Goal: Task Accomplishment & Management: Manage account settings

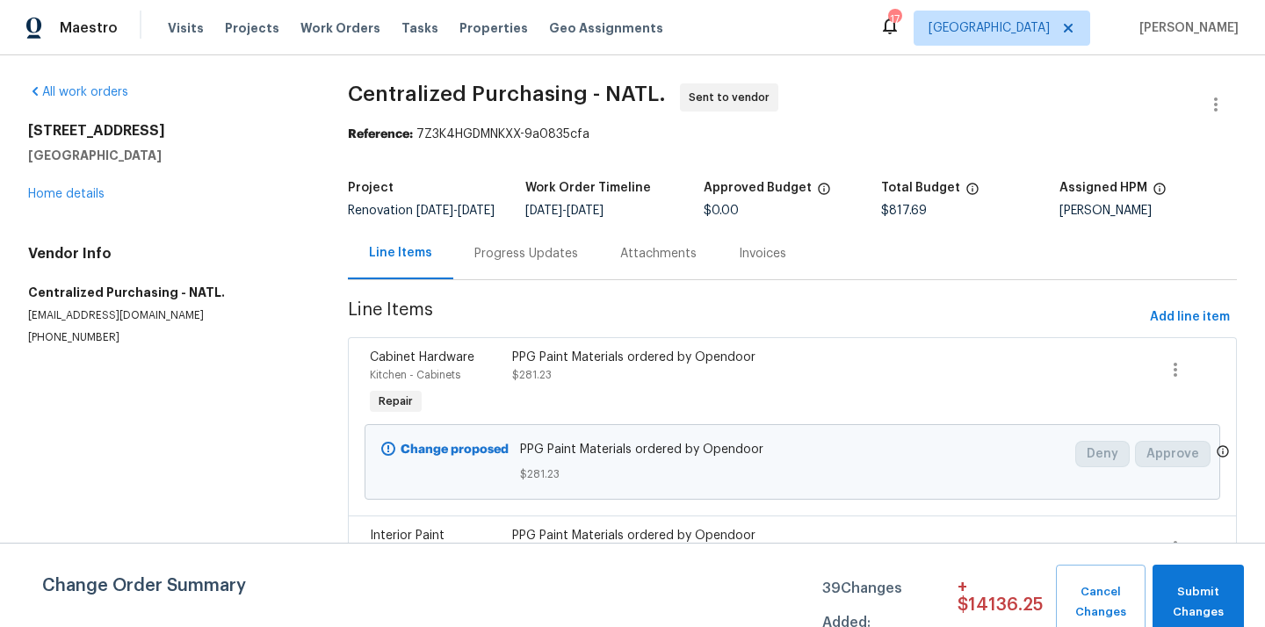
click at [997, 30] on span "[GEOGRAPHIC_DATA]" at bounding box center [988, 28] width 121 height 18
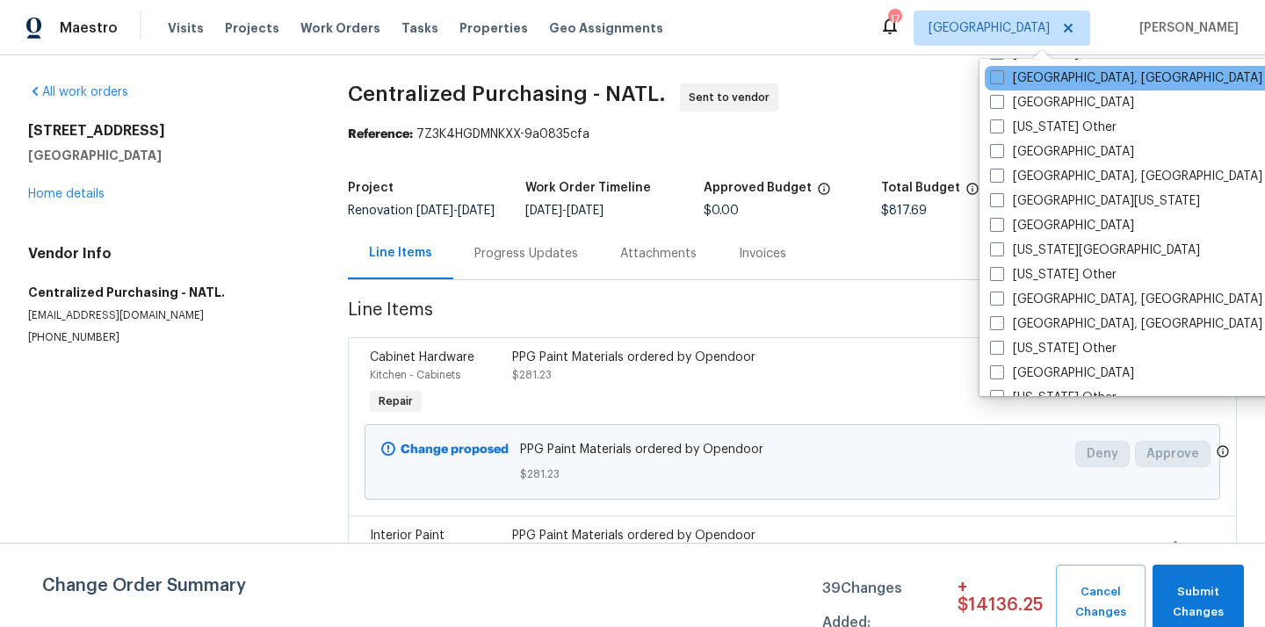
scroll to position [659, 0]
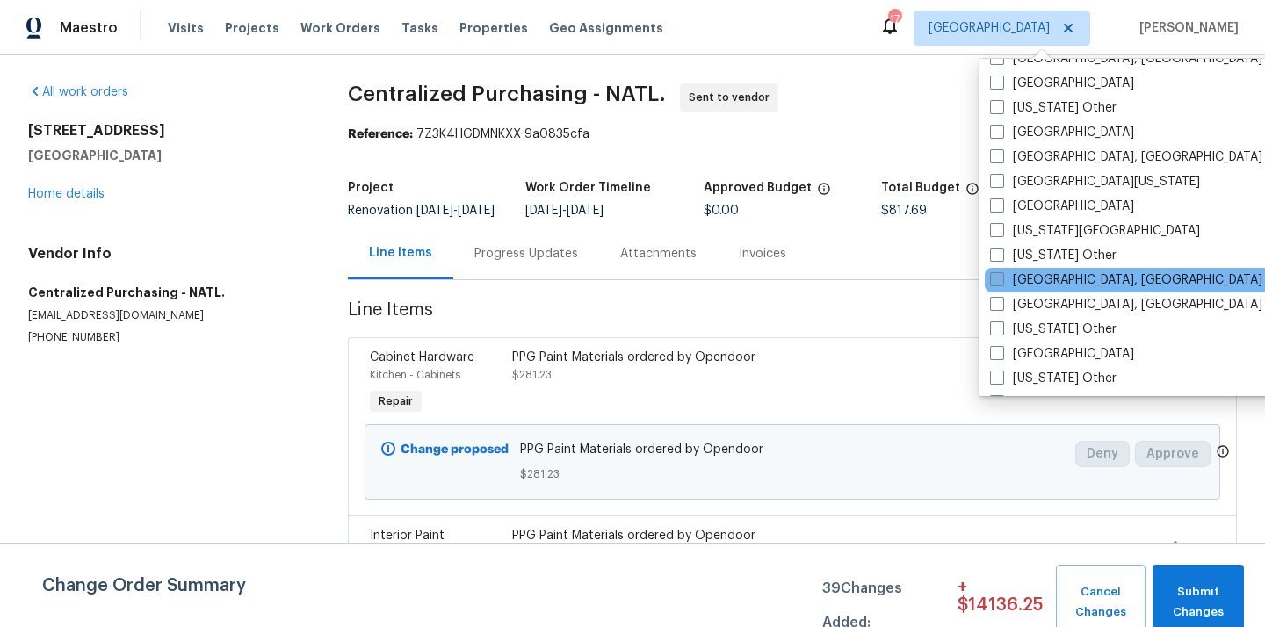
click at [1046, 280] on label "[GEOGRAPHIC_DATA], [GEOGRAPHIC_DATA]" at bounding box center [1126, 280] width 272 height 18
click at [1001, 280] on input "[GEOGRAPHIC_DATA], [GEOGRAPHIC_DATA]" at bounding box center [995, 276] width 11 height 11
checkbox input "true"
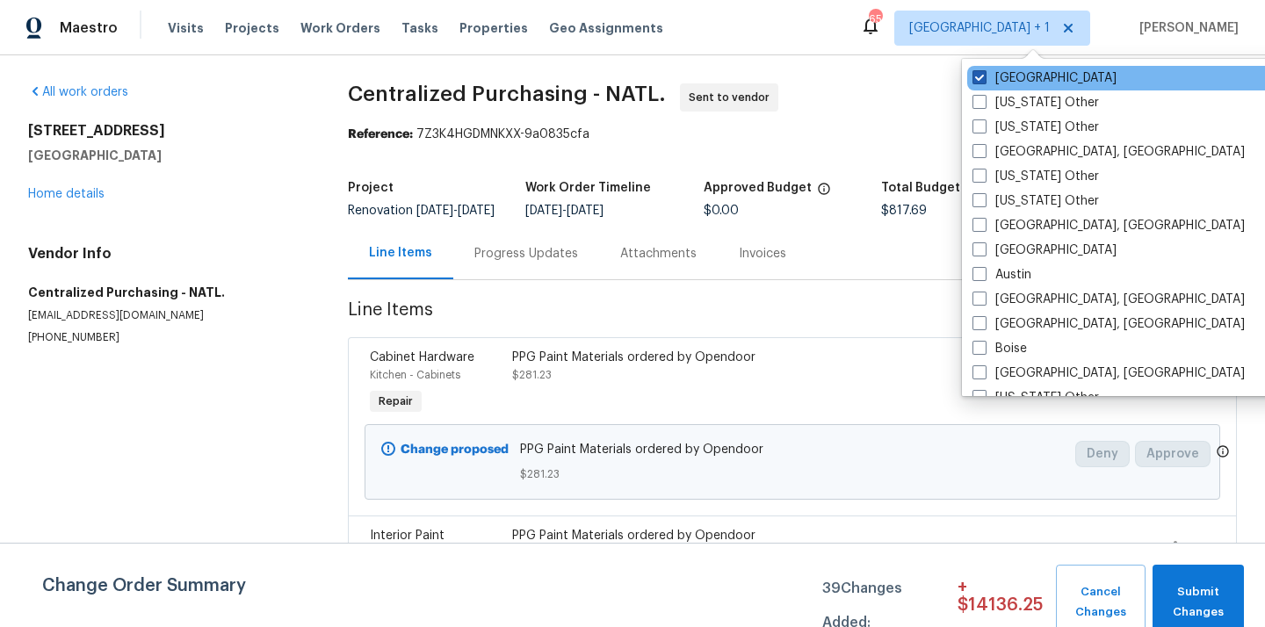
click at [1017, 79] on label "[GEOGRAPHIC_DATA]" at bounding box center [1044, 78] width 144 height 18
click at [984, 79] on input "[GEOGRAPHIC_DATA]" at bounding box center [977, 74] width 11 height 11
checkbox input "false"
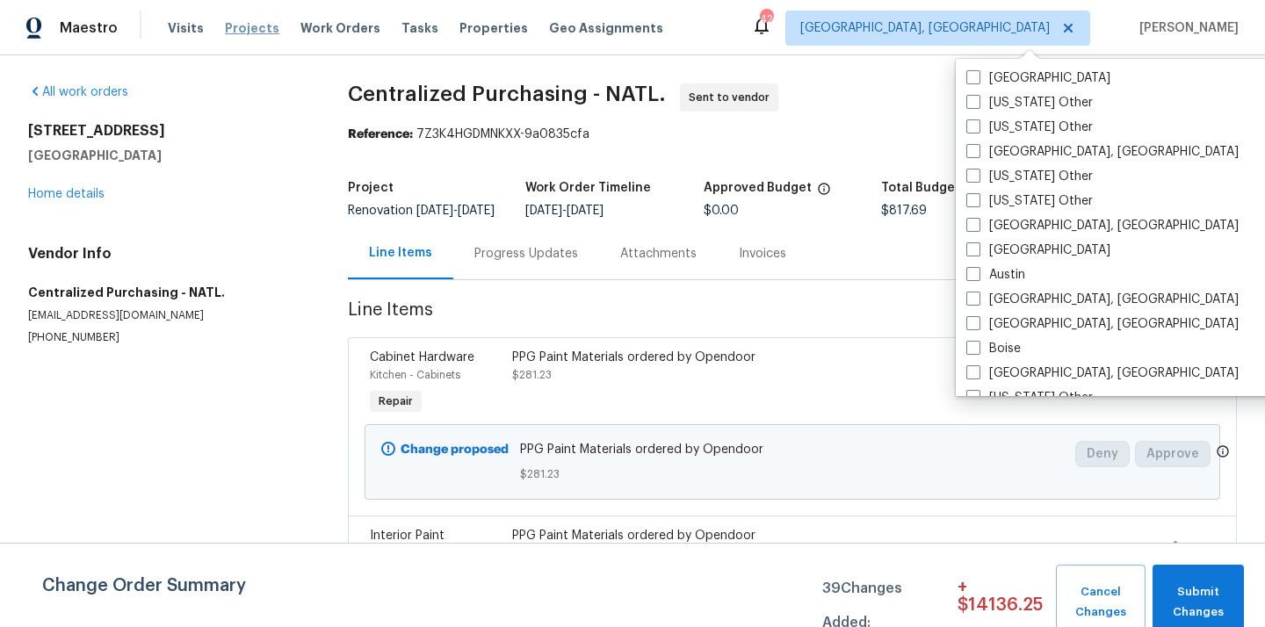
click at [251, 23] on span "Projects" at bounding box center [252, 28] width 54 height 18
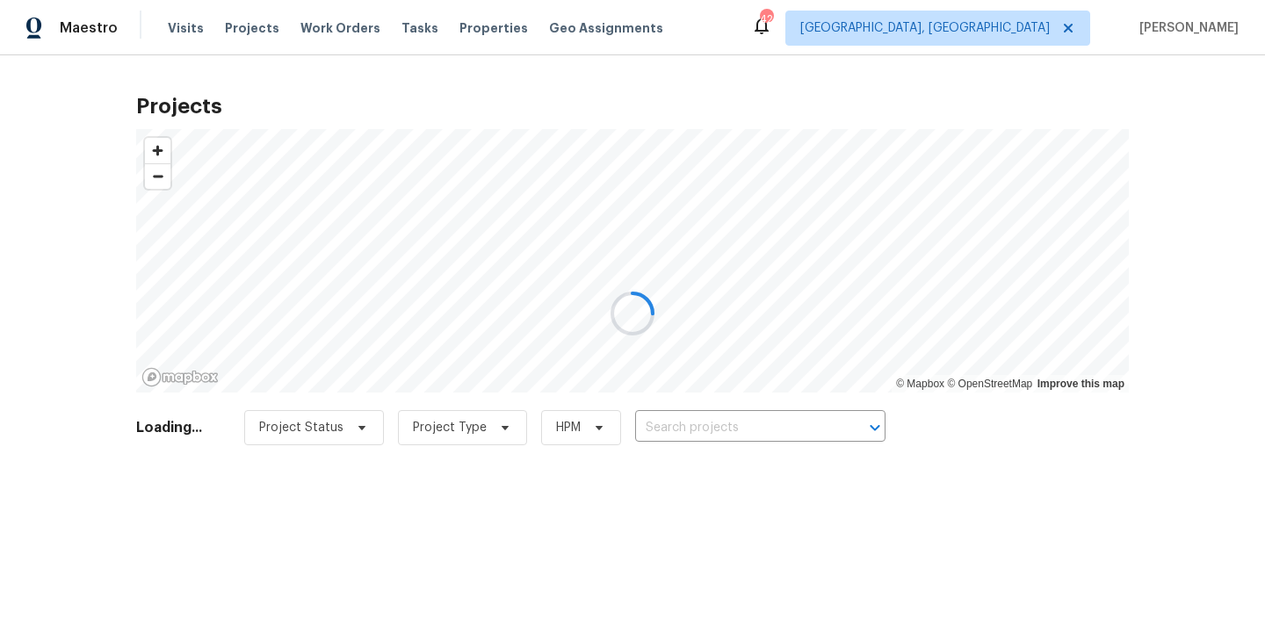
click at [733, 415] on div at bounding box center [632, 313] width 1265 height 627
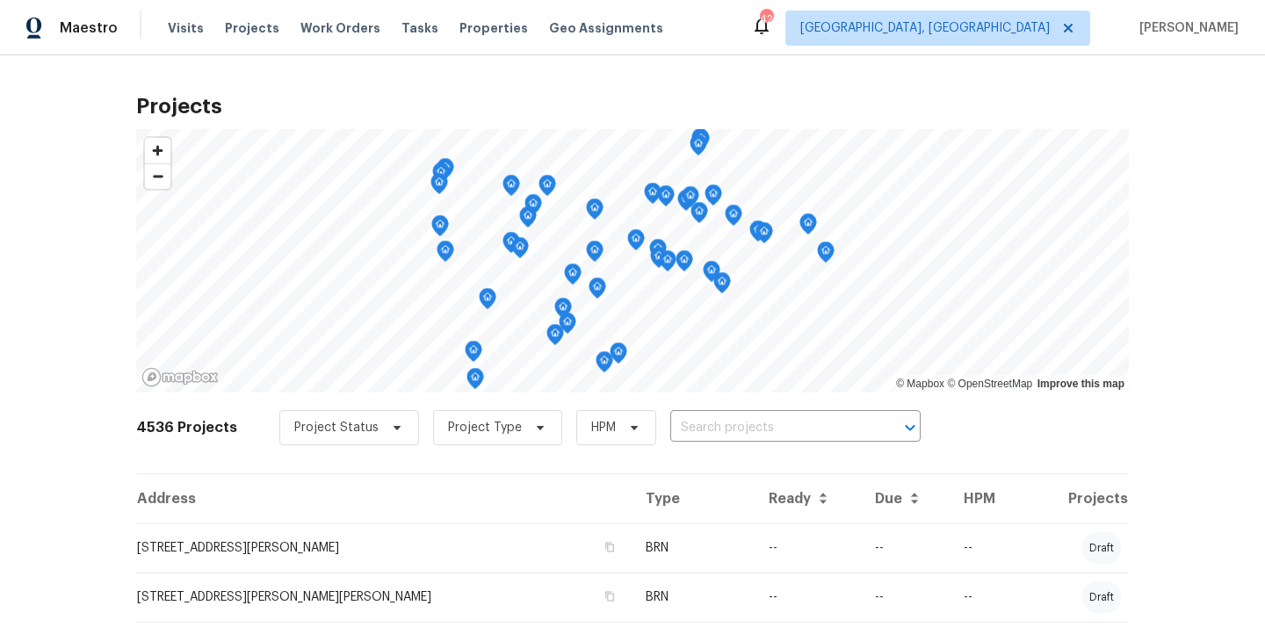
click at [733, 415] on input "text" at bounding box center [770, 428] width 201 height 27
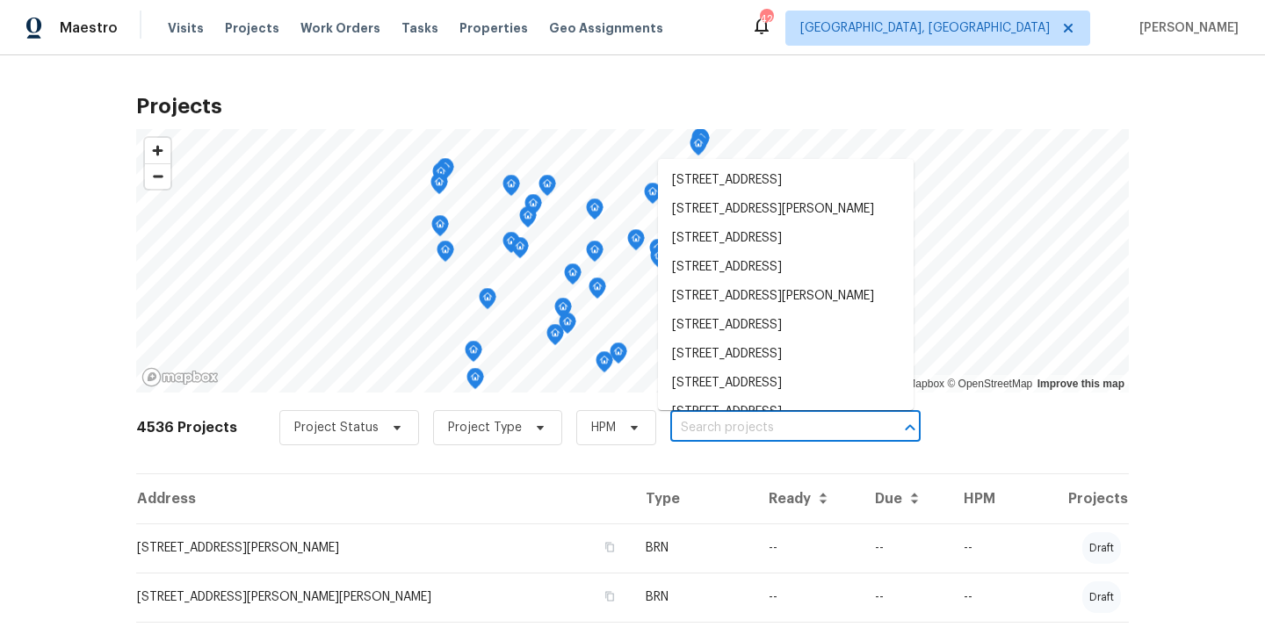
paste input "[STREET_ADDRESS]"
type input "[STREET_ADDRESS]"
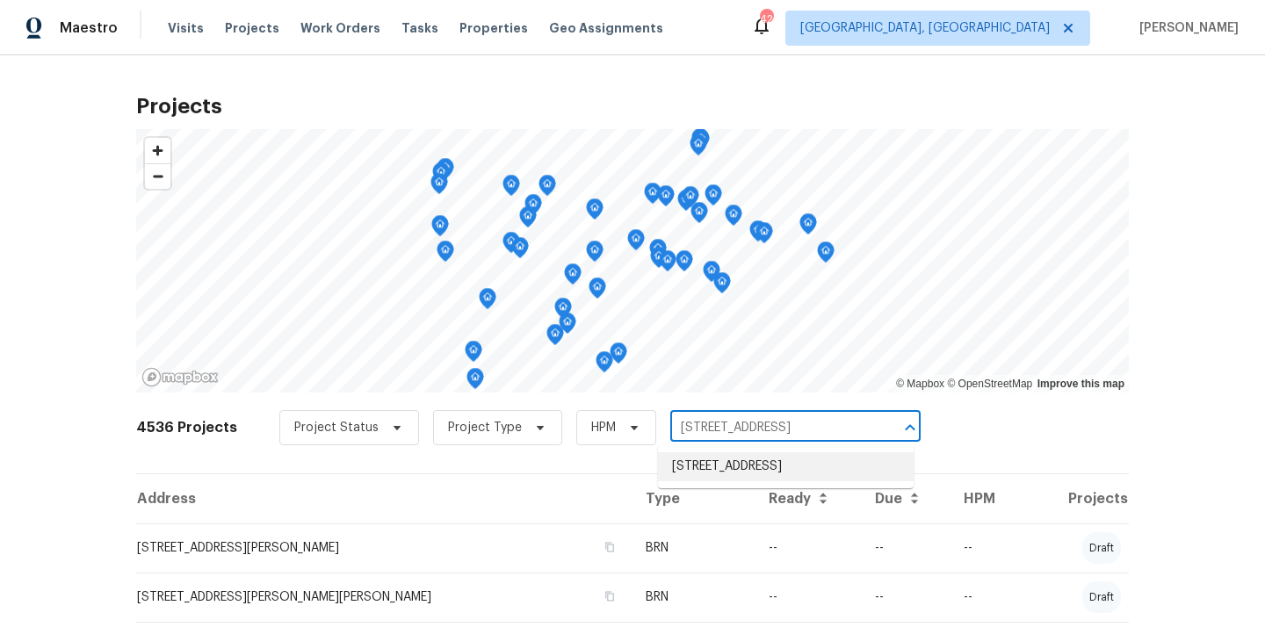
click at [718, 462] on li "[STREET_ADDRESS]" at bounding box center [786, 466] width 256 height 29
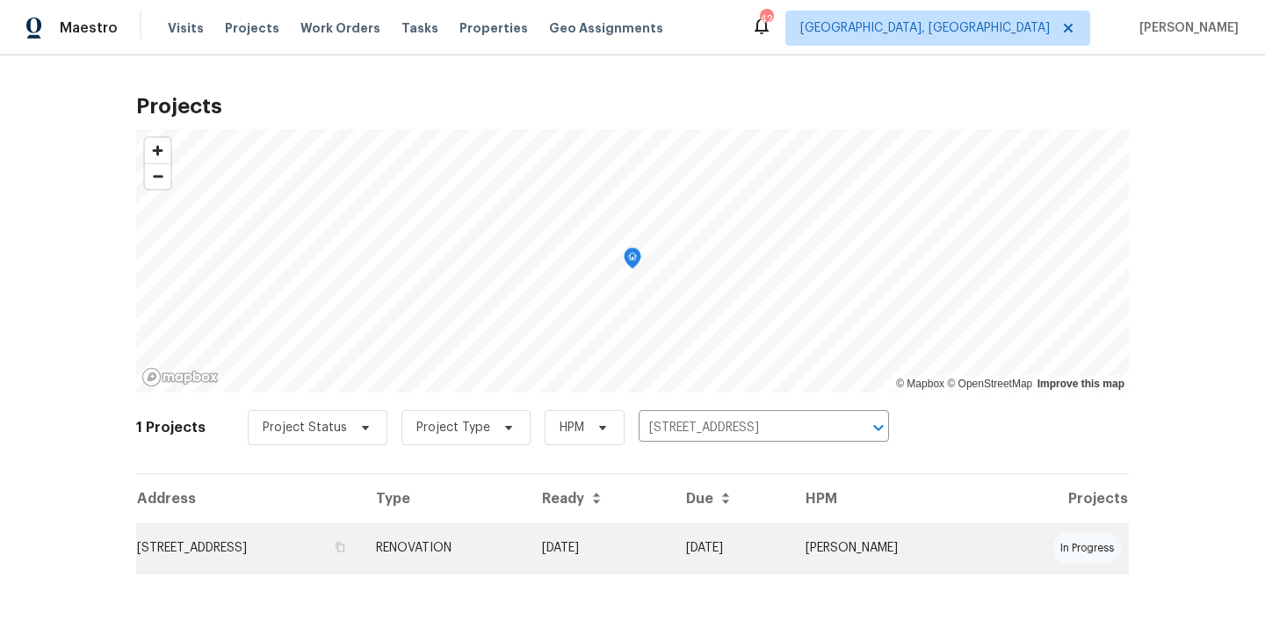
click at [362, 536] on td "[STREET_ADDRESS]" at bounding box center [249, 547] width 226 height 49
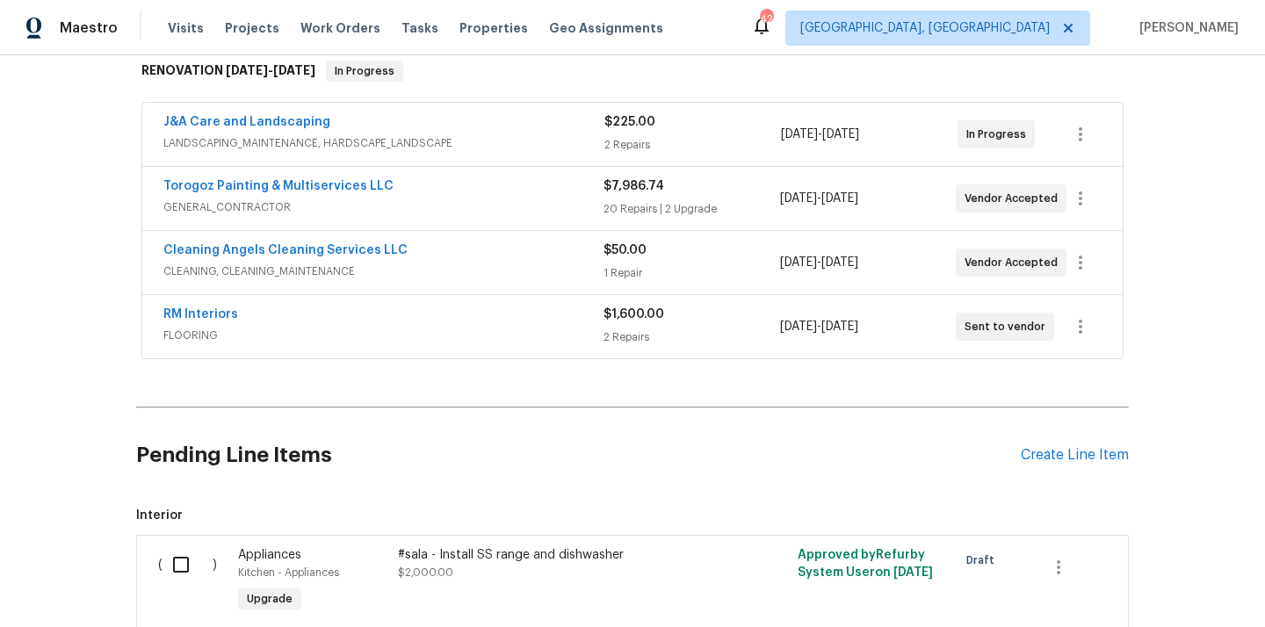
scroll to position [431, 0]
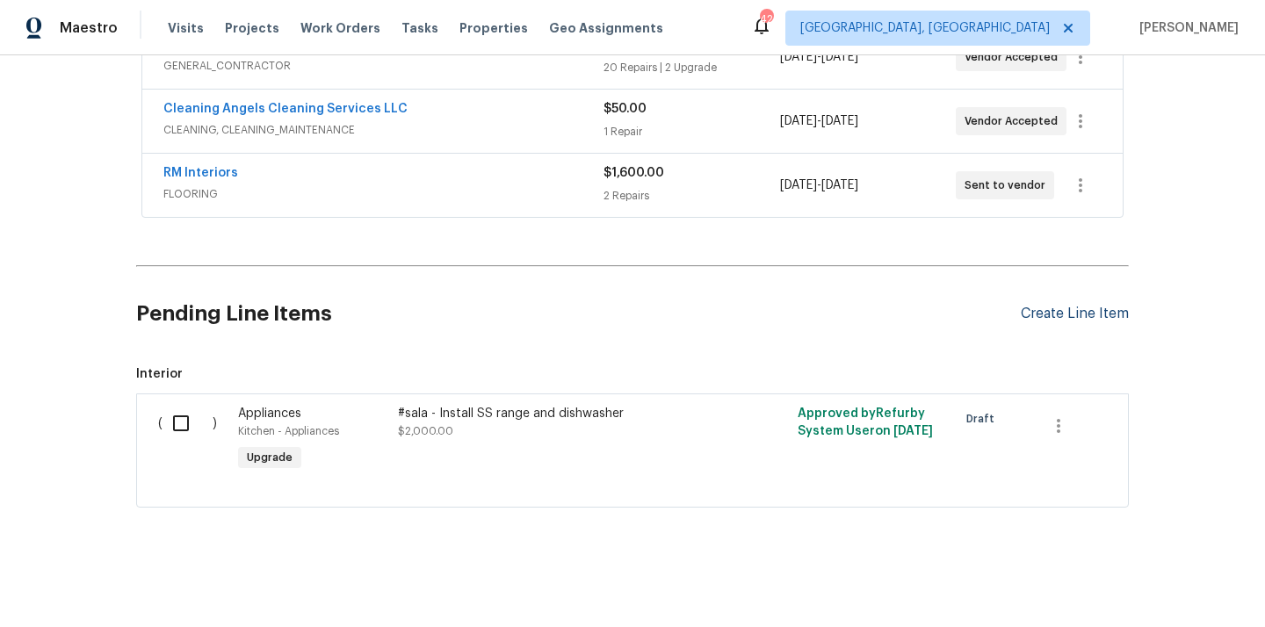
click at [1057, 314] on div "Create Line Item" at bounding box center [1075, 314] width 108 height 17
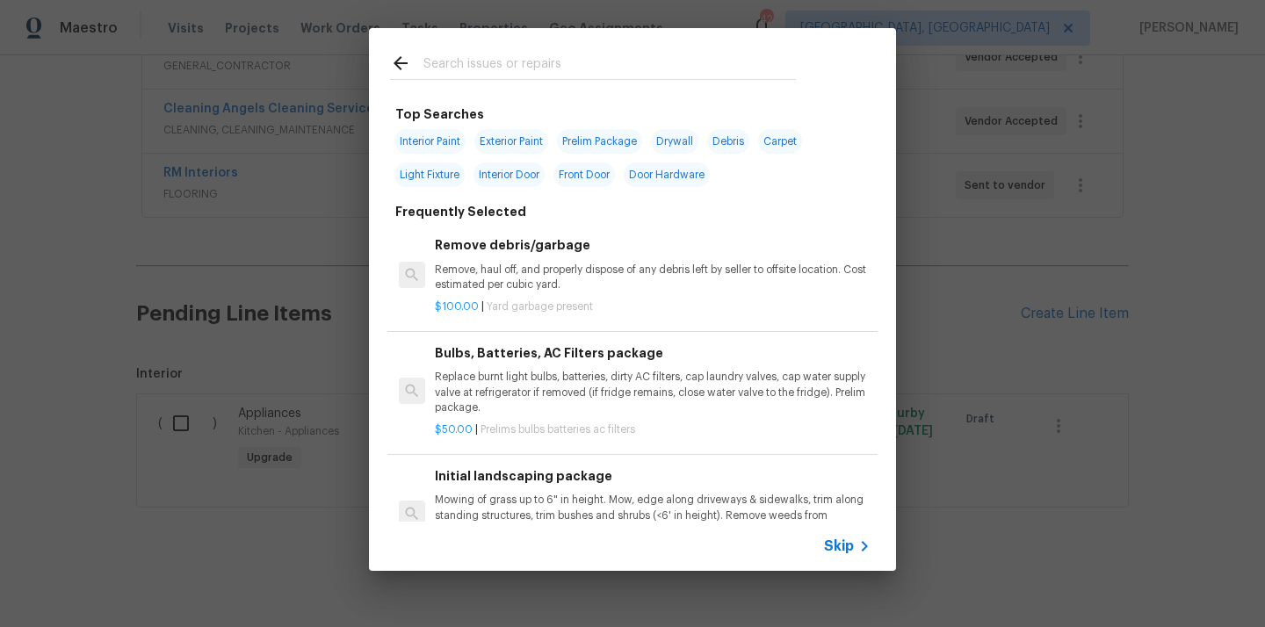
click at [600, 66] on input "text" at bounding box center [609, 66] width 372 height 26
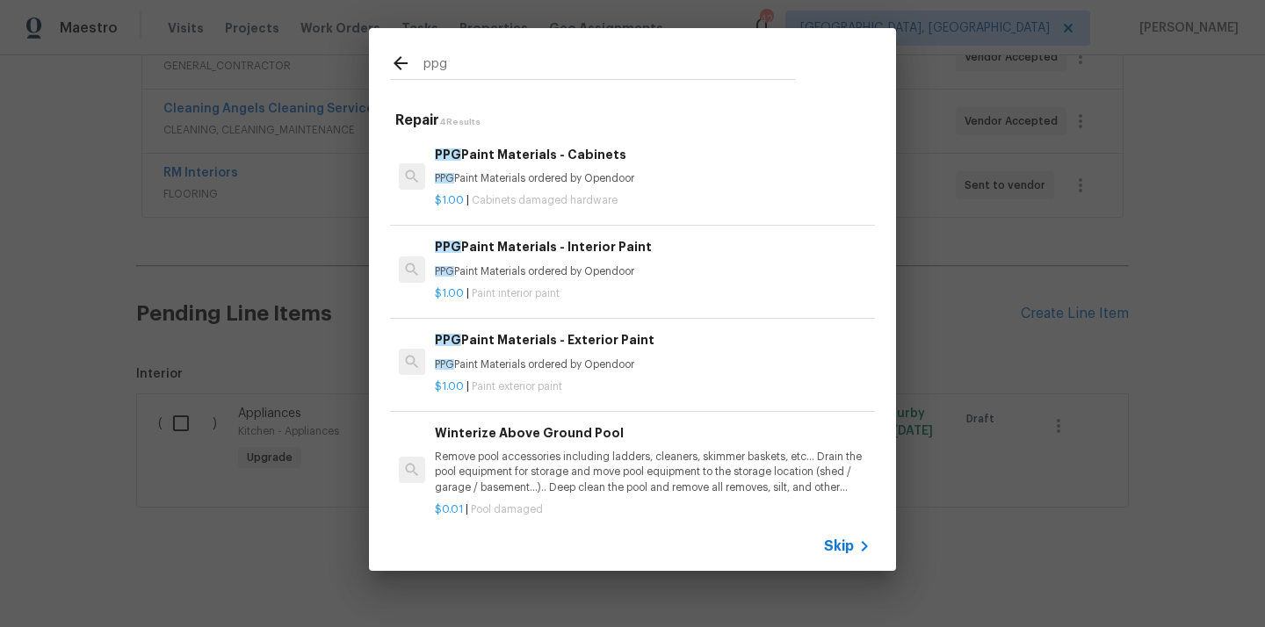
type input "ppg"
click at [535, 192] on div "$1.00 | Cabinets damaged hardware" at bounding box center [653, 197] width 436 height 22
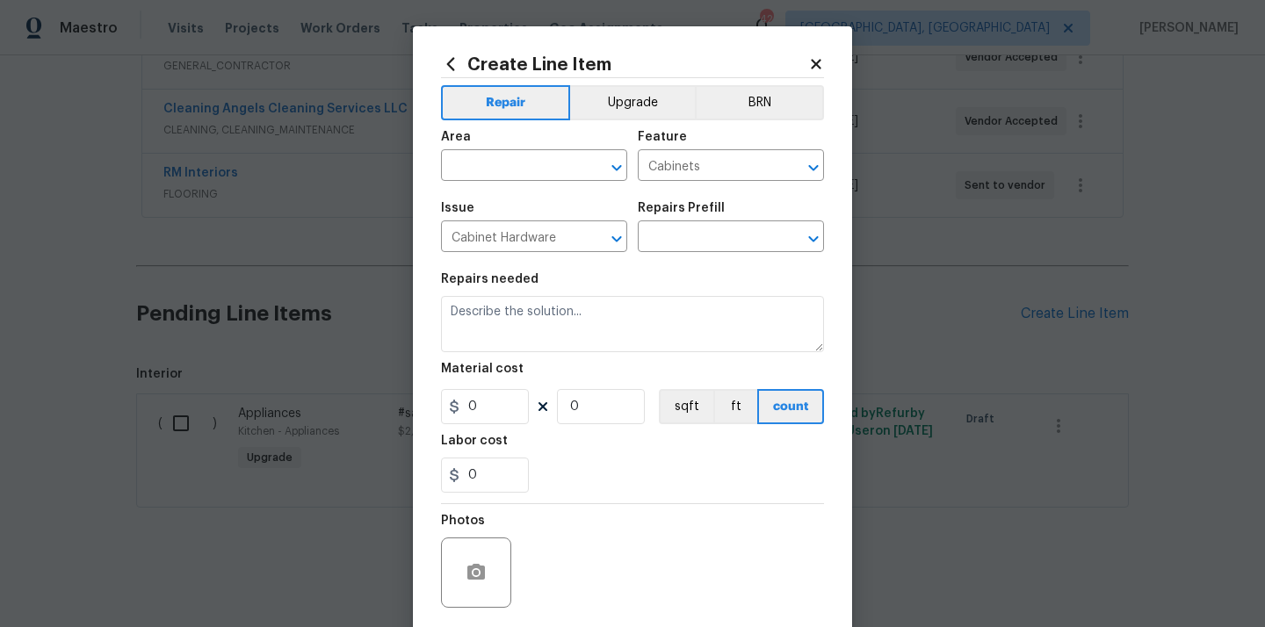
type input "PPG Paint Materials - Cabinets $1.00"
type textarea "PPG Paint Materials ordered by Opendoor"
type input "1"
click at [564, 175] on input "text" at bounding box center [509, 167] width 137 height 27
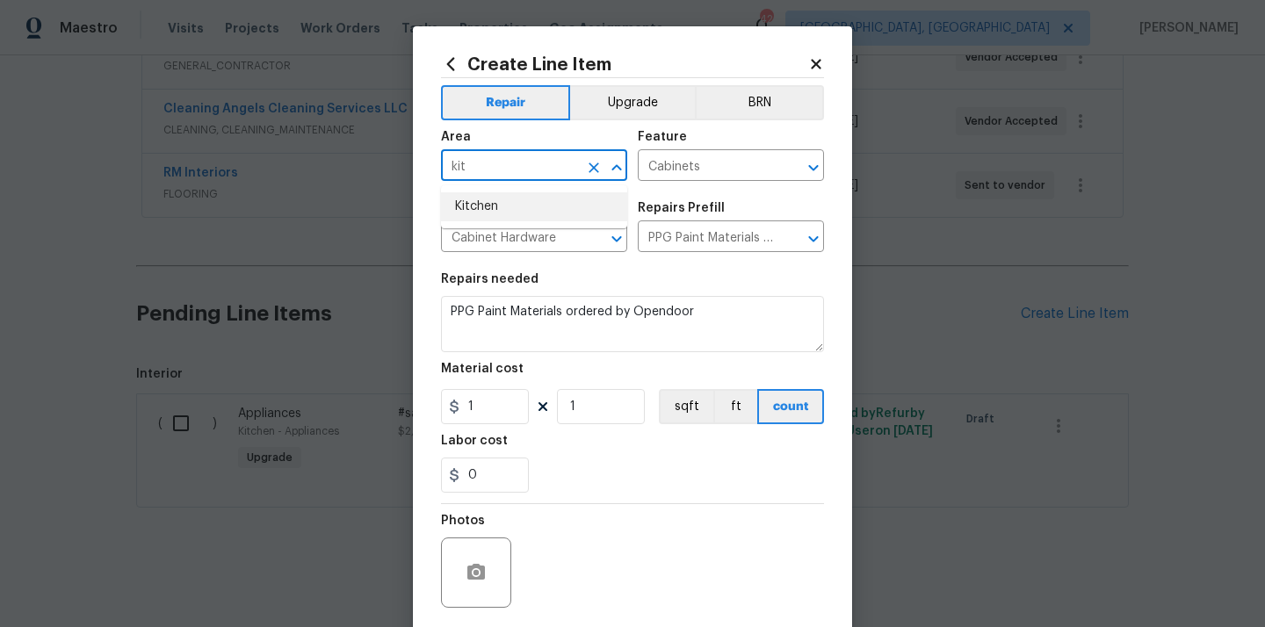
click at [508, 209] on li "Kitchen" at bounding box center [534, 206] width 186 height 29
type input "Kitchen"
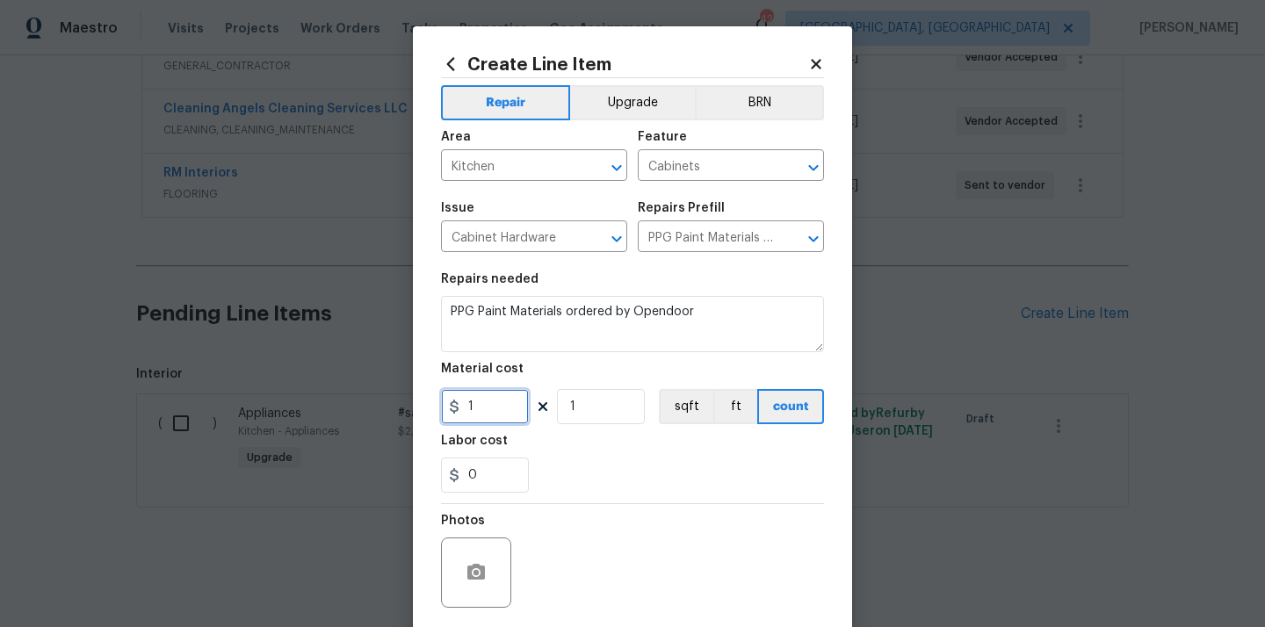
drag, startPoint x: 492, startPoint y: 404, endPoint x: 409, endPoint y: 395, distance: 83.0
click at [417, 399] on div "Create Line Item Repair Upgrade BRN Area Kitchen ​ Feature Cabinets ​ Issue Cab…" at bounding box center [632, 377] width 439 height 703
paste input "82.62"
type input "182.62"
click at [609, 495] on section "Repairs needed PPG Paint Materials ordered by Opendoor Material cost 182.62 1 s…" at bounding box center [632, 383] width 383 height 241
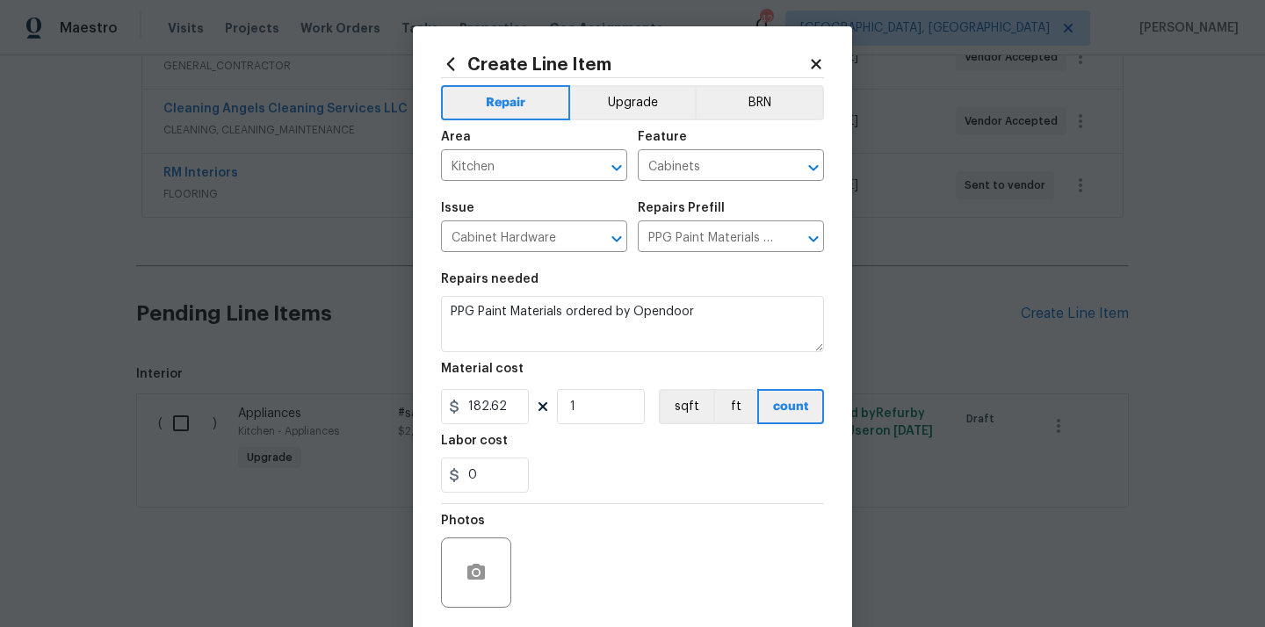
scroll to position [130, 0]
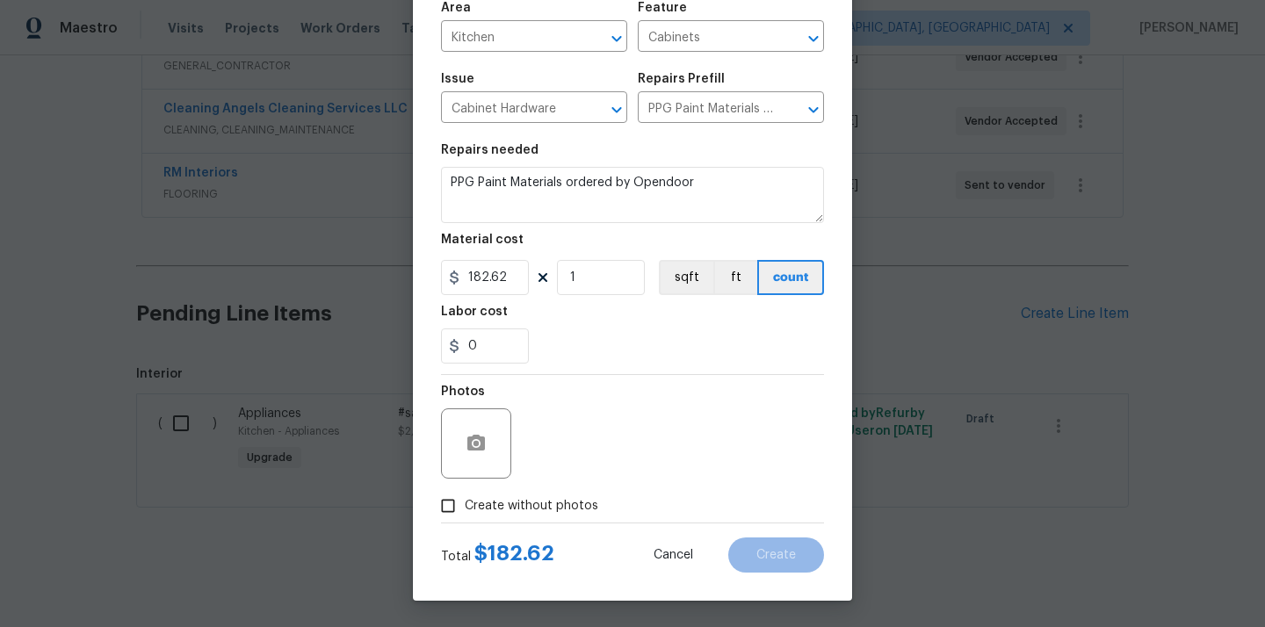
click at [537, 487] on div "Photos" at bounding box center [632, 432] width 383 height 114
click at [538, 508] on span "Create without photos" at bounding box center [531, 506] width 133 height 18
click at [465, 508] on input "Create without photos" at bounding box center [447, 505] width 33 height 33
checkbox input "true"
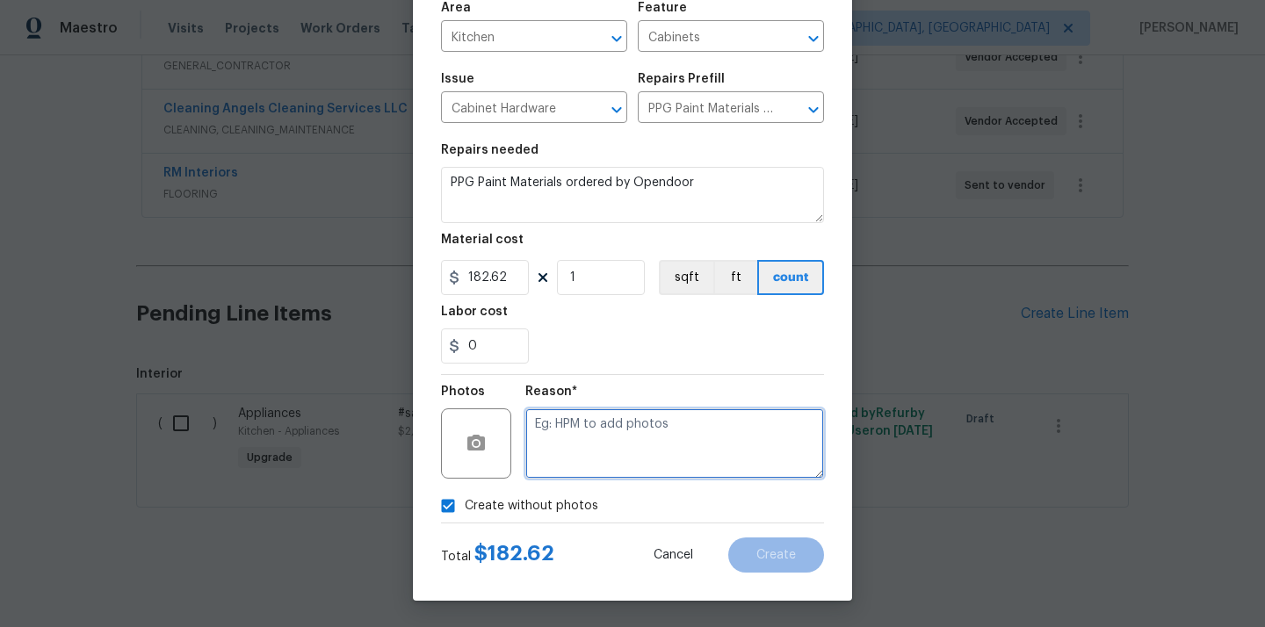
click at [596, 446] on textarea at bounding box center [674, 443] width 299 height 70
type textarea "N/A"
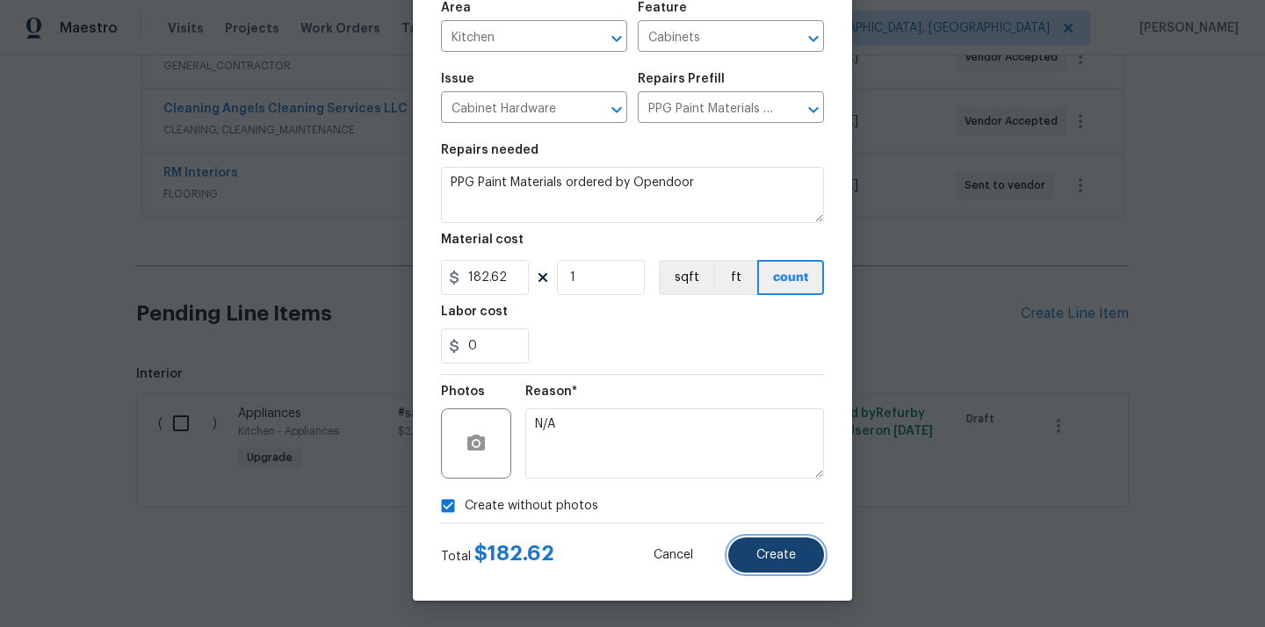
click at [760, 547] on button "Create" at bounding box center [776, 554] width 96 height 35
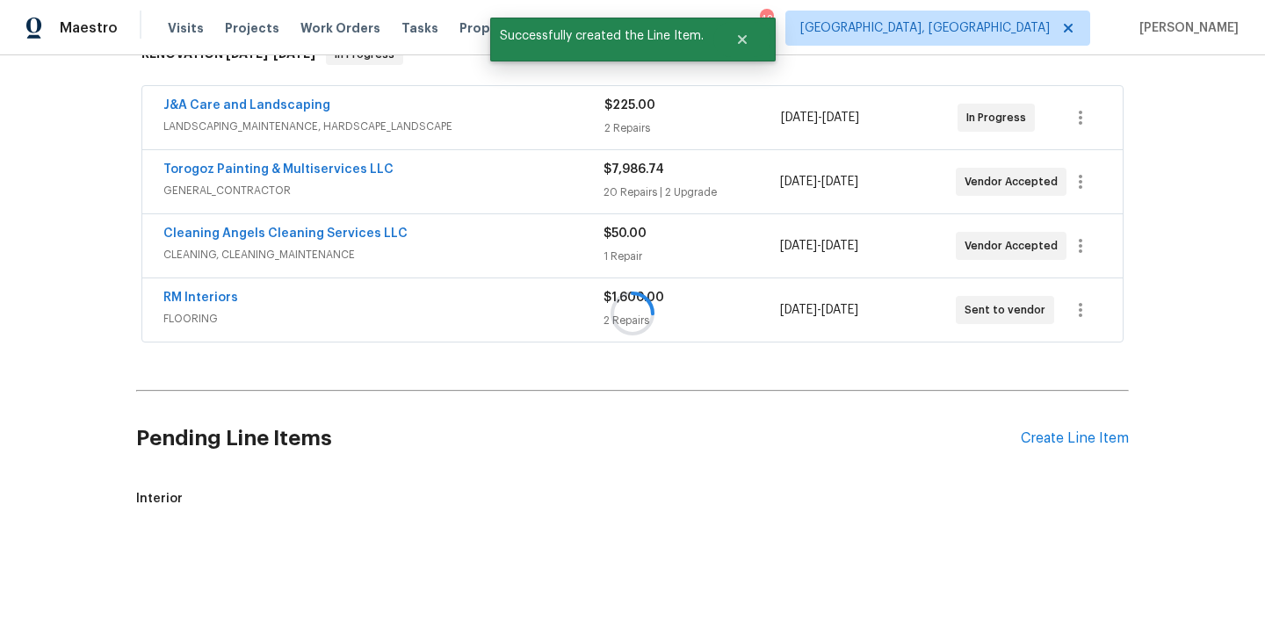
scroll to position [431, 0]
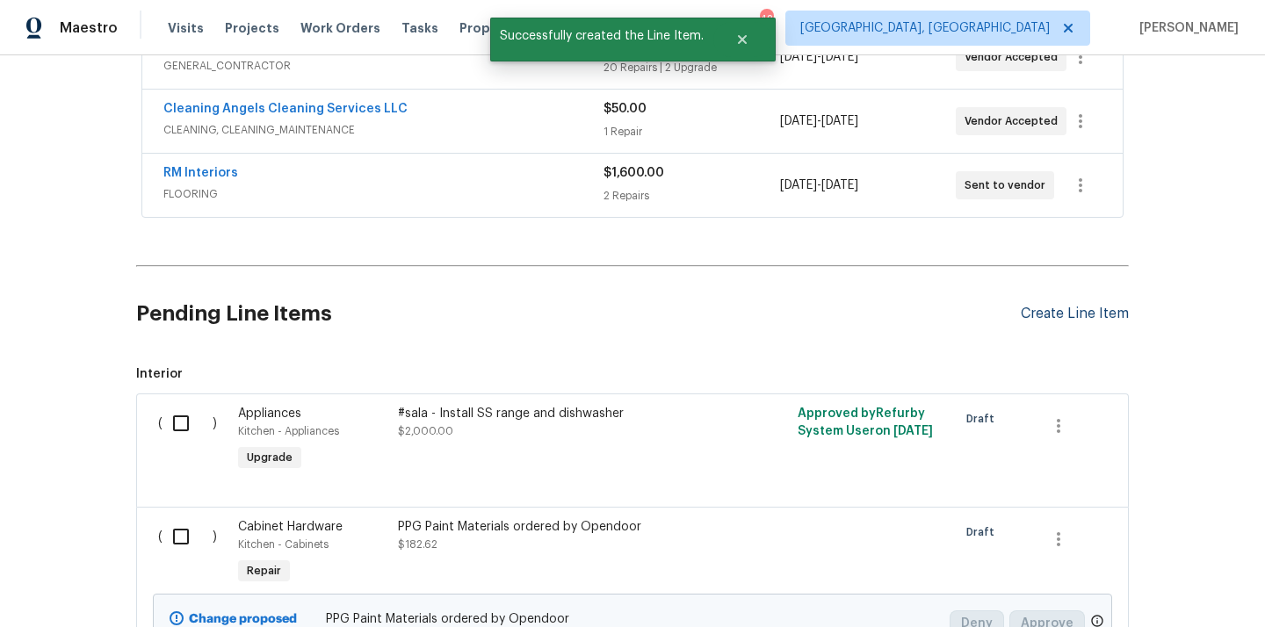
click at [1056, 318] on div "Create Line Item" at bounding box center [1075, 314] width 108 height 17
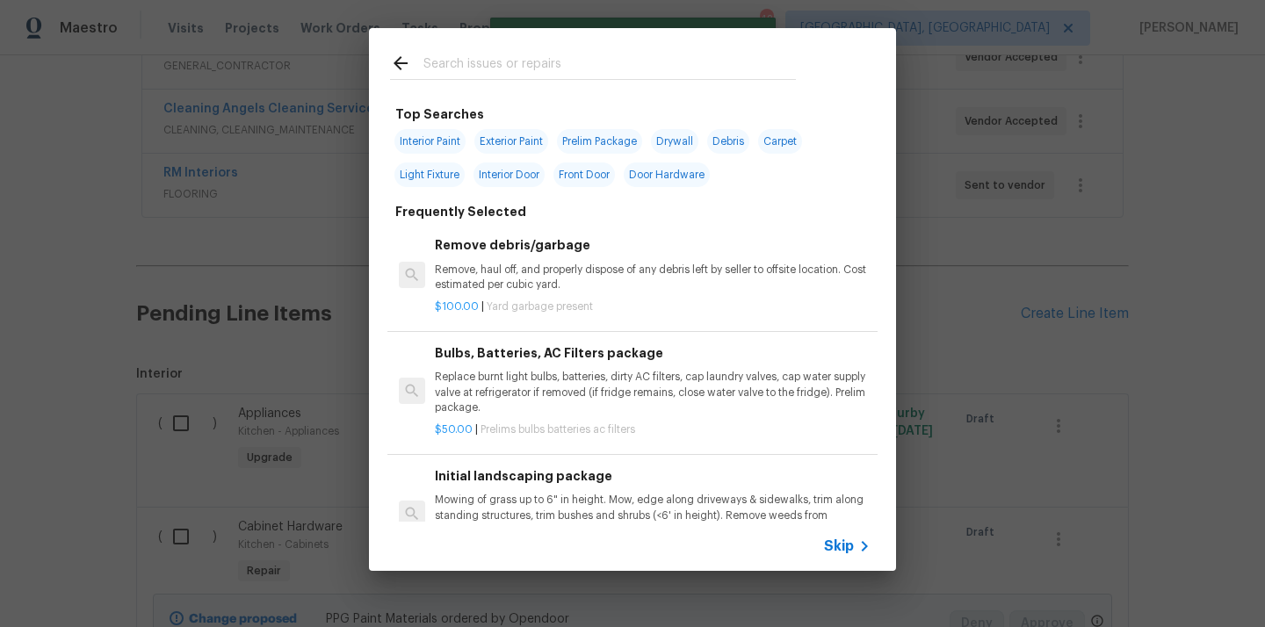
click at [610, 65] on input "text" at bounding box center [609, 66] width 372 height 26
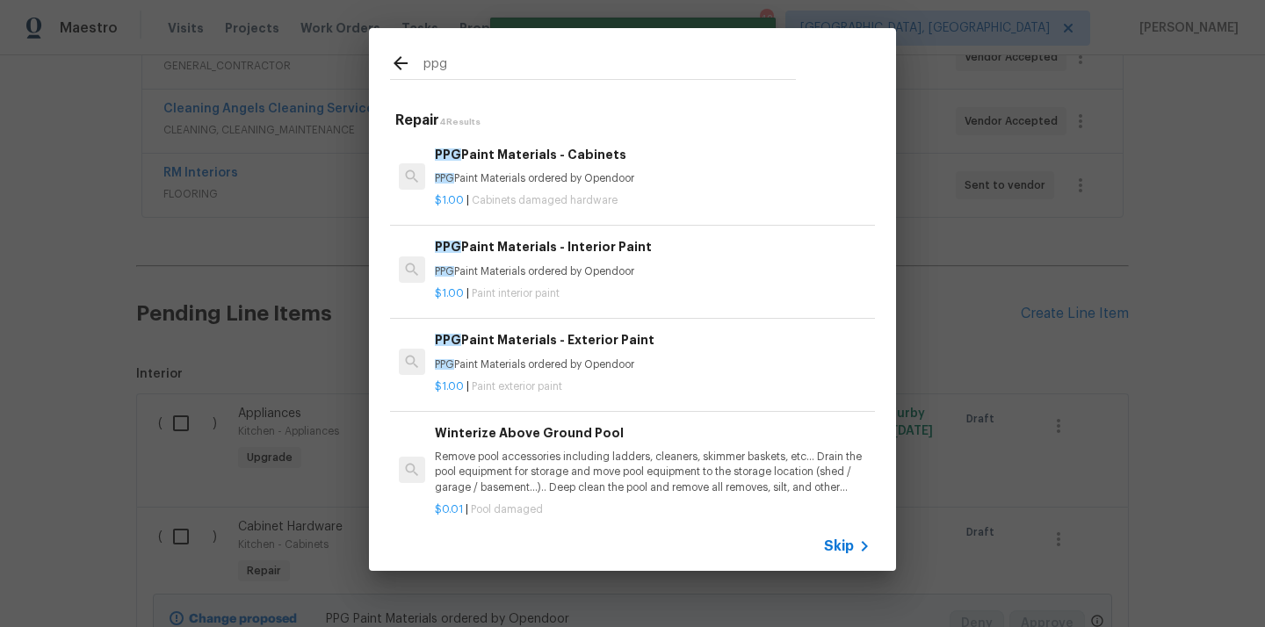
type input "ppg"
click at [544, 279] on div "$1.00 | Paint interior paint" at bounding box center [653, 290] width 436 height 22
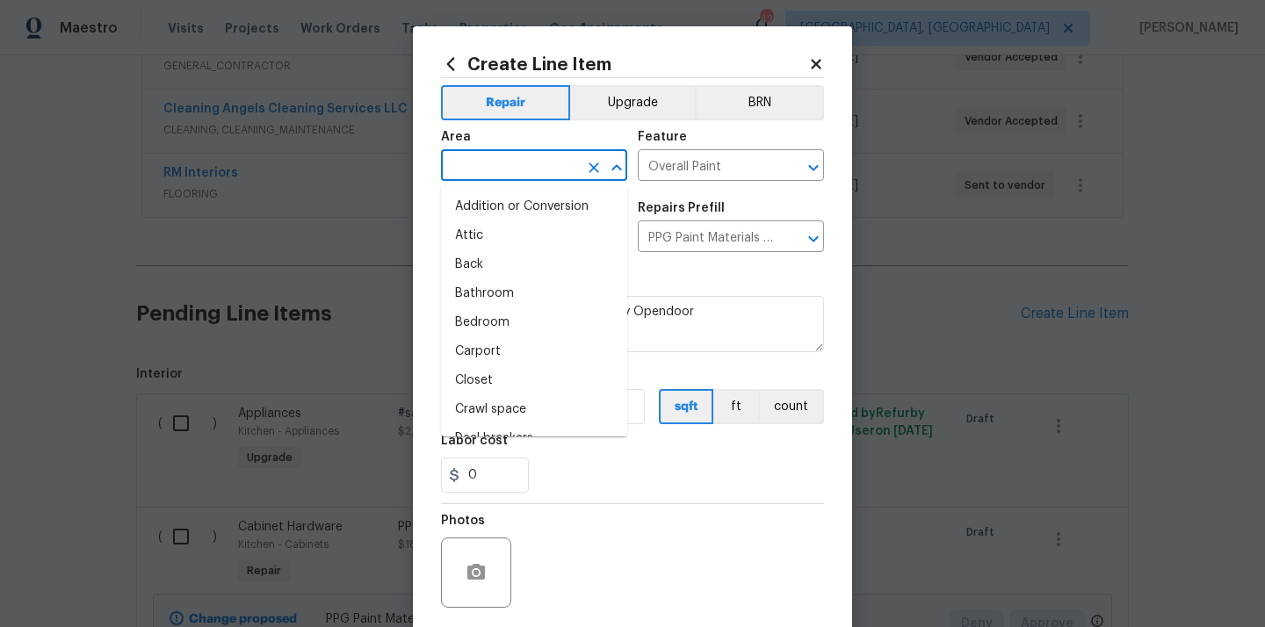
click at [525, 163] on input "text" at bounding box center [509, 167] width 137 height 27
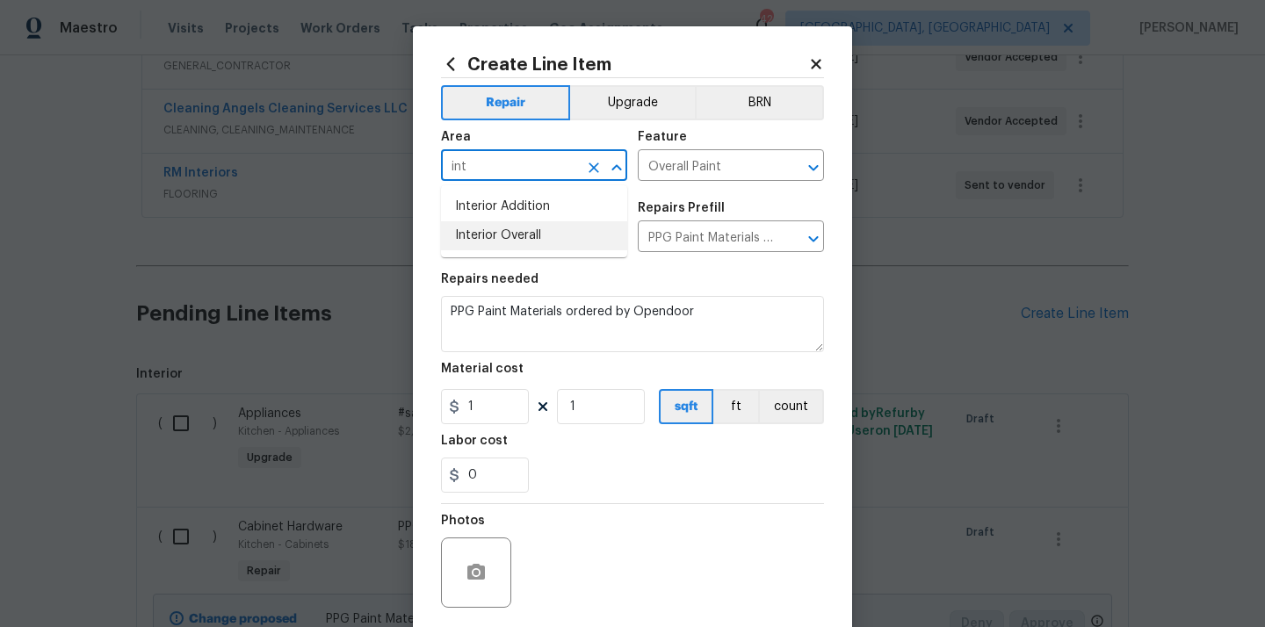
click at [499, 234] on li "Interior Overall" at bounding box center [534, 235] width 186 height 29
type input "Interior Overall"
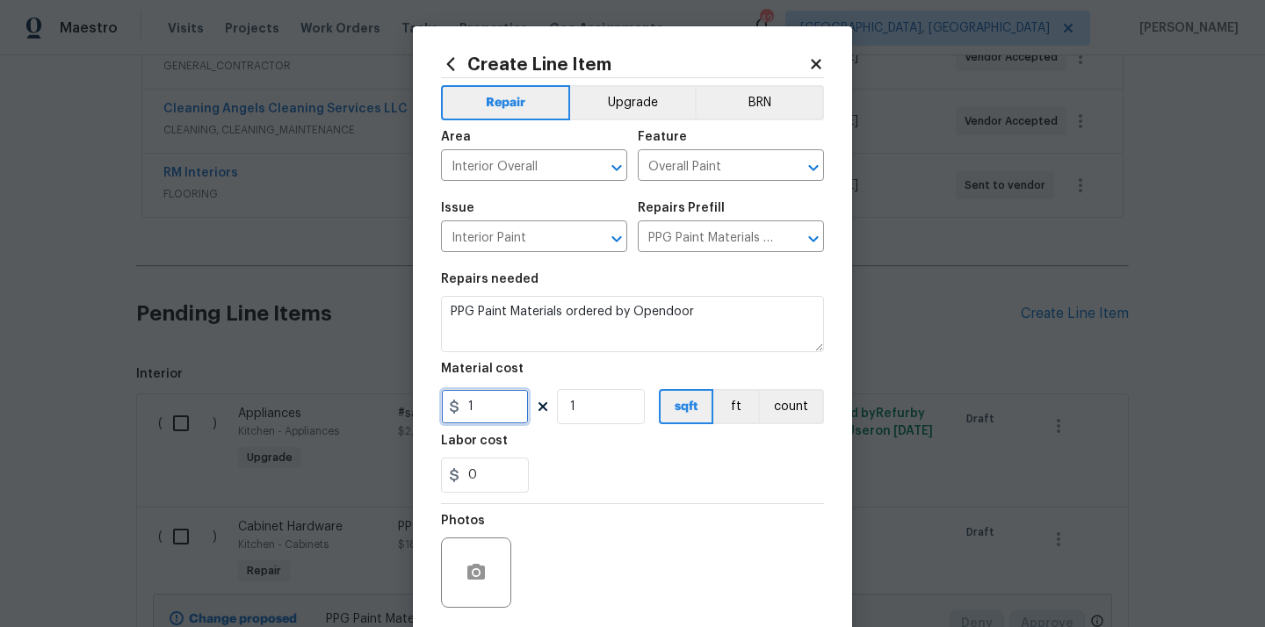
drag, startPoint x: 499, startPoint y: 402, endPoint x: 436, endPoint y: 393, distance: 64.0
click at [436, 393] on div "Create Line Item Repair Upgrade BRN Area Interior Overall ​ Feature Overall Pai…" at bounding box center [632, 377] width 439 height 703
paste input "362.74"
type input "362.74"
click at [603, 472] on div "0" at bounding box center [632, 475] width 383 height 35
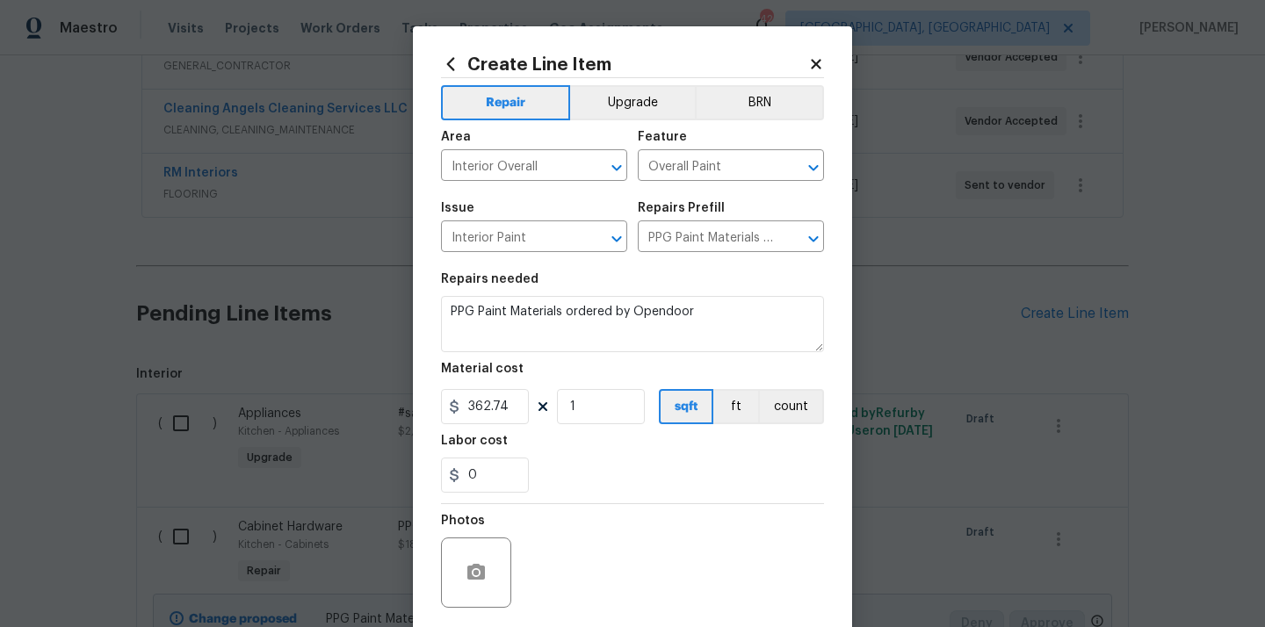
scroll to position [130, 0]
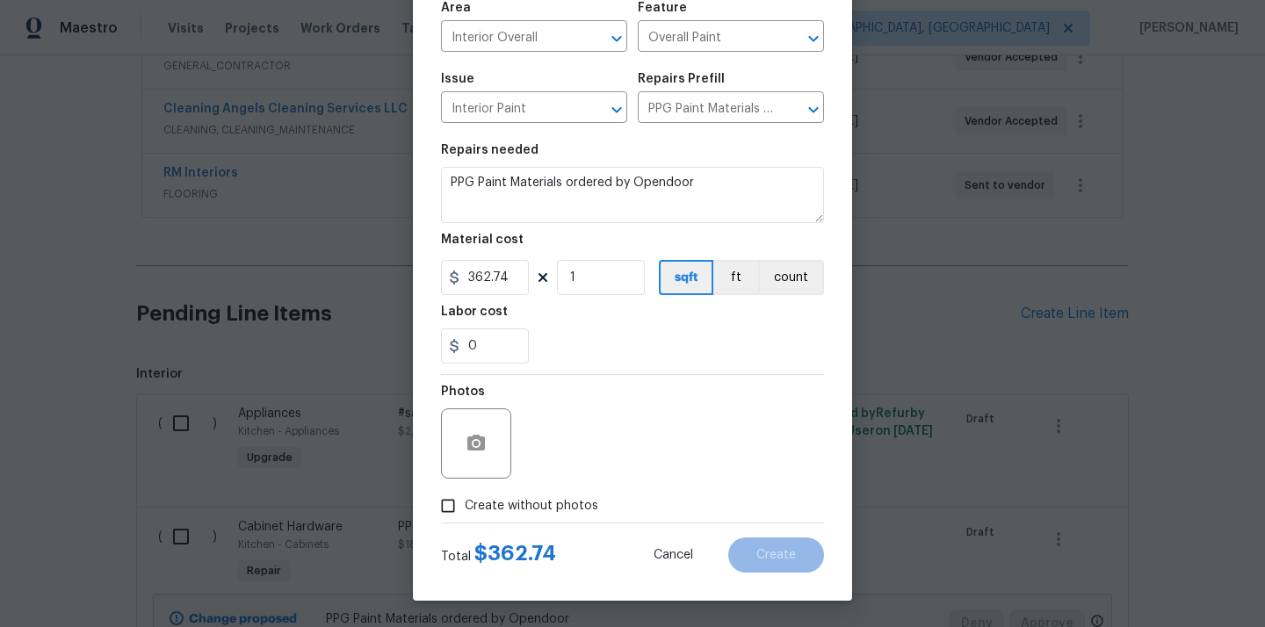
click at [579, 500] on span "Create without photos" at bounding box center [531, 506] width 133 height 18
click at [465, 500] on input "Create without photos" at bounding box center [447, 505] width 33 height 33
checkbox input "true"
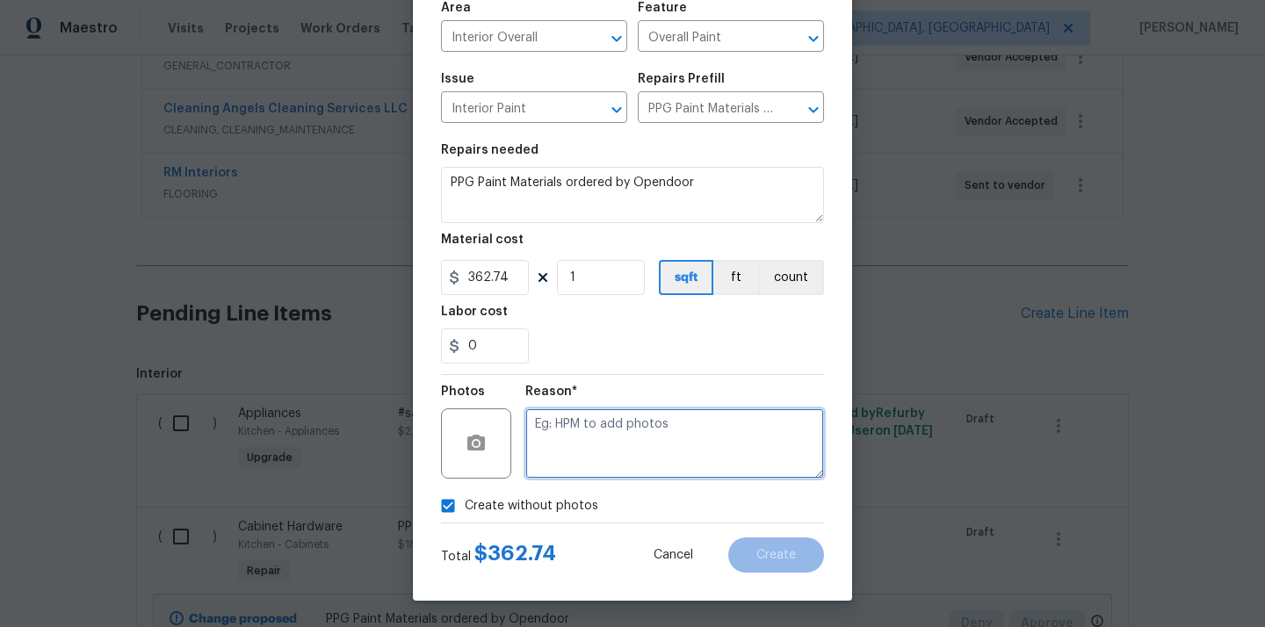
click at [602, 461] on textarea at bounding box center [674, 443] width 299 height 70
type textarea "N/A"
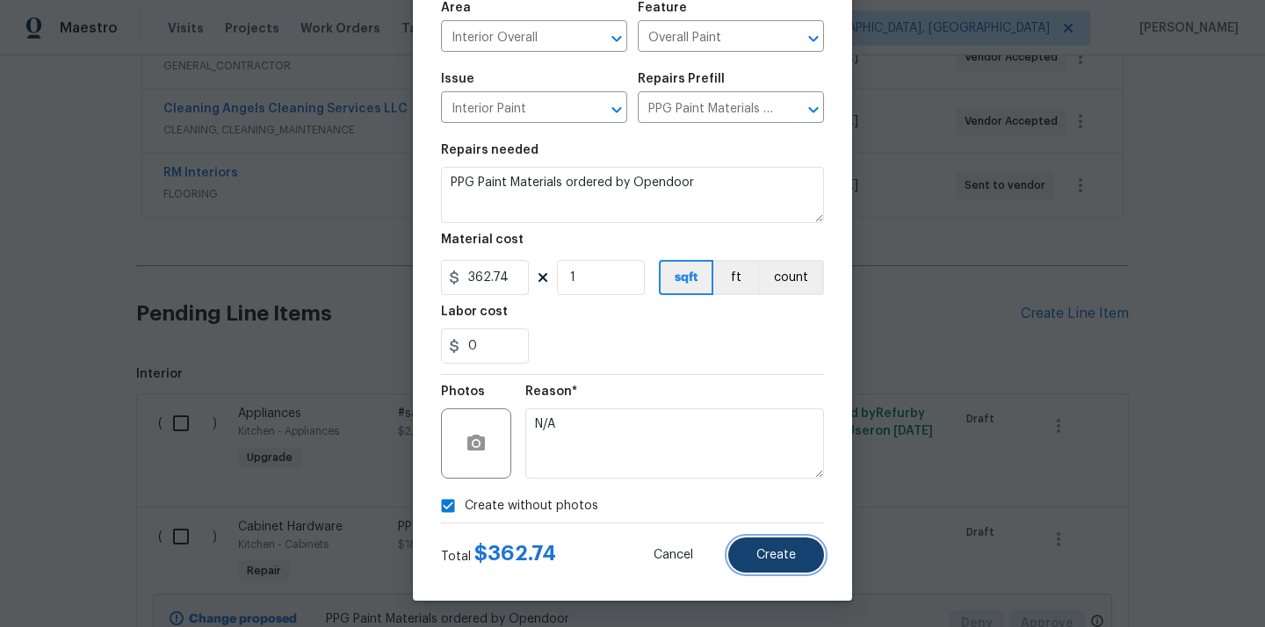
click at [770, 557] on span "Create" at bounding box center [776, 555] width 40 height 13
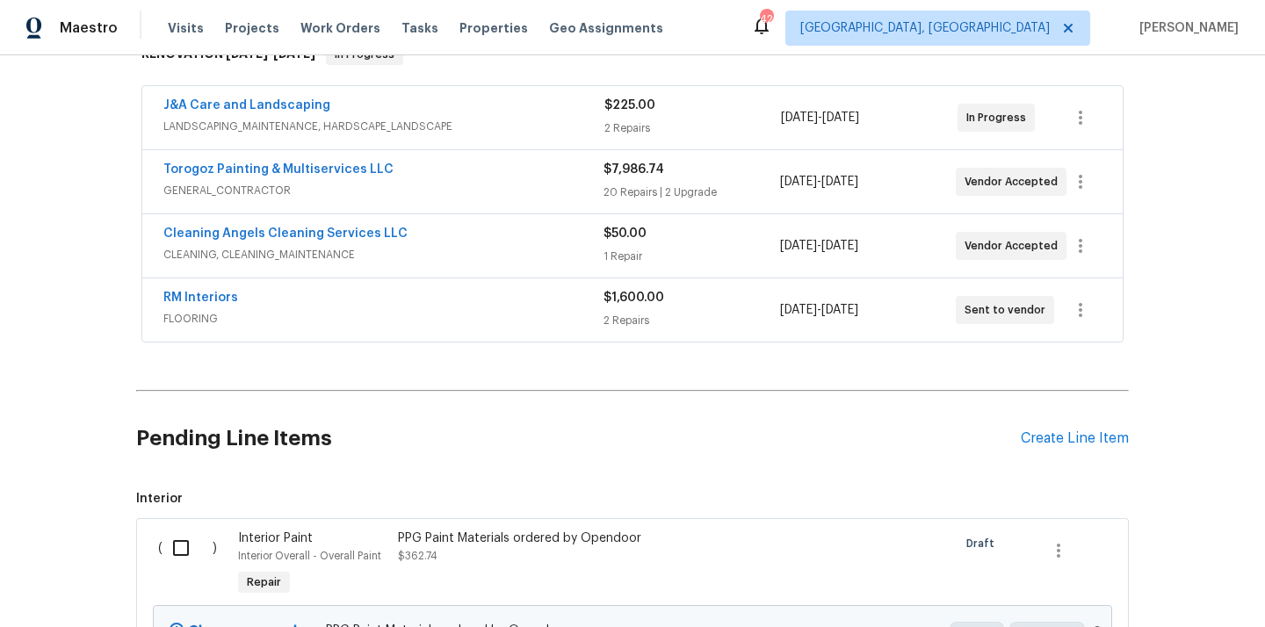
scroll to position [431, 0]
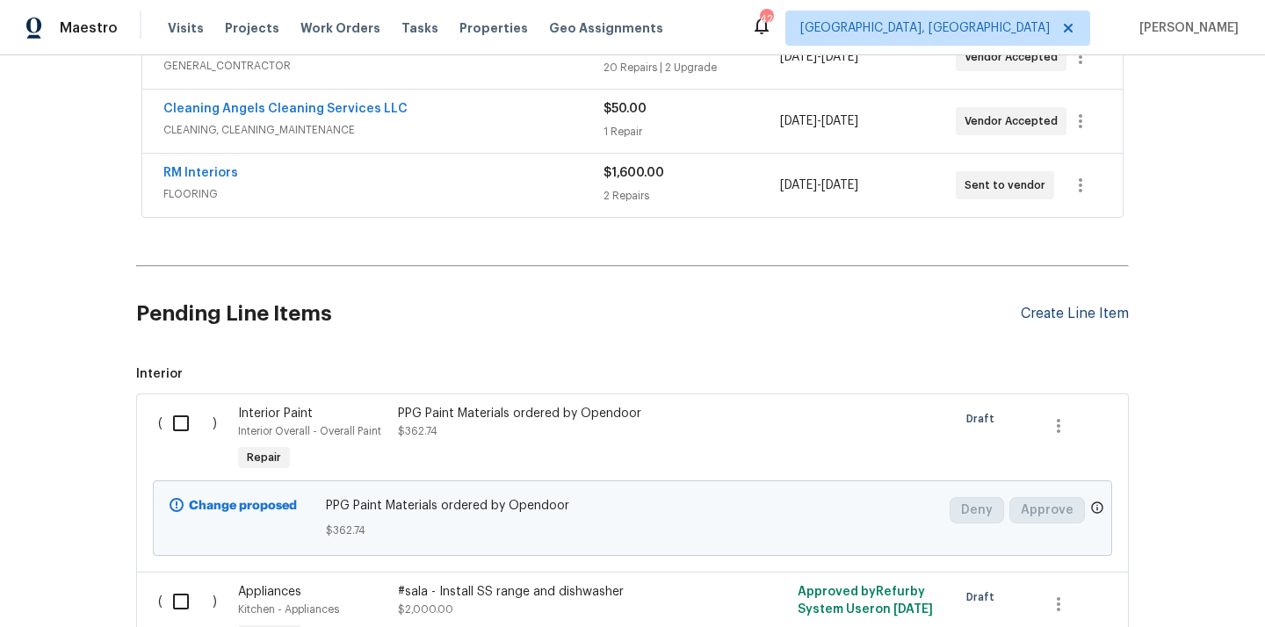
click at [1113, 313] on div "Create Line Item" at bounding box center [1075, 314] width 108 height 17
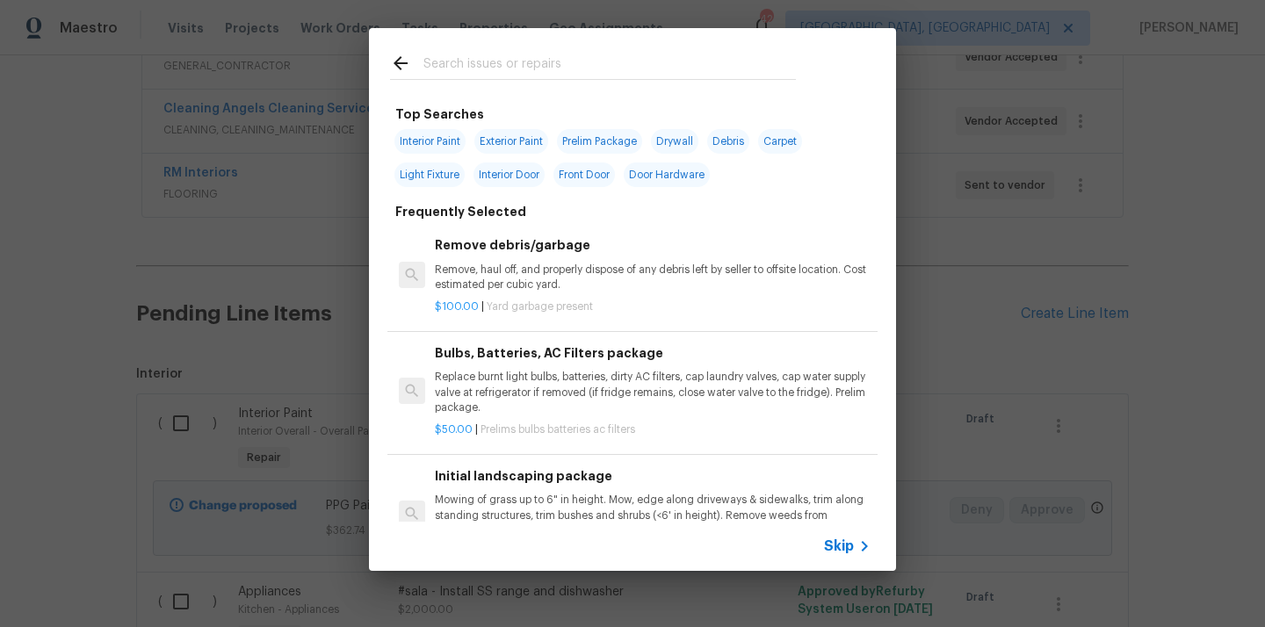
click at [672, 67] on input "text" at bounding box center [609, 66] width 372 height 26
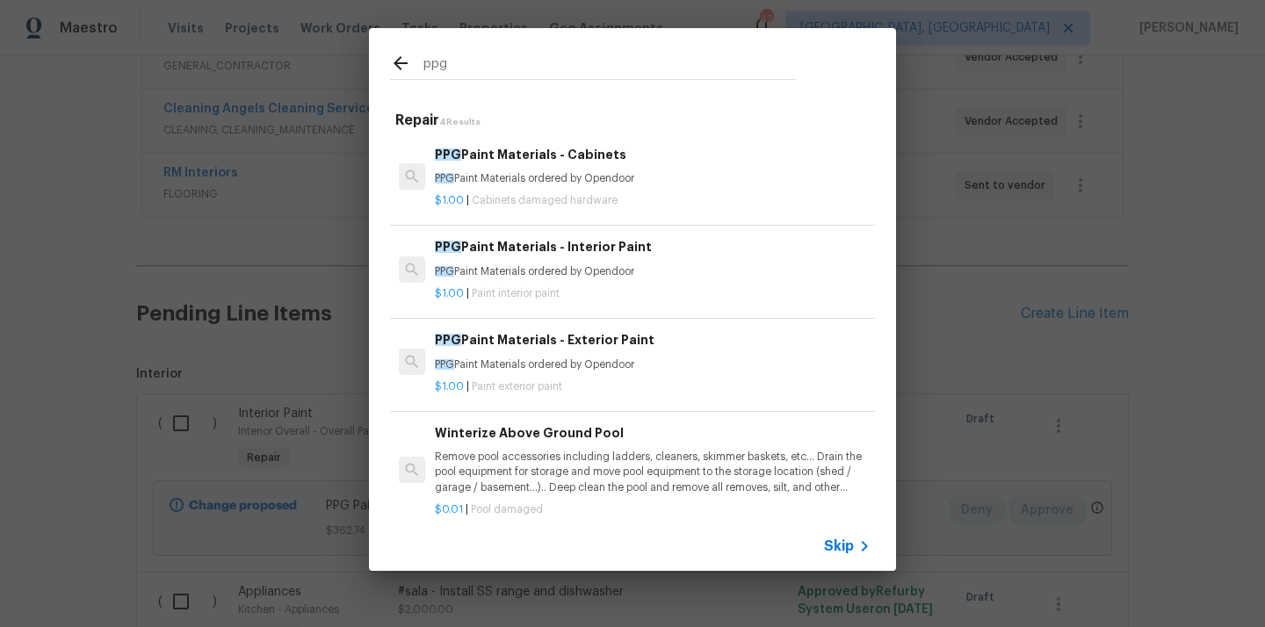
type input "ppg"
click at [545, 360] on p "PPG Paint Materials ordered by Opendoor" at bounding box center [653, 364] width 436 height 15
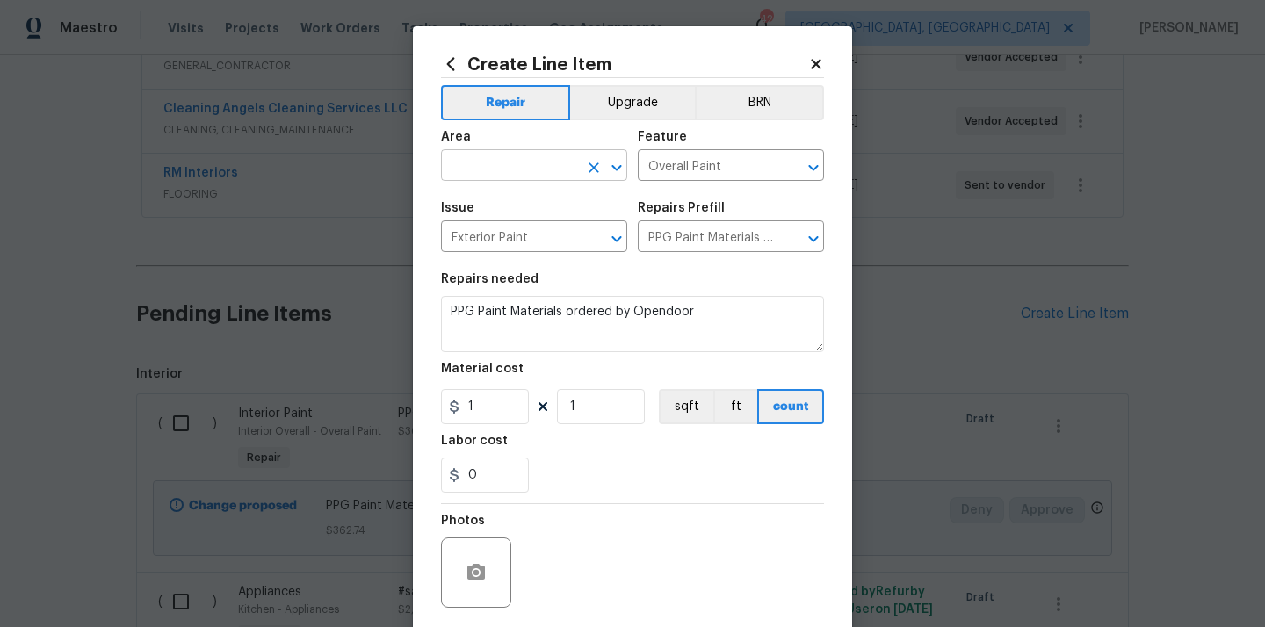
click at [545, 165] on input "text" at bounding box center [509, 167] width 137 height 27
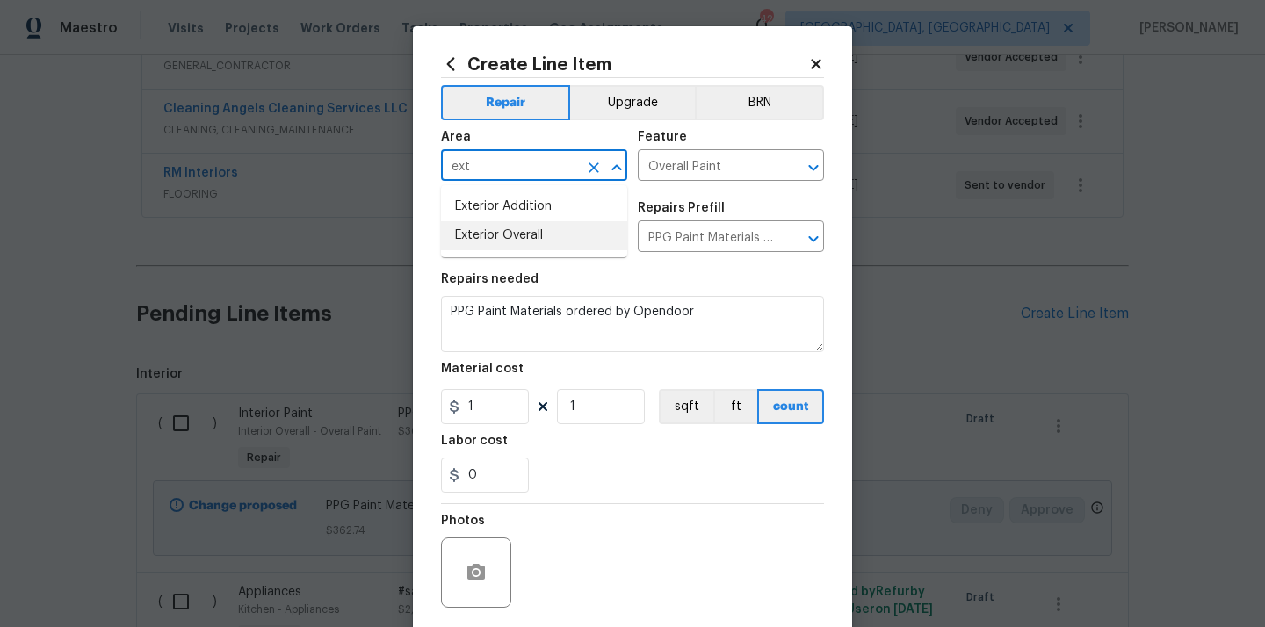
click at [518, 225] on li "Exterior Overall" at bounding box center [534, 235] width 186 height 29
type input "Exterior Overall"
drag, startPoint x: 483, startPoint y: 413, endPoint x: 422, endPoint y: 408, distance: 61.7
click at [425, 408] on div "Create Line Item Repair Upgrade BRN Area Exterior Overall ​ Feature Overall Pai…" at bounding box center [632, 377] width 439 height 703
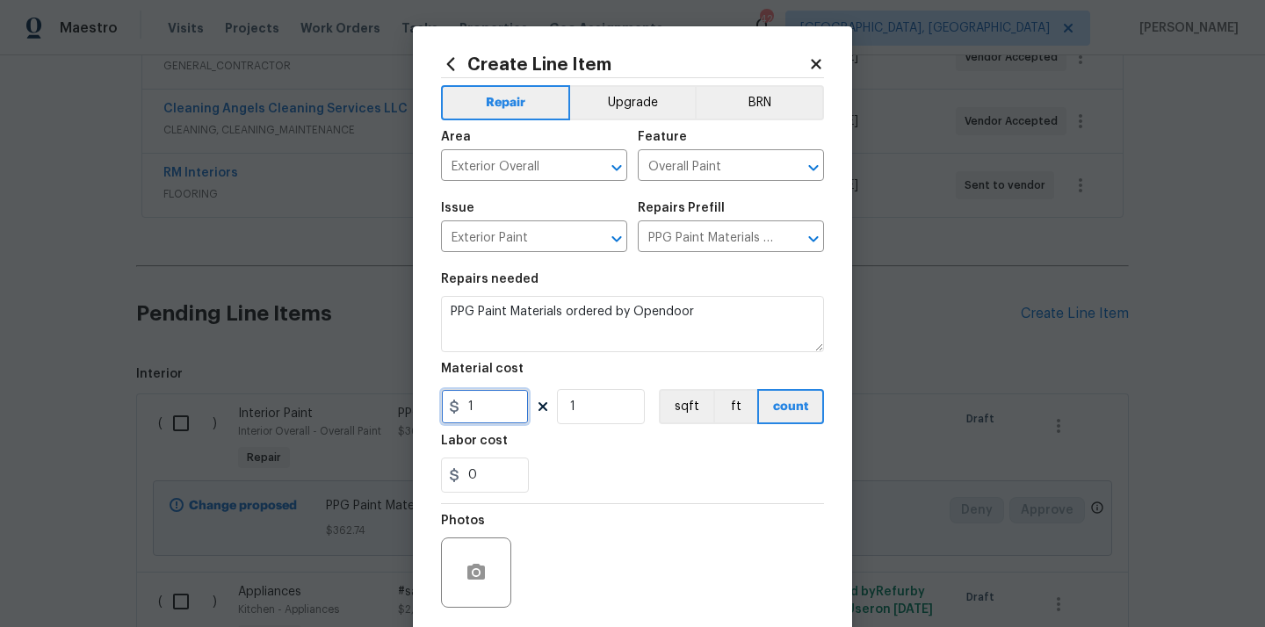
paste input "22.93"
type input "22.93"
click at [636, 434] on section "Repairs needed PPG Paint Materials ordered by Opendoor Material cost 22.93 1 sq…" at bounding box center [632, 383] width 383 height 241
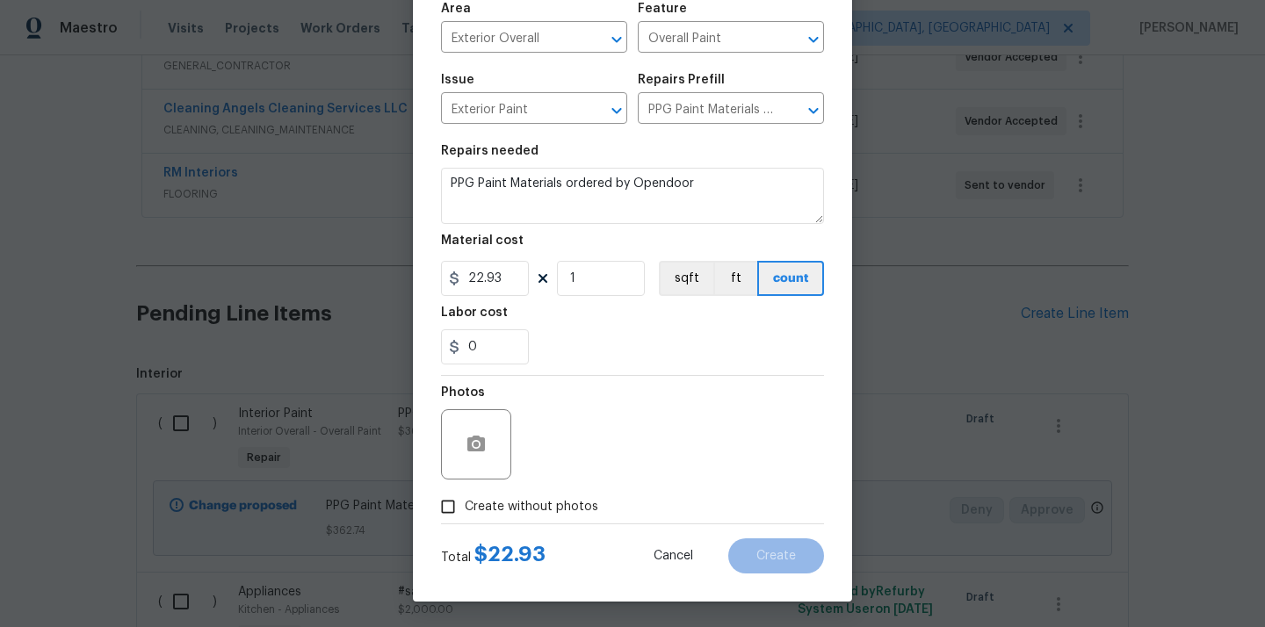
scroll to position [130, 0]
click at [537, 523] on div at bounding box center [632, 523] width 383 height 1
click at [553, 499] on span "Create without photos" at bounding box center [531, 506] width 133 height 18
click at [465, 499] on input "Create without photos" at bounding box center [447, 505] width 33 height 33
checkbox input "true"
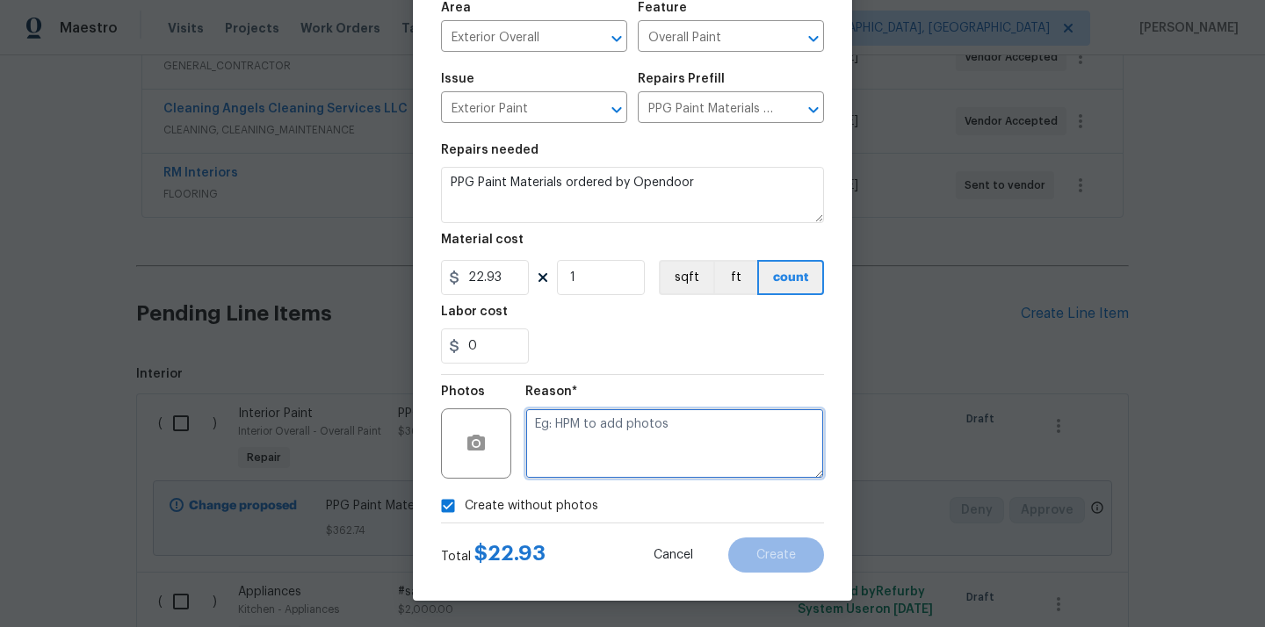
click at [574, 477] on textarea at bounding box center [674, 443] width 299 height 70
type textarea "N/A"
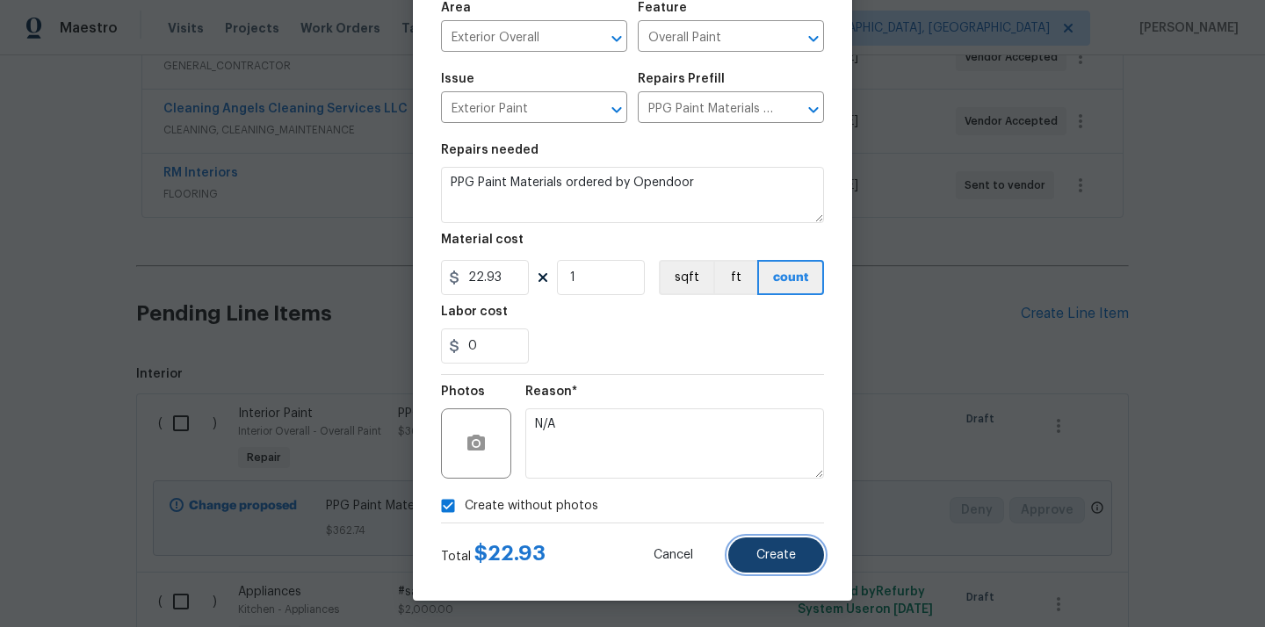
click at [778, 560] on span "Create" at bounding box center [776, 555] width 40 height 13
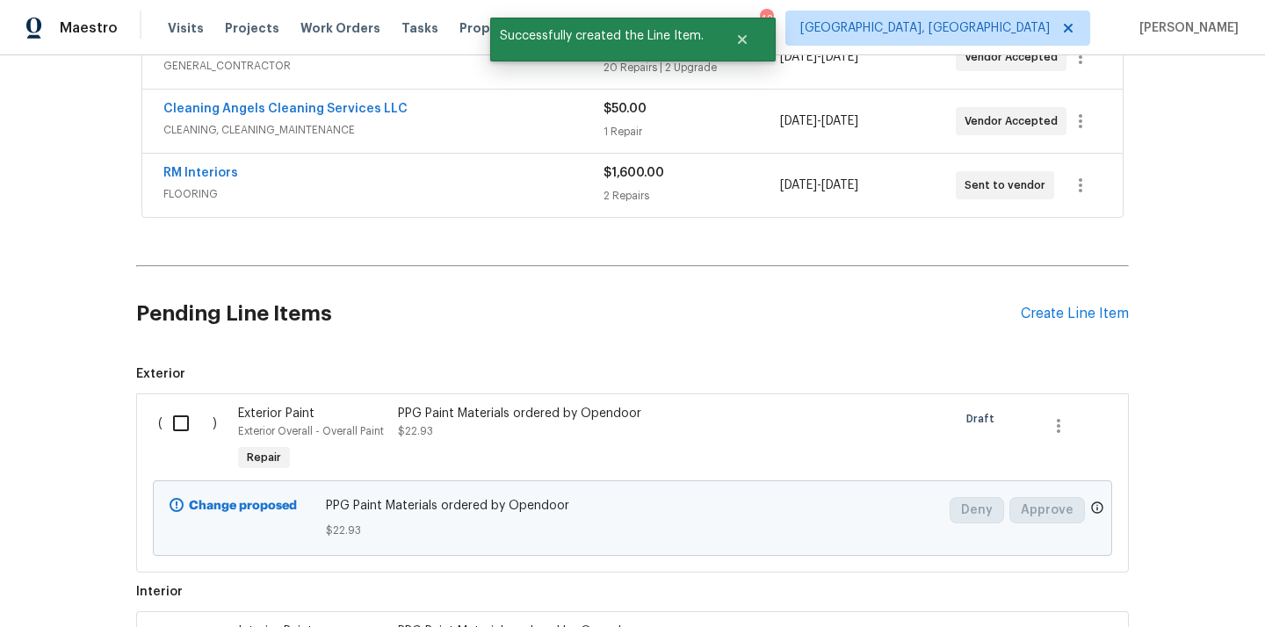
click at [182, 419] on input "checkbox" at bounding box center [187, 423] width 50 height 37
checkbox input "true"
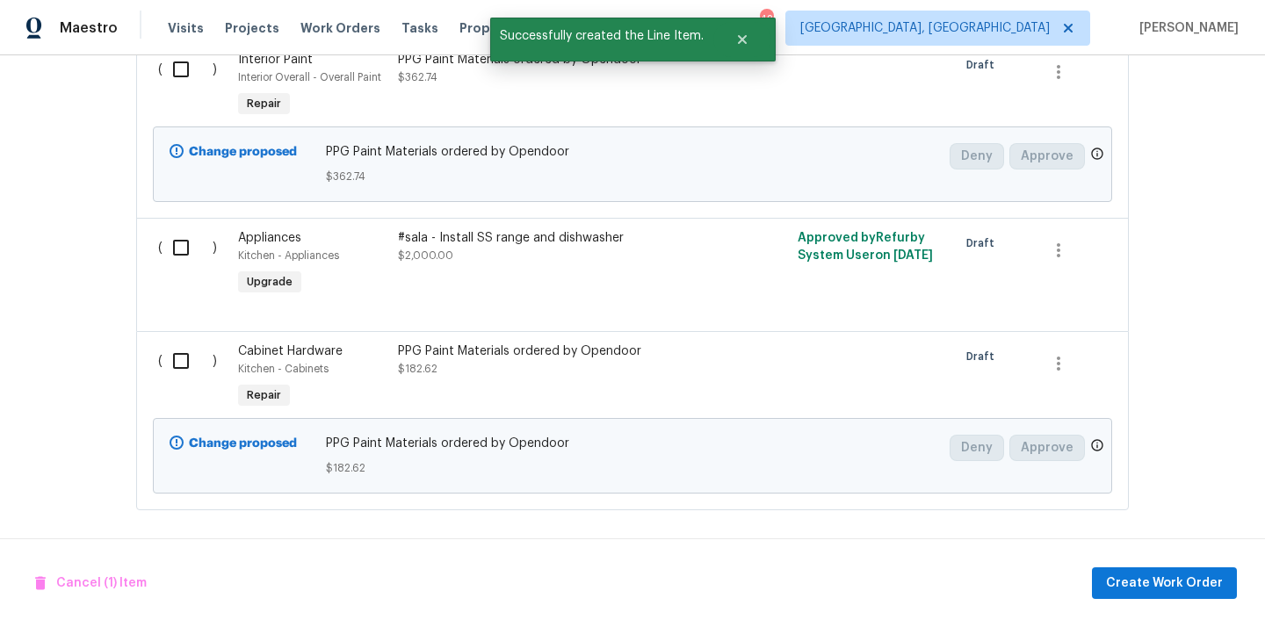
scroll to position [1005, 0]
click at [176, 243] on input "checkbox" at bounding box center [187, 245] width 50 height 37
checkbox input "true"
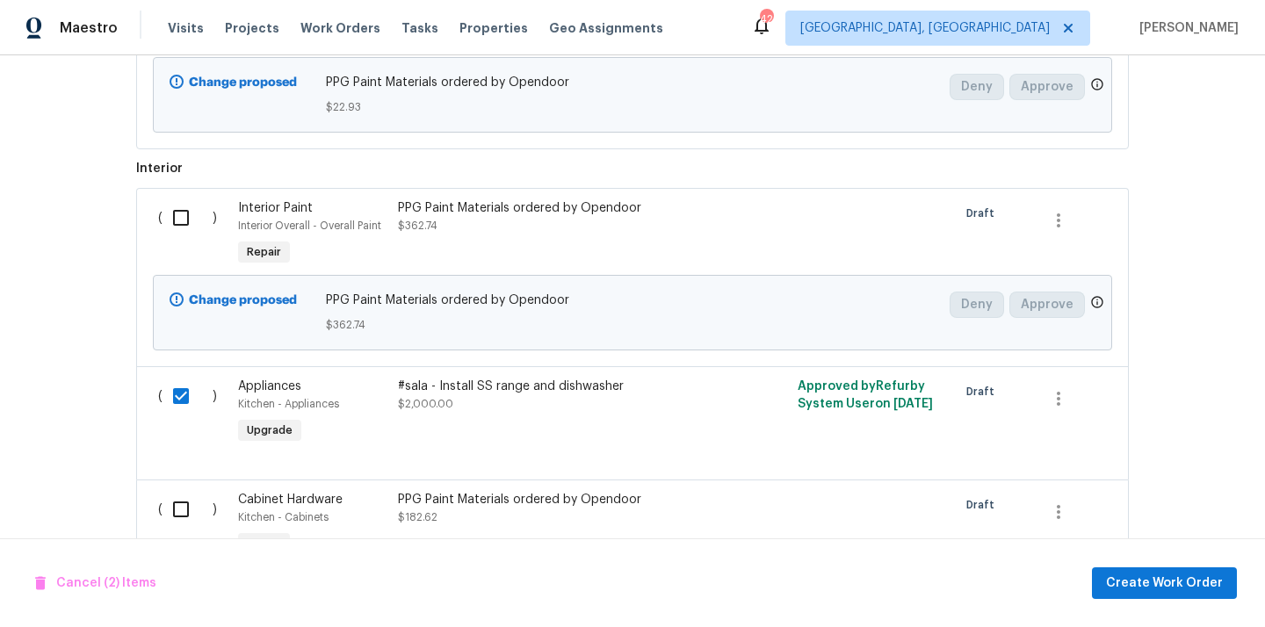
scroll to position [774, 0]
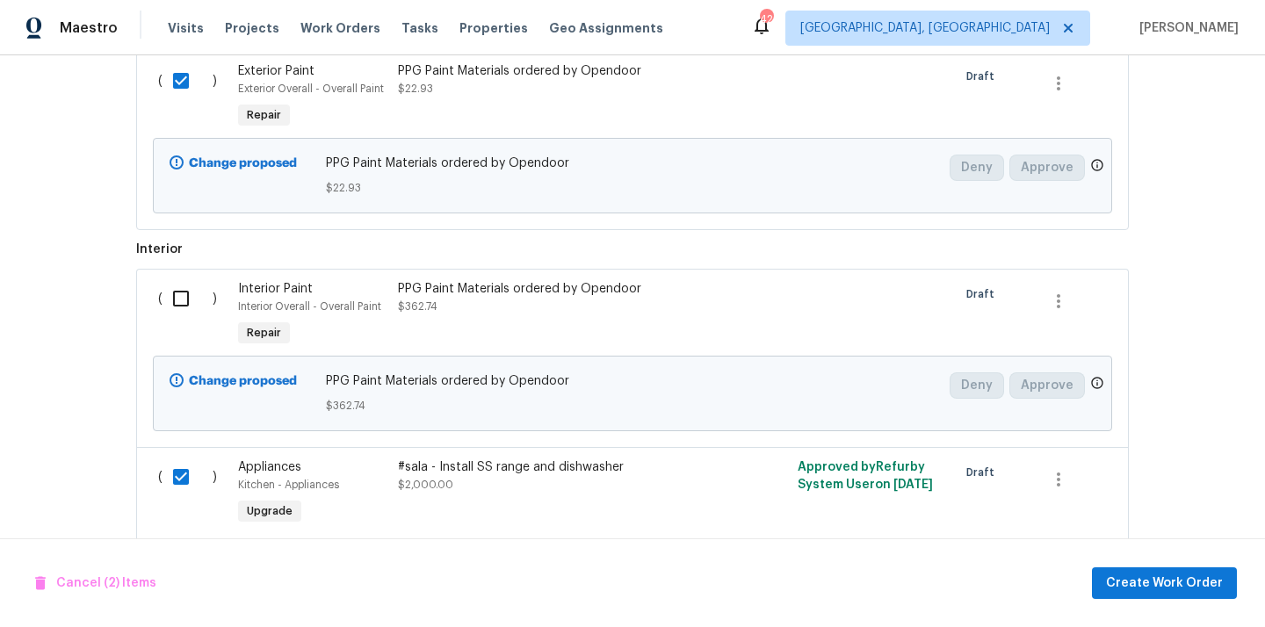
click at [180, 294] on input "checkbox" at bounding box center [187, 298] width 50 height 37
checkbox input "true"
click at [186, 469] on input "checkbox" at bounding box center [187, 476] width 50 height 37
checkbox input "false"
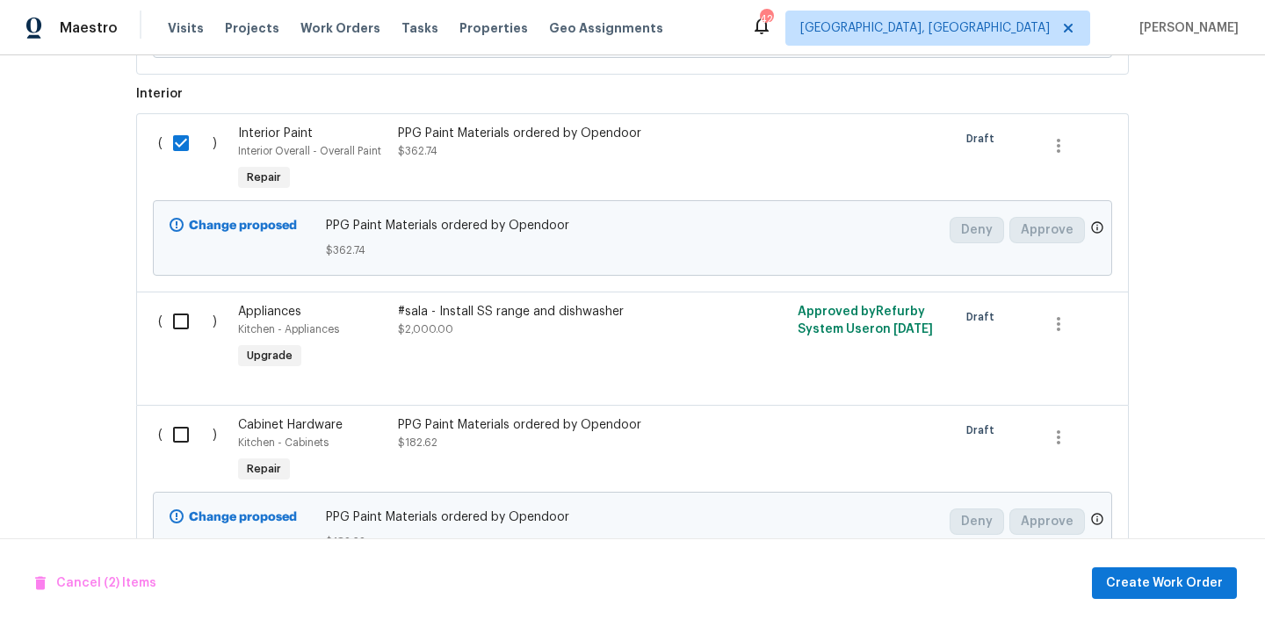
scroll to position [974, 0]
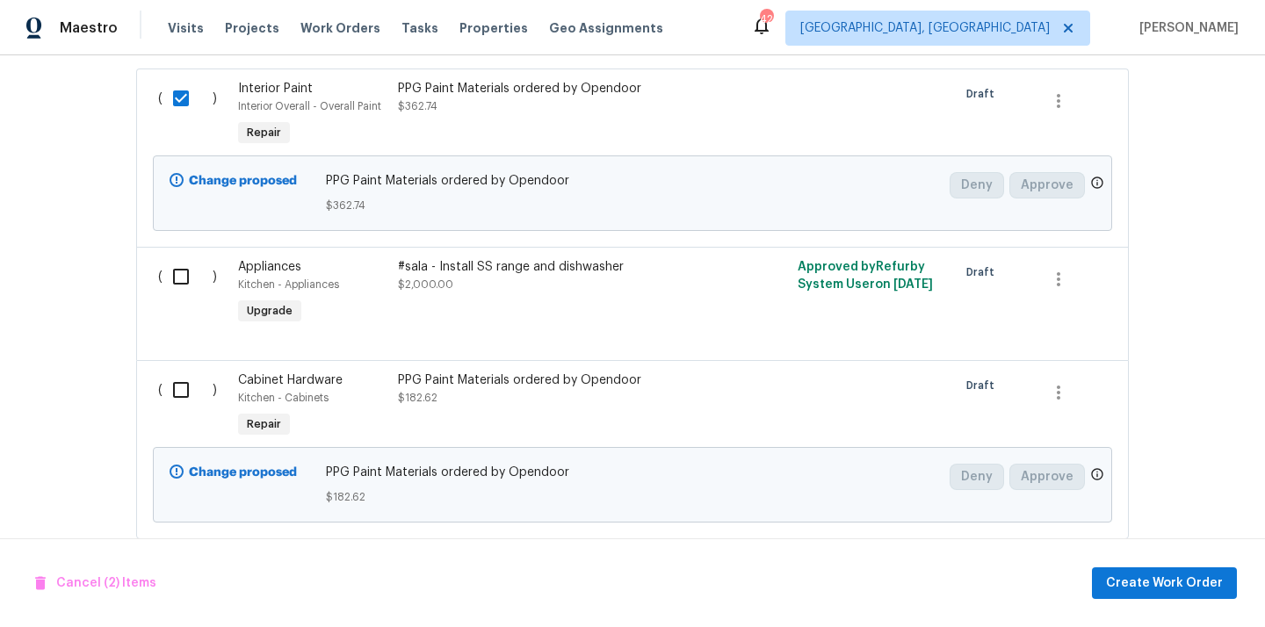
click at [184, 400] on input "checkbox" at bounding box center [187, 389] width 50 height 37
checkbox input "true"
click at [1128, 595] on button "Create Work Order" at bounding box center [1164, 583] width 145 height 32
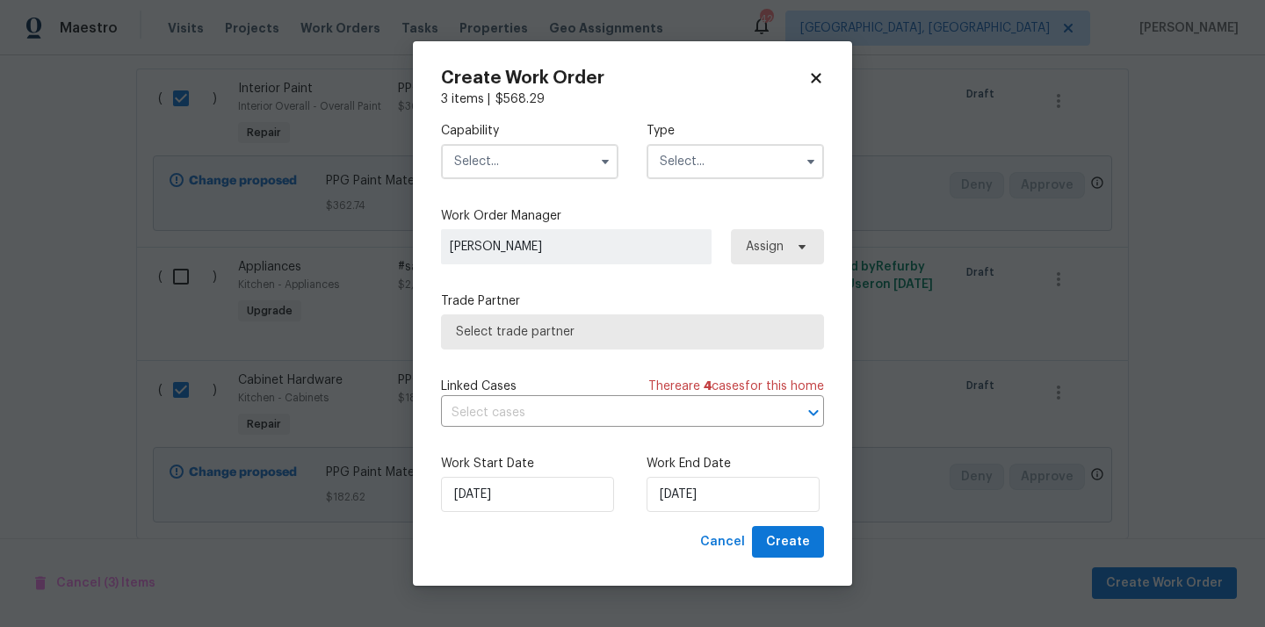
click at [577, 176] on input "text" at bounding box center [529, 161] width 177 height 35
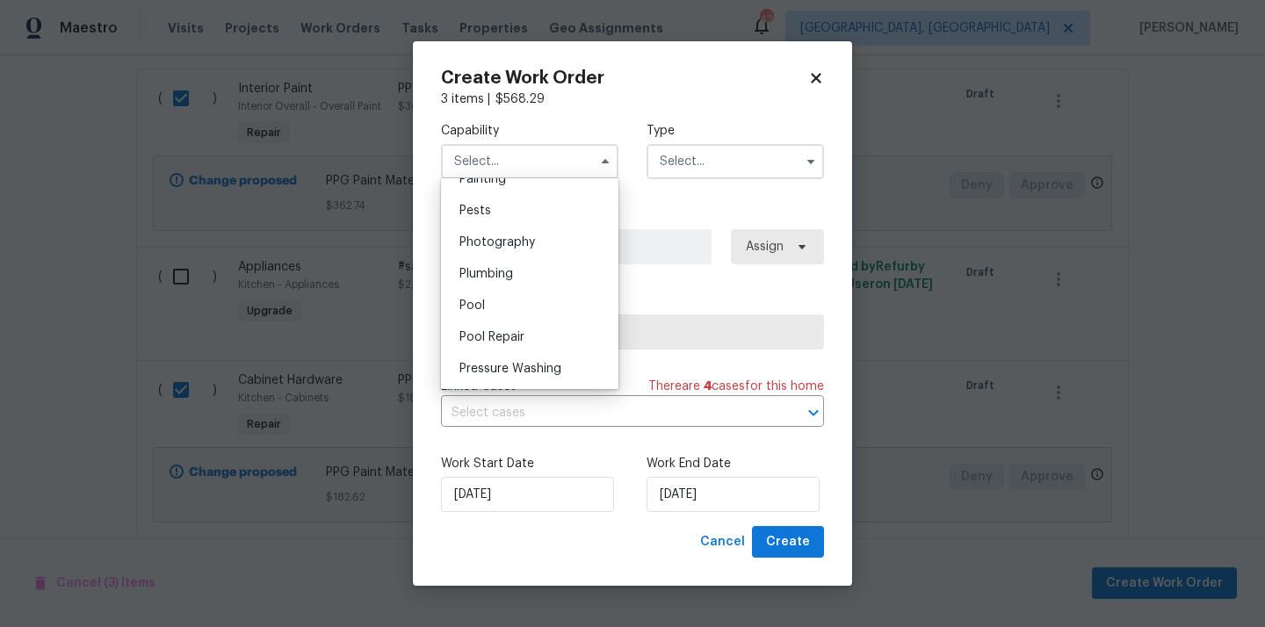
scroll to position [1454, 0]
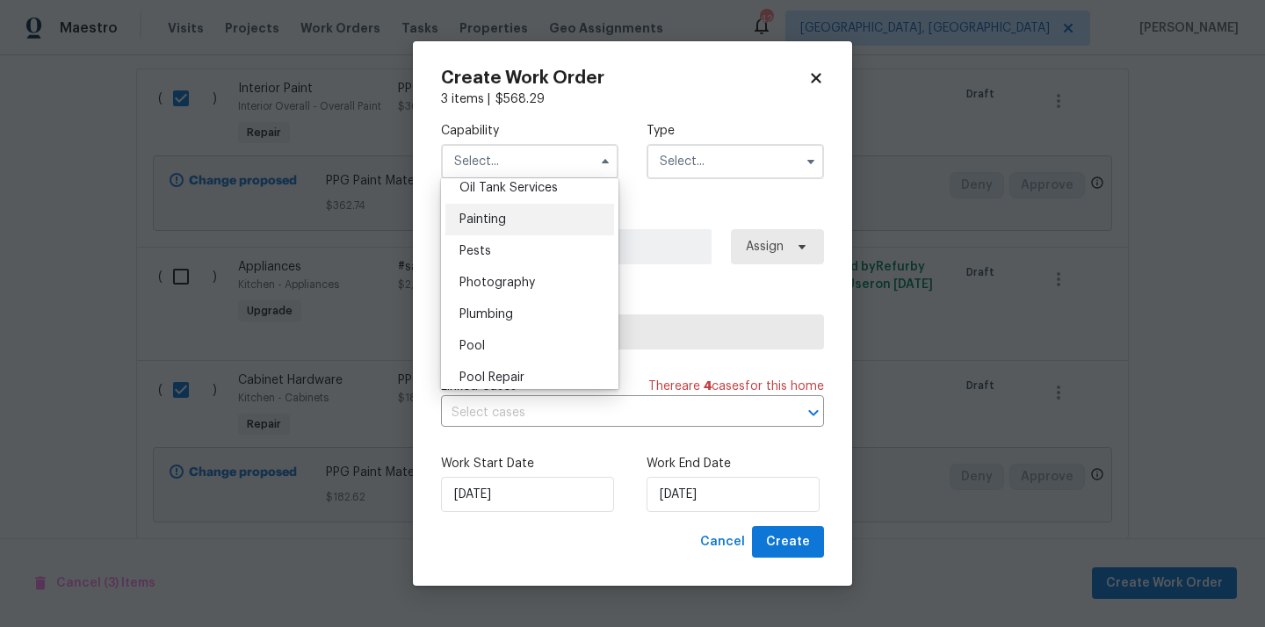
click at [529, 215] on div "Painting" at bounding box center [529, 220] width 169 height 32
type input "Painting"
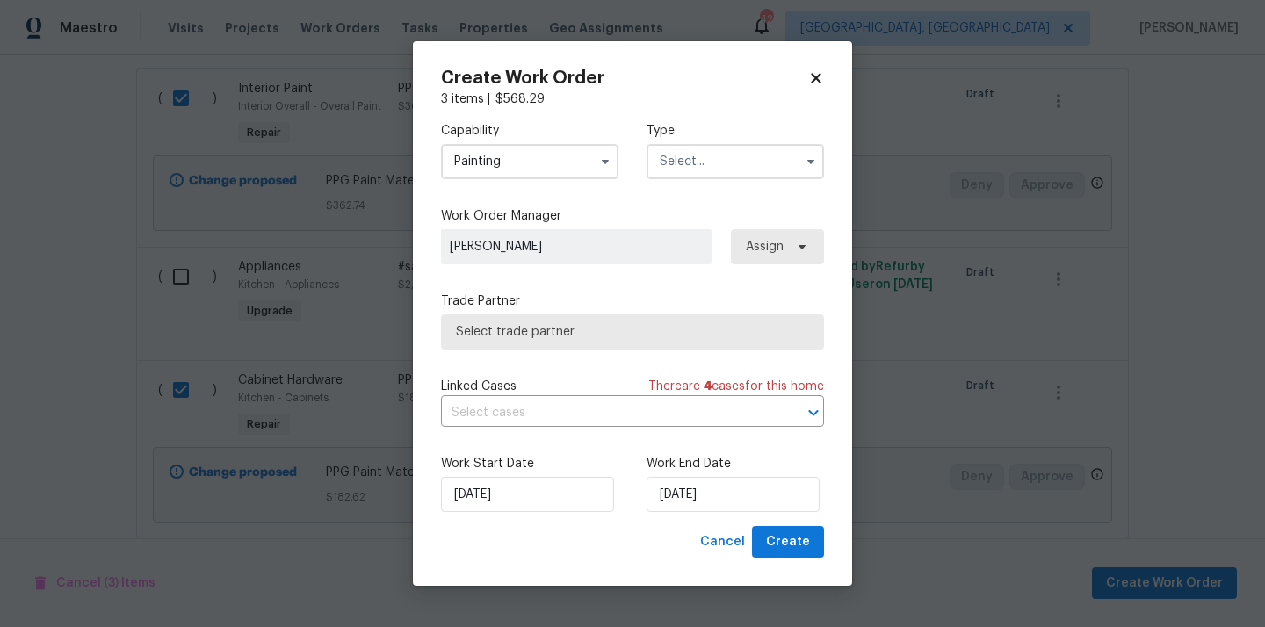
click at [721, 162] on input "text" at bounding box center [734, 161] width 177 height 35
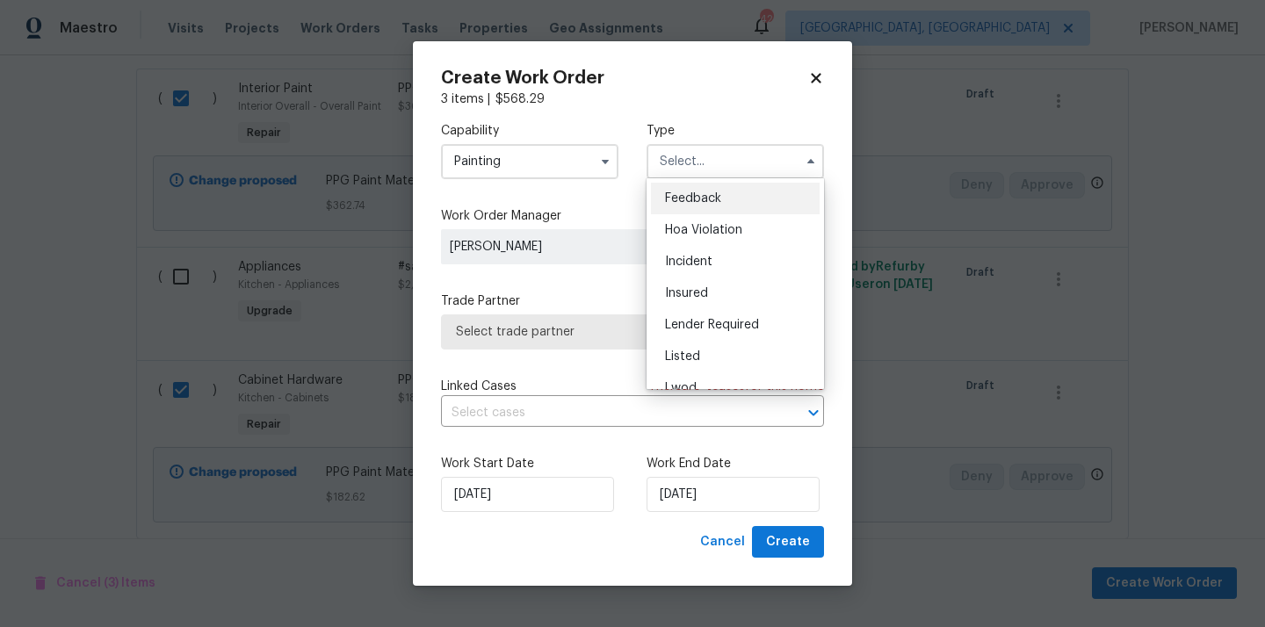
scroll to position [209, 0]
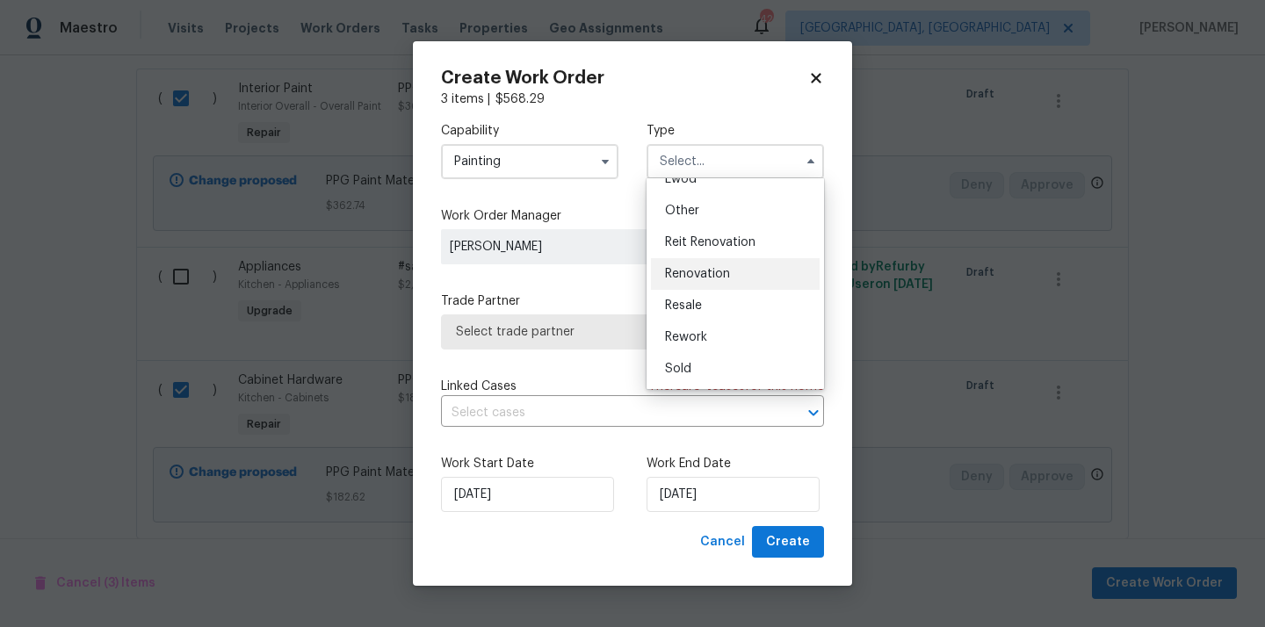
click at [719, 274] on span "Renovation" at bounding box center [697, 274] width 65 height 12
type input "Renovation"
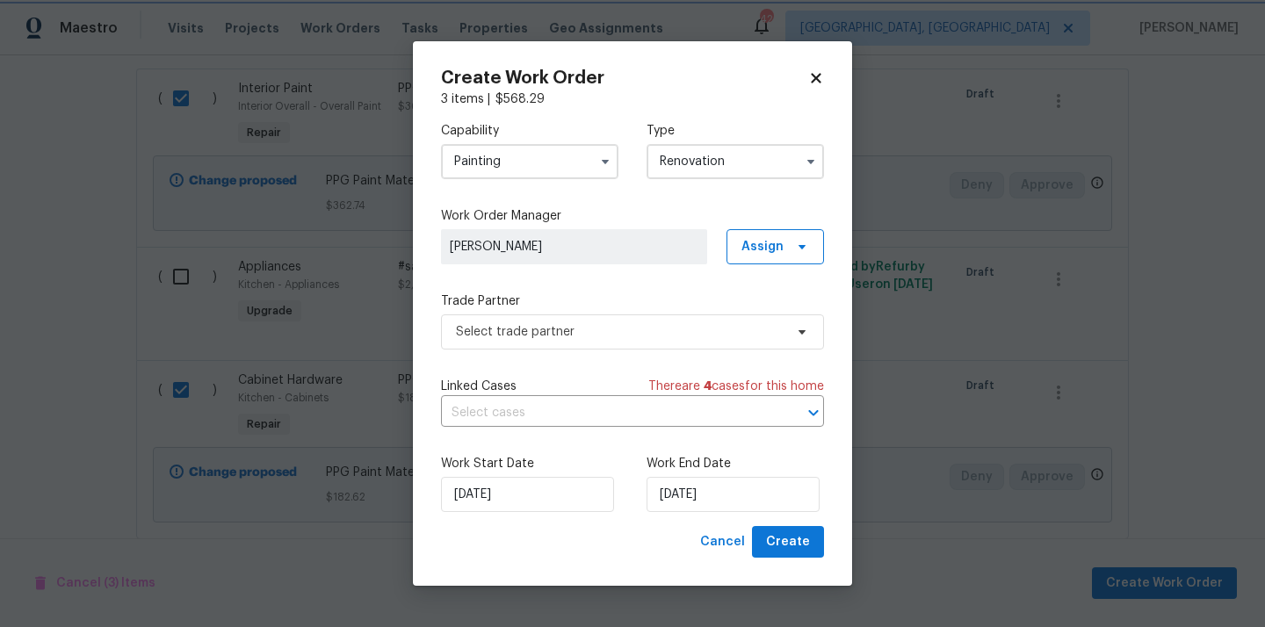
scroll to position [0, 0]
click at [761, 249] on span "Assign" at bounding box center [762, 247] width 42 height 18
click at [765, 317] on div "Assign to me" at bounding box center [777, 321] width 76 height 18
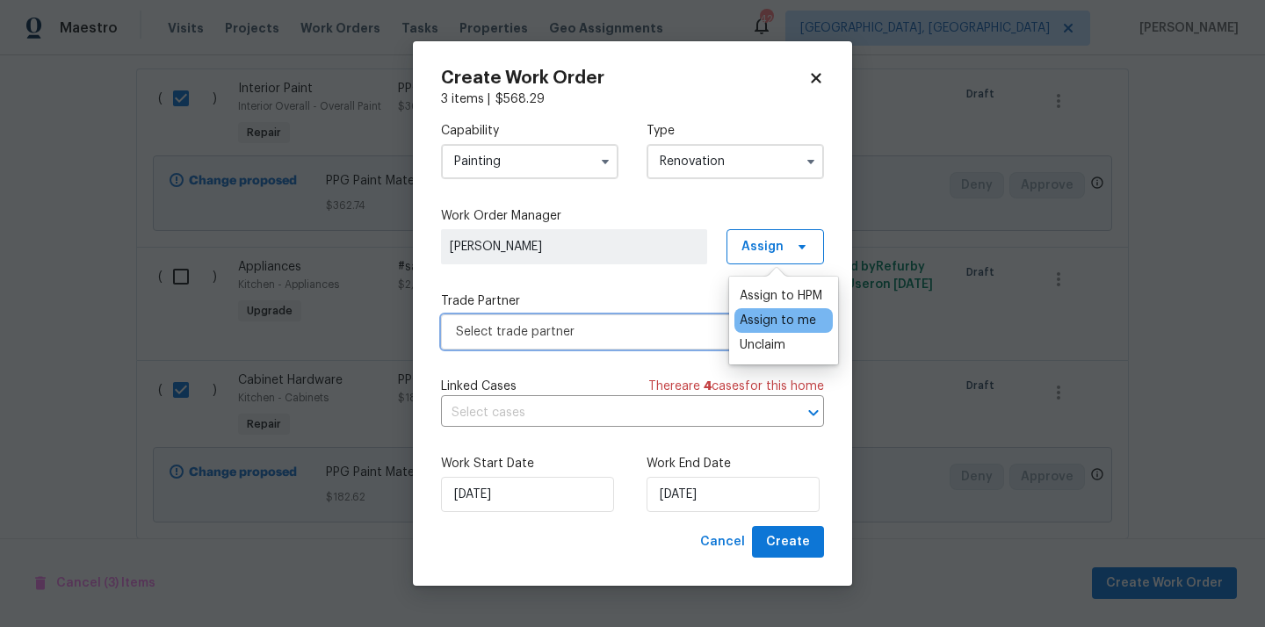
click at [615, 340] on span "Select trade partner" at bounding box center [632, 331] width 383 height 35
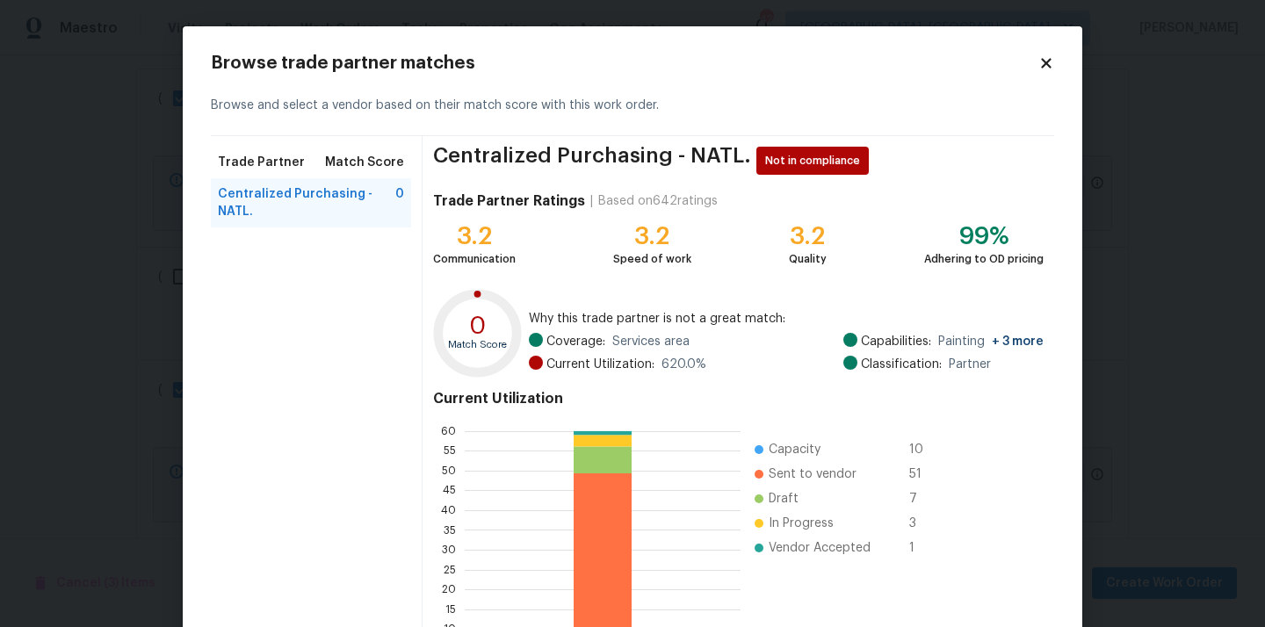
scroll to position [148, 0]
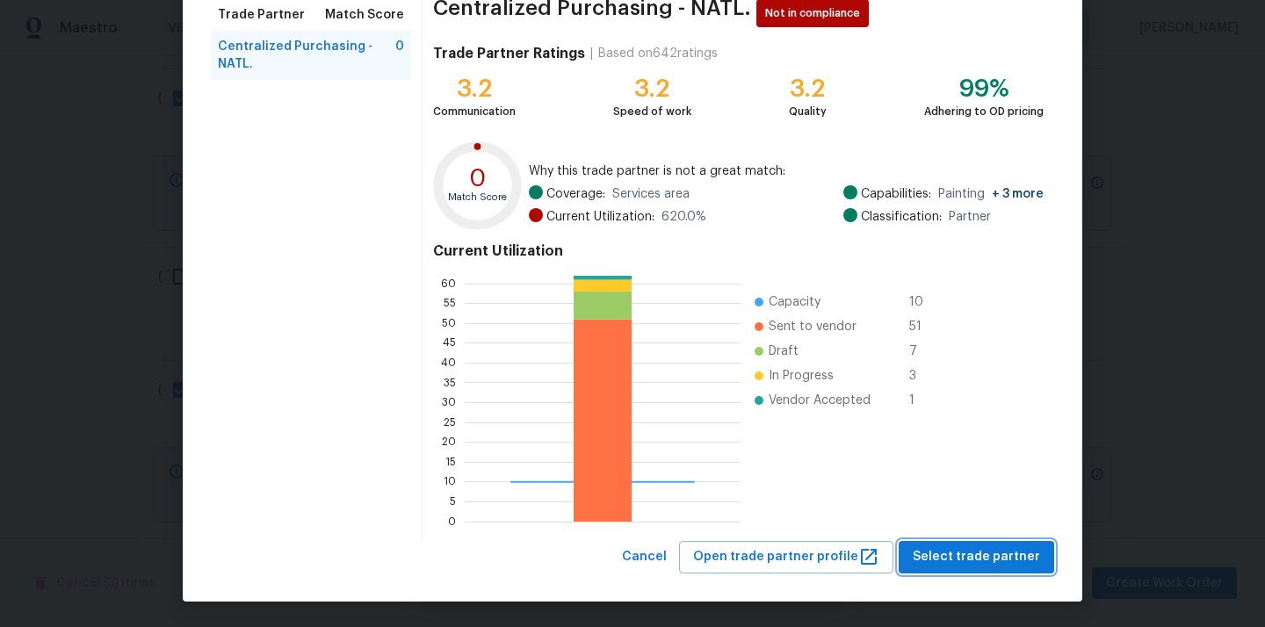
click at [933, 542] on button "Select trade partner" at bounding box center [975, 557] width 155 height 32
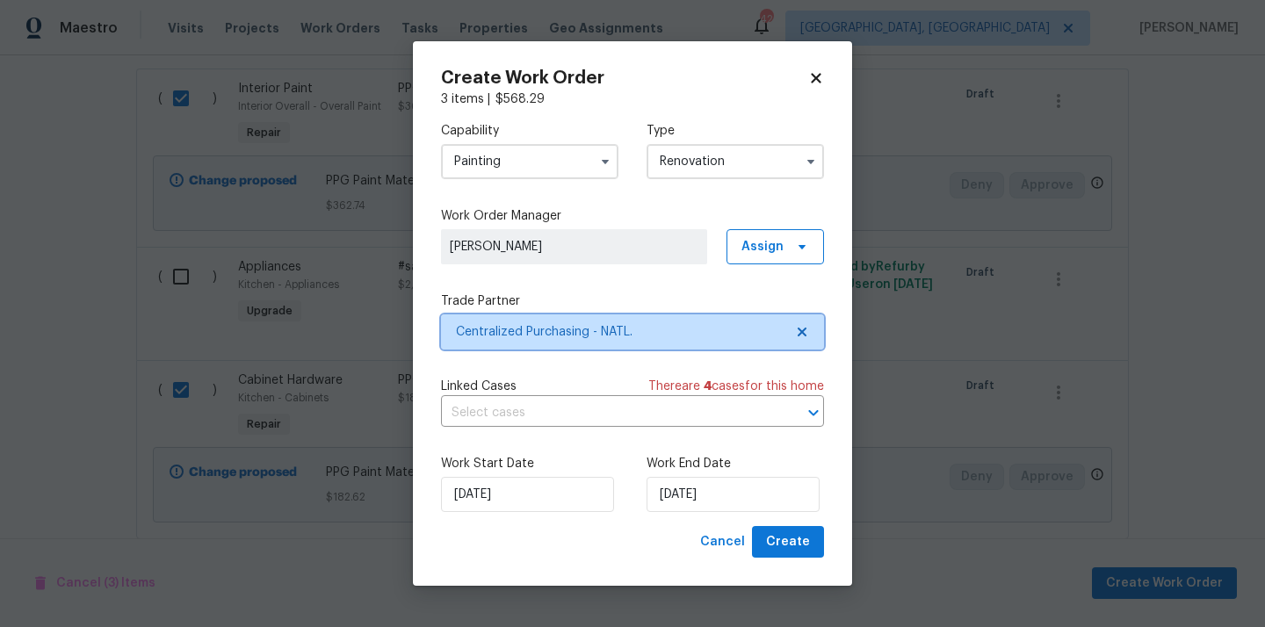
scroll to position [0, 0]
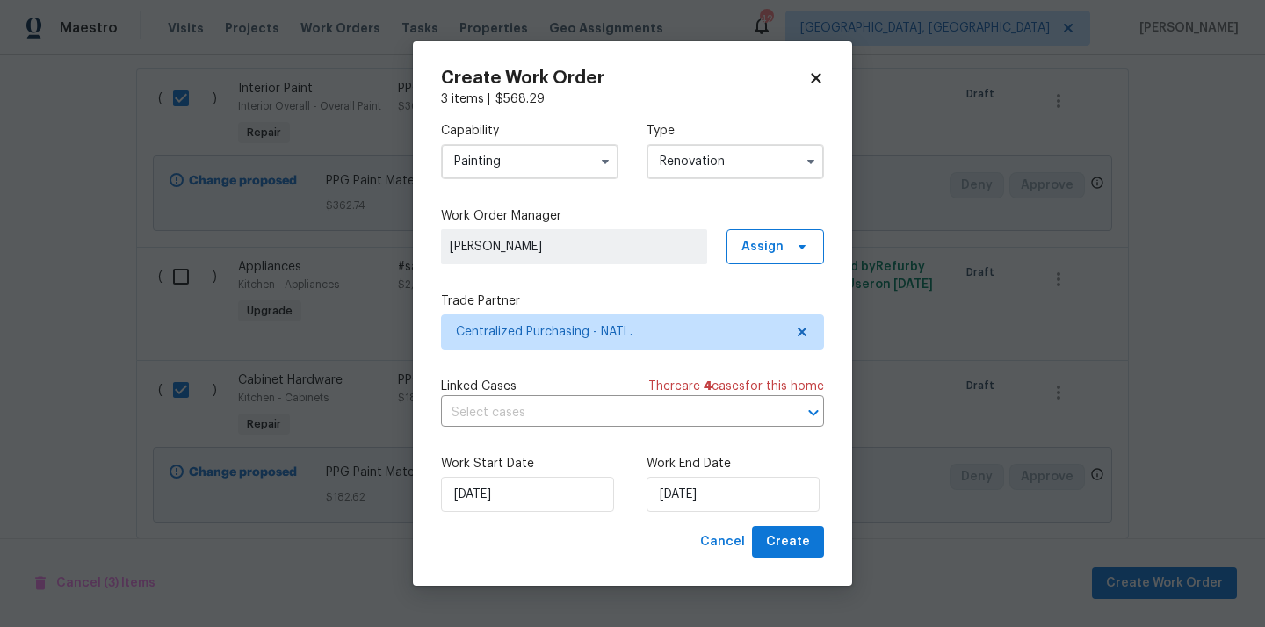
click at [799, 522] on div "Work Start Date [DATE] Work End Date [DATE]" at bounding box center [632, 483] width 383 height 85
click at [790, 536] on span "Create" at bounding box center [788, 542] width 44 height 22
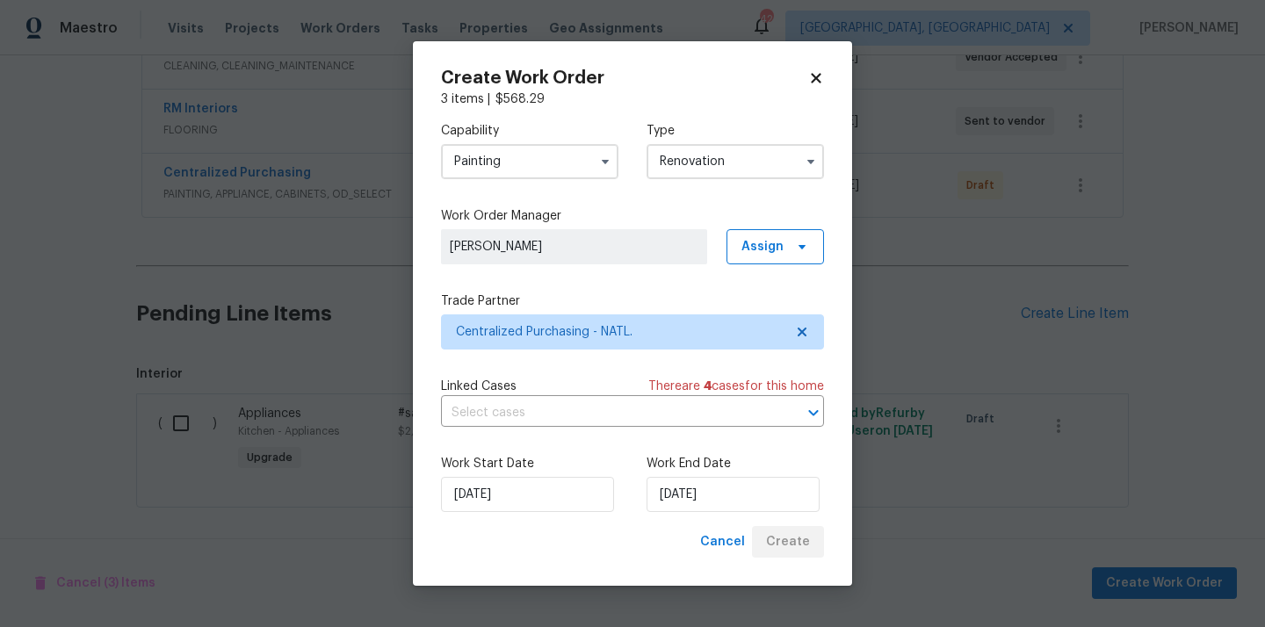
scroll to position [495, 0]
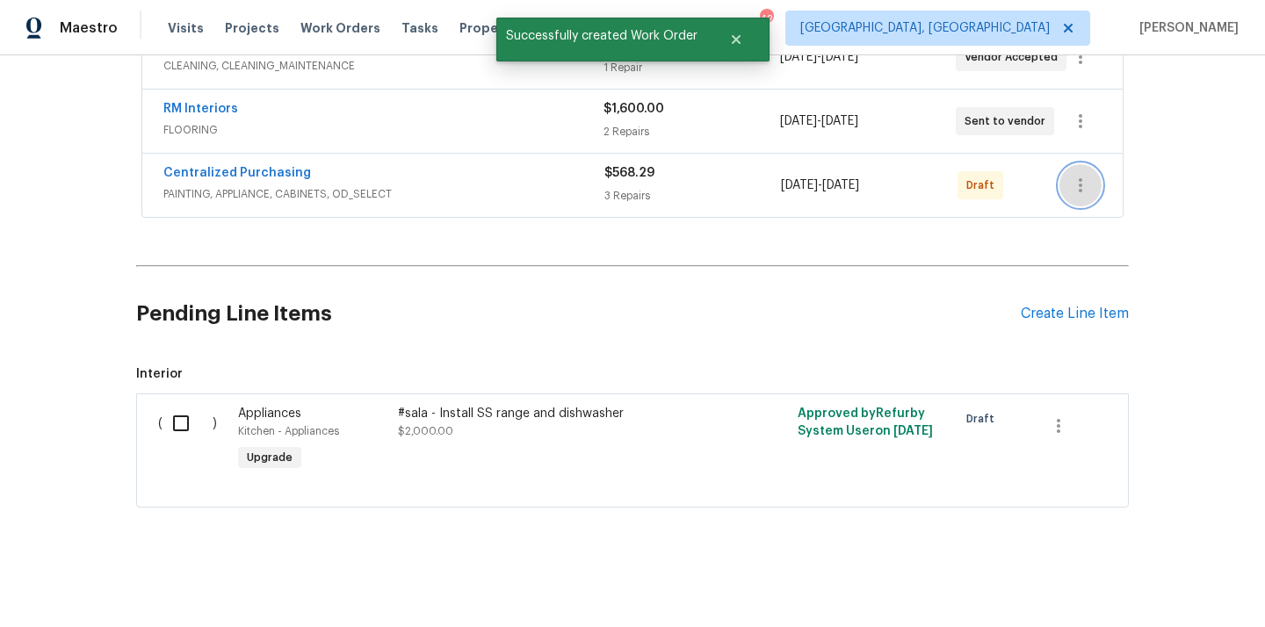
click at [1072, 178] on icon "button" at bounding box center [1080, 185] width 21 height 21
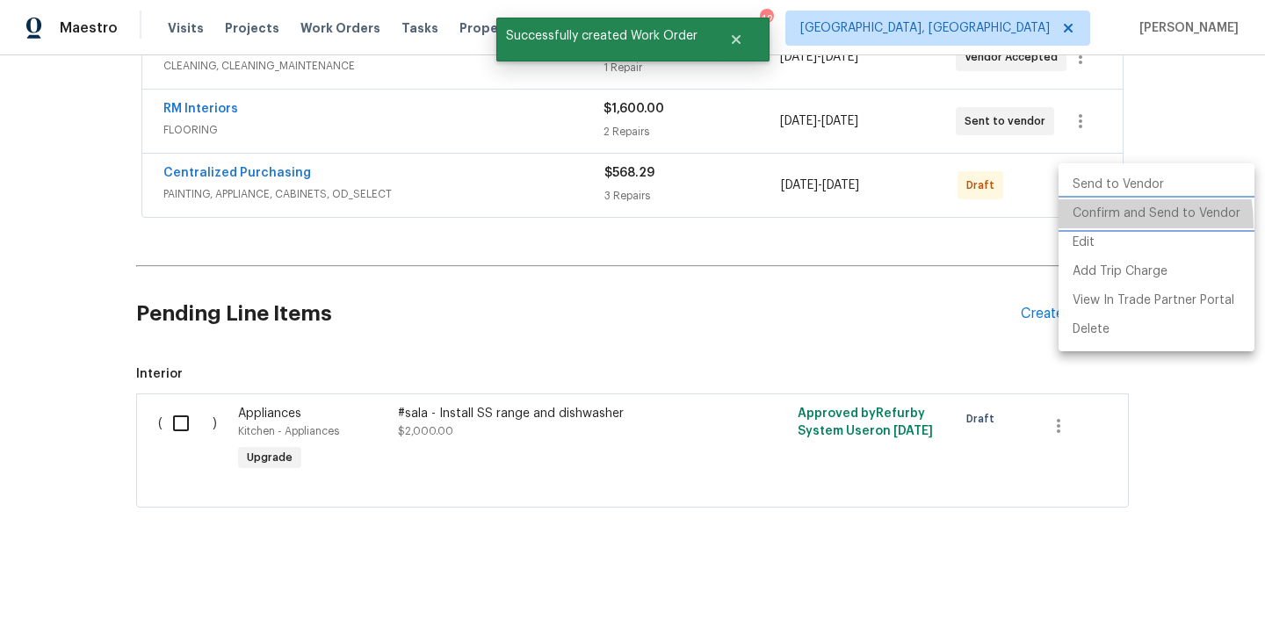
click at [1082, 226] on li "Confirm and Send to Vendor" at bounding box center [1156, 213] width 196 height 29
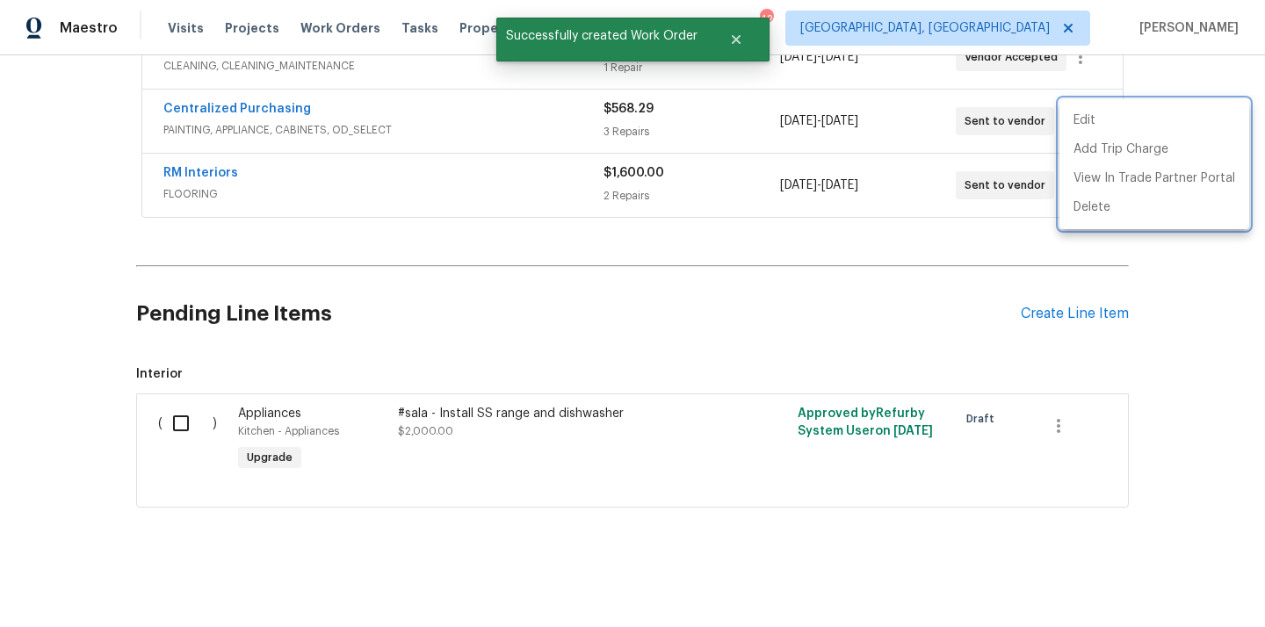
click at [475, 187] on div at bounding box center [632, 313] width 1265 height 627
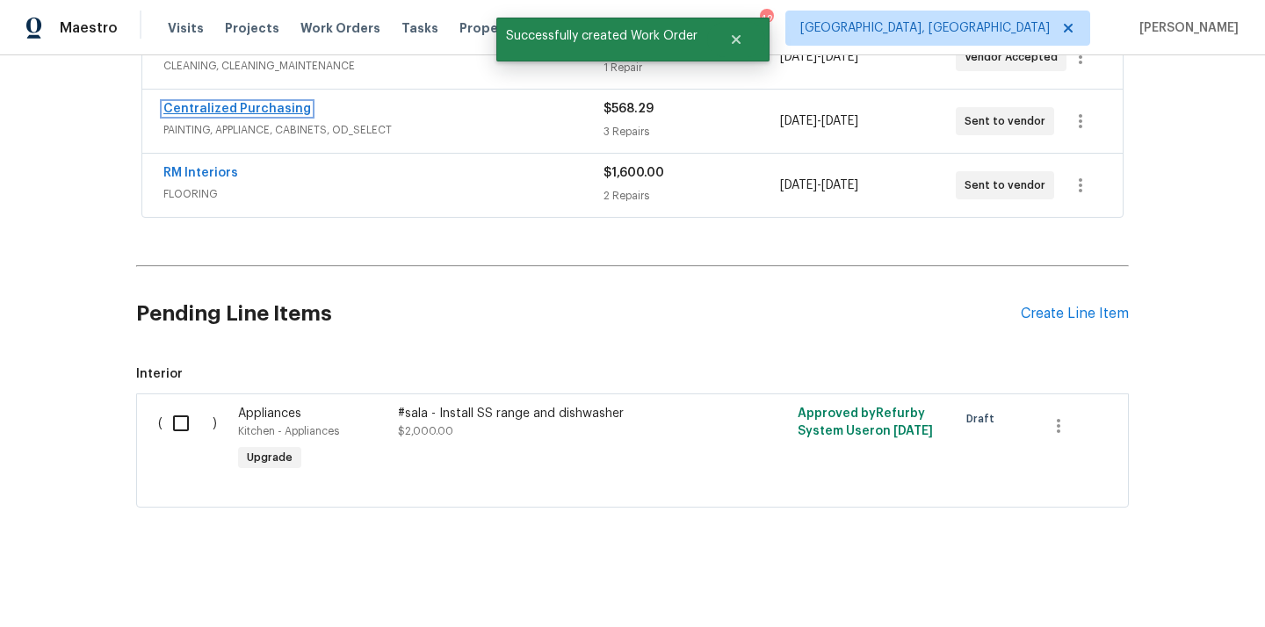
click at [281, 111] on link "Centralized Purchasing" at bounding box center [237, 109] width 148 height 12
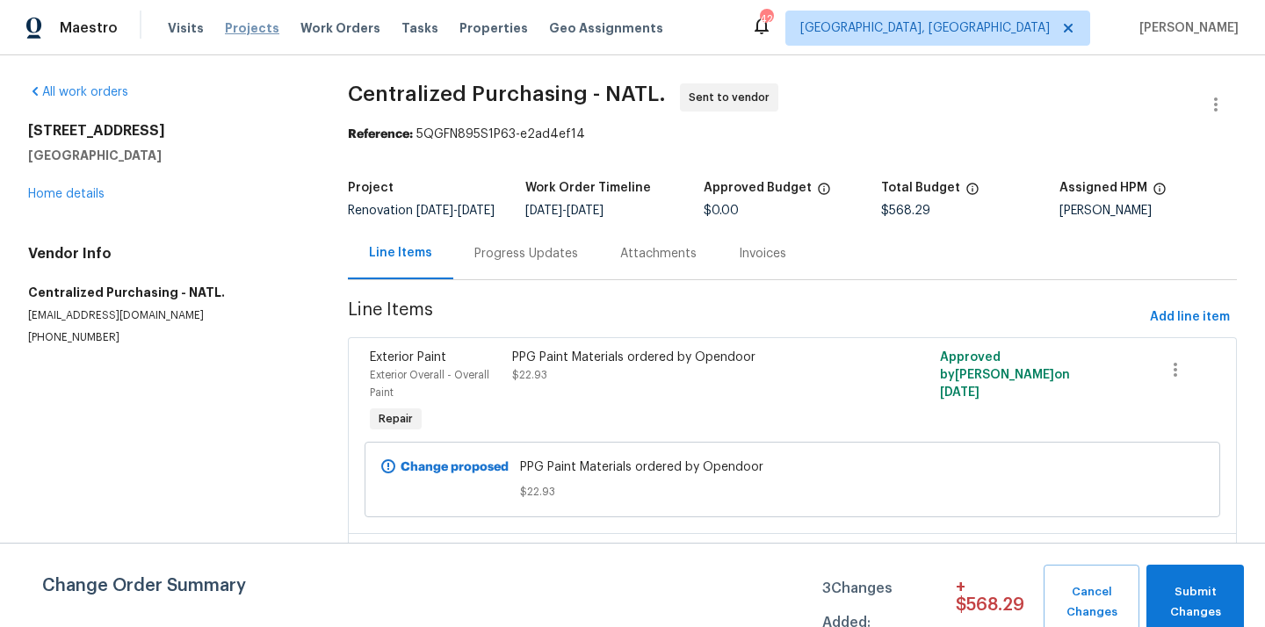
click at [225, 28] on span "Projects" at bounding box center [252, 28] width 54 height 18
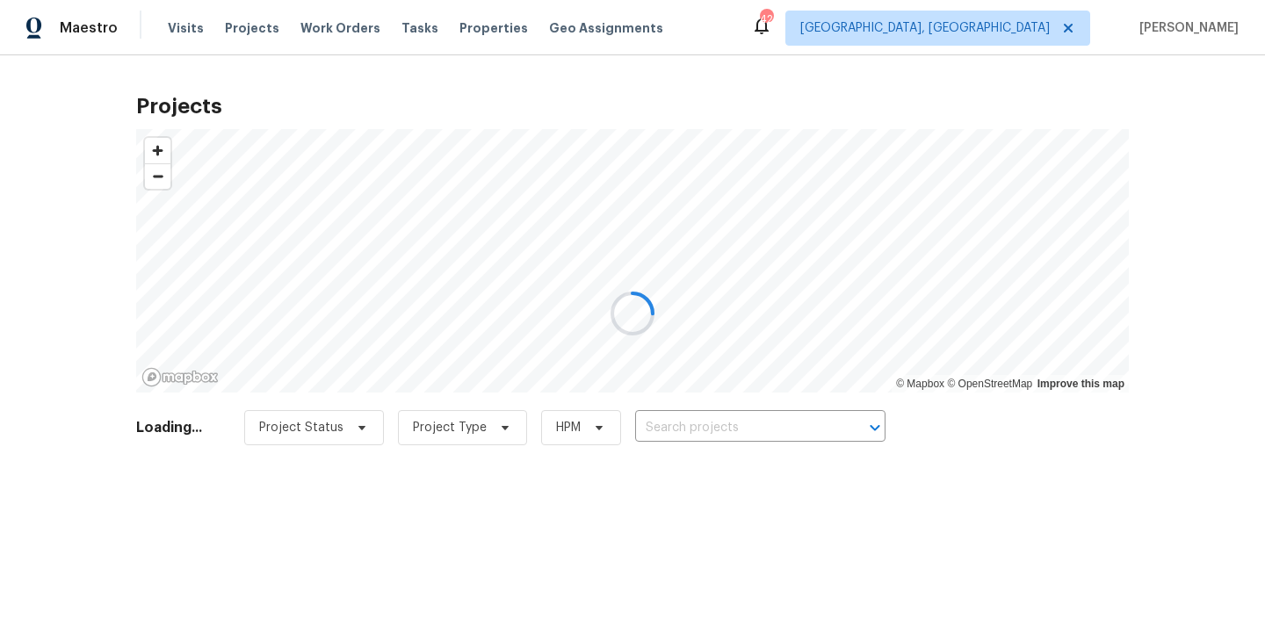
click at [705, 436] on div at bounding box center [632, 313] width 1265 height 627
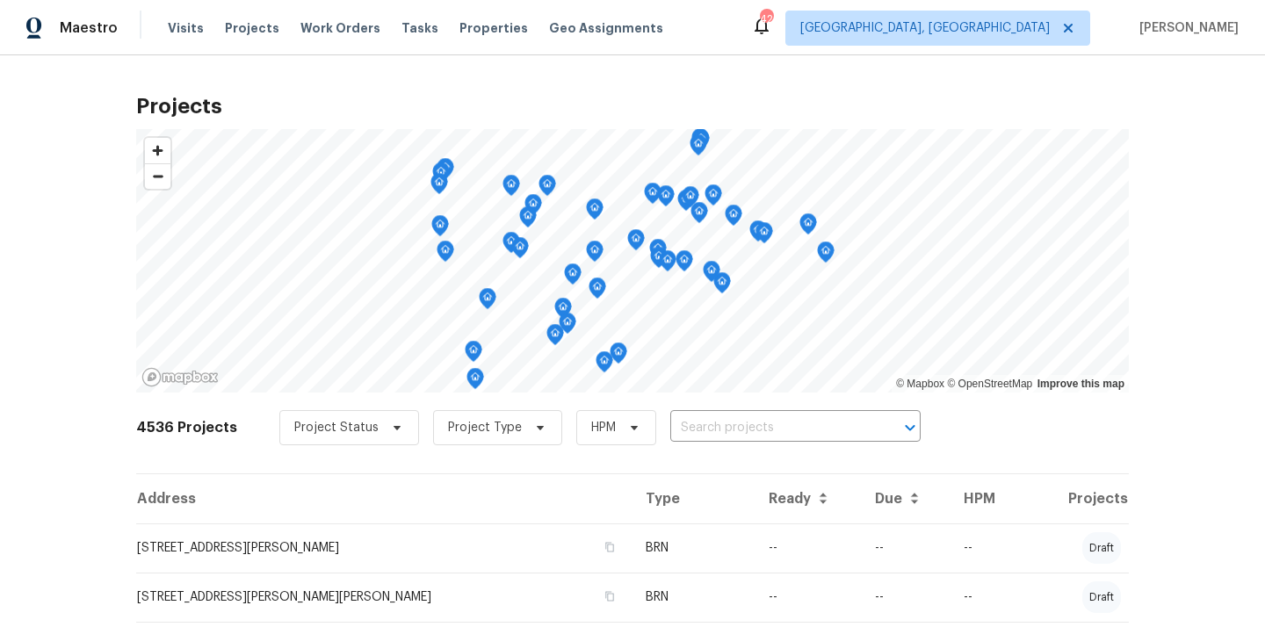
click at [718, 426] on input "text" at bounding box center [770, 428] width 201 height 27
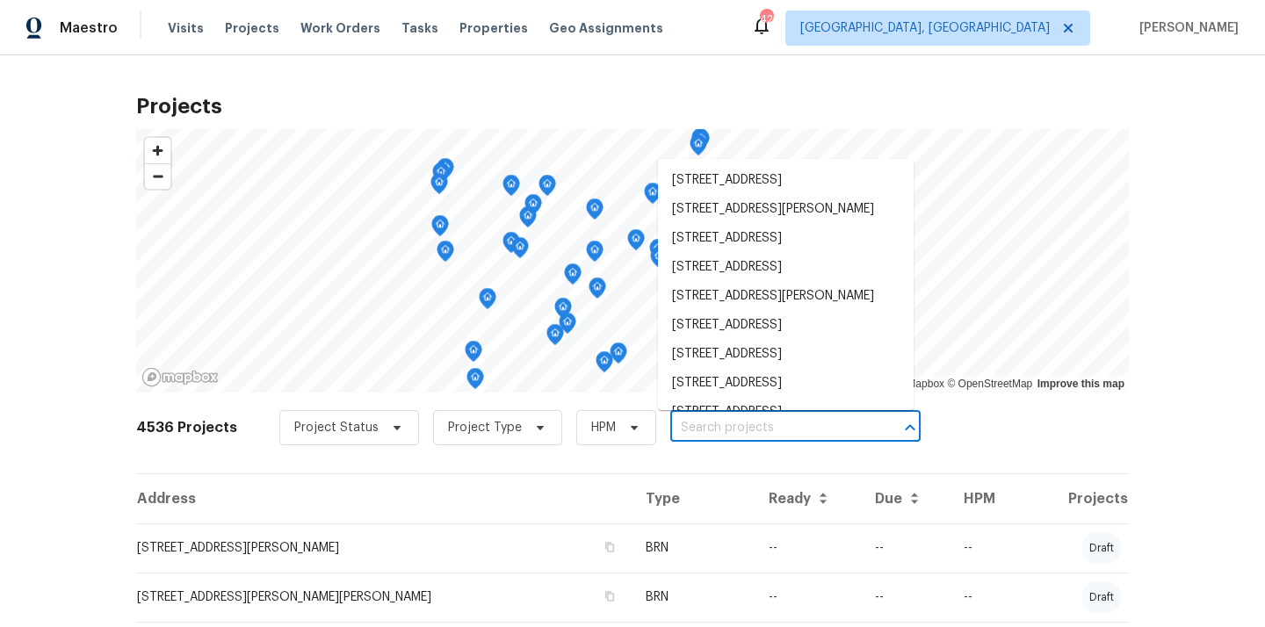
paste input "[STREET_ADDRESS]"
type input "[STREET_ADDRESS]"
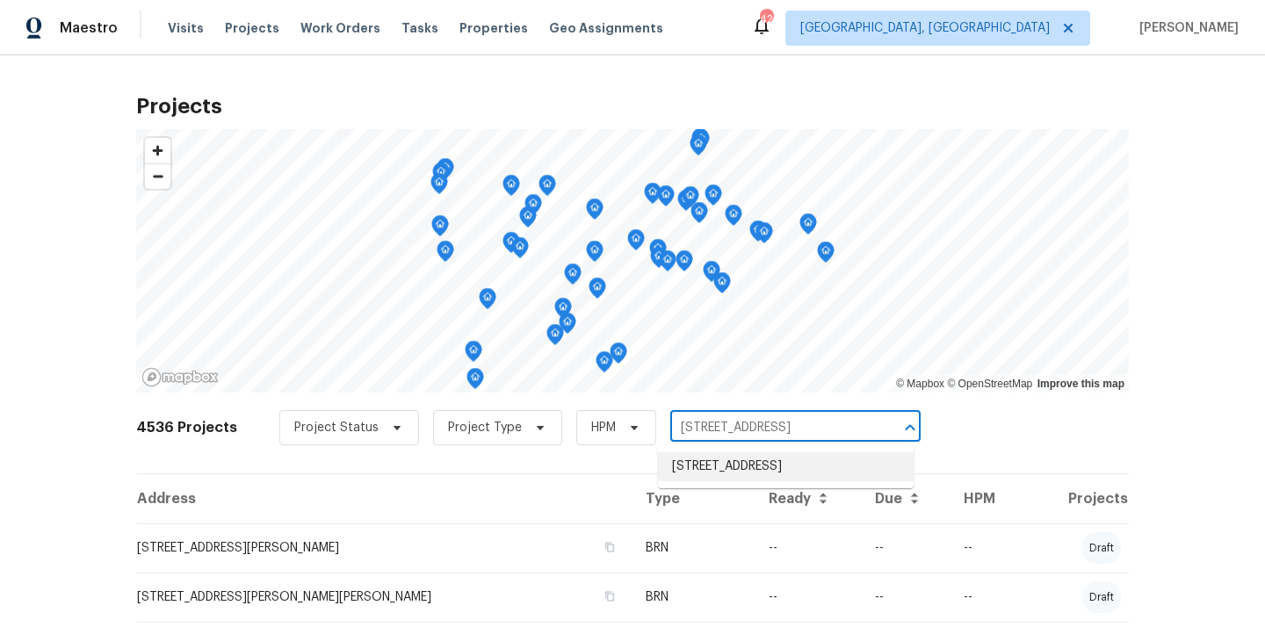
click at [720, 474] on li "[STREET_ADDRESS]" at bounding box center [786, 466] width 256 height 29
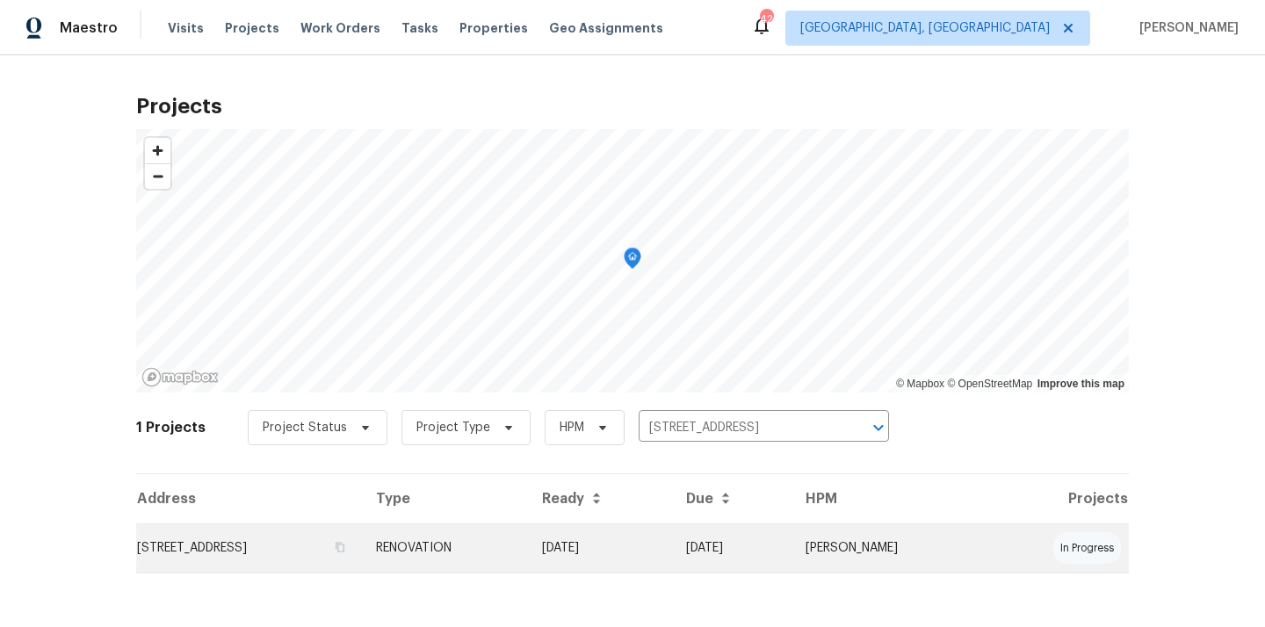
click at [516, 548] on td "RENOVATION" at bounding box center [445, 547] width 166 height 49
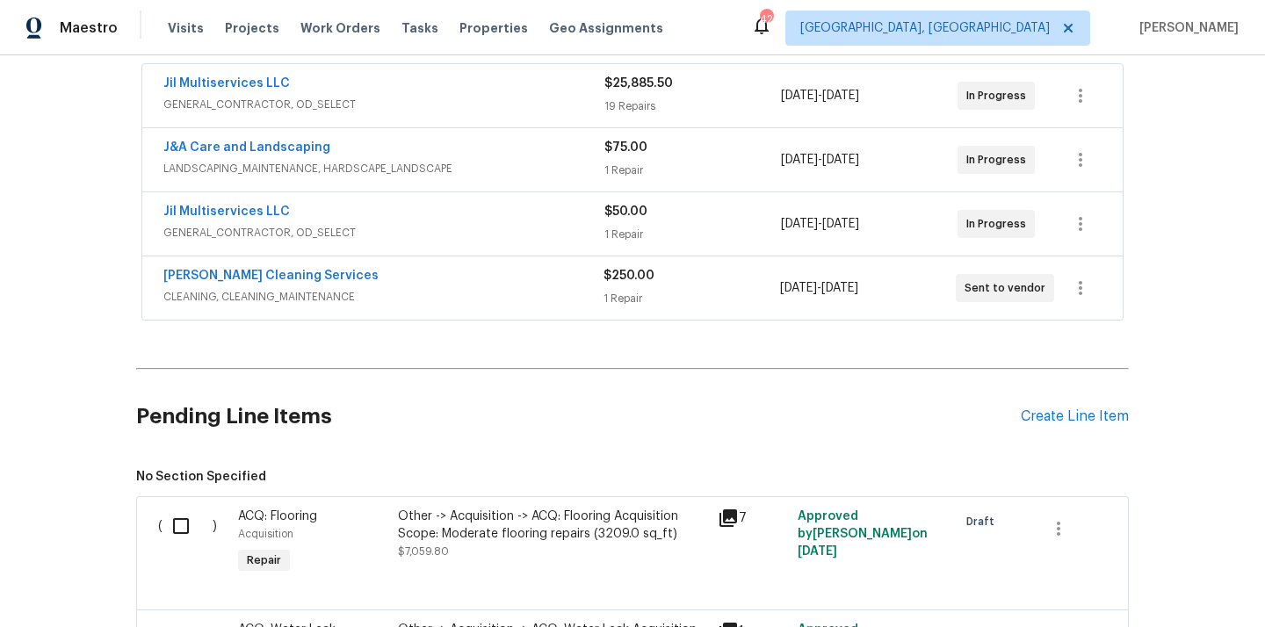
scroll to position [342, 0]
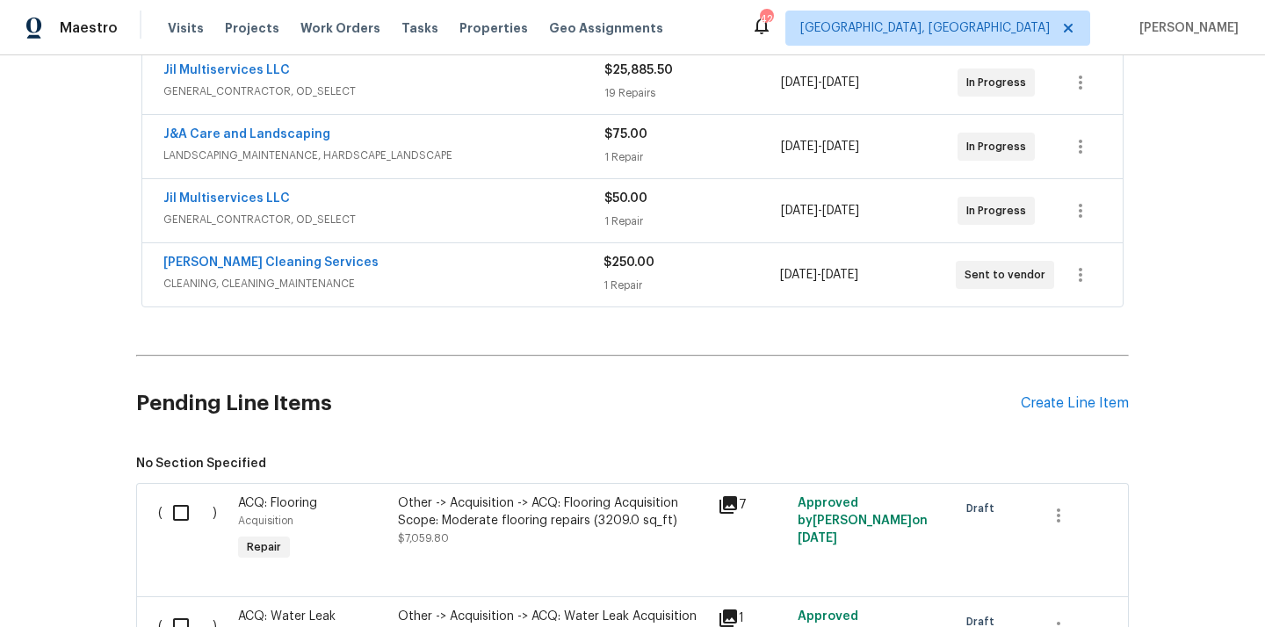
click at [1068, 383] on div "Pending Line Items Create Line Item" at bounding box center [632, 404] width 992 height 82
click at [1060, 393] on div "Pending Line Items Create Line Item" at bounding box center [632, 404] width 992 height 82
click at [1053, 398] on div "Create Line Item" at bounding box center [1075, 403] width 108 height 17
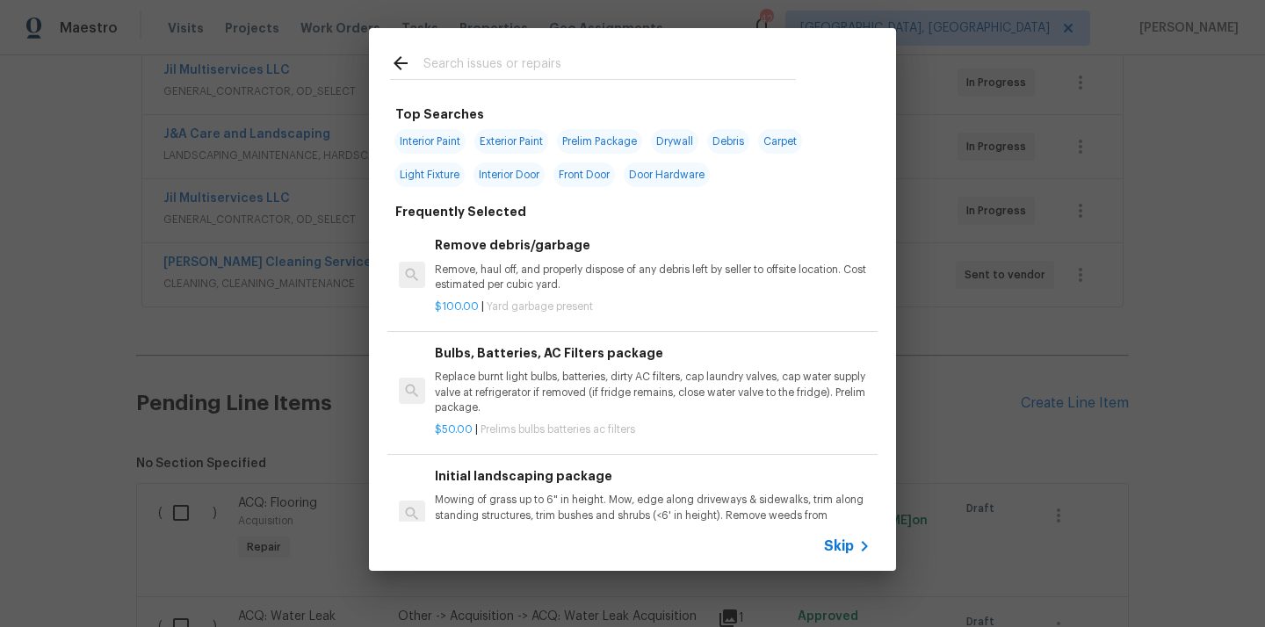
click at [508, 58] on input "text" at bounding box center [609, 66] width 372 height 26
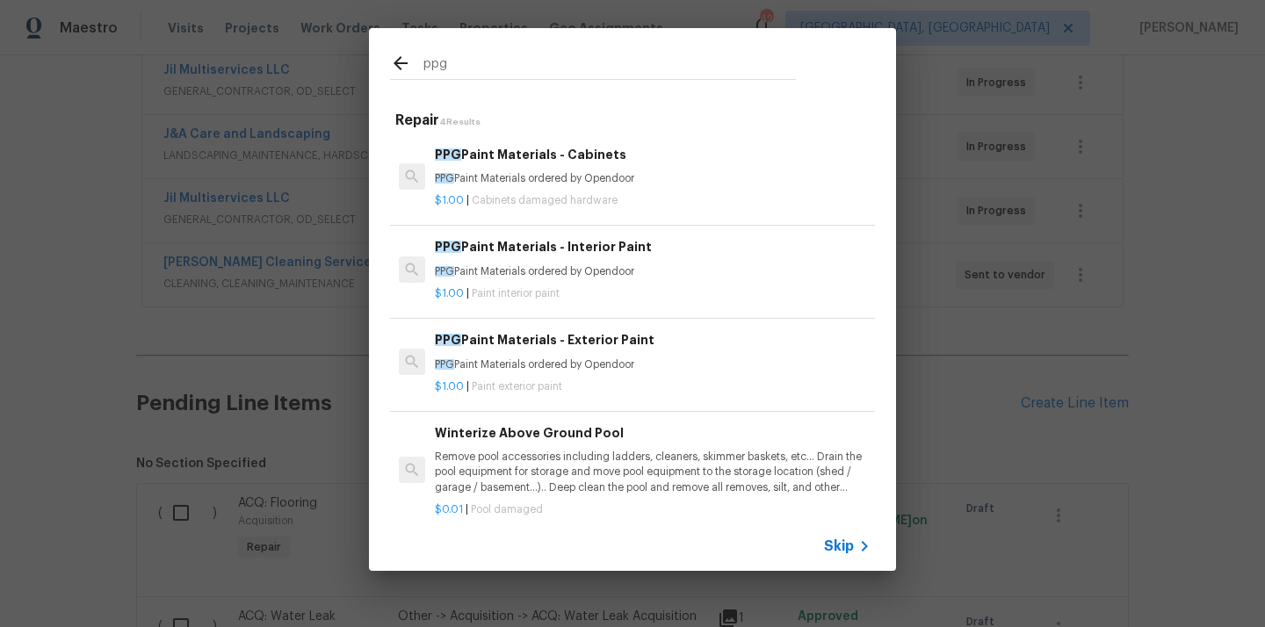
type input "ppg"
click at [569, 271] on p "PPG Paint Materials ordered by Opendoor" at bounding box center [653, 271] width 436 height 15
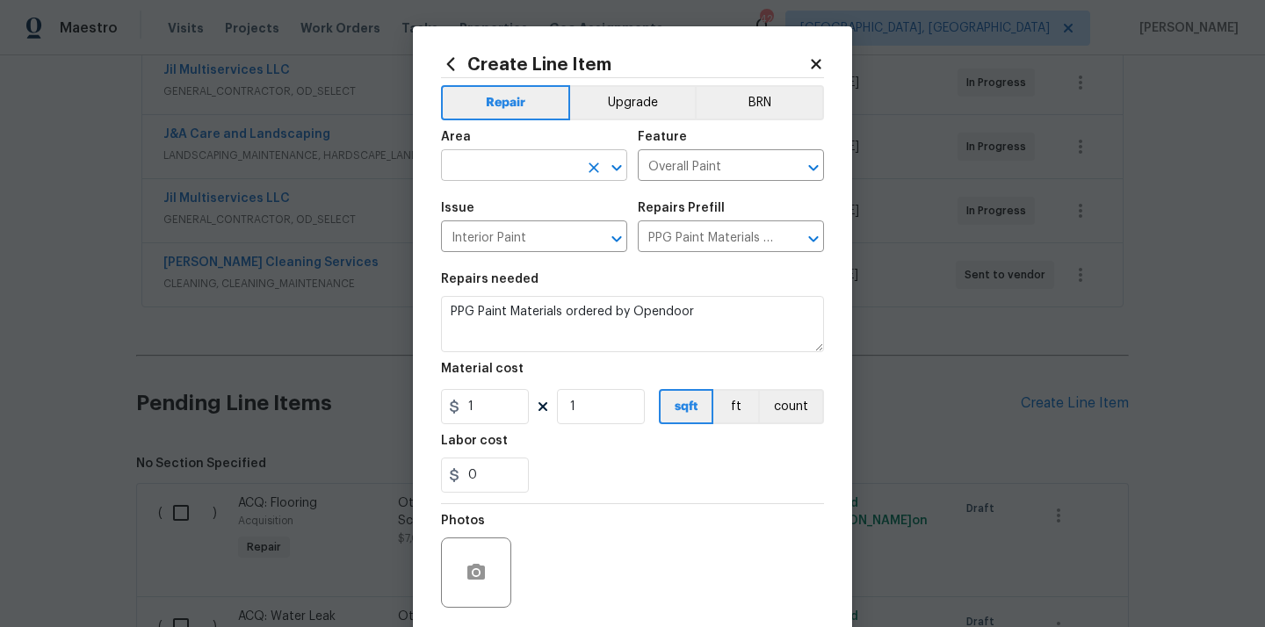
click at [568, 177] on input "text" at bounding box center [509, 167] width 137 height 27
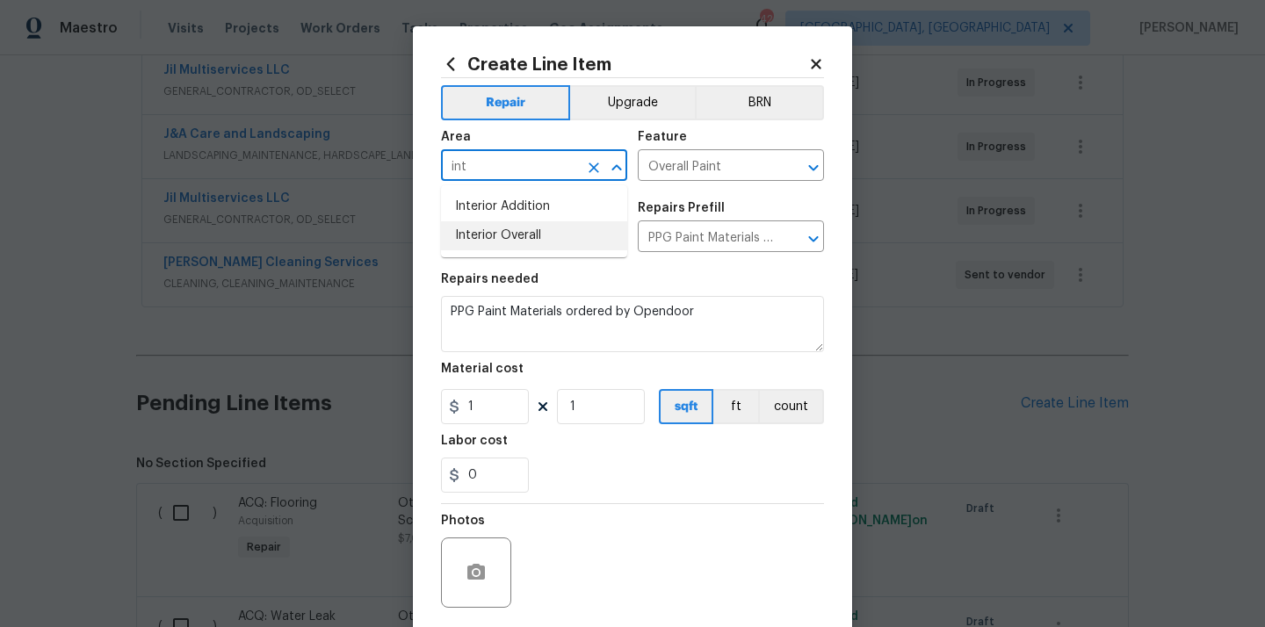
click at [519, 237] on li "Interior Overall" at bounding box center [534, 235] width 186 height 29
type input "Interior Overall"
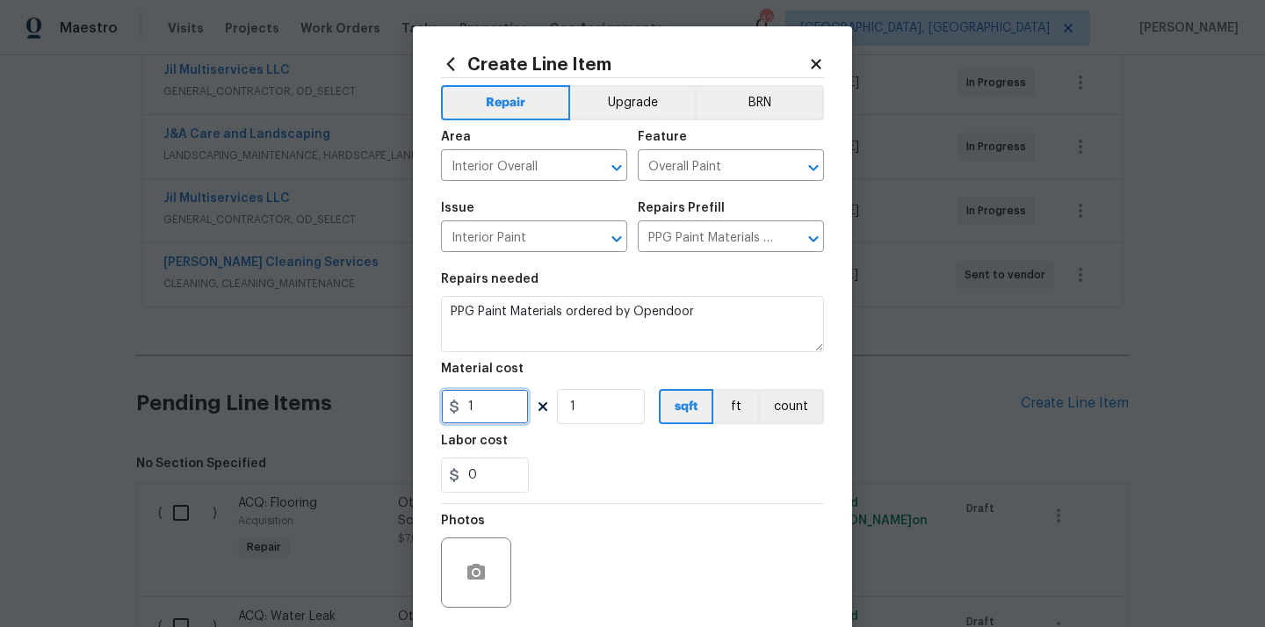
drag, startPoint x: 494, startPoint y: 420, endPoint x: 461, endPoint y: 418, distance: 32.5
click at [461, 418] on input "1" at bounding box center [485, 406] width 88 height 35
paste input "826.95"
type input "826.95"
click at [579, 501] on section "Repairs needed PPG Paint Materials ordered by Opendoor Material cost 826.95 1 s…" at bounding box center [632, 383] width 383 height 241
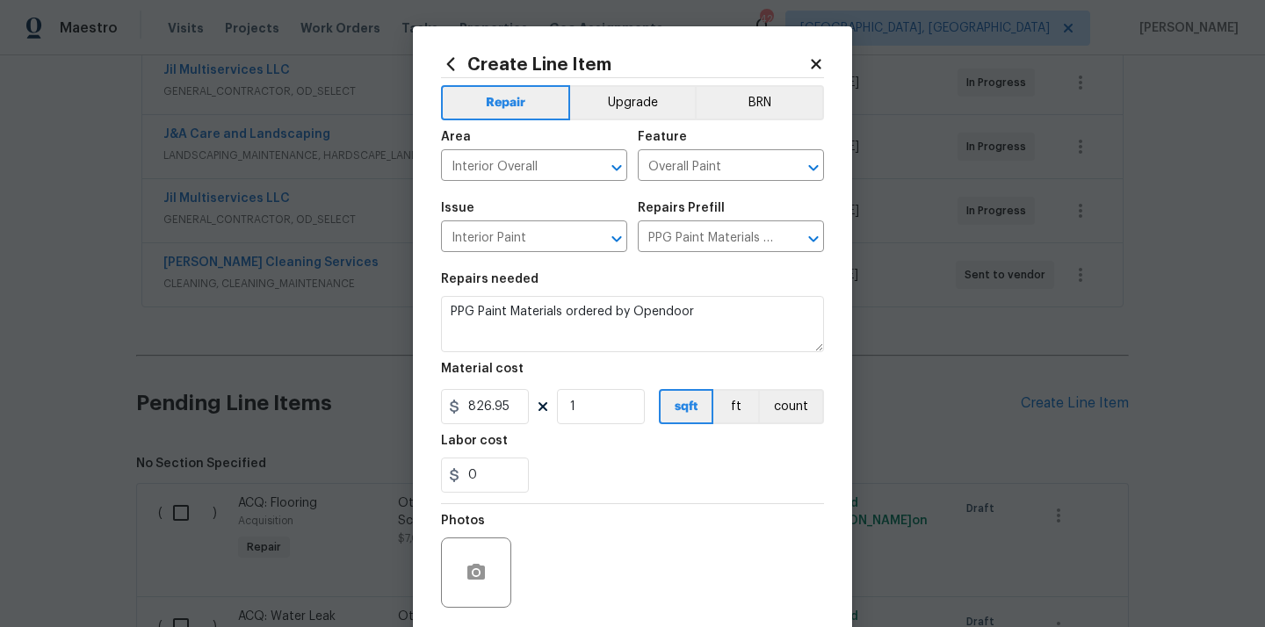
scroll to position [130, 0]
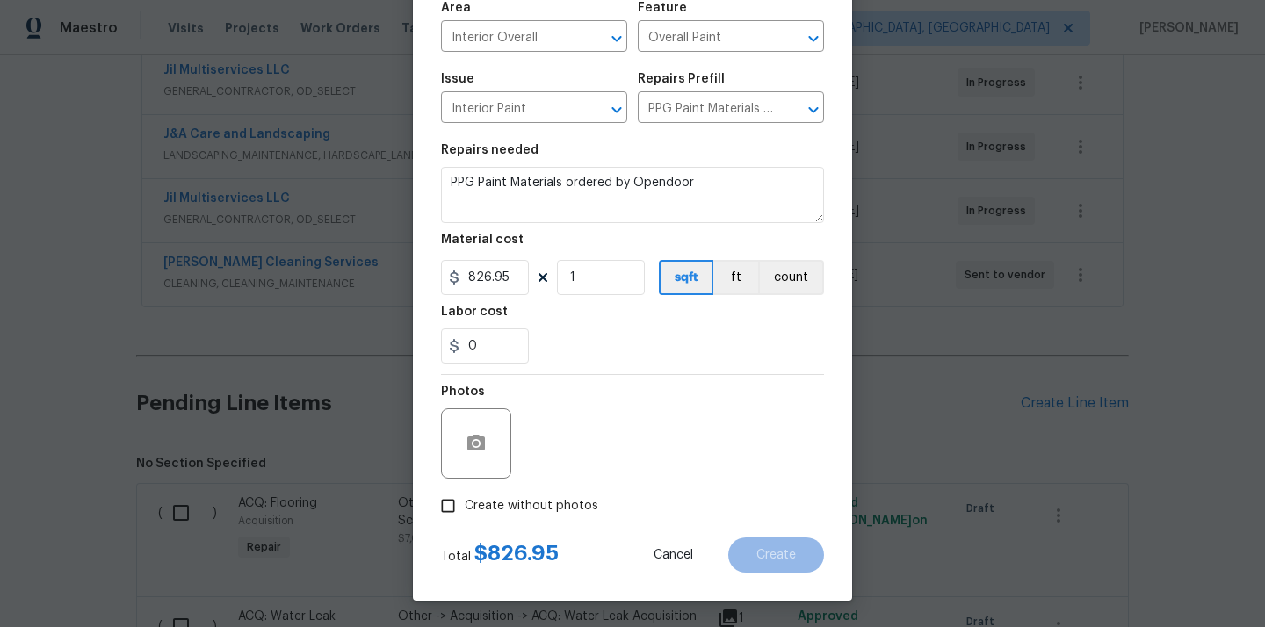
click at [551, 510] on span "Create without photos" at bounding box center [531, 506] width 133 height 18
click at [465, 510] on input "Create without photos" at bounding box center [447, 505] width 33 height 33
checkbox input "true"
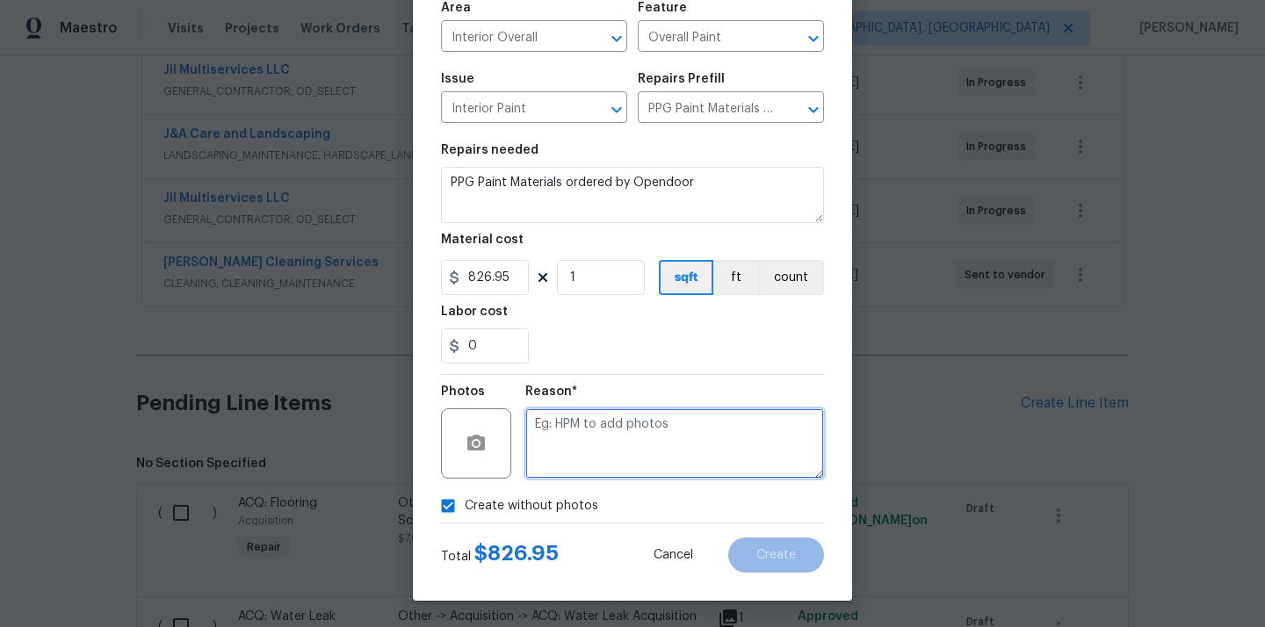
click at [588, 458] on textarea at bounding box center [674, 443] width 299 height 70
type textarea "N/A"
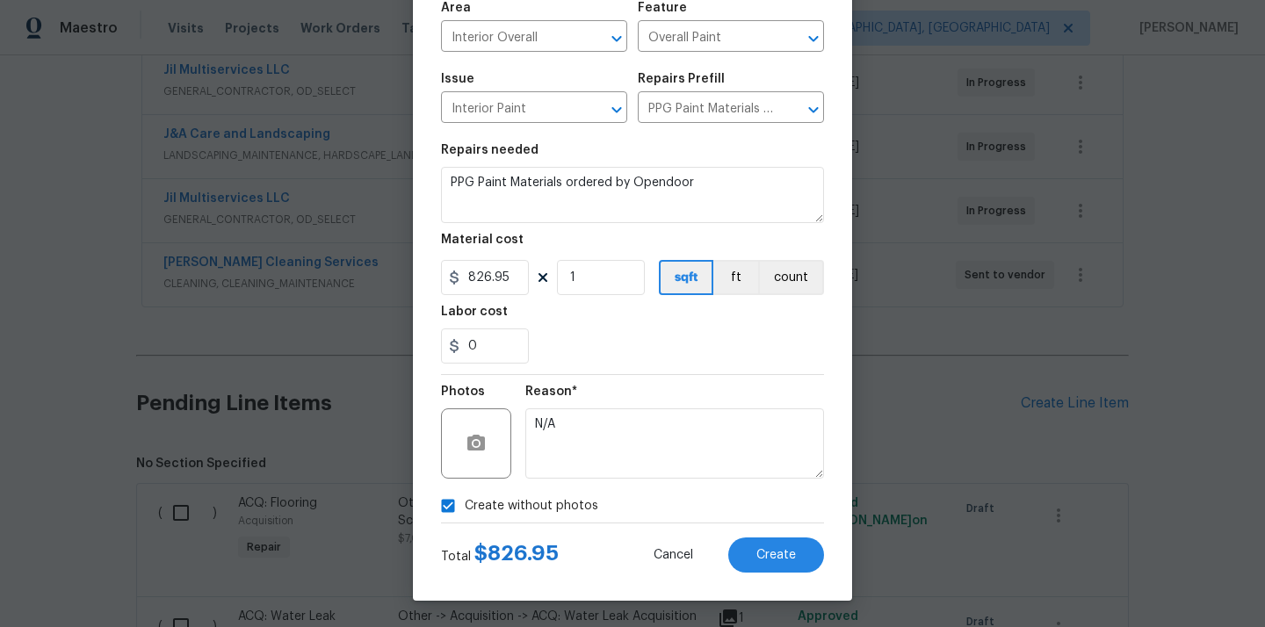
click at [768, 573] on div "Create Line Item Repair Upgrade BRN Area Interior Overall ​ Feature Overall Pai…" at bounding box center [632, 248] width 439 height 703
click at [773, 556] on span "Create" at bounding box center [776, 555] width 40 height 13
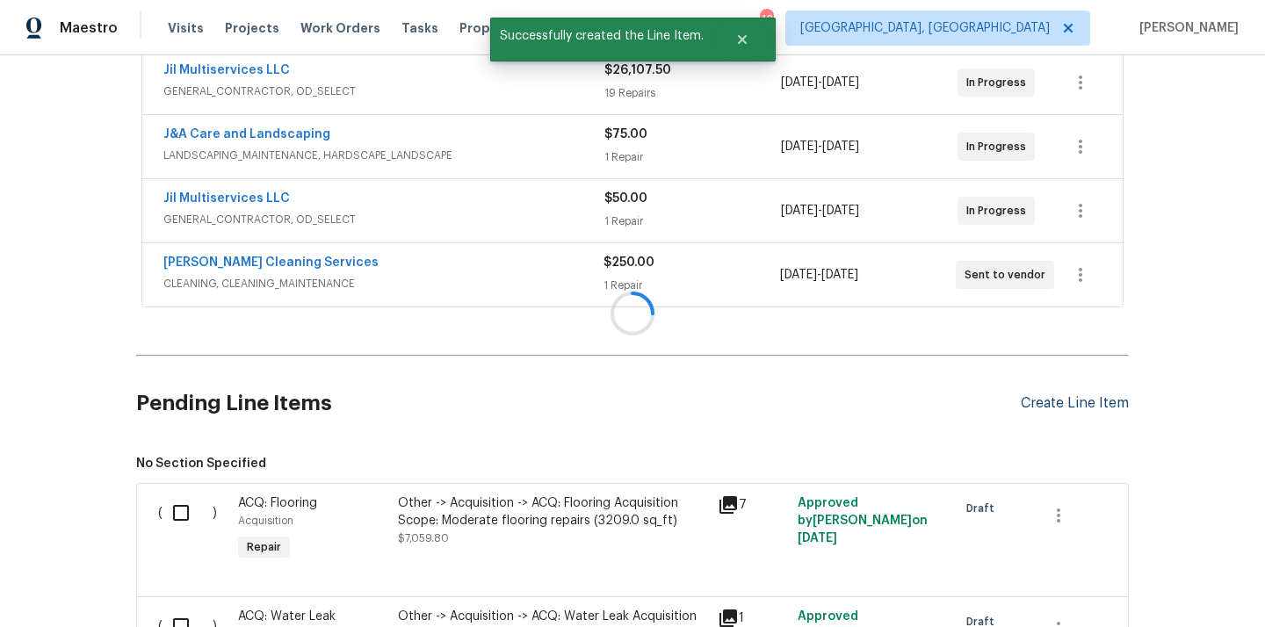
click at [1068, 400] on div at bounding box center [632, 313] width 1265 height 627
click at [1064, 401] on div "Create Line Item" at bounding box center [1075, 403] width 108 height 17
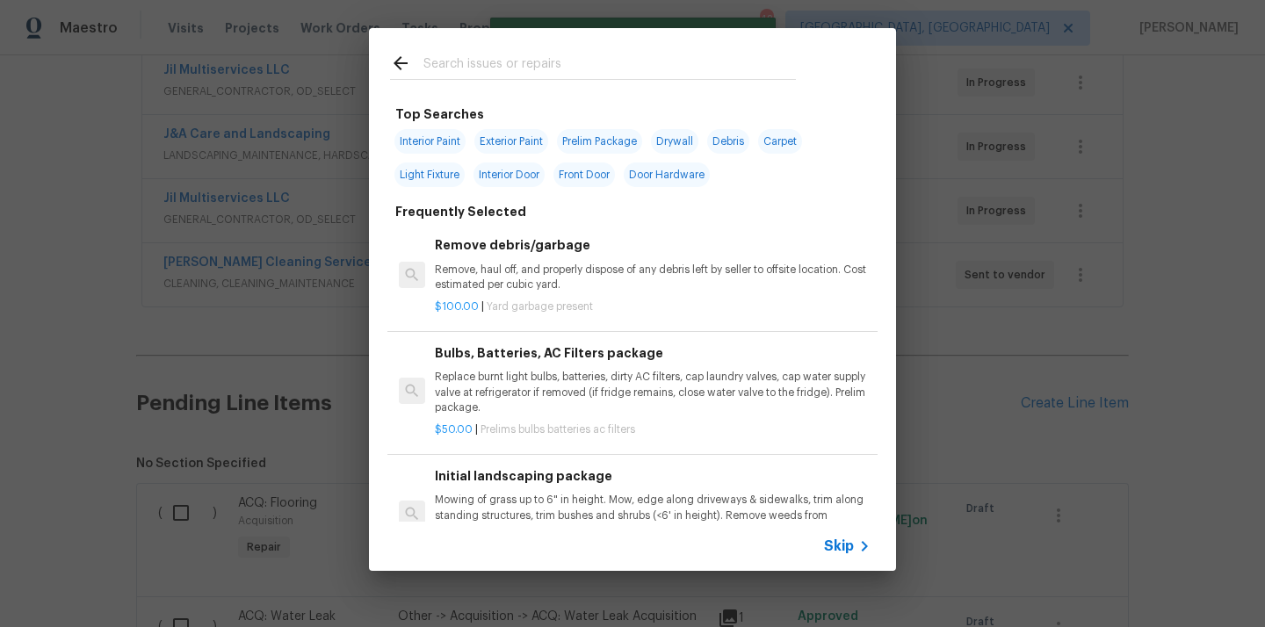
click at [629, 75] on input "text" at bounding box center [609, 66] width 372 height 26
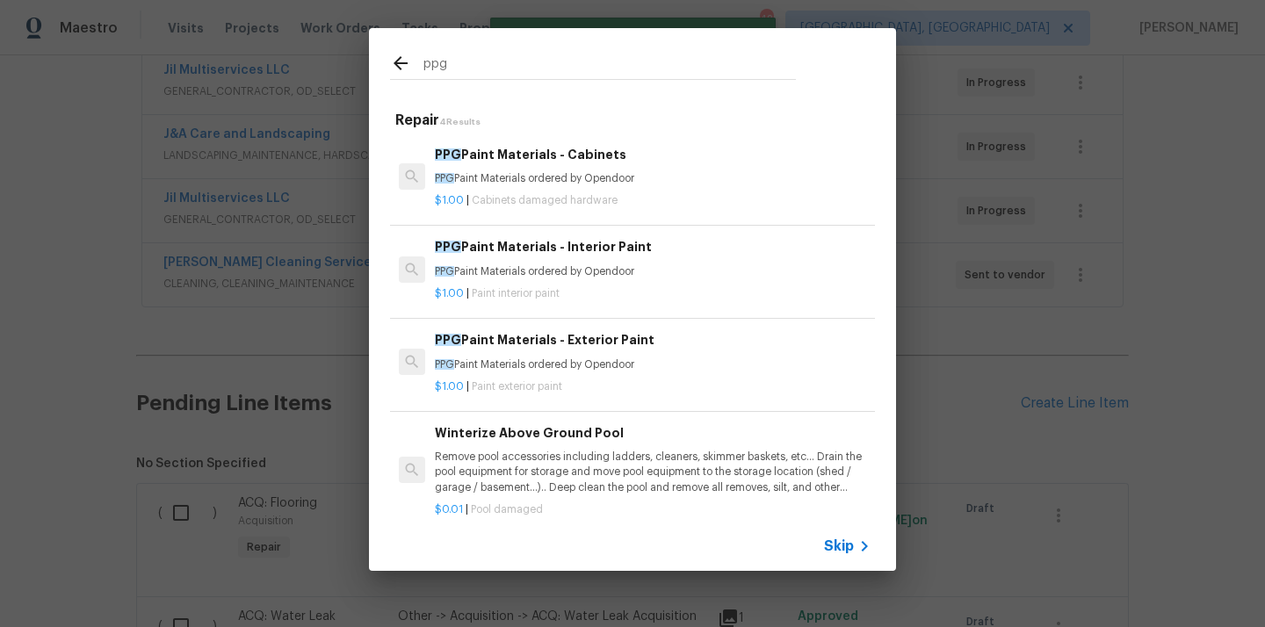
type input "ppg"
click at [581, 346] on h6 "PPG Paint Materials - Exterior Paint" at bounding box center [653, 339] width 436 height 19
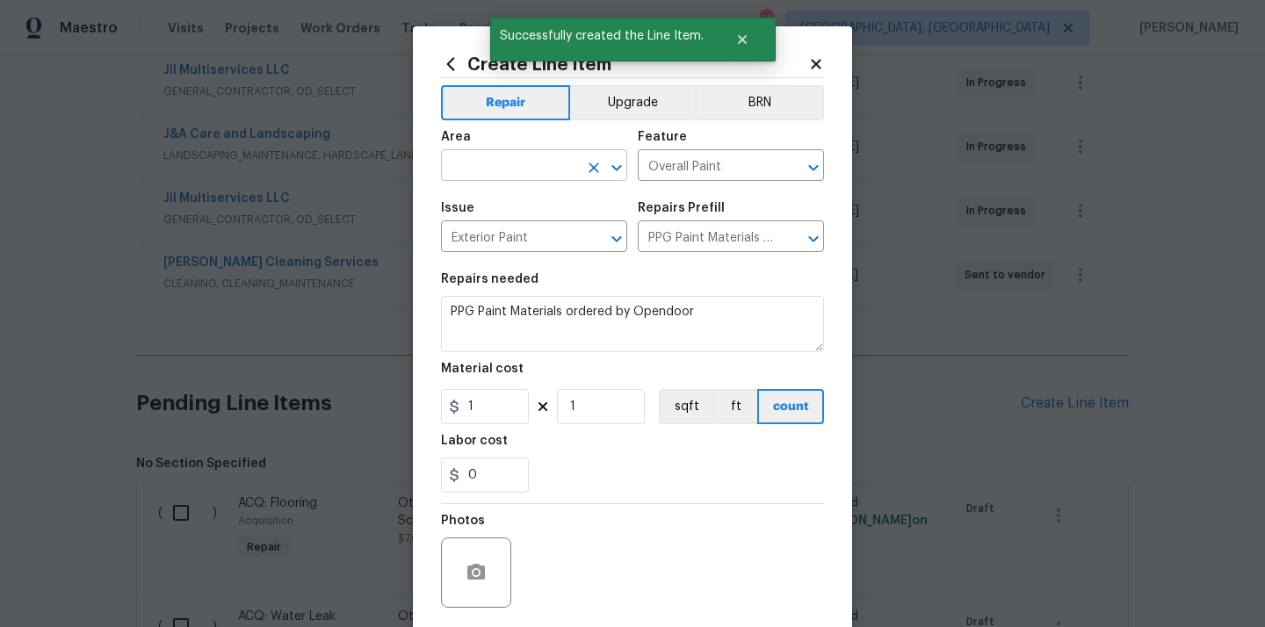
click at [516, 166] on input "text" at bounding box center [509, 167] width 137 height 27
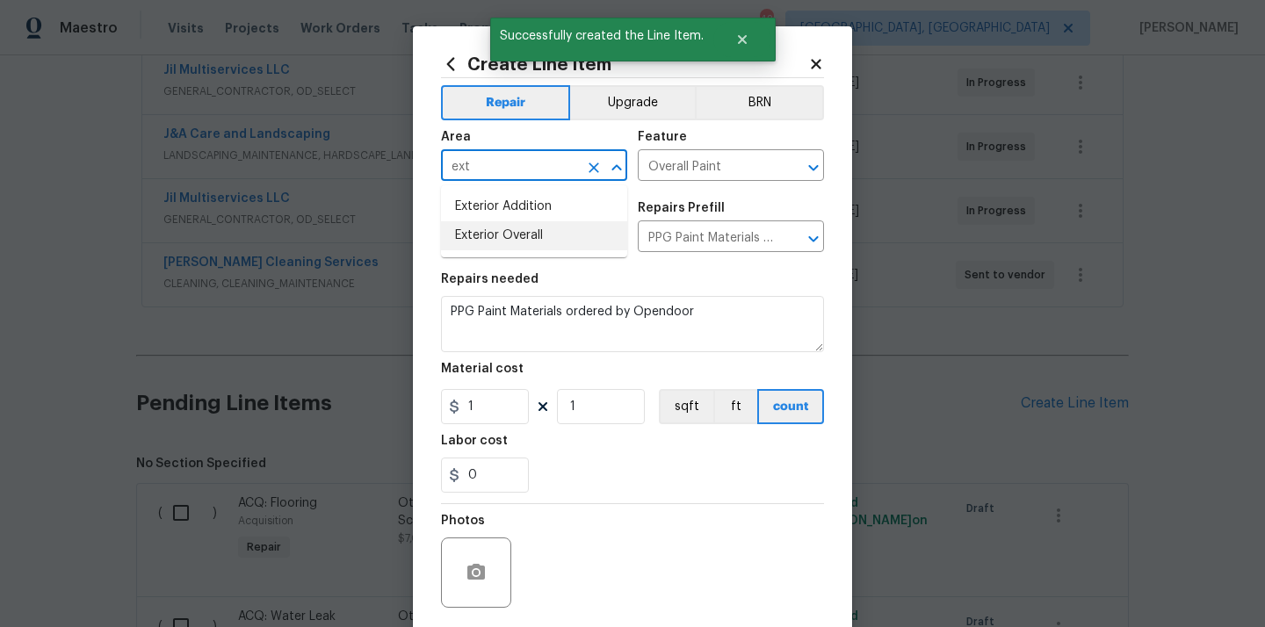
click at [512, 237] on li "Exterior Overall" at bounding box center [534, 235] width 186 height 29
type input "Exterior Overall"
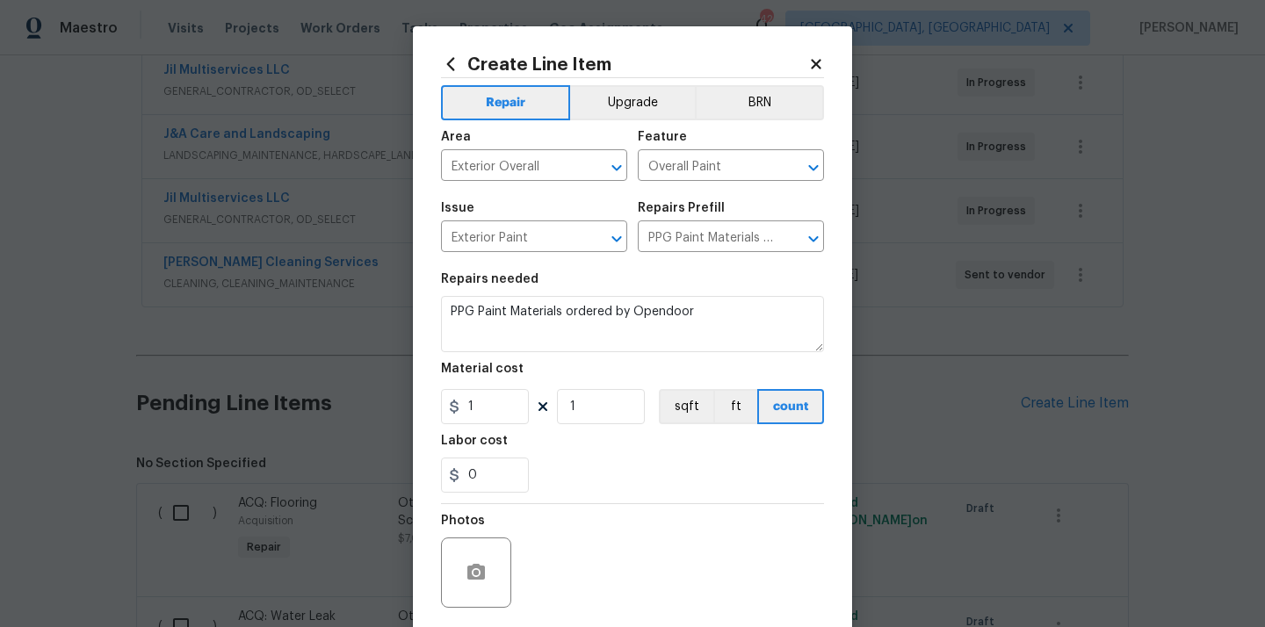
click at [691, 272] on section "Repairs needed PPG Paint Materials ordered by Opendoor Material cost 1 1 sqft f…" at bounding box center [632, 383] width 383 height 241
drag, startPoint x: 486, startPoint y: 413, endPoint x: 429, endPoint y: 411, distance: 56.2
click at [430, 412] on div "Create Line Item Repair Upgrade BRN Area Exterior Overall ​ Feature Overall Pai…" at bounding box center [632, 377] width 439 height 703
paste input "210.83"
type input "210.83"
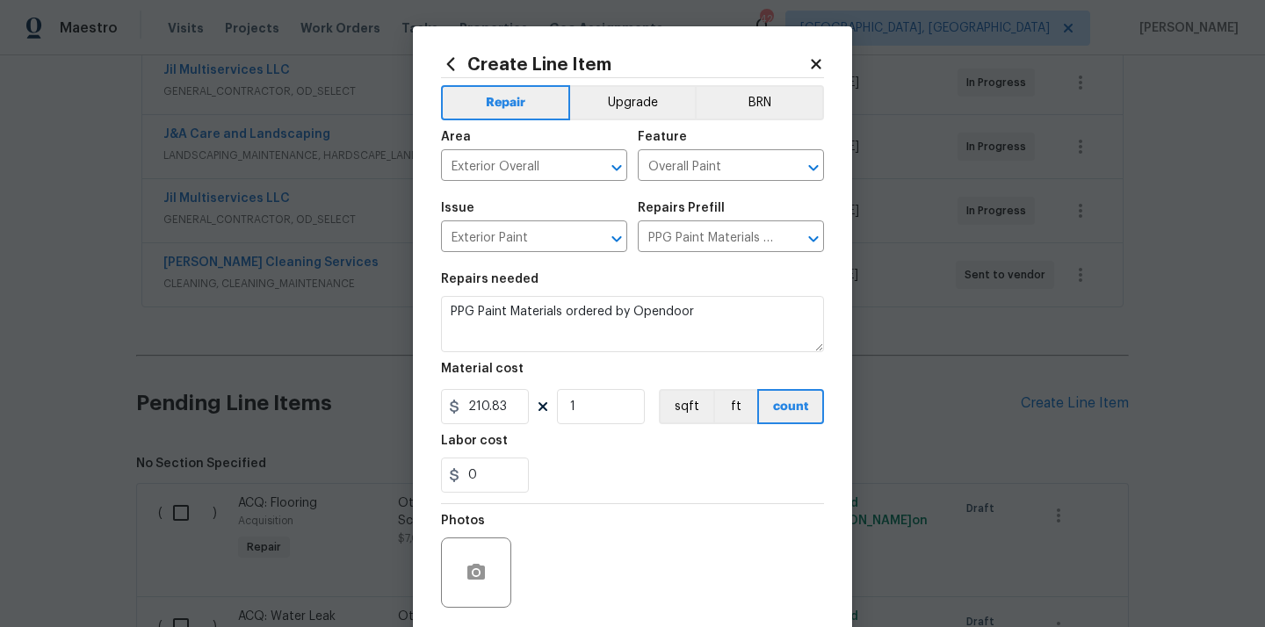
click at [593, 452] on div "Labor cost" at bounding box center [632, 446] width 383 height 23
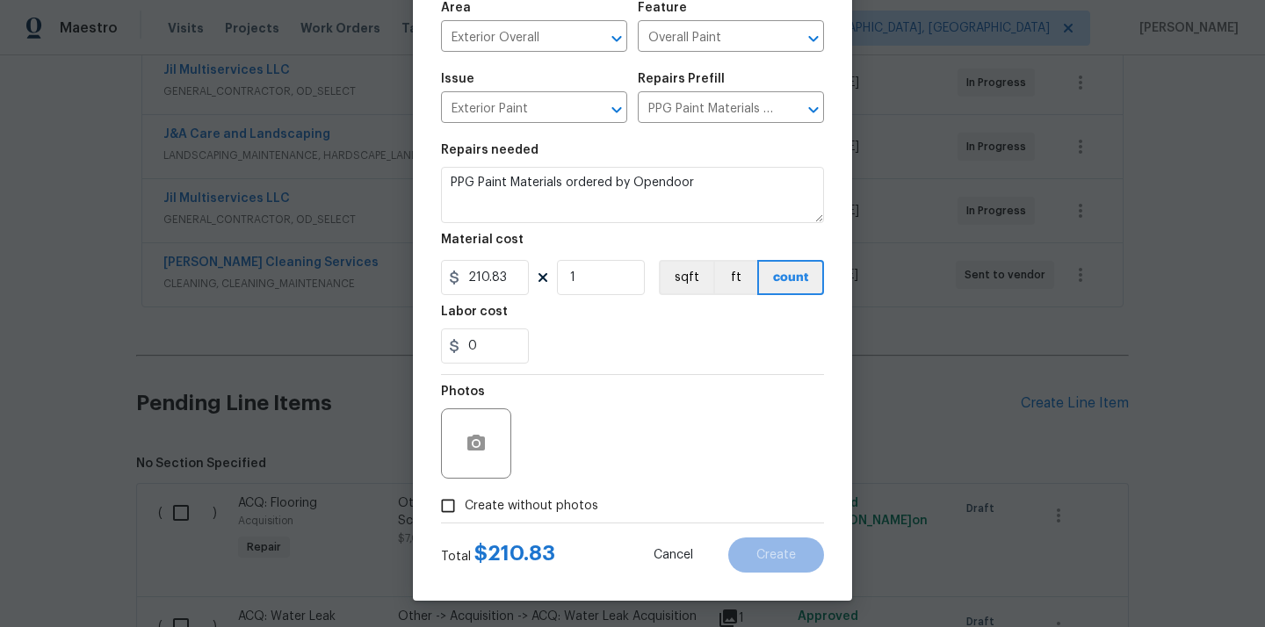
click at [558, 507] on span "Create without photos" at bounding box center [531, 506] width 133 height 18
click at [465, 507] on input "Create without photos" at bounding box center [447, 505] width 33 height 33
checkbox input "true"
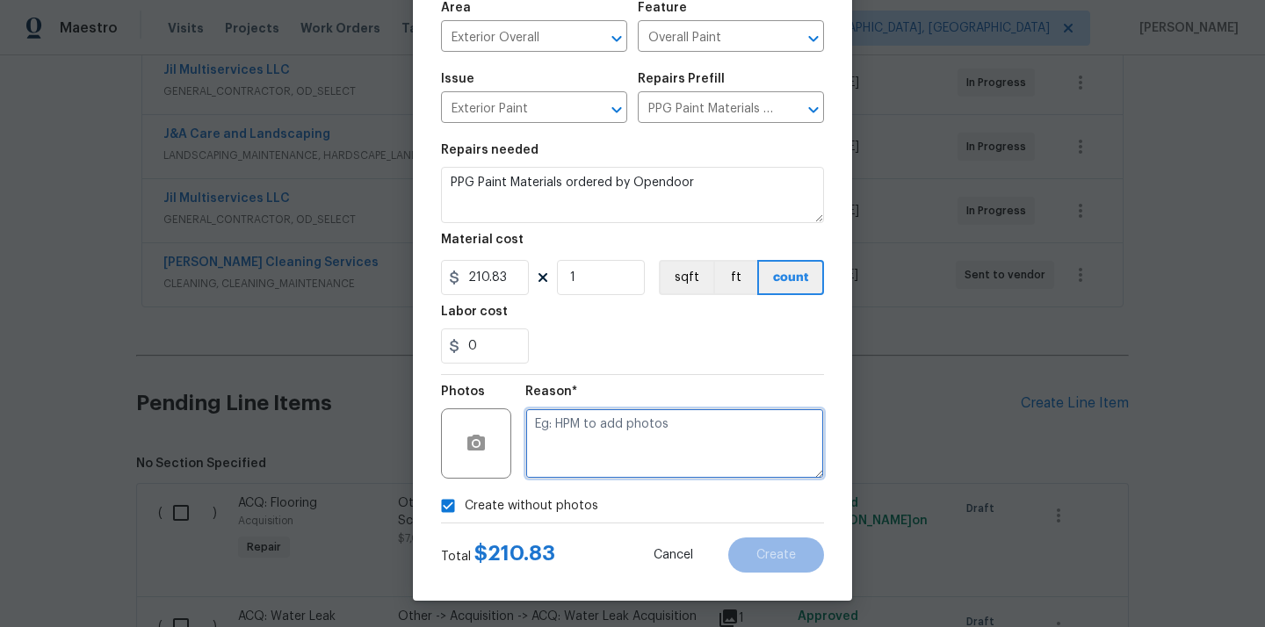
click at [588, 450] on textarea at bounding box center [674, 443] width 299 height 70
type textarea "N/A"
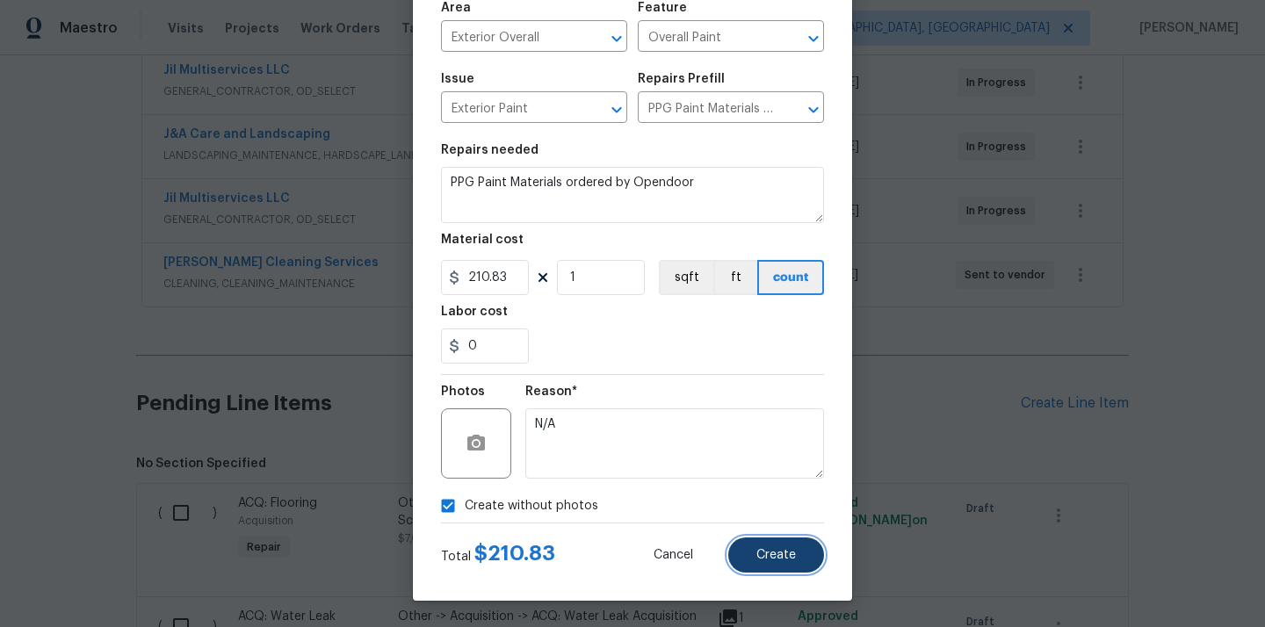
click at [765, 564] on button "Create" at bounding box center [776, 554] width 96 height 35
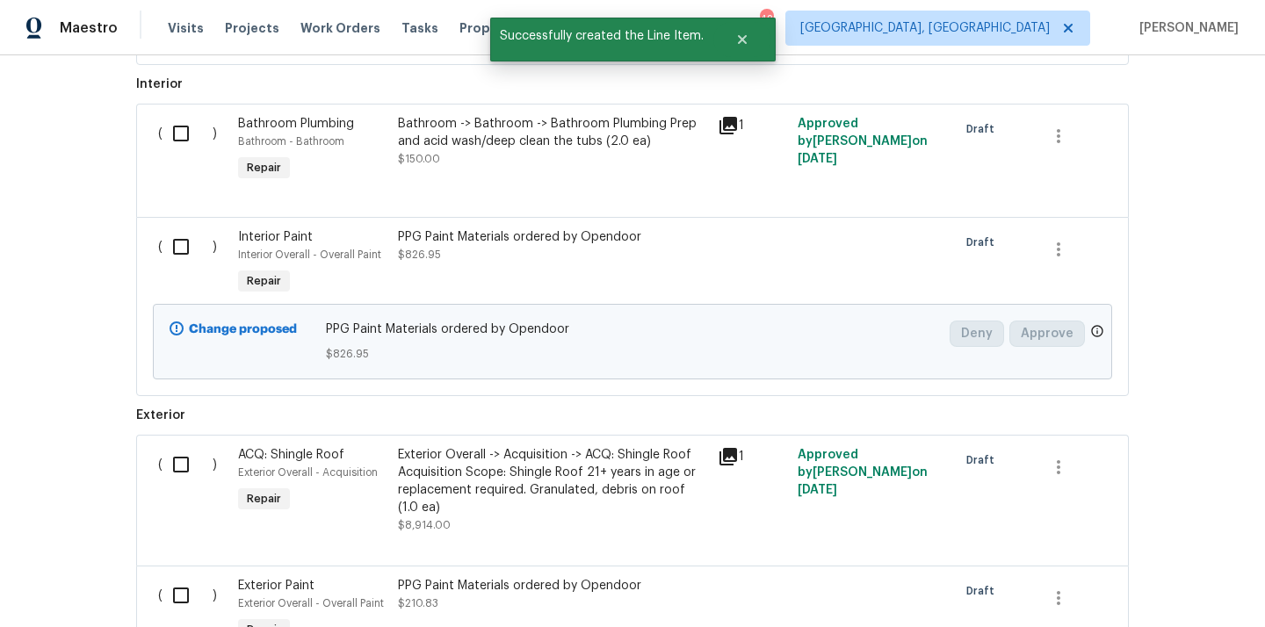
scroll to position [1432, 0]
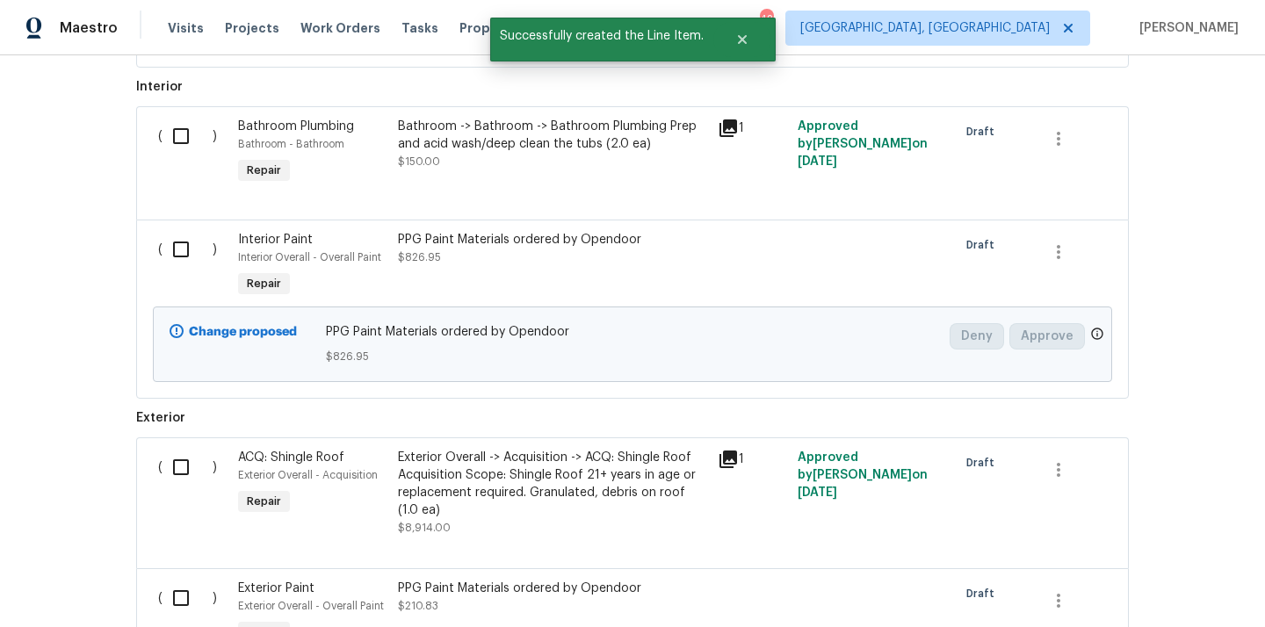
click at [177, 239] on input "checkbox" at bounding box center [187, 249] width 50 height 37
checkbox input "true"
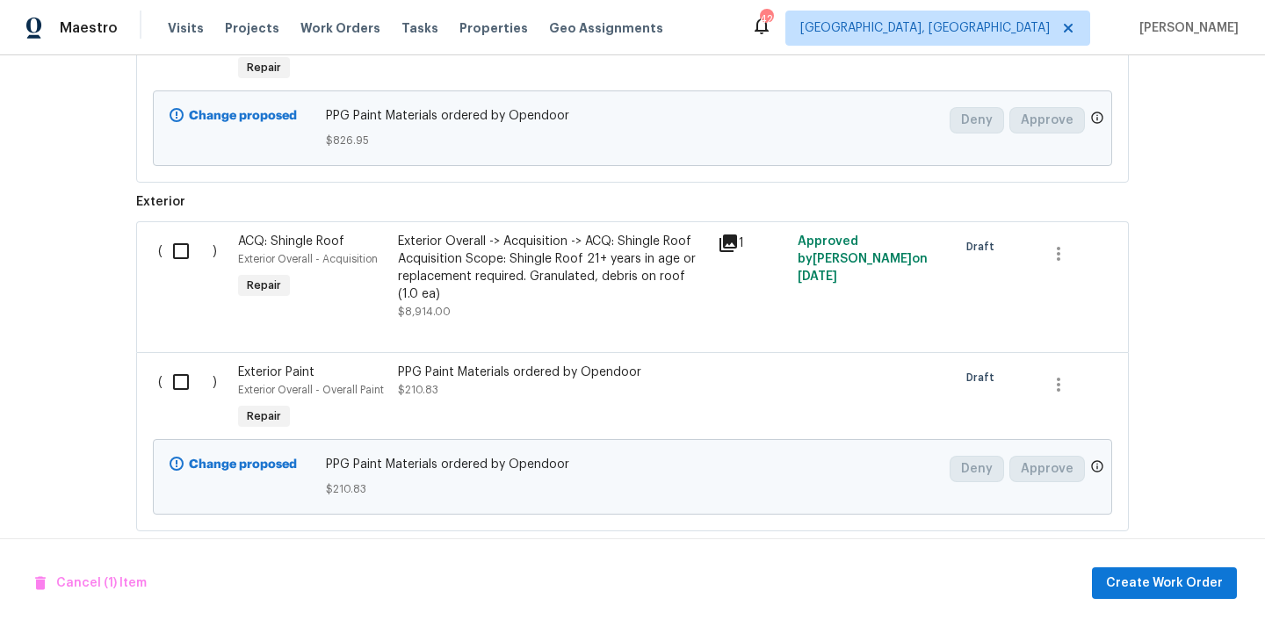
scroll to position [1656, 0]
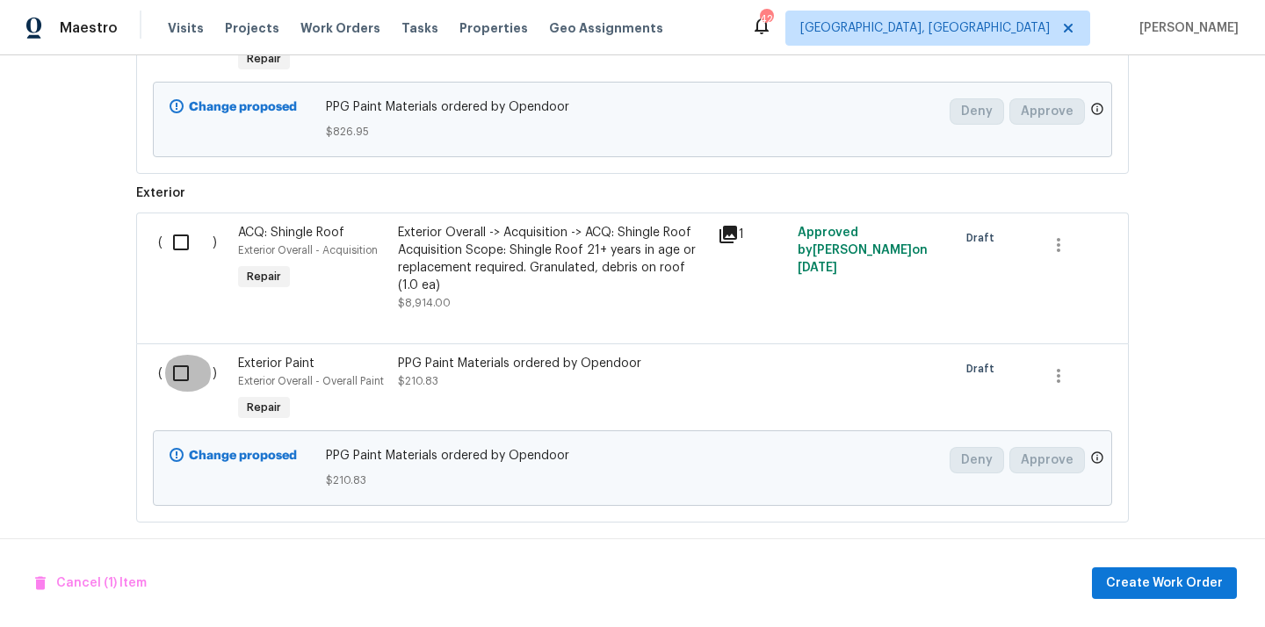
click at [184, 365] on input "checkbox" at bounding box center [187, 373] width 50 height 37
checkbox input "true"
click at [1129, 595] on button "Create Work Order" at bounding box center [1164, 583] width 145 height 32
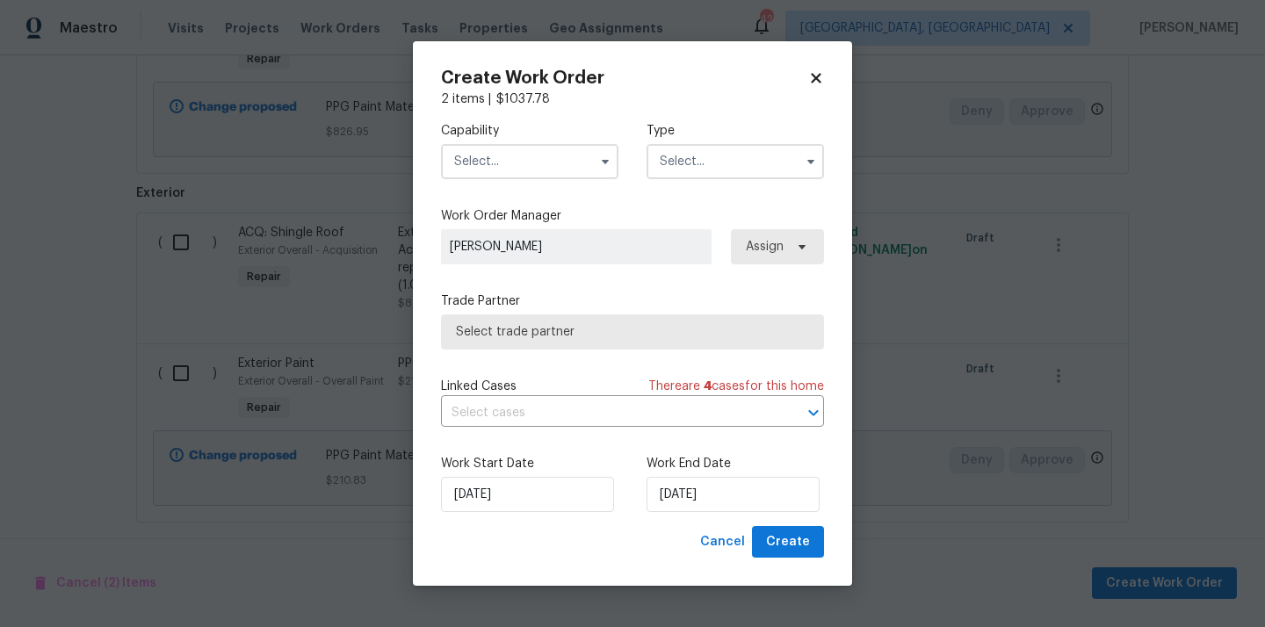
checkbox input "false"
click at [582, 168] on input "text" at bounding box center [529, 161] width 177 height 35
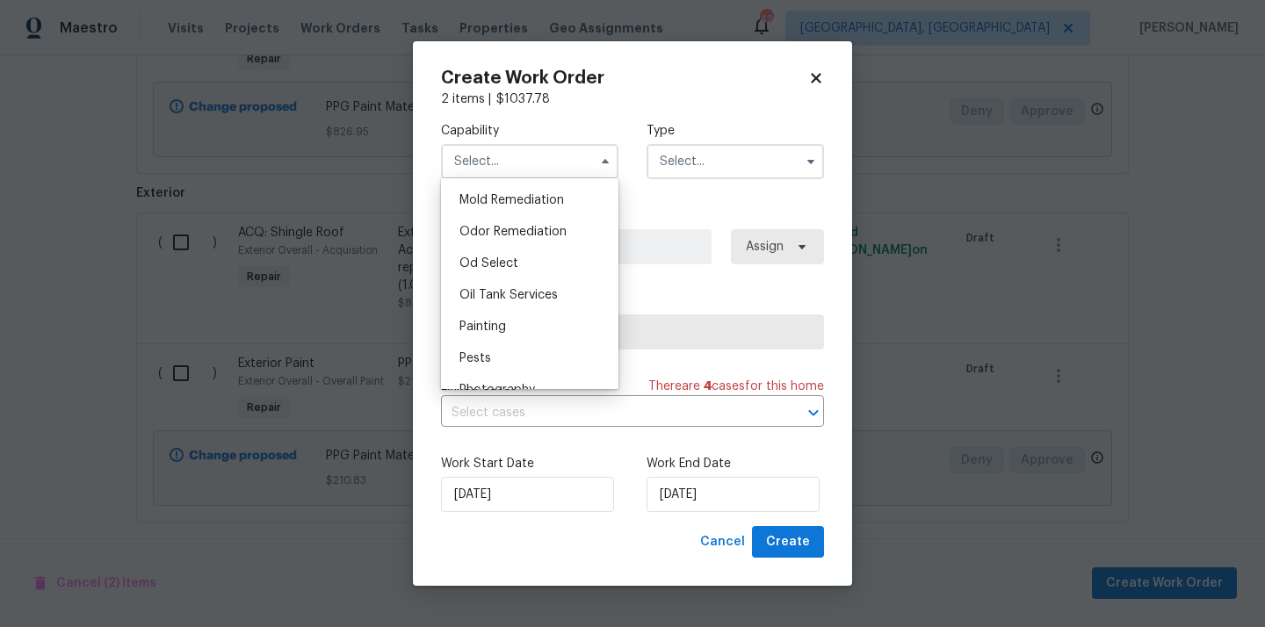
scroll to position [1349, 0]
click at [545, 321] on div "Painting" at bounding box center [529, 325] width 169 height 32
type input "Painting"
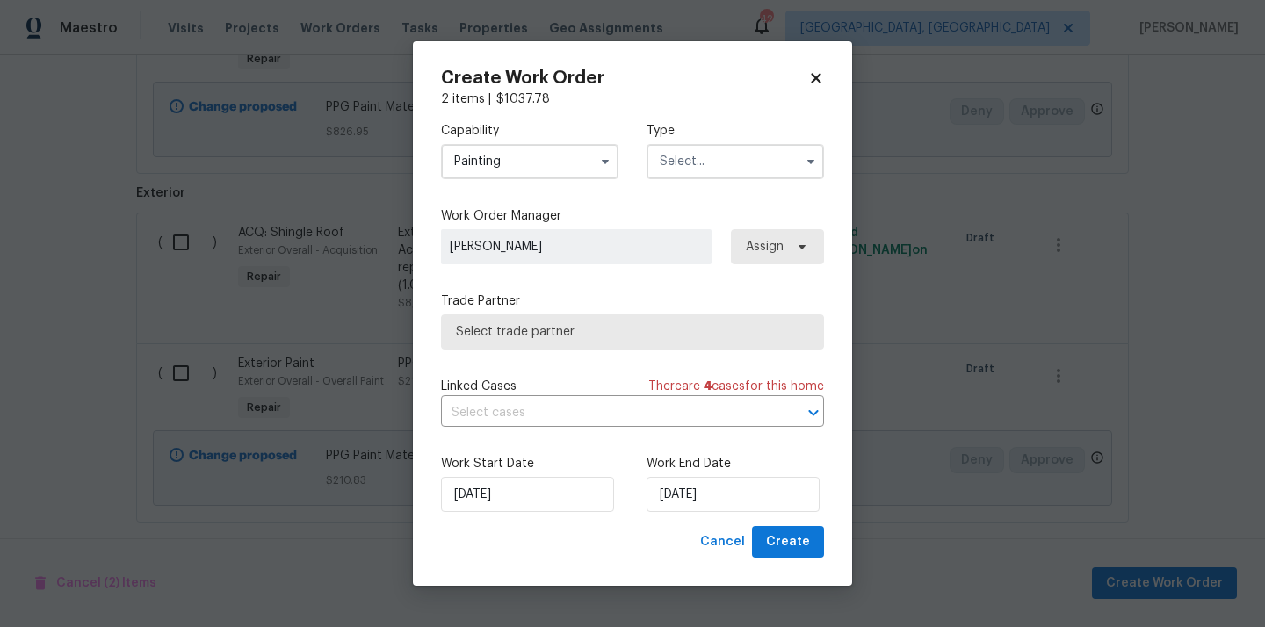
click at [704, 166] on input "text" at bounding box center [734, 161] width 177 height 35
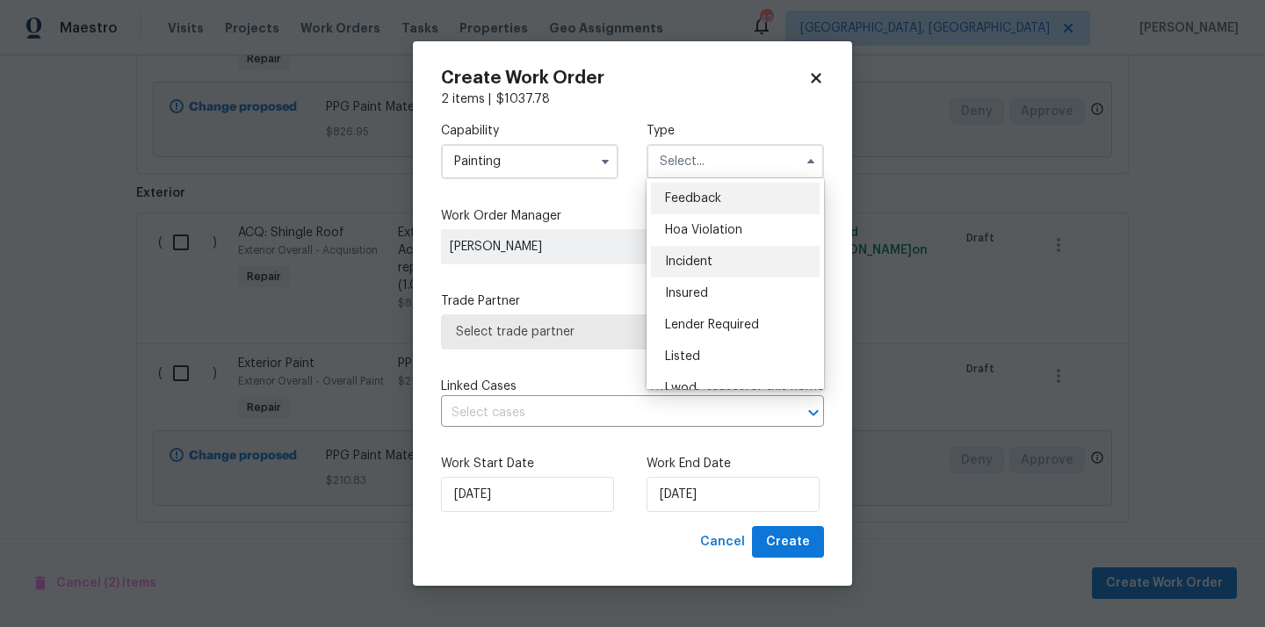
scroll to position [209, 0]
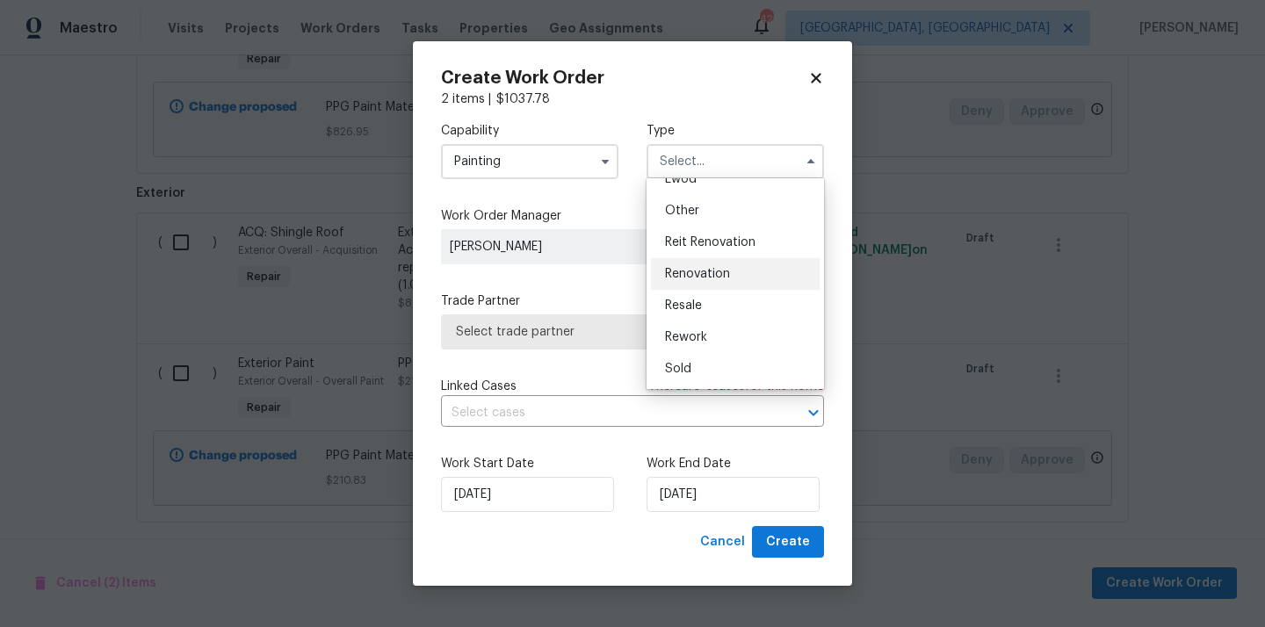
click at [710, 268] on span "Renovation" at bounding box center [697, 274] width 65 height 12
type input "Renovation"
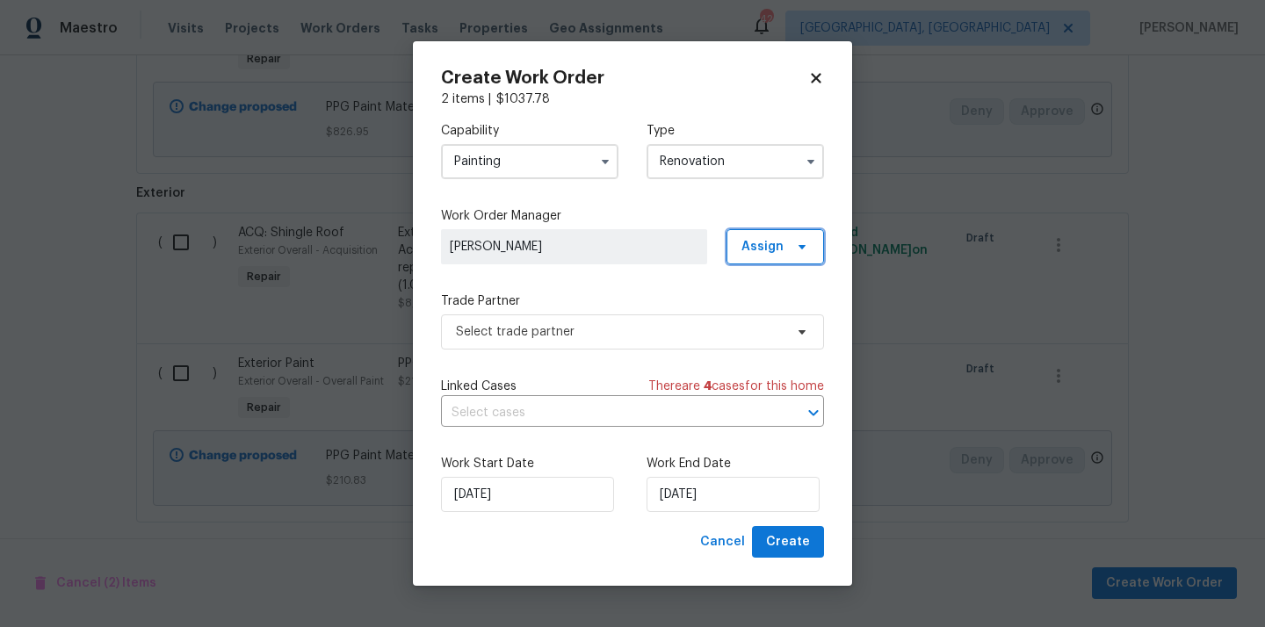
click at [762, 249] on span "Assign" at bounding box center [762, 247] width 42 height 18
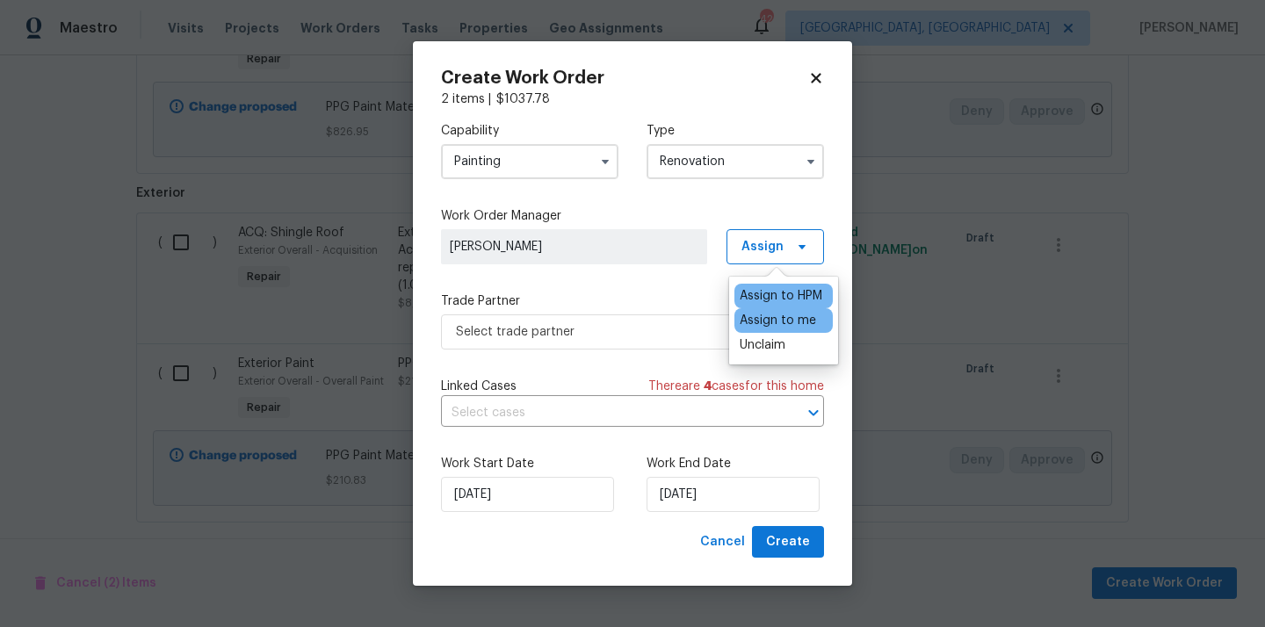
click at [768, 315] on div "Assign to me" at bounding box center [777, 321] width 76 height 18
click at [674, 333] on span "Select trade partner" at bounding box center [620, 332] width 328 height 18
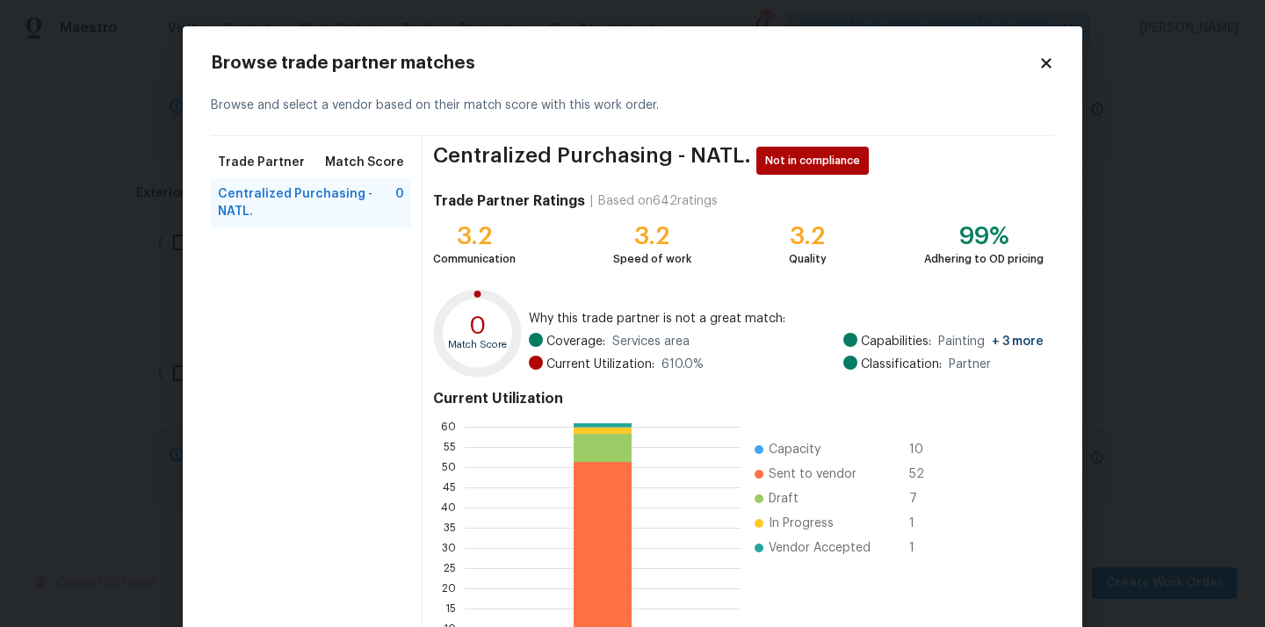
scroll to position [148, 0]
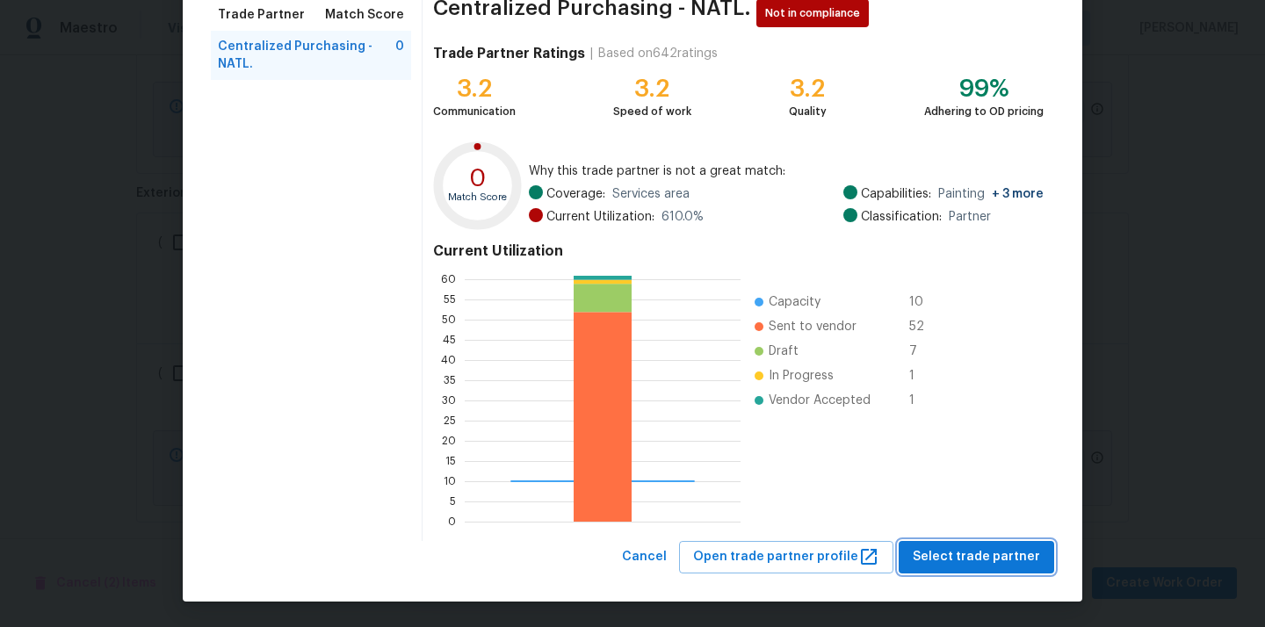
click at [937, 552] on span "Select trade partner" at bounding box center [975, 557] width 127 height 22
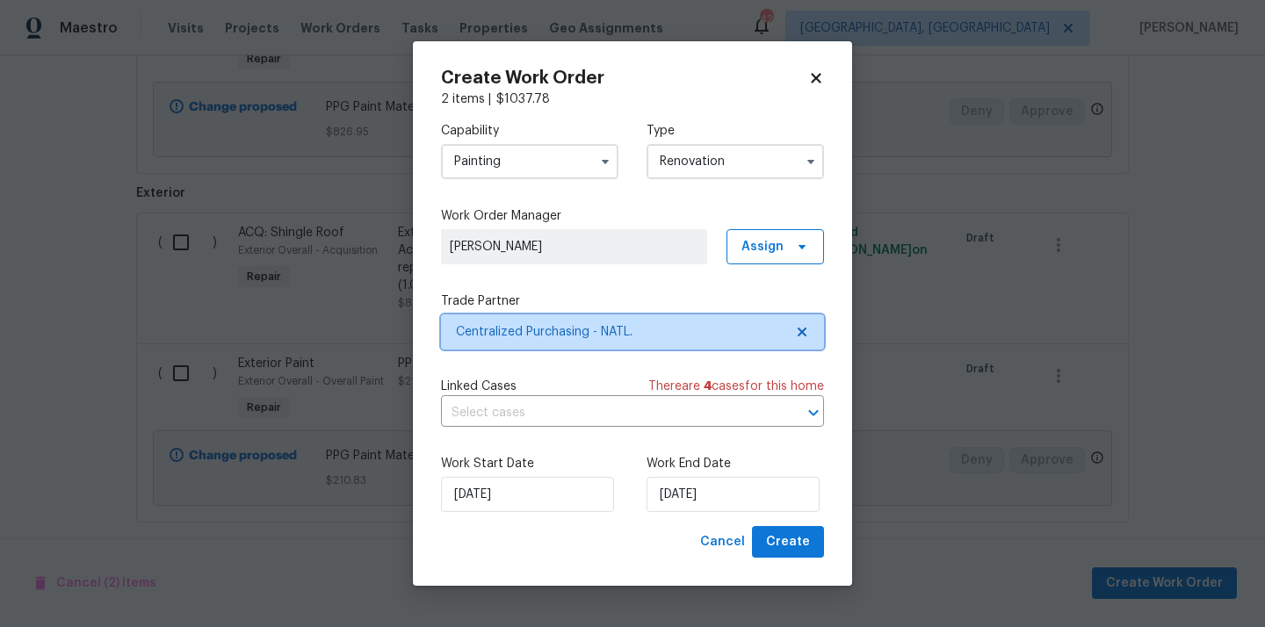
scroll to position [0, 0]
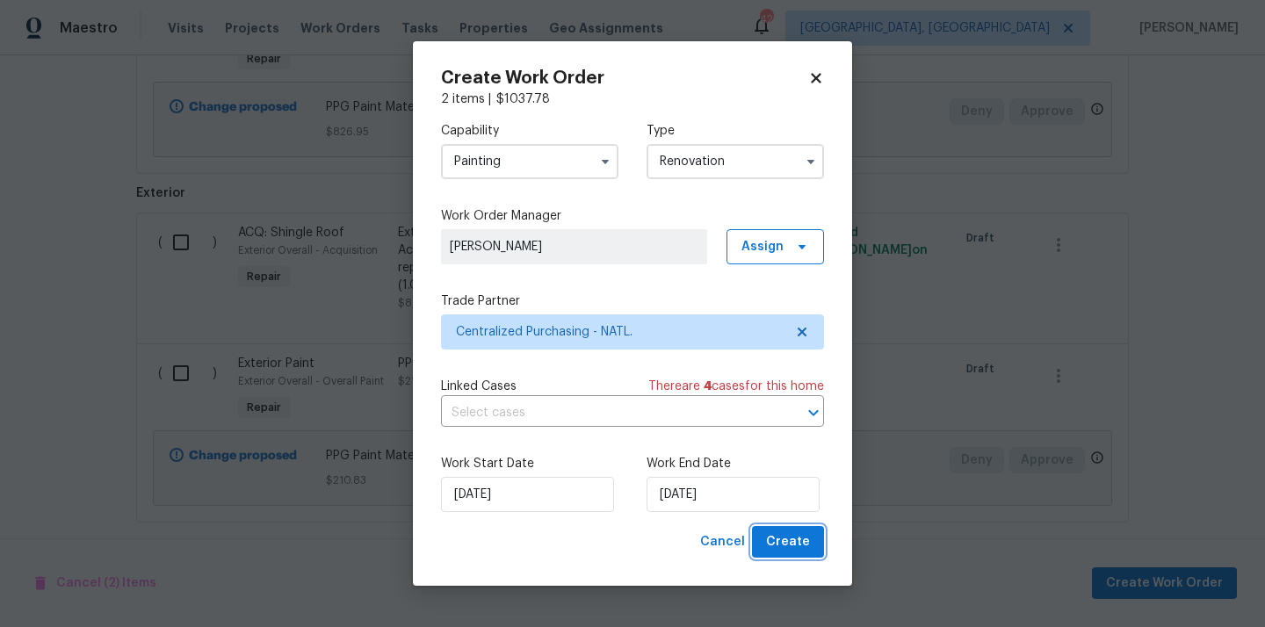
click at [777, 537] on span "Create" at bounding box center [788, 542] width 44 height 22
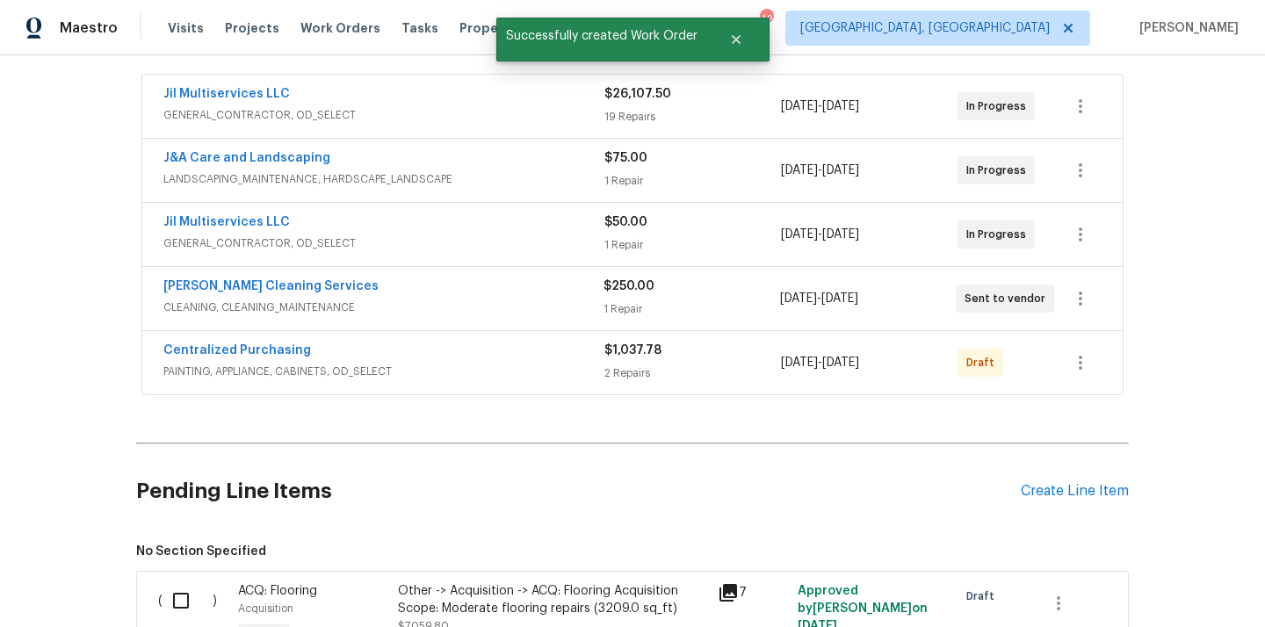
scroll to position [329, 0]
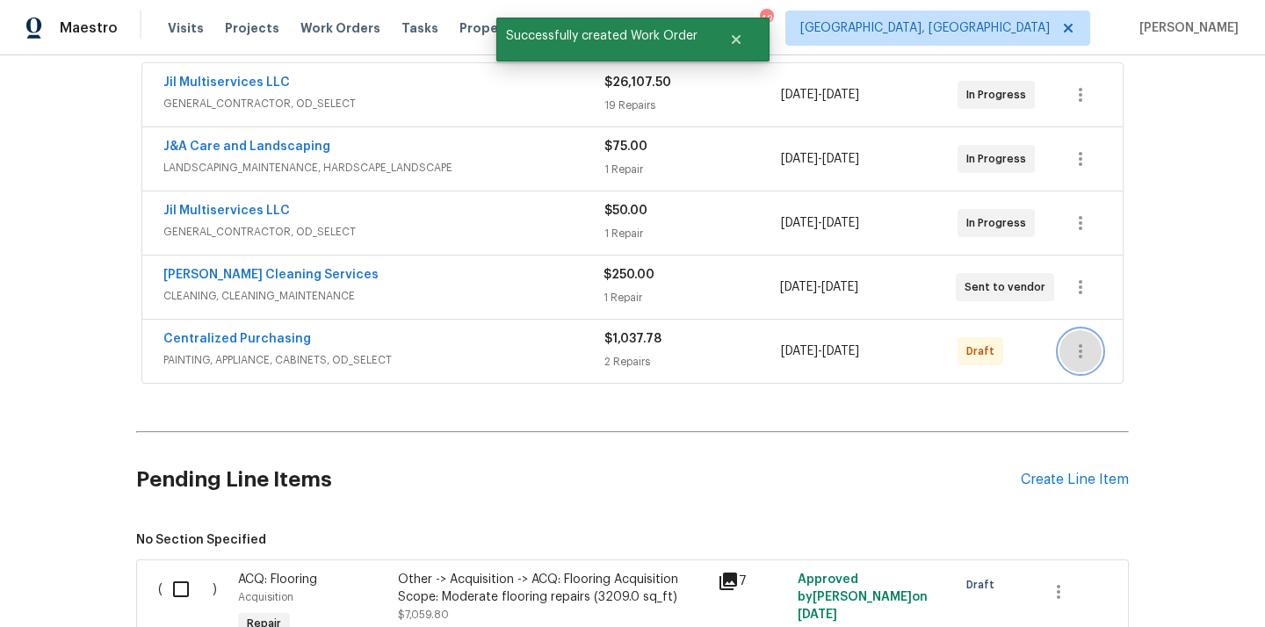
click at [1094, 348] on button "button" at bounding box center [1080, 351] width 42 height 42
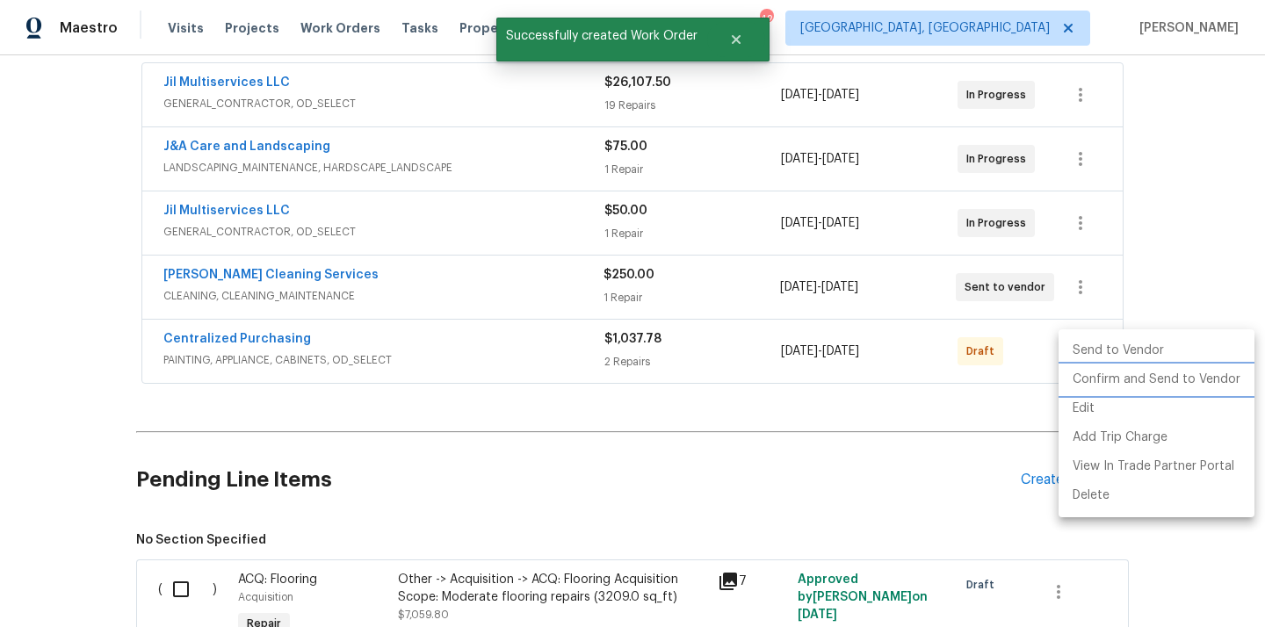
click at [1095, 372] on li "Confirm and Send to Vendor" at bounding box center [1156, 379] width 196 height 29
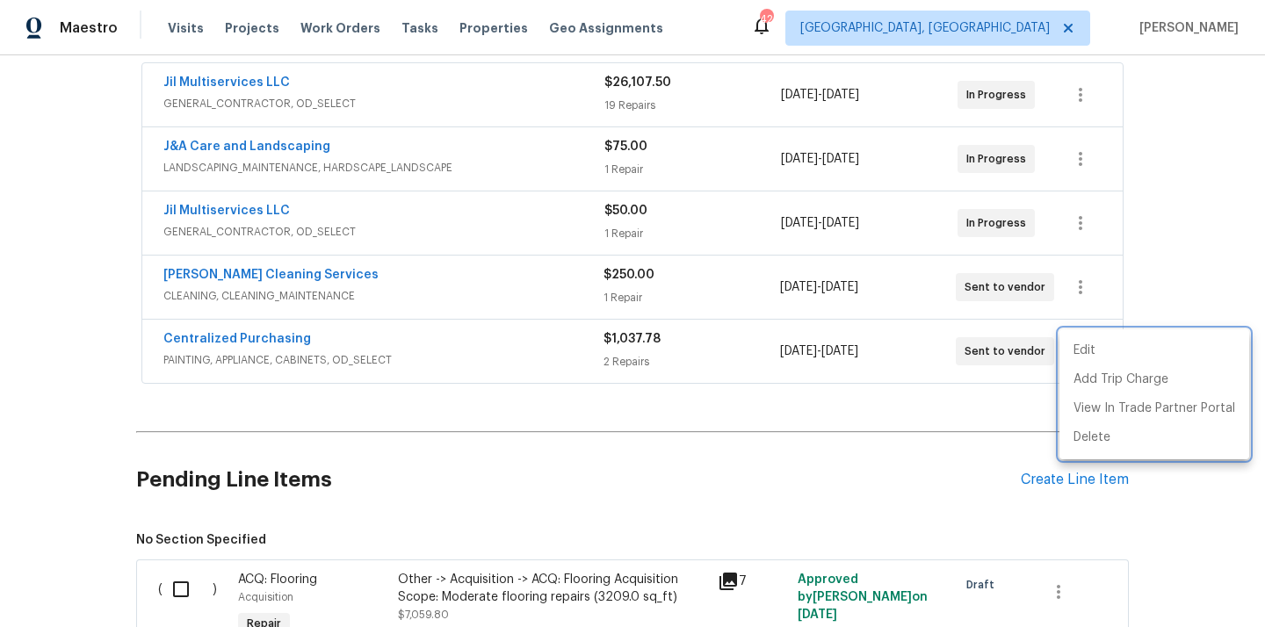
click at [326, 335] on div at bounding box center [632, 313] width 1265 height 627
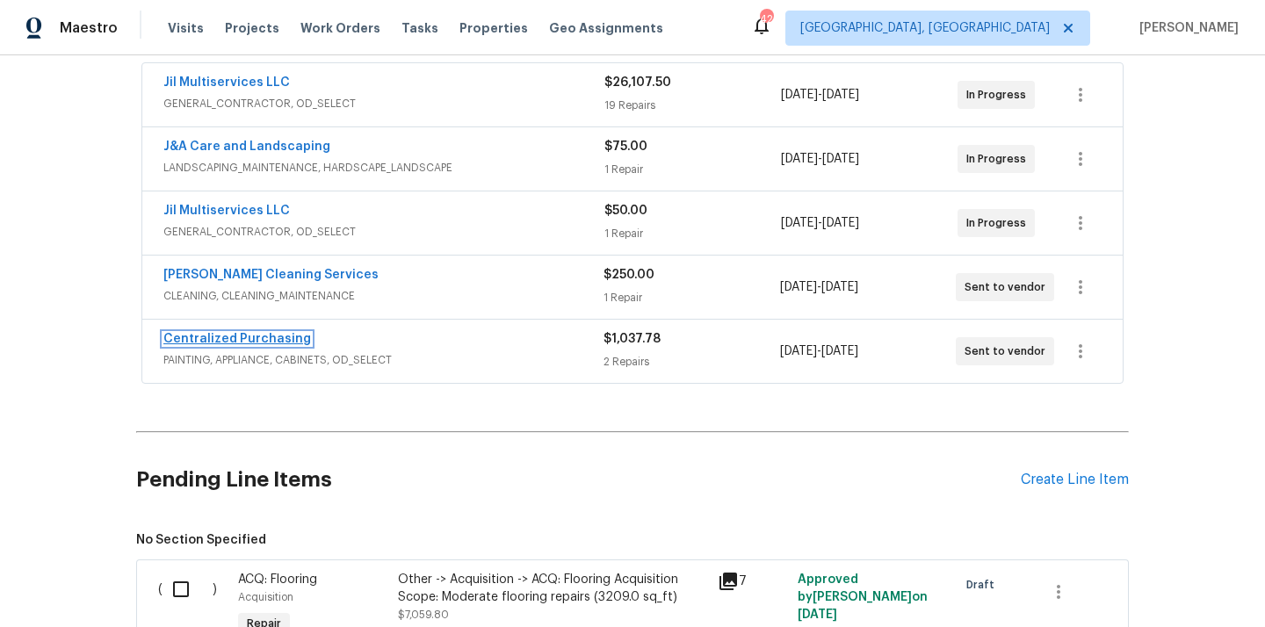
click at [270, 343] on link "Centralized Purchasing" at bounding box center [237, 339] width 148 height 12
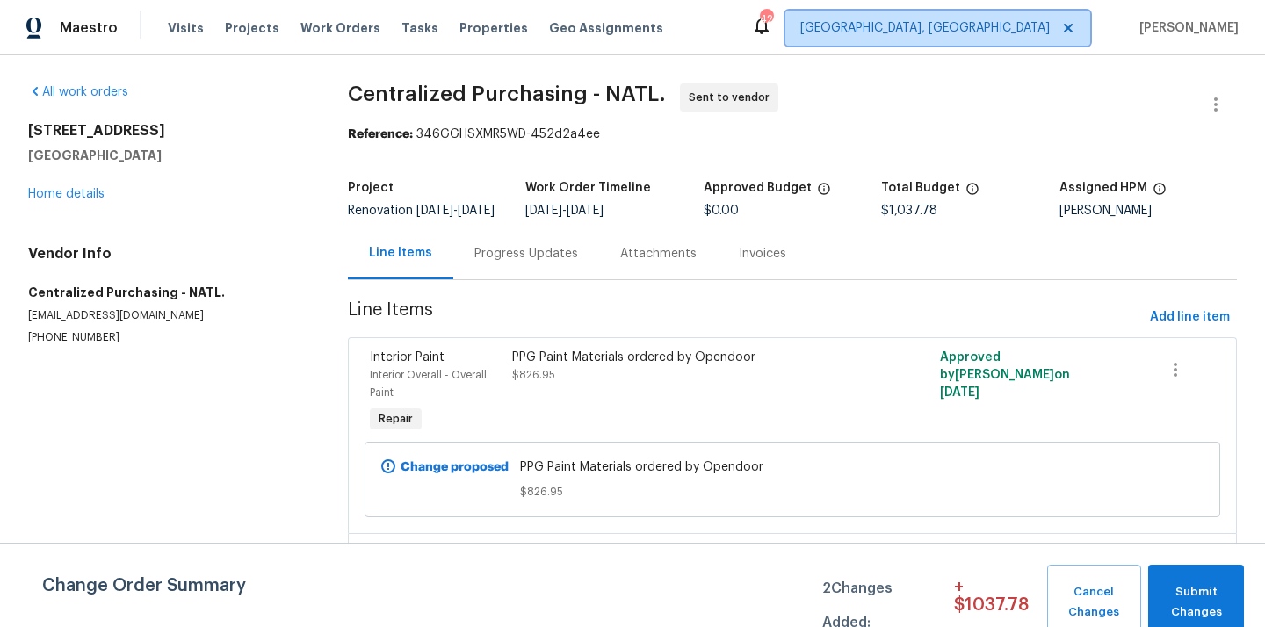
click at [997, 32] on span "[GEOGRAPHIC_DATA], [GEOGRAPHIC_DATA]" at bounding box center [924, 28] width 249 height 18
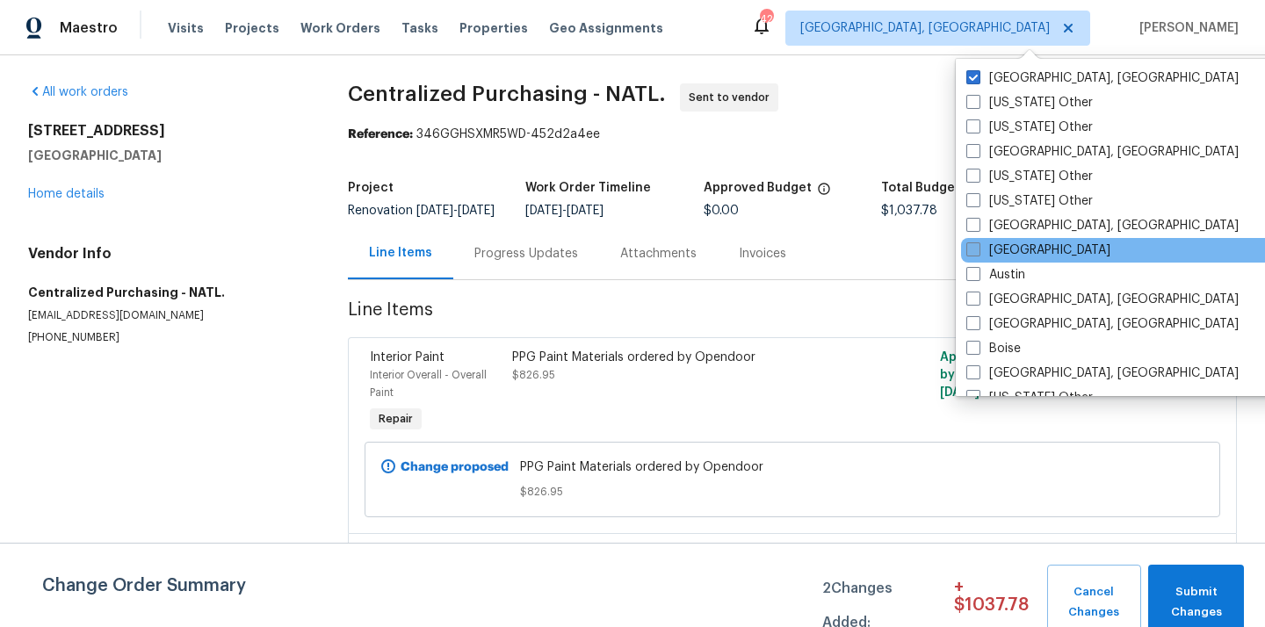
click at [1005, 250] on label "[GEOGRAPHIC_DATA]" at bounding box center [1038, 251] width 144 height 18
click at [977, 250] on input "[GEOGRAPHIC_DATA]" at bounding box center [971, 247] width 11 height 11
checkbox input "true"
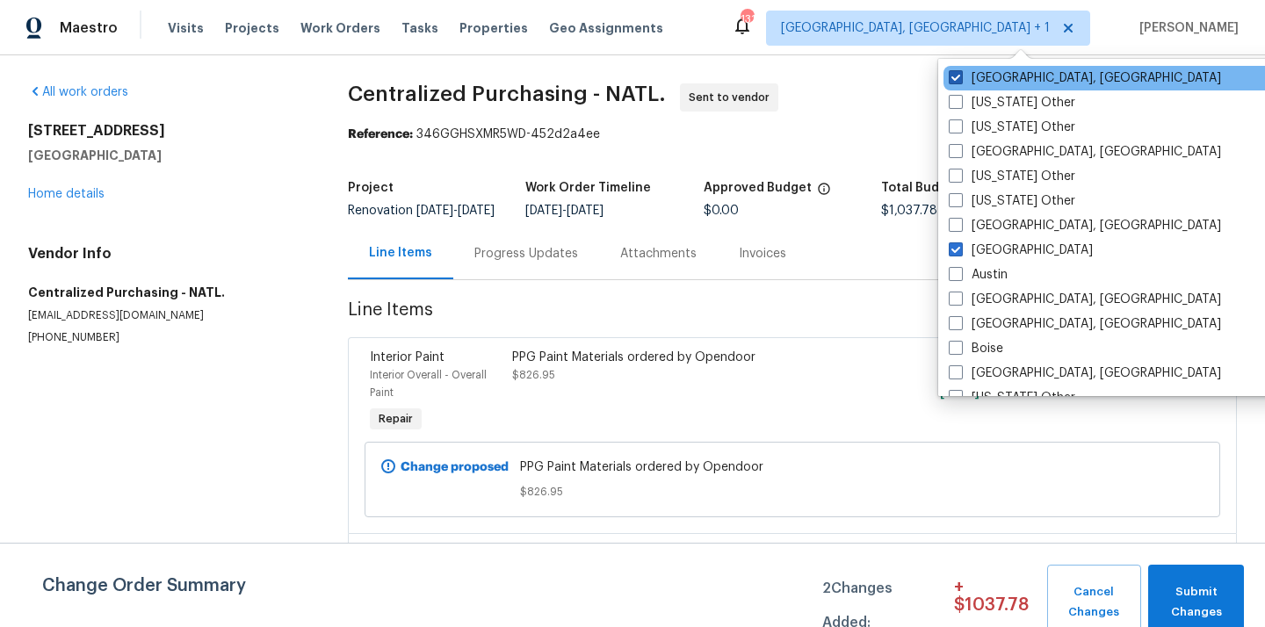
click at [994, 84] on label "[GEOGRAPHIC_DATA], [GEOGRAPHIC_DATA]" at bounding box center [1084, 78] width 272 height 18
click at [960, 81] on input "[GEOGRAPHIC_DATA], [GEOGRAPHIC_DATA]" at bounding box center [953, 74] width 11 height 11
checkbox input "false"
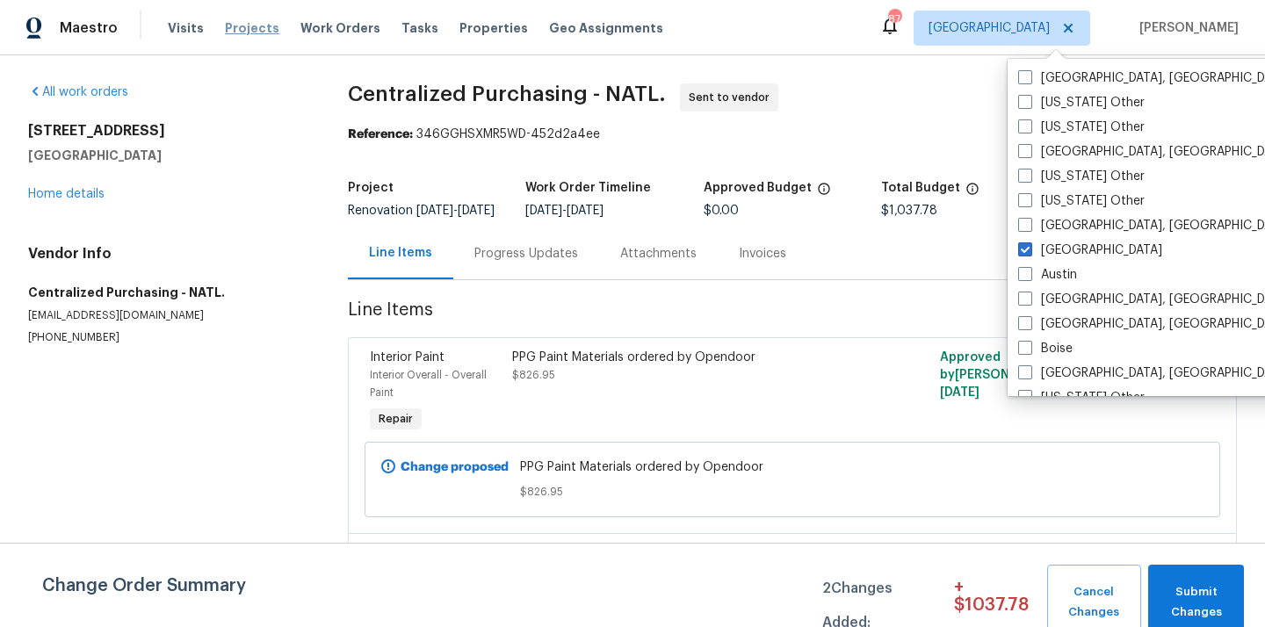
click at [239, 29] on span "Projects" at bounding box center [252, 28] width 54 height 18
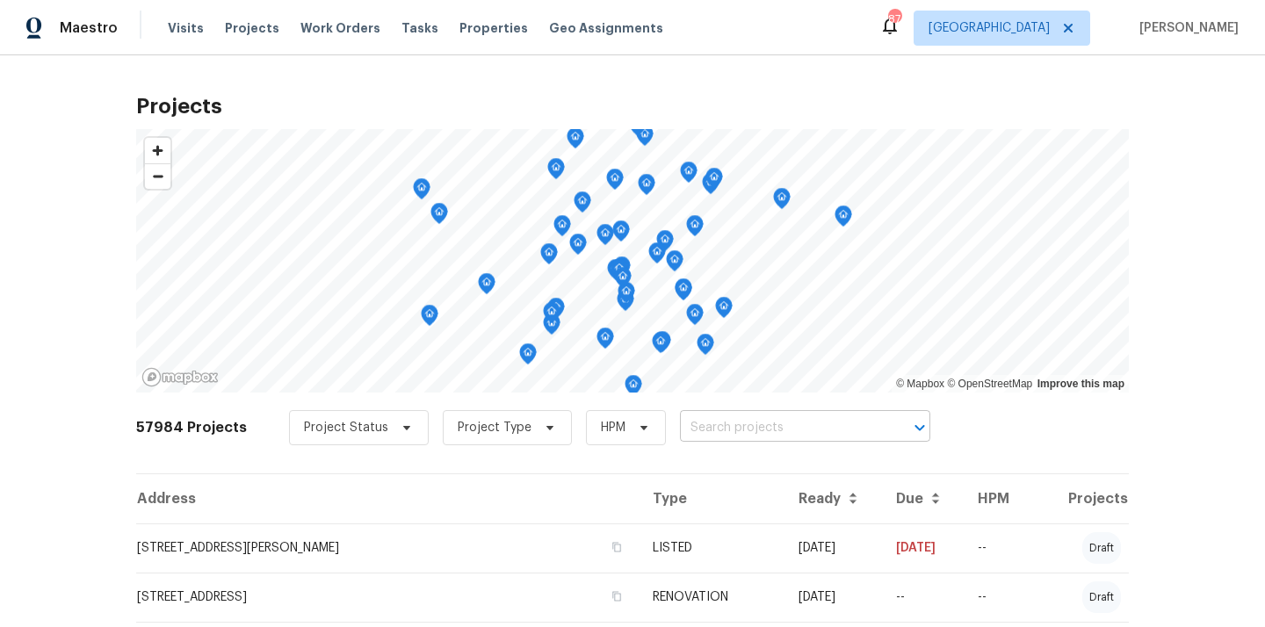
click at [760, 432] on input "text" at bounding box center [780, 428] width 201 height 27
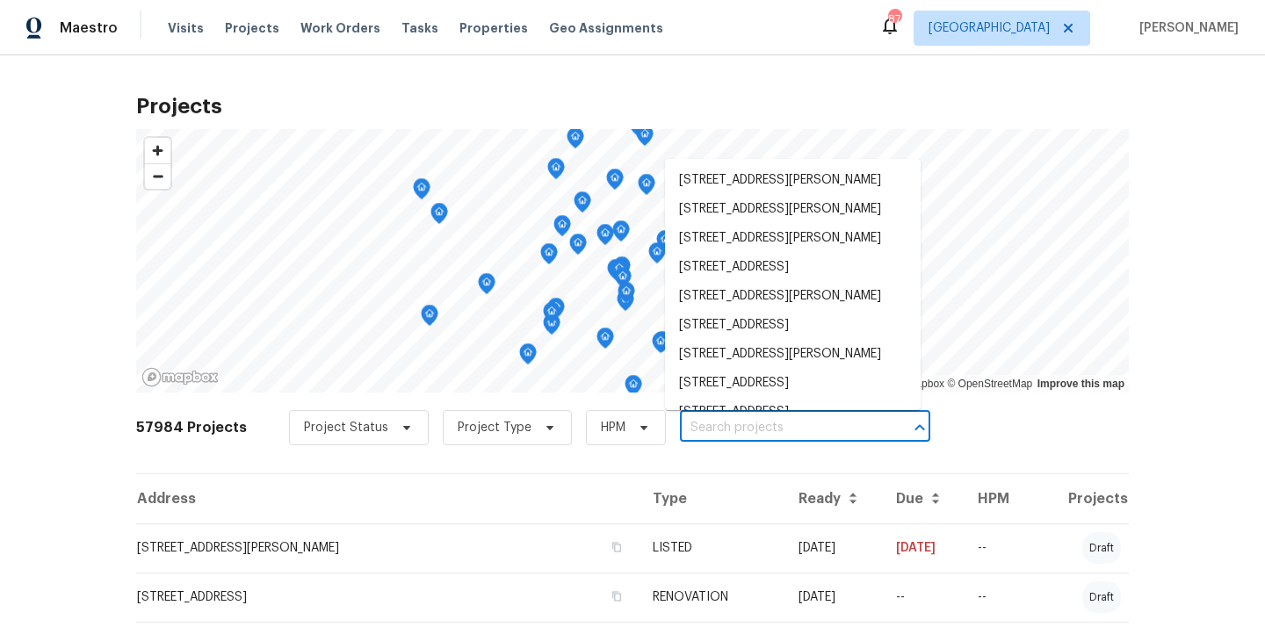
paste input "[STREET_ADDRESS][PERSON_NAME]"
type input "[STREET_ADDRESS][PERSON_NAME]"
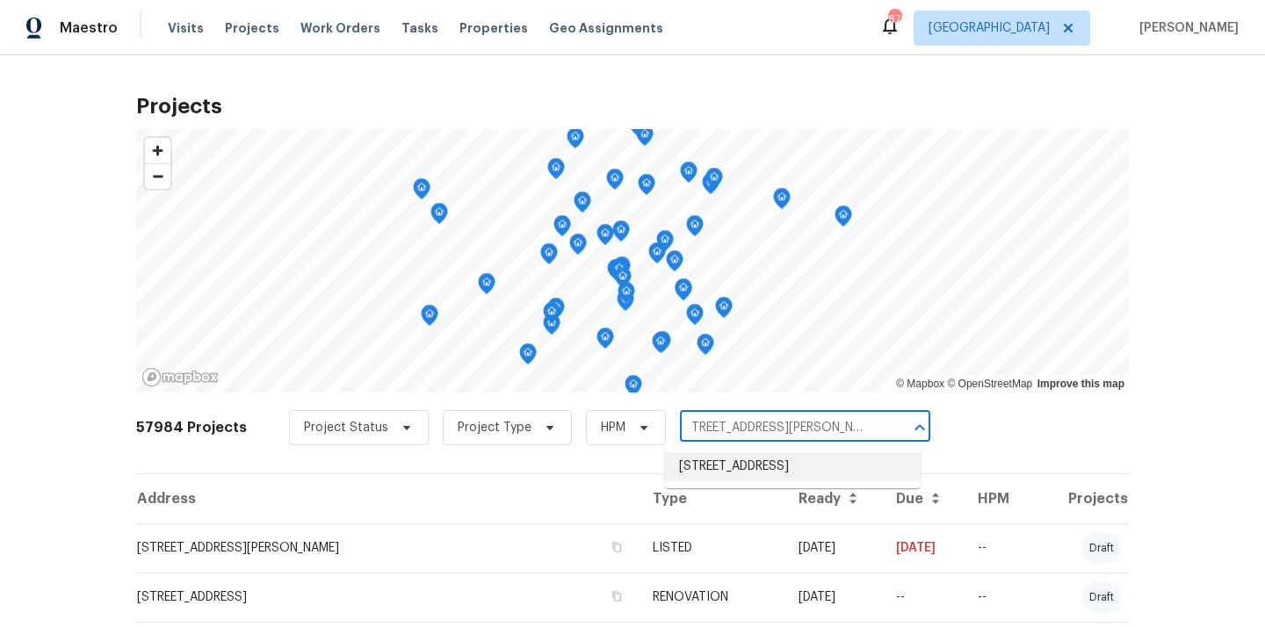
click at [756, 470] on li "[STREET_ADDRESS]" at bounding box center [793, 466] width 256 height 29
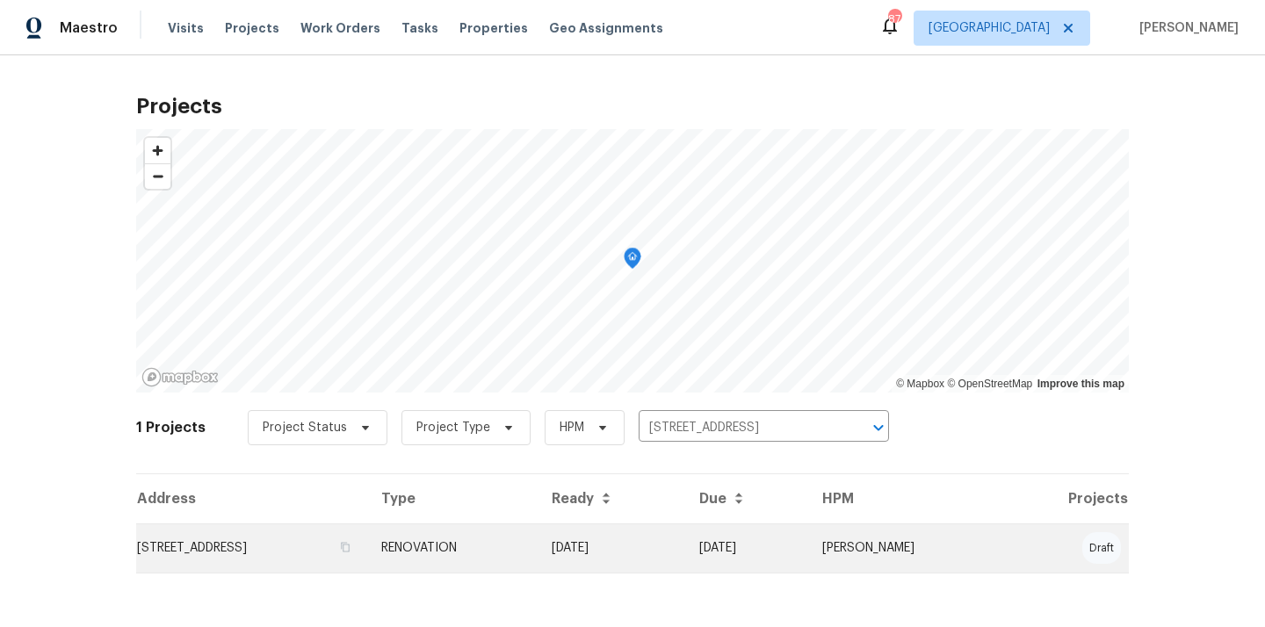
click at [537, 533] on td "RENOVATION" at bounding box center [452, 547] width 170 height 49
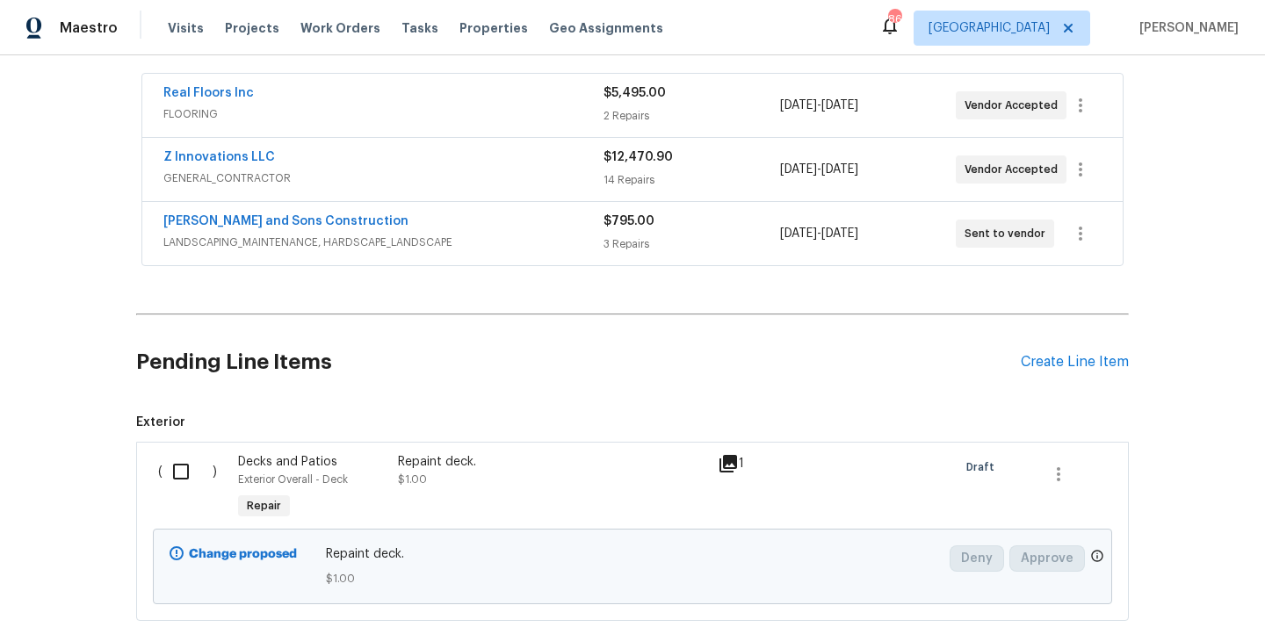
scroll to position [317, 0]
click at [1041, 364] on div "Create Line Item" at bounding box center [1075, 364] width 108 height 17
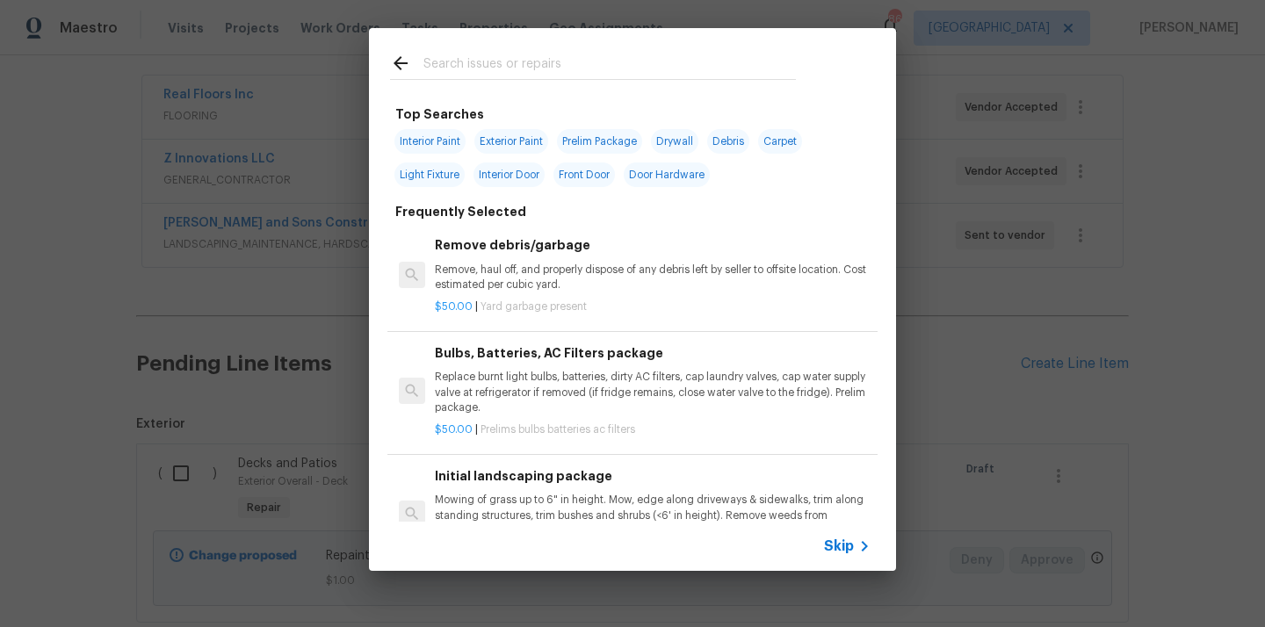
click at [599, 61] on input "text" at bounding box center [609, 66] width 372 height 26
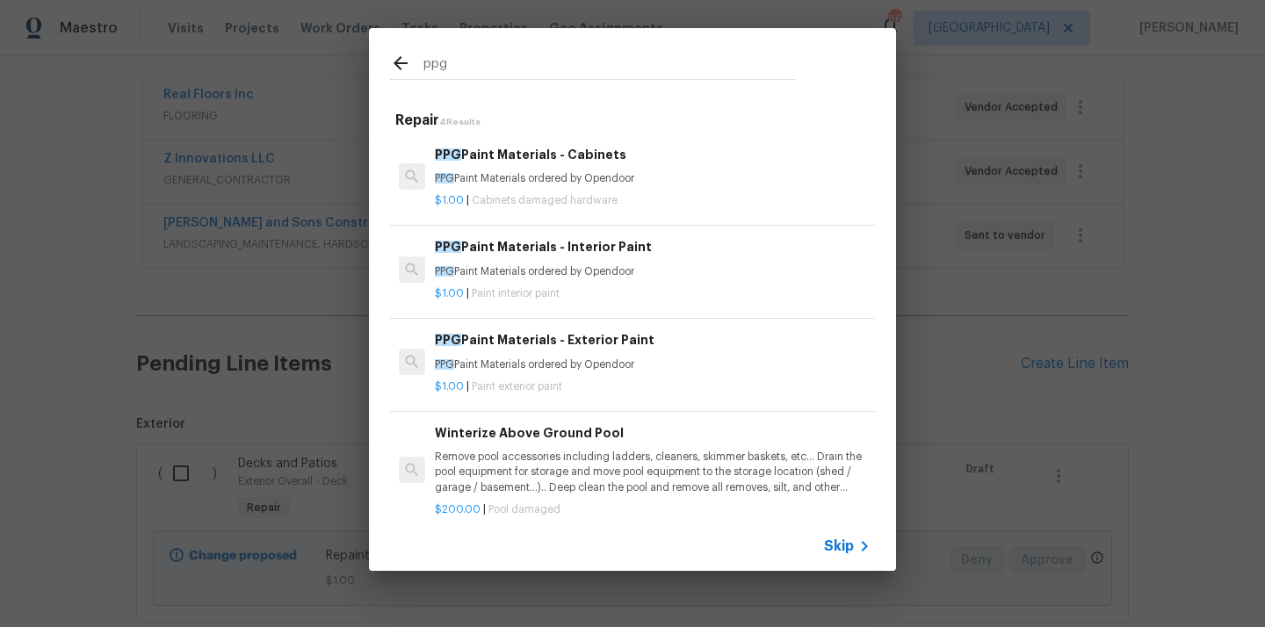
type input "ppg"
click at [577, 205] on span "Cabinets damaged hardware" at bounding box center [545, 200] width 146 height 11
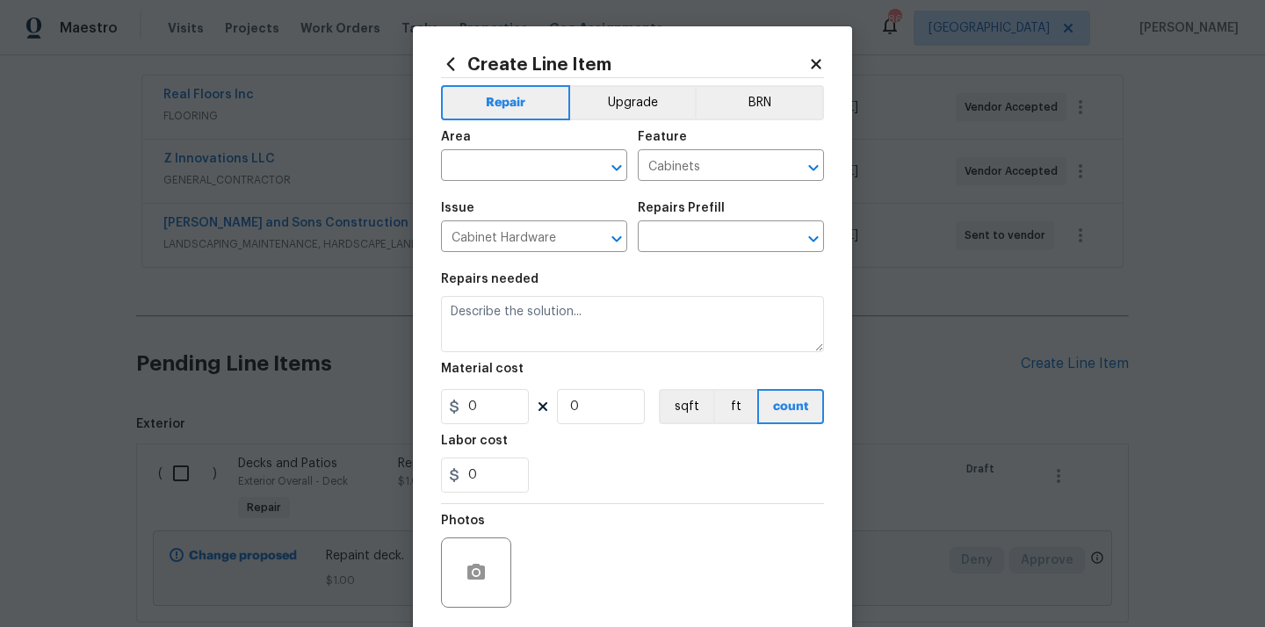
type input "PPG Paint Materials - Cabinets $1.00"
type textarea "PPG Paint Materials ordered by Opendoor"
type input "1"
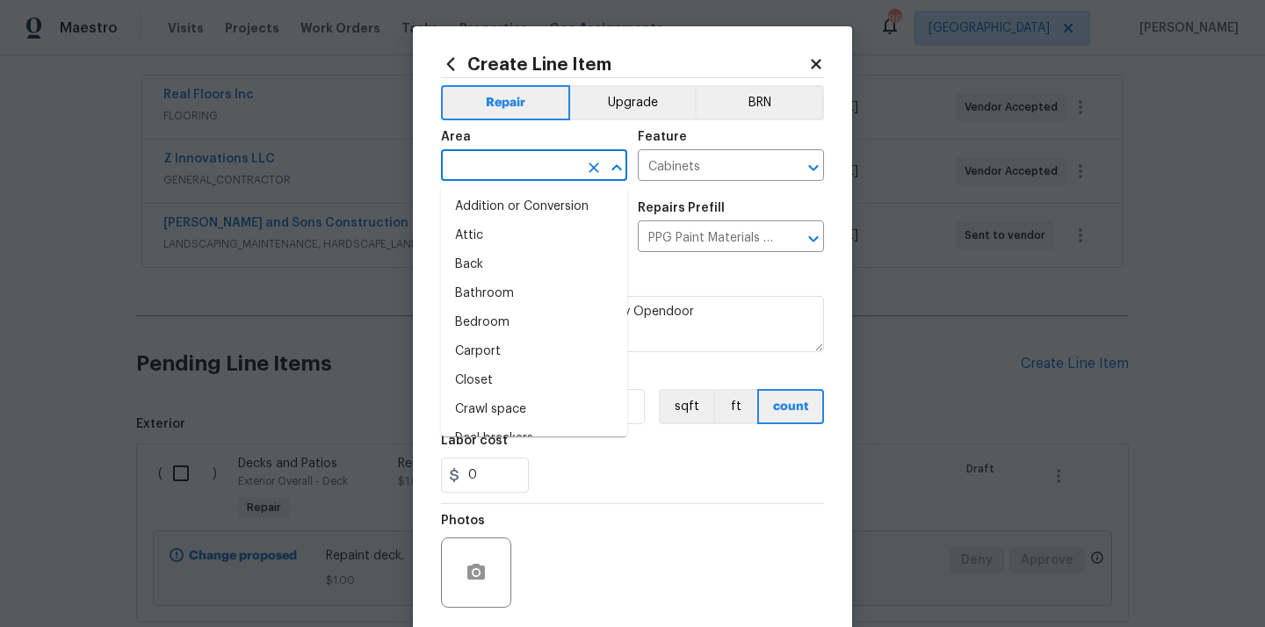
click at [566, 154] on input "text" at bounding box center [509, 167] width 137 height 27
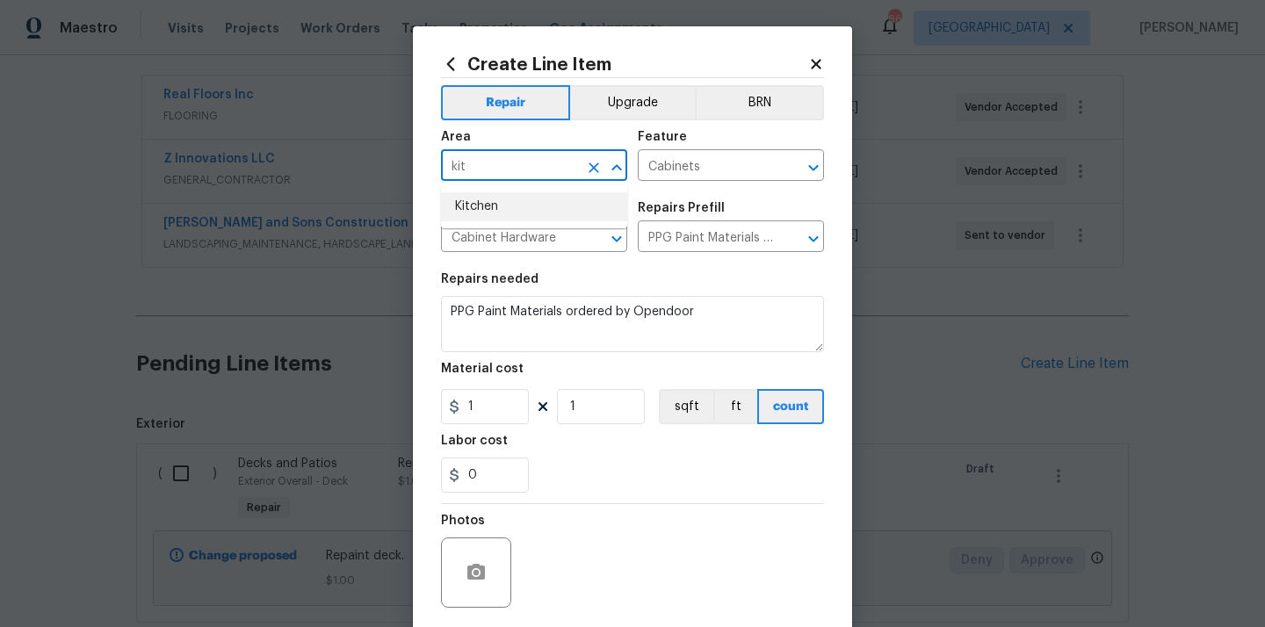
click at [541, 202] on li "Kitchen" at bounding box center [534, 206] width 186 height 29
type input "Kitchen"
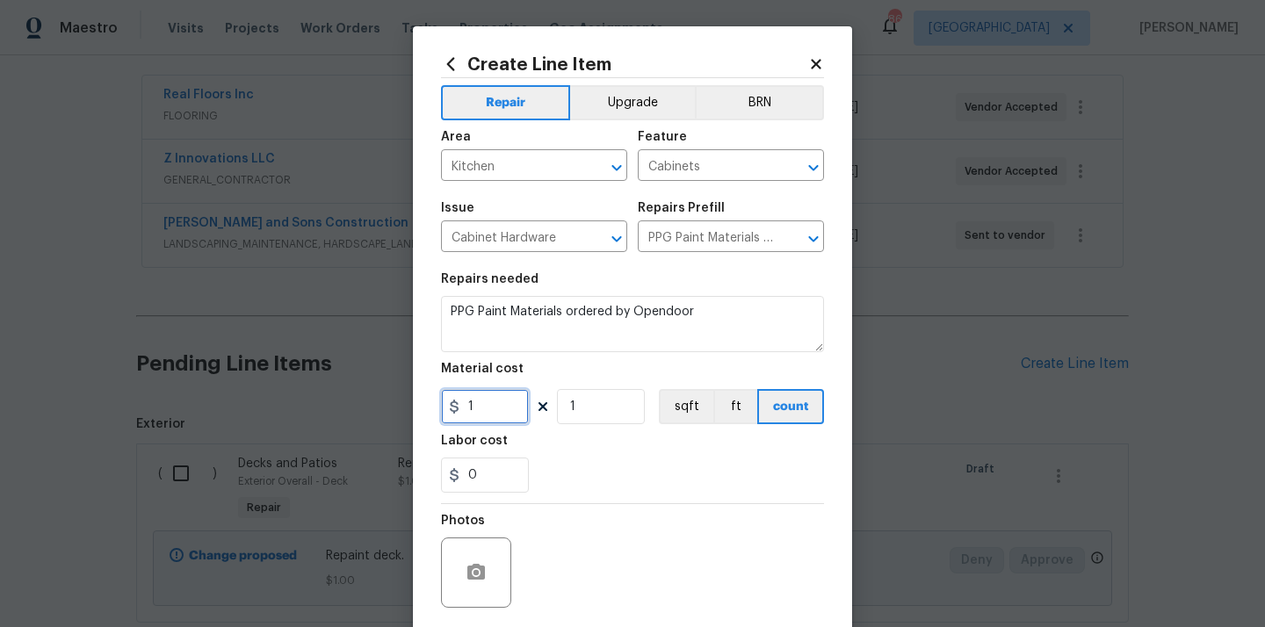
drag, startPoint x: 494, startPoint y: 407, endPoint x: 444, endPoint y: 407, distance: 49.2
click at [444, 407] on input "1" at bounding box center [485, 406] width 88 height 35
paste input "317.5"
type input "317.5"
click at [608, 475] on div "0" at bounding box center [632, 475] width 383 height 35
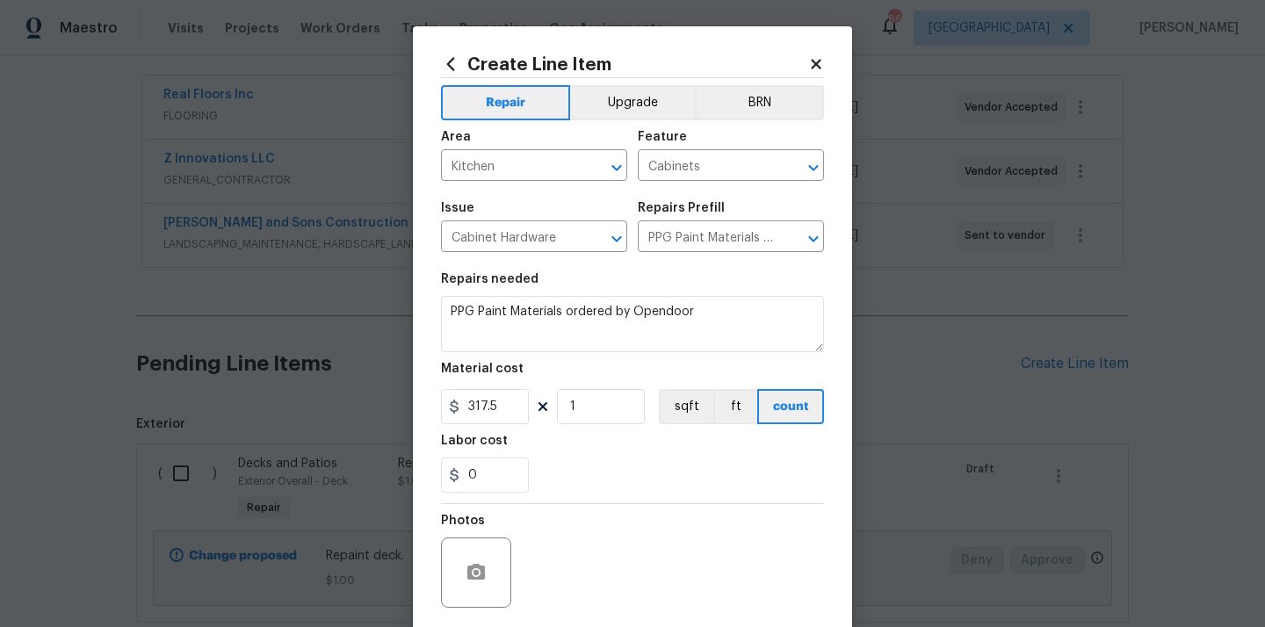
scroll to position [126, 0]
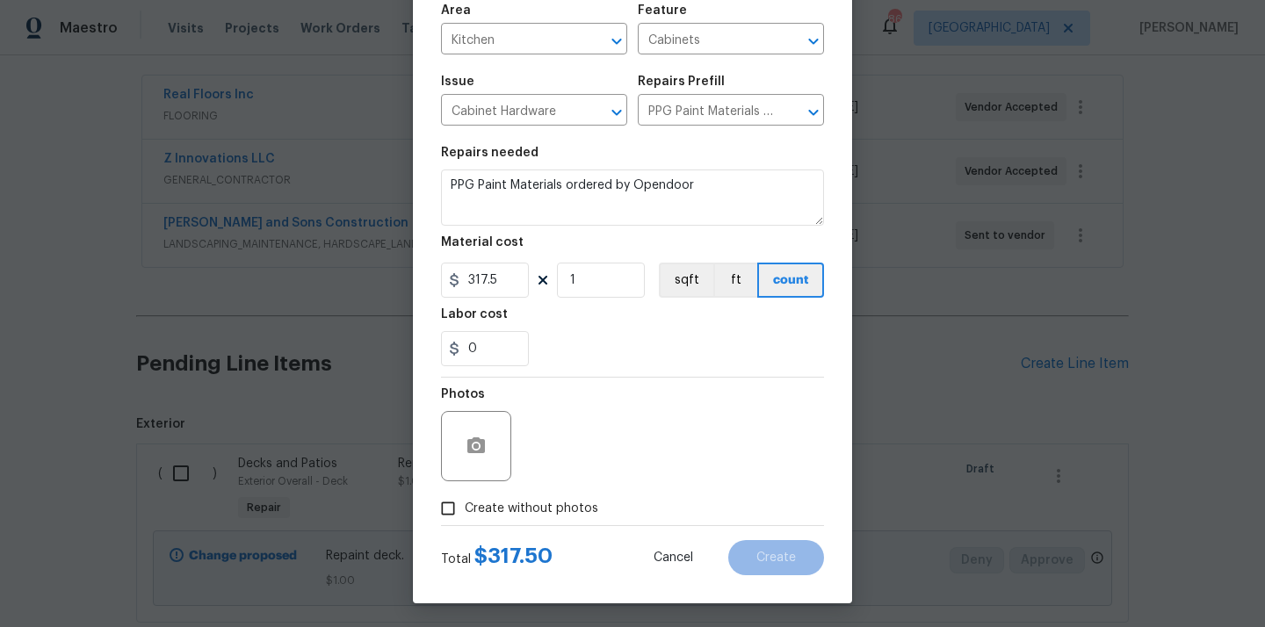
click at [561, 510] on span "Create without photos" at bounding box center [531, 509] width 133 height 18
click at [465, 510] on input "Create without photos" at bounding box center [447, 508] width 33 height 33
checkbox input "true"
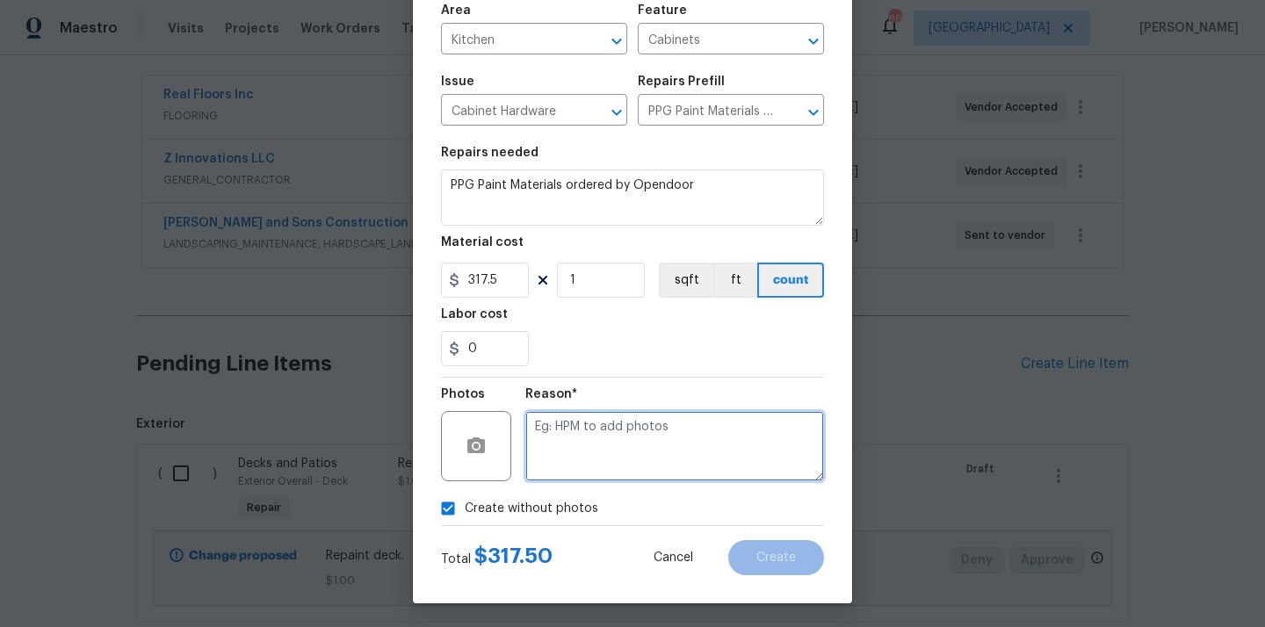
click at [595, 446] on textarea at bounding box center [674, 446] width 299 height 70
type textarea "N/A"
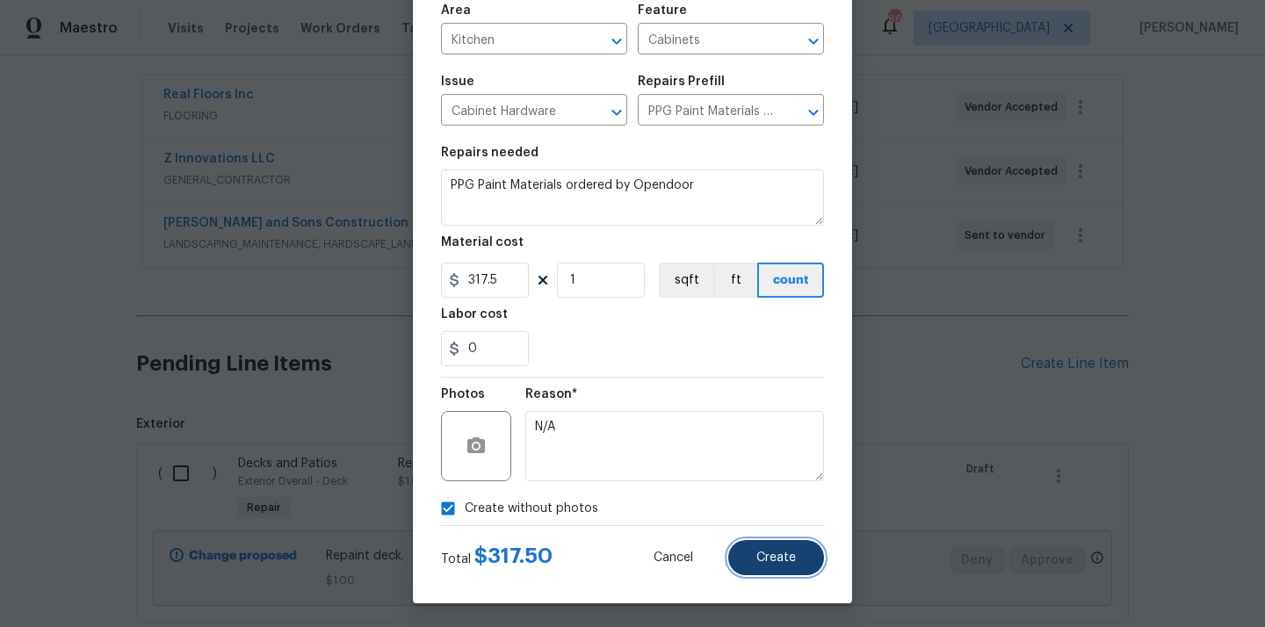
click at [741, 560] on button "Create" at bounding box center [776, 557] width 96 height 35
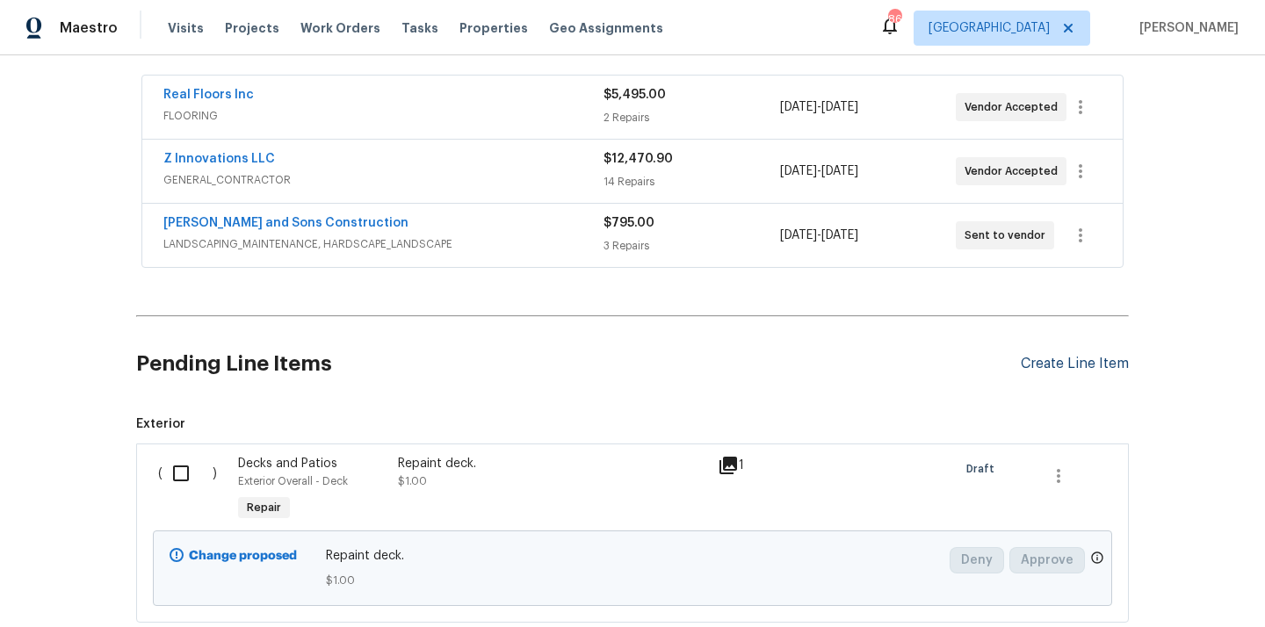
click at [1063, 366] on div "Create Line Item" at bounding box center [1075, 364] width 108 height 17
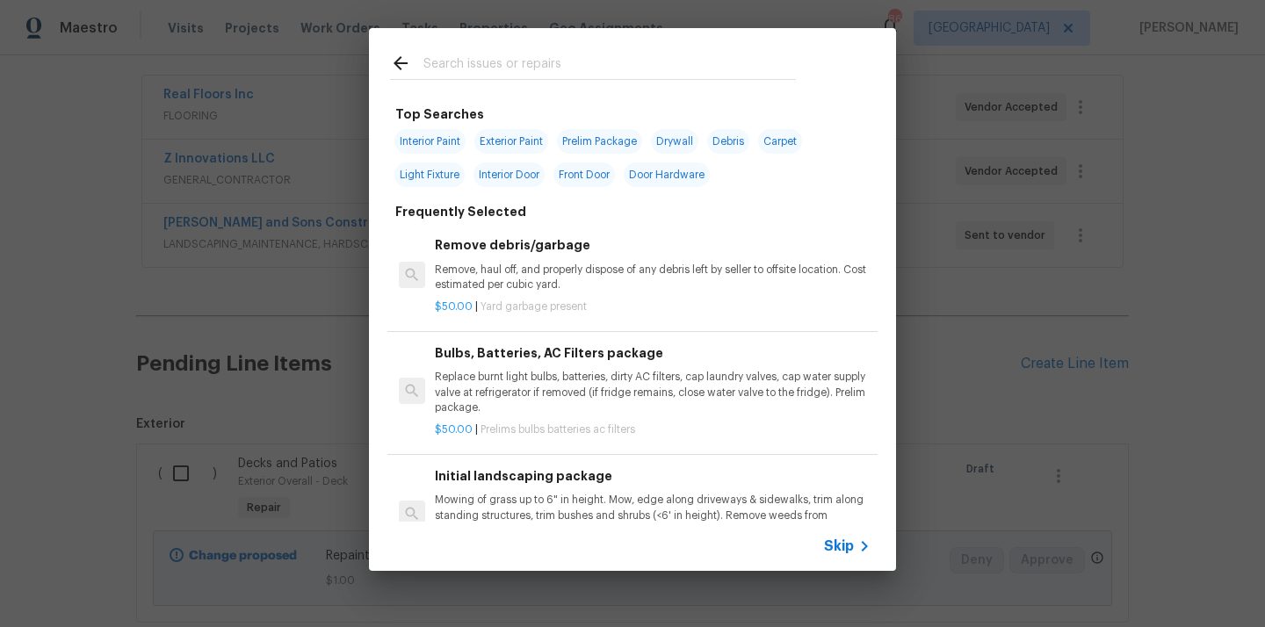
click at [566, 67] on input "text" at bounding box center [609, 66] width 372 height 26
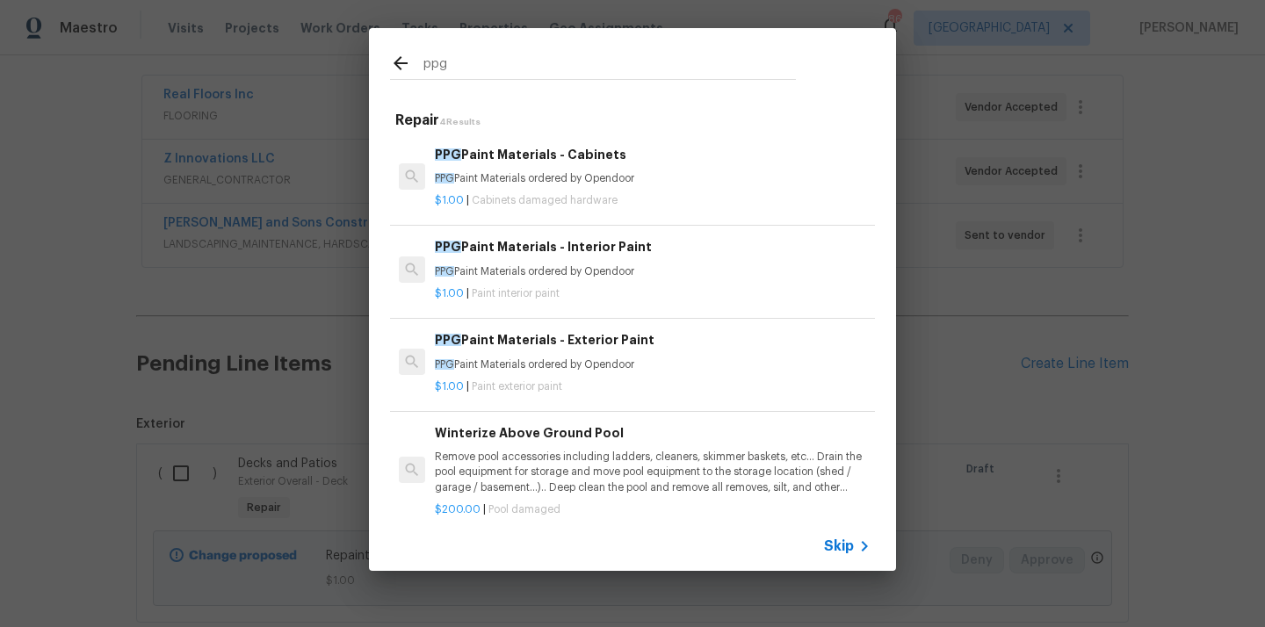
type input "ppg"
click at [521, 362] on p "PPG Paint Materials ordered by Opendoor" at bounding box center [653, 364] width 436 height 15
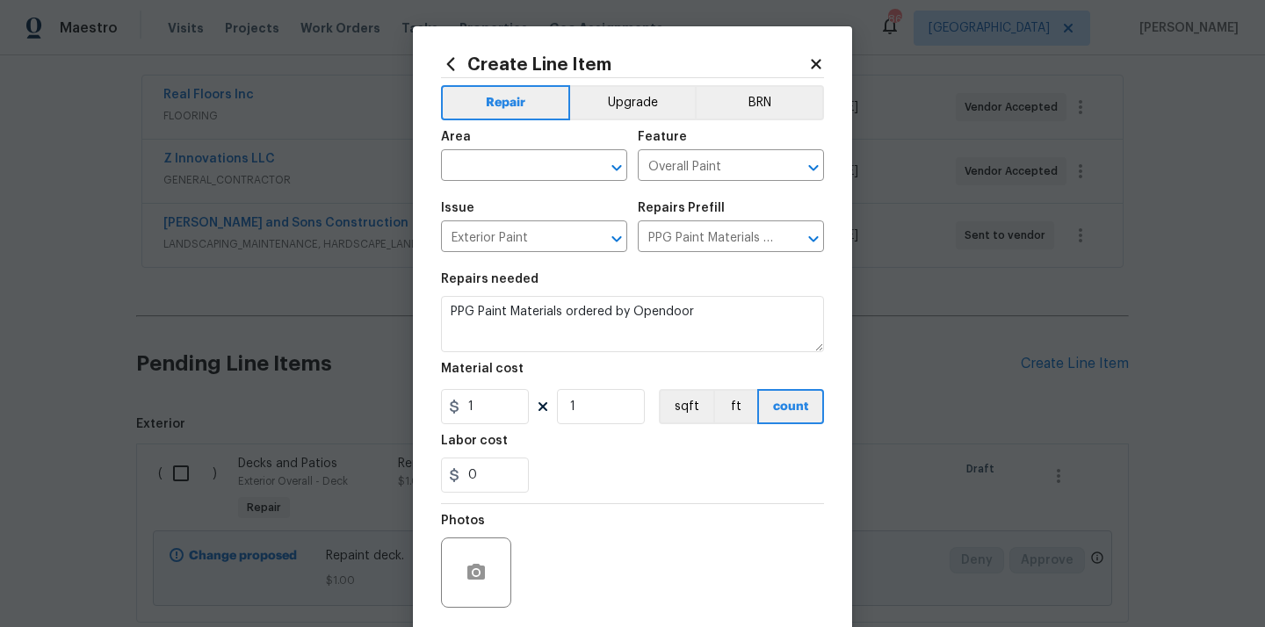
click at [450, 67] on icon at bounding box center [451, 63] width 8 height 13
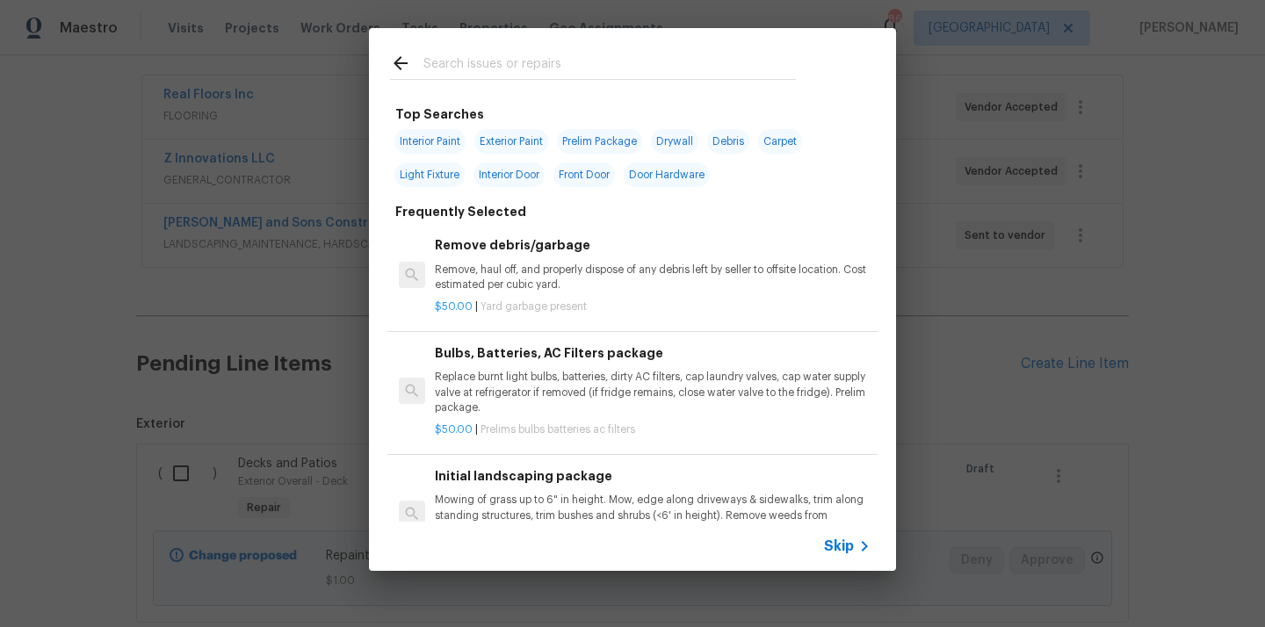
click at [497, 68] on input "text" at bounding box center [609, 66] width 372 height 26
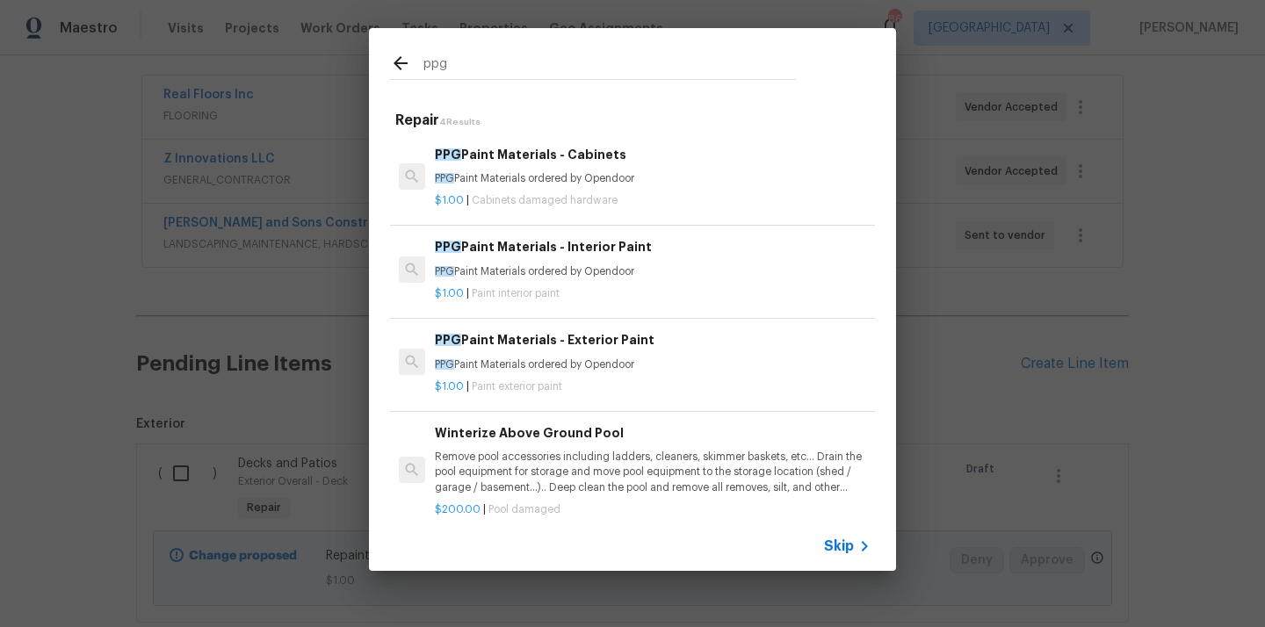
type input "ppg"
click at [521, 290] on span "Paint interior paint" at bounding box center [516, 293] width 88 height 11
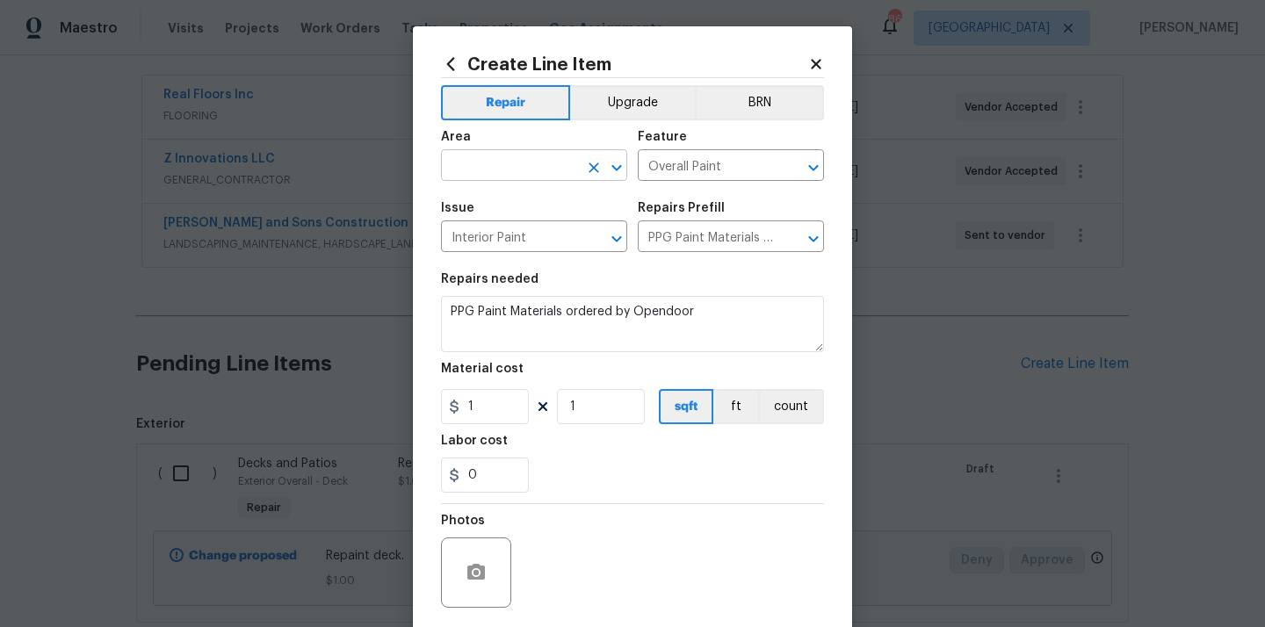
click at [555, 165] on input "text" at bounding box center [509, 167] width 137 height 27
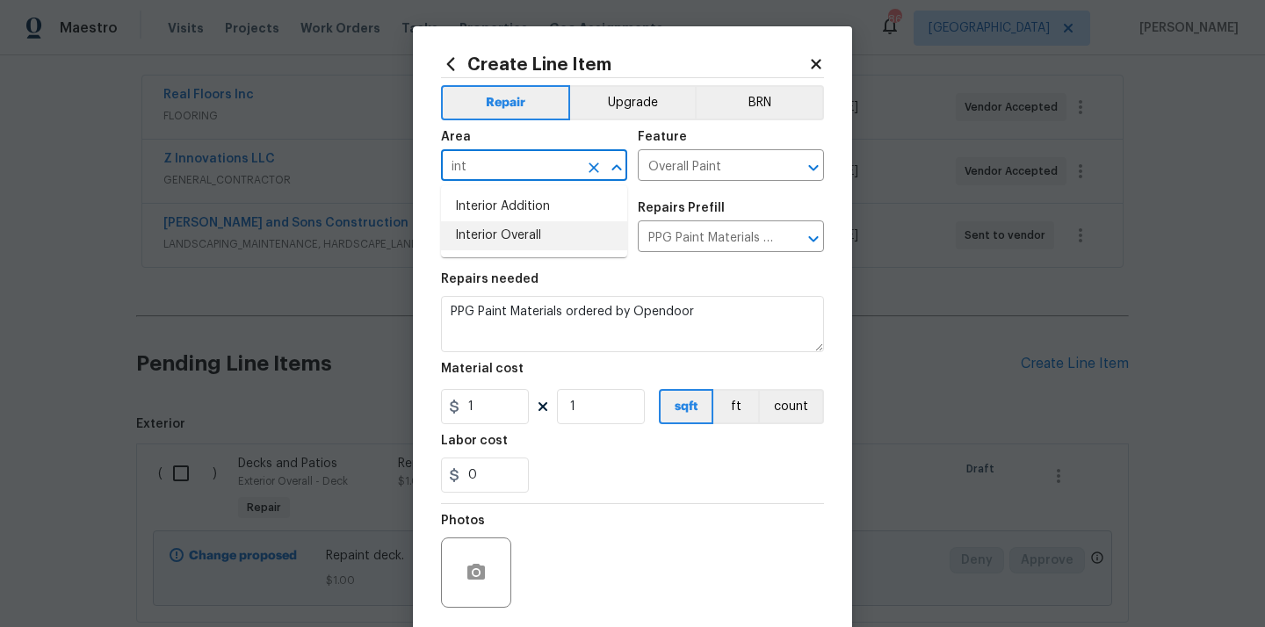
click at [527, 239] on li "Interior Overall" at bounding box center [534, 235] width 186 height 29
type input "Interior Overall"
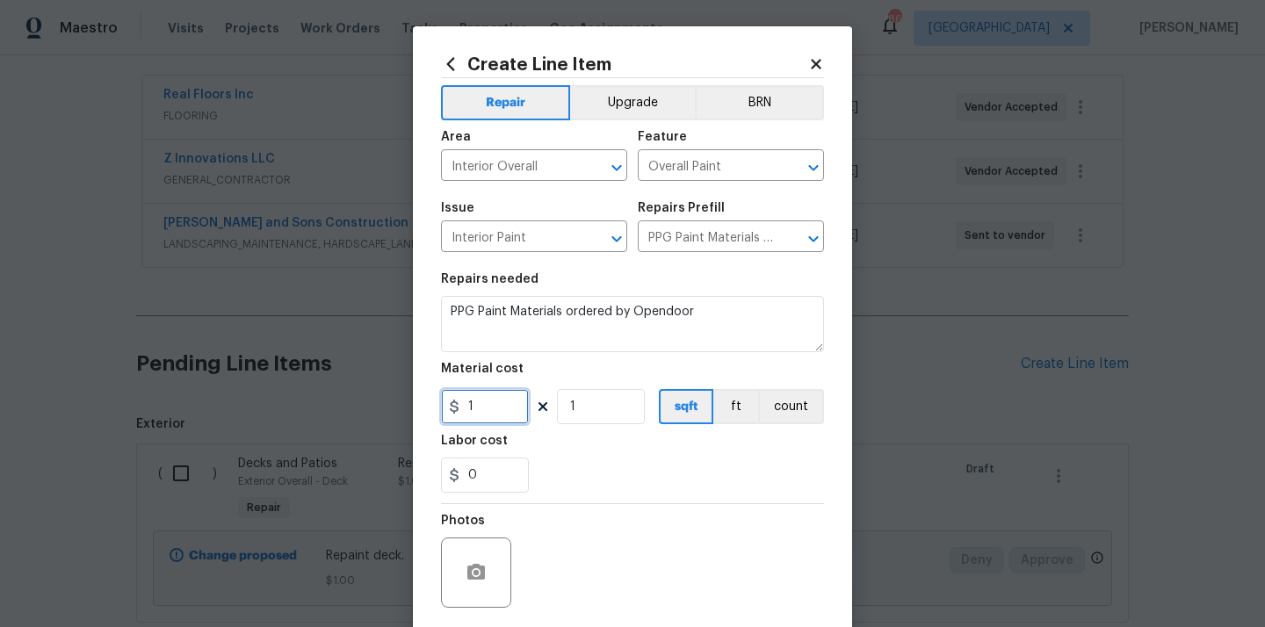
drag, startPoint x: 495, startPoint y: 406, endPoint x: 405, endPoint y: 409, distance: 90.5
click at [408, 408] on div "Create Line Item Repair Upgrade BRN Area Interior Overall ​ Feature Overall Pai…" at bounding box center [632, 313] width 1265 height 627
paste input "2115.42"
type input "2115.42"
click at [566, 464] on div "0" at bounding box center [632, 475] width 383 height 35
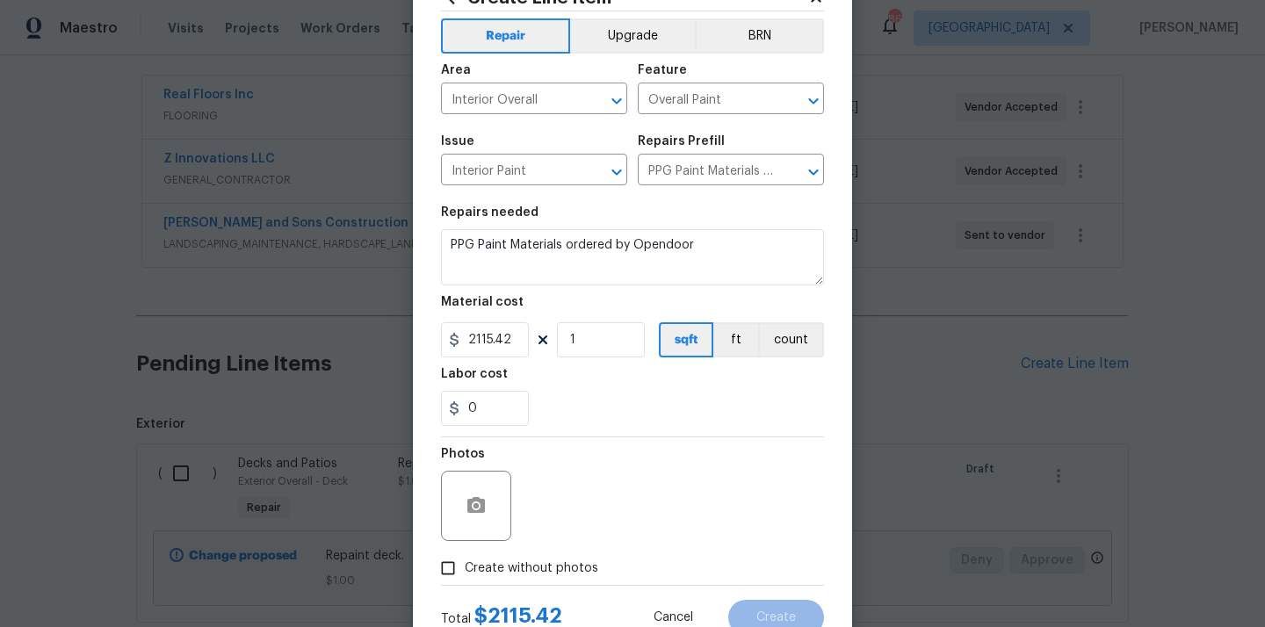
scroll to position [130, 0]
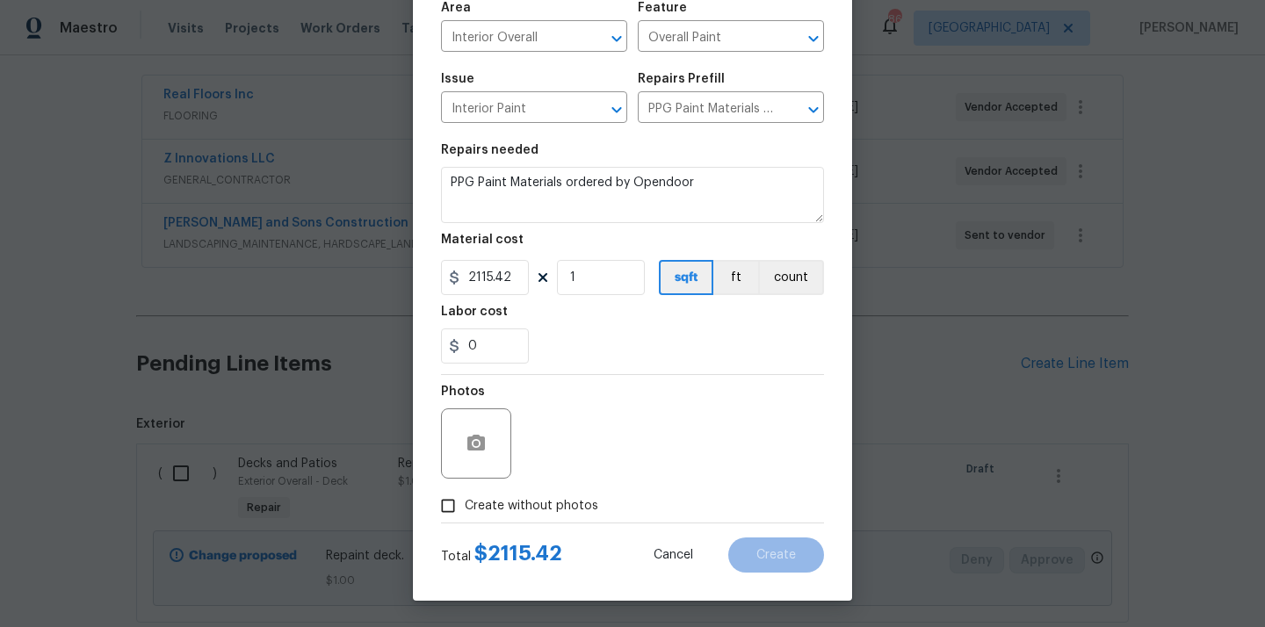
click at [547, 504] on span "Create without photos" at bounding box center [531, 506] width 133 height 18
click at [465, 504] on input "Create without photos" at bounding box center [447, 505] width 33 height 33
checkbox input "true"
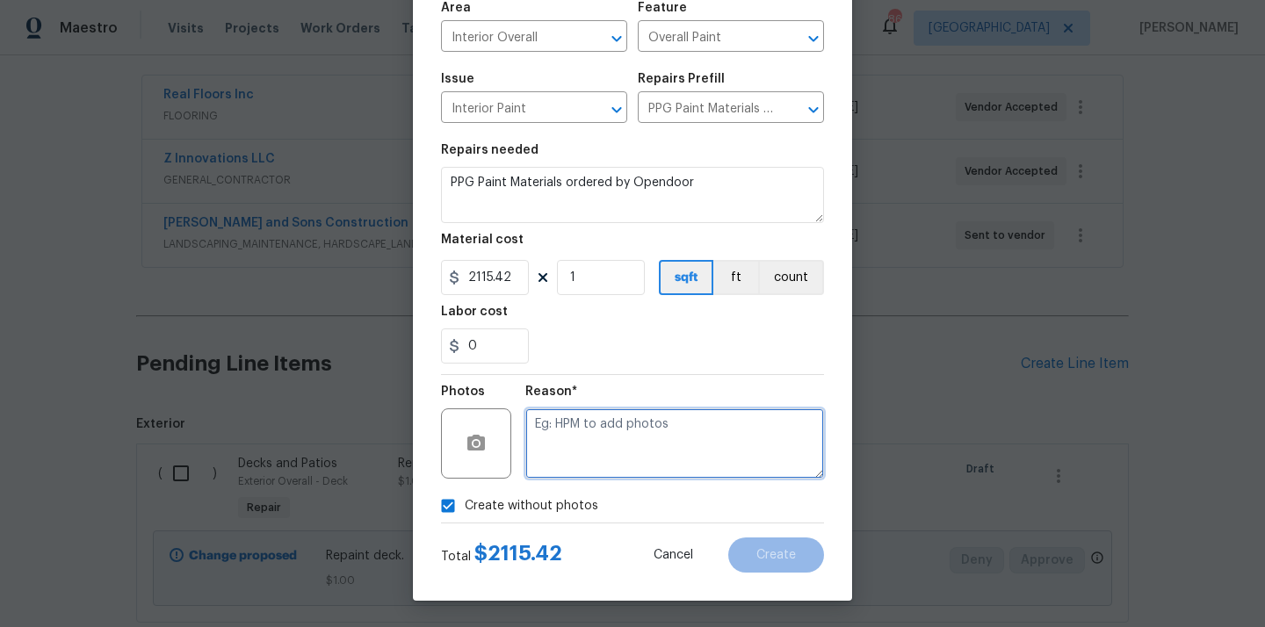
drag, startPoint x: 593, startPoint y: 440, endPoint x: 594, endPoint y: 429, distance: 10.6
click at [594, 440] on textarea at bounding box center [674, 443] width 299 height 70
type textarea "N/A"
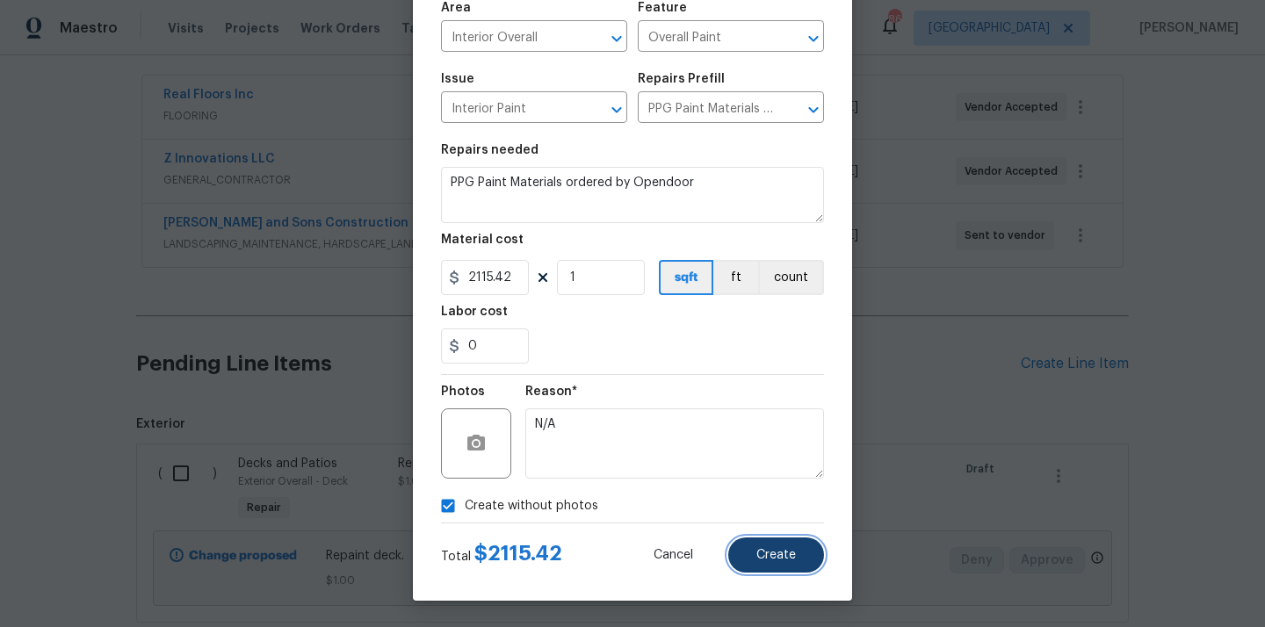
click at [761, 572] on button "Create" at bounding box center [776, 554] width 96 height 35
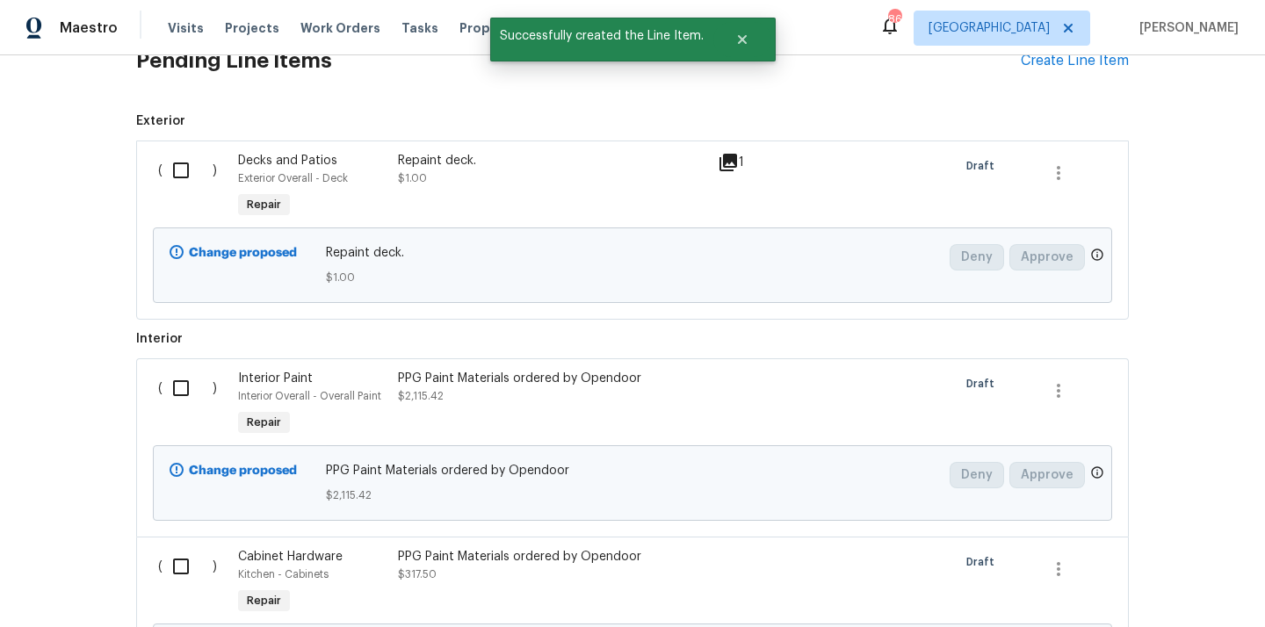
scroll to position [667, 0]
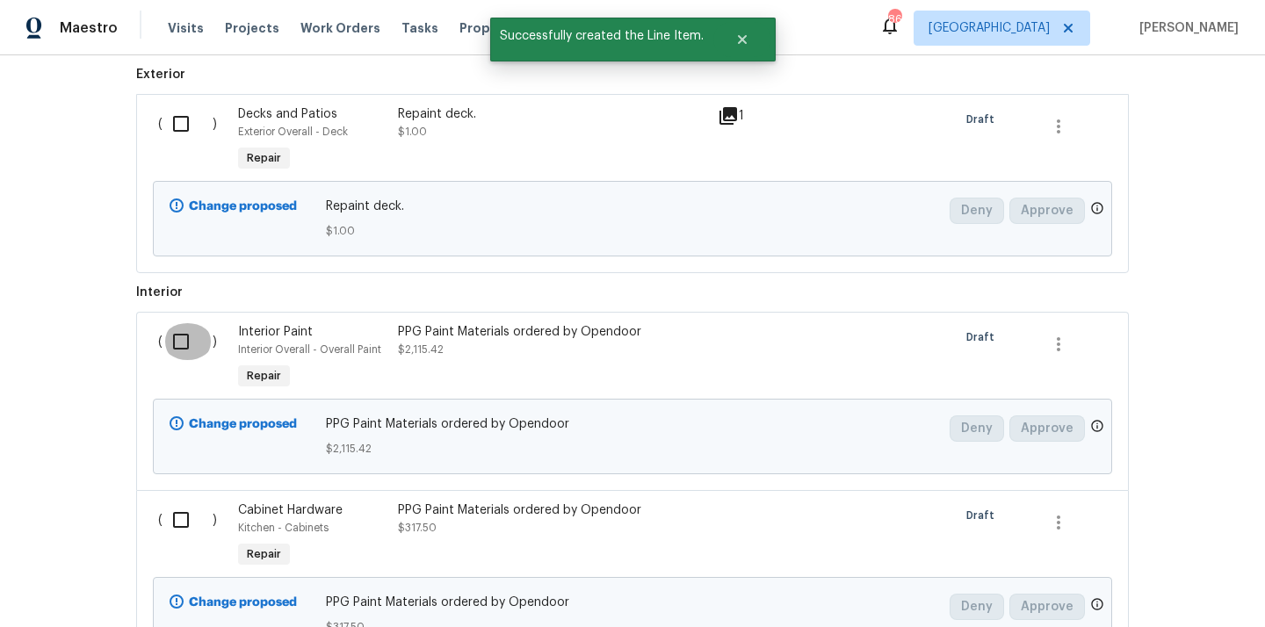
click at [175, 336] on input "checkbox" at bounding box center [187, 341] width 50 height 37
checkbox input "true"
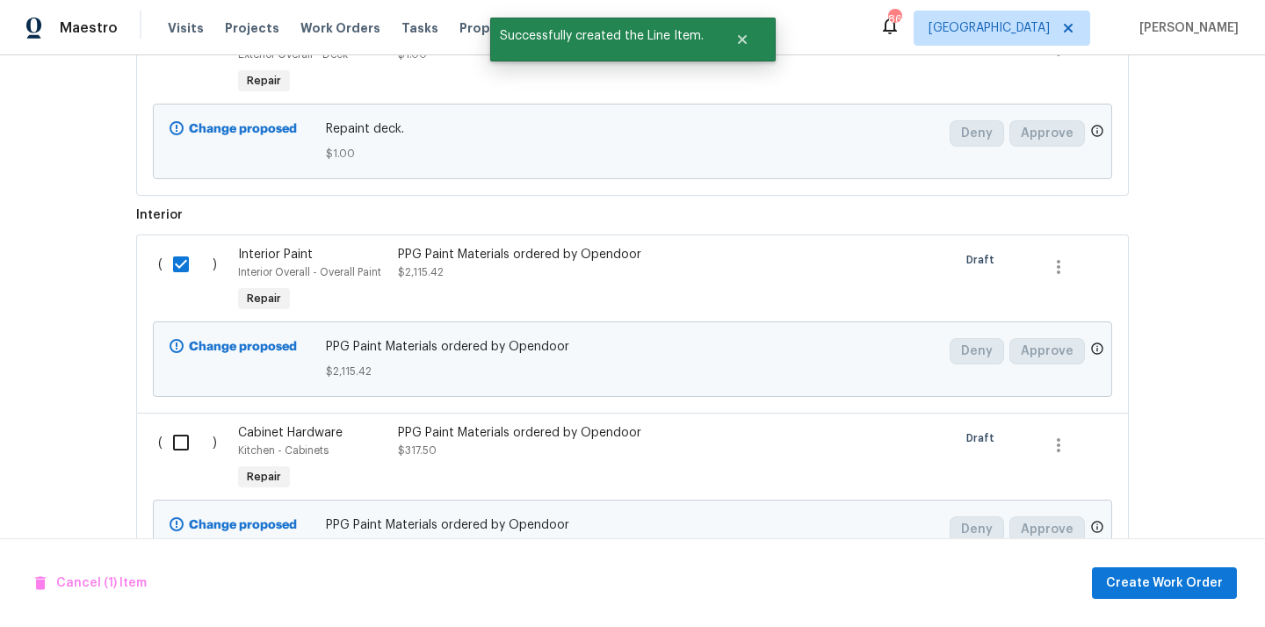
scroll to position [829, 0]
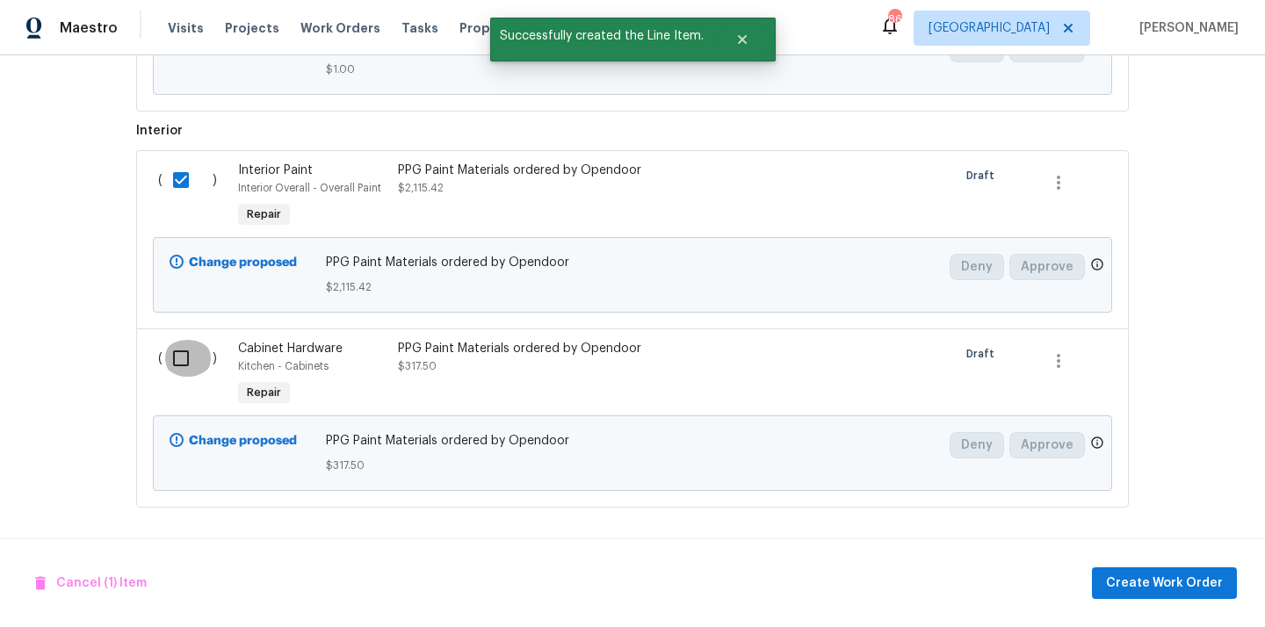
click at [186, 365] on input "checkbox" at bounding box center [187, 358] width 50 height 37
checkbox input "true"
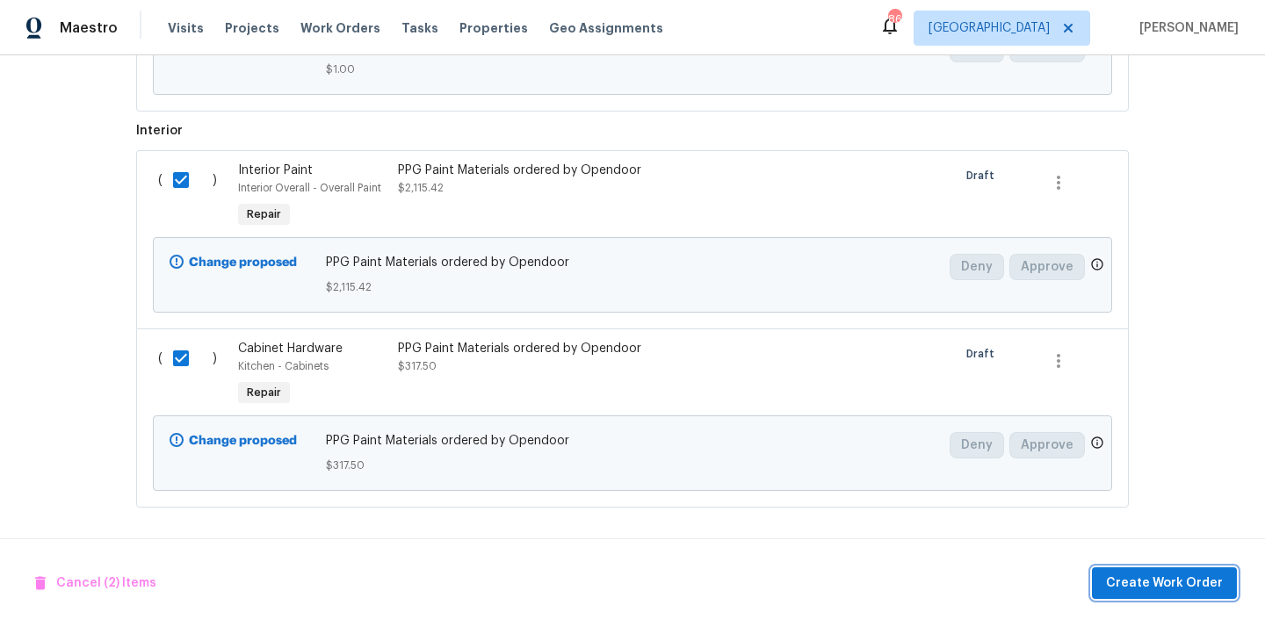
click at [1150, 586] on span "Create Work Order" at bounding box center [1164, 584] width 117 height 22
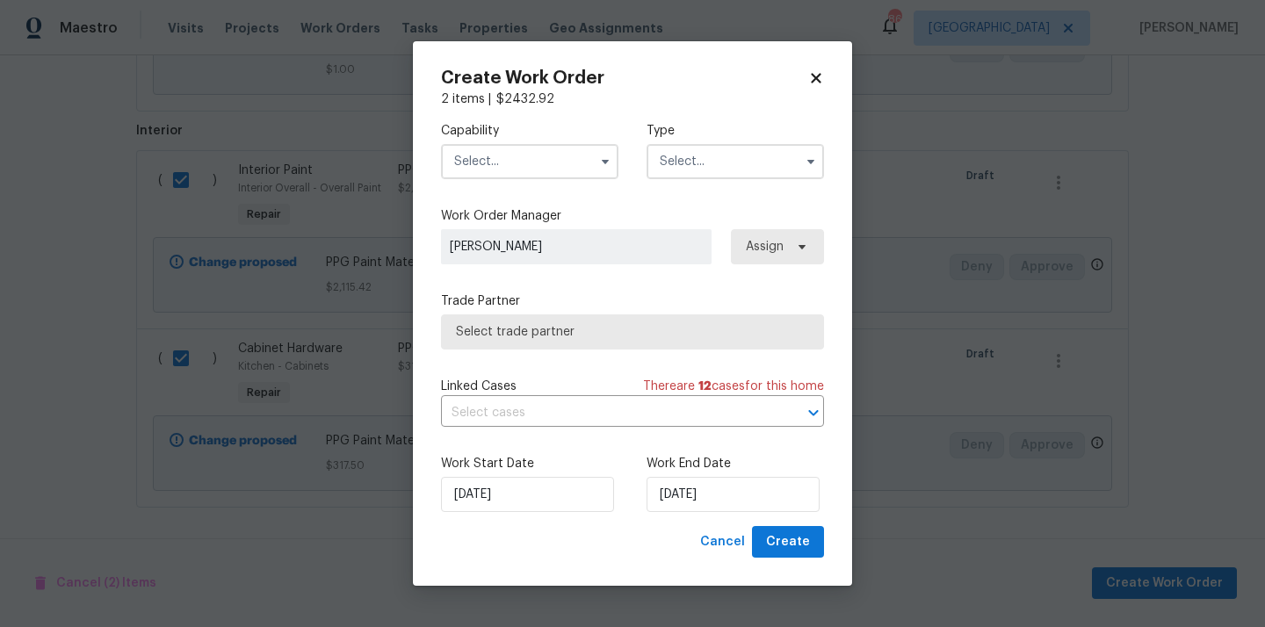
click at [545, 175] on input "text" at bounding box center [529, 161] width 177 height 35
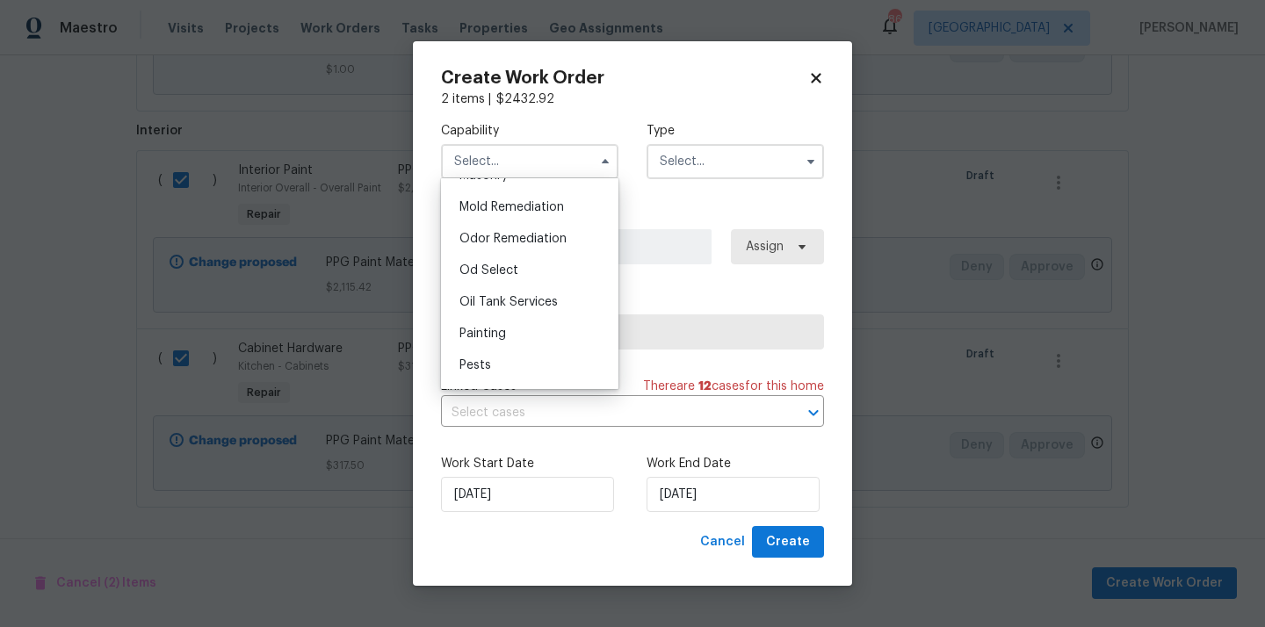
scroll to position [1343, 0]
click at [531, 332] on div "Painting" at bounding box center [529, 331] width 169 height 32
type input "Painting"
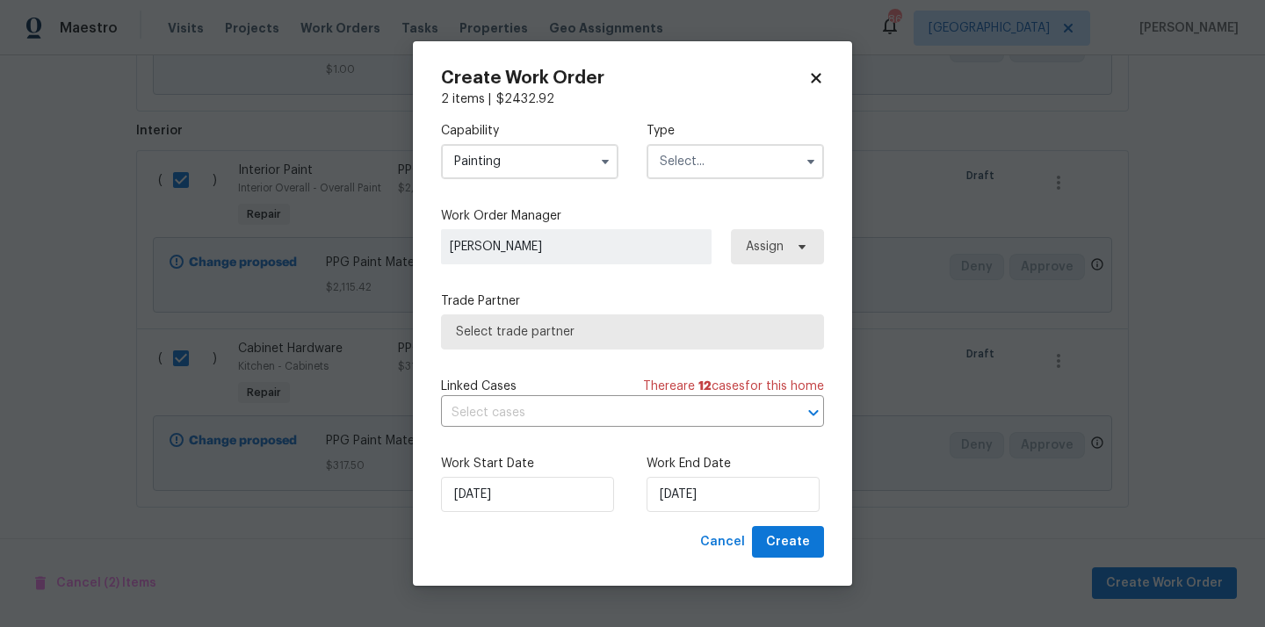
click at [701, 153] on input "text" at bounding box center [734, 161] width 177 height 35
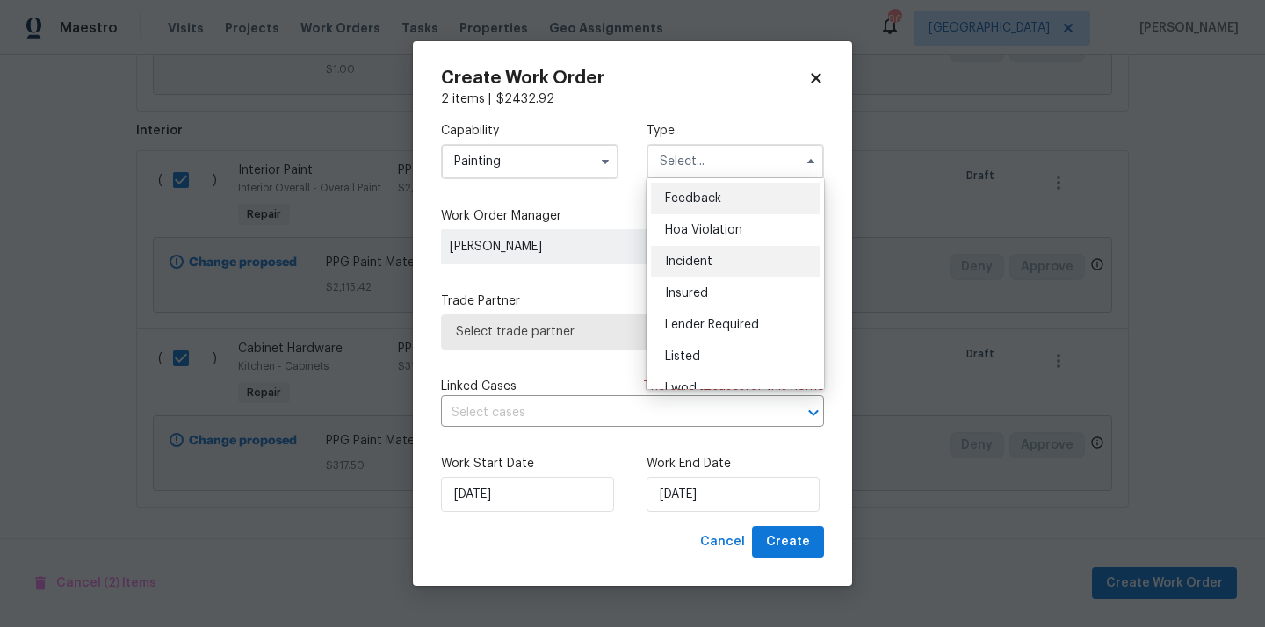
scroll to position [209, 0]
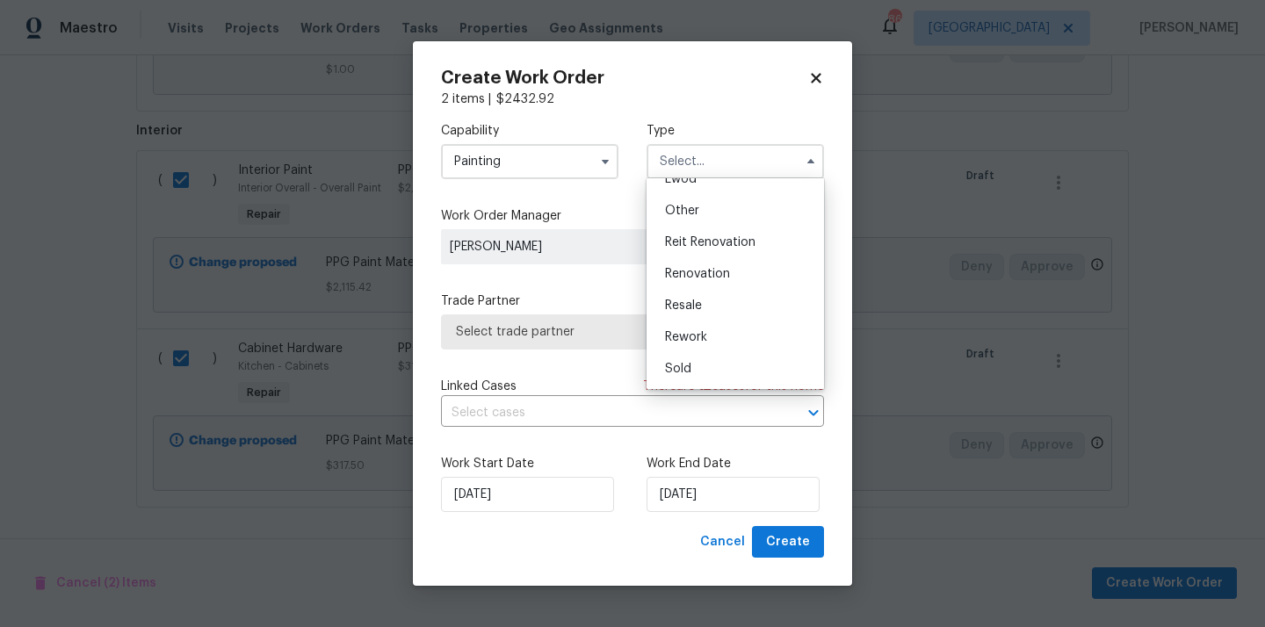
click at [707, 277] on span "Renovation" at bounding box center [697, 274] width 65 height 12
type input "Renovation"
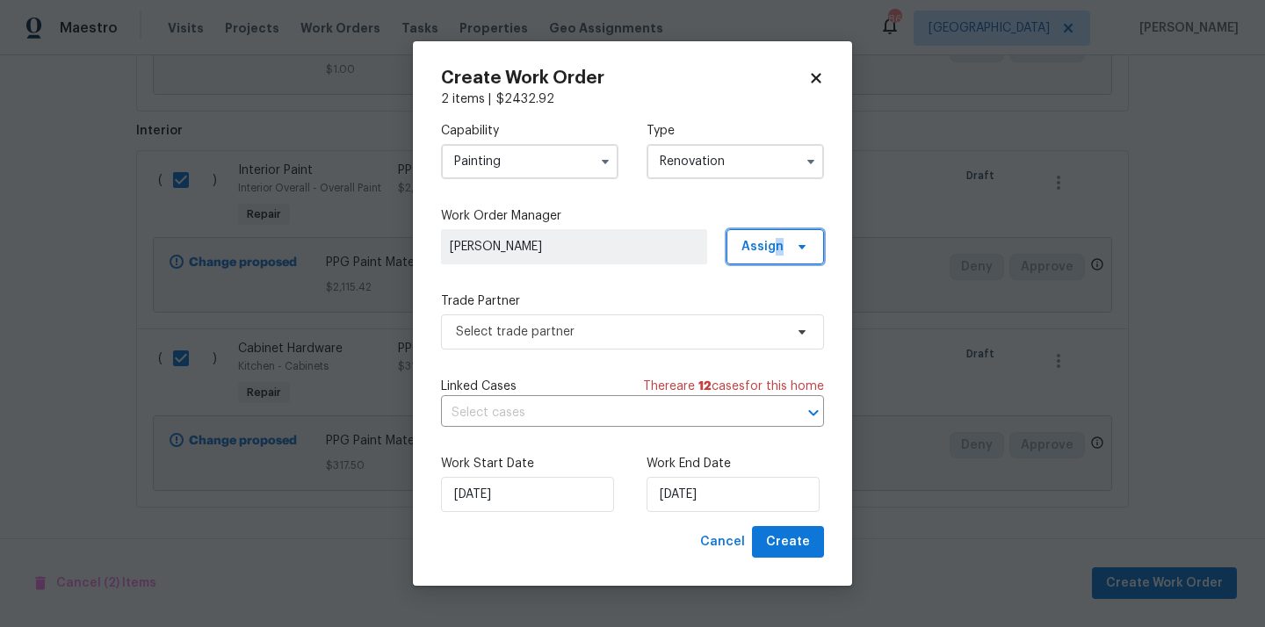
click at [779, 243] on span "Assign" at bounding box center [762, 247] width 42 height 18
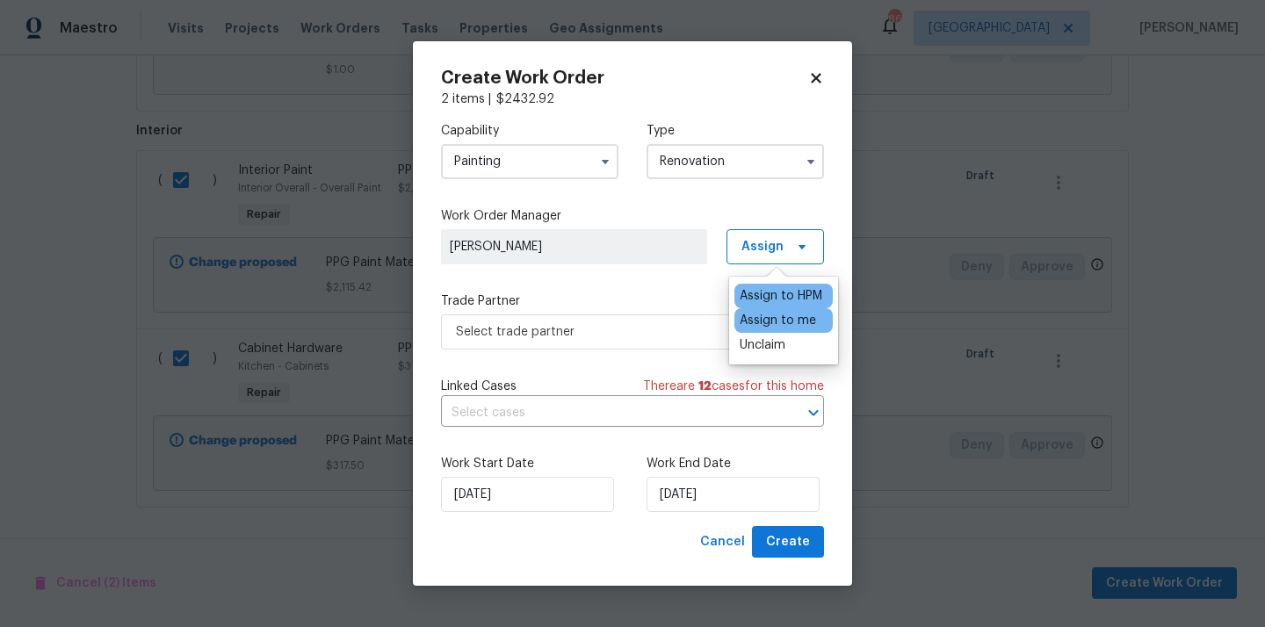
click at [763, 313] on div "Assign to me" at bounding box center [777, 321] width 76 height 18
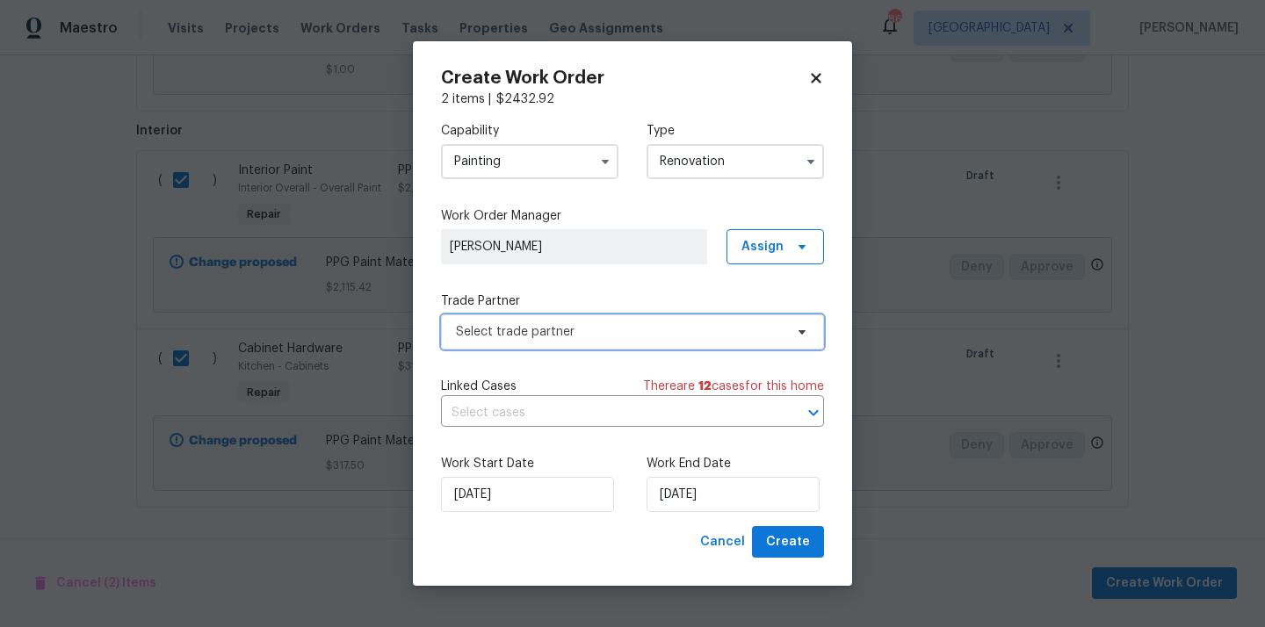
click at [638, 314] on span "Select trade partner" at bounding box center [632, 331] width 383 height 35
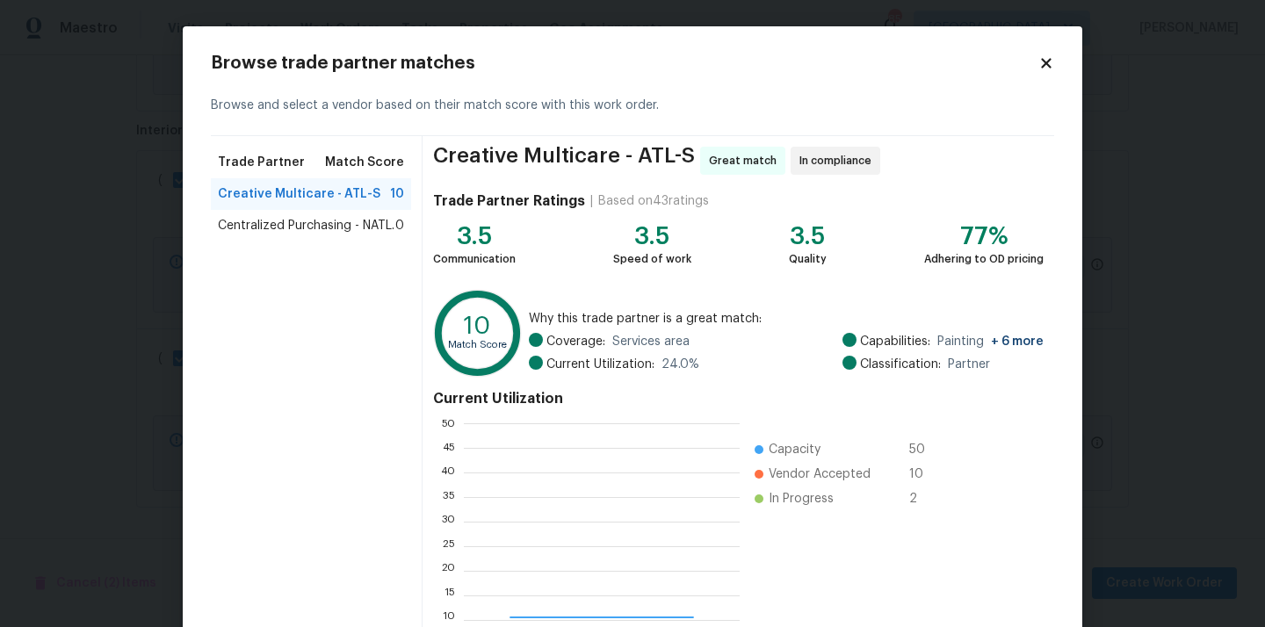
scroll to position [246, 276]
click at [364, 237] on div "Centralized Purchasing - NATL. 0" at bounding box center [311, 226] width 200 height 32
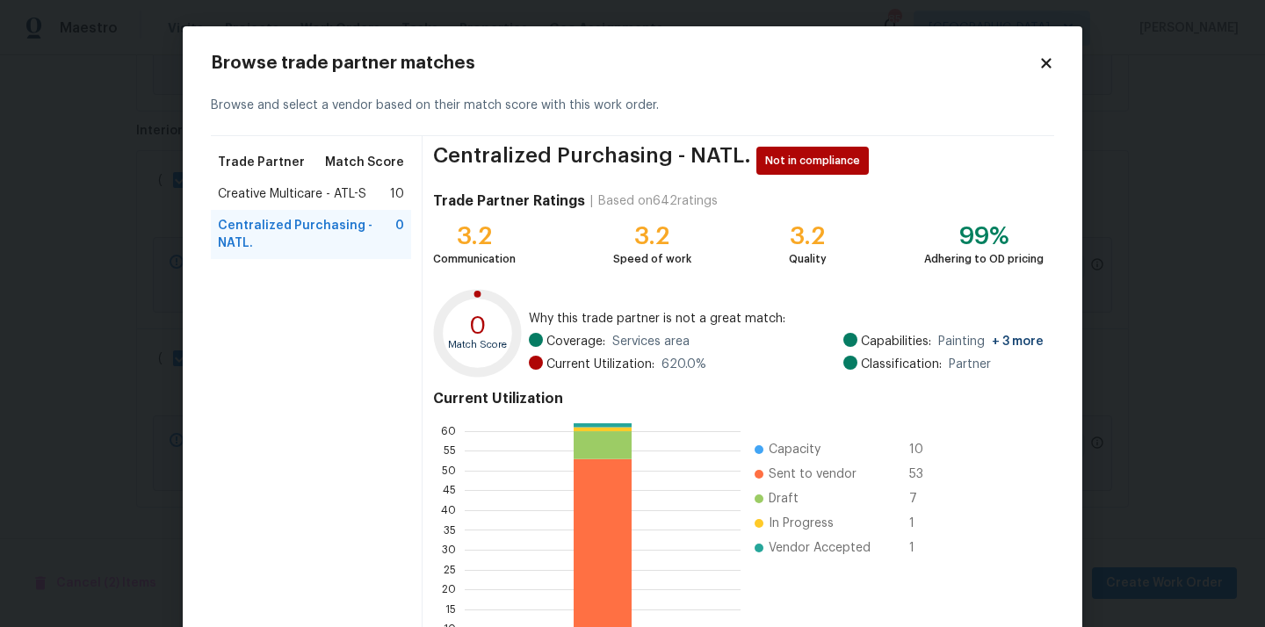
scroll to position [148, 0]
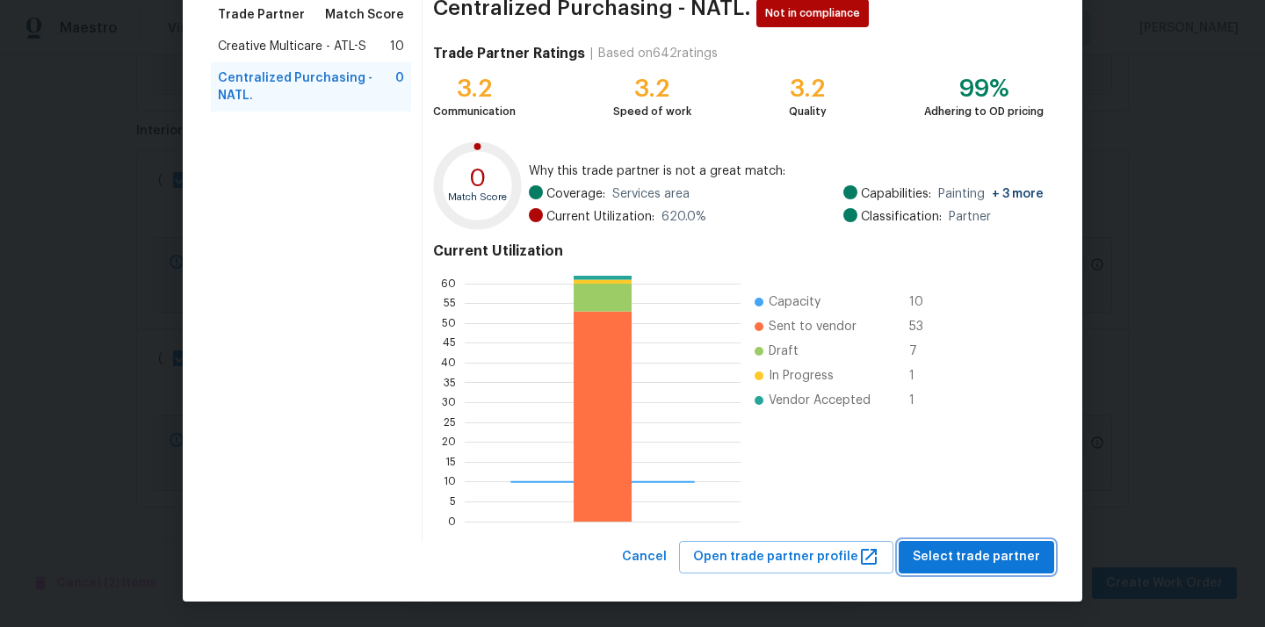
click at [977, 552] on span "Select trade partner" at bounding box center [975, 557] width 127 height 22
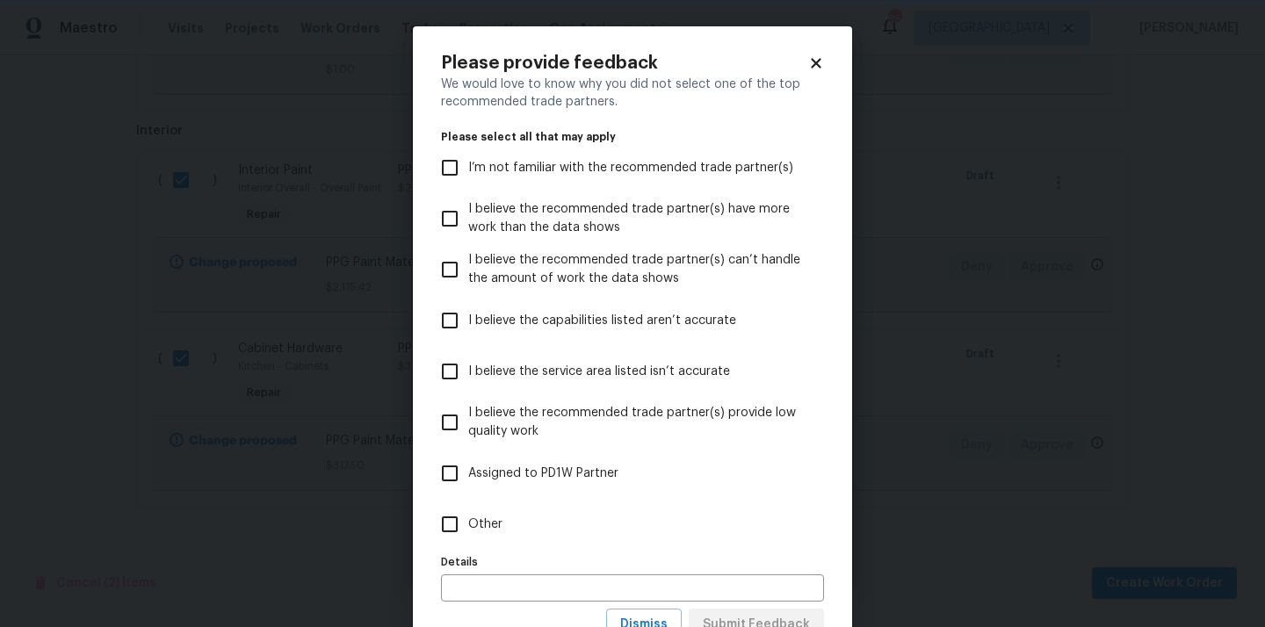
scroll to position [0, 0]
click at [695, 516] on label "Other" at bounding box center [620, 524] width 379 height 51
click at [468, 516] on input "Other" at bounding box center [449, 524] width 37 height 37
checkbox input "true"
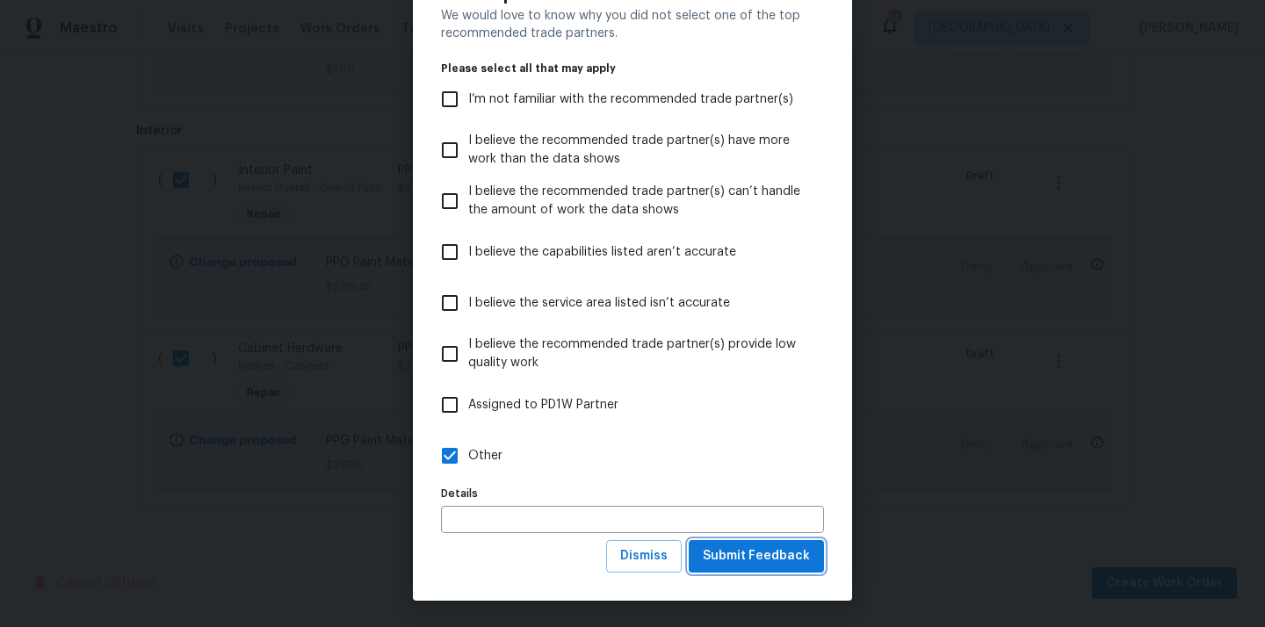
click at [740, 548] on span "Submit Feedback" at bounding box center [756, 556] width 107 height 22
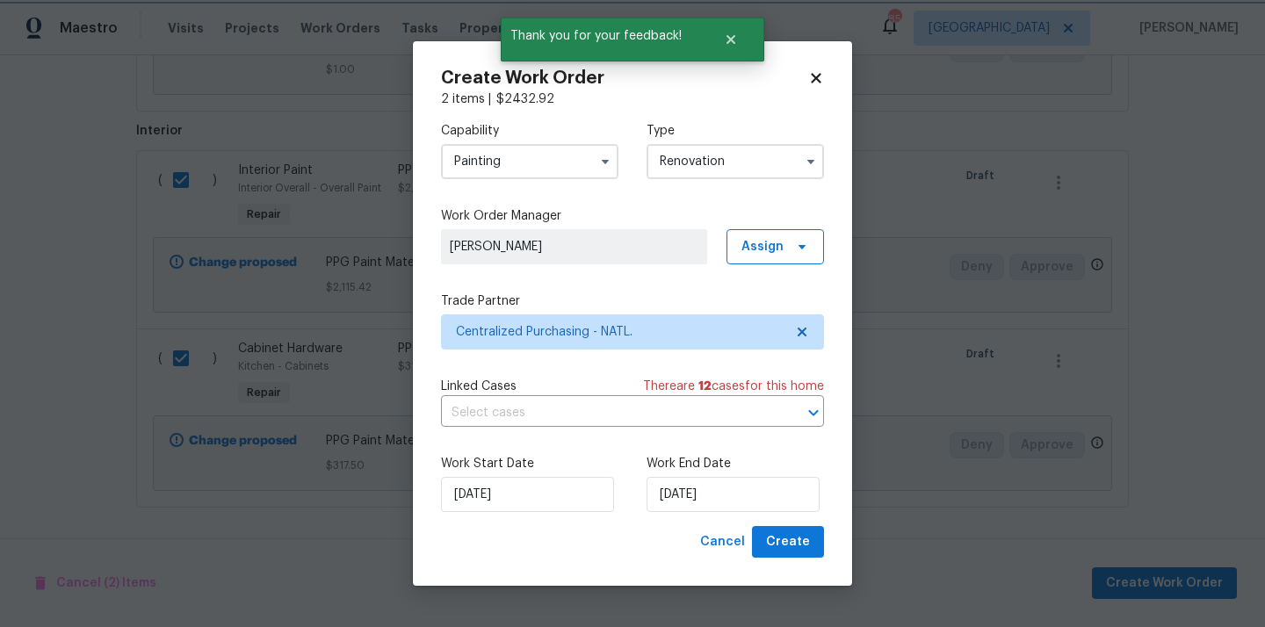
scroll to position [0, 0]
click at [780, 538] on span "Create" at bounding box center [788, 542] width 44 height 22
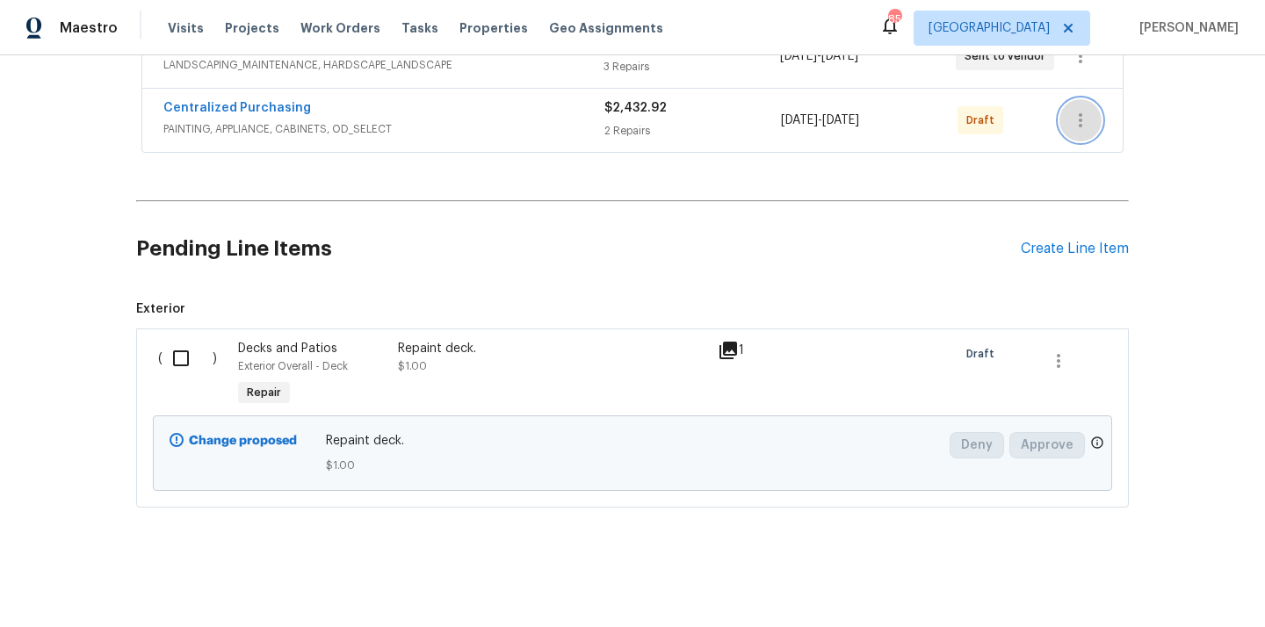
click at [1074, 110] on icon "button" at bounding box center [1080, 120] width 21 height 21
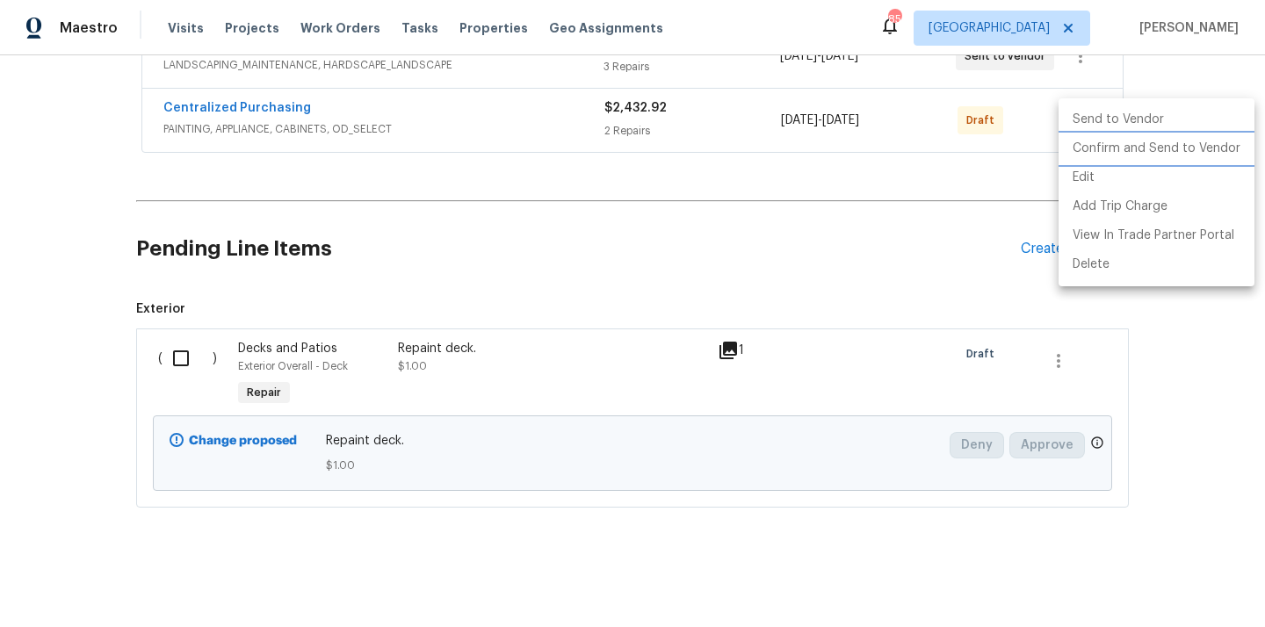
click at [1105, 149] on li "Confirm and Send to Vendor" at bounding box center [1156, 148] width 196 height 29
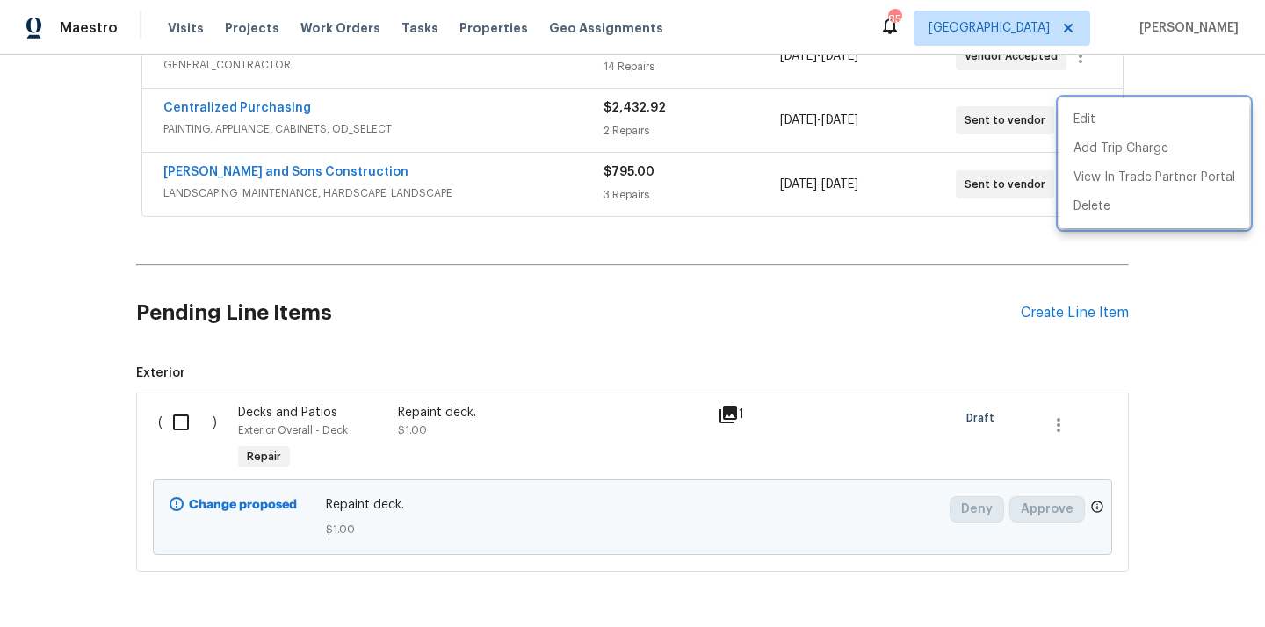
click at [273, 109] on div at bounding box center [632, 313] width 1265 height 627
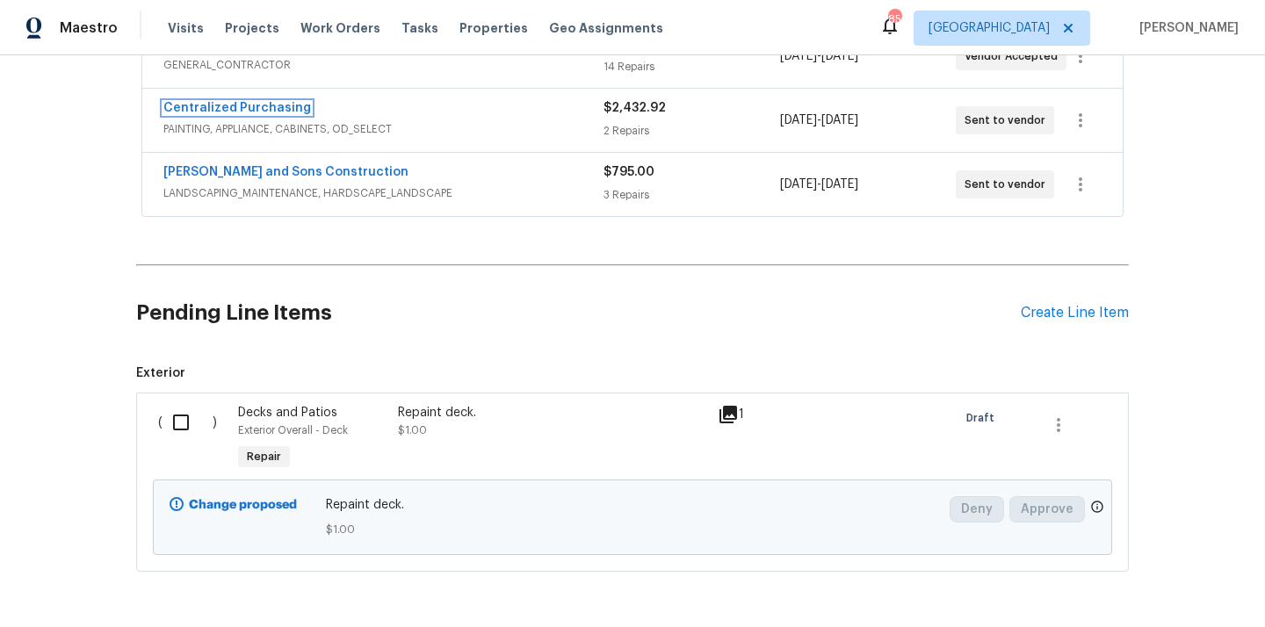
click at [273, 109] on link "Centralized Purchasing" at bounding box center [237, 108] width 148 height 12
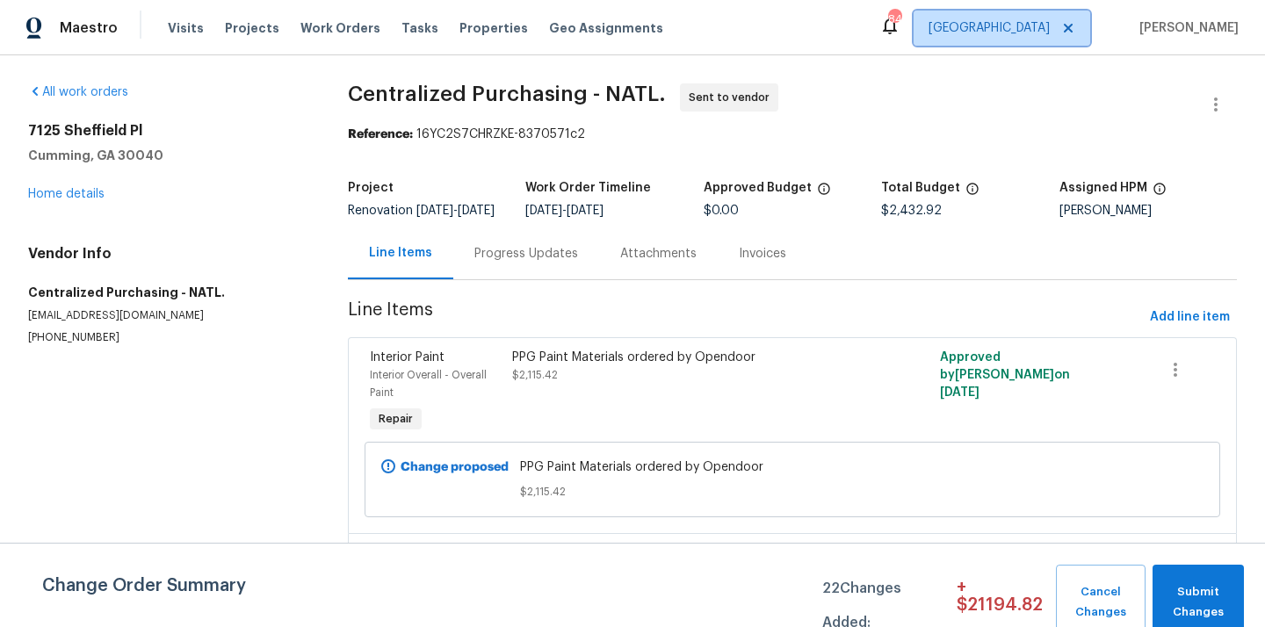
click at [1035, 25] on span "[GEOGRAPHIC_DATA]" at bounding box center [988, 28] width 121 height 18
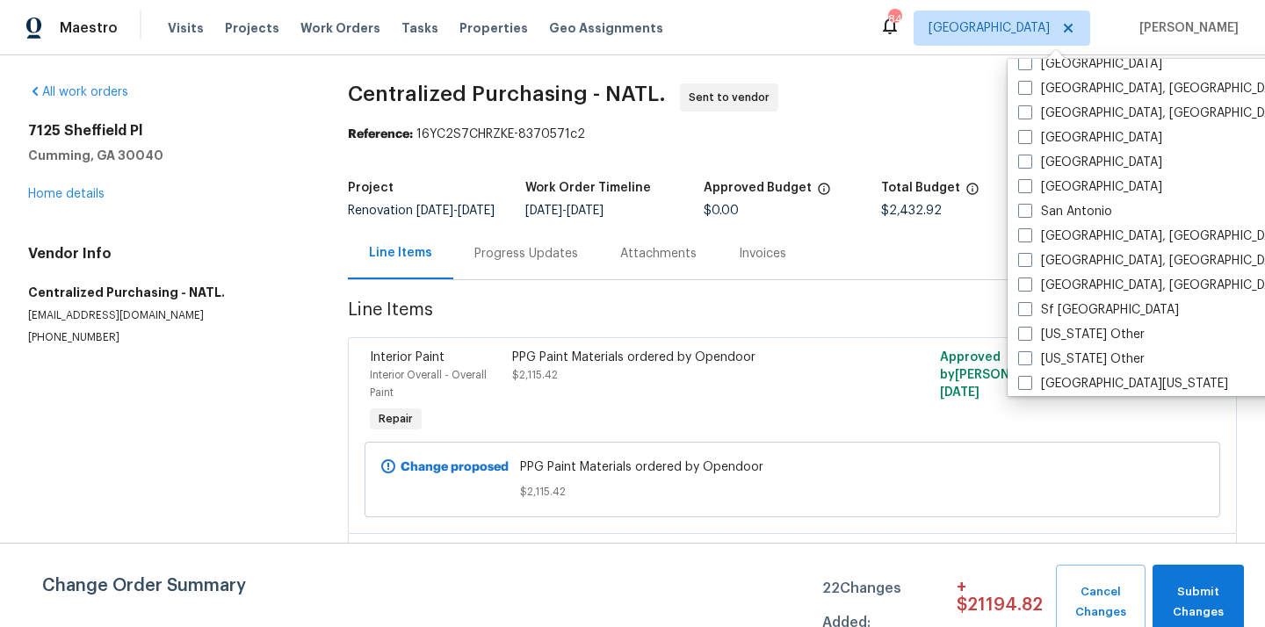
scroll to position [2151, 0]
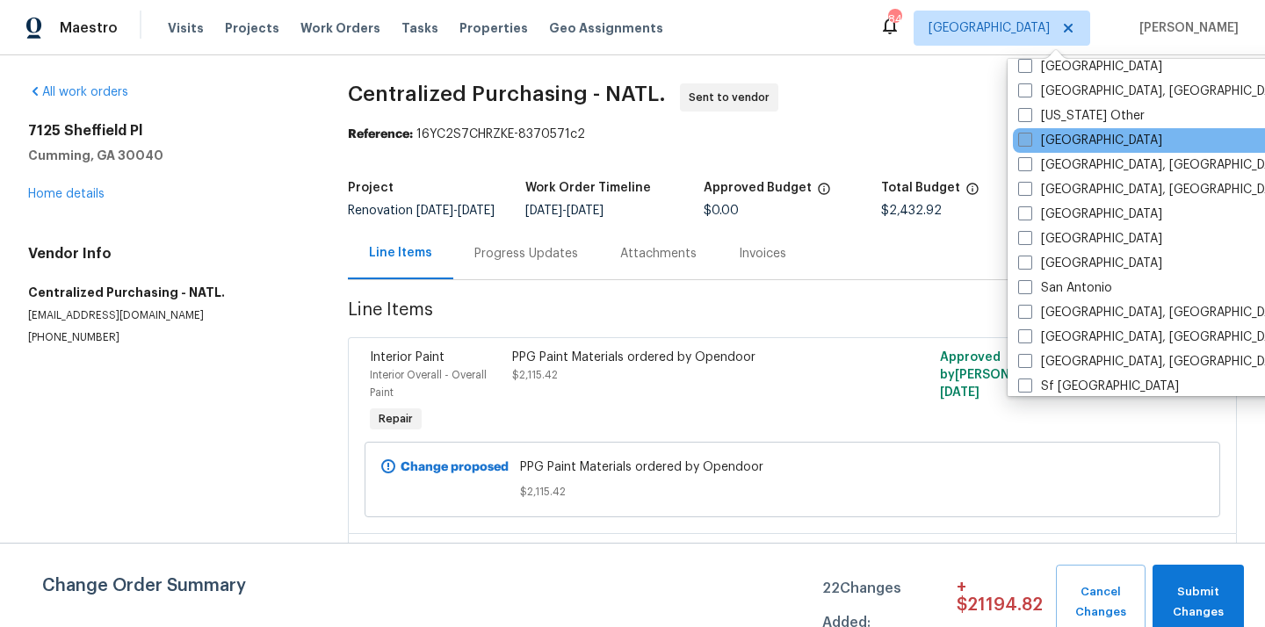
click at [1052, 133] on label "[GEOGRAPHIC_DATA]" at bounding box center [1090, 141] width 144 height 18
click at [1029, 133] on input "[GEOGRAPHIC_DATA]" at bounding box center [1023, 137] width 11 height 11
checkbox input "true"
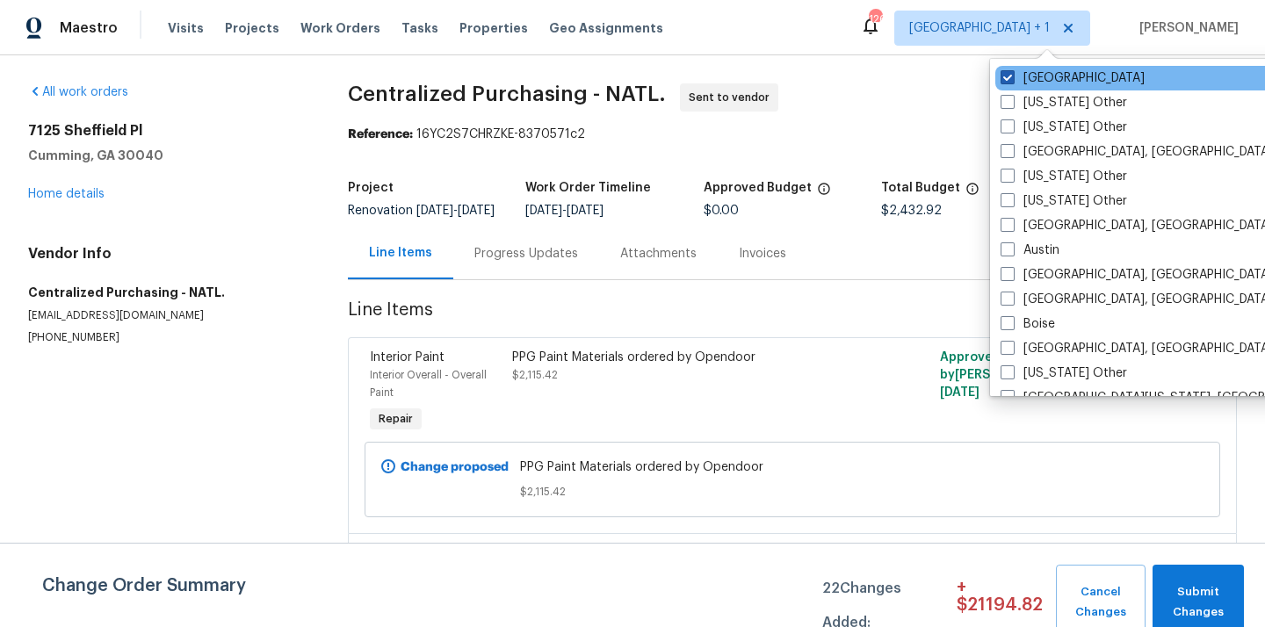
click at [1039, 83] on label "[GEOGRAPHIC_DATA]" at bounding box center [1072, 78] width 144 height 18
click at [1012, 81] on input "[GEOGRAPHIC_DATA]" at bounding box center [1005, 74] width 11 height 11
checkbox input "false"
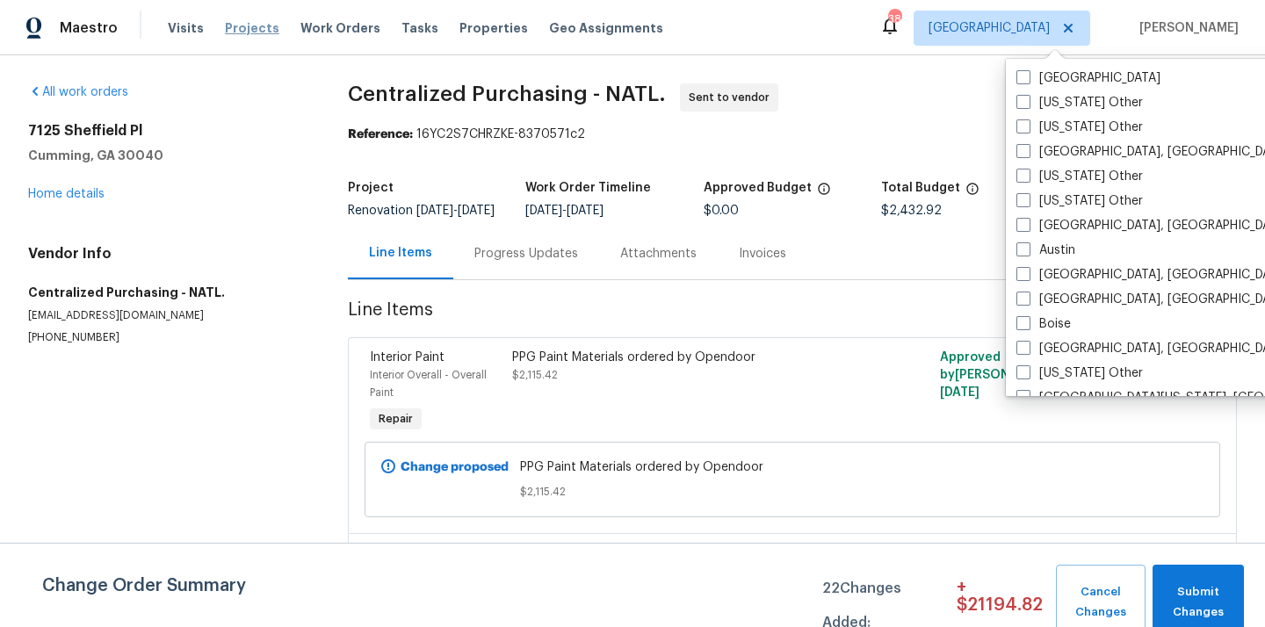
click at [233, 25] on span "Projects" at bounding box center [252, 28] width 54 height 18
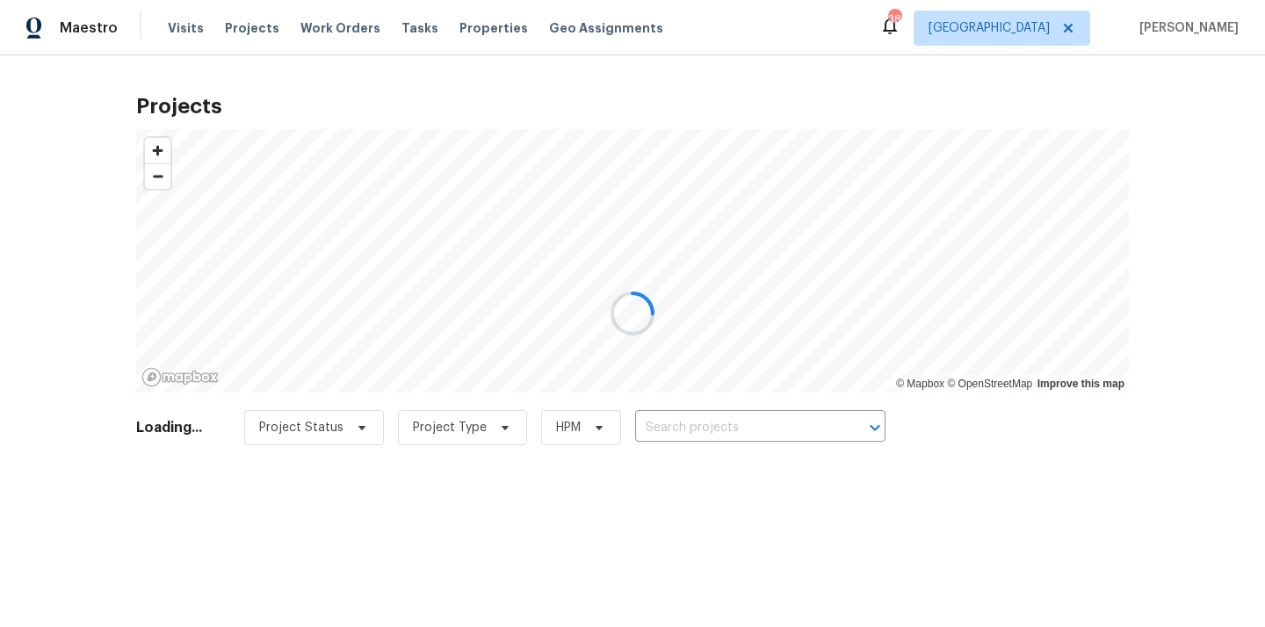
click at [794, 444] on div at bounding box center [632, 313] width 1265 height 627
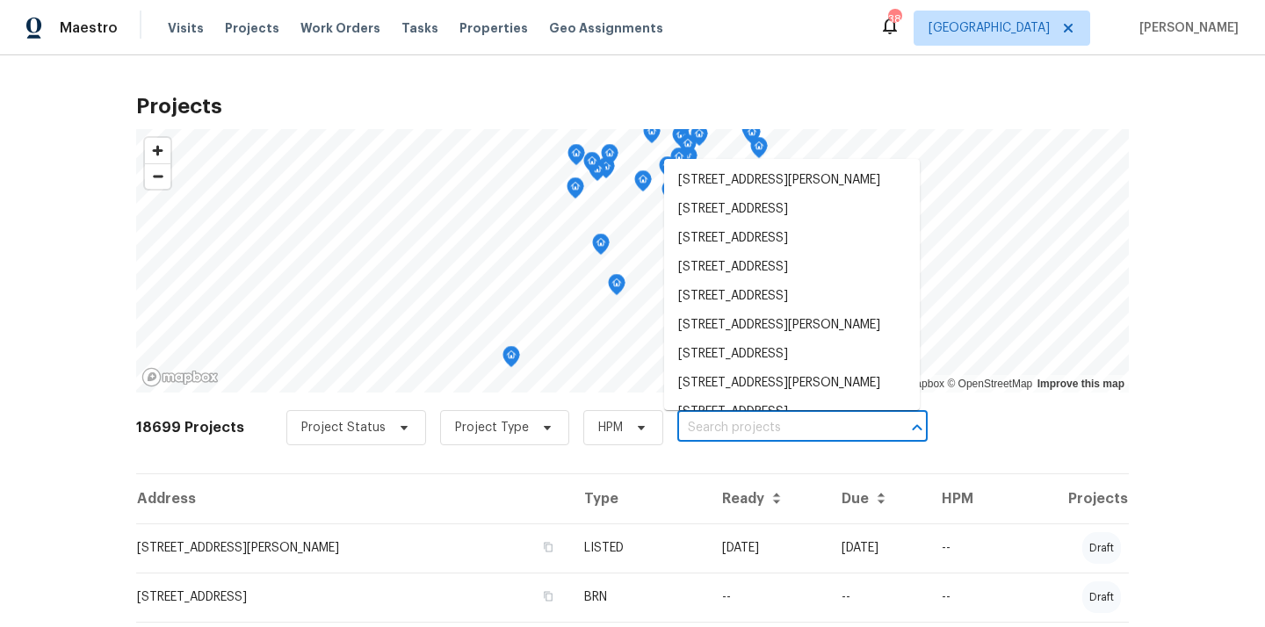
click at [787, 427] on input "text" at bounding box center [777, 428] width 201 height 27
paste input "[STREET_ADDRESS][PERSON_NAME]"
type input "[STREET_ADDRESS][PERSON_NAME]"
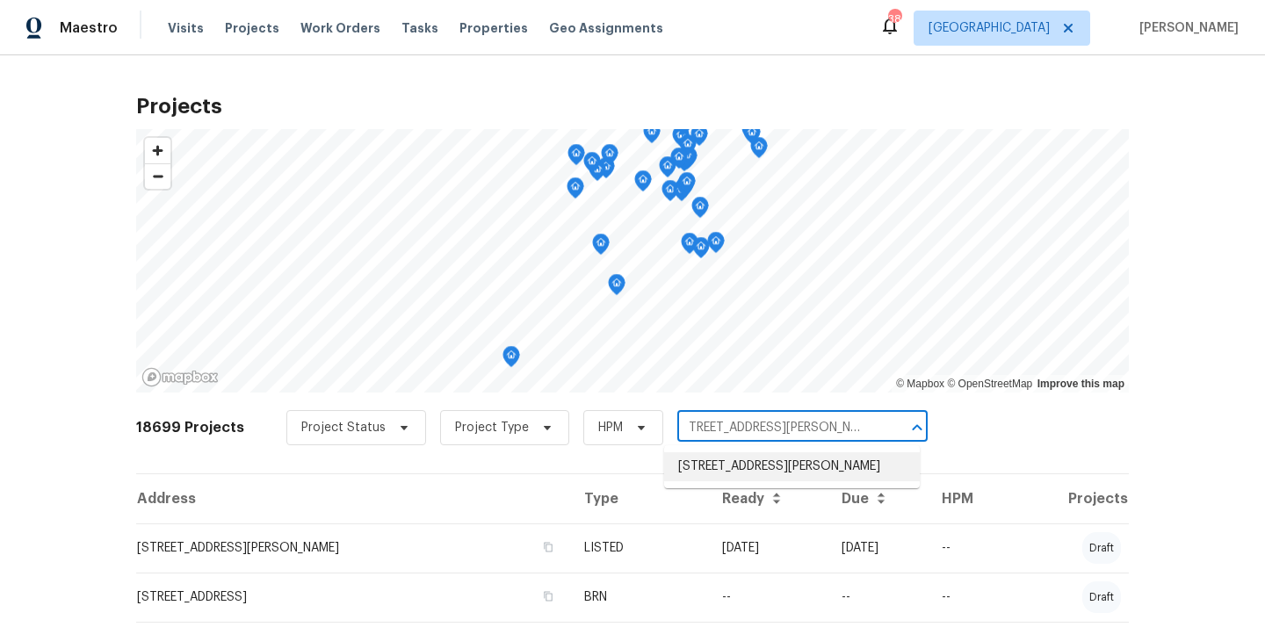
click at [783, 474] on li "[STREET_ADDRESS][PERSON_NAME]" at bounding box center [792, 466] width 256 height 29
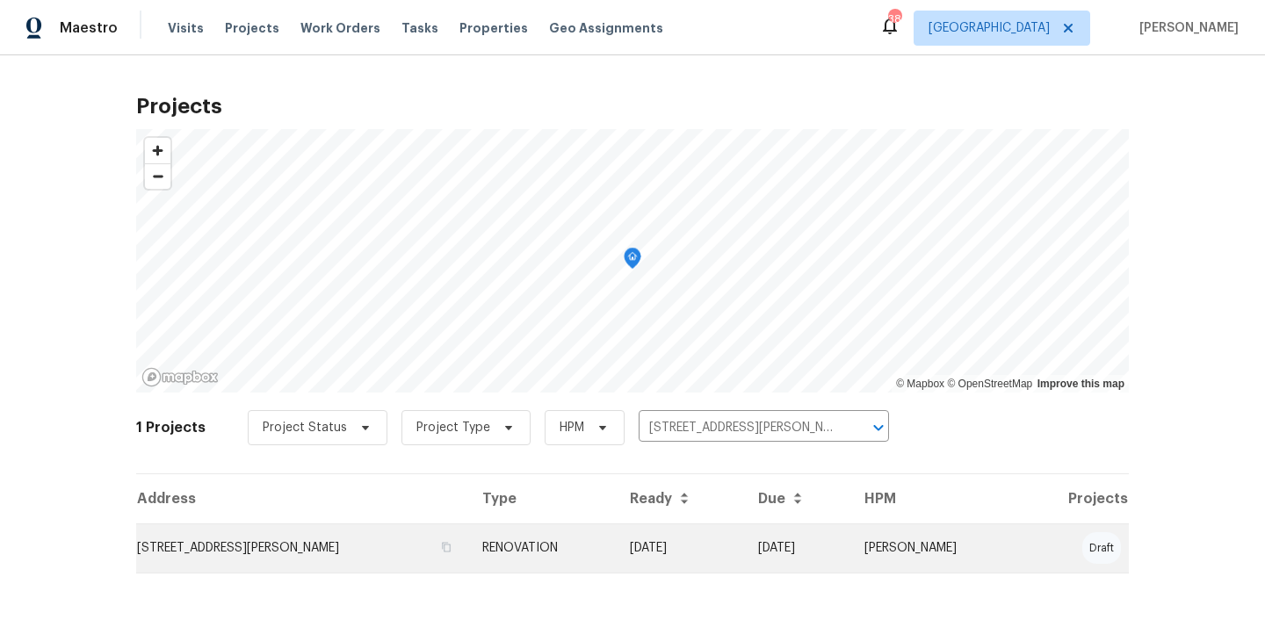
click at [549, 537] on td "RENOVATION" at bounding box center [542, 547] width 148 height 49
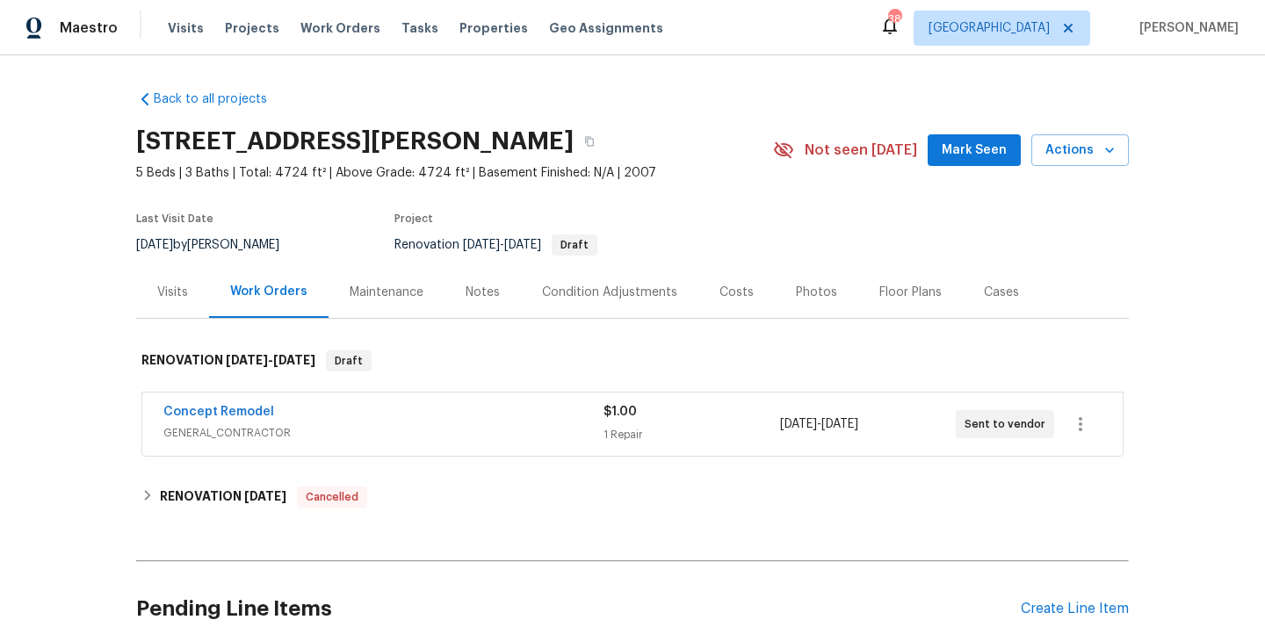
scroll to position [160, 0]
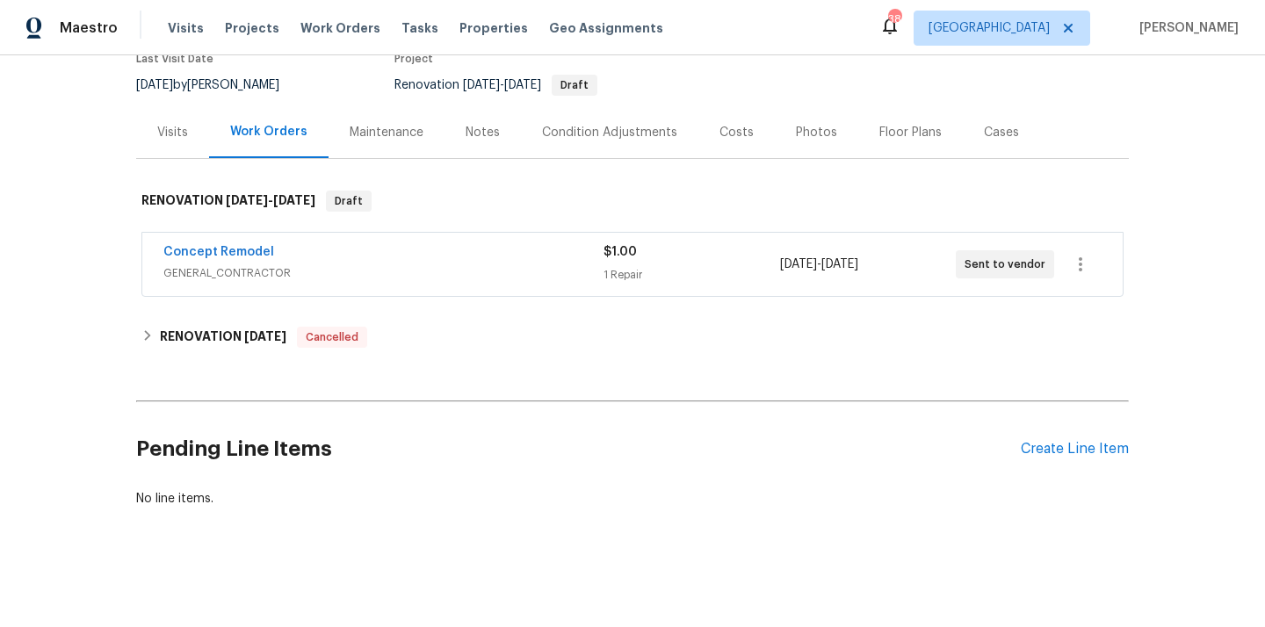
click at [1069, 429] on div "Pending Line Items Create Line Item" at bounding box center [632, 449] width 992 height 82
click at [1056, 439] on div "Pending Line Items Create Line Item" at bounding box center [632, 449] width 992 height 82
click at [1061, 447] on div "Create Line Item" at bounding box center [1075, 449] width 108 height 17
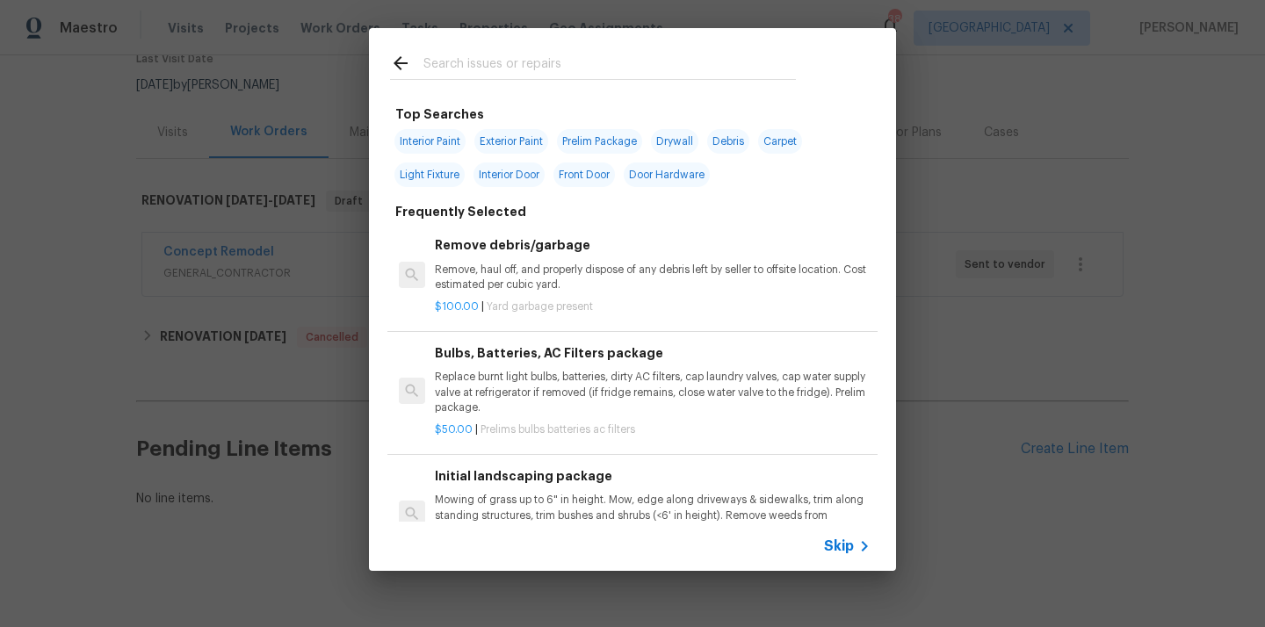
click at [666, 68] on input "text" at bounding box center [609, 66] width 372 height 26
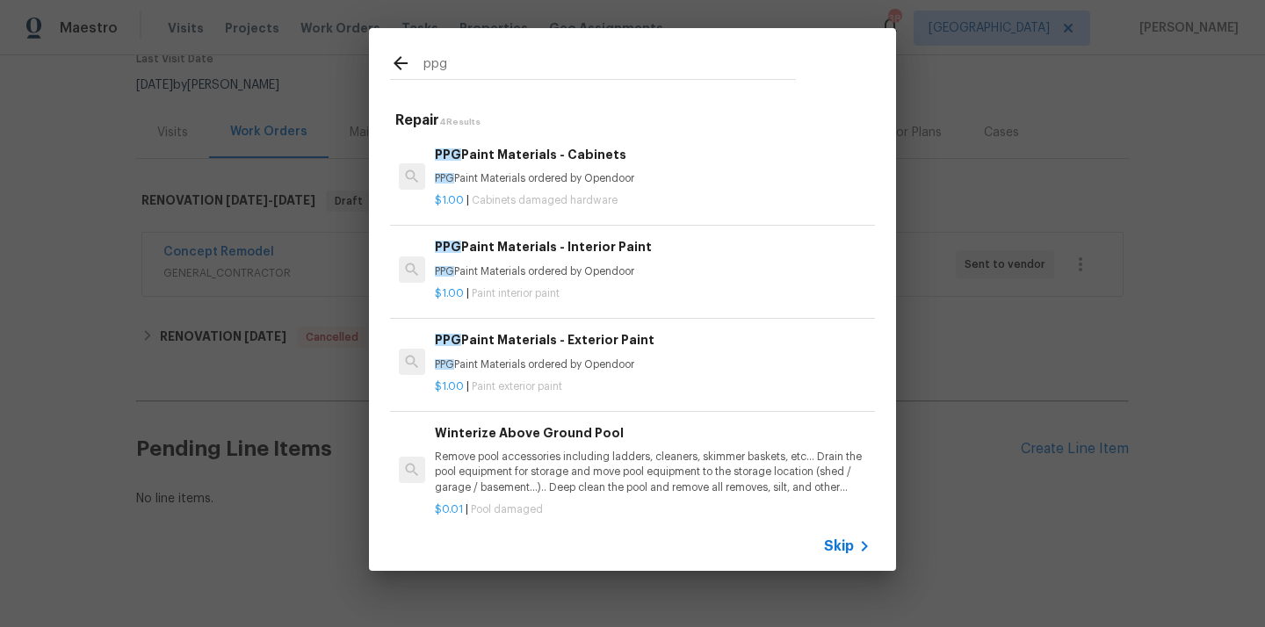
type input "ppg"
click at [589, 262] on div "PPG Paint Materials - Interior Paint PPG Paint Materials ordered by Opendoor" at bounding box center [653, 258] width 436 height 42
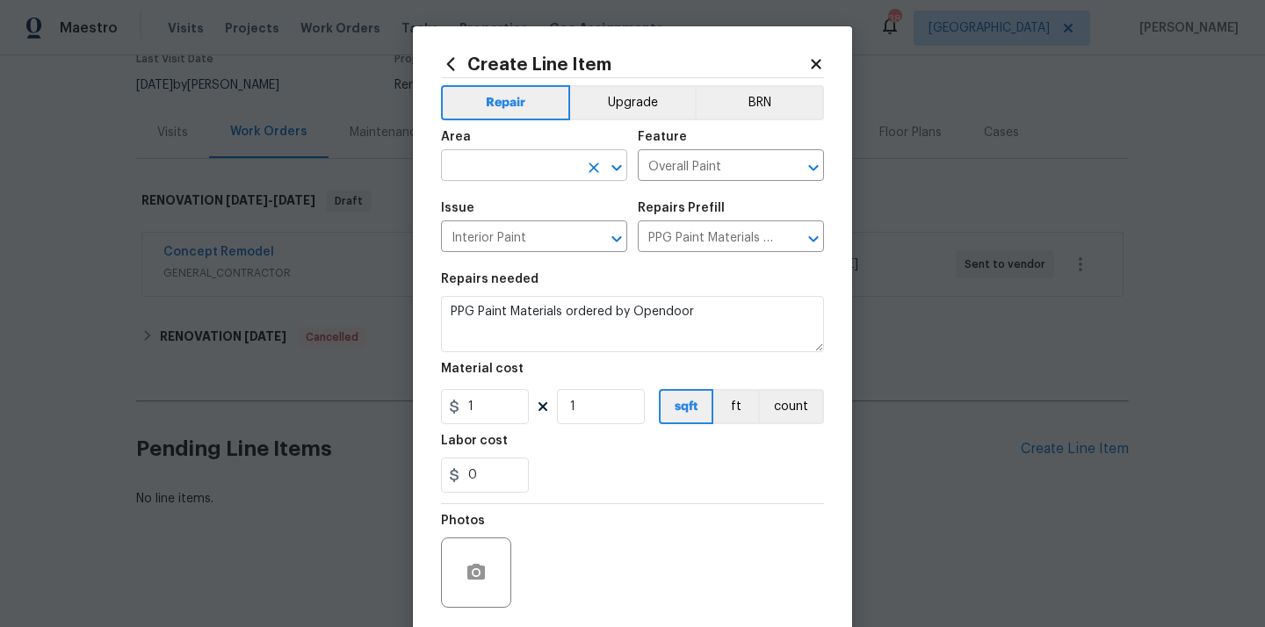
click at [501, 158] on input "text" at bounding box center [509, 167] width 137 height 27
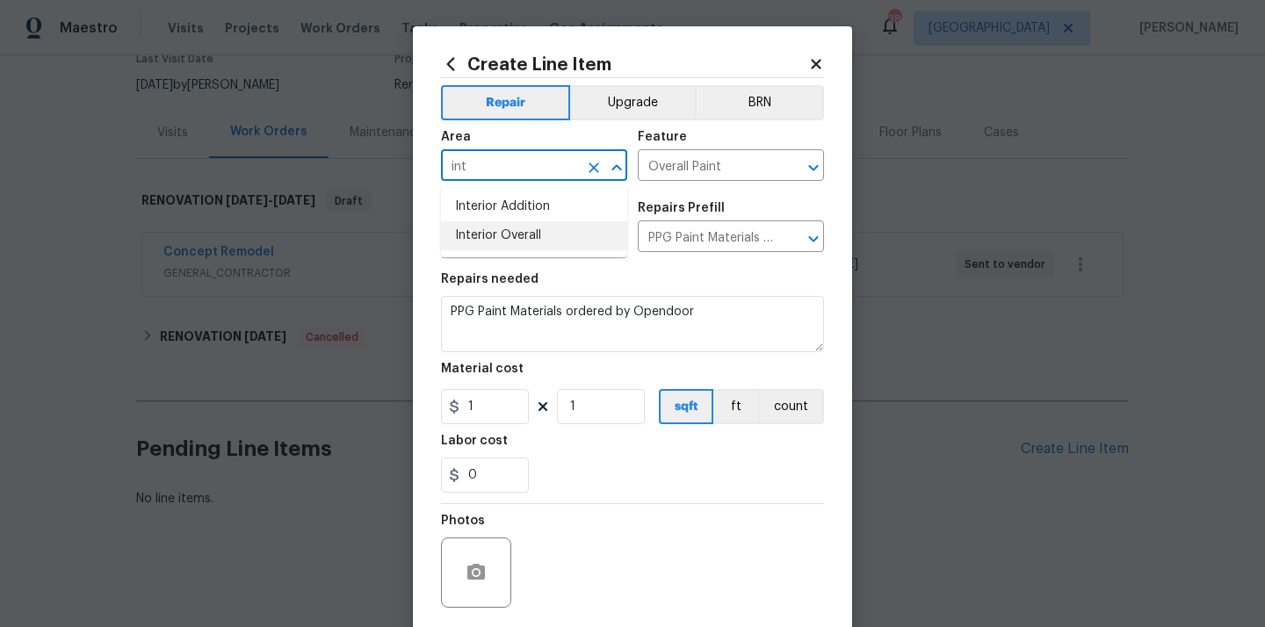
click at [494, 234] on li "Interior Overall" at bounding box center [534, 235] width 186 height 29
type input "Interior Overall"
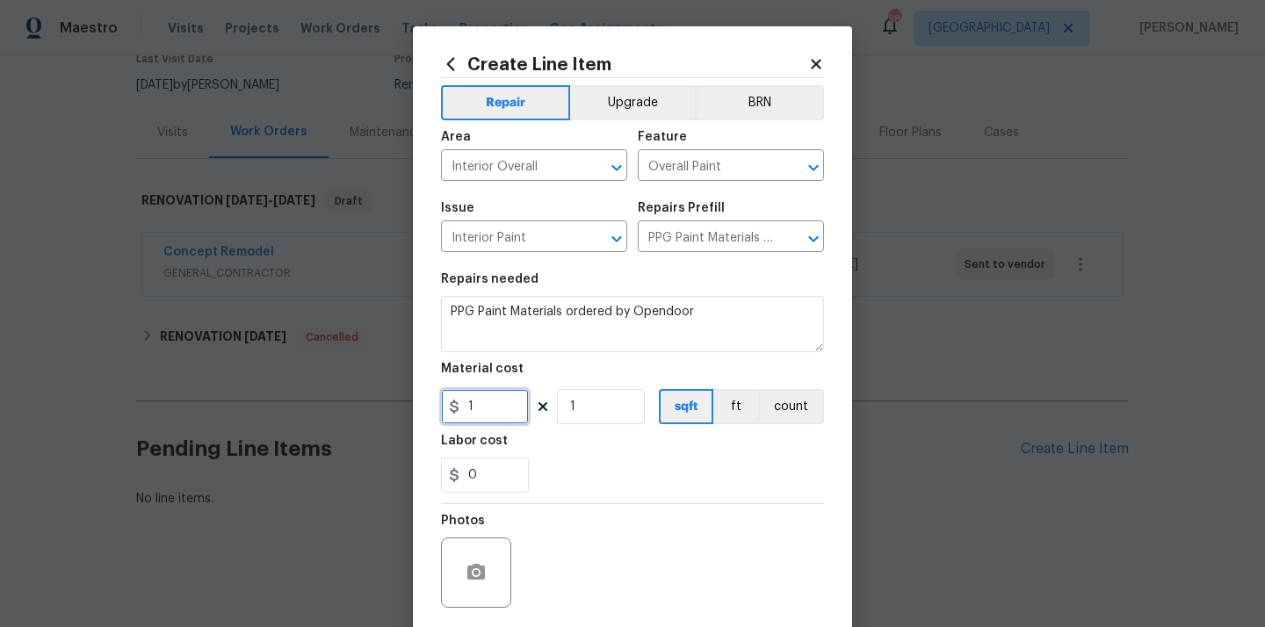
drag, startPoint x: 501, startPoint y: 404, endPoint x: 437, endPoint y: 402, distance: 63.3
click at [437, 402] on div "Create Line Item Repair Upgrade BRN Area Interior Overall ​ Feature Overall Pai…" at bounding box center [632, 377] width 439 height 703
paste input "724.64"
type input "1724.64"
click at [565, 448] on div "Labor cost" at bounding box center [632, 446] width 383 height 23
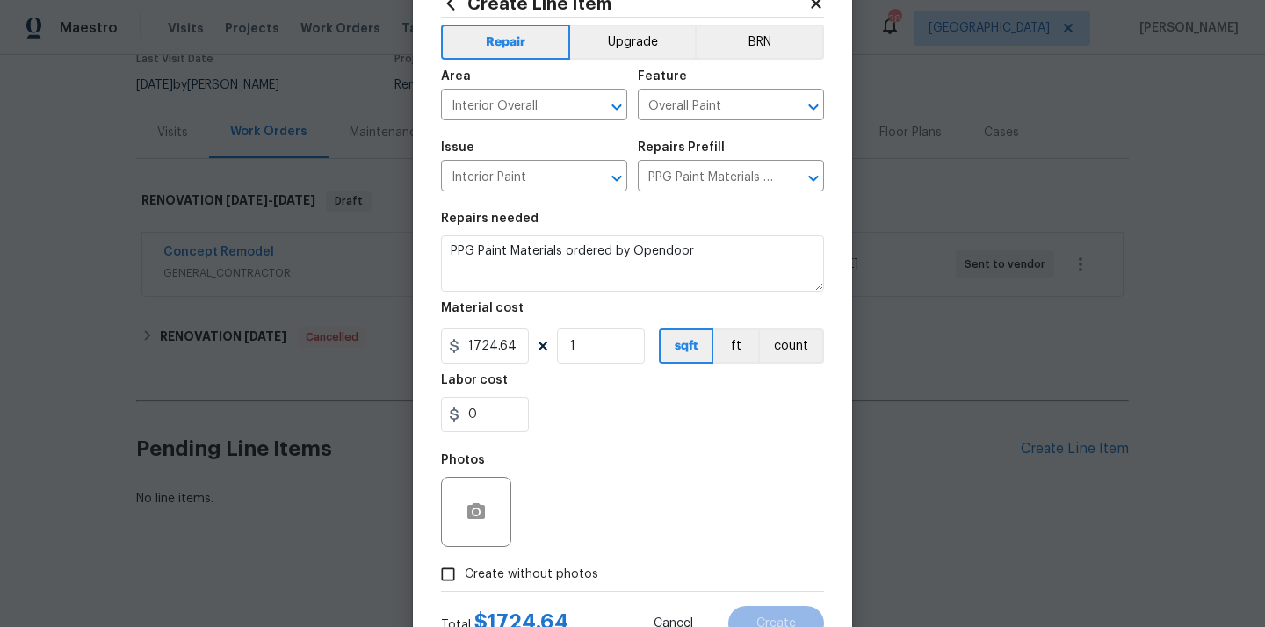
scroll to position [130, 0]
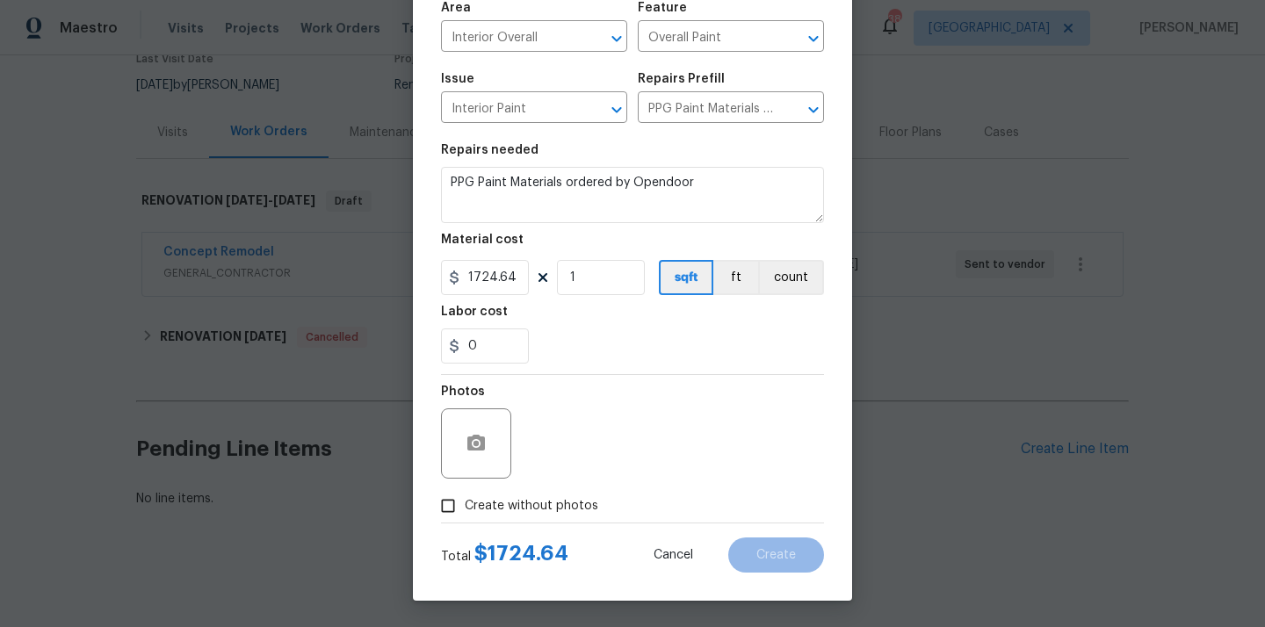
click at [550, 501] on span "Create without photos" at bounding box center [531, 506] width 133 height 18
click at [465, 501] on input "Create without photos" at bounding box center [447, 505] width 33 height 33
checkbox input "true"
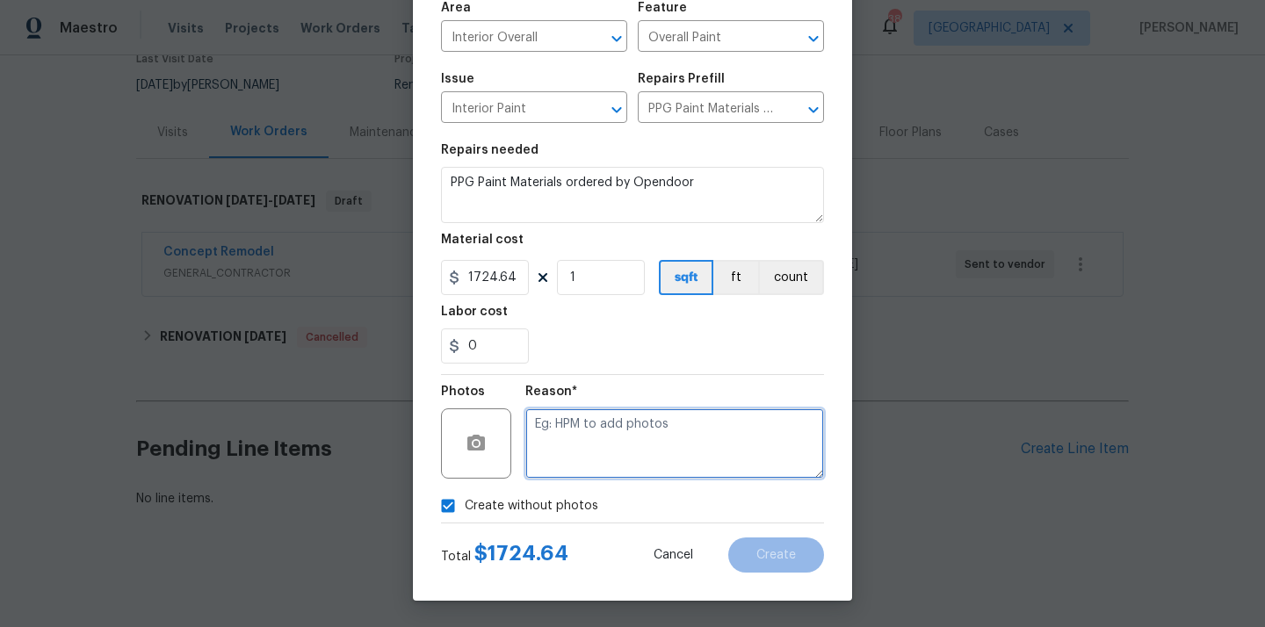
click at [592, 436] on textarea at bounding box center [674, 443] width 299 height 70
type textarea "N/A"
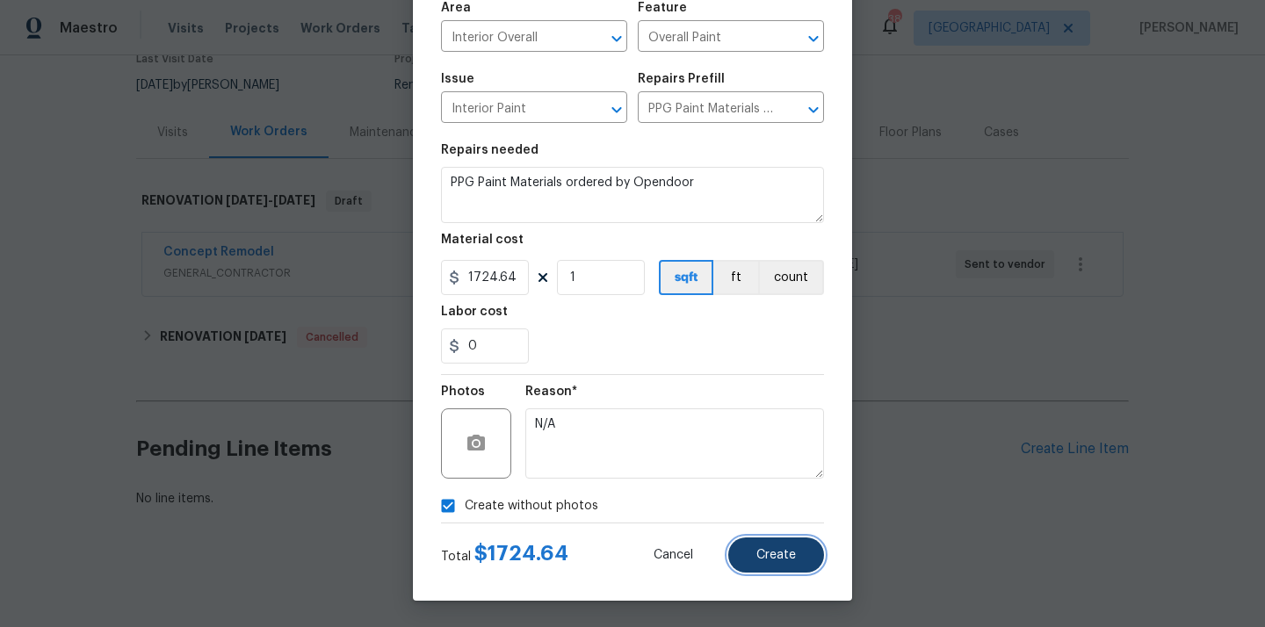
click at [767, 537] on button "Create" at bounding box center [776, 554] width 96 height 35
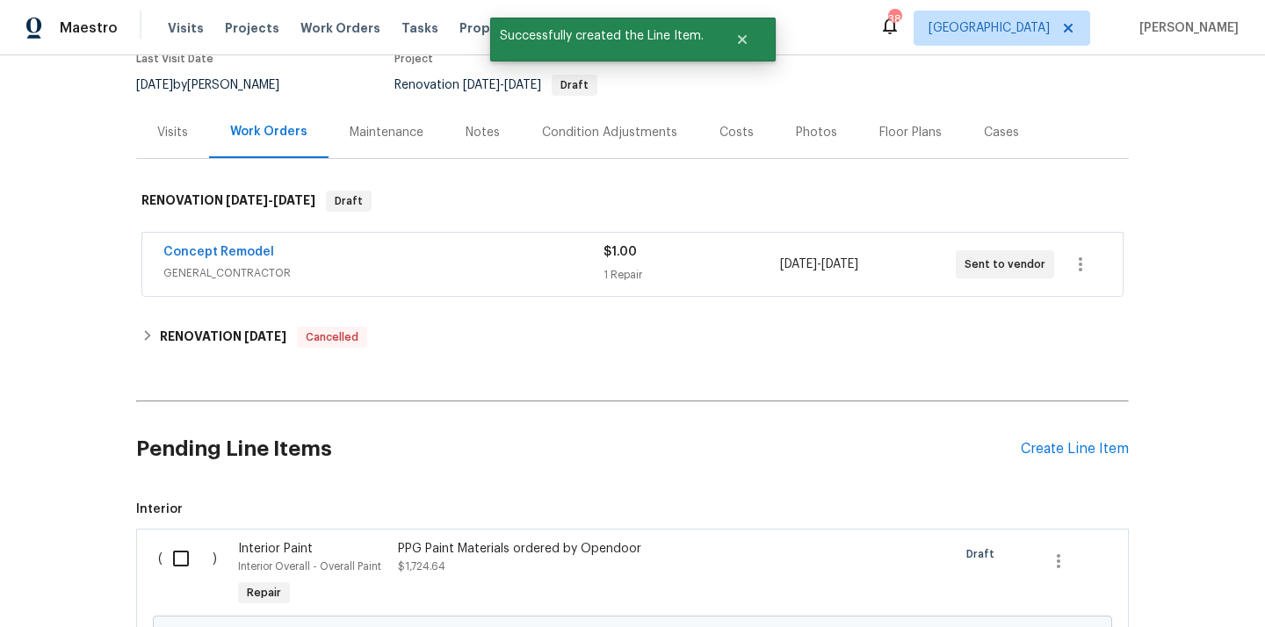
click at [191, 536] on div "( )" at bounding box center [193, 575] width 80 height 81
click at [176, 566] on input "checkbox" at bounding box center [187, 558] width 50 height 37
checkbox input "true"
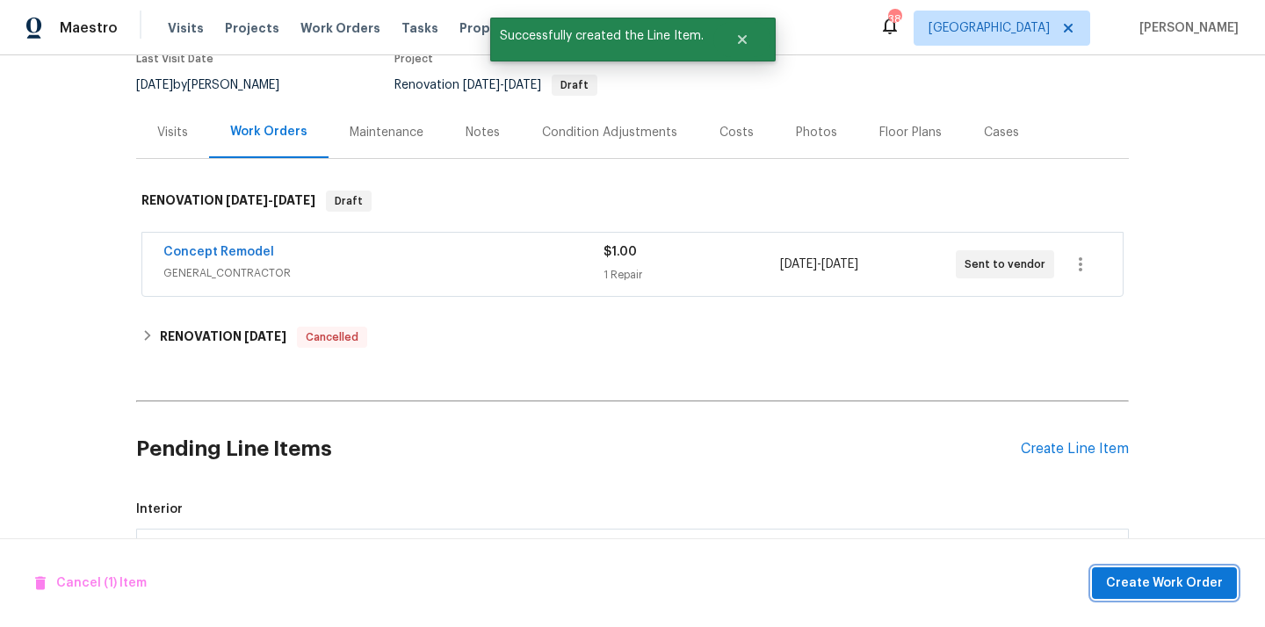
click at [1177, 575] on span "Create Work Order" at bounding box center [1164, 584] width 117 height 22
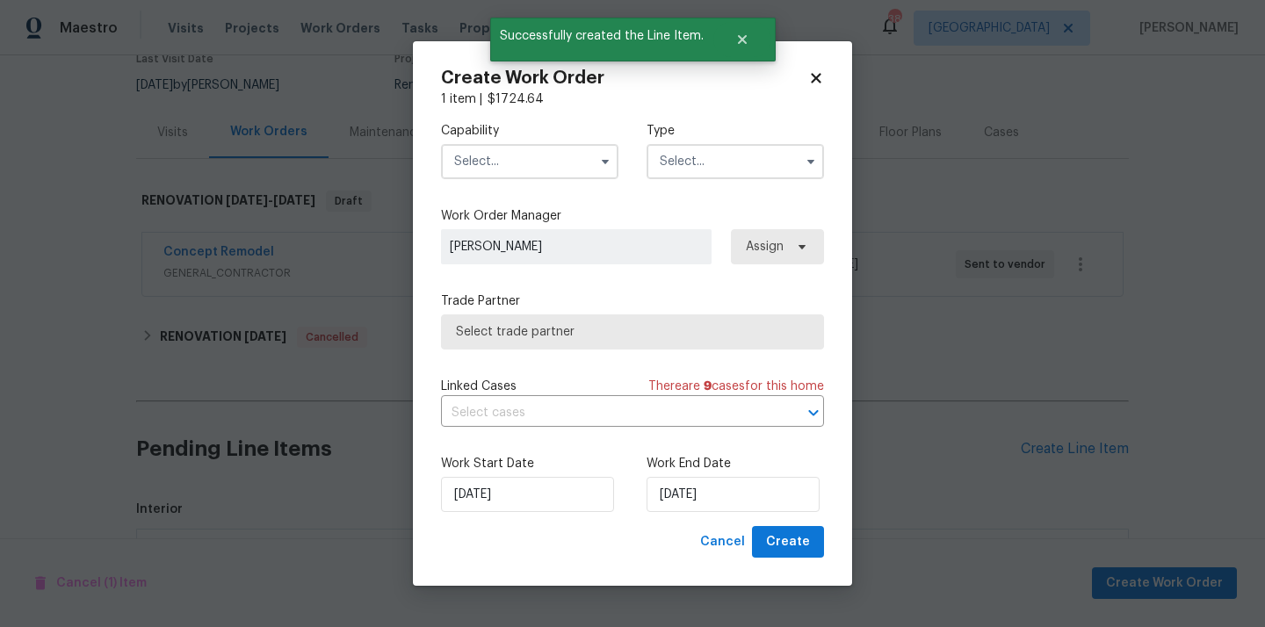
click at [577, 162] on input "text" at bounding box center [529, 161] width 177 height 35
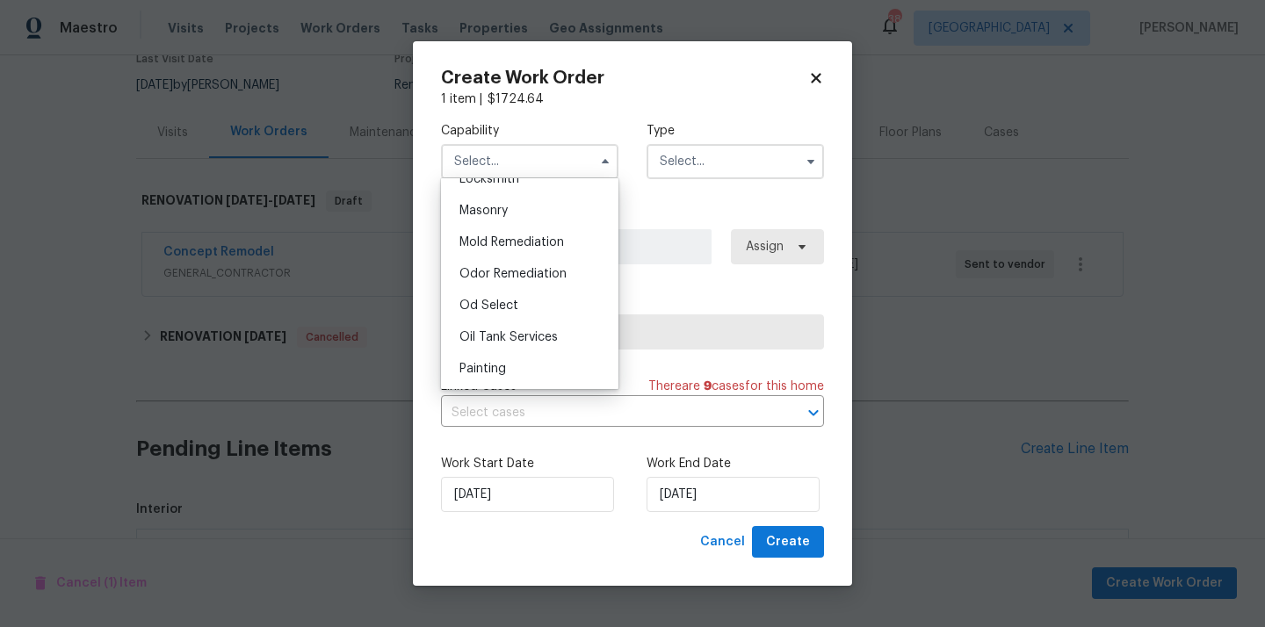
scroll to position [1321, 0]
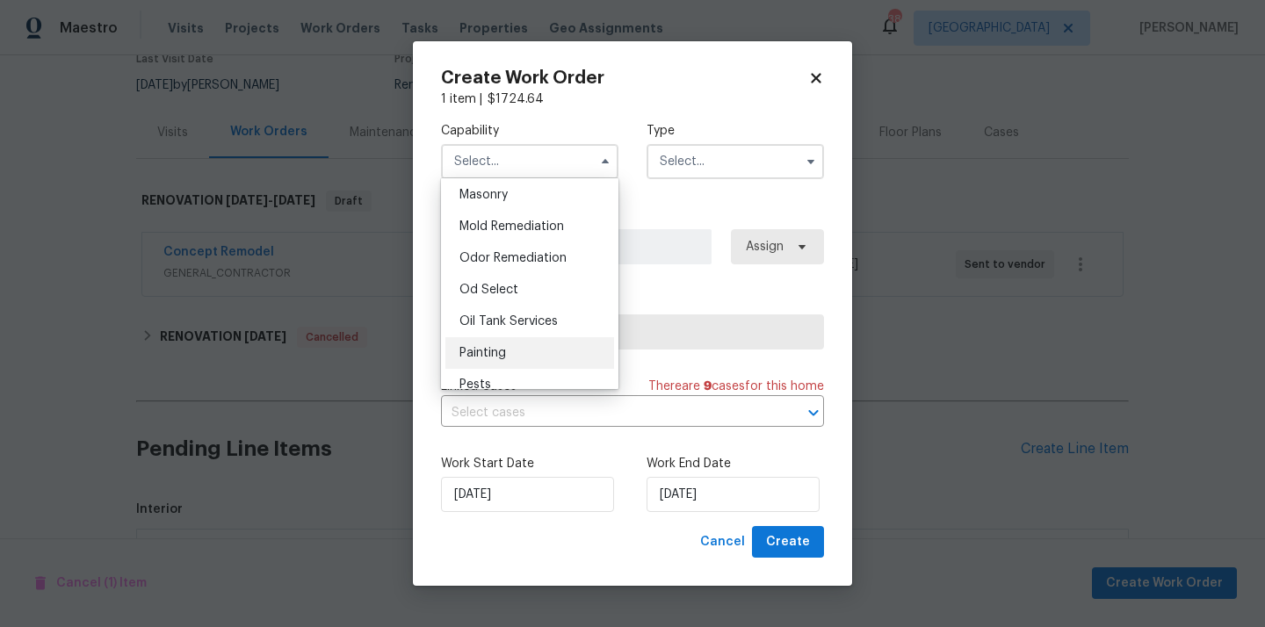
click at [537, 360] on div "Painting" at bounding box center [529, 353] width 169 height 32
type input "Painting"
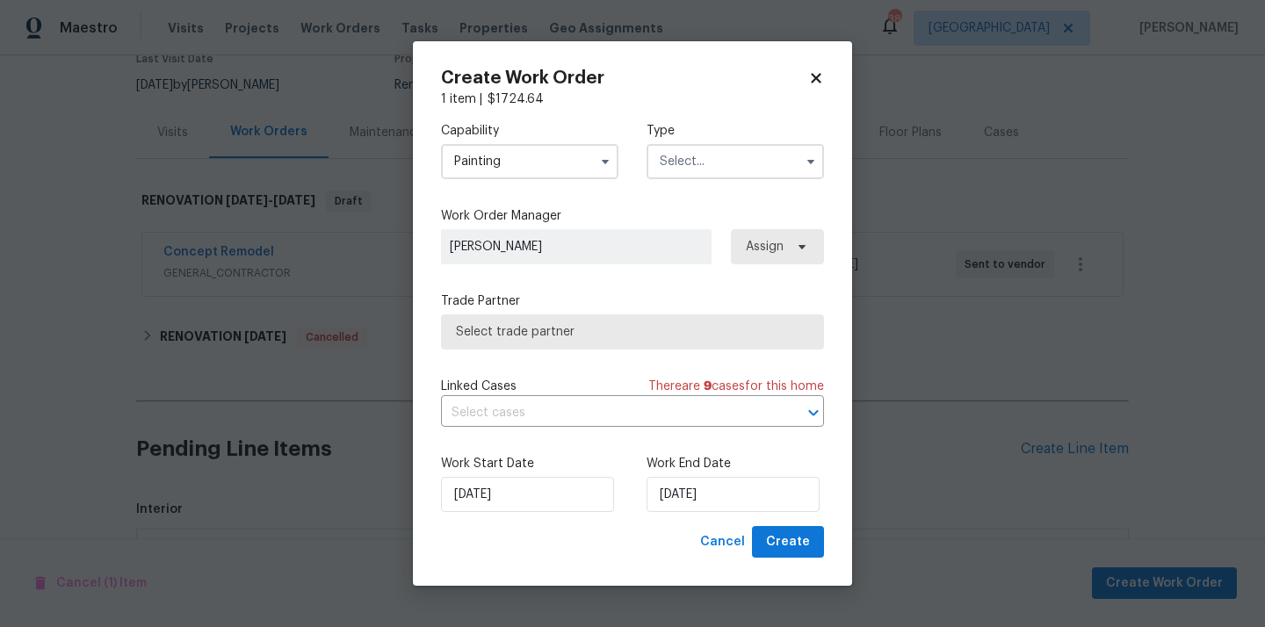
click at [735, 162] on input "text" at bounding box center [734, 161] width 177 height 35
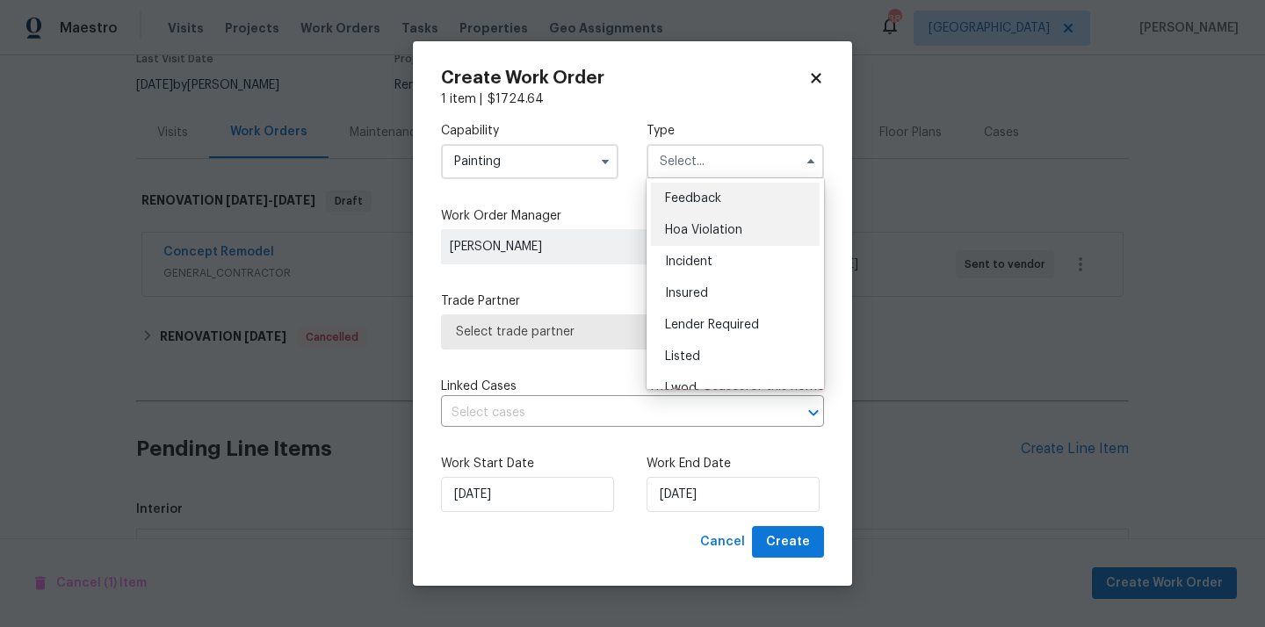
scroll to position [209, 0]
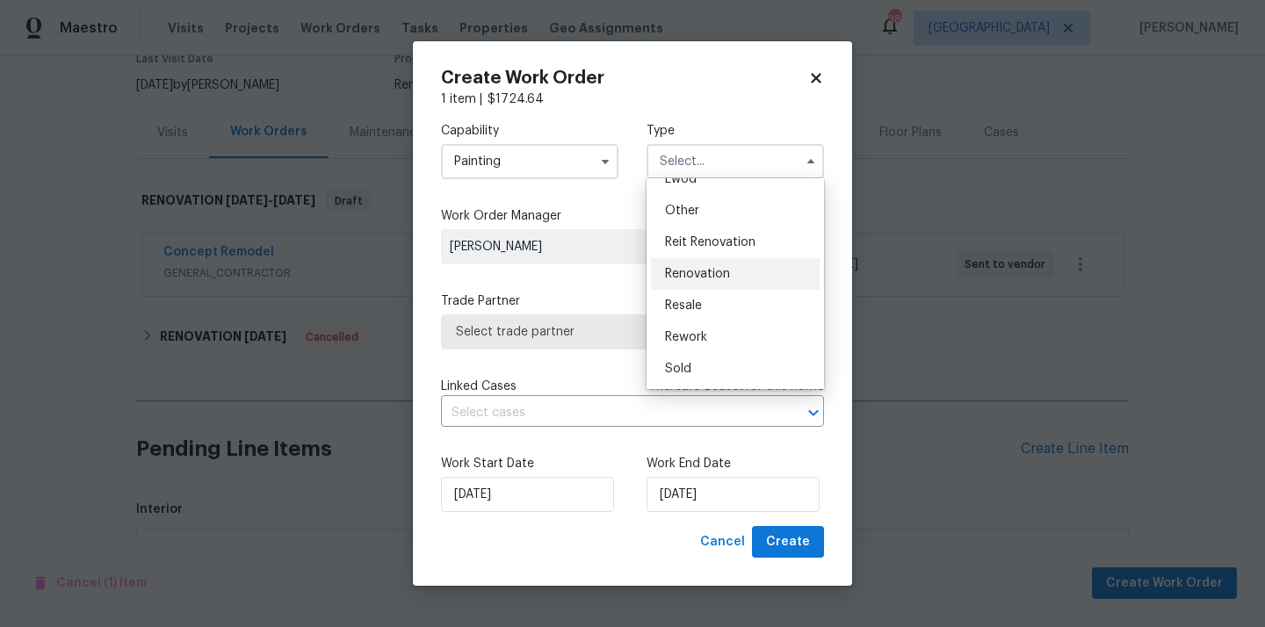
click at [728, 277] on span "Renovation" at bounding box center [697, 274] width 65 height 12
type input "Renovation"
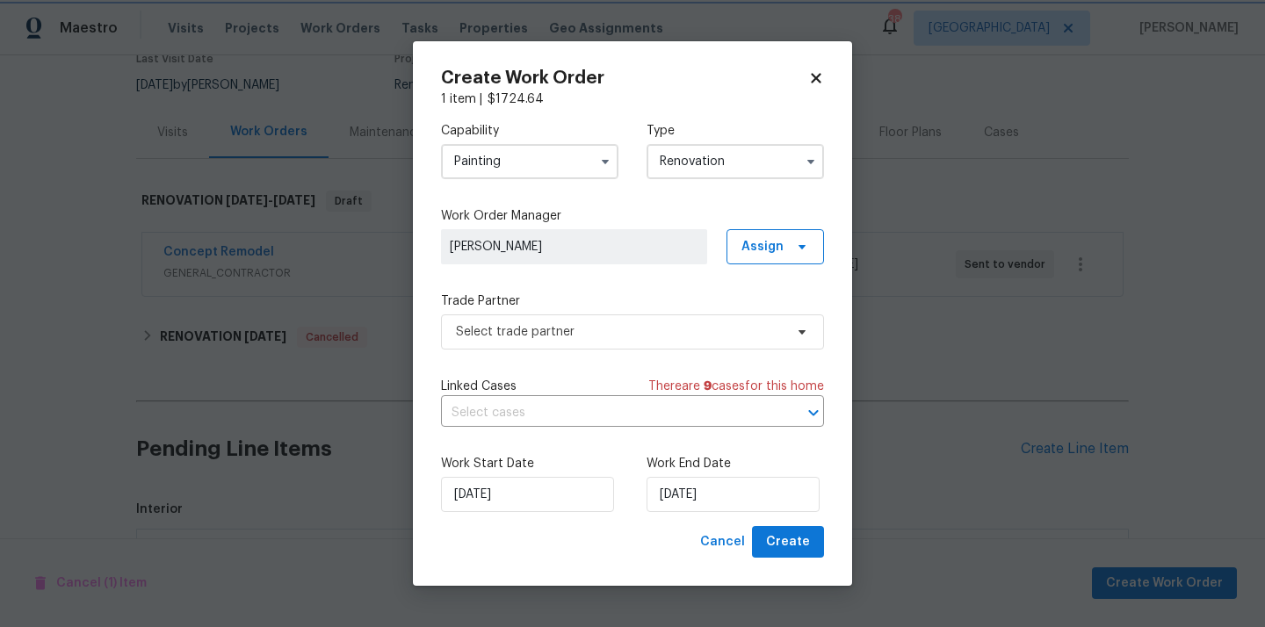
scroll to position [0, 0]
click at [783, 241] on span "Assign" at bounding box center [774, 246] width 97 height 35
click at [767, 319] on div "Assign to me" at bounding box center [777, 321] width 76 height 18
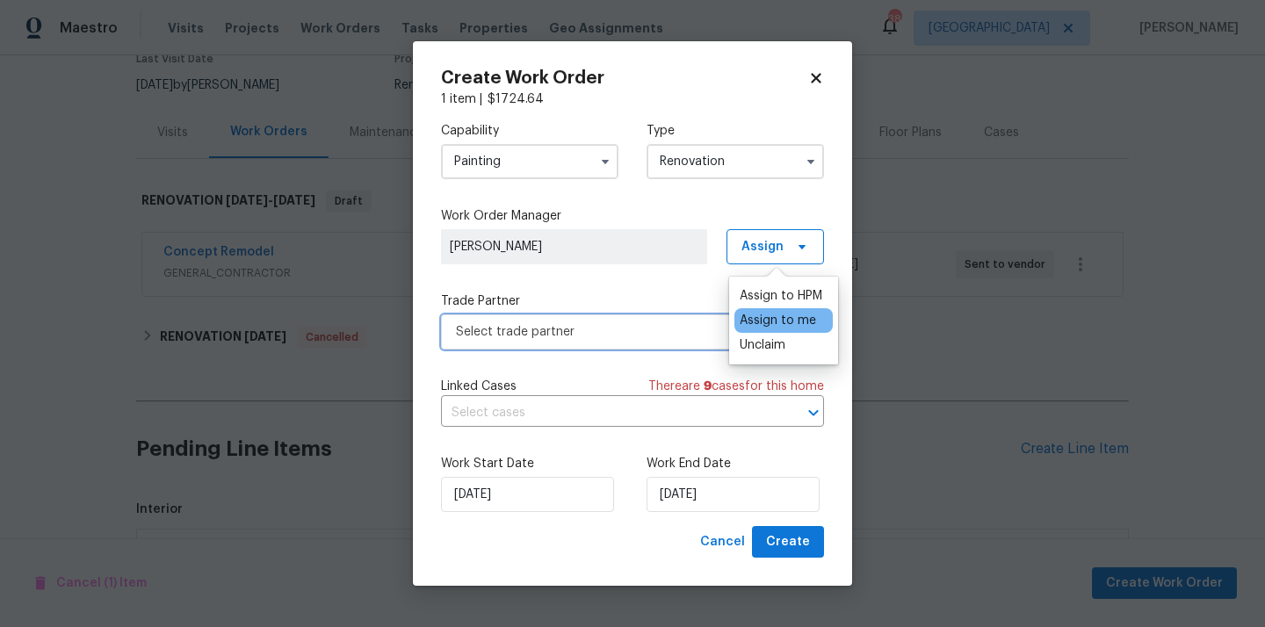
click at [645, 323] on span "Select trade partner" at bounding box center [620, 332] width 328 height 18
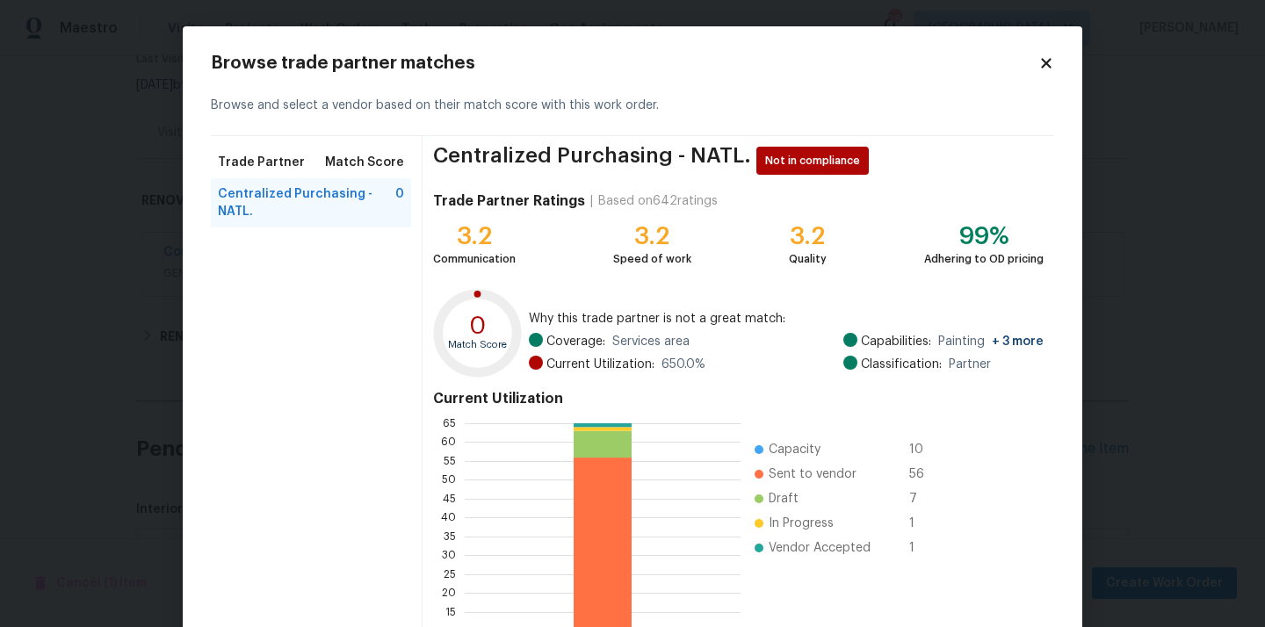
scroll to position [148, 0]
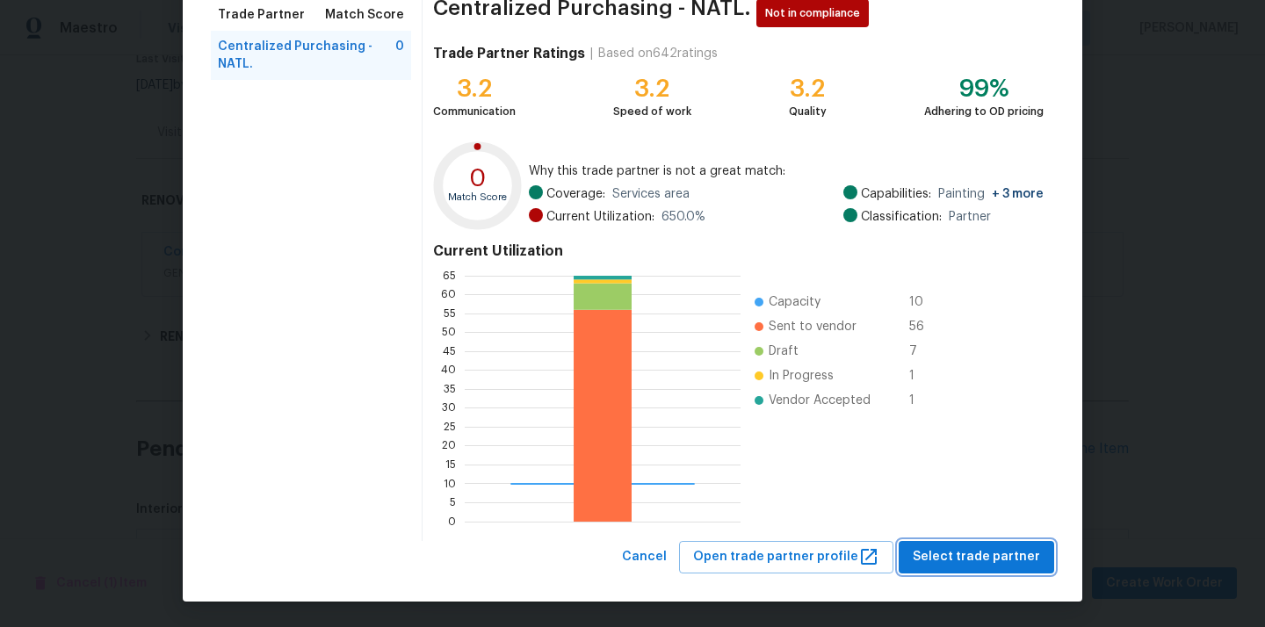
click at [941, 546] on span "Select trade partner" at bounding box center [975, 557] width 127 height 22
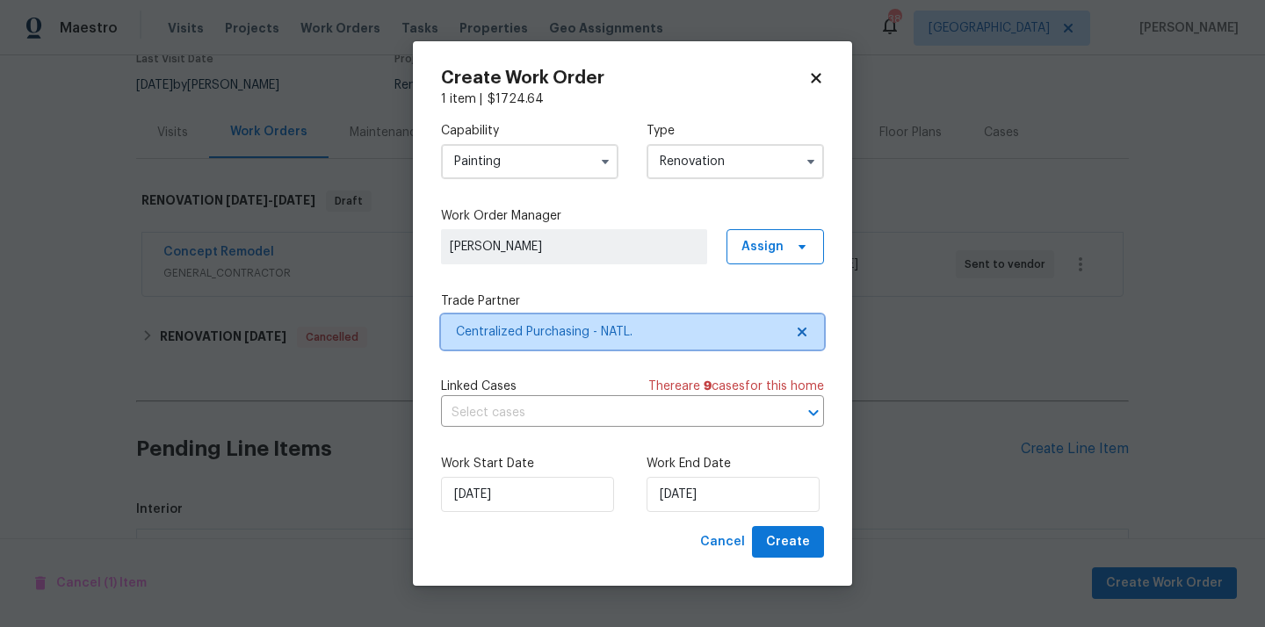
scroll to position [0, 0]
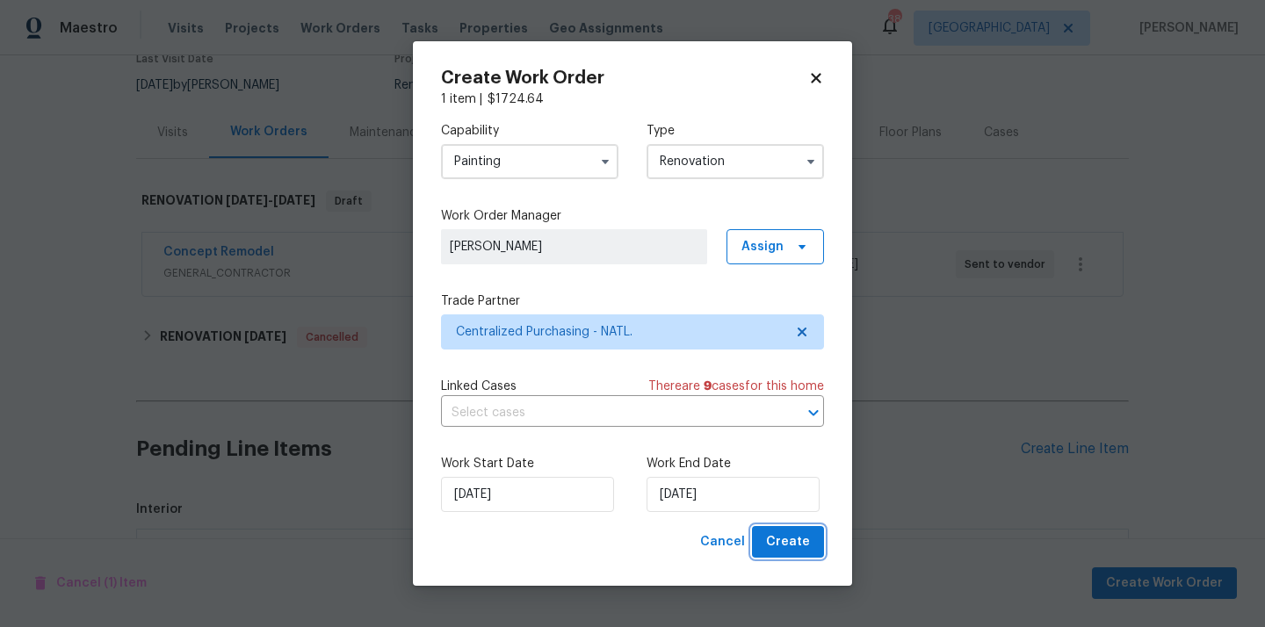
click at [811, 535] on button "Create" at bounding box center [788, 542] width 72 height 32
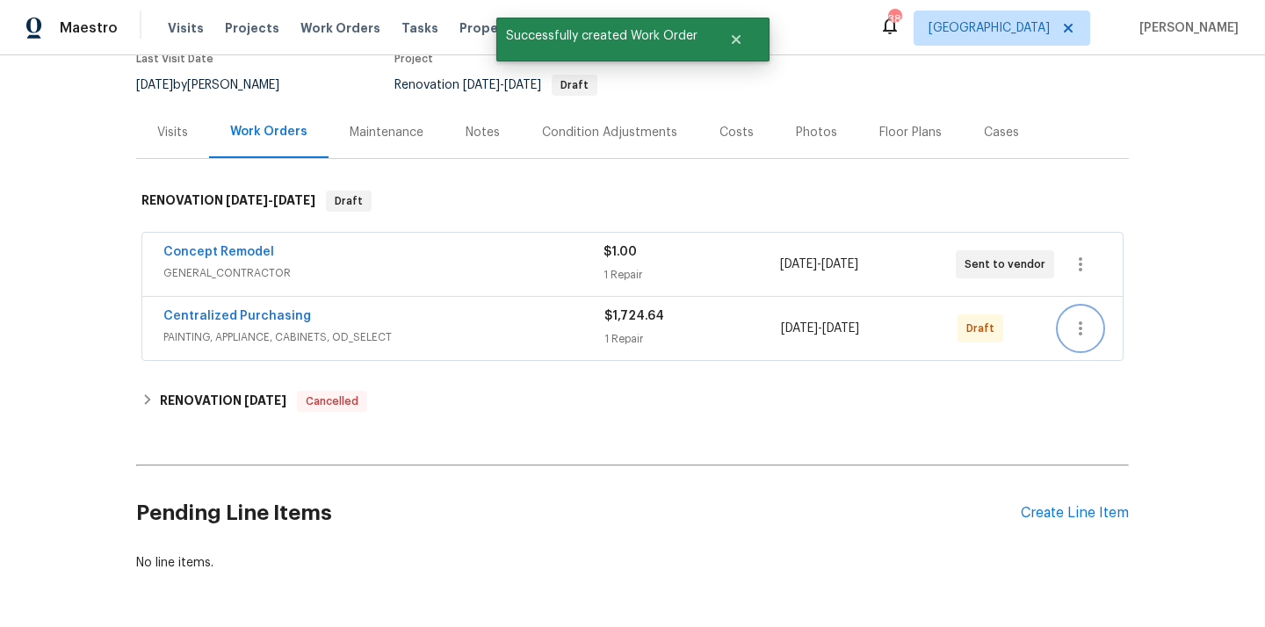
click at [1072, 332] on icon "button" at bounding box center [1080, 328] width 21 height 21
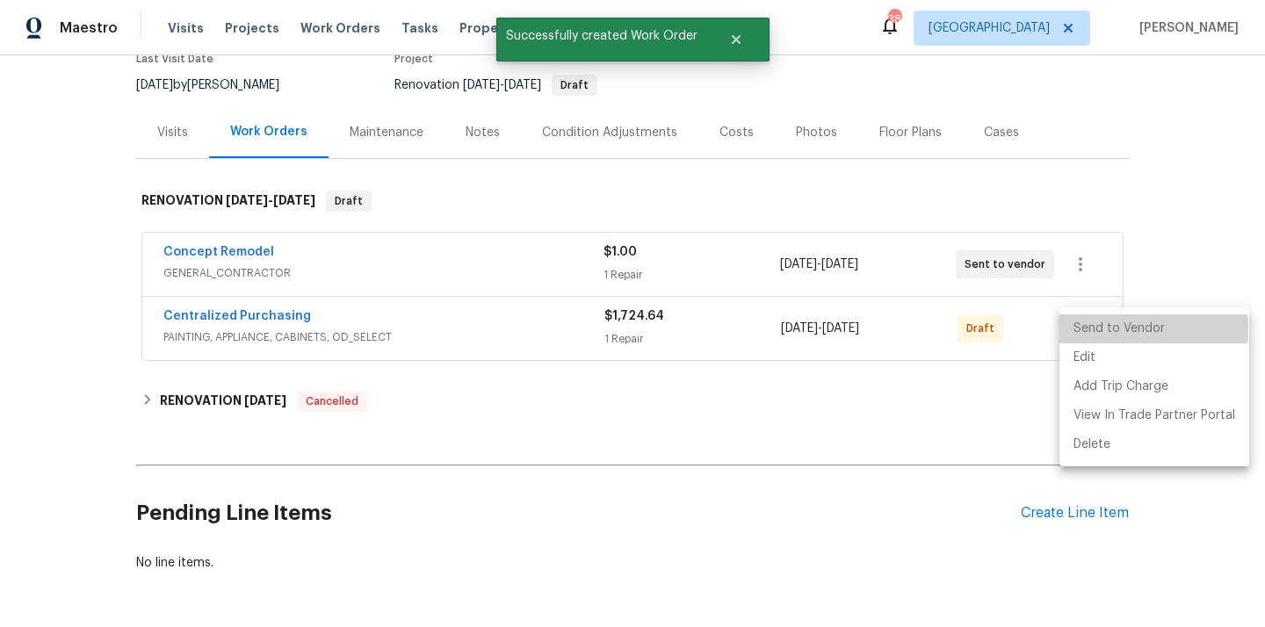
click at [1093, 329] on li "Send to Vendor" at bounding box center [1154, 328] width 190 height 29
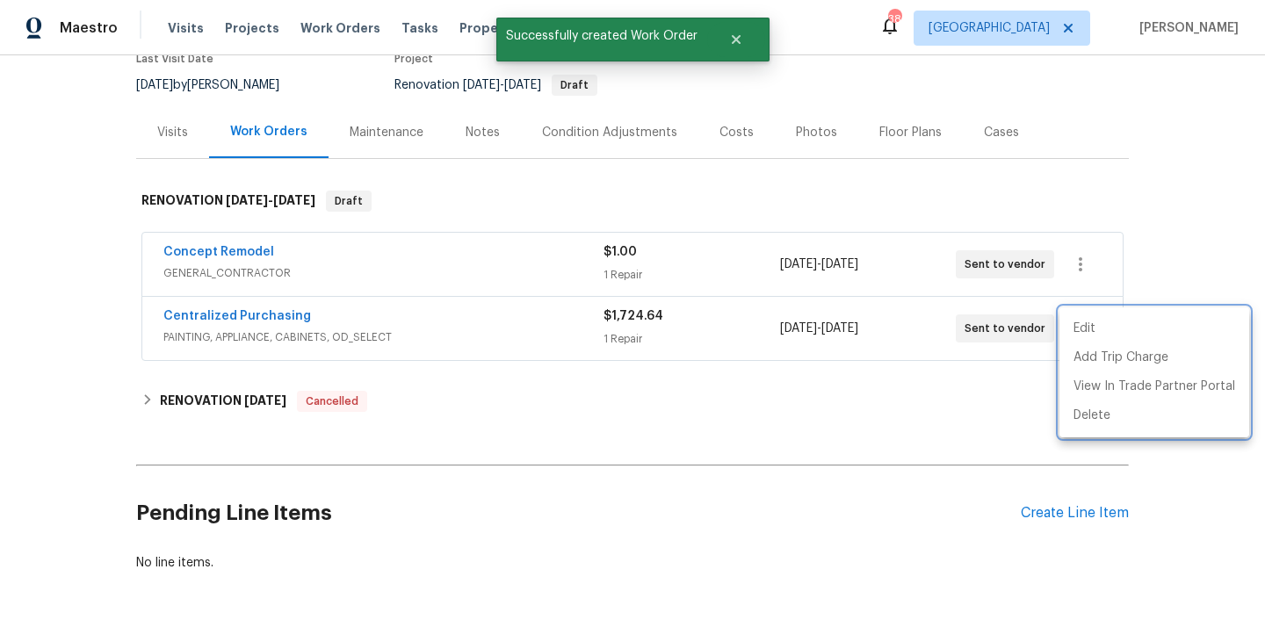
click at [508, 337] on div at bounding box center [632, 313] width 1265 height 627
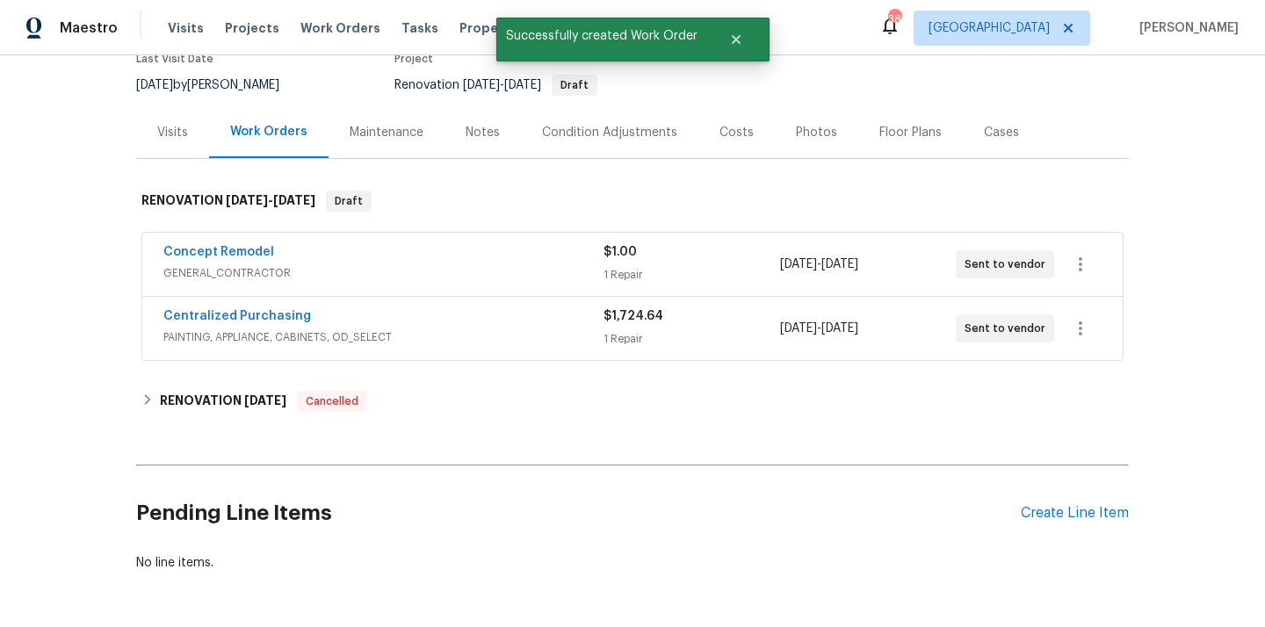
click at [286, 308] on span "Centralized Purchasing" at bounding box center [237, 316] width 148 height 18
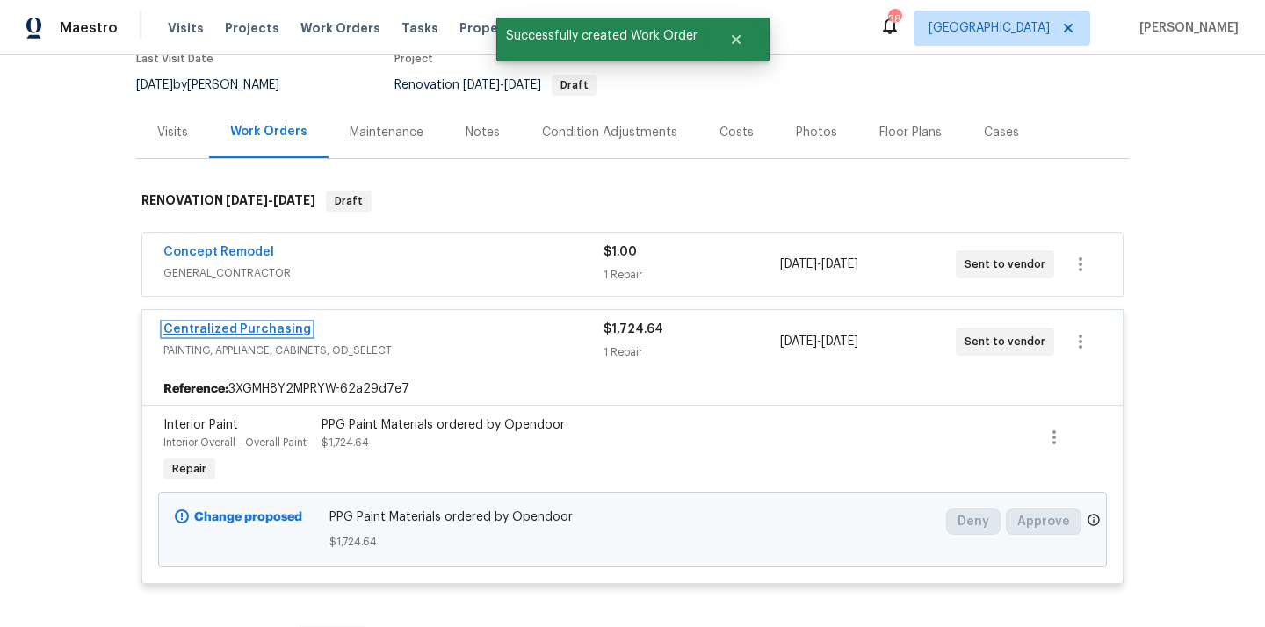
click at [272, 327] on link "Centralized Purchasing" at bounding box center [237, 329] width 148 height 12
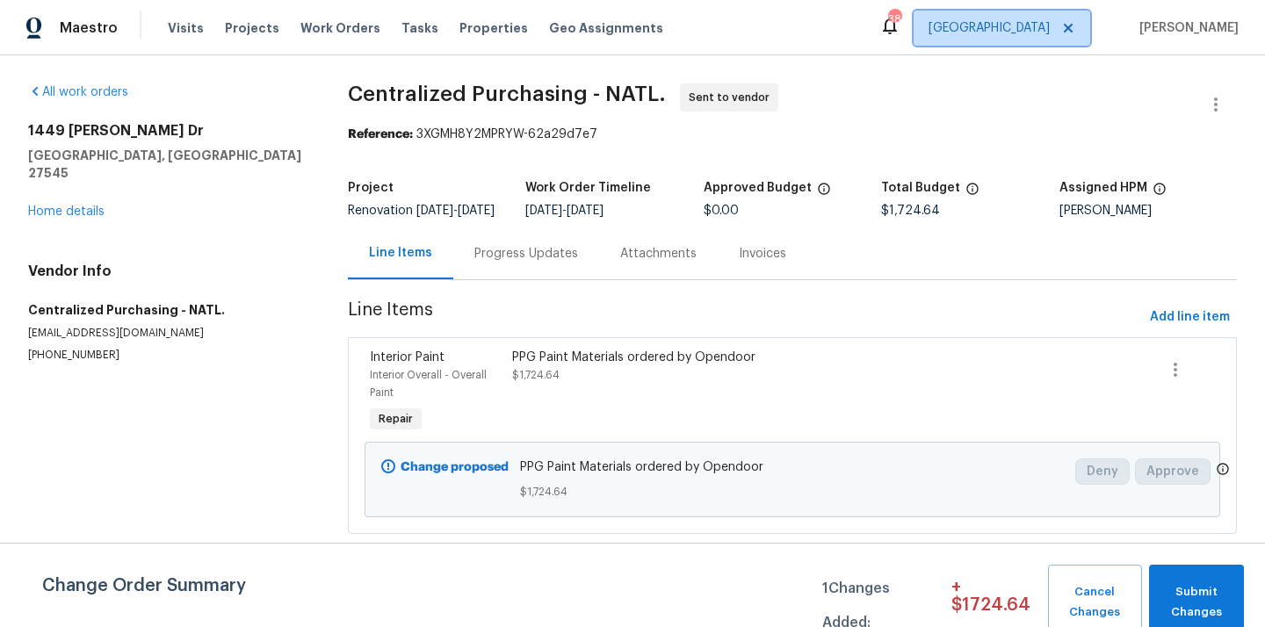
click at [1039, 13] on span "[GEOGRAPHIC_DATA]" at bounding box center [1001, 28] width 177 height 35
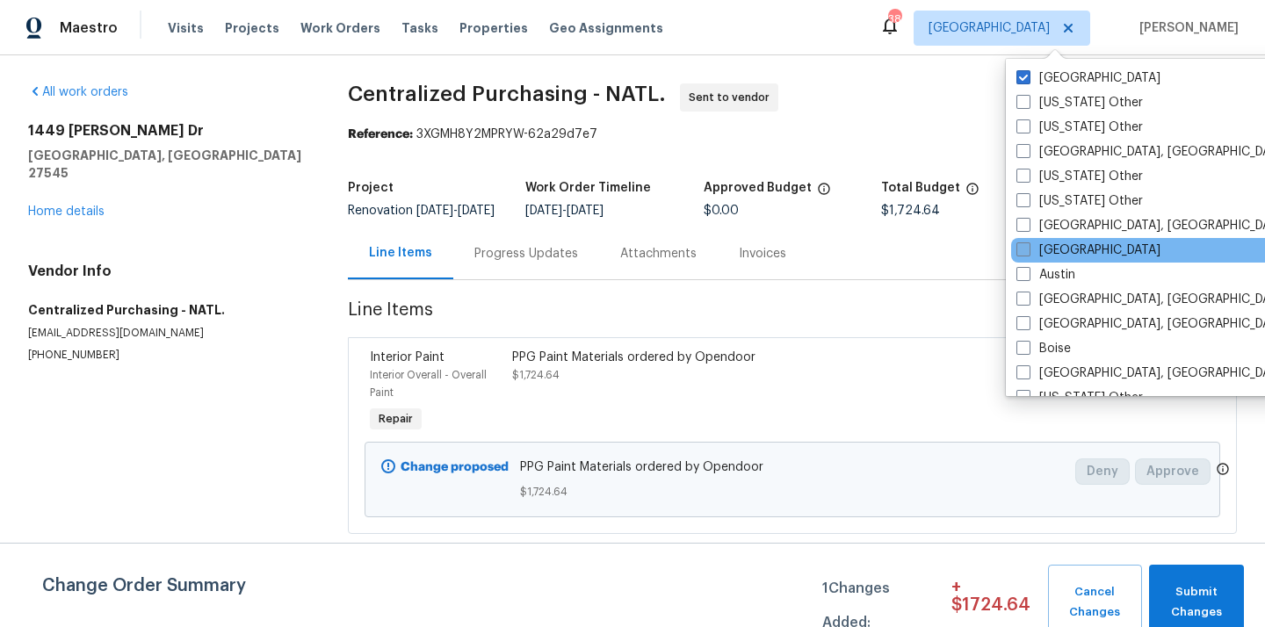
click at [1051, 250] on label "[GEOGRAPHIC_DATA]" at bounding box center [1088, 251] width 144 height 18
click at [1028, 250] on input "[GEOGRAPHIC_DATA]" at bounding box center [1021, 247] width 11 height 11
checkbox input "true"
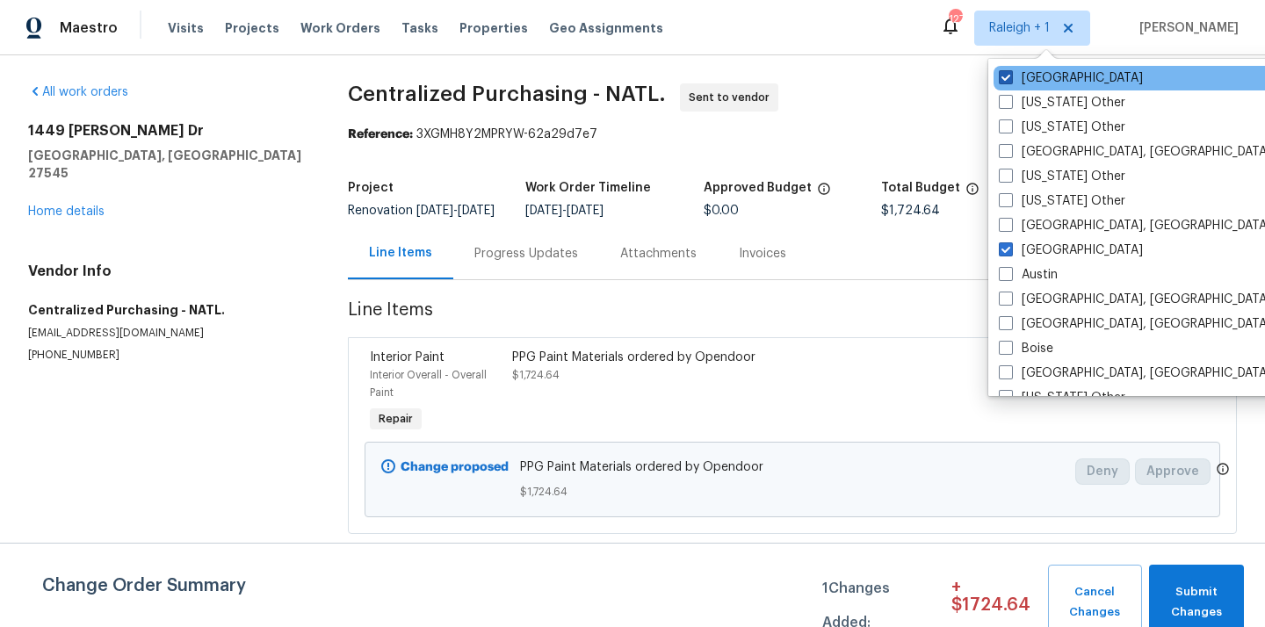
click at [1045, 83] on label "[GEOGRAPHIC_DATA]" at bounding box center [1071, 78] width 144 height 18
click at [1010, 81] on input "[GEOGRAPHIC_DATA]" at bounding box center [1004, 74] width 11 height 11
checkbox input "false"
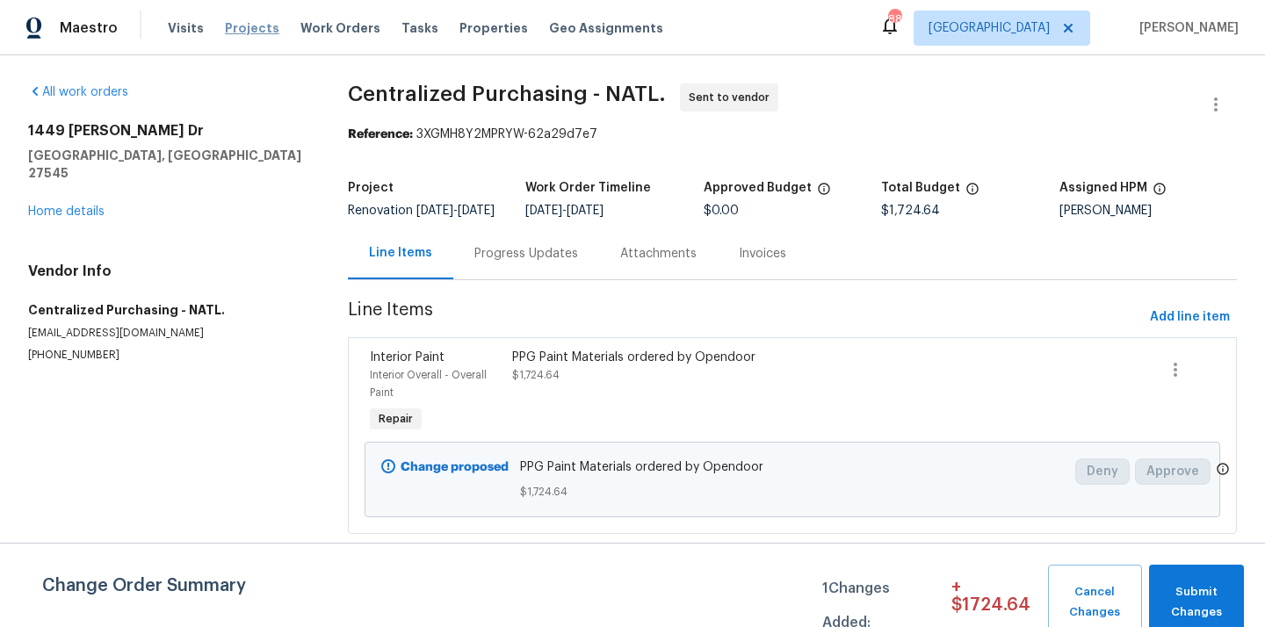
click at [246, 23] on span "Projects" at bounding box center [252, 28] width 54 height 18
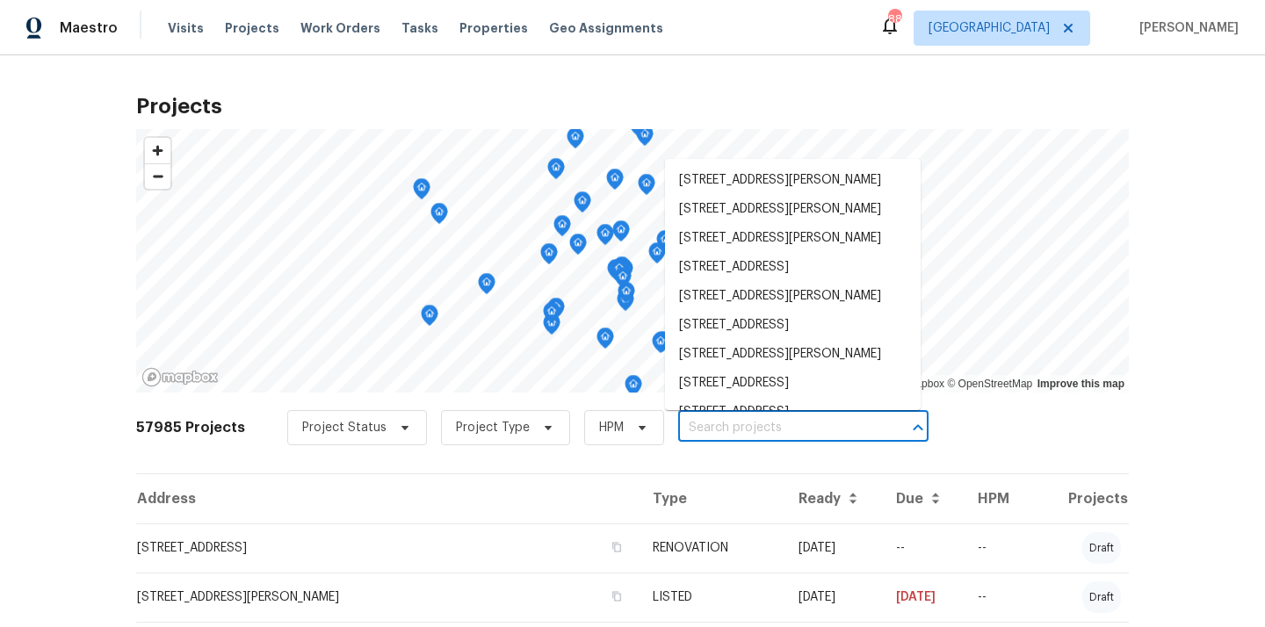
click at [703, 427] on input "text" at bounding box center [778, 428] width 201 height 27
paste input "[STREET_ADDRESS][PERSON_NAME]"
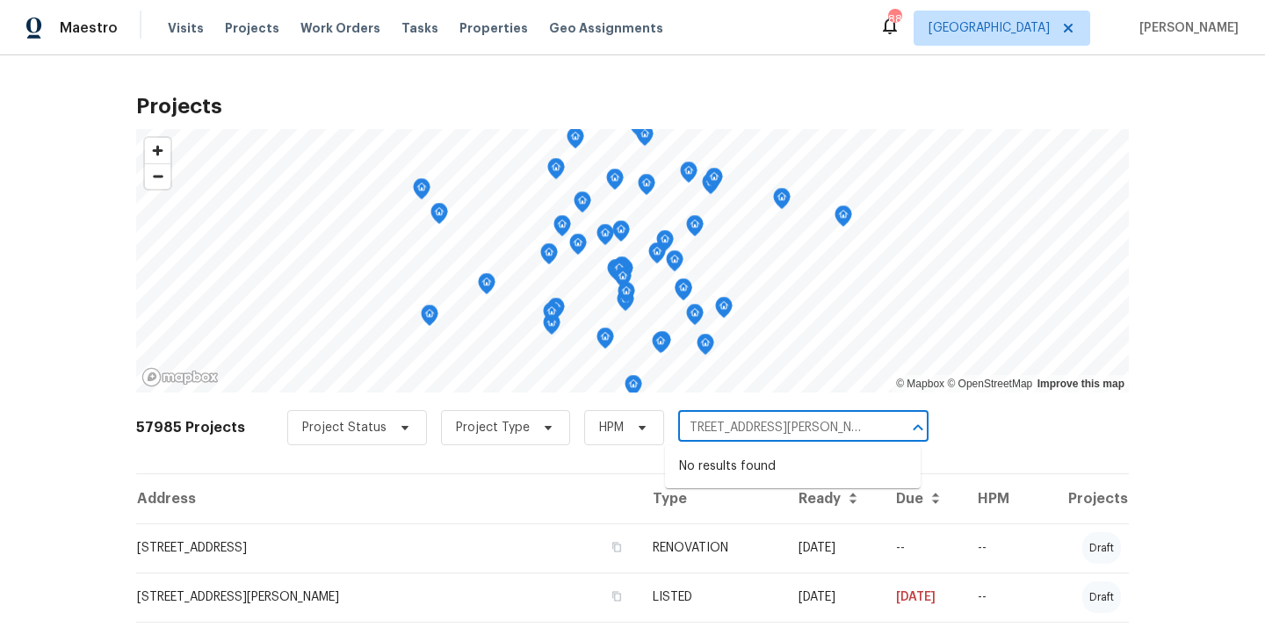
scroll to position [0, 55]
drag, startPoint x: 731, startPoint y: 425, endPoint x: 876, endPoint y: 430, distance: 145.0
click at [876, 431] on div "[STREET_ADDRESS][PERSON_NAME] ​" at bounding box center [803, 428] width 250 height 27
type input "[STREET_ADDRESS]"
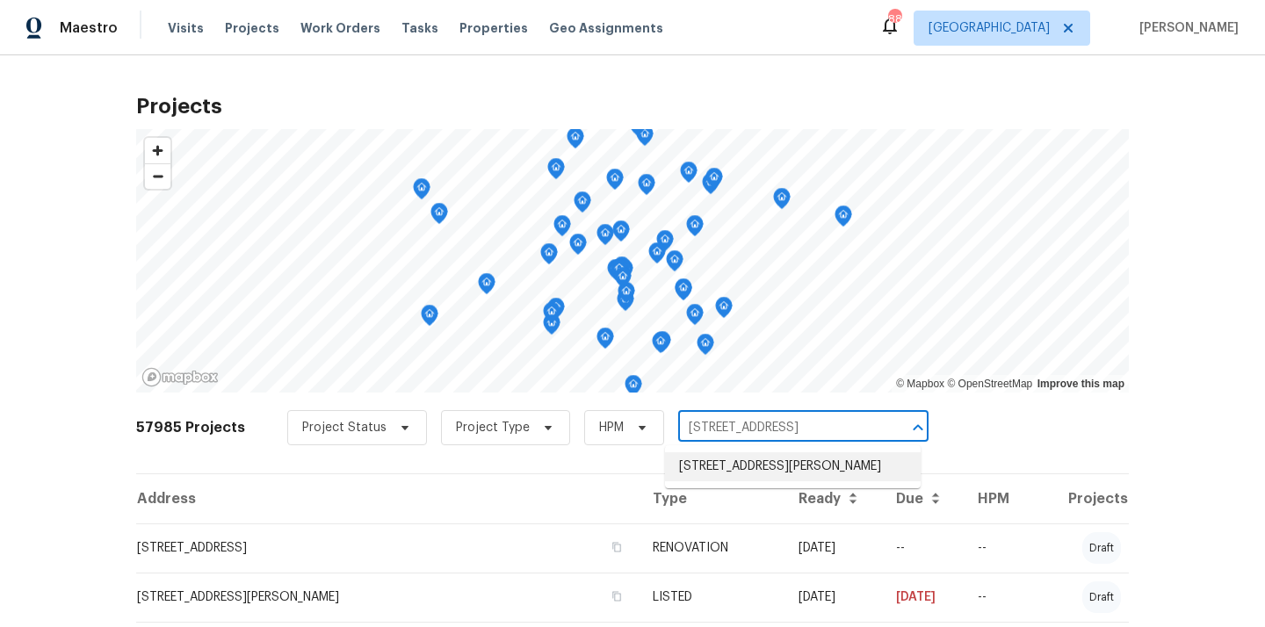
click at [772, 480] on li "[STREET_ADDRESS][PERSON_NAME]" at bounding box center [793, 466] width 256 height 29
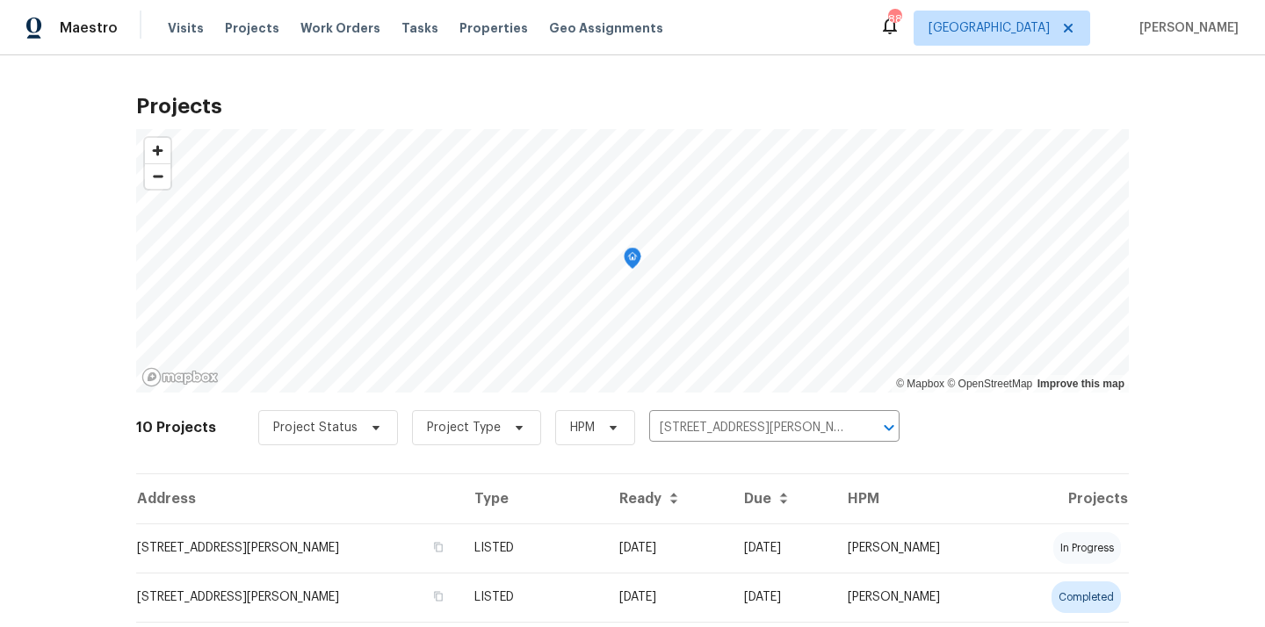
click at [523, 531] on td "LISTED" at bounding box center [532, 547] width 144 height 49
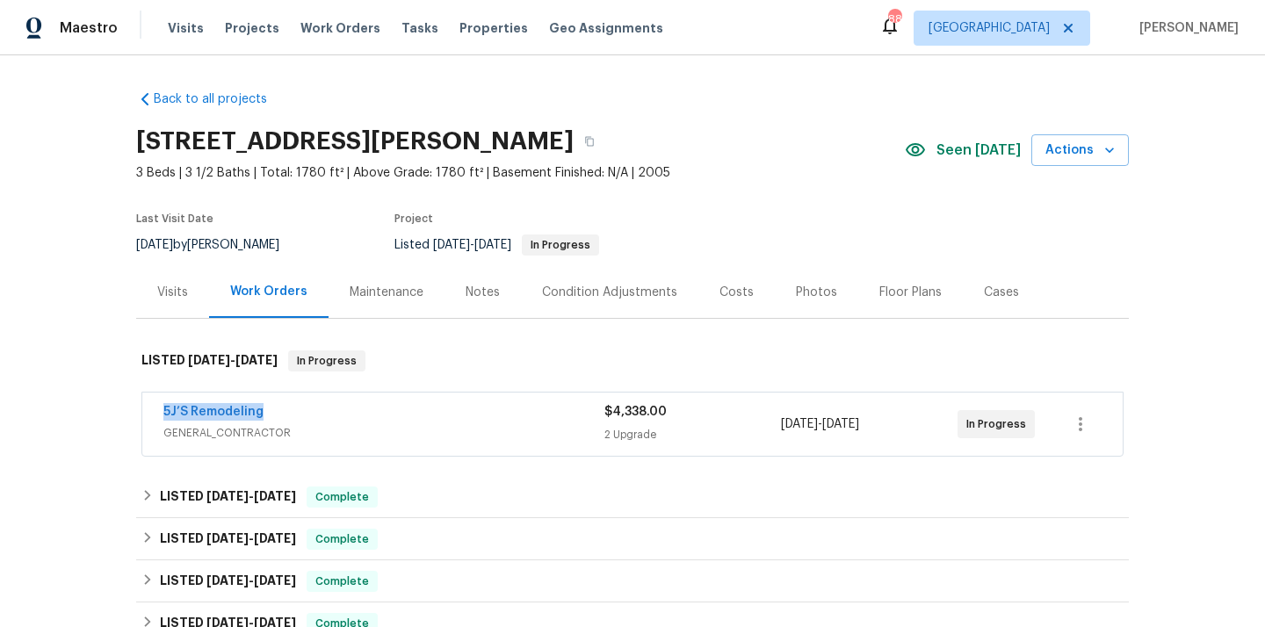
drag, startPoint x: 264, startPoint y: 415, endPoint x: 162, endPoint y: 415, distance: 102.8
click at [162, 415] on div "5J’S Remodeling GENERAL_CONTRACTOR $4,338.00 2 Upgrade [DATE] - [DATE] In Progr…" at bounding box center [632, 424] width 980 height 63
copy link "5J’S Remodeling"
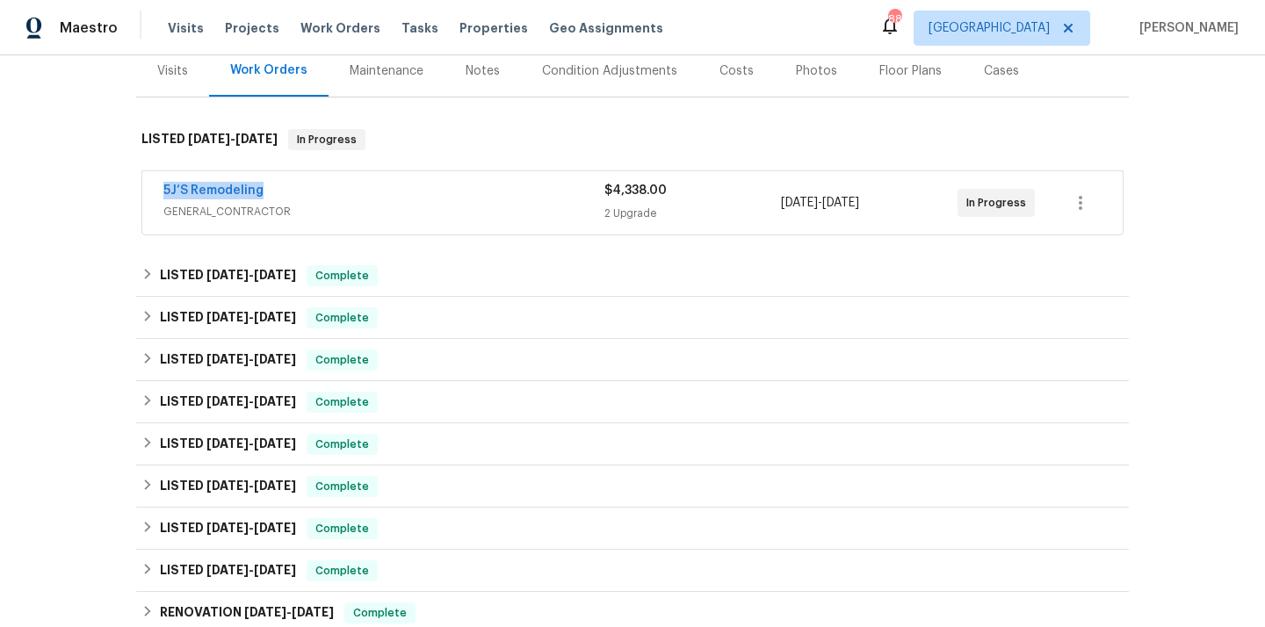
scroll to position [497, 0]
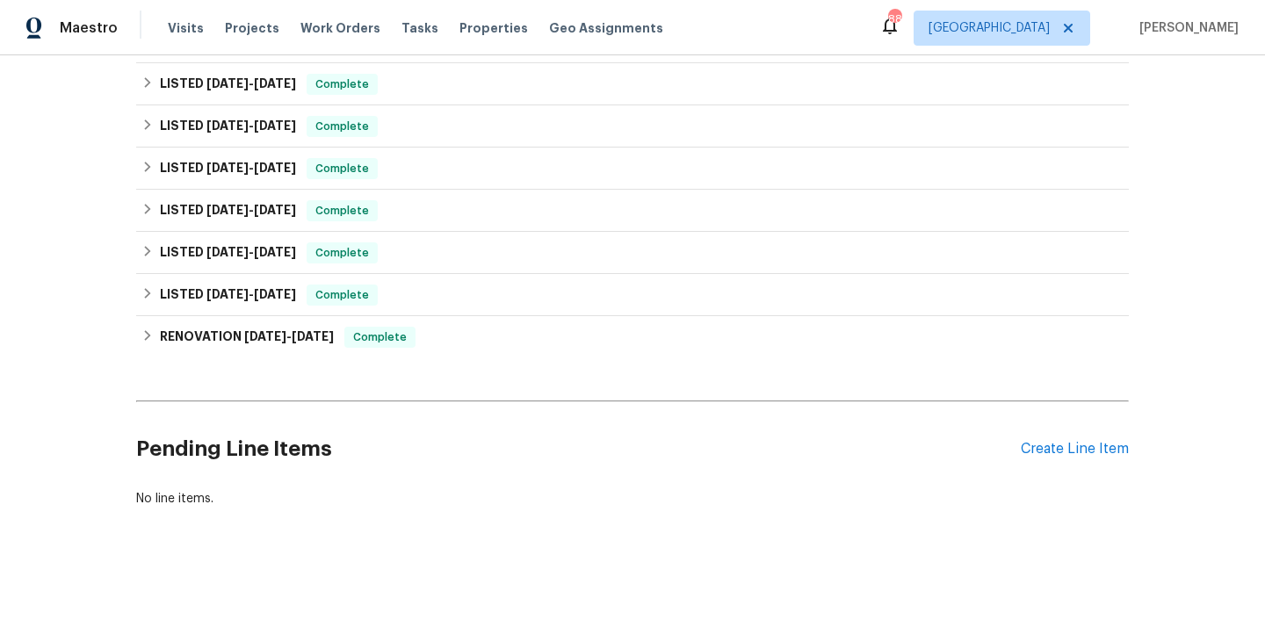
click at [1050, 461] on div "Pending Line Items Create Line Item" at bounding box center [632, 449] width 992 height 82
click at [1049, 450] on div "Create Line Item" at bounding box center [1075, 449] width 108 height 17
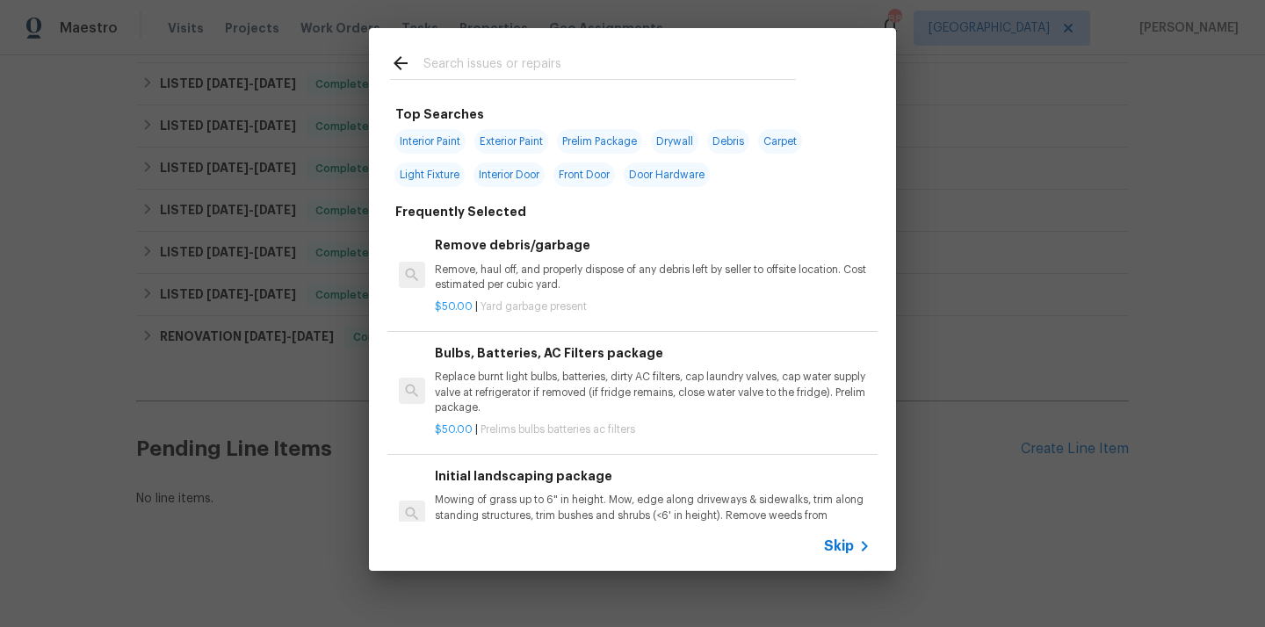
click at [496, 63] on input "text" at bounding box center [609, 66] width 372 height 26
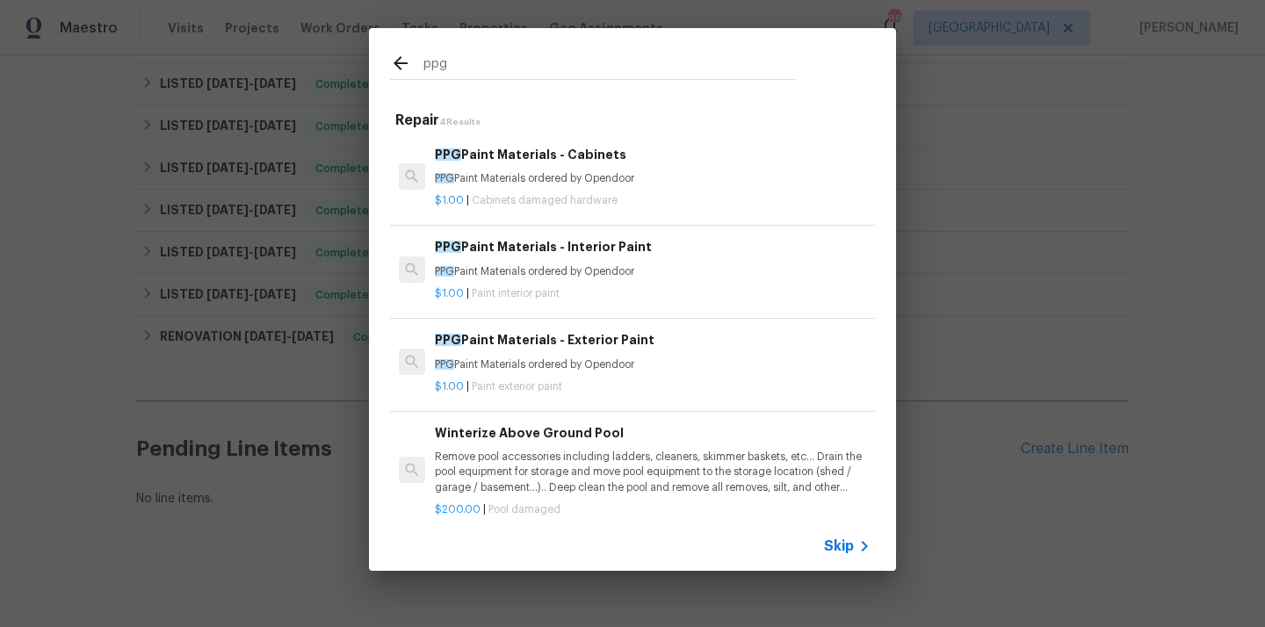
type input "ppg"
click at [513, 199] on span "Cabinets damaged hardware" at bounding box center [545, 200] width 146 height 11
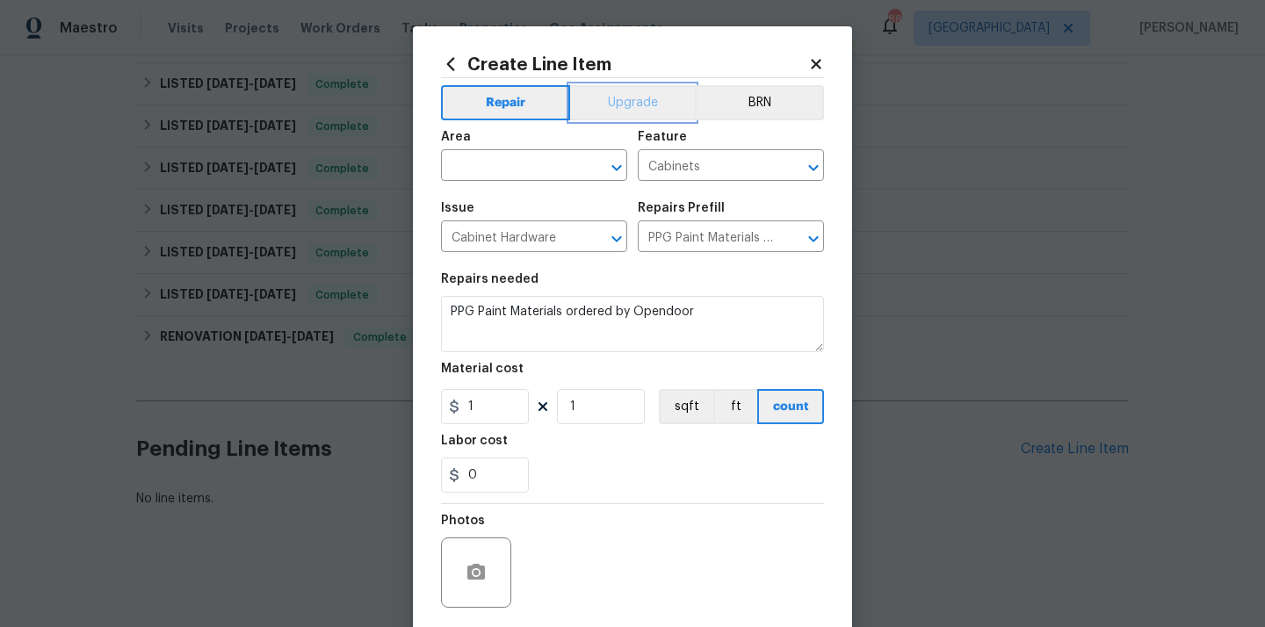
click at [617, 95] on button "Upgrade" at bounding box center [633, 102] width 126 height 35
click at [518, 162] on input "text" at bounding box center [509, 167] width 137 height 27
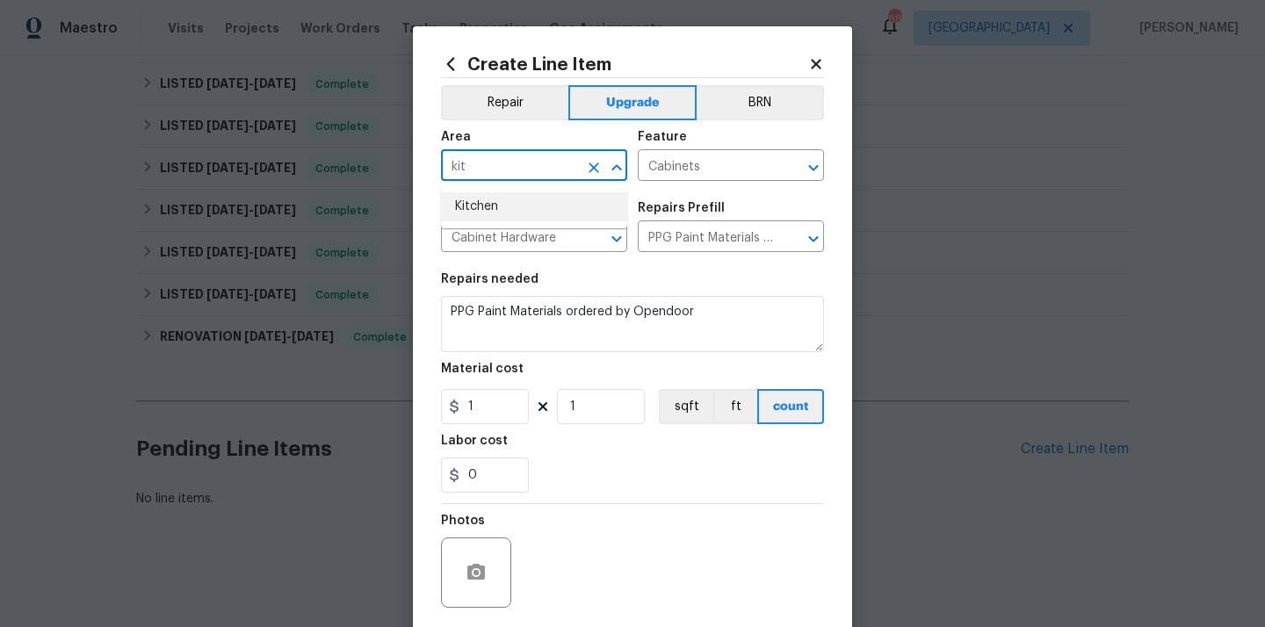
click at [505, 211] on li "Kitchen" at bounding box center [534, 206] width 186 height 29
type input "Kitchen"
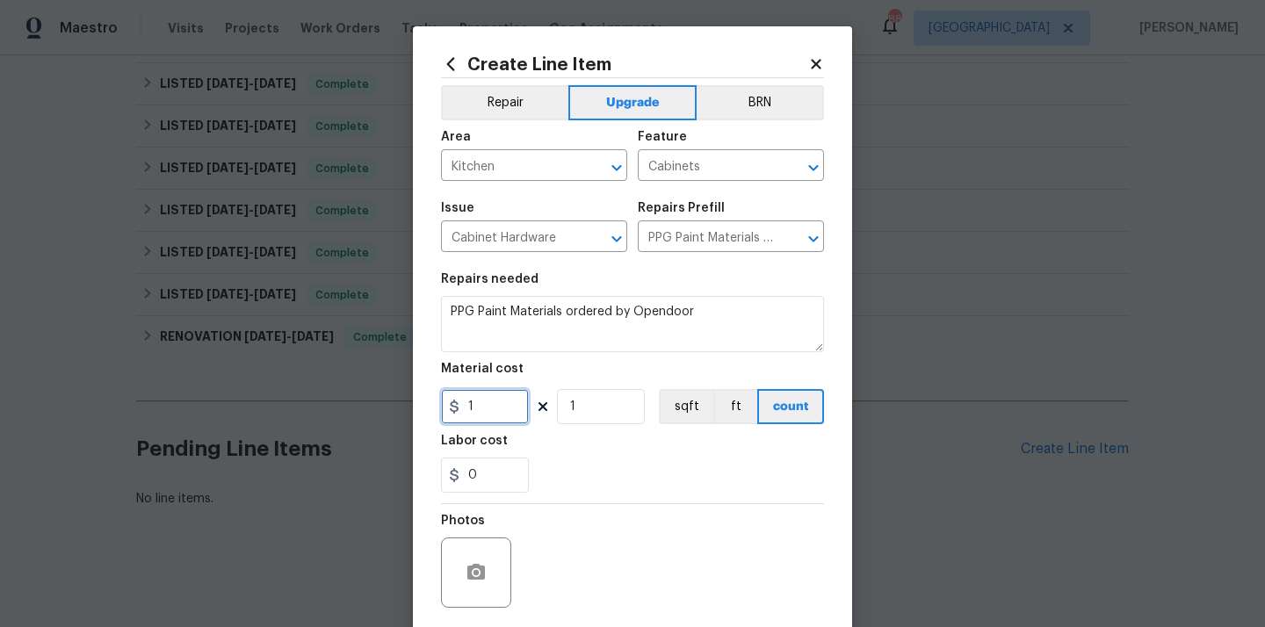
drag, startPoint x: 489, startPoint y: 401, endPoint x: 408, endPoint y: 386, distance: 82.3
click at [408, 386] on div "Create Line Item Repair Upgrade BRN Area Kitchen ​ Feature Cabinets ​ Issue Cab…" at bounding box center [632, 313] width 1265 height 627
paste input "62.5"
type input "162.5"
click at [570, 476] on div "0" at bounding box center [632, 475] width 383 height 35
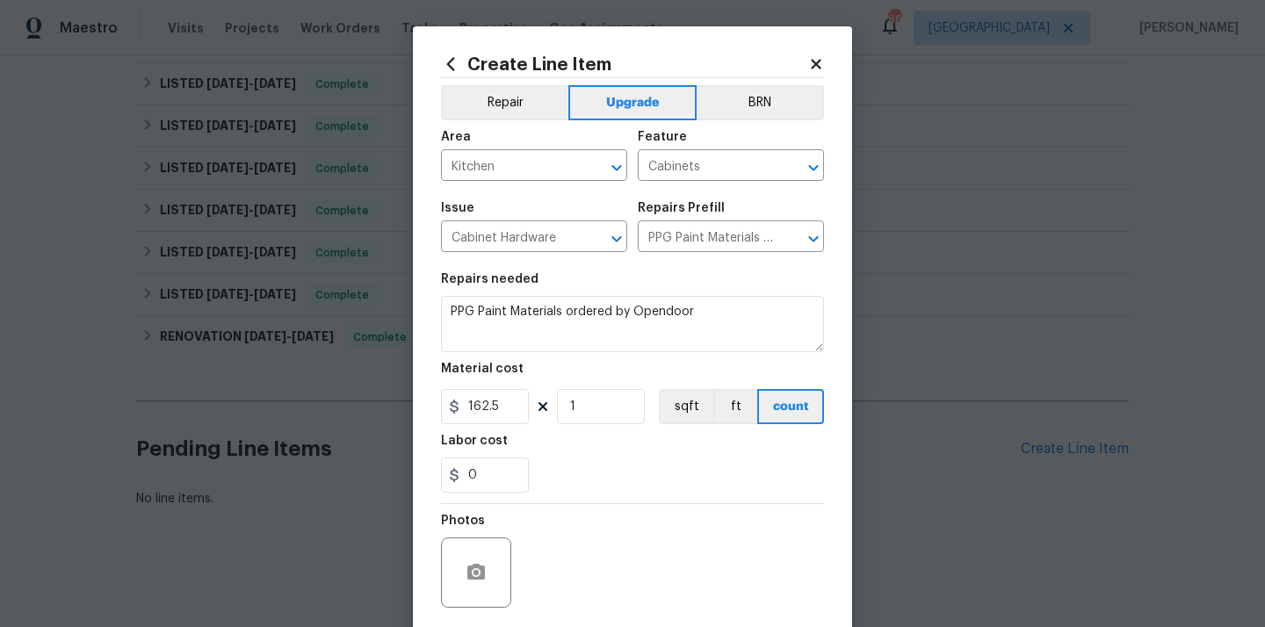
scroll to position [130, 0]
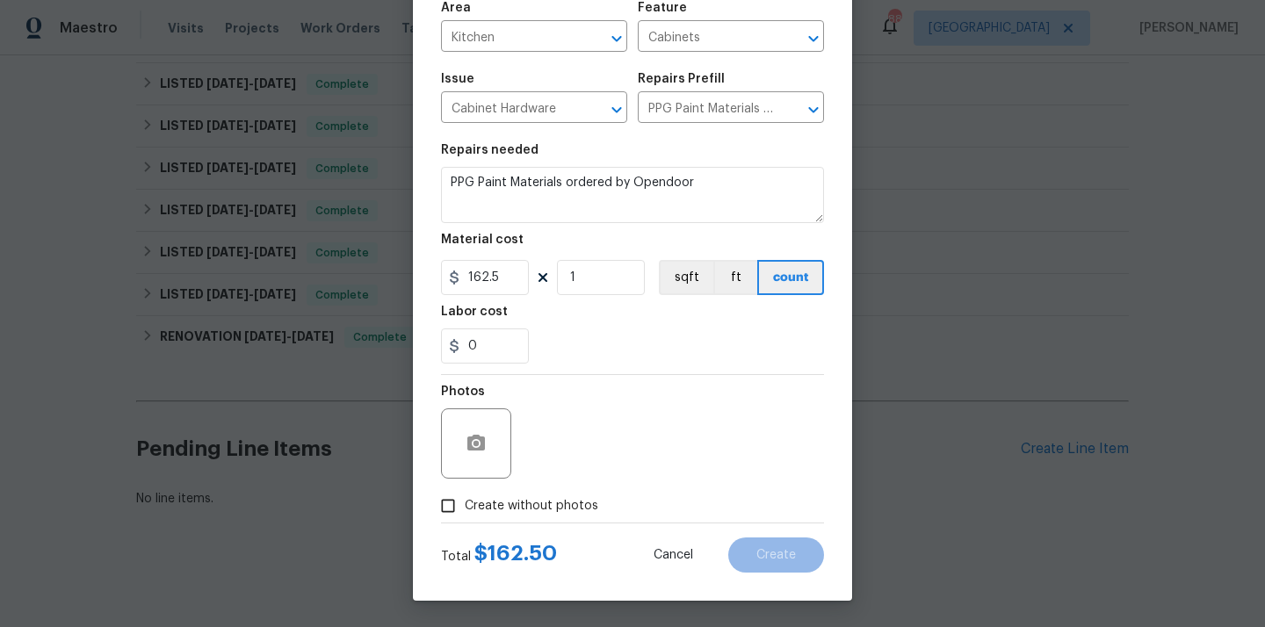
click at [552, 521] on label "Create without photos" at bounding box center [514, 505] width 167 height 33
click at [465, 521] on input "Create without photos" at bounding box center [447, 505] width 33 height 33
checkbox input "true"
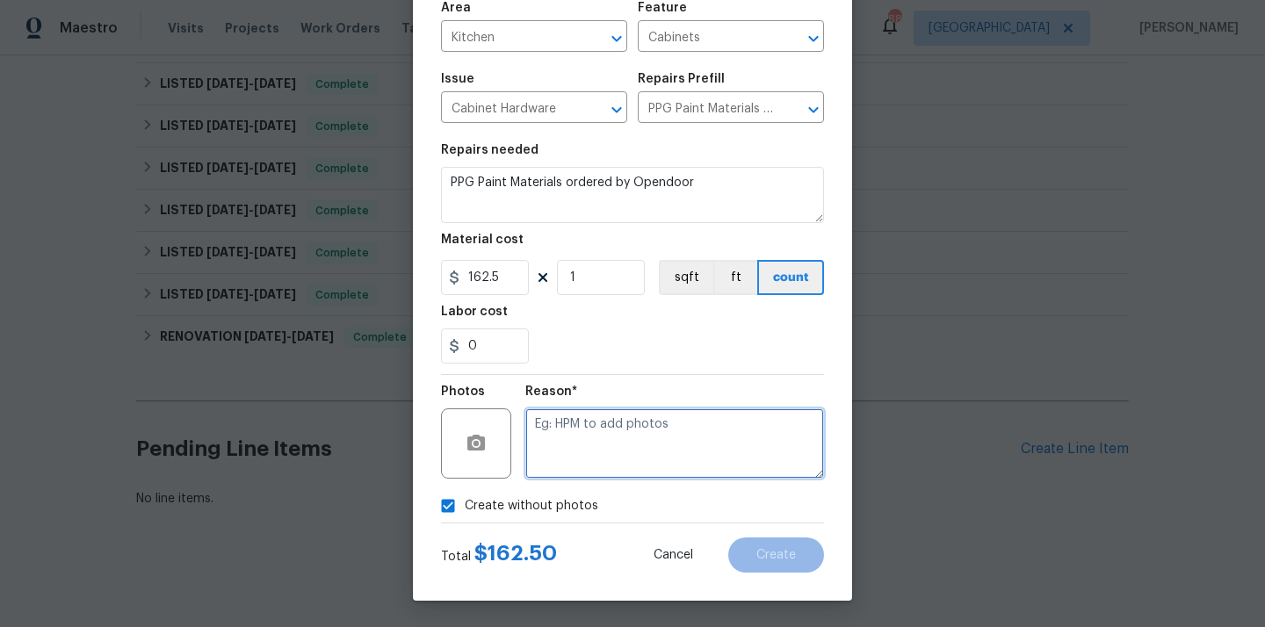
click at [596, 450] on textarea at bounding box center [674, 443] width 299 height 70
type textarea "N/A"
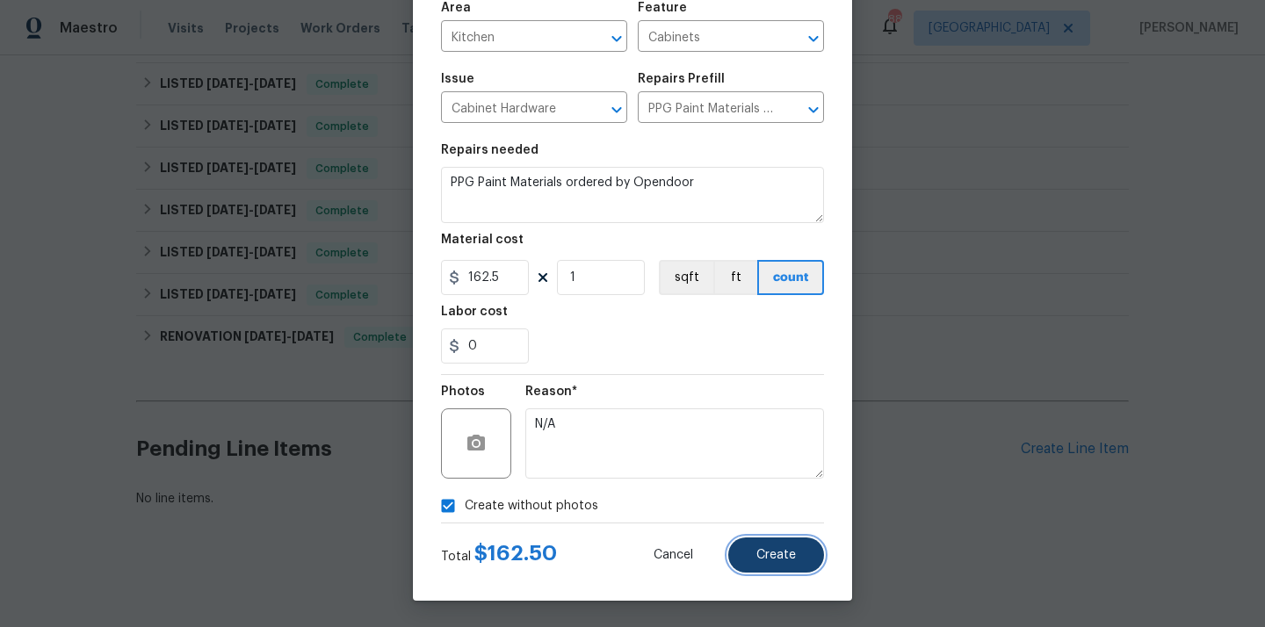
click at [801, 548] on button "Create" at bounding box center [776, 554] width 96 height 35
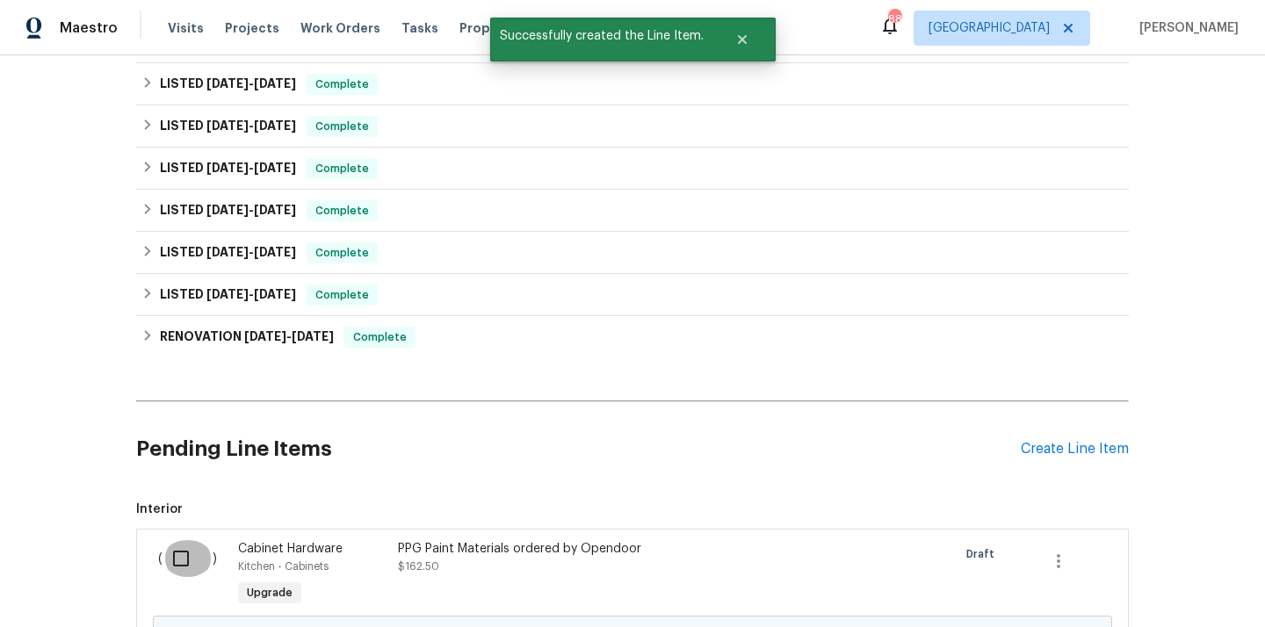
click at [184, 553] on input "checkbox" at bounding box center [187, 558] width 50 height 37
checkbox input "true"
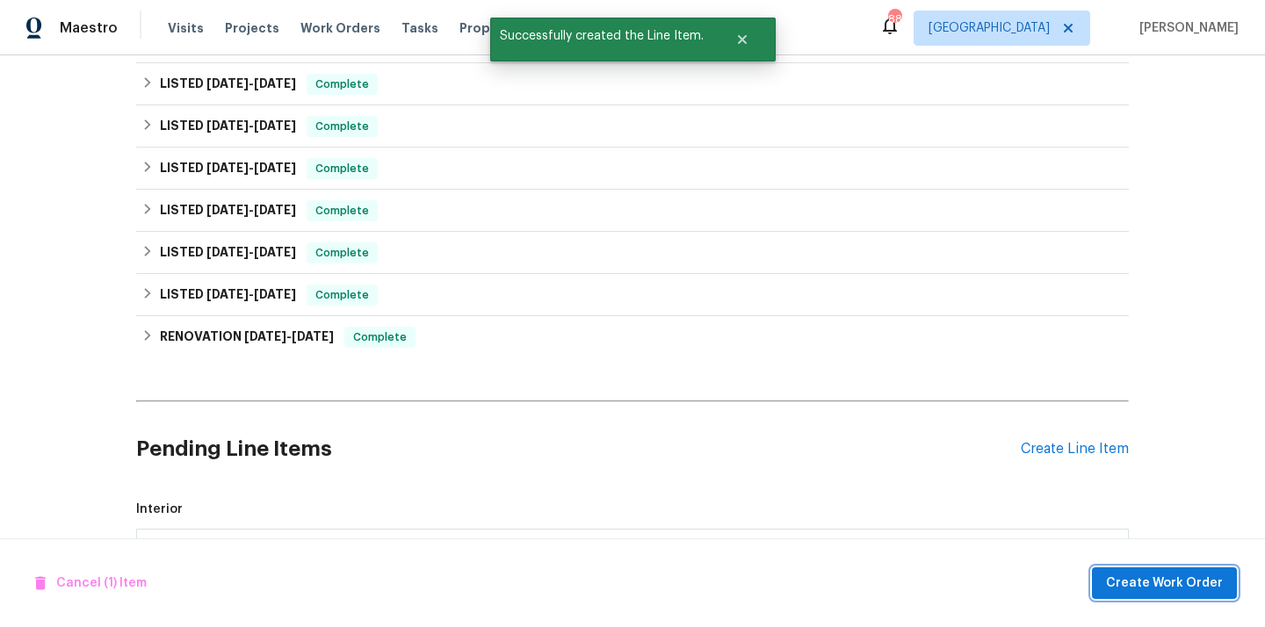
click at [1151, 578] on span "Create Work Order" at bounding box center [1164, 584] width 117 height 22
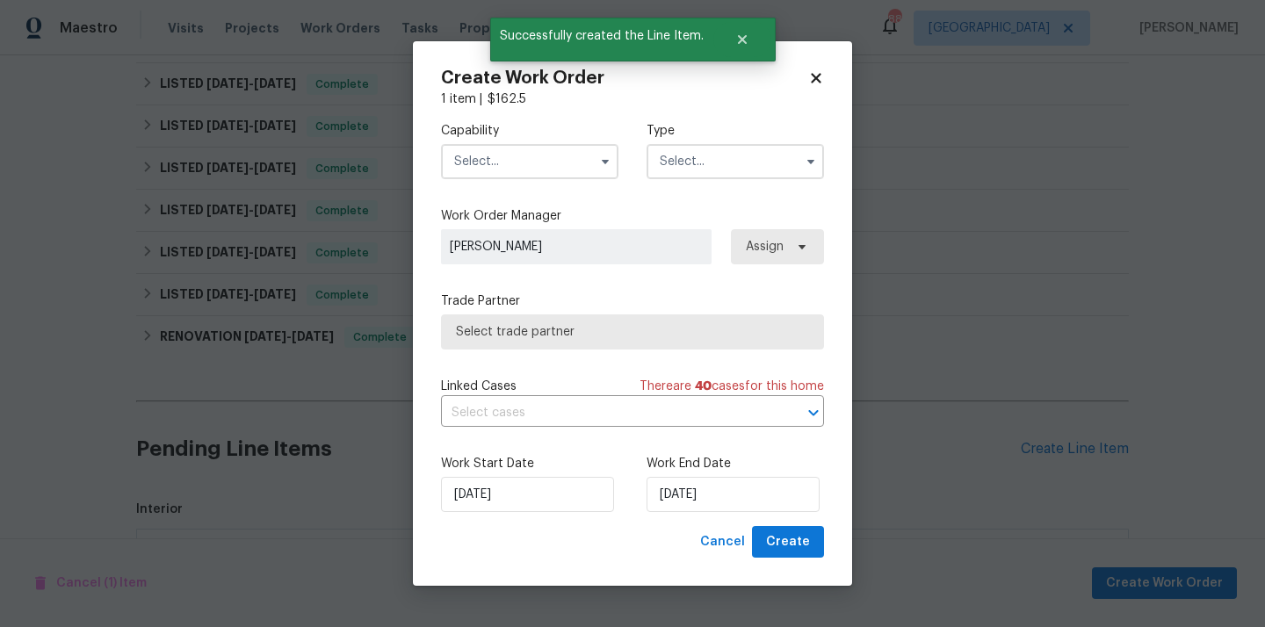
click at [544, 164] on input "text" at bounding box center [529, 161] width 177 height 35
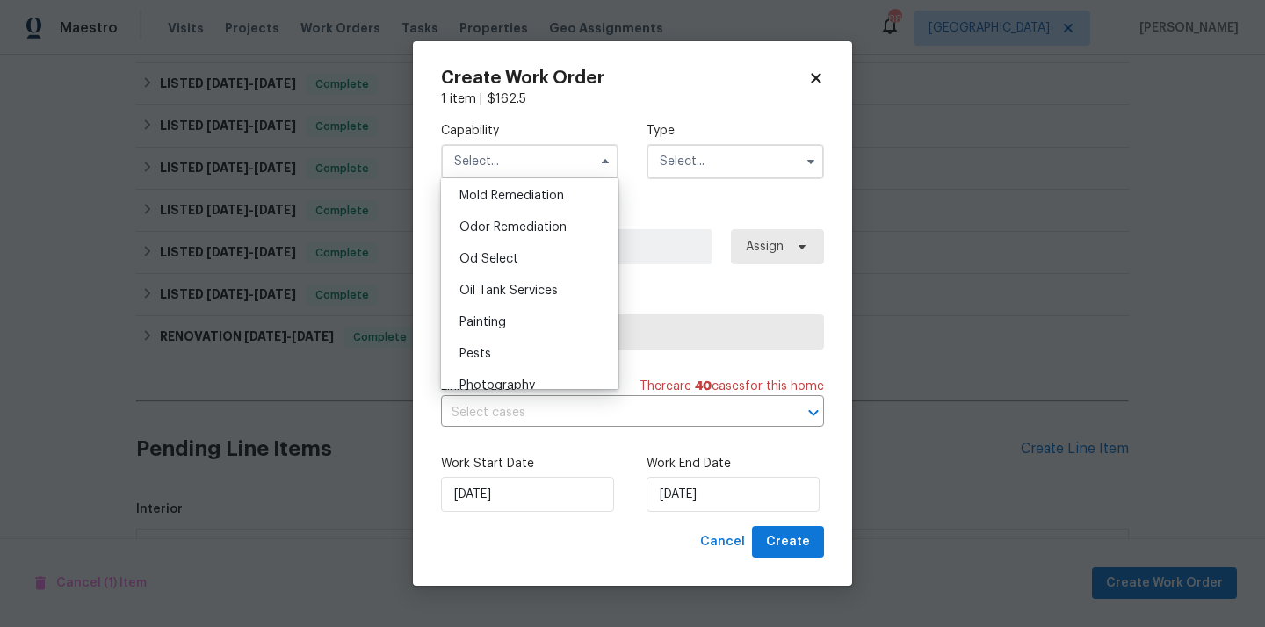
scroll to position [1348, 0]
click at [523, 325] on div "Painting" at bounding box center [529, 326] width 169 height 32
type input "Painting"
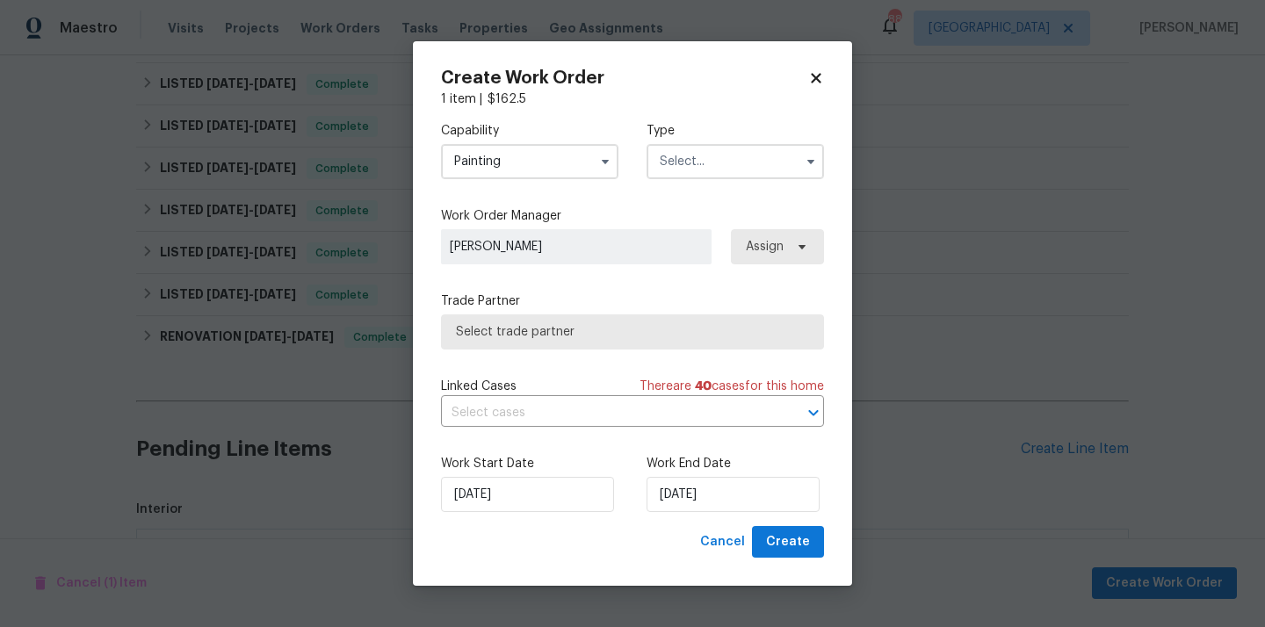
click at [700, 170] on input "text" at bounding box center [734, 161] width 177 height 35
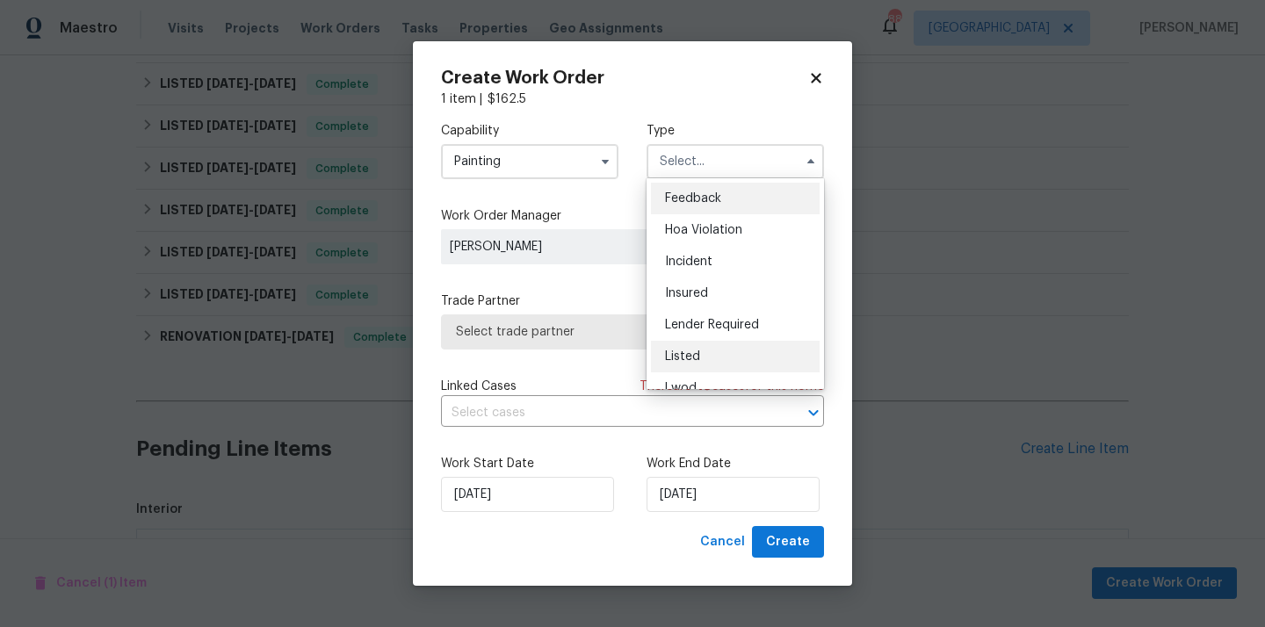
click at [709, 343] on div "Listed" at bounding box center [735, 357] width 169 height 32
type input "Listed"
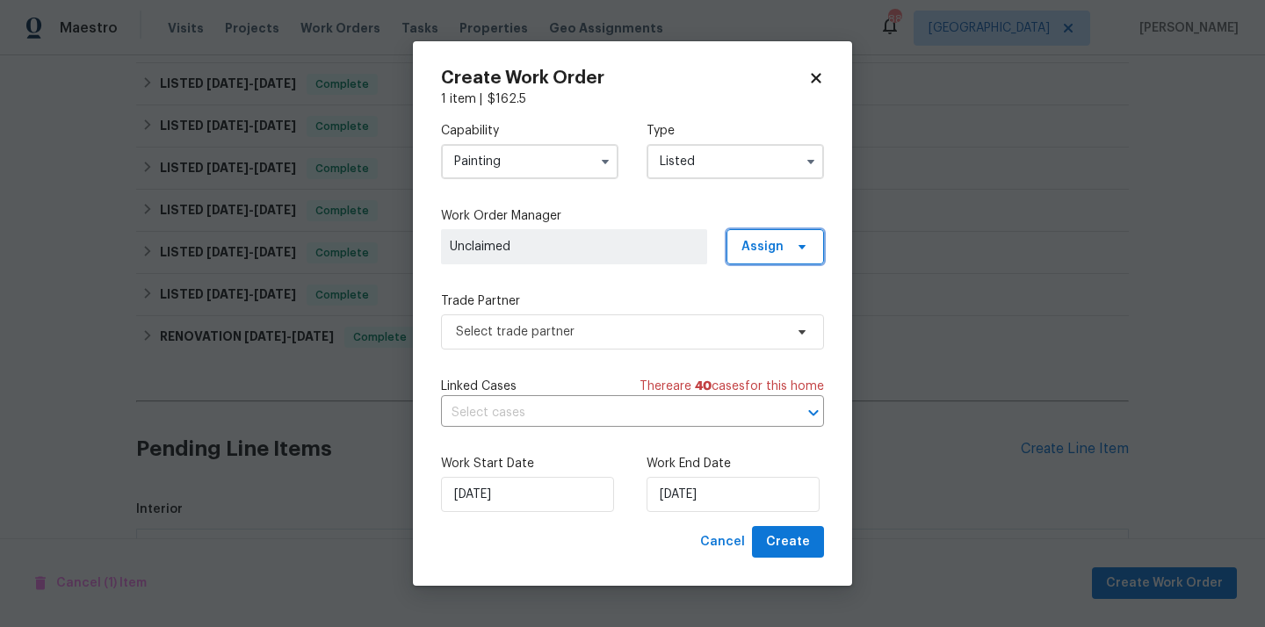
click at [787, 254] on span "Assign" at bounding box center [774, 246] width 97 height 35
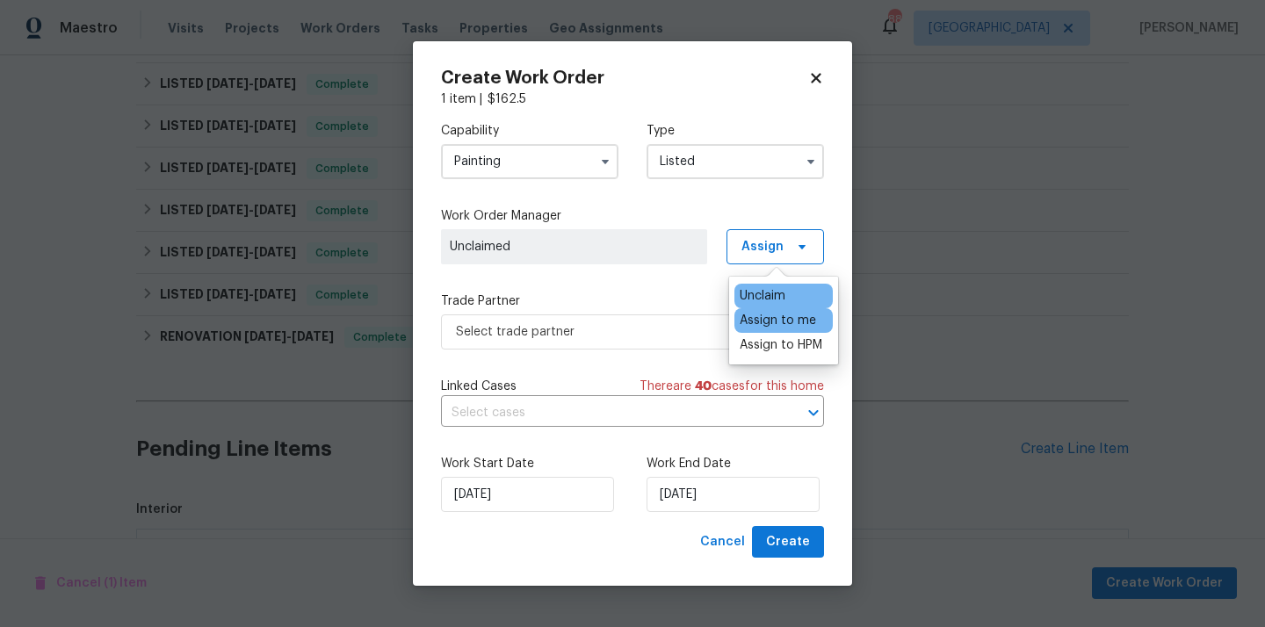
click at [764, 322] on div "Assign to me" at bounding box center [777, 321] width 76 height 18
click at [668, 327] on span "Select trade partner" at bounding box center [620, 332] width 328 height 18
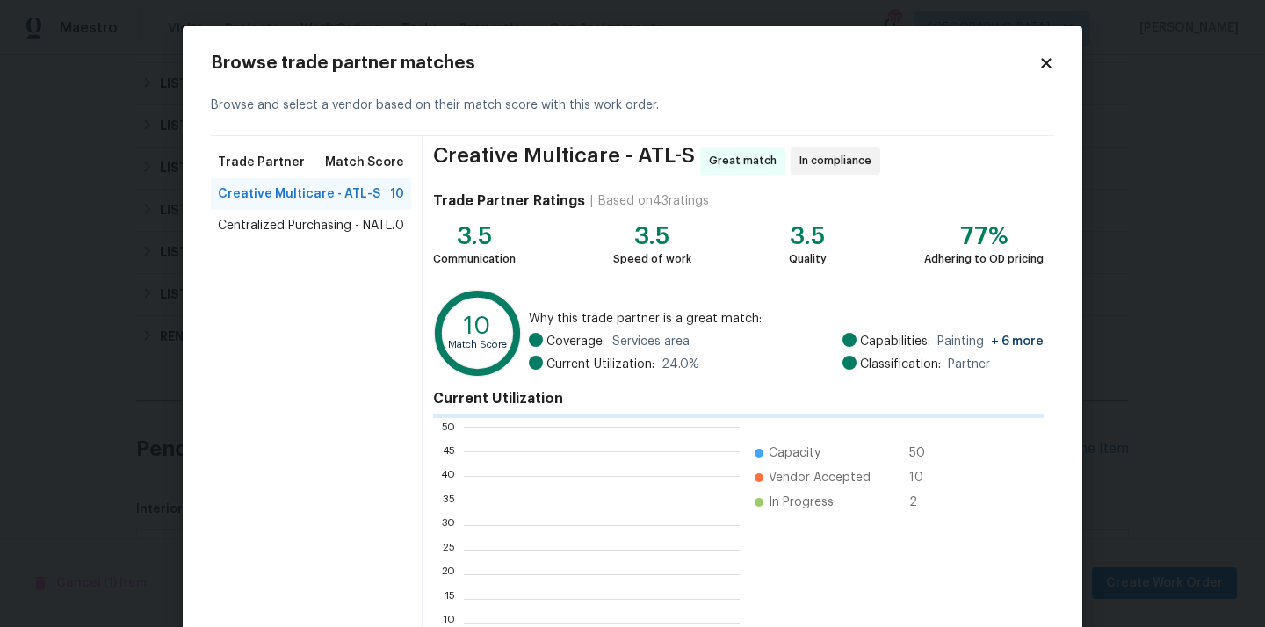
scroll to position [246, 276]
click at [286, 233] on span "Centralized Purchasing - NATL." at bounding box center [306, 226] width 177 height 18
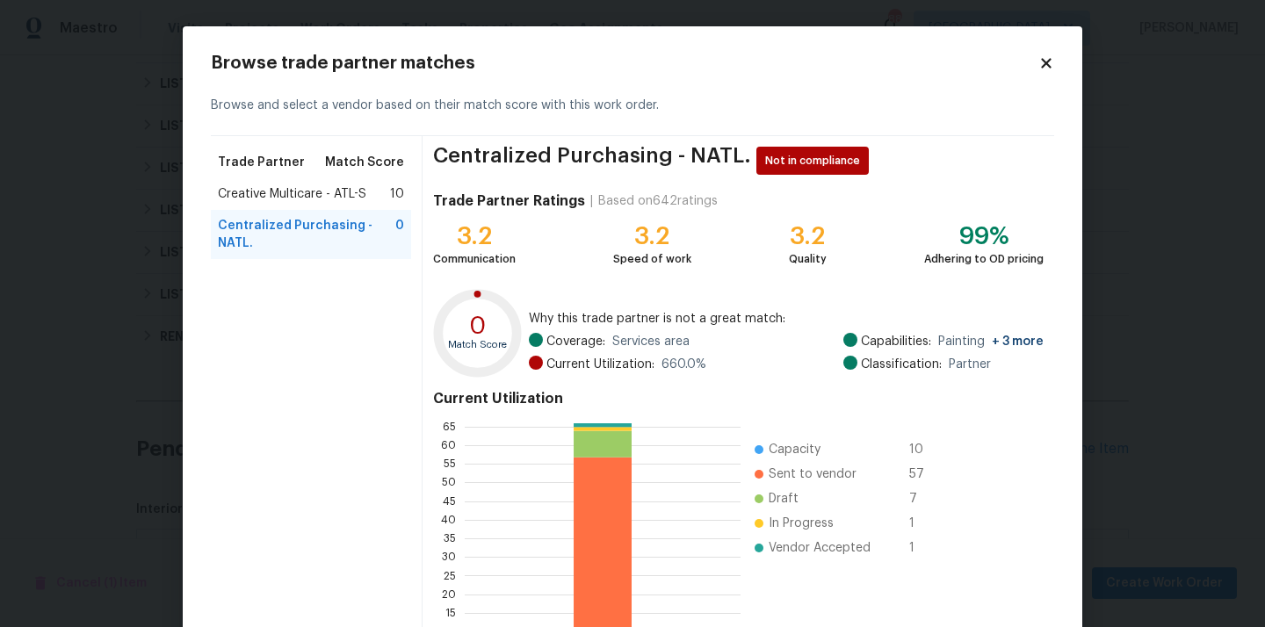
scroll to position [148, 0]
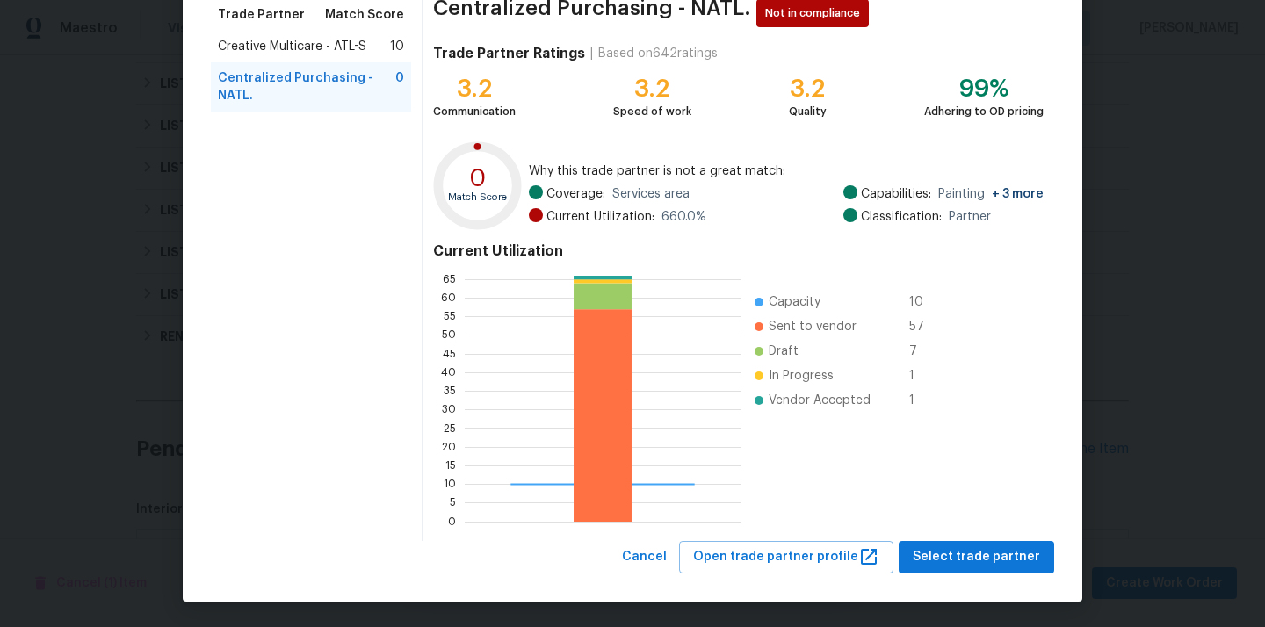
click at [999, 573] on div "Browse trade partner matches Browse and select a vendor based on their match sc…" at bounding box center [632, 240] width 899 height 723
click at [998, 559] on span "Select trade partner" at bounding box center [975, 557] width 127 height 22
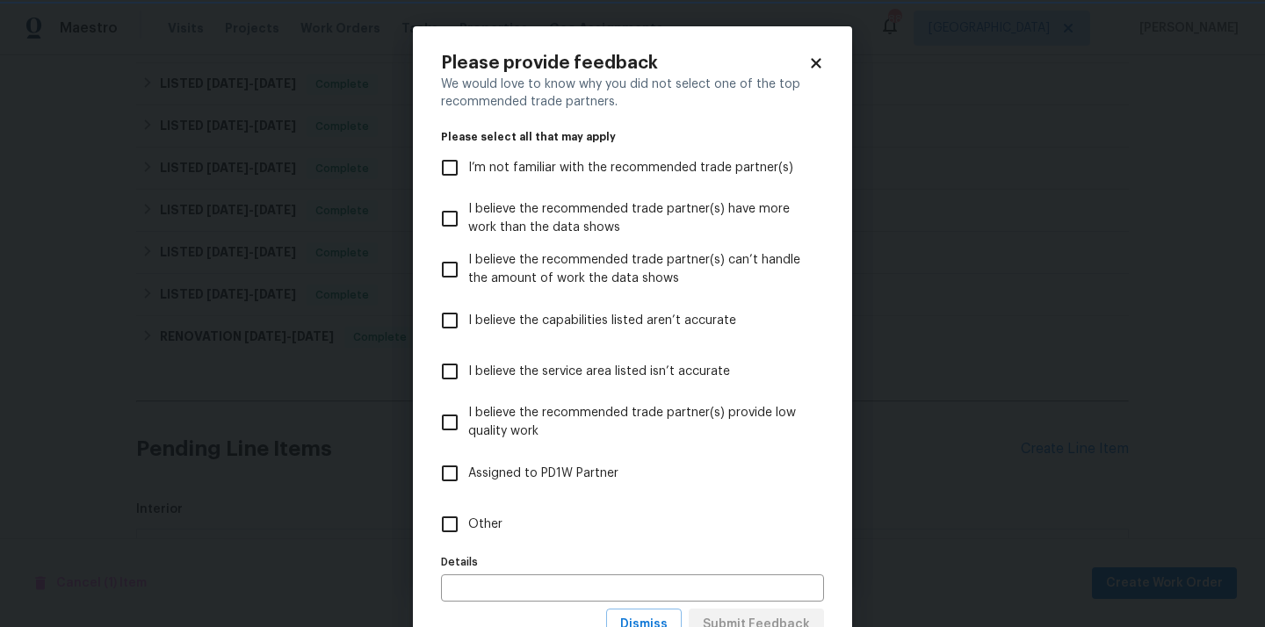
scroll to position [0, 0]
click at [698, 529] on label "Other" at bounding box center [620, 524] width 379 height 51
click at [468, 529] on input "Other" at bounding box center [449, 524] width 37 height 37
checkbox input "true"
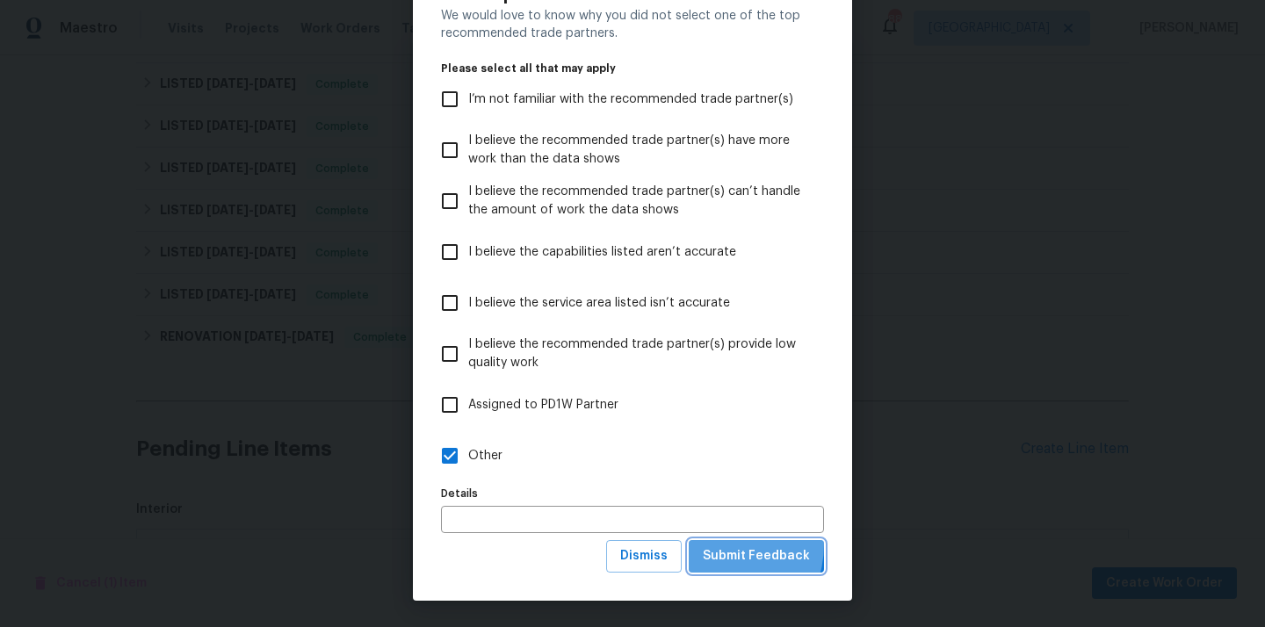
click at [722, 545] on button "Submit Feedback" at bounding box center [756, 556] width 135 height 32
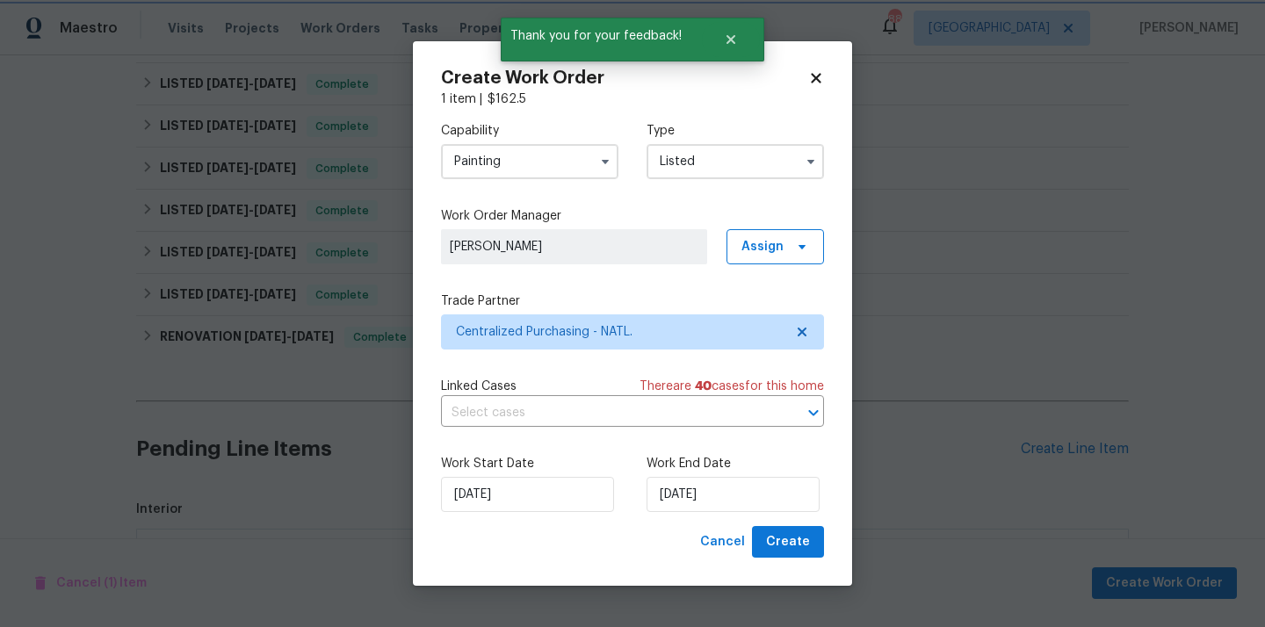
scroll to position [0, 0]
click at [792, 537] on span "Create" at bounding box center [788, 542] width 44 height 22
checkbox input "false"
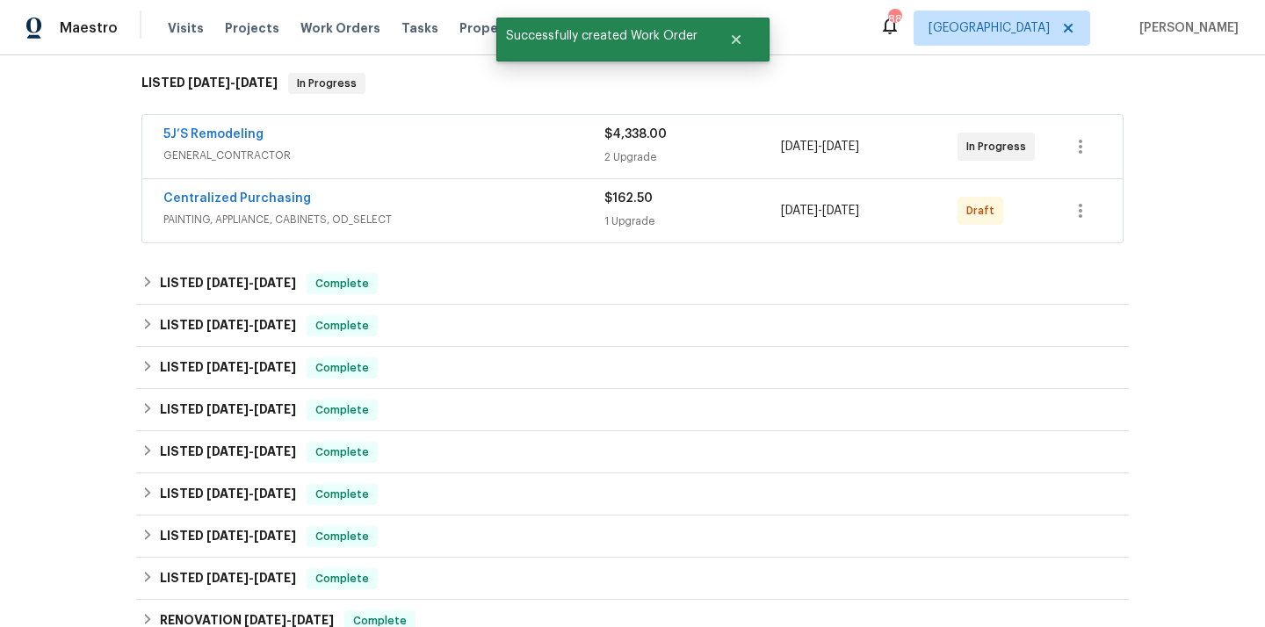
scroll to position [270, 0]
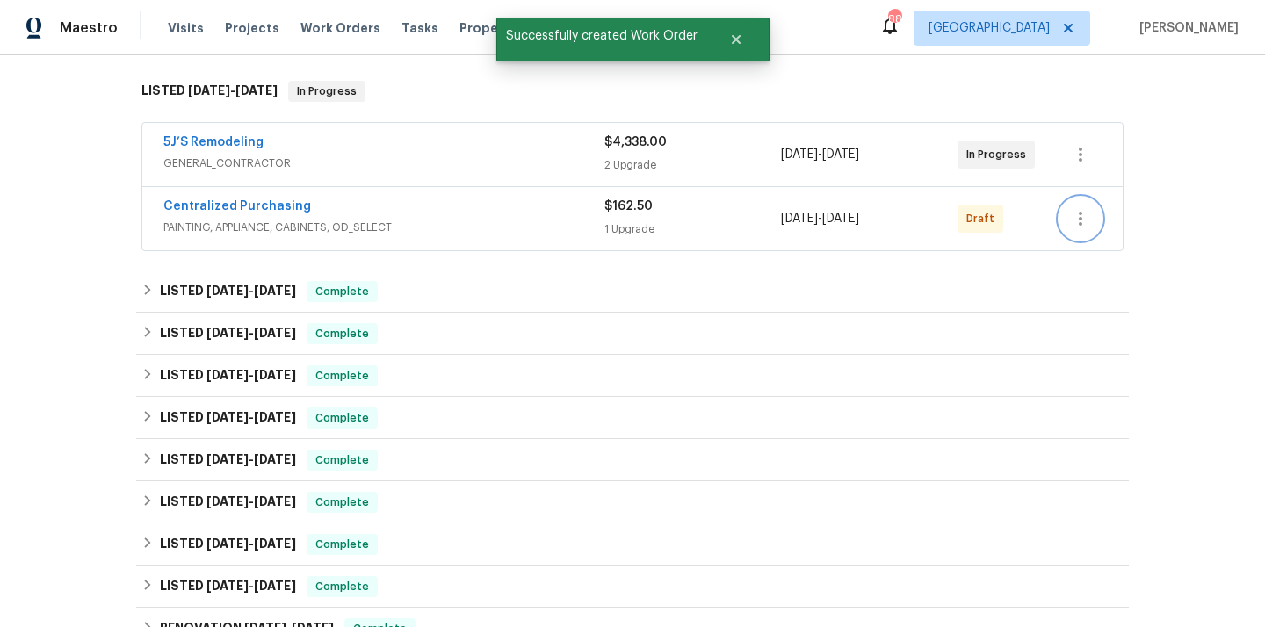
click at [1080, 213] on icon "button" at bounding box center [1080, 219] width 4 height 14
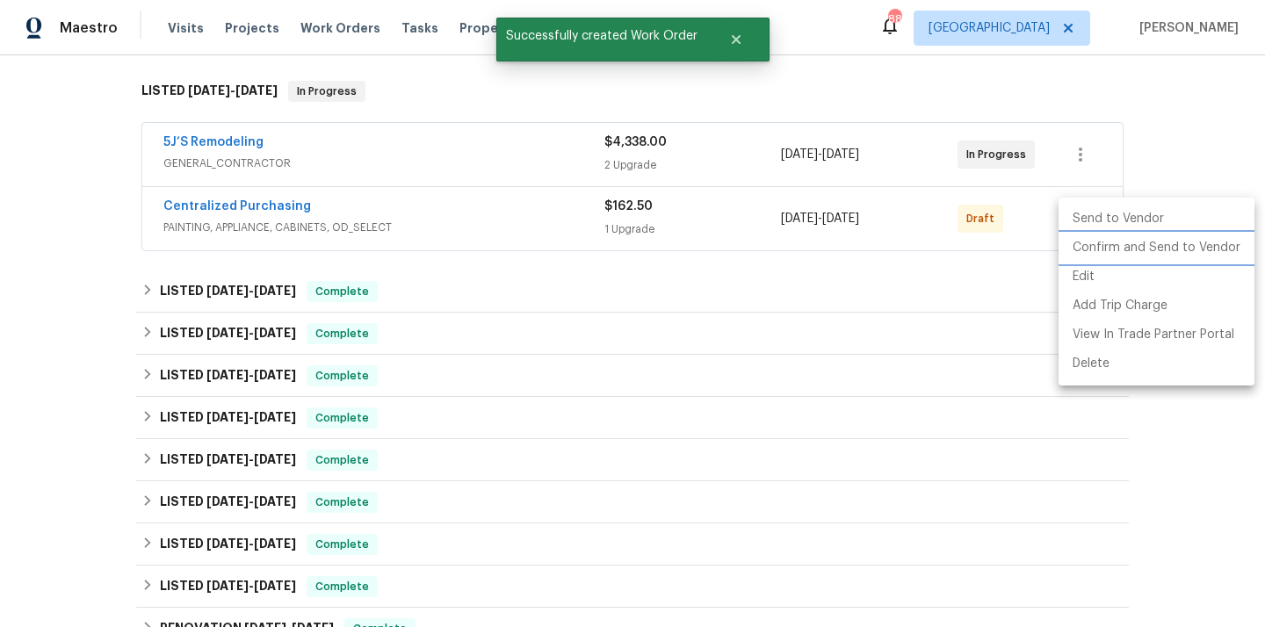
click at [1081, 254] on li "Confirm and Send to Vendor" at bounding box center [1156, 248] width 196 height 29
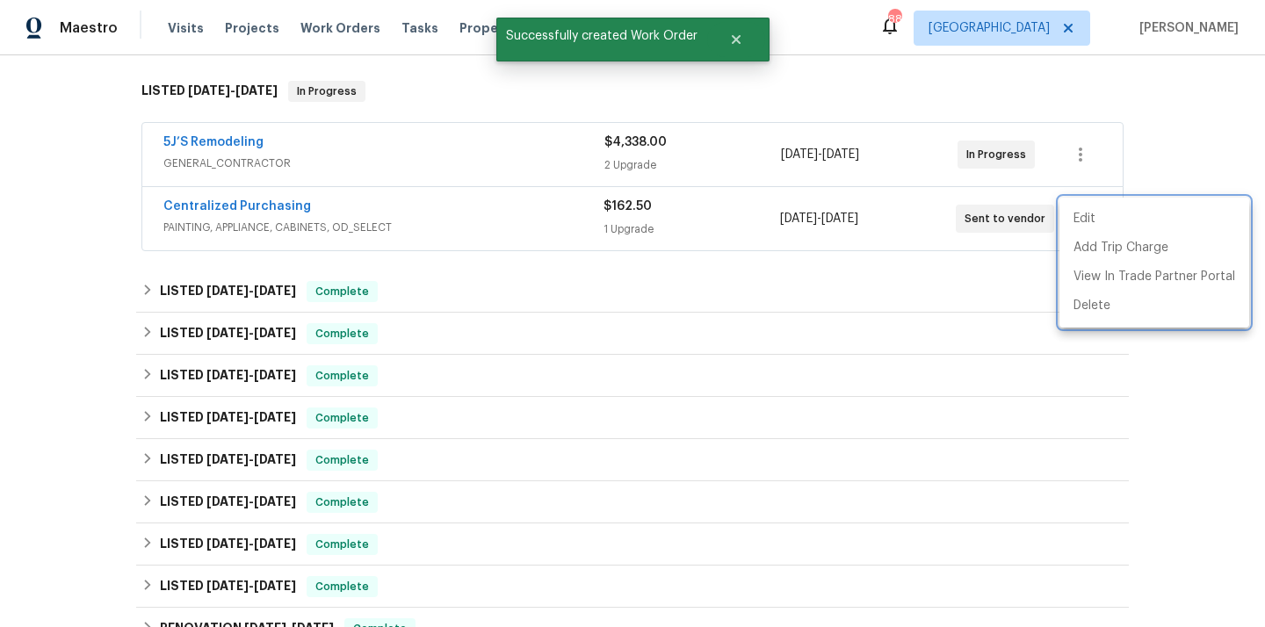
click at [415, 205] on div at bounding box center [632, 313] width 1265 height 627
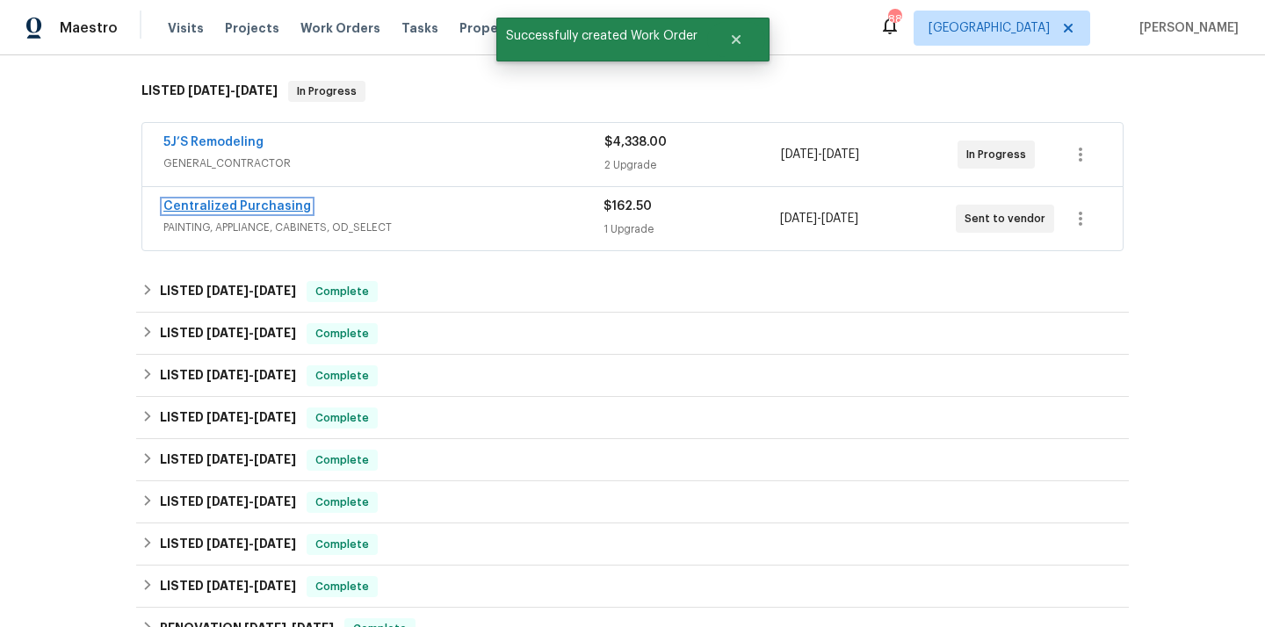
click at [278, 209] on link "Centralized Purchasing" at bounding box center [237, 206] width 148 height 12
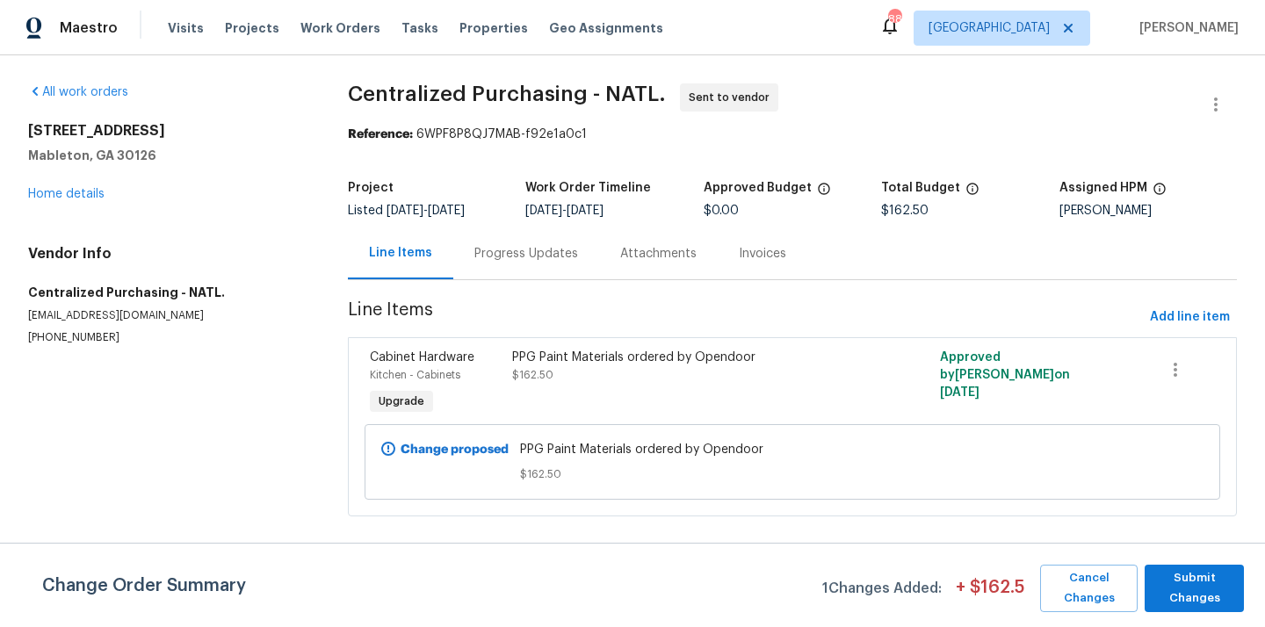
click at [80, 205] on div "All work orders [STREET_ADDRESS] Home details Vendor Info Centralized Purchasin…" at bounding box center [167, 214] width 278 height 262
click at [75, 192] on link "Home details" at bounding box center [66, 194] width 76 height 12
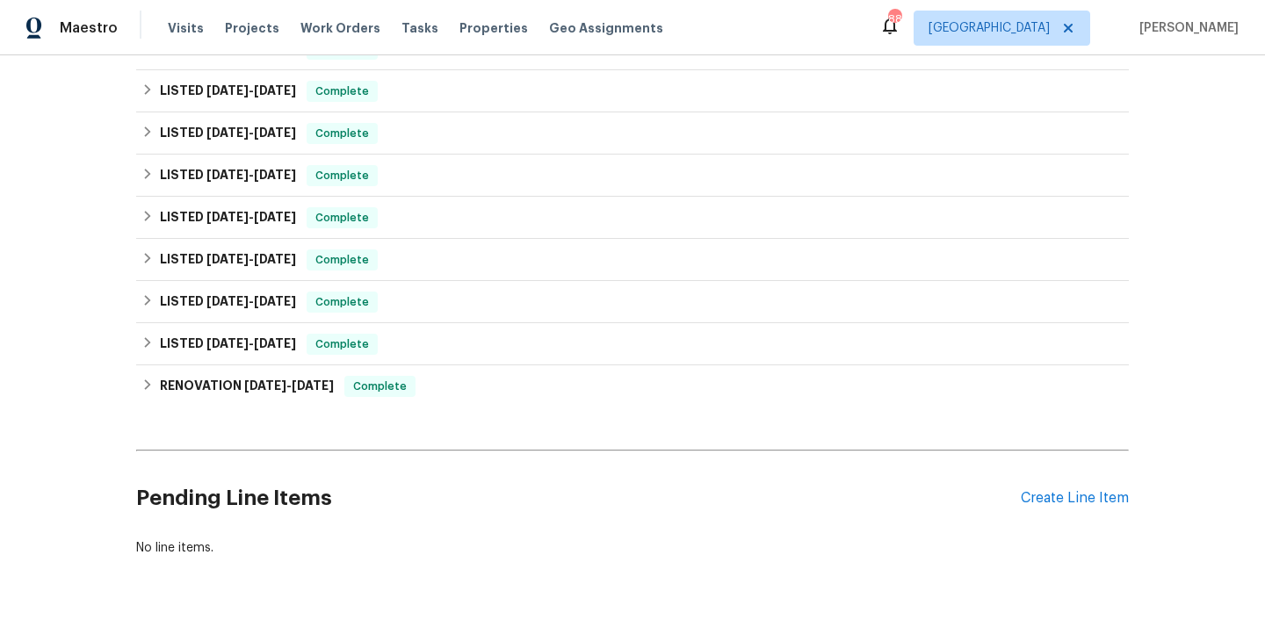
scroll to position [561, 0]
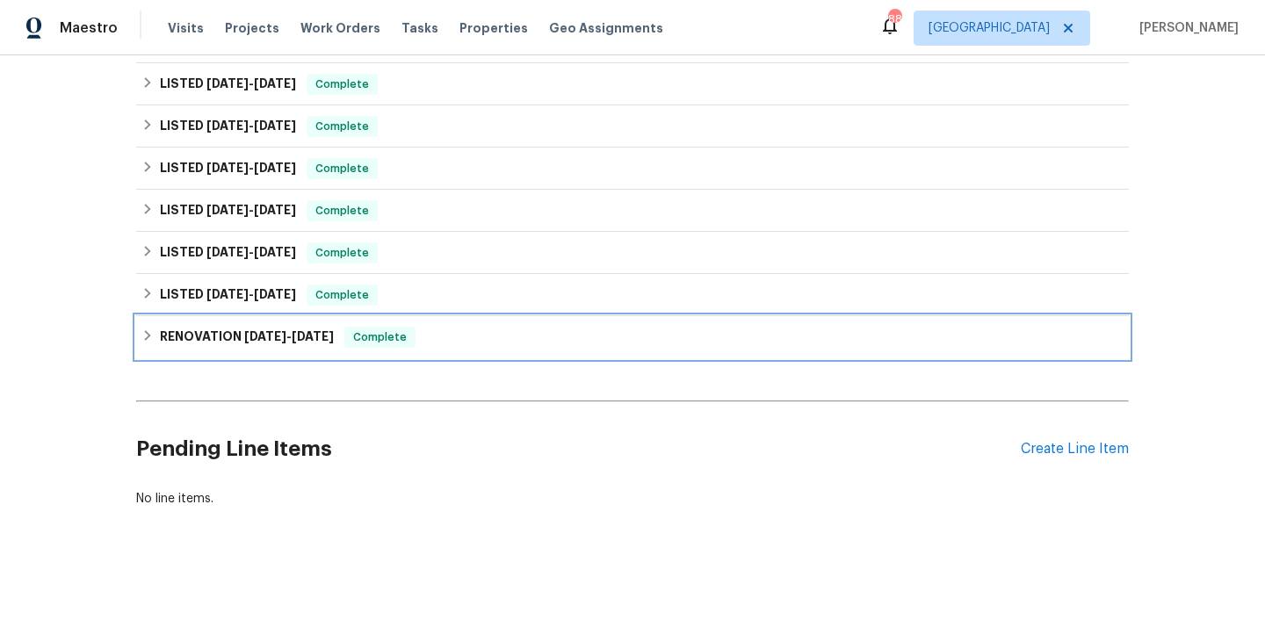
click at [145, 338] on icon at bounding box center [147, 335] width 12 height 12
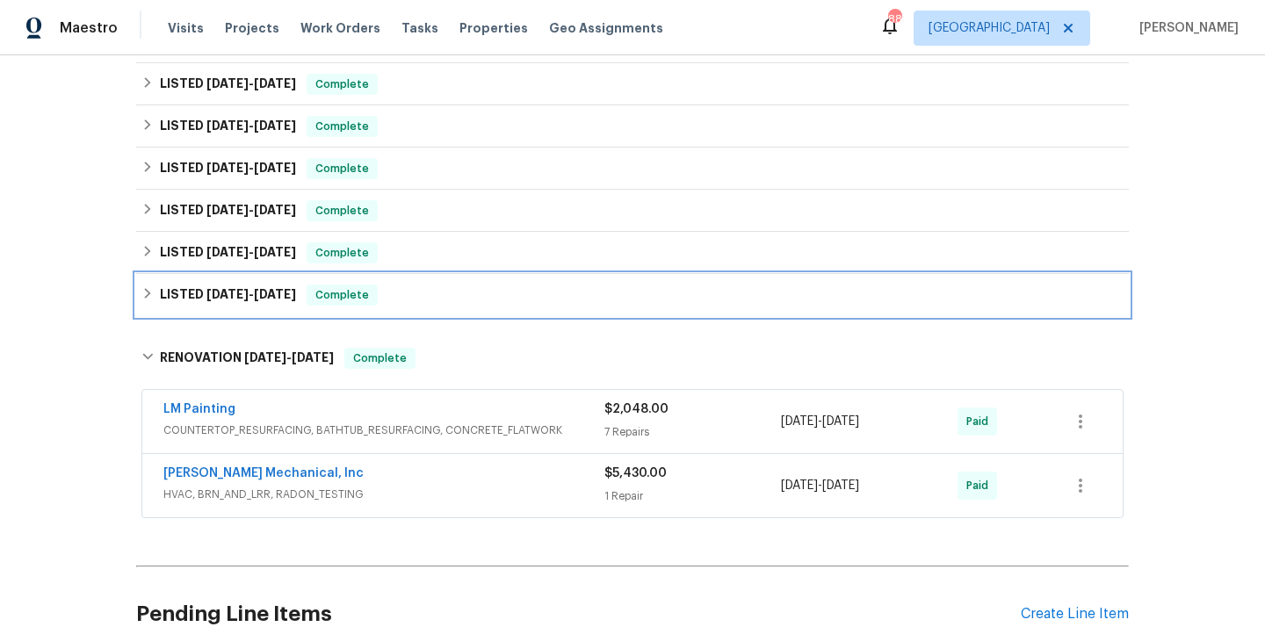
click at [479, 299] on div "LISTED [DATE] - [DATE] Complete" at bounding box center [632, 295] width 982 height 21
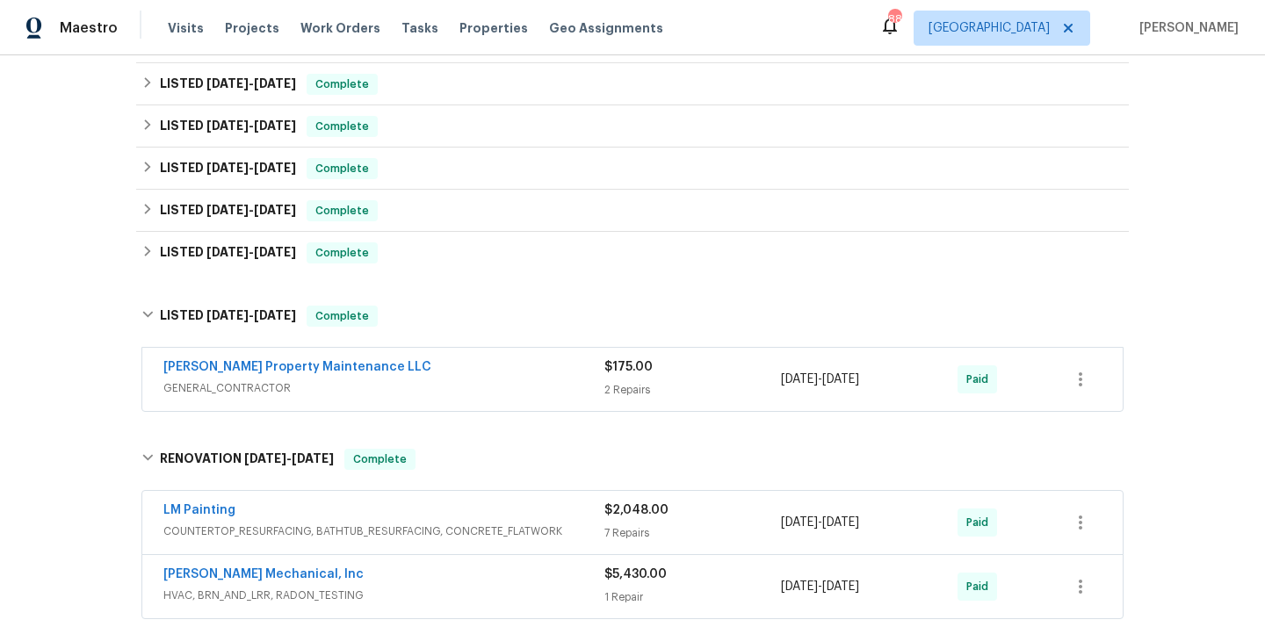
click at [465, 363] on div "[PERSON_NAME] Property Maintenance LLC" at bounding box center [383, 368] width 441 height 21
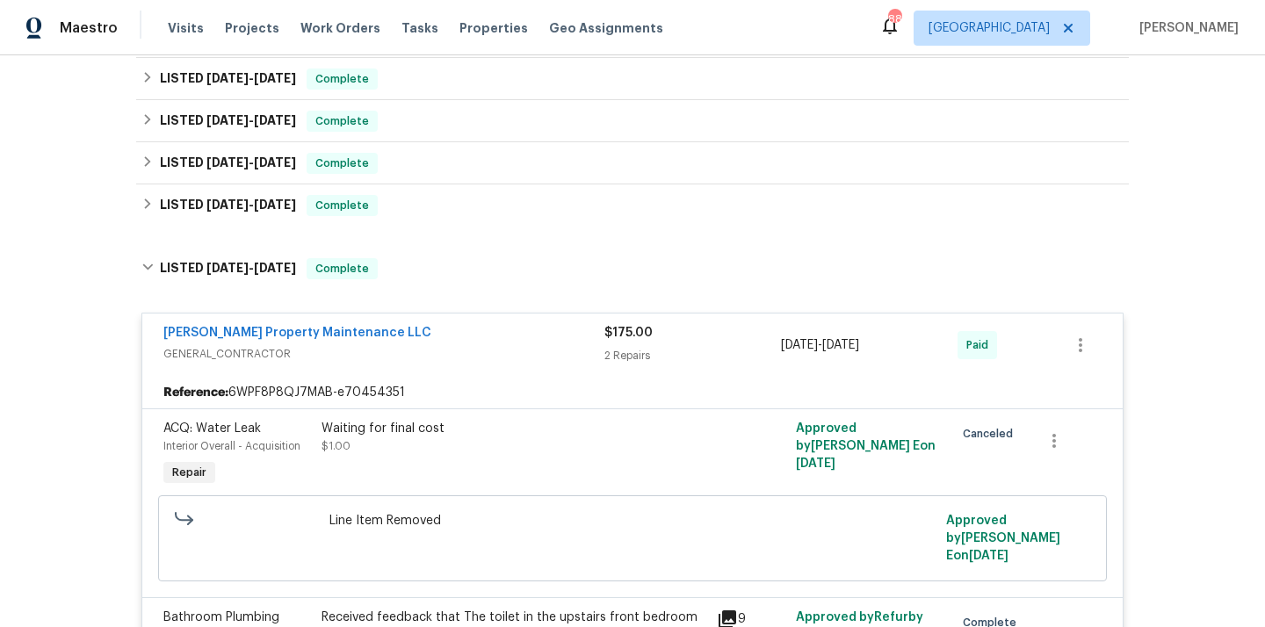
scroll to position [603, 0]
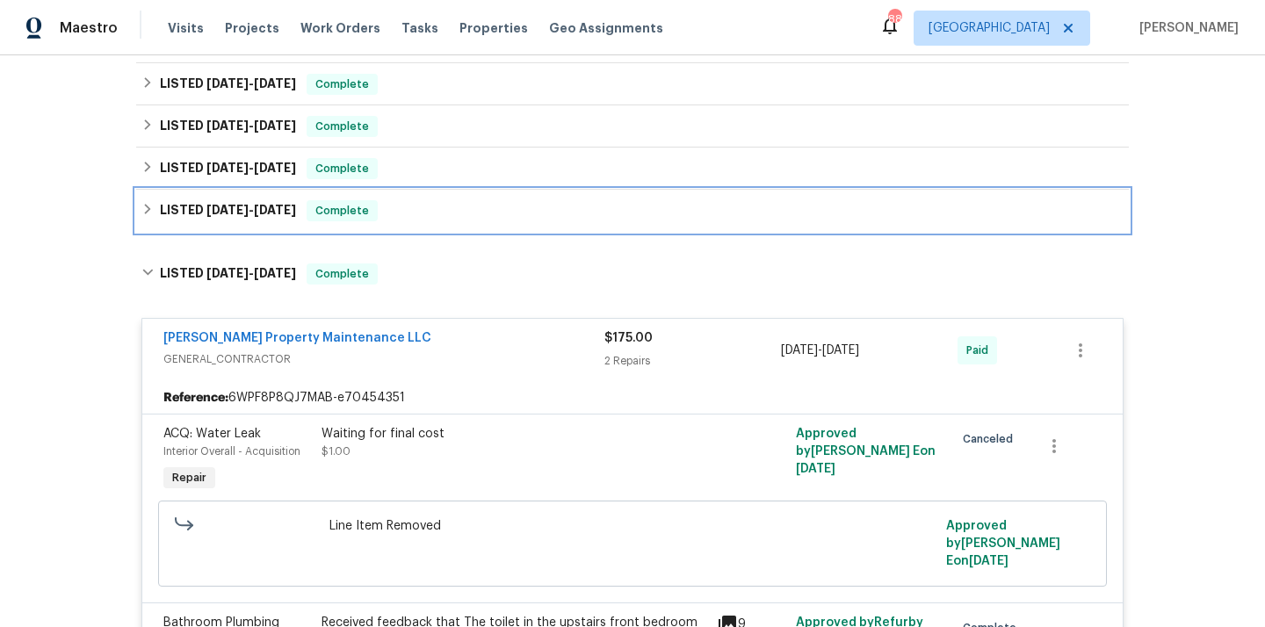
click at [458, 216] on div "LISTED [DATE] - [DATE] Complete" at bounding box center [632, 210] width 982 height 21
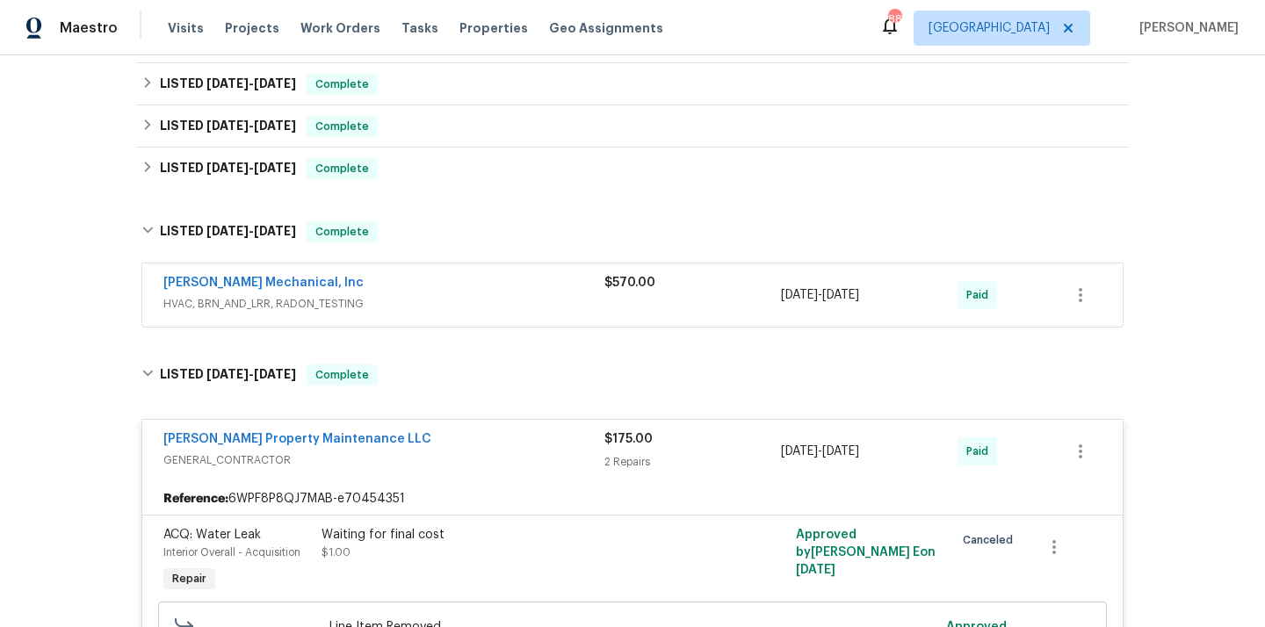
click at [466, 298] on span "HVAC, BRN_AND_LRR, RADON_TESTING" at bounding box center [383, 304] width 441 height 18
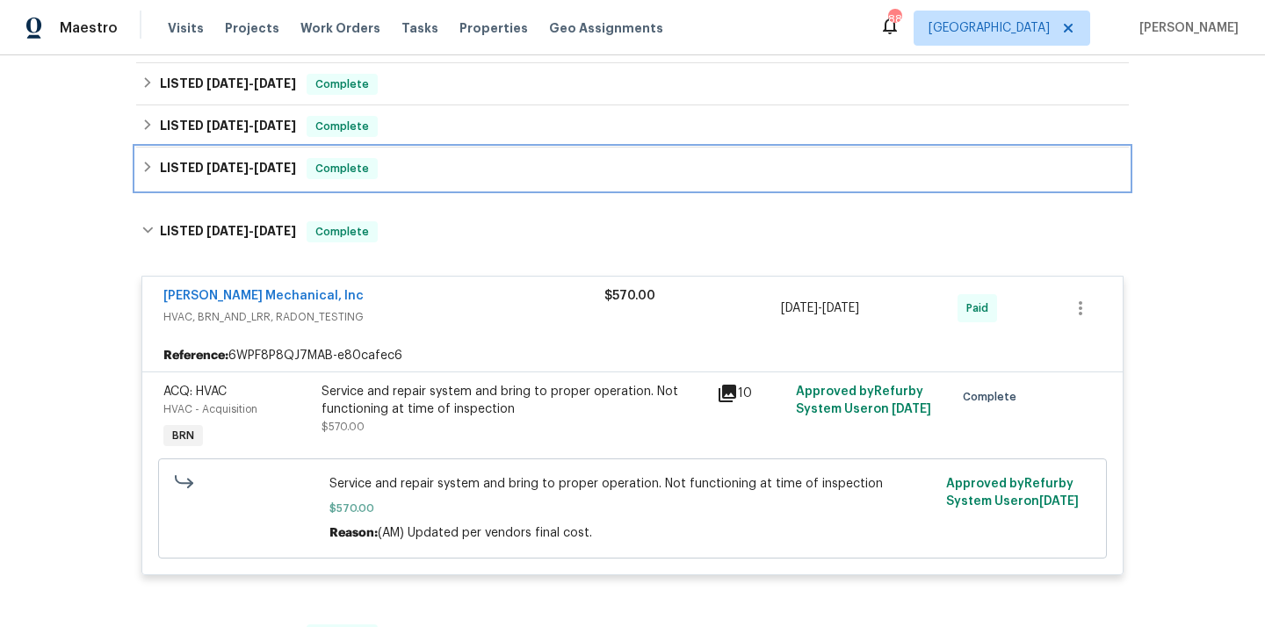
click at [461, 164] on div "LISTED [DATE] - [DATE] Complete" at bounding box center [632, 168] width 982 height 21
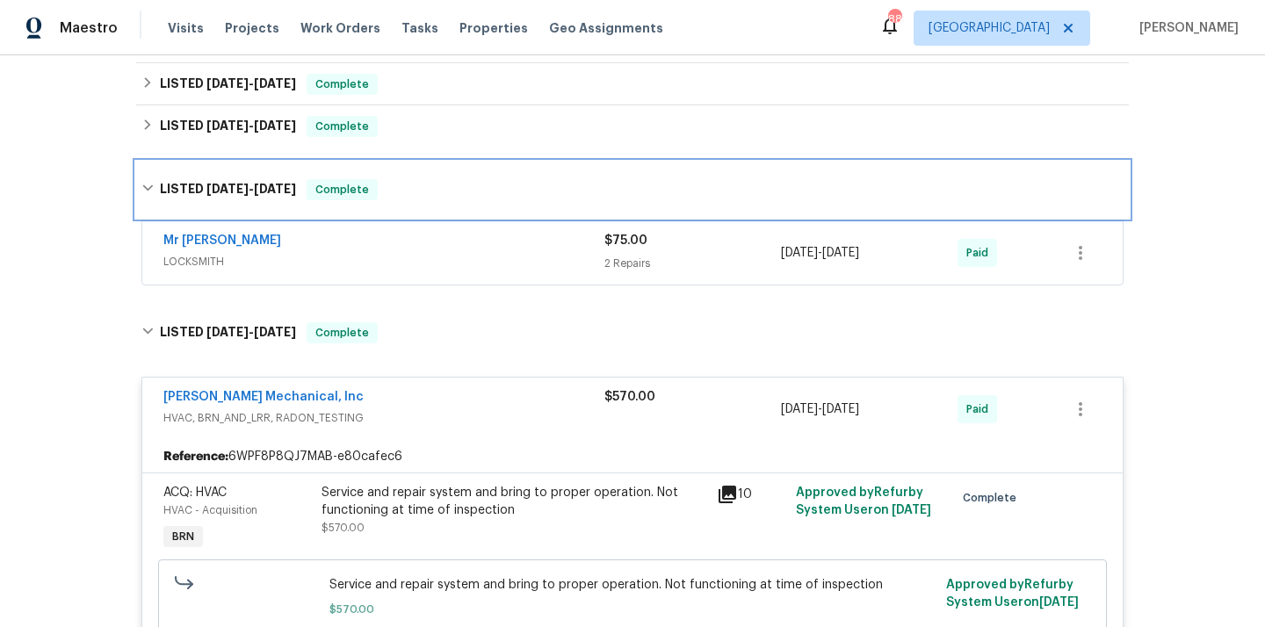
click at [458, 216] on div "LISTED [DATE] - [DATE] Complete" at bounding box center [632, 190] width 992 height 56
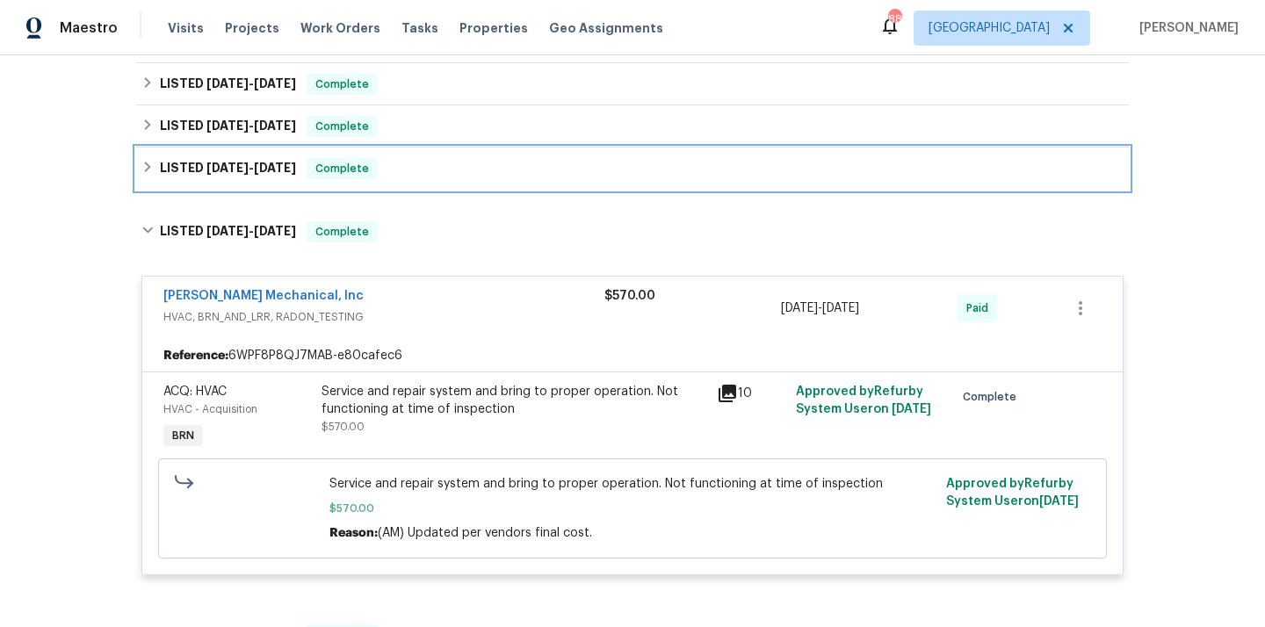
click at [456, 179] on div "LISTED [DATE] - [DATE] Complete" at bounding box center [632, 169] width 992 height 42
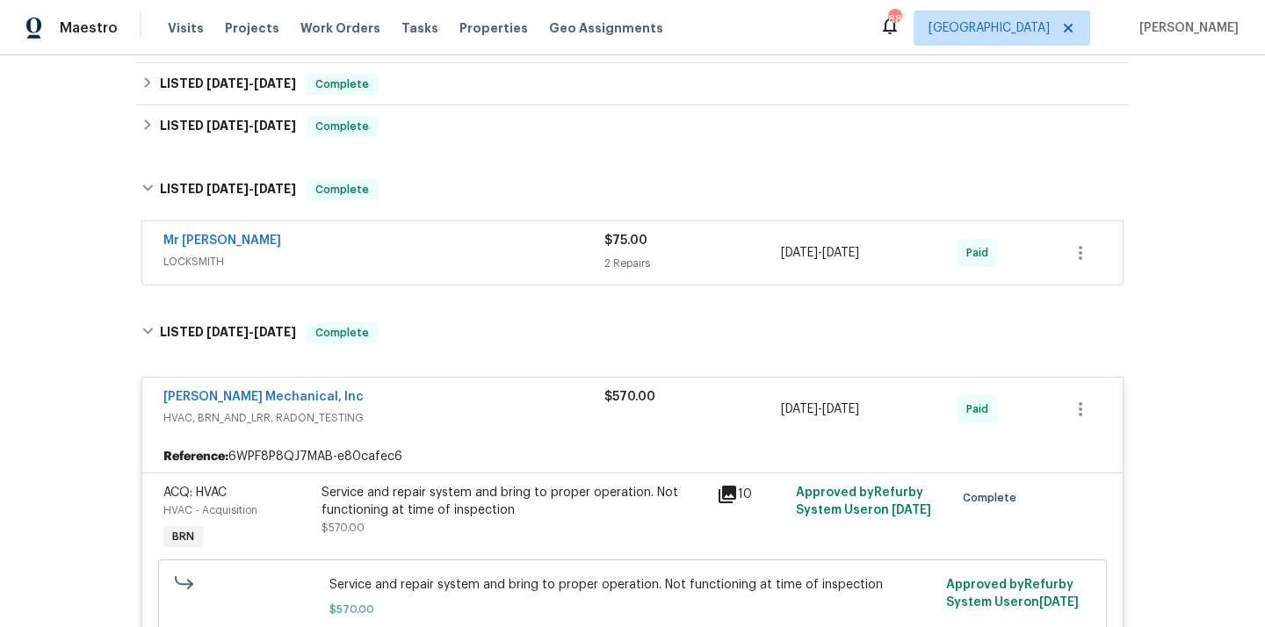
click at [445, 234] on div "Mr [PERSON_NAME]" at bounding box center [383, 242] width 441 height 21
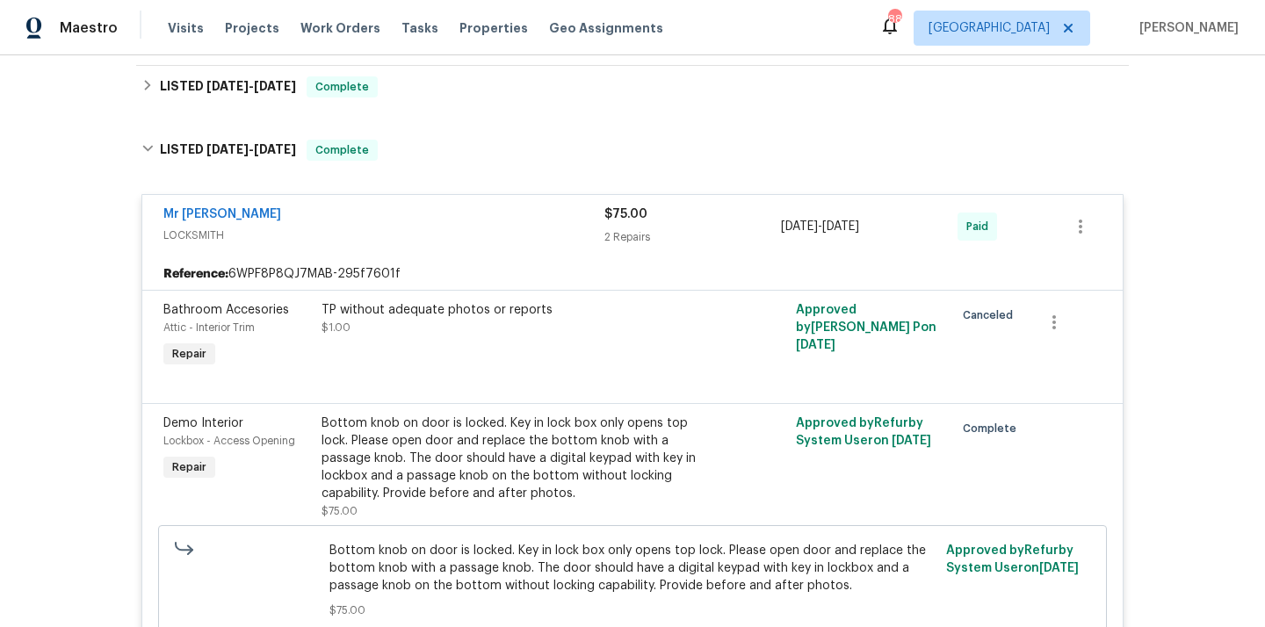
scroll to position [646, 0]
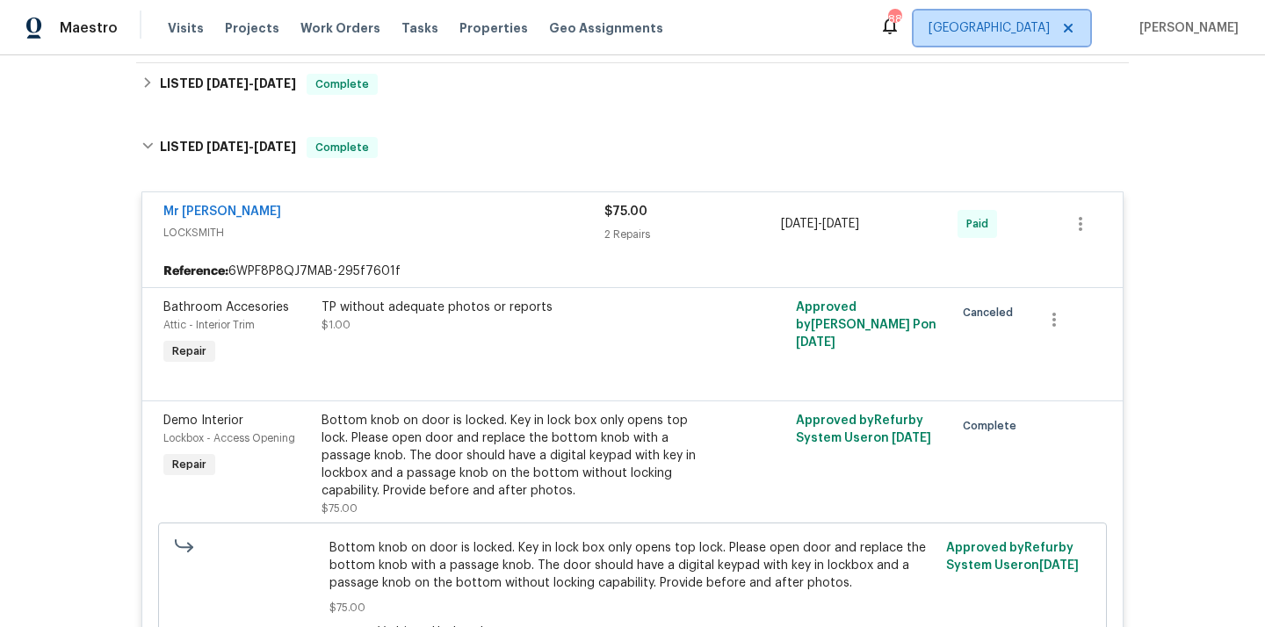
click at [1049, 20] on span "[GEOGRAPHIC_DATA]" at bounding box center [988, 28] width 121 height 18
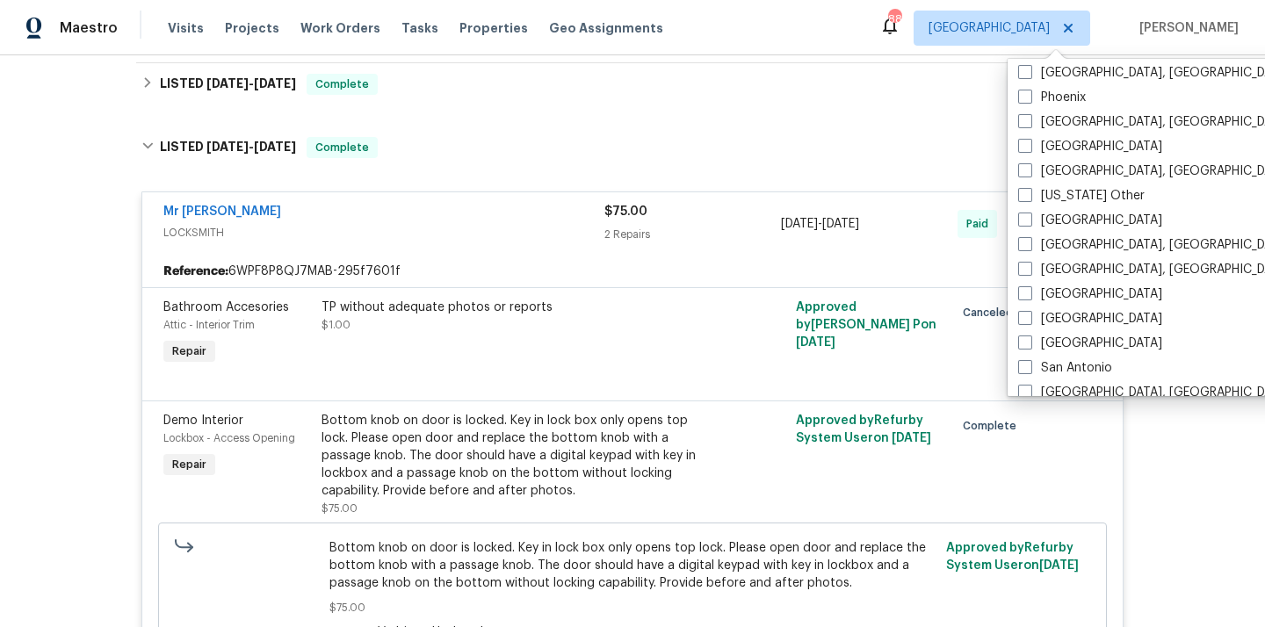
scroll to position [2081, 0]
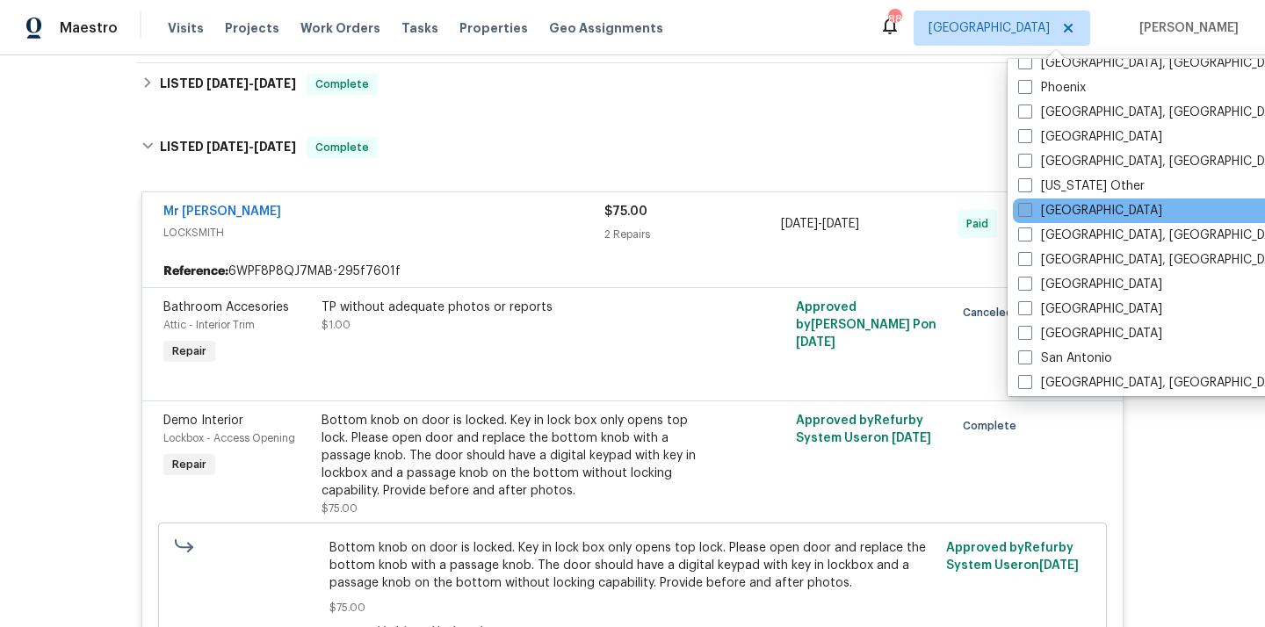
click at [1043, 211] on label "[GEOGRAPHIC_DATA]" at bounding box center [1090, 211] width 144 height 18
click at [1029, 211] on input "[GEOGRAPHIC_DATA]" at bounding box center [1023, 207] width 11 height 11
checkbox input "true"
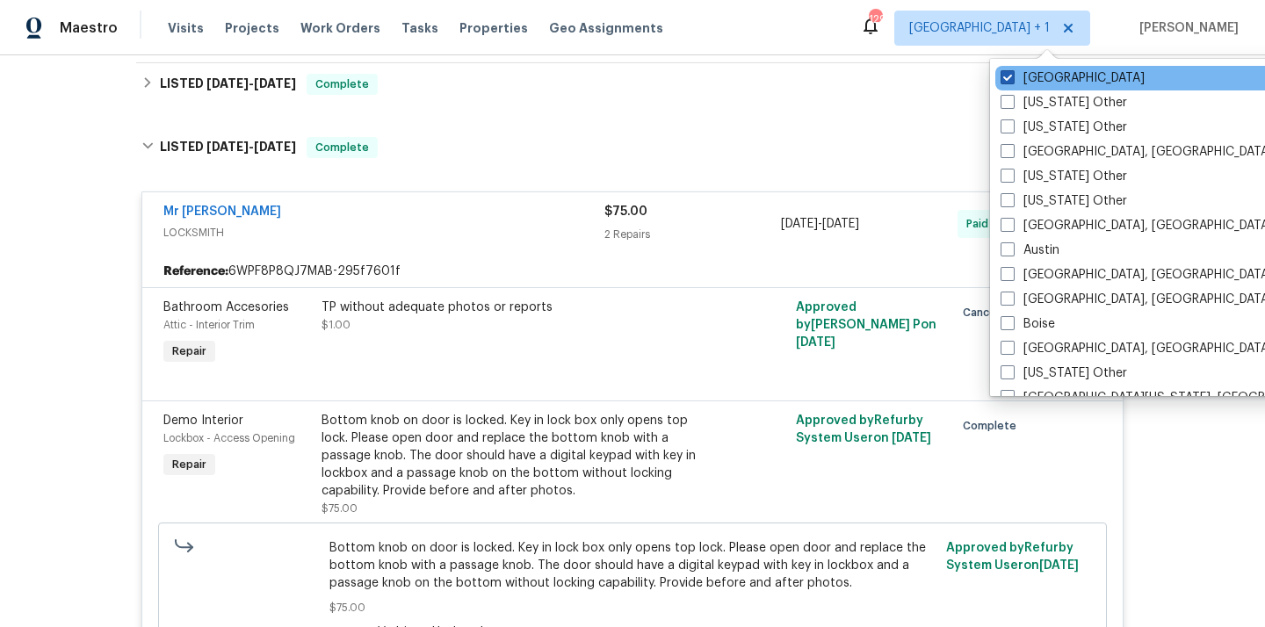
click at [1034, 70] on label "[GEOGRAPHIC_DATA]" at bounding box center [1072, 78] width 144 height 18
click at [1012, 70] on input "[GEOGRAPHIC_DATA]" at bounding box center [1005, 74] width 11 height 11
checkbox input "false"
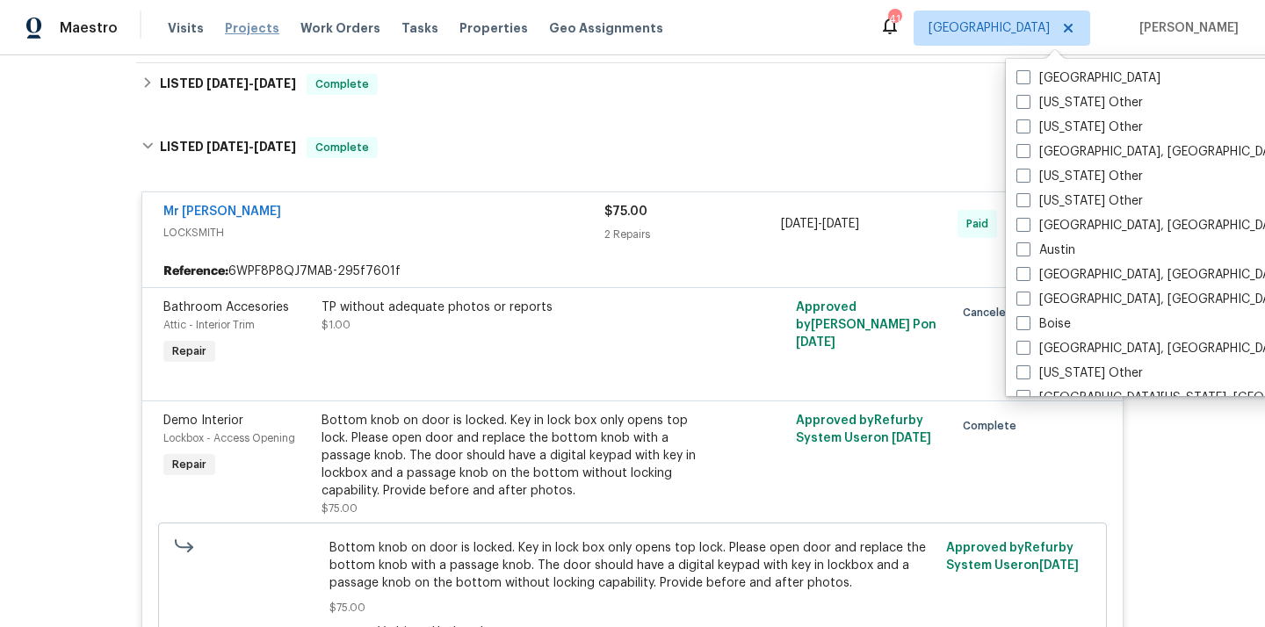
click at [254, 29] on span "Projects" at bounding box center [252, 28] width 54 height 18
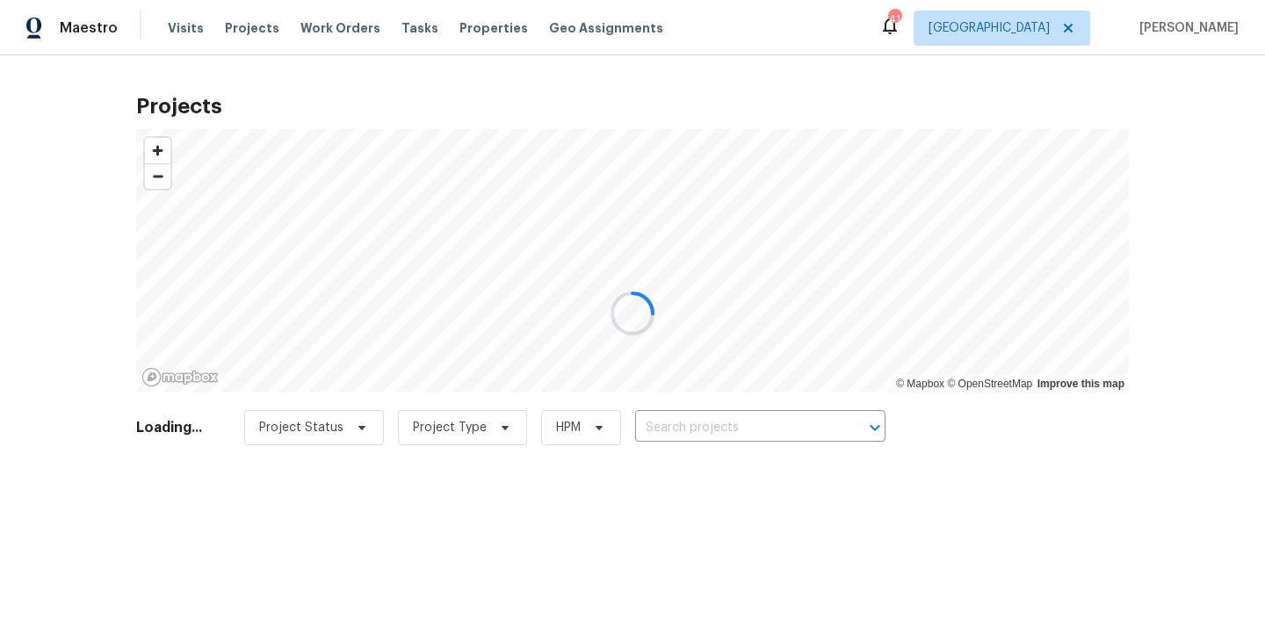
click at [747, 422] on div at bounding box center [632, 313] width 1265 height 627
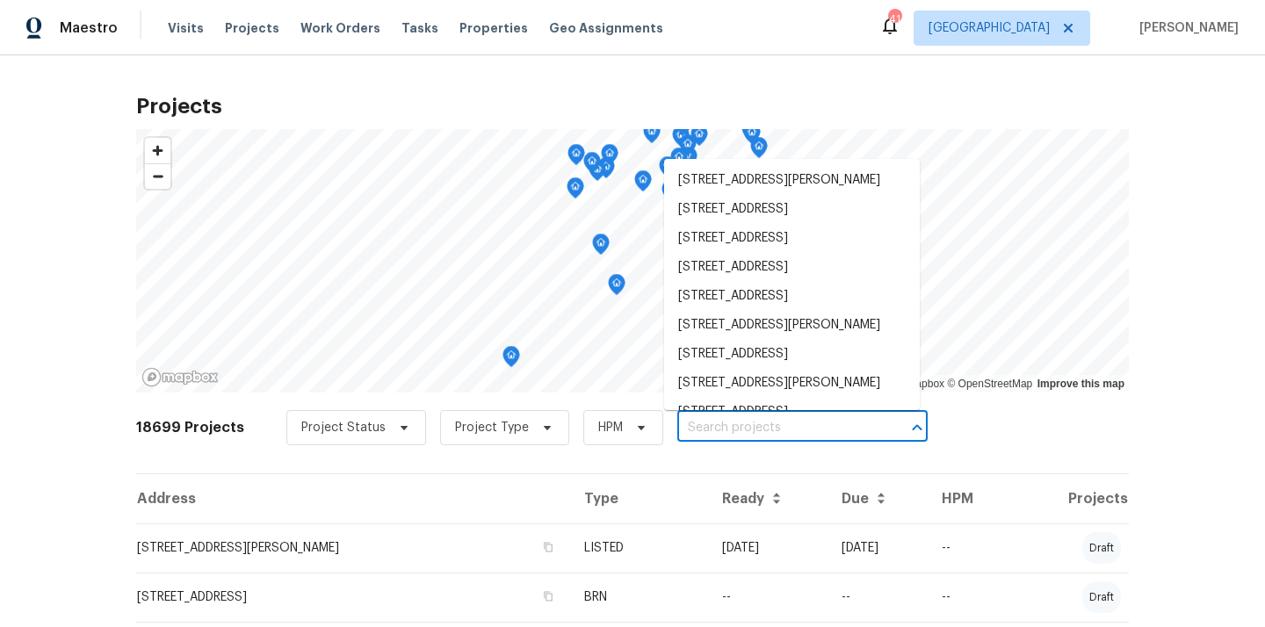
click at [747, 422] on input "text" at bounding box center [777, 428] width 201 height 27
paste input "[STREET_ADDRESS]"
type input "[STREET_ADDRESS]"
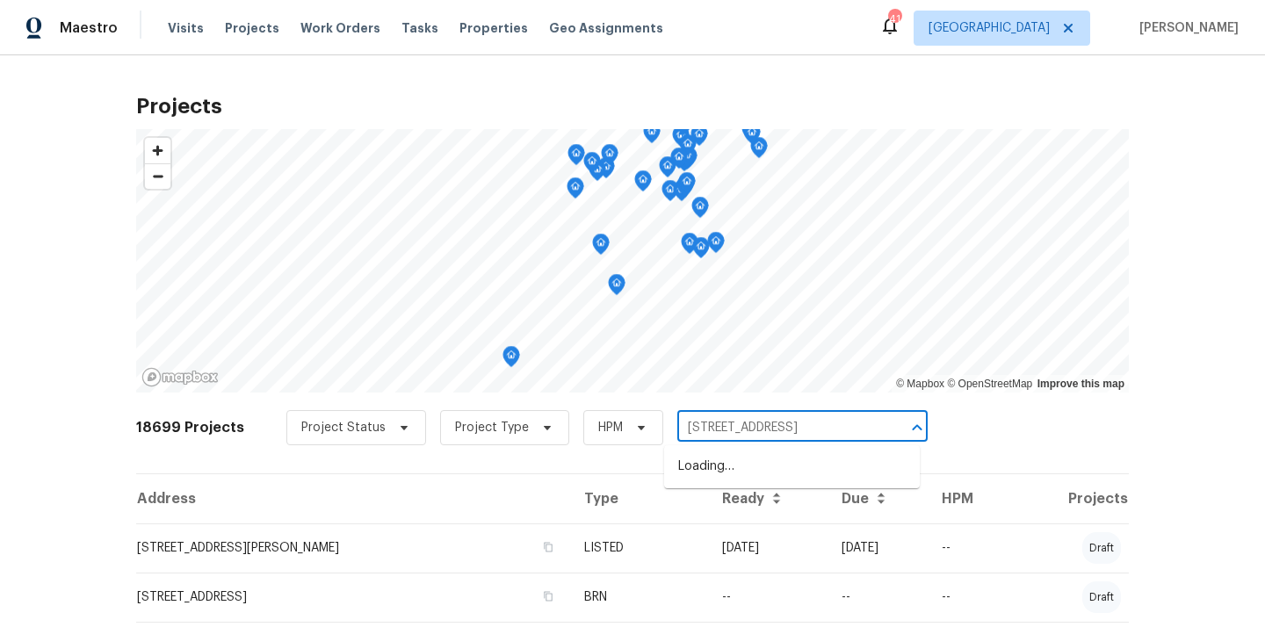
scroll to position [0, 31]
click at [734, 468] on li "[STREET_ADDRESS]" at bounding box center [792, 466] width 256 height 29
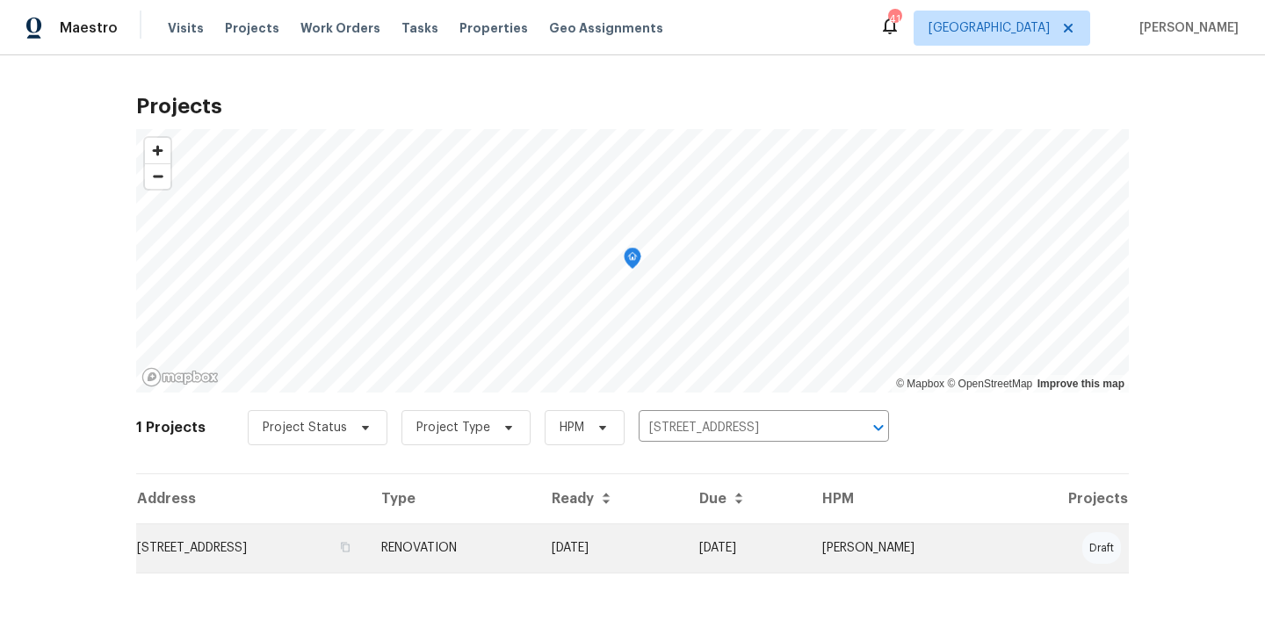
click at [367, 570] on td "[STREET_ADDRESS]" at bounding box center [251, 547] width 231 height 49
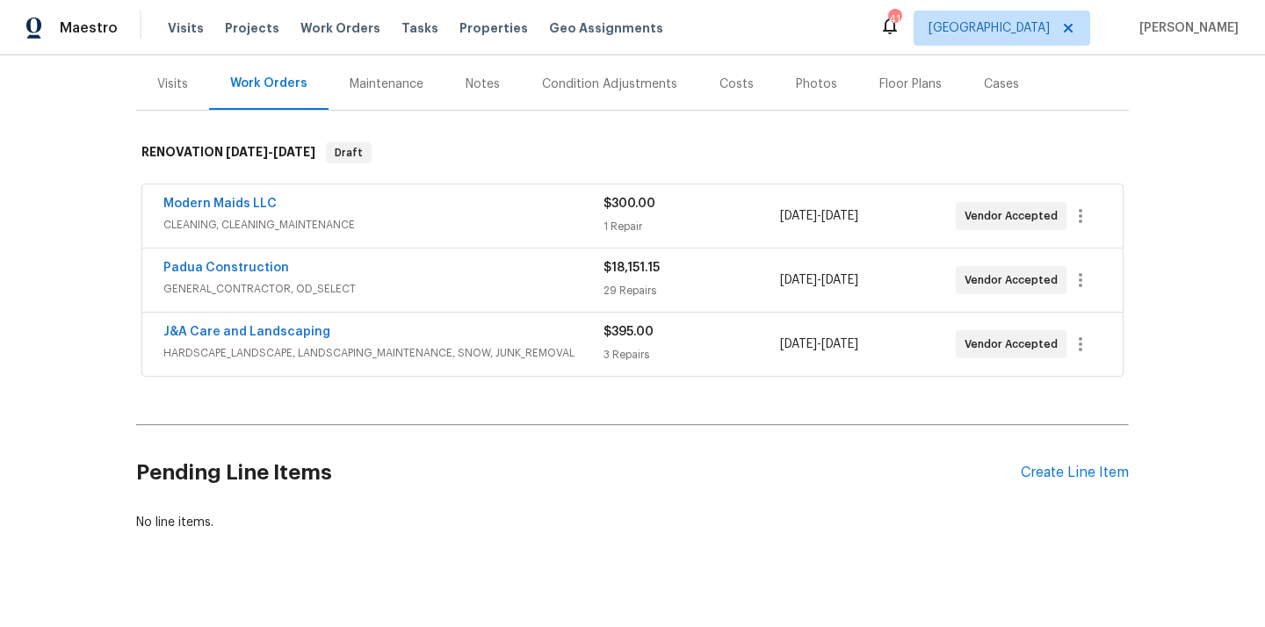
scroll to position [212, 0]
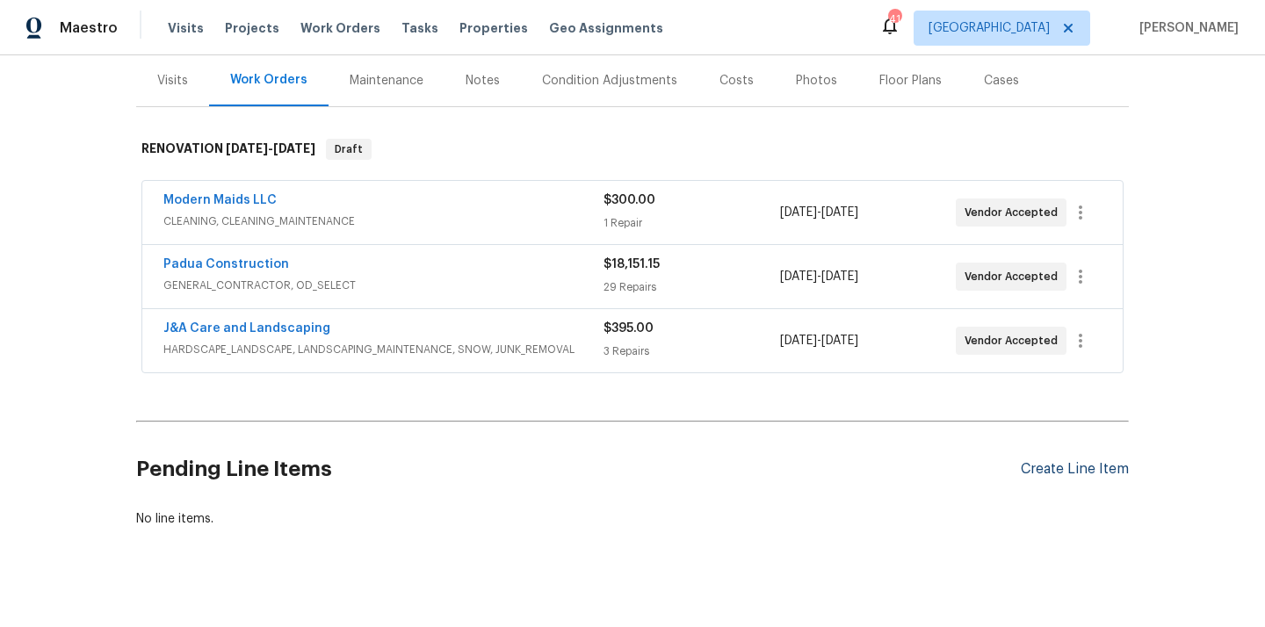
click at [1041, 462] on div "Create Line Item" at bounding box center [1075, 469] width 108 height 17
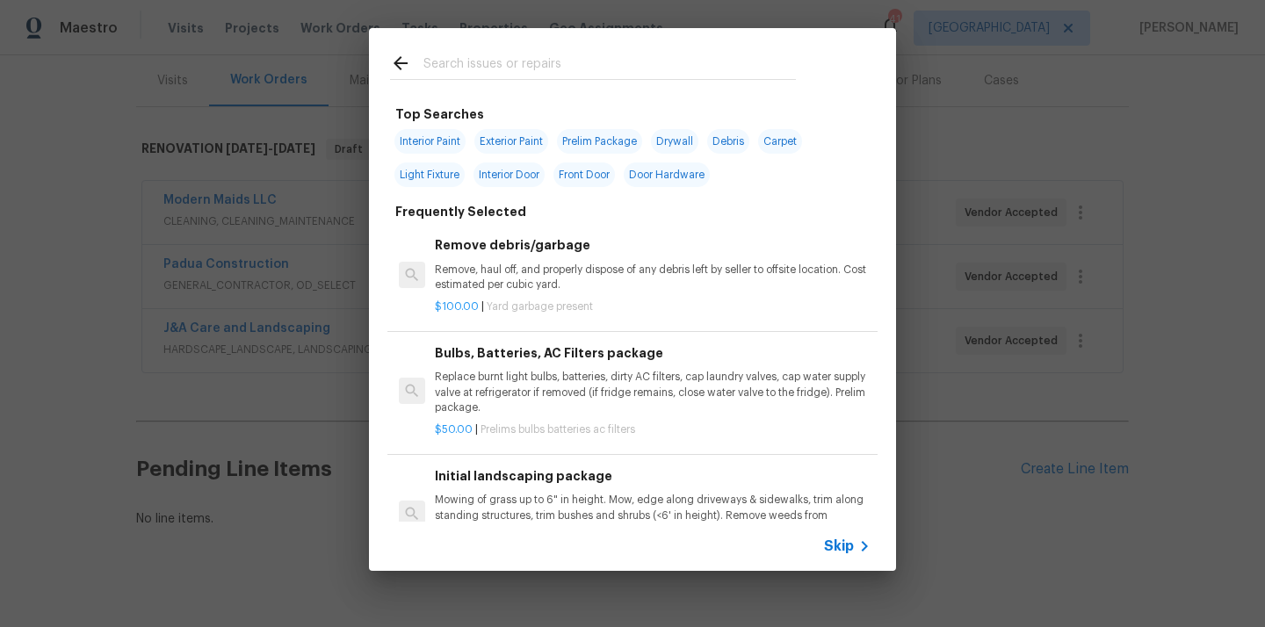
click at [576, 62] on input "text" at bounding box center [609, 66] width 372 height 26
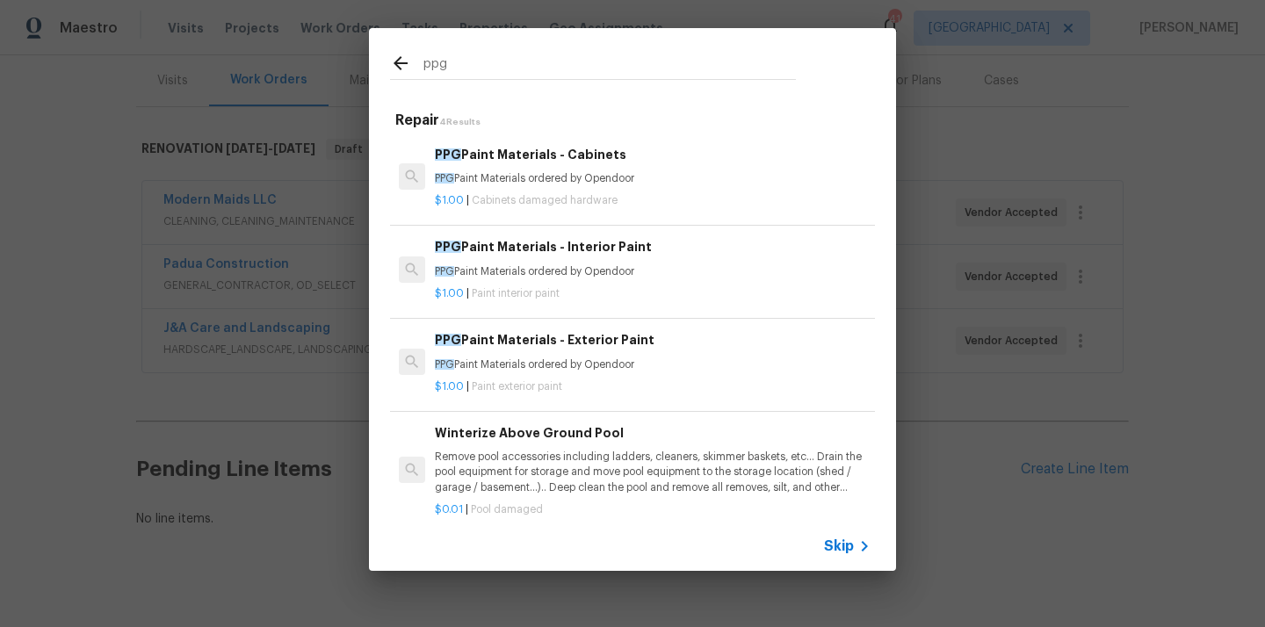
type input "ppg"
click at [559, 184] on p "PPG Paint Materials ordered by Opendoor" at bounding box center [653, 178] width 436 height 15
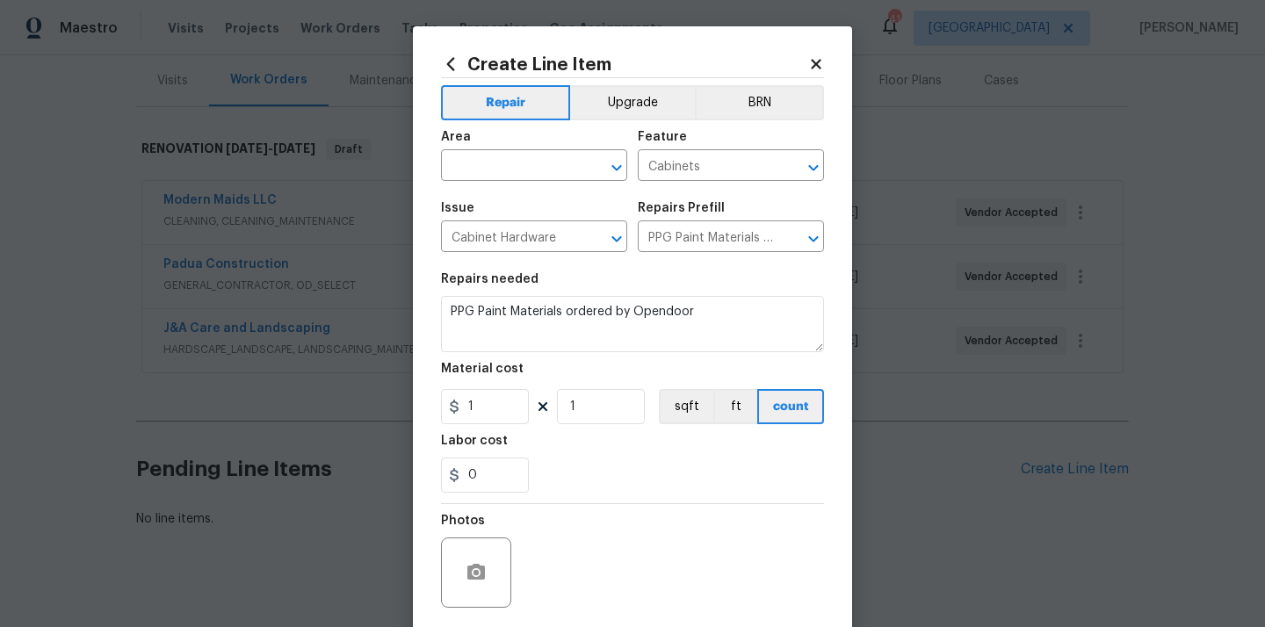
click at [490, 182] on span "Area ​" at bounding box center [534, 155] width 186 height 71
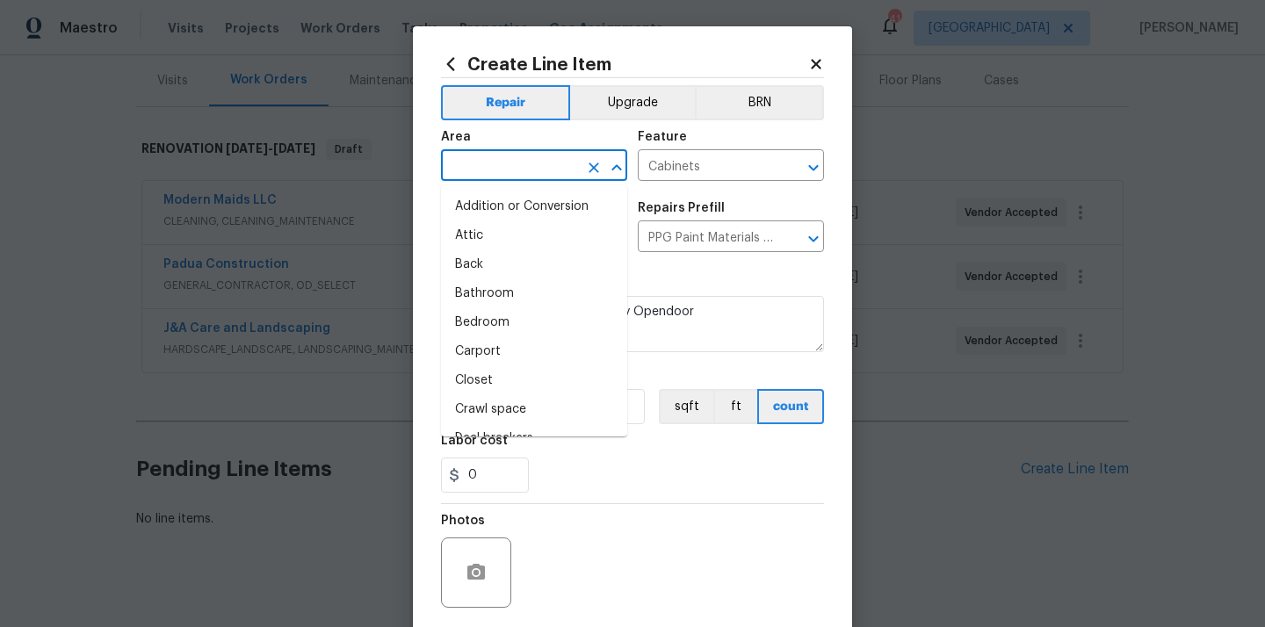
click at [490, 177] on input "text" at bounding box center [509, 167] width 137 height 27
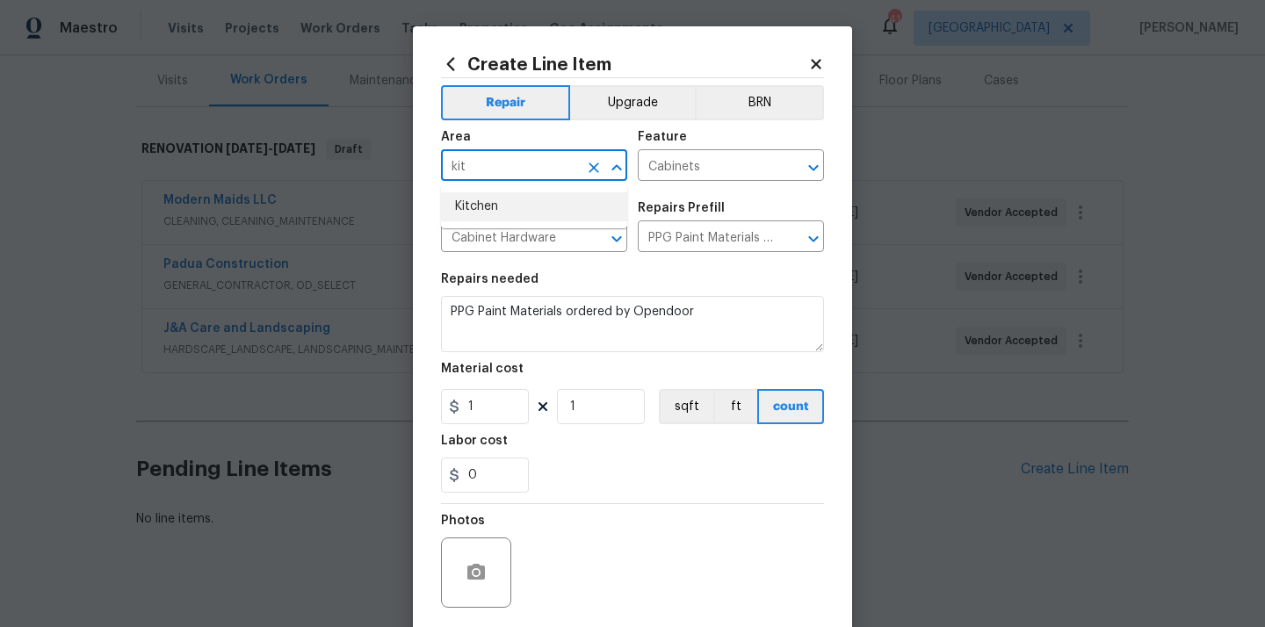
click at [501, 227] on ul "Kitchen" at bounding box center [534, 206] width 186 height 43
click at [496, 210] on li "Kitchen" at bounding box center [534, 206] width 186 height 29
type input "Kitchen"
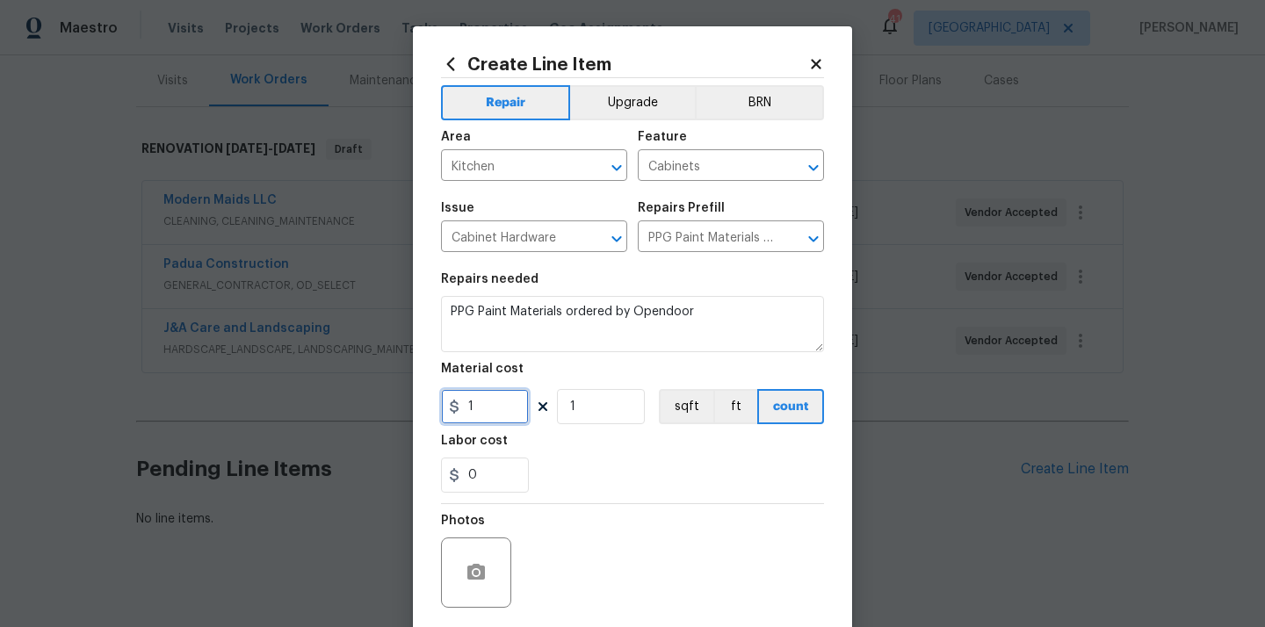
drag, startPoint x: 487, startPoint y: 415, endPoint x: 444, endPoint y: 412, distance: 42.3
click at [444, 412] on input "1" at bounding box center [485, 406] width 88 height 35
paste input "743.16"
type input "743.16"
click at [568, 468] on div "0" at bounding box center [632, 475] width 383 height 35
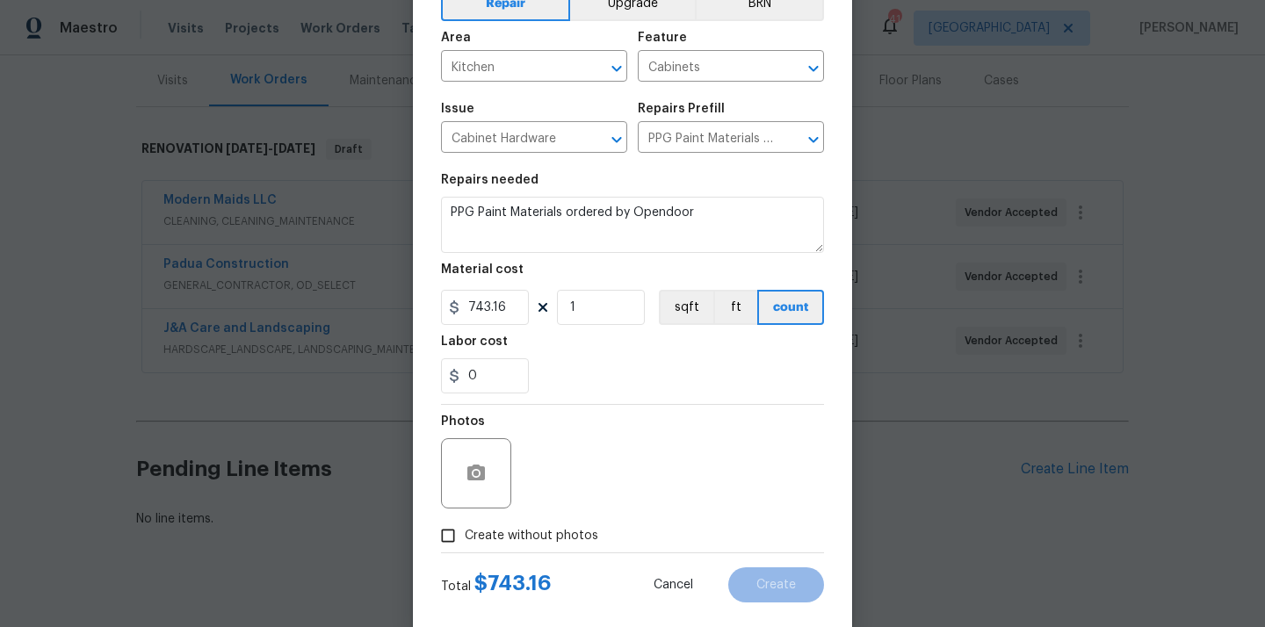
scroll to position [130, 0]
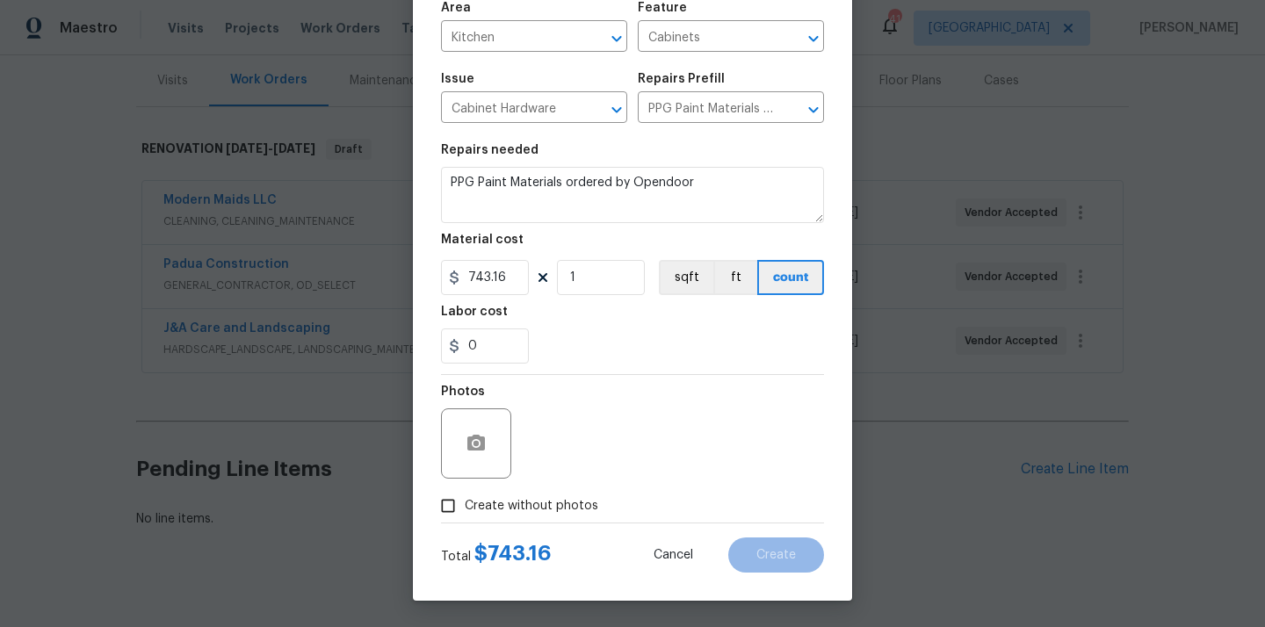
click at [529, 547] on span "$ 743.16" at bounding box center [512, 553] width 77 height 21
click at [548, 512] on span "Create without photos" at bounding box center [531, 506] width 133 height 18
click at [465, 512] on input "Create without photos" at bounding box center [447, 505] width 33 height 33
checkbox input "true"
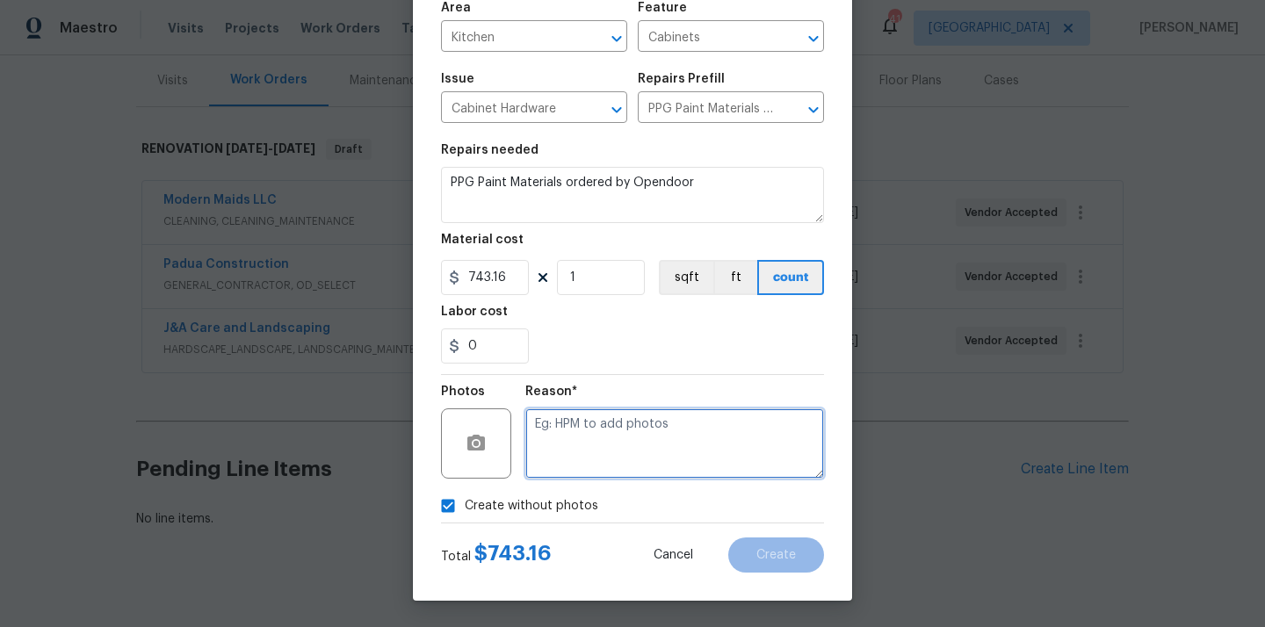
click at [573, 457] on textarea at bounding box center [674, 443] width 299 height 70
type textarea "N/A"
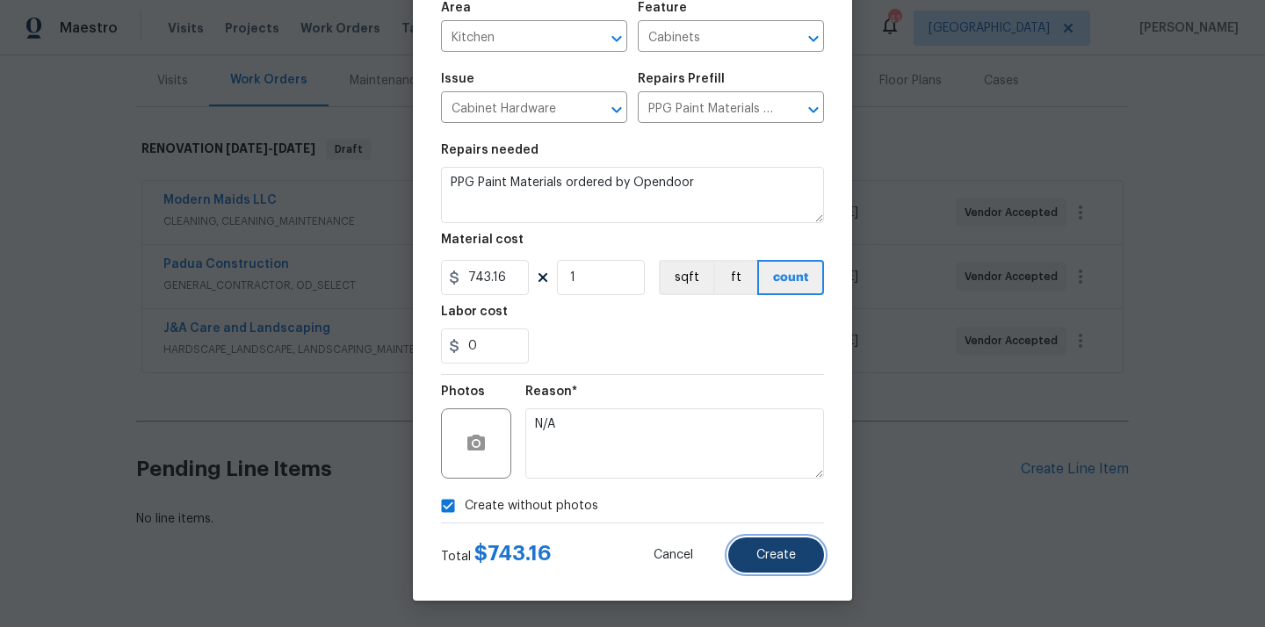
click at [779, 558] on span "Create" at bounding box center [776, 555] width 40 height 13
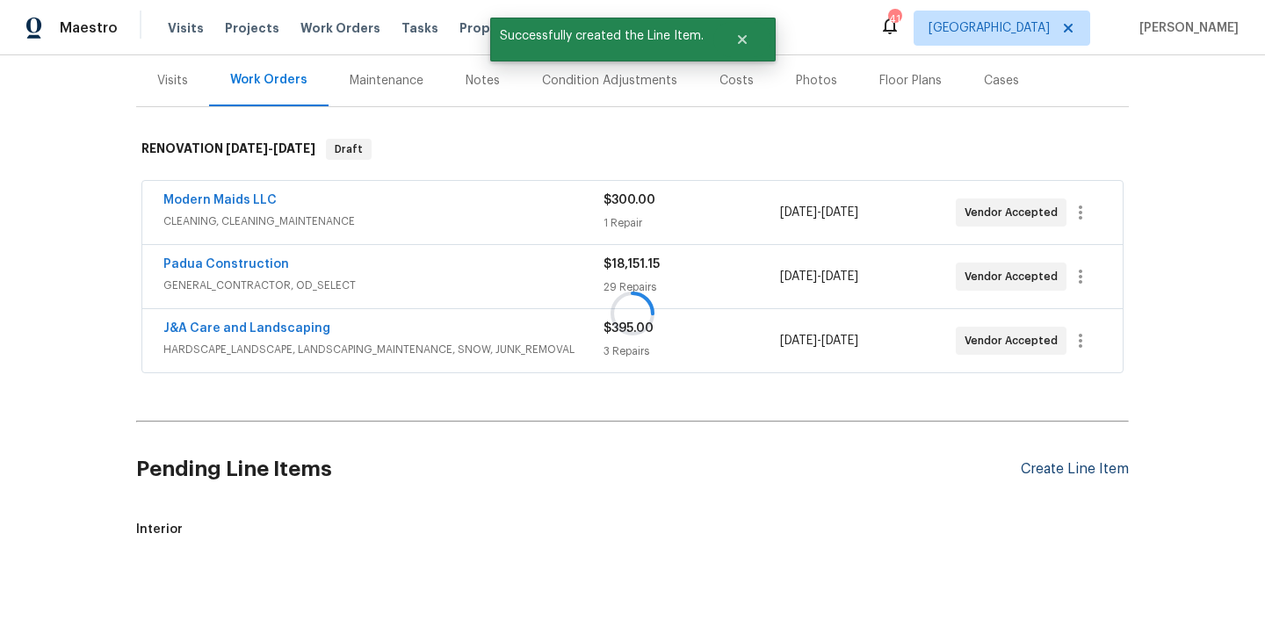
click at [1056, 468] on div "Create Line Item" at bounding box center [1075, 469] width 108 height 17
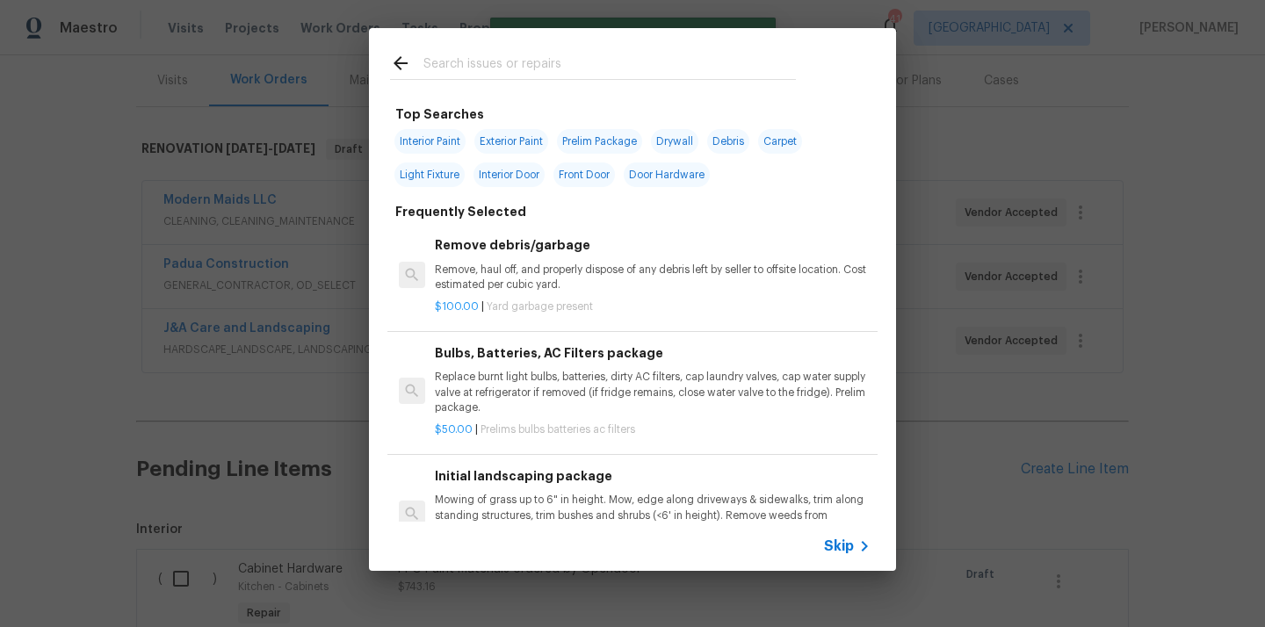
click at [620, 69] on input "text" at bounding box center [609, 66] width 372 height 26
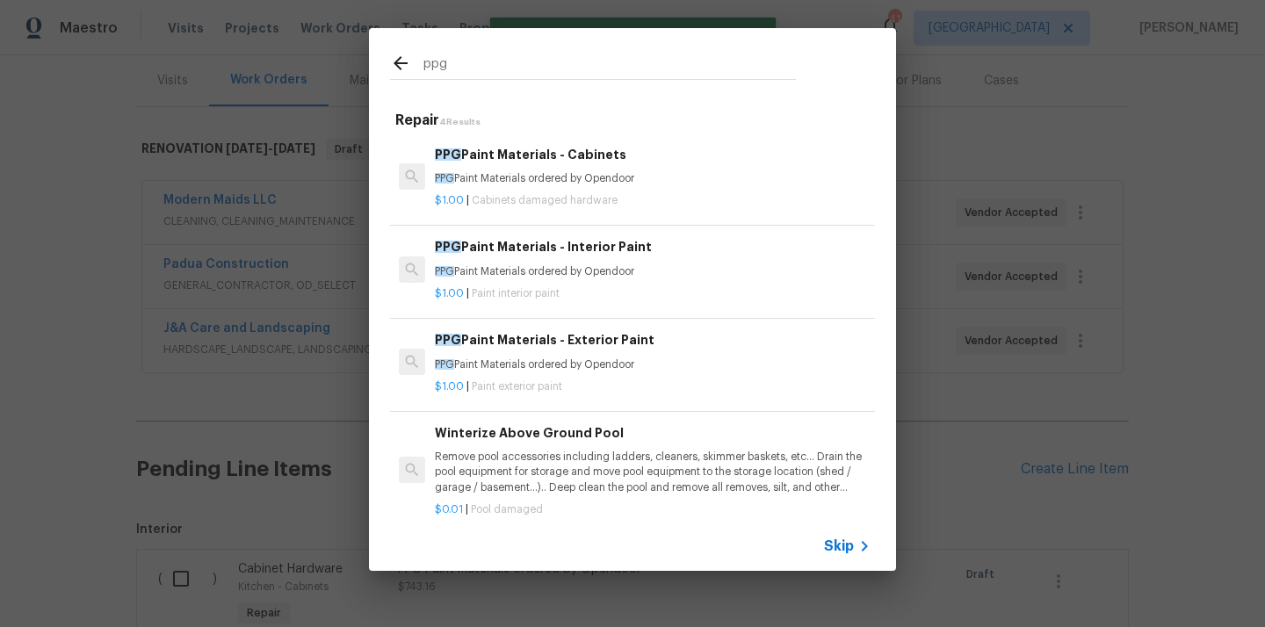
type input "ppg"
click at [592, 367] on p "PPG Paint Materials ordered by Opendoor" at bounding box center [653, 364] width 436 height 15
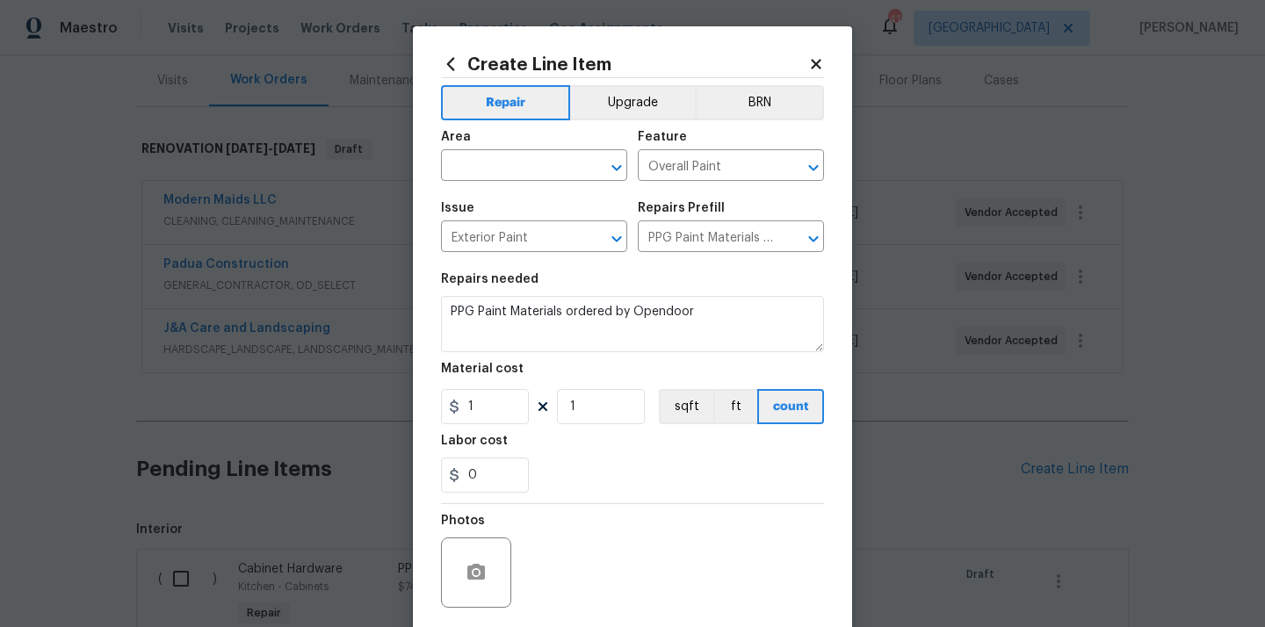
click at [451, 63] on icon at bounding box center [450, 63] width 19 height 19
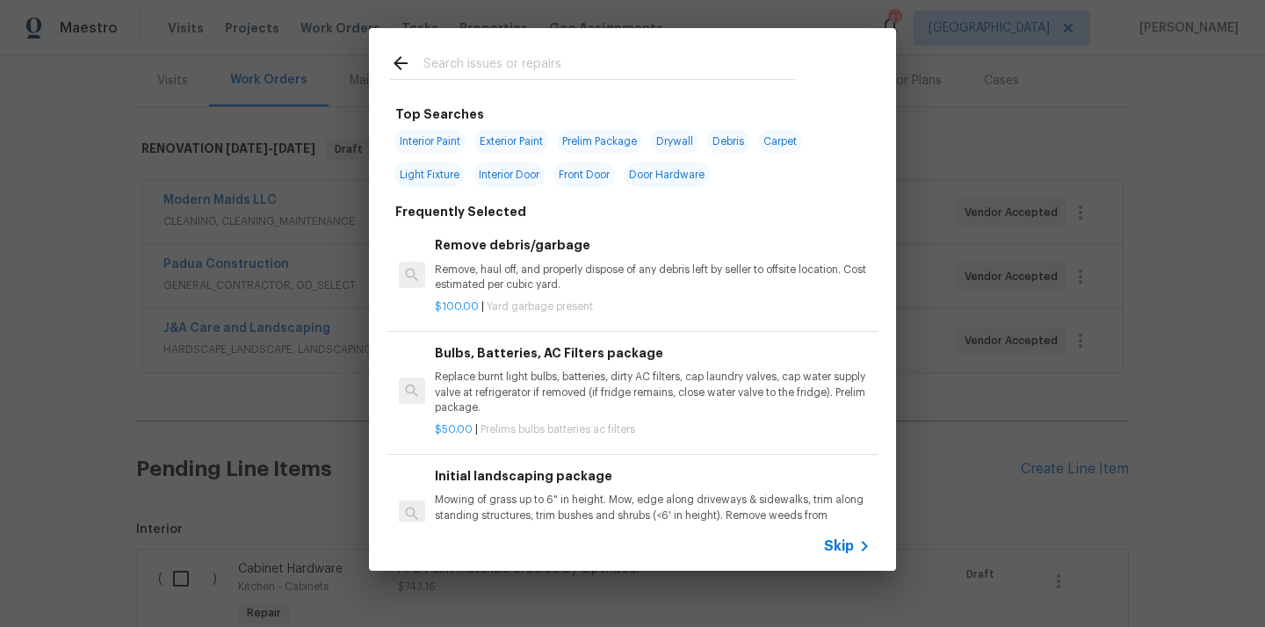
click at [498, 60] on input "text" at bounding box center [609, 66] width 372 height 26
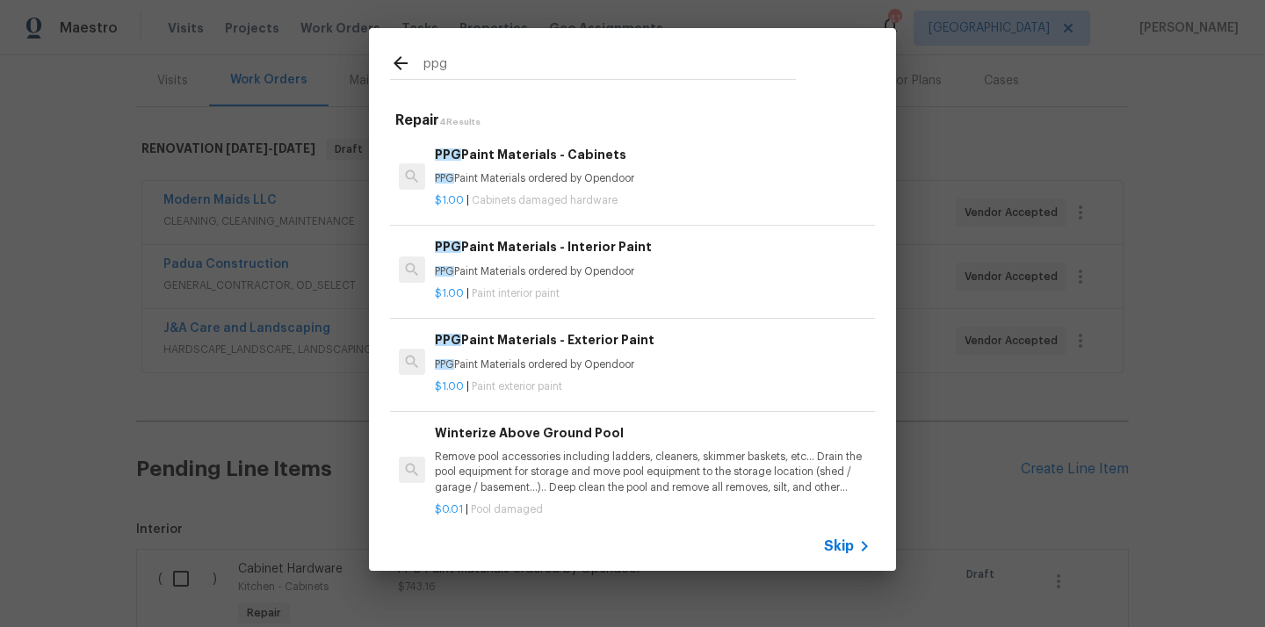
type input "ppg"
click at [548, 292] on span "Paint interior paint" at bounding box center [516, 293] width 88 height 11
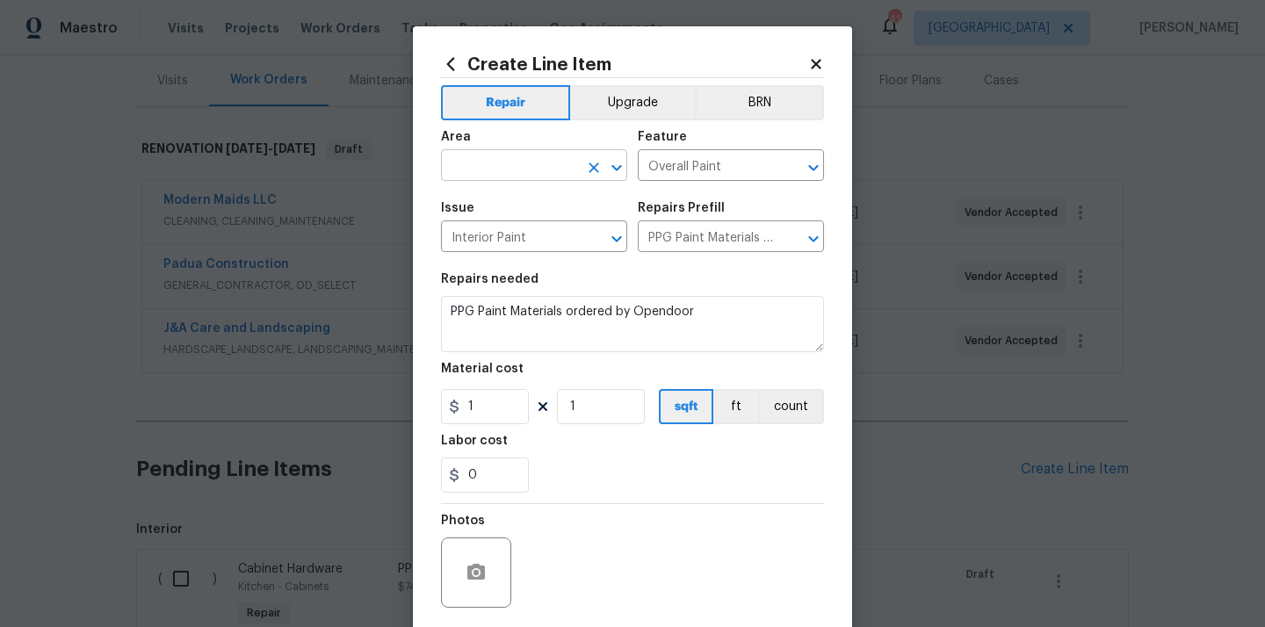
click at [537, 162] on input "text" at bounding box center [509, 167] width 137 height 27
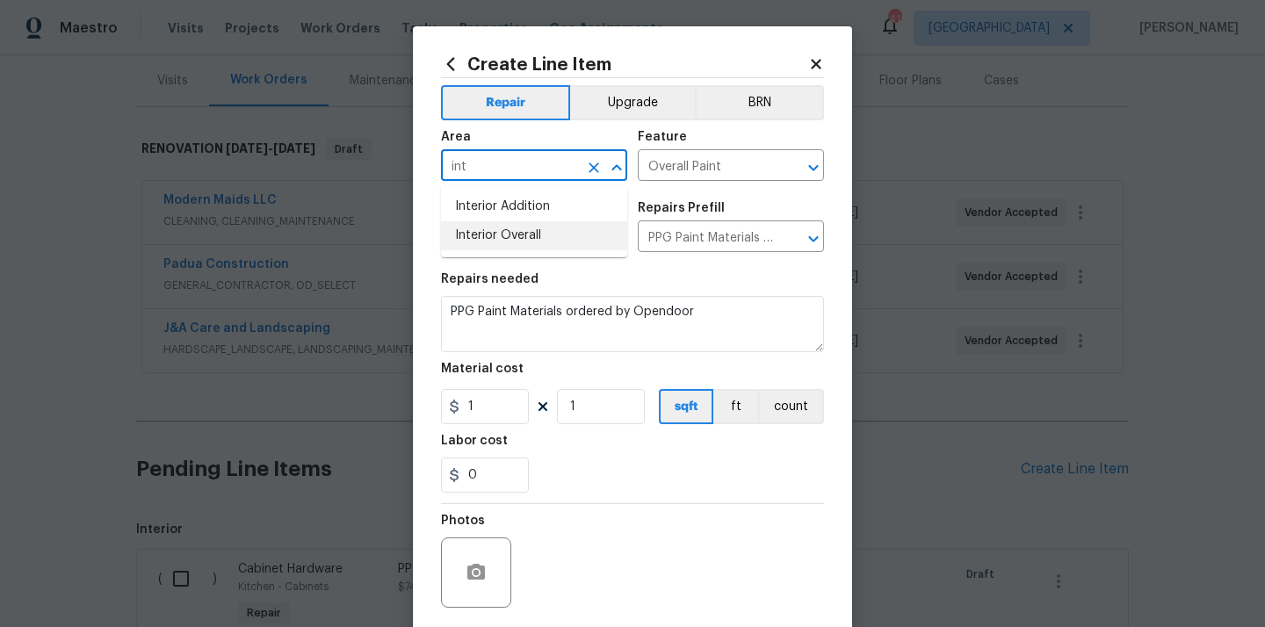
click at [539, 241] on li "Interior Overall" at bounding box center [534, 235] width 186 height 29
type input "Interior Overall"
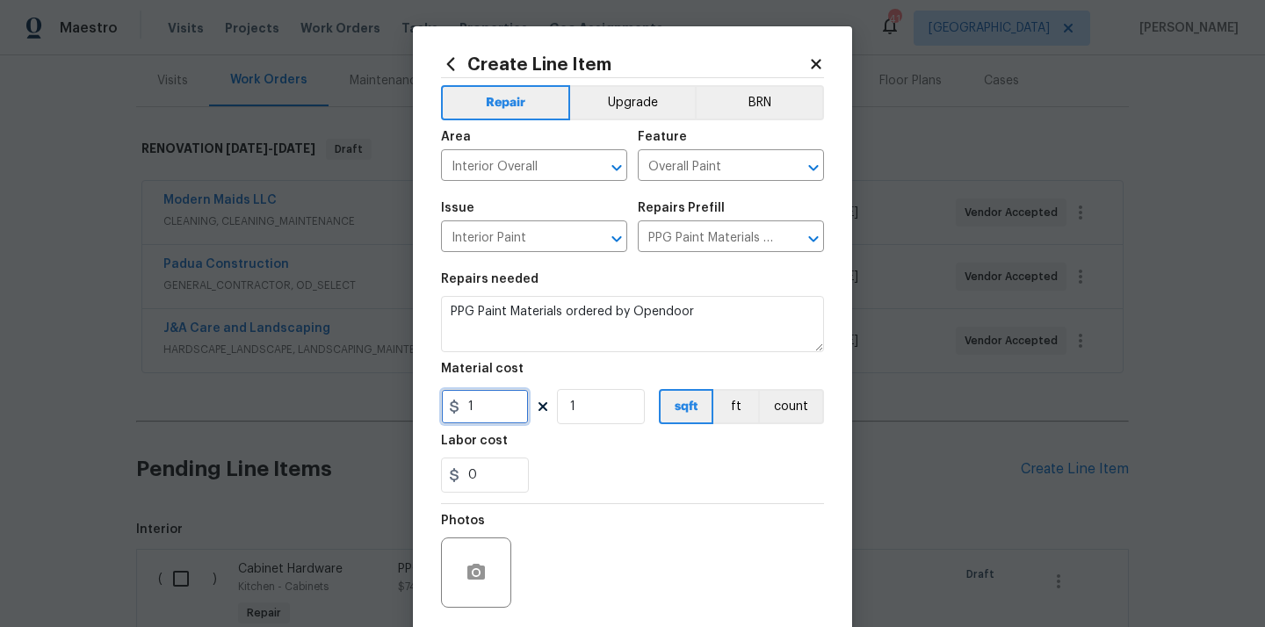
drag, startPoint x: 482, startPoint y: 400, endPoint x: 424, endPoint y: 400, distance: 58.0
click at [427, 400] on div "Create Line Item Repair Upgrade BRN Area Interior Overall ​ Feature Overall Pai…" at bounding box center [632, 377] width 439 height 703
paste input "633.44"
type input "633.44"
click at [548, 496] on section "Repairs needed PPG Paint Materials ordered by Opendoor Material cost 633.44 1 s…" at bounding box center [632, 383] width 383 height 241
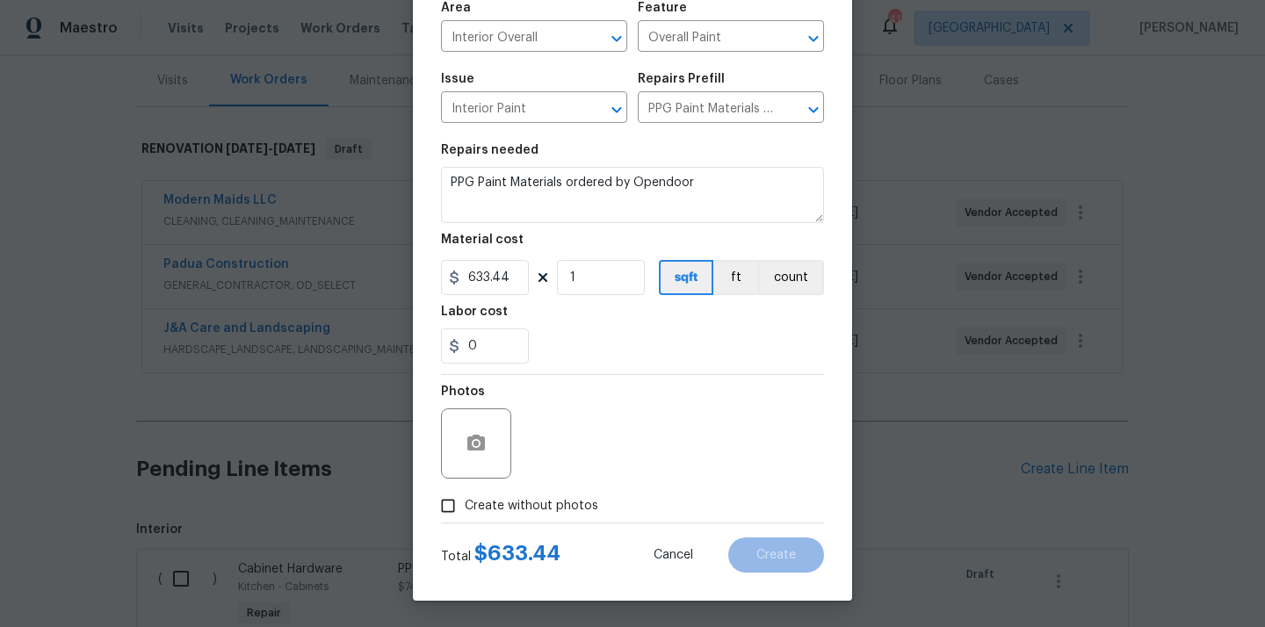
click at [540, 523] on div "Total $ 633.44 Cancel Create" at bounding box center [632, 547] width 383 height 49
click at [547, 507] on span "Create without photos" at bounding box center [531, 506] width 133 height 18
click at [465, 507] on input "Create without photos" at bounding box center [447, 505] width 33 height 33
checkbox input "true"
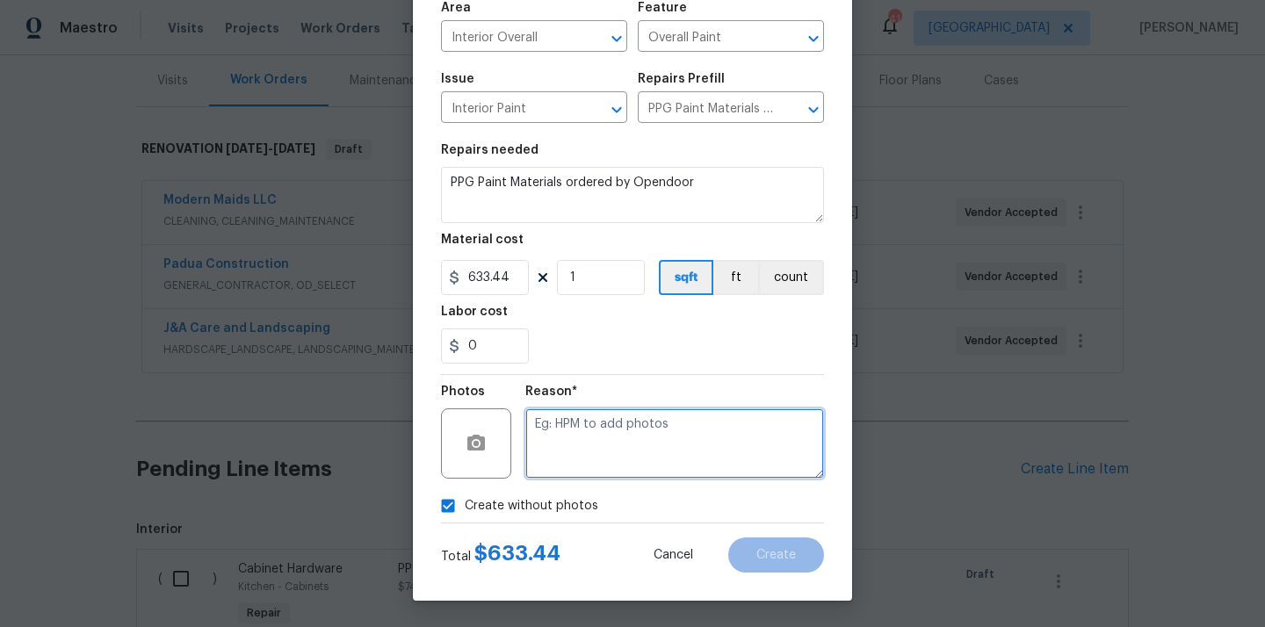
click at [573, 472] on textarea at bounding box center [674, 443] width 299 height 70
type textarea "N/A"
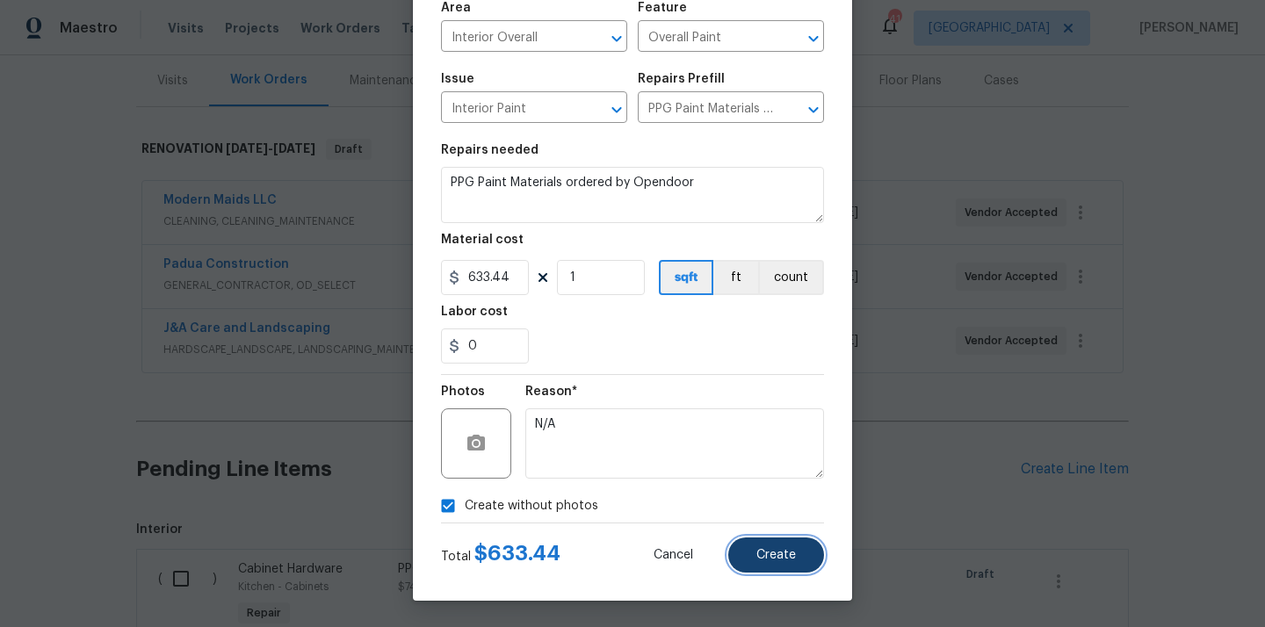
click at [763, 547] on button "Create" at bounding box center [776, 554] width 96 height 35
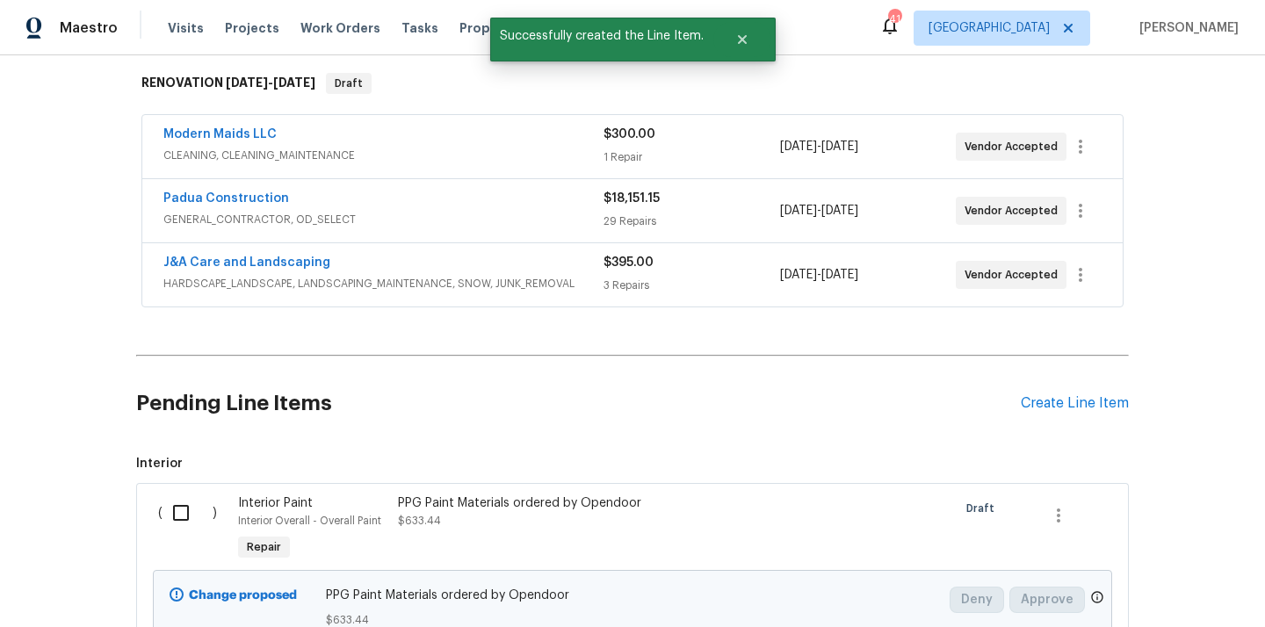
scroll to position [483, 0]
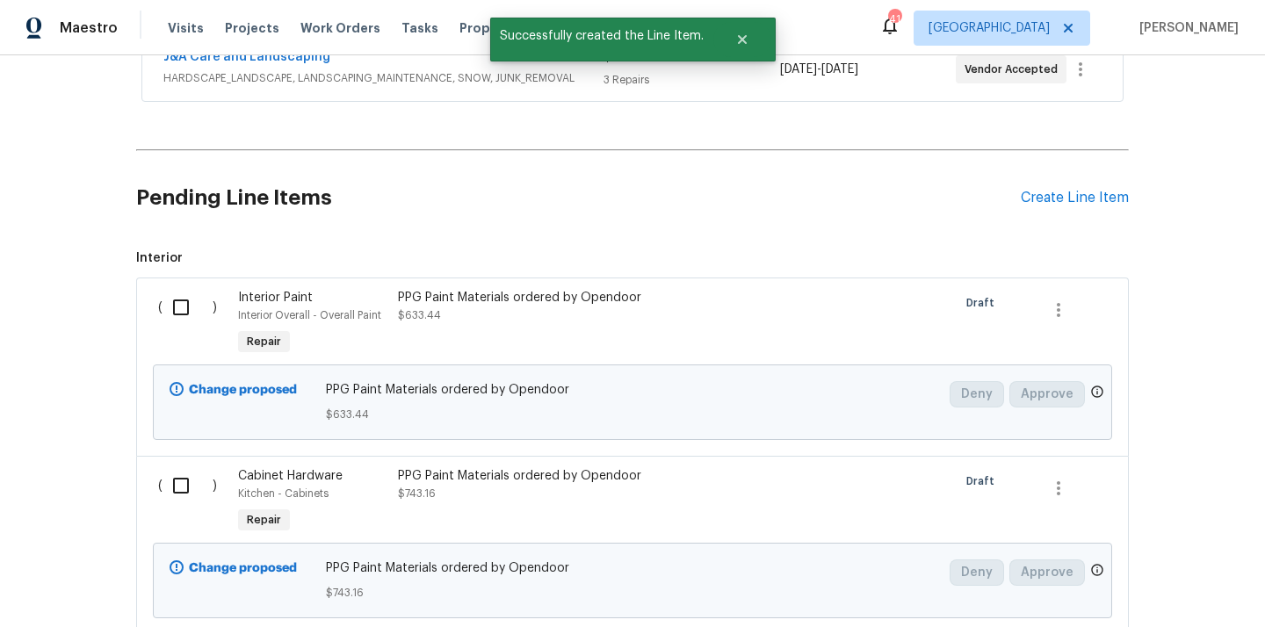
click at [182, 294] on input "checkbox" at bounding box center [187, 307] width 50 height 37
checkbox input "true"
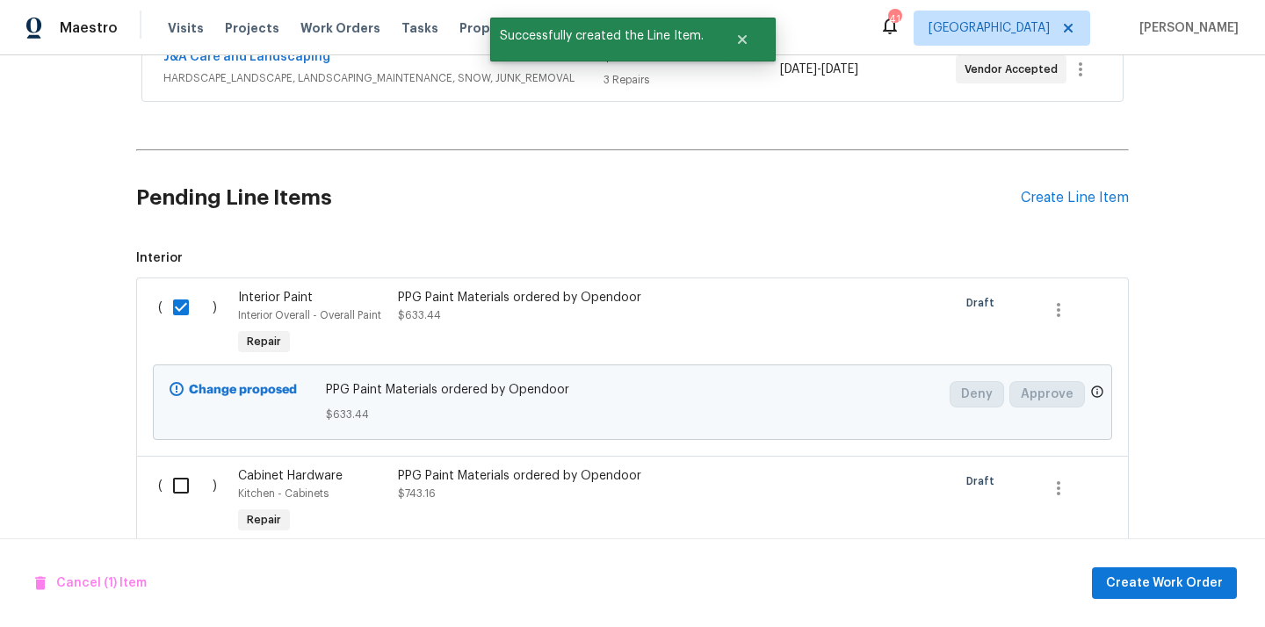
click at [190, 488] on input "checkbox" at bounding box center [187, 485] width 50 height 37
checkbox input "true"
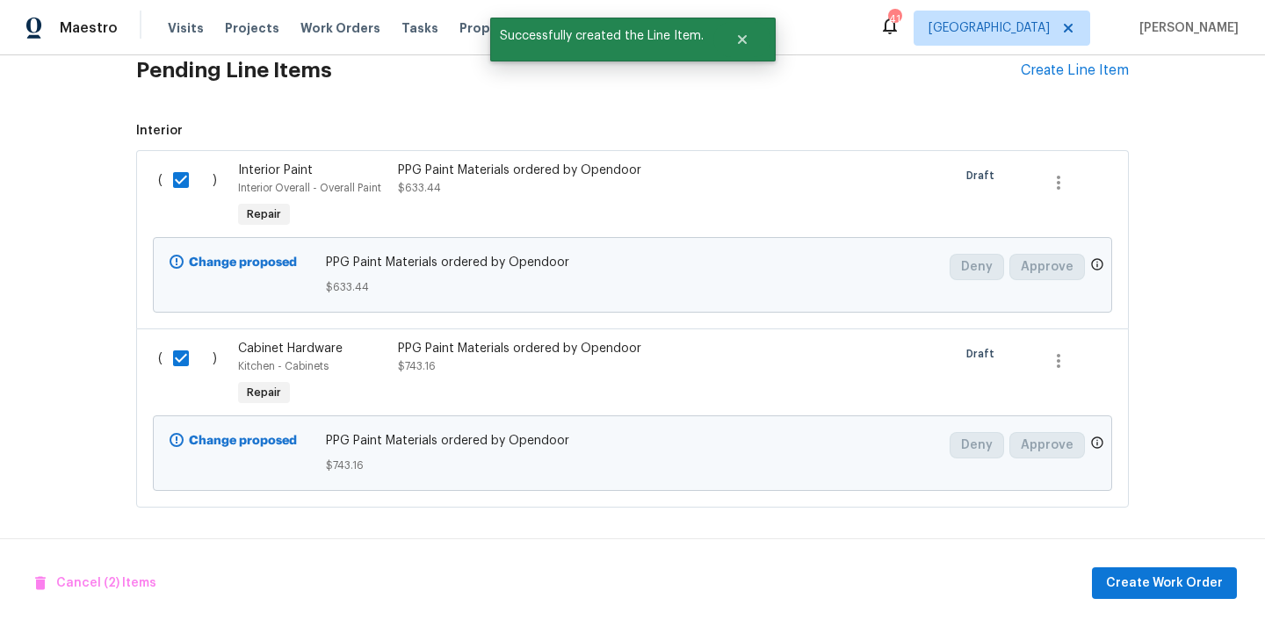
click at [1165, 557] on div "Cancel (2) Items Create Work Order" at bounding box center [632, 583] width 1265 height 90
click at [1136, 588] on span "Create Work Order" at bounding box center [1164, 584] width 117 height 22
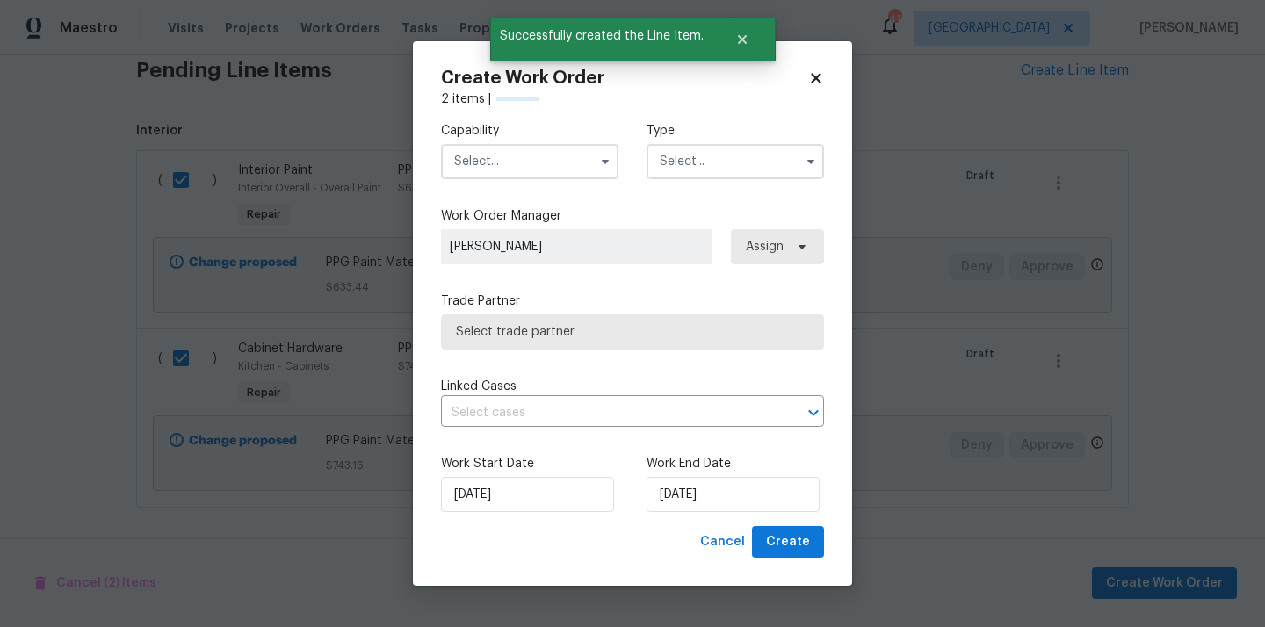
checkbox input "false"
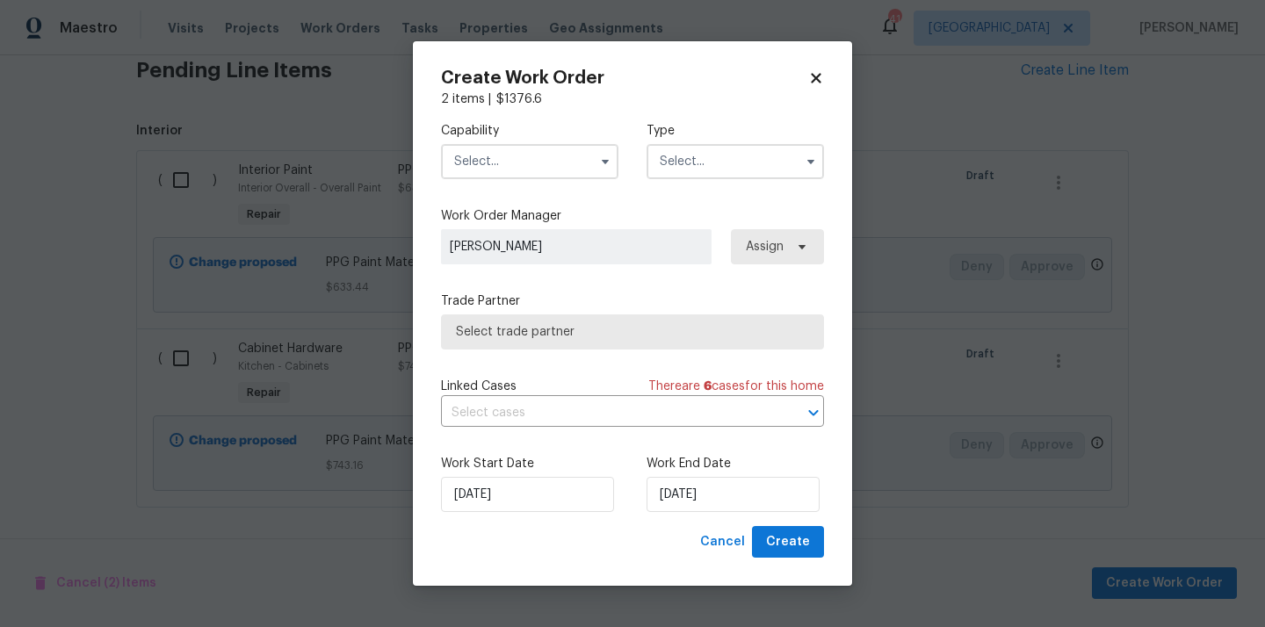
click at [565, 157] on input "text" at bounding box center [529, 161] width 177 height 35
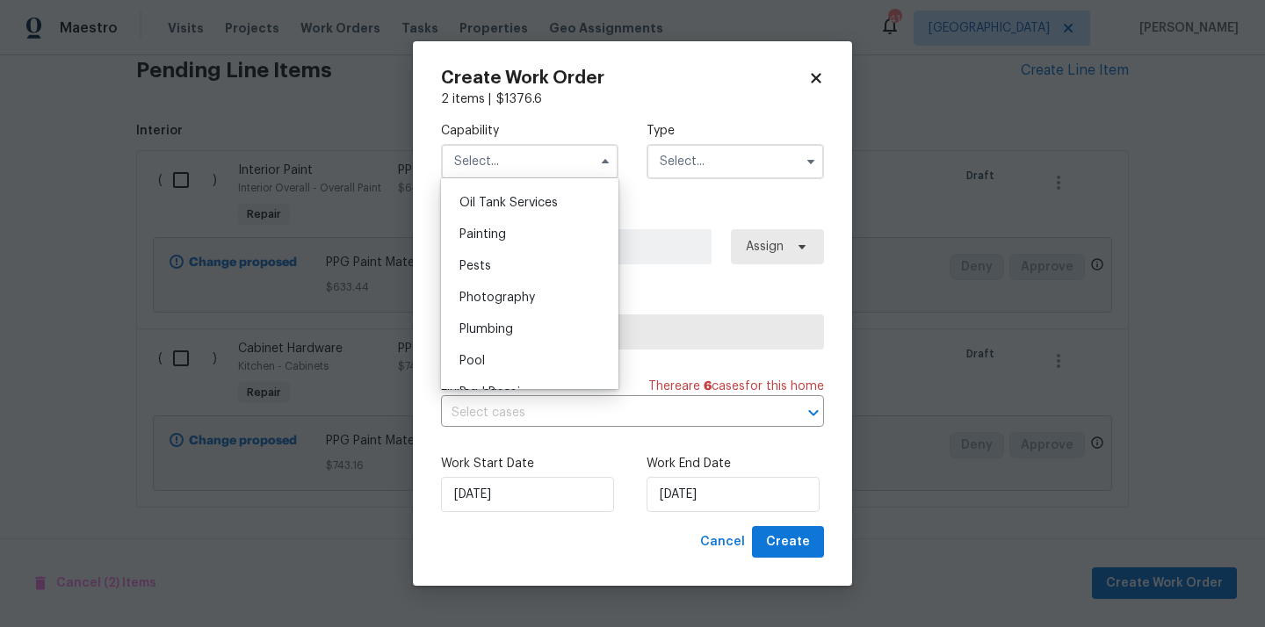
scroll to position [1354, 0]
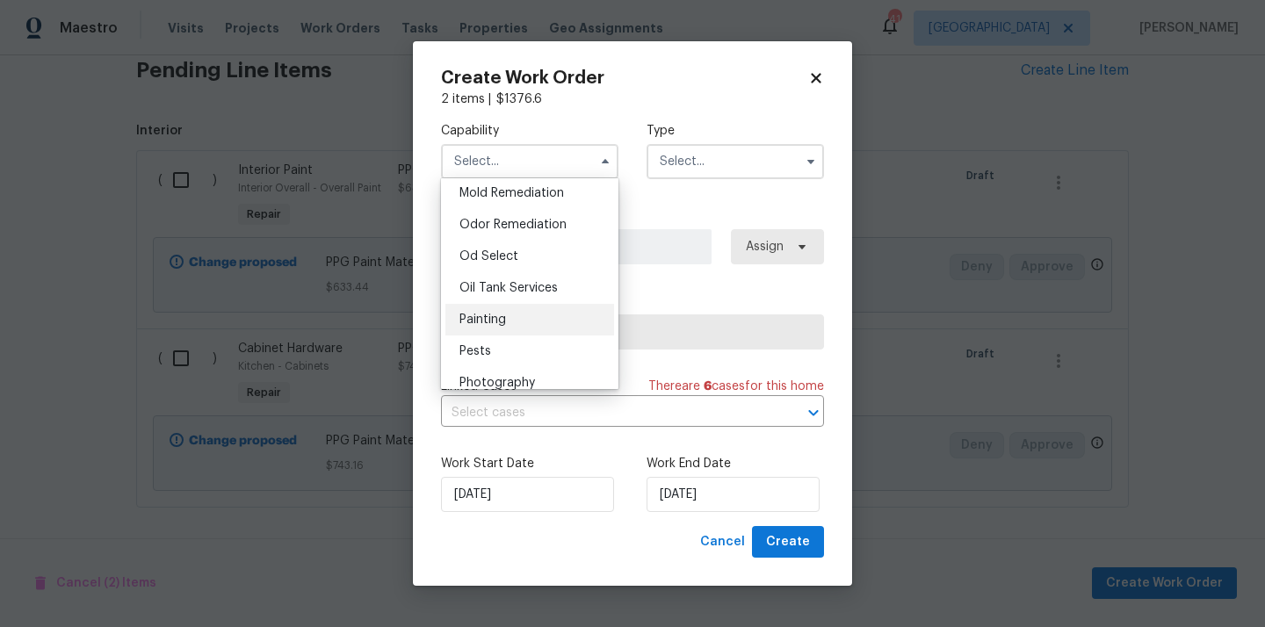
click at [547, 314] on div "Painting" at bounding box center [529, 320] width 169 height 32
type input "Painting"
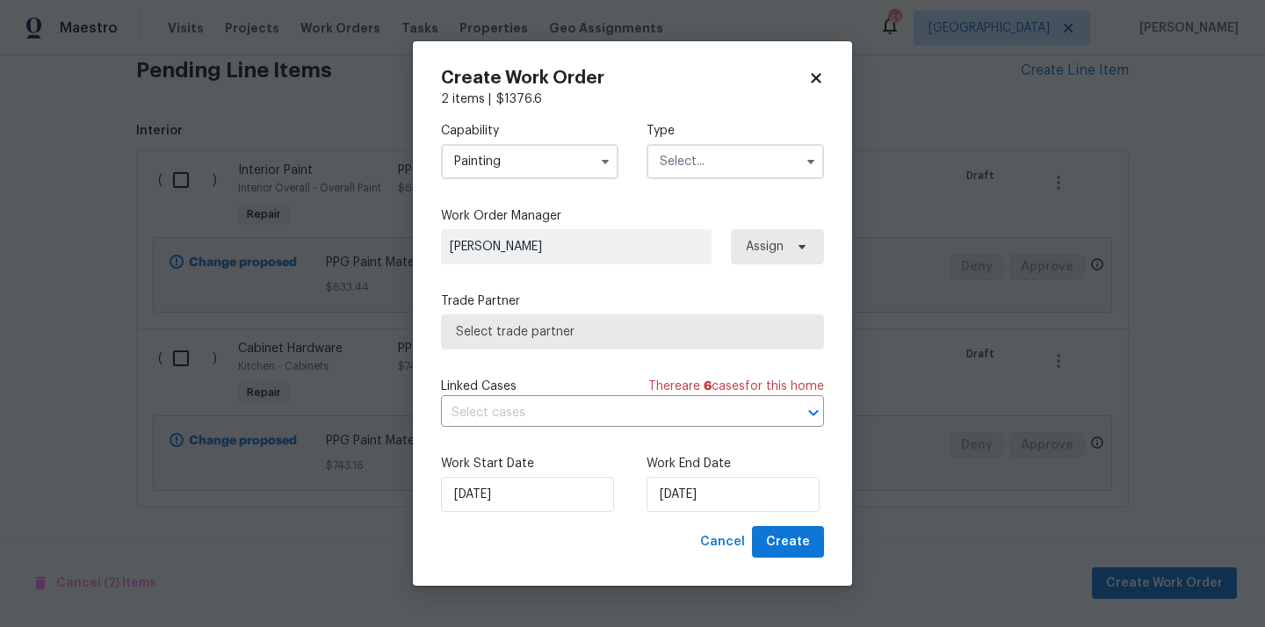
click at [719, 152] on input "text" at bounding box center [734, 161] width 177 height 35
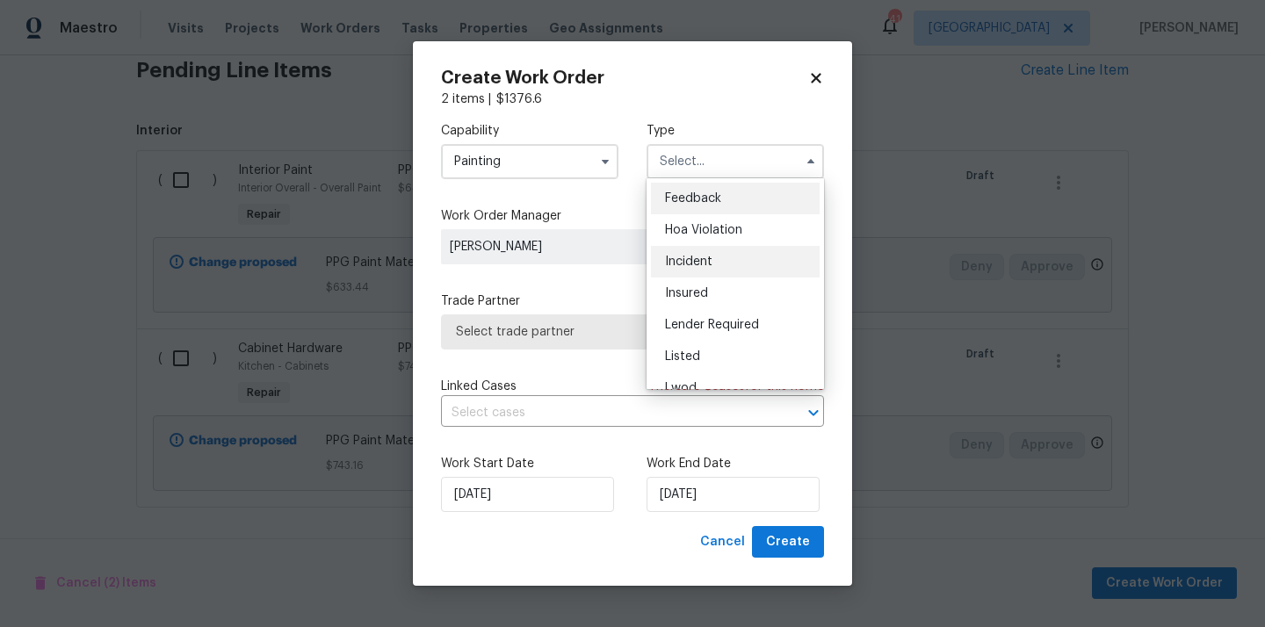
scroll to position [209, 0]
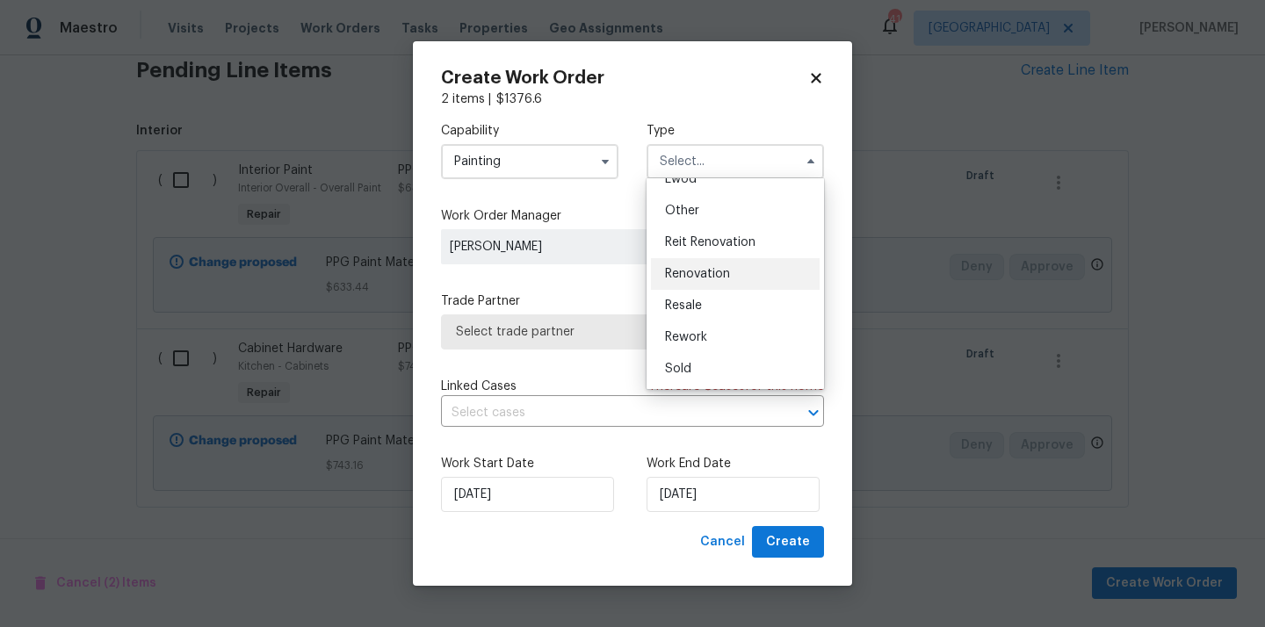
click at [718, 273] on span "Renovation" at bounding box center [697, 274] width 65 height 12
type input "Renovation"
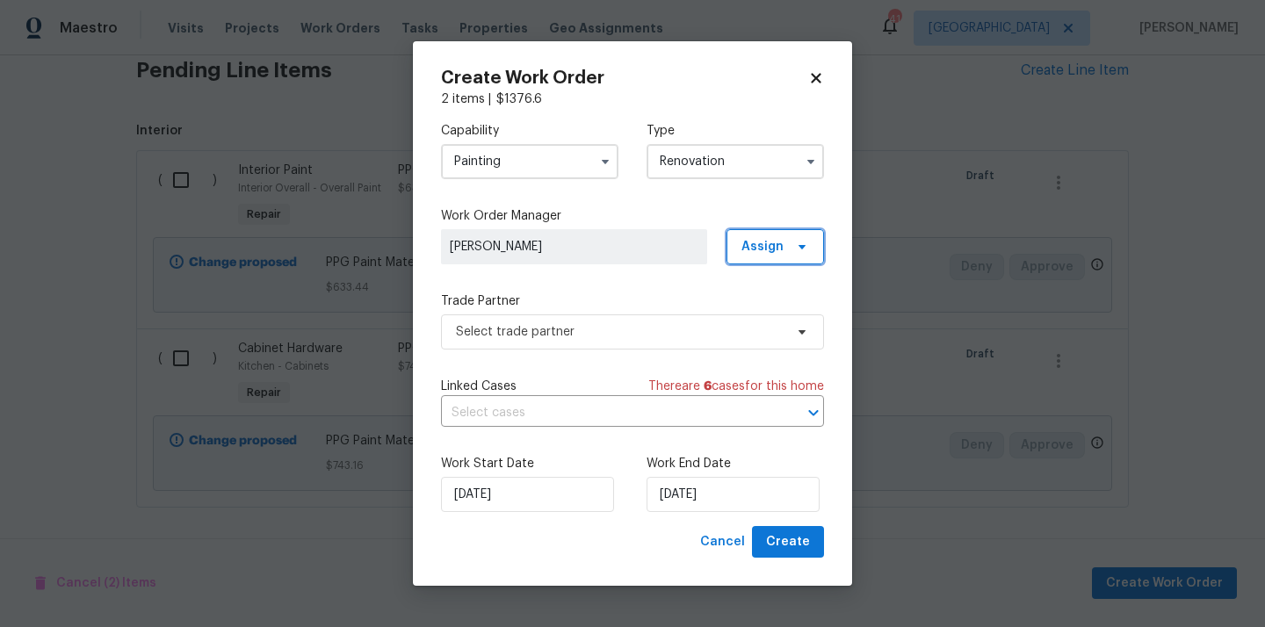
click at [780, 244] on span "Assign" at bounding box center [762, 247] width 42 height 18
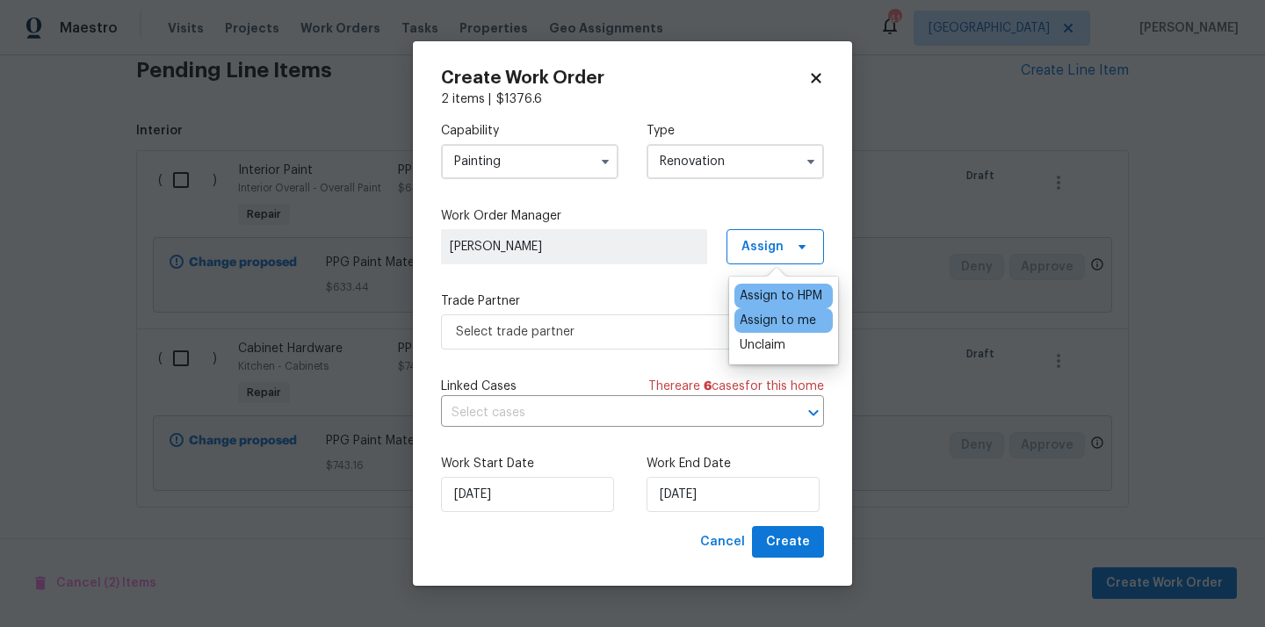
click at [772, 325] on div "Assign to me" at bounding box center [777, 321] width 76 height 18
click at [631, 343] on span "Select trade partner" at bounding box center [632, 331] width 383 height 35
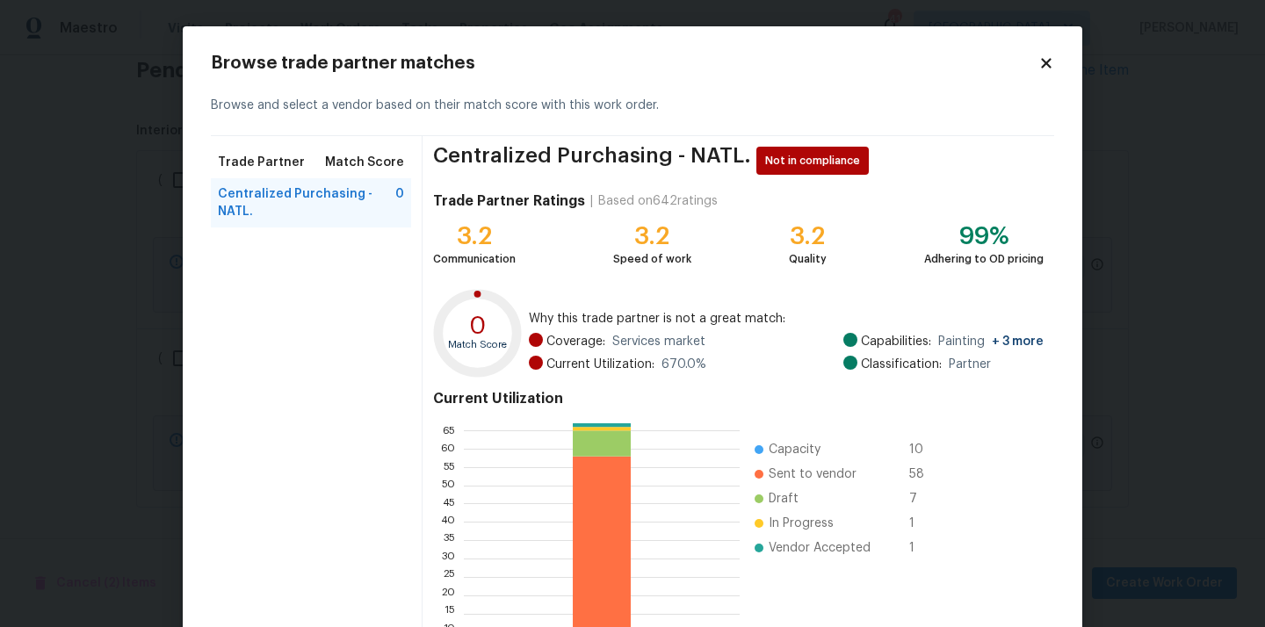
scroll to position [148, 0]
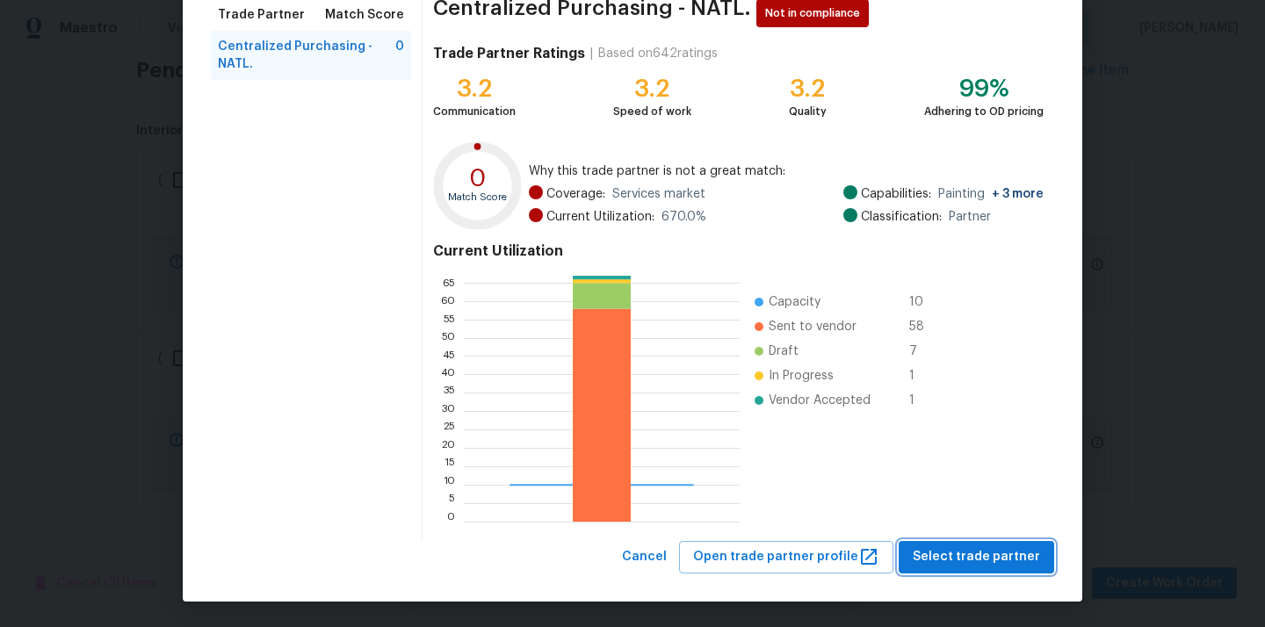
click at [1006, 549] on span "Select trade partner" at bounding box center [975, 557] width 127 height 22
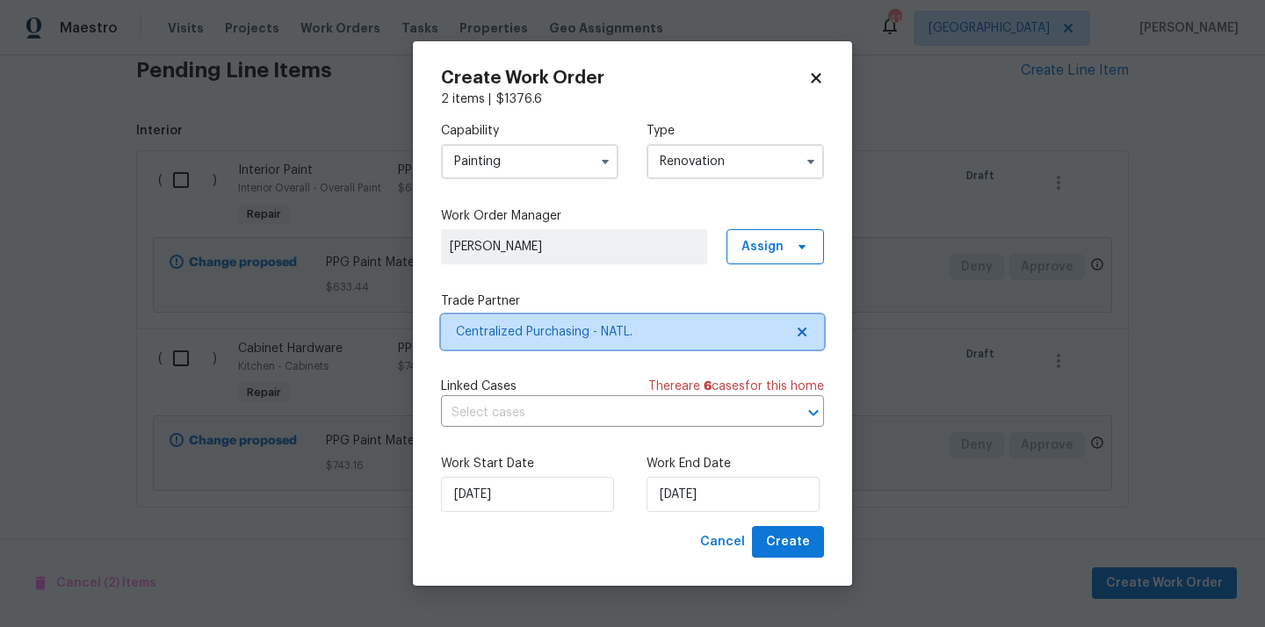
scroll to position [0, 0]
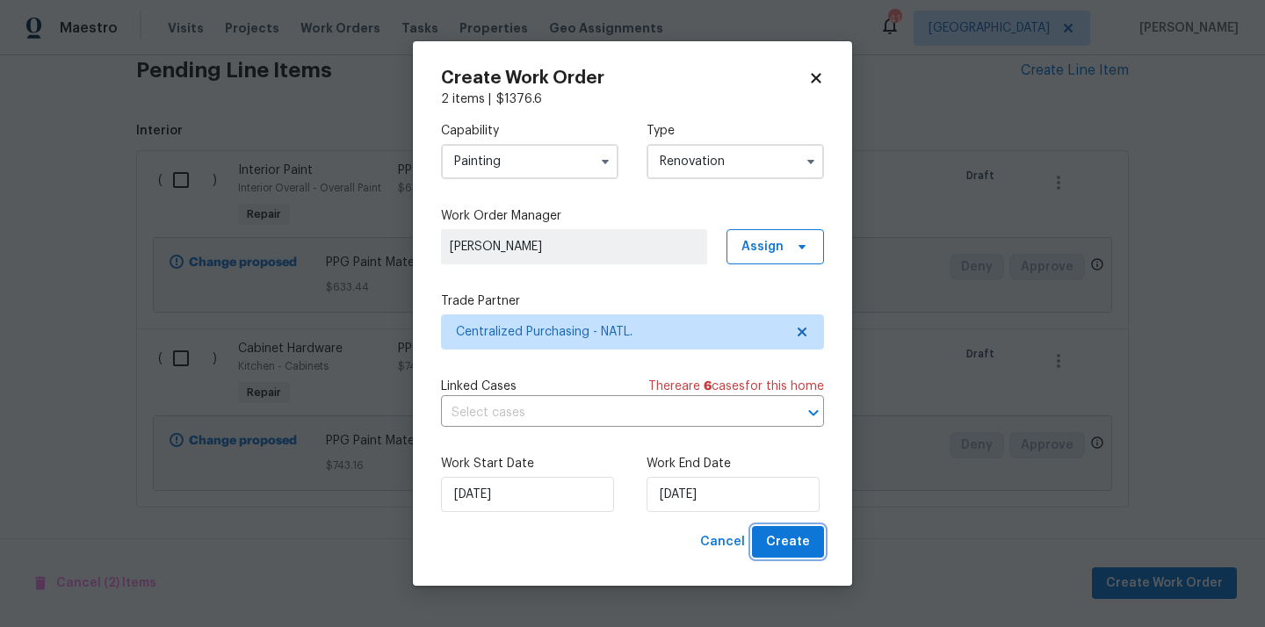
click at [779, 537] on span "Create" at bounding box center [788, 542] width 44 height 22
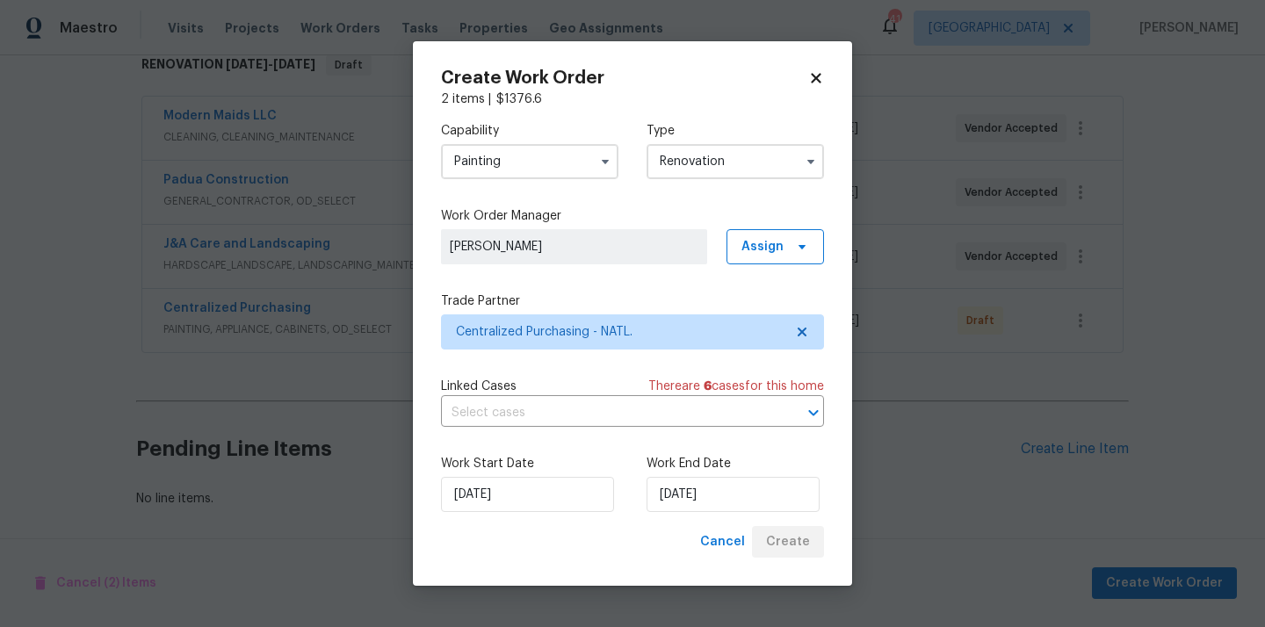
scroll to position [296, 0]
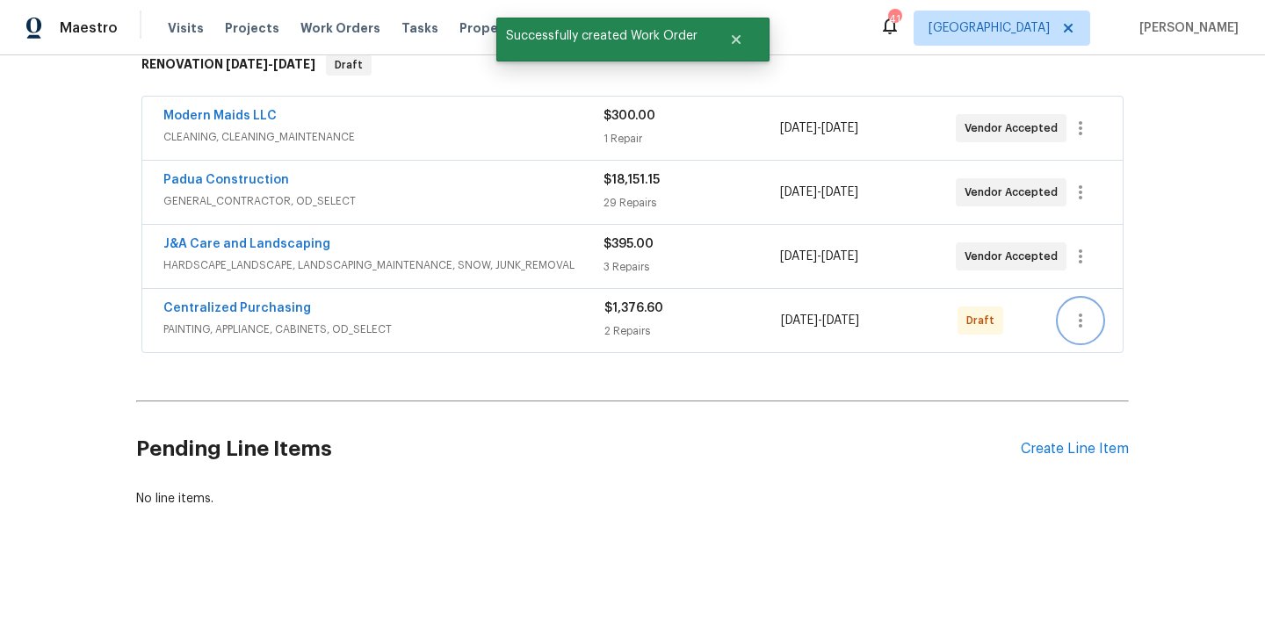
click at [1083, 312] on icon "button" at bounding box center [1080, 320] width 21 height 21
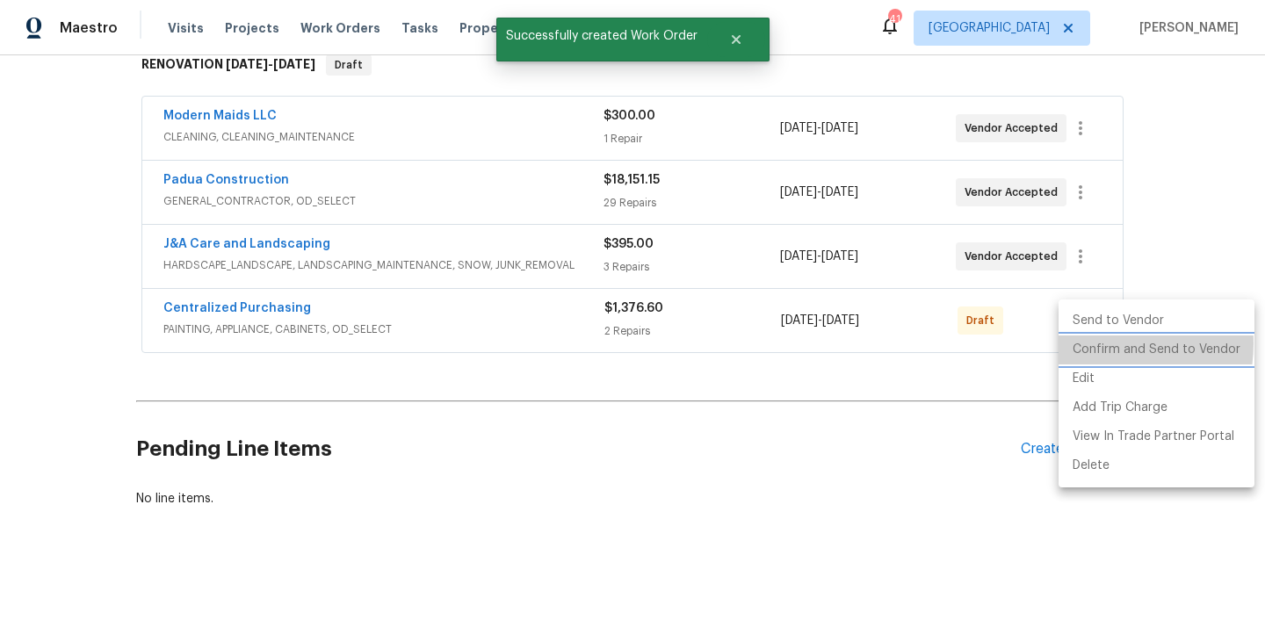
click at [1088, 343] on li "Confirm and Send to Vendor" at bounding box center [1156, 349] width 196 height 29
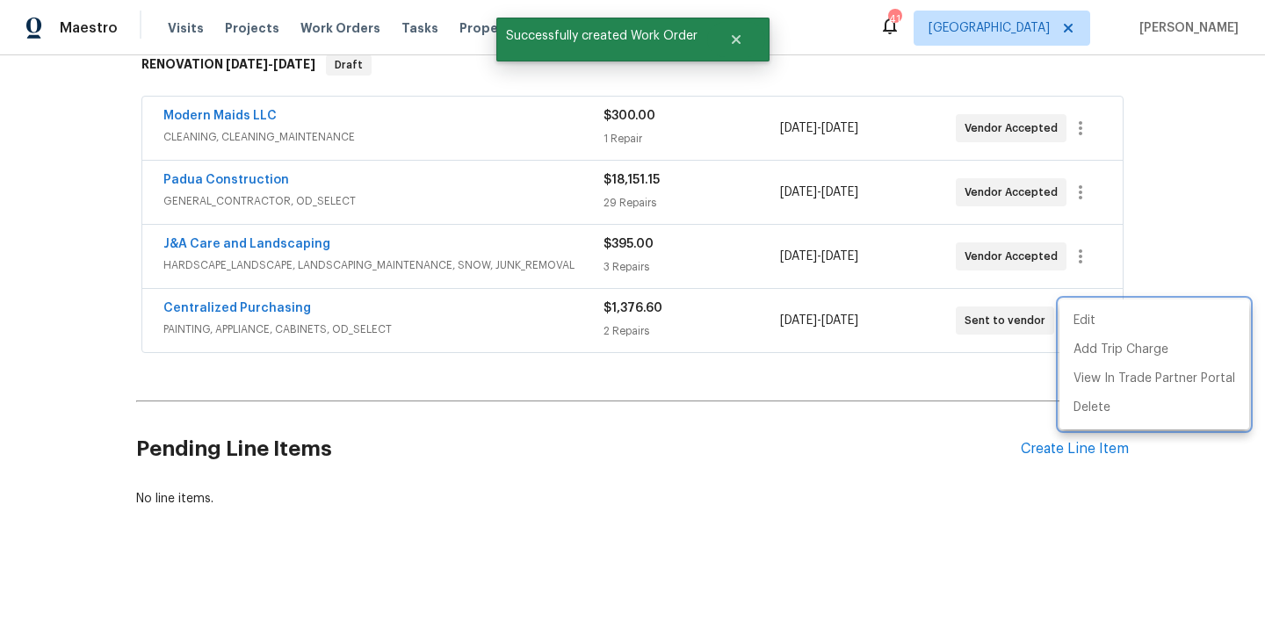
click at [257, 307] on div at bounding box center [632, 313] width 1265 height 627
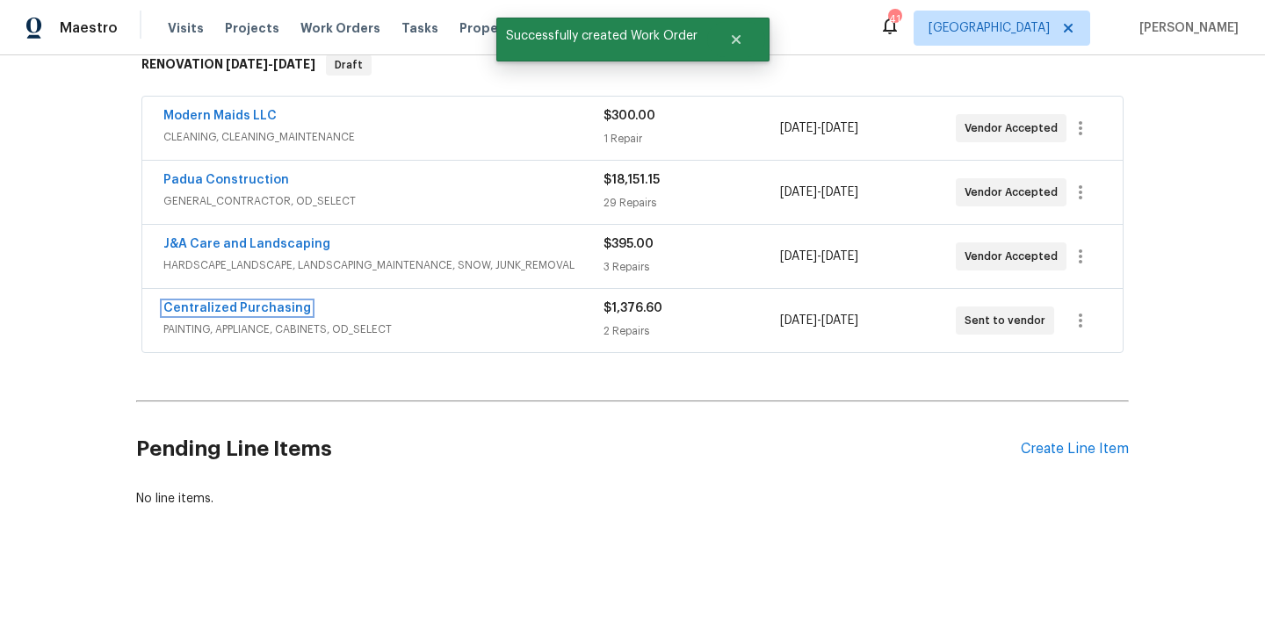
click at [257, 307] on link "Centralized Purchasing" at bounding box center [237, 308] width 148 height 12
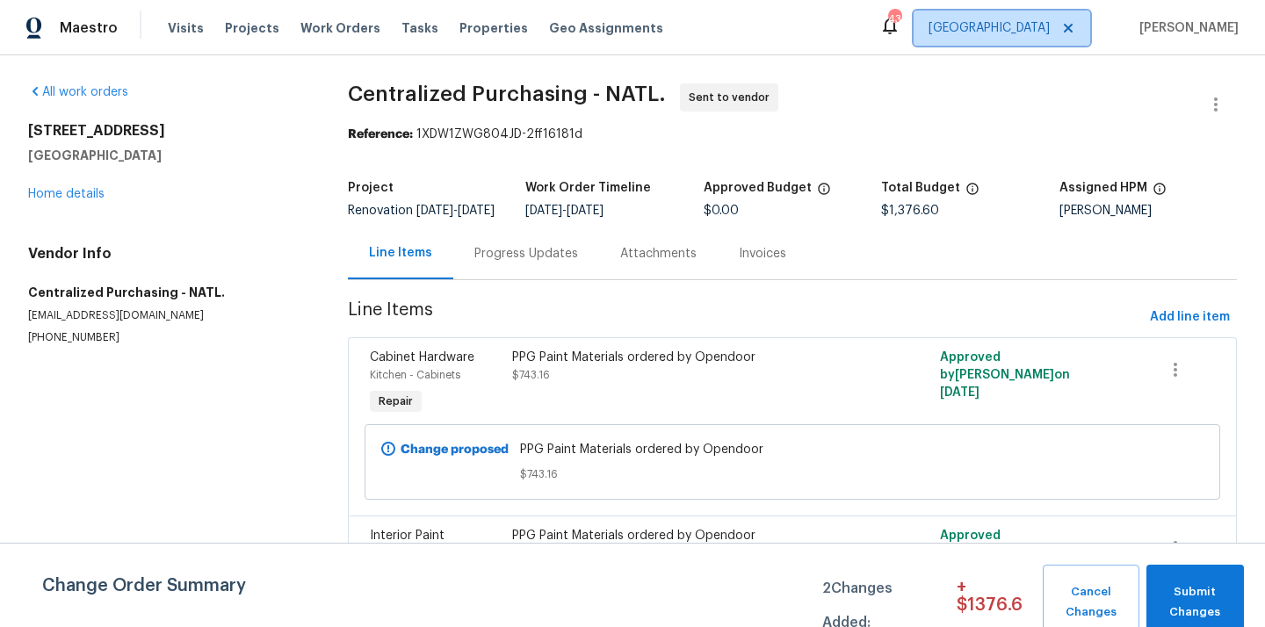
click at [1046, 26] on span "[GEOGRAPHIC_DATA]" at bounding box center [988, 28] width 121 height 18
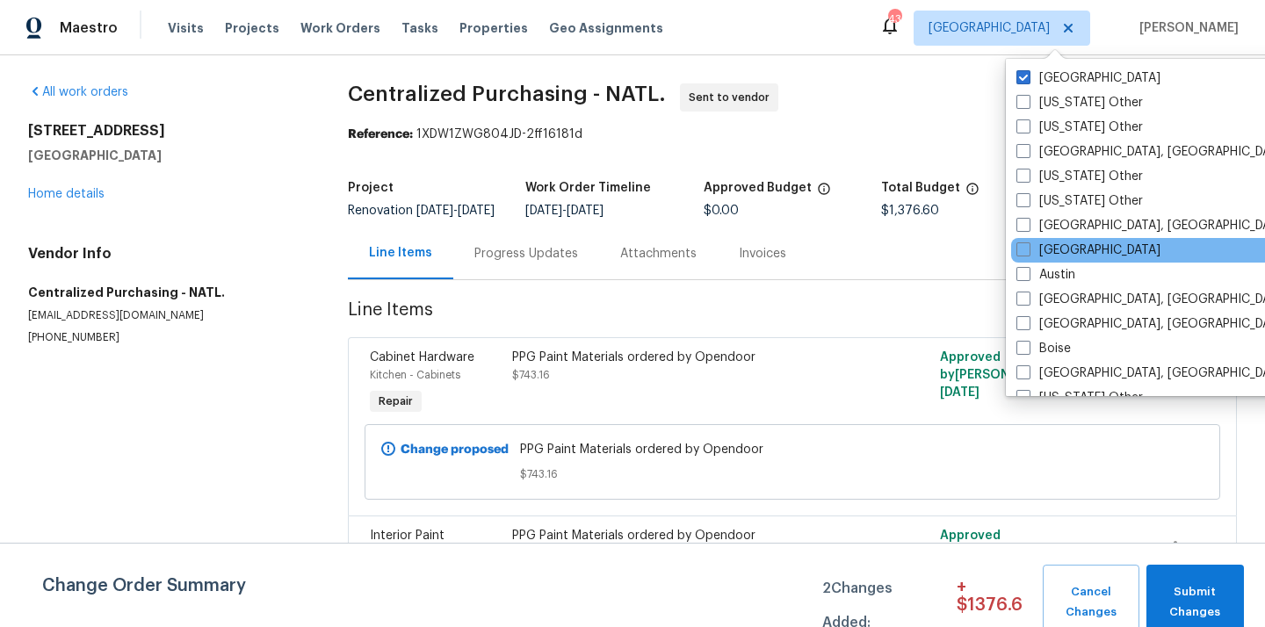
click at [1043, 239] on div "[GEOGRAPHIC_DATA]" at bounding box center [1188, 250] width 354 height 25
click at [1038, 248] on label "[GEOGRAPHIC_DATA]" at bounding box center [1088, 251] width 144 height 18
click at [1028, 248] on input "[GEOGRAPHIC_DATA]" at bounding box center [1021, 247] width 11 height 11
checkbox input "true"
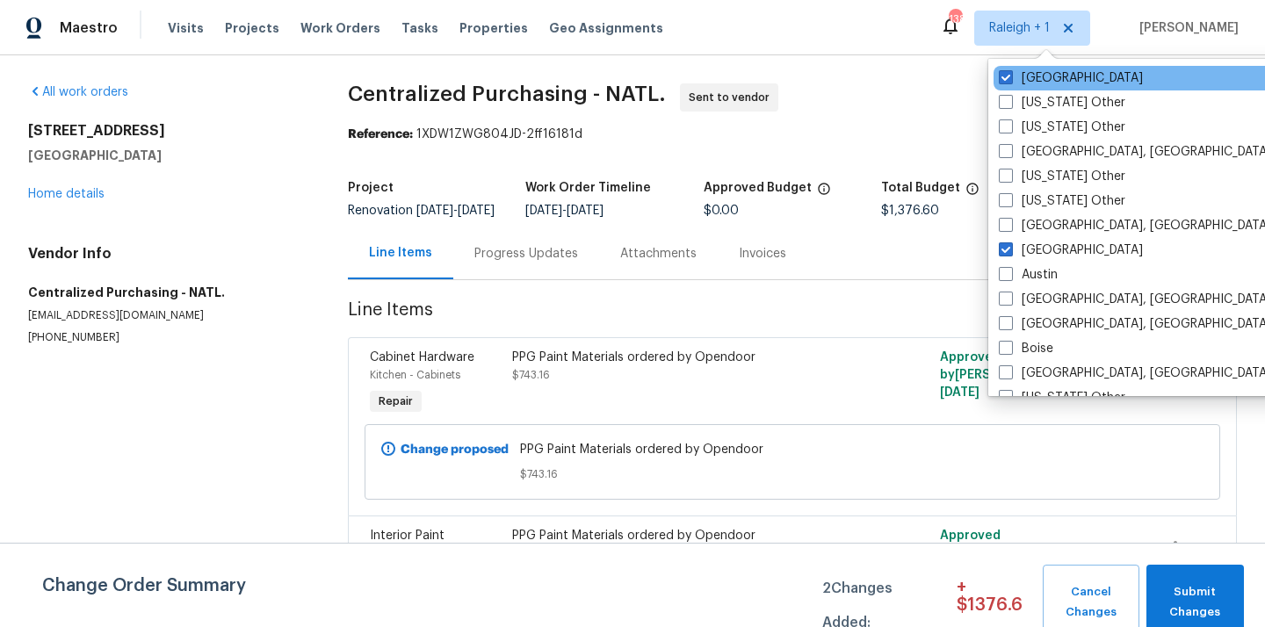
click at [1020, 87] on div "[GEOGRAPHIC_DATA]" at bounding box center [1170, 78] width 354 height 25
click at [1019, 80] on label "[GEOGRAPHIC_DATA]" at bounding box center [1071, 78] width 144 height 18
click at [1010, 80] on input "[GEOGRAPHIC_DATA]" at bounding box center [1004, 74] width 11 height 11
checkbox input "false"
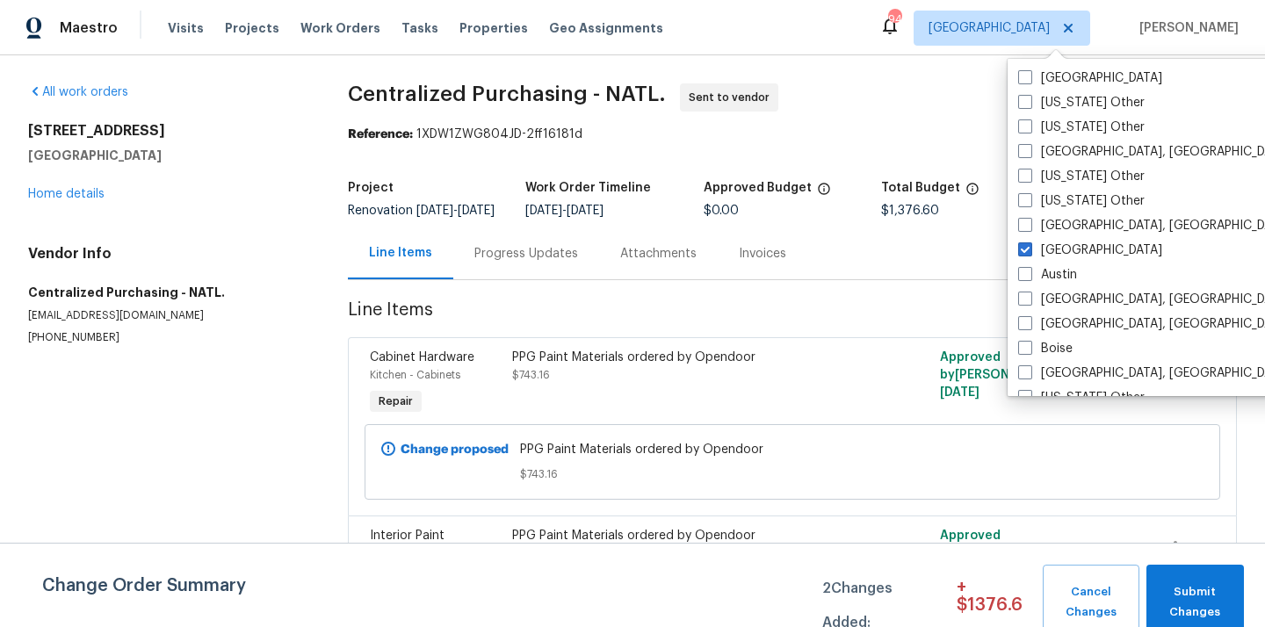
click at [249, 18] on div "Visits Projects Work Orders Tasks Properties Geo Assignments" at bounding box center [426, 28] width 516 height 35
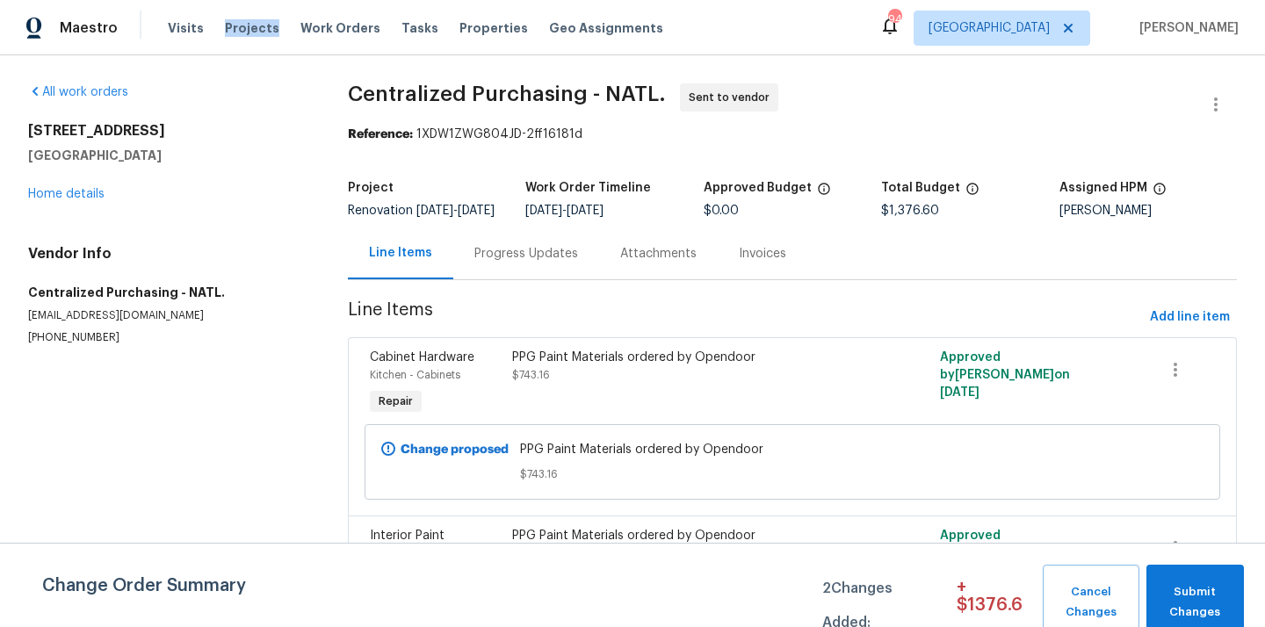
click at [249, 18] on div "Visits Projects Work Orders Tasks Properties Geo Assignments" at bounding box center [426, 28] width 516 height 35
click at [256, 24] on span "Projects" at bounding box center [252, 28] width 54 height 18
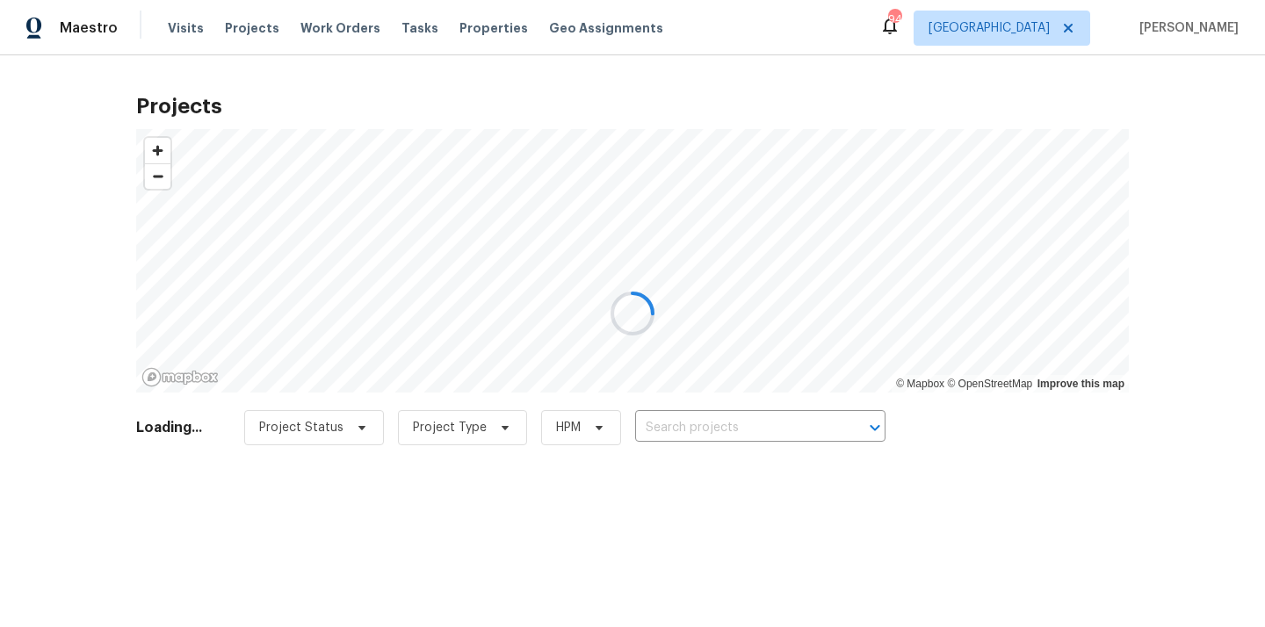
click at [794, 418] on div at bounding box center [632, 313] width 1265 height 627
click at [778, 421] on div at bounding box center [632, 313] width 1265 height 627
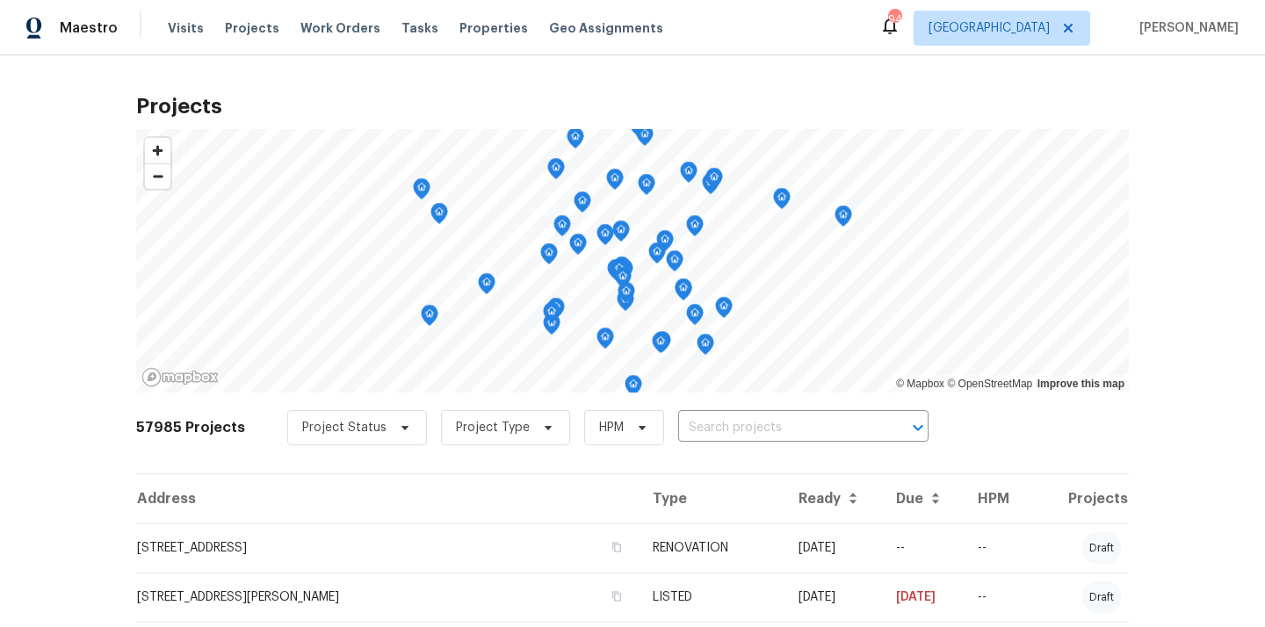
click at [778, 421] on input "text" at bounding box center [778, 428] width 201 height 27
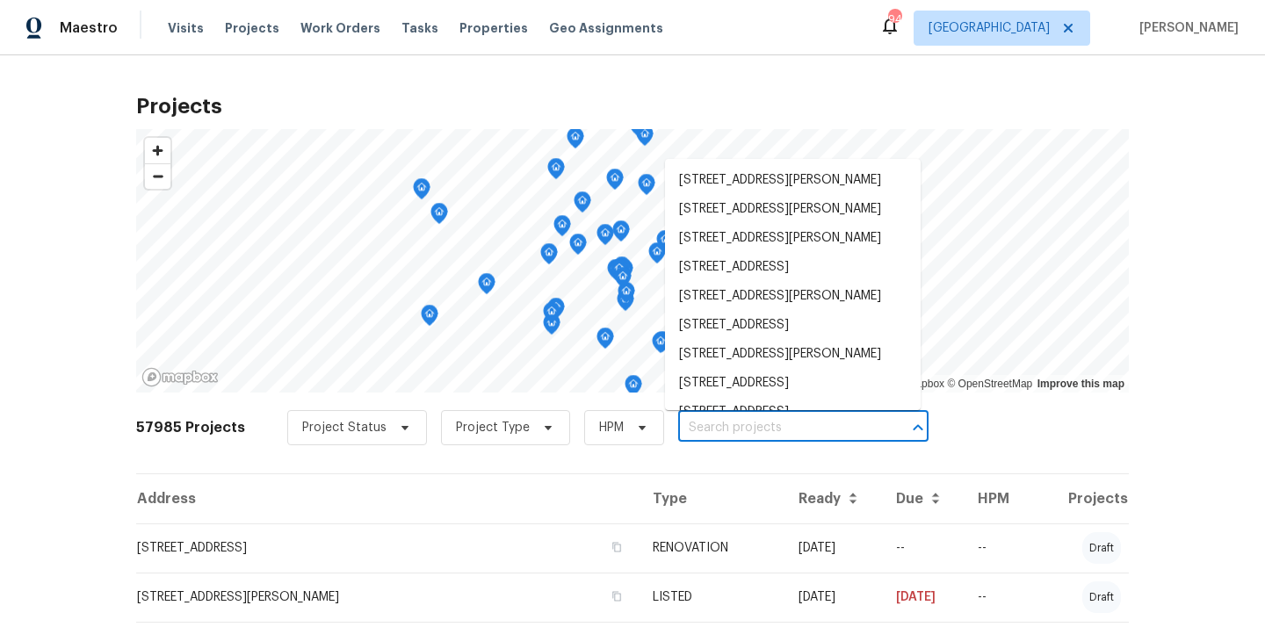
paste input "5919 Heritage Ln, Stone Mountain, GA 30087"
type input "5919 Heritage Ln, Stone Mountain, GA 30087"
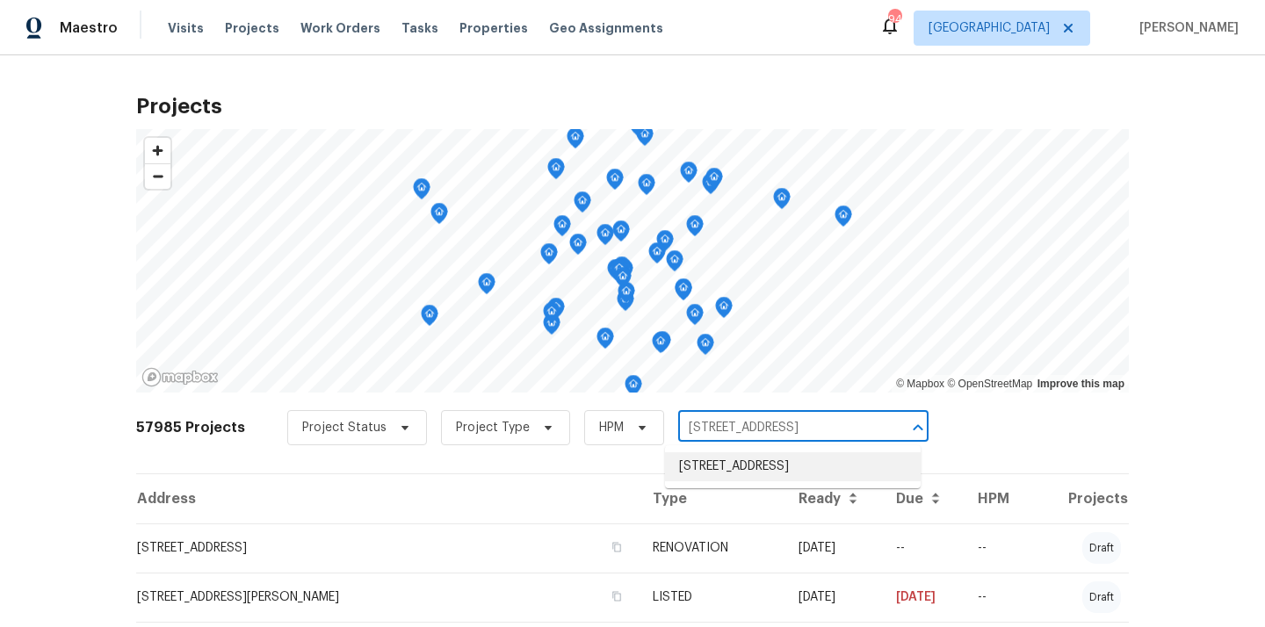
click at [746, 474] on li "5919 Heritage Ln, Stone Mountain, GA 30087" at bounding box center [793, 466] width 256 height 29
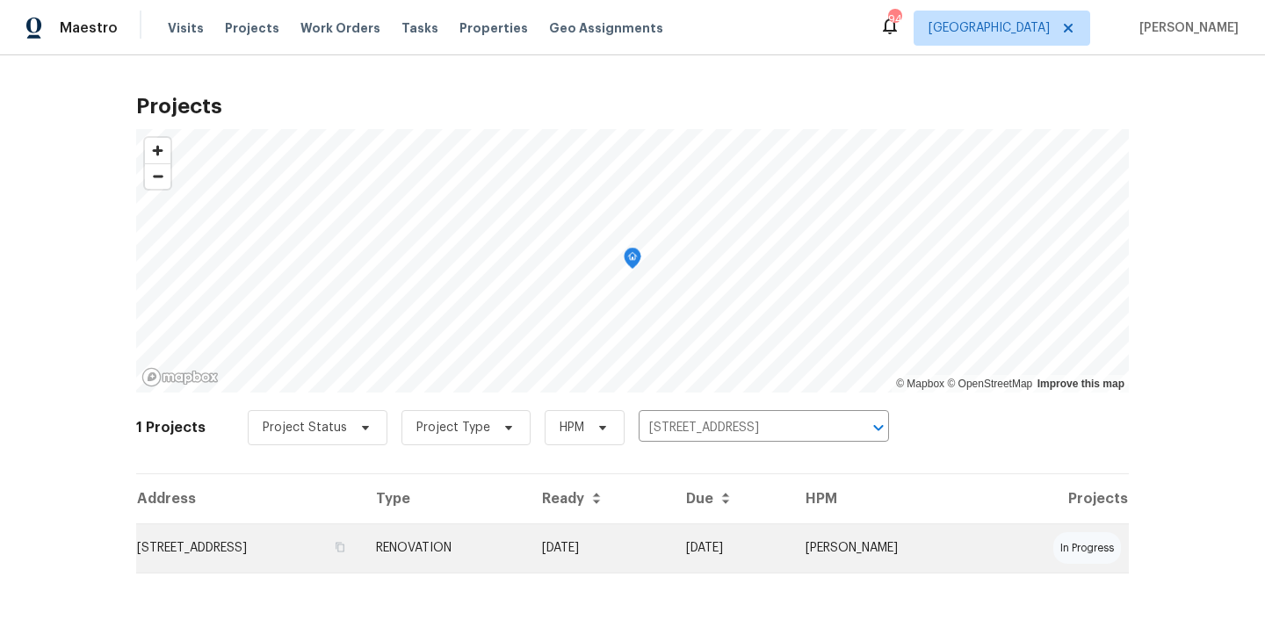
click at [672, 528] on td "[DATE]" at bounding box center [600, 547] width 144 height 49
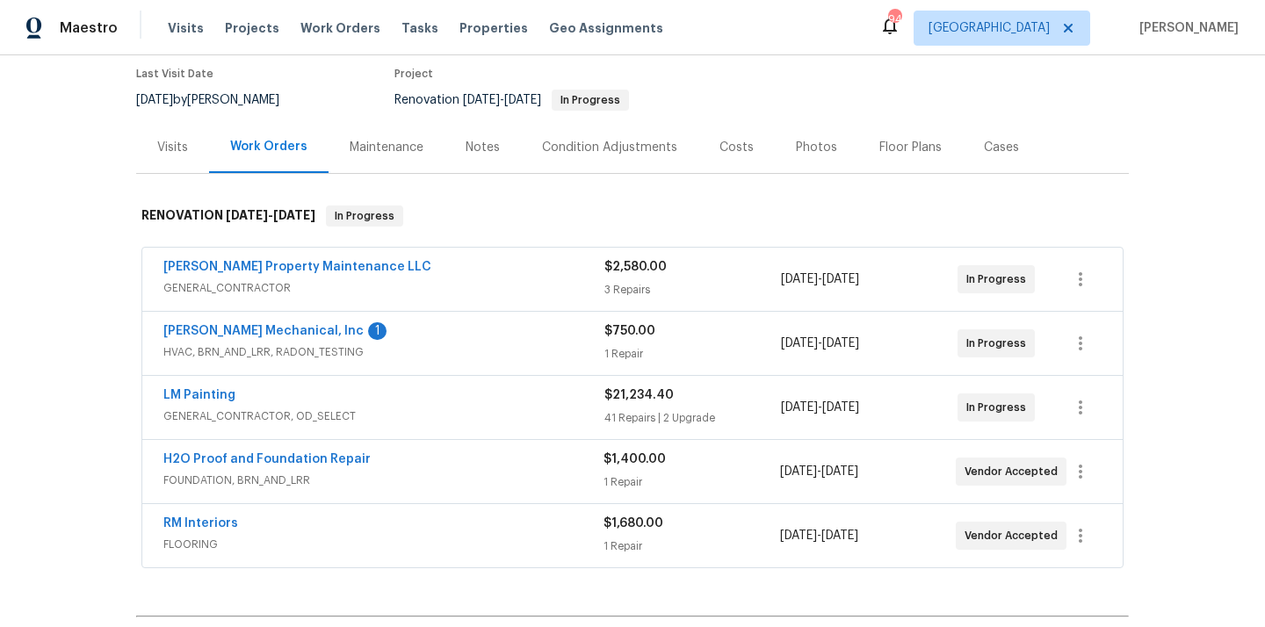
scroll to position [151, 0]
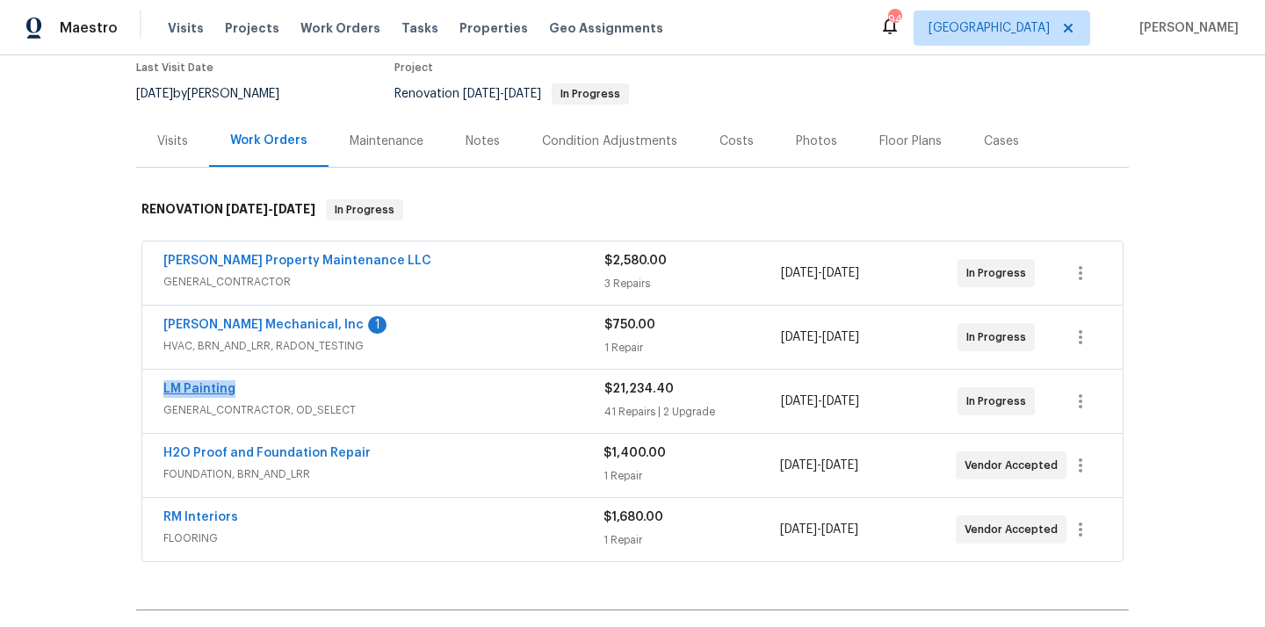
drag, startPoint x: 243, startPoint y: 388, endPoint x: 164, endPoint y: 387, distance: 79.0
click at [163, 387] on div "LM Painting" at bounding box center [383, 390] width 441 height 21
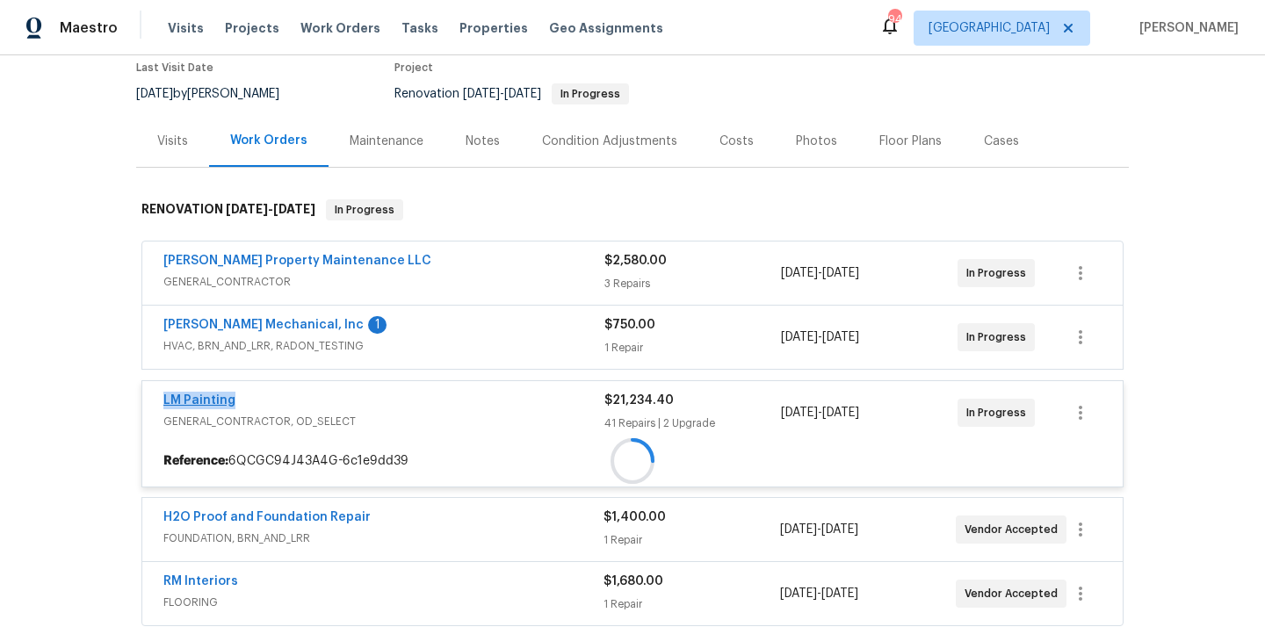
copy link "LM Painting"
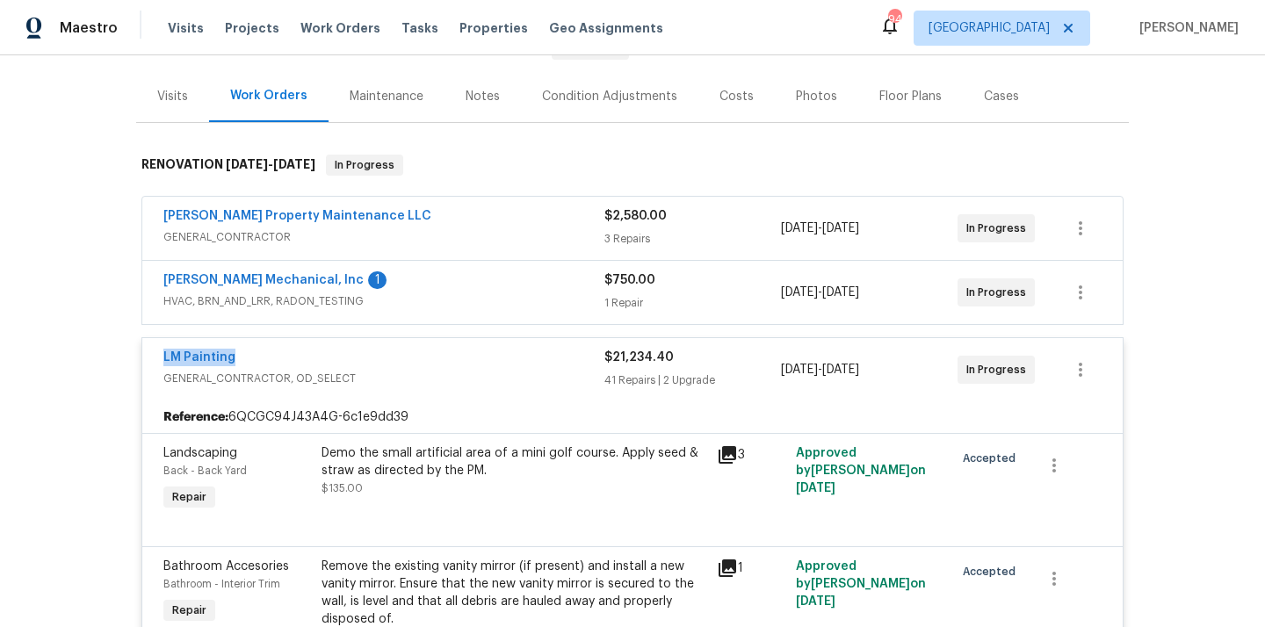
scroll to position [206, 0]
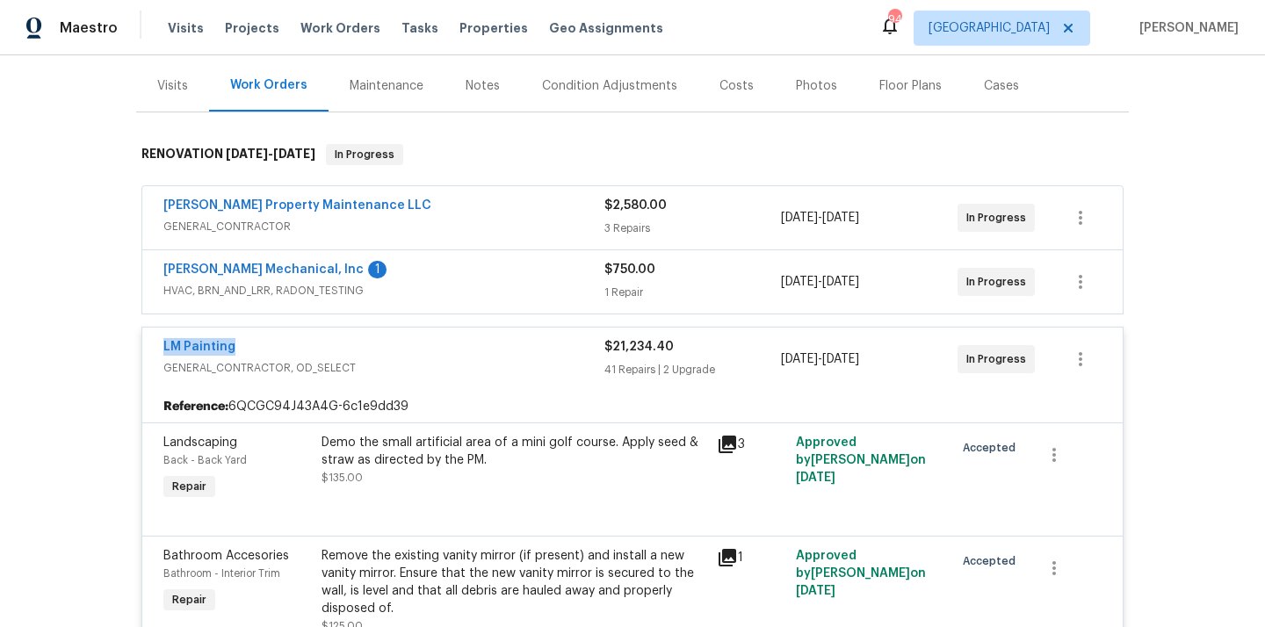
click at [473, 339] on div "LM Painting" at bounding box center [383, 348] width 441 height 21
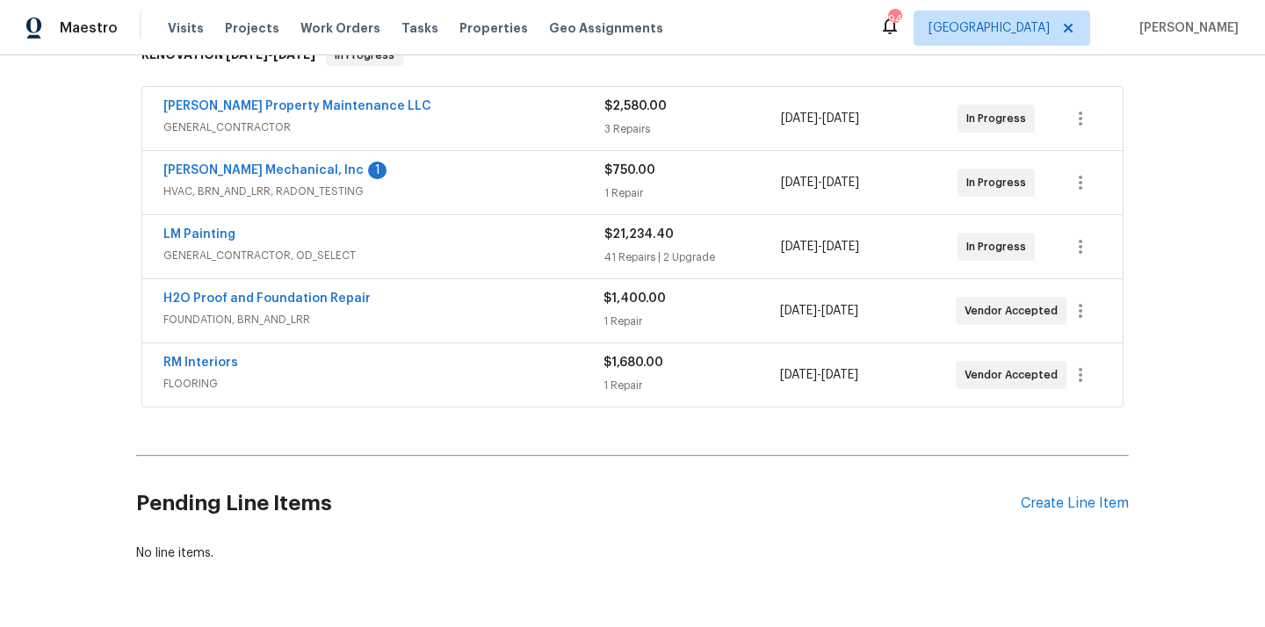
scroll to position [360, 0]
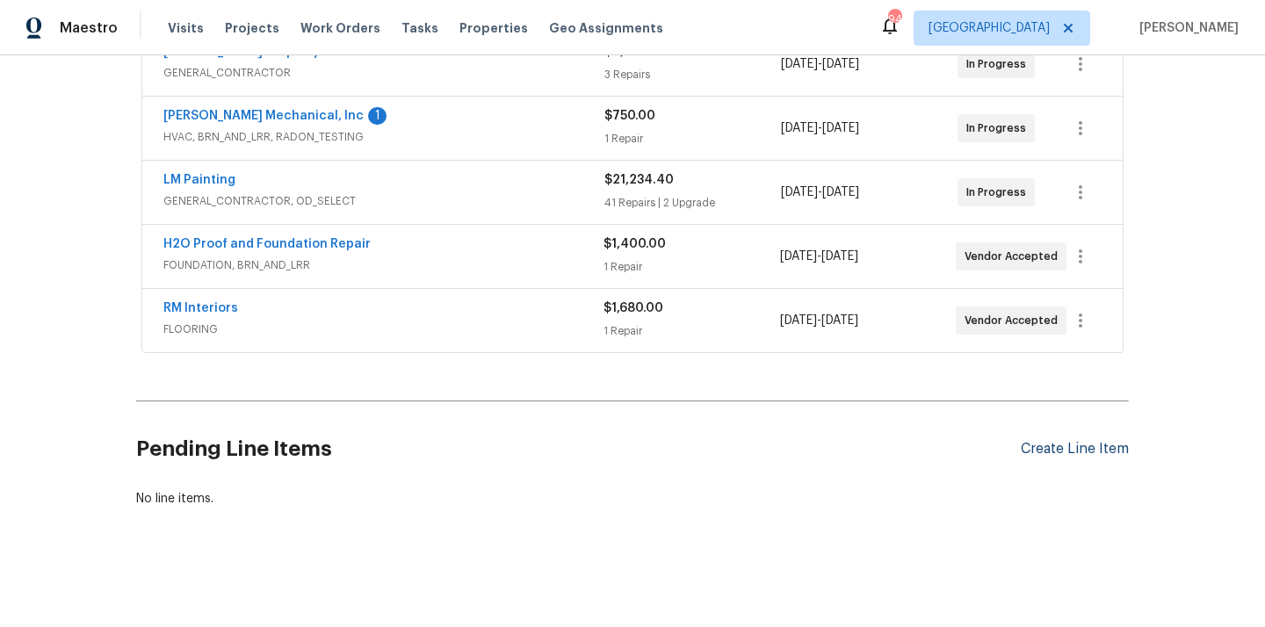
click at [1065, 451] on div "Create Line Item" at bounding box center [1075, 449] width 108 height 17
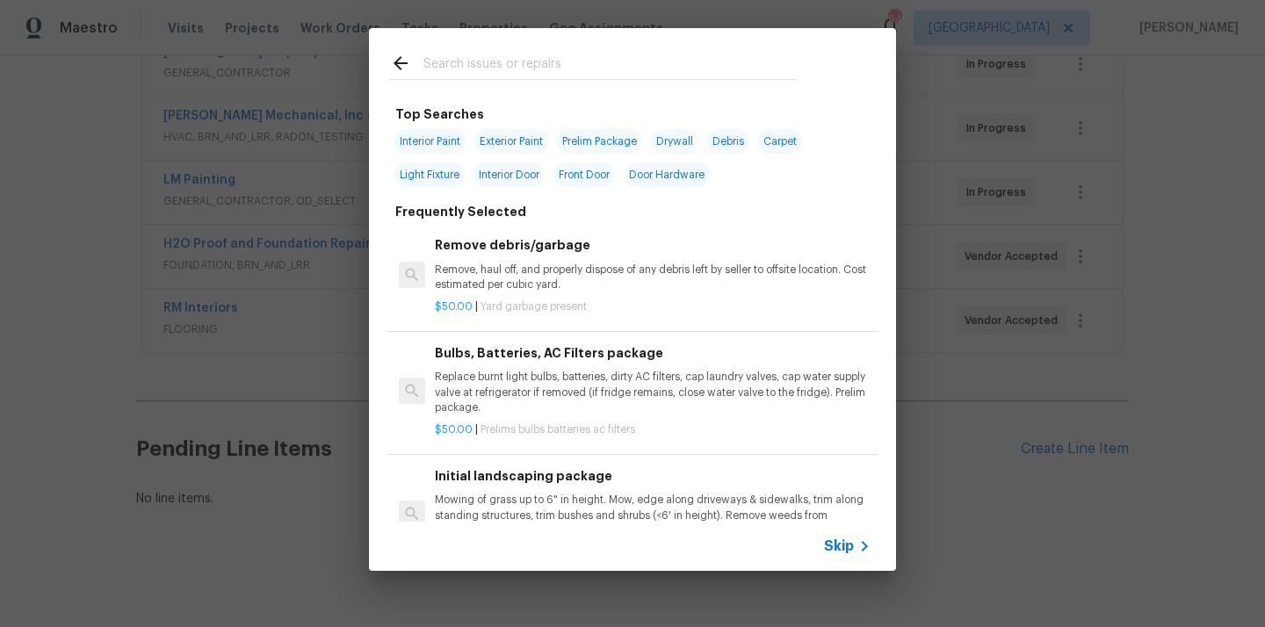
click at [557, 69] on input "text" at bounding box center [609, 66] width 372 height 26
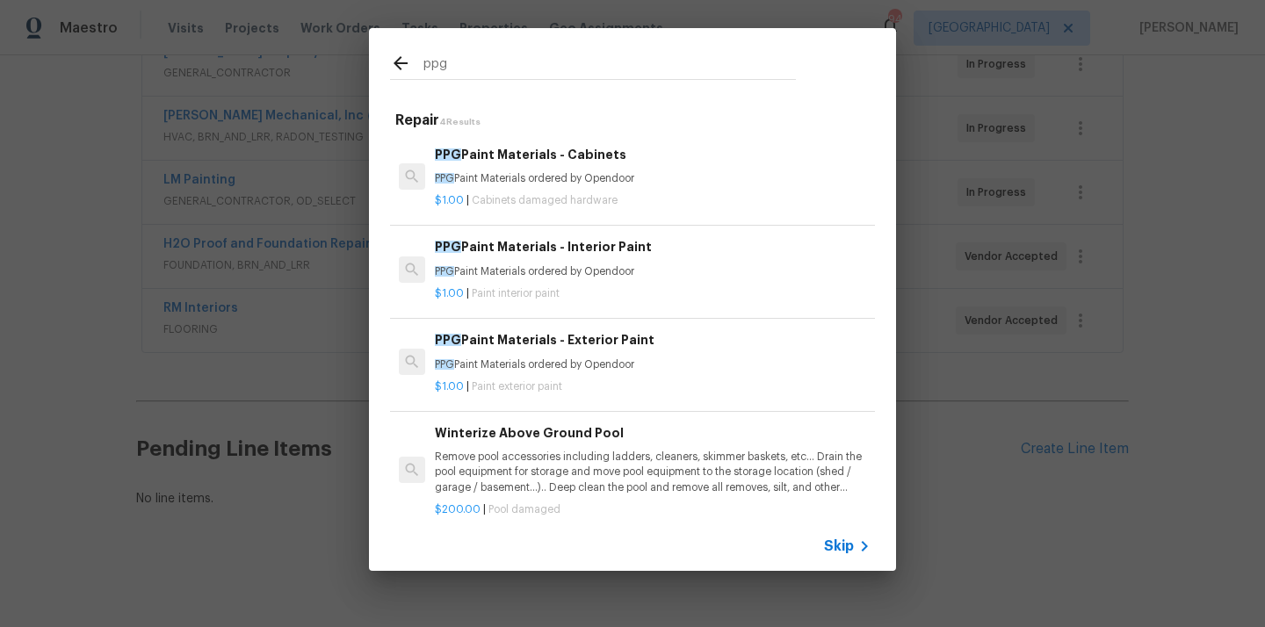
type input "ppg"
click at [569, 191] on div "$1.00 | Cabinets damaged hardware" at bounding box center [653, 197] width 436 height 22
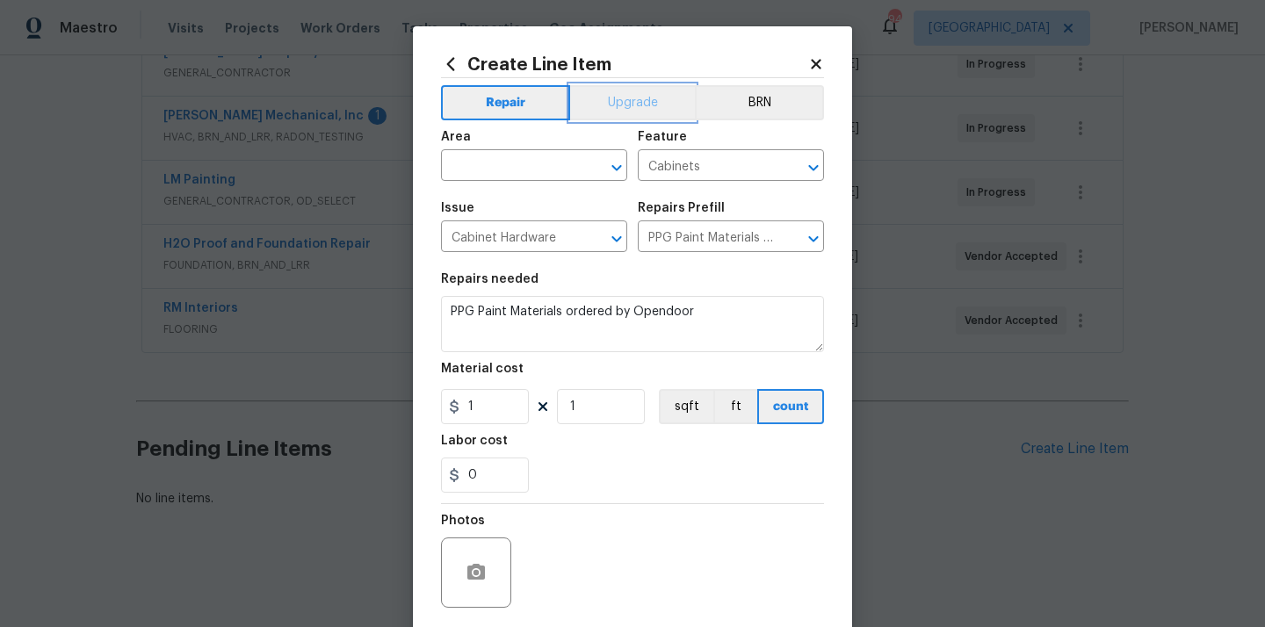
click at [628, 111] on button "Upgrade" at bounding box center [633, 102] width 126 height 35
click at [566, 174] on input "text" at bounding box center [509, 167] width 137 height 27
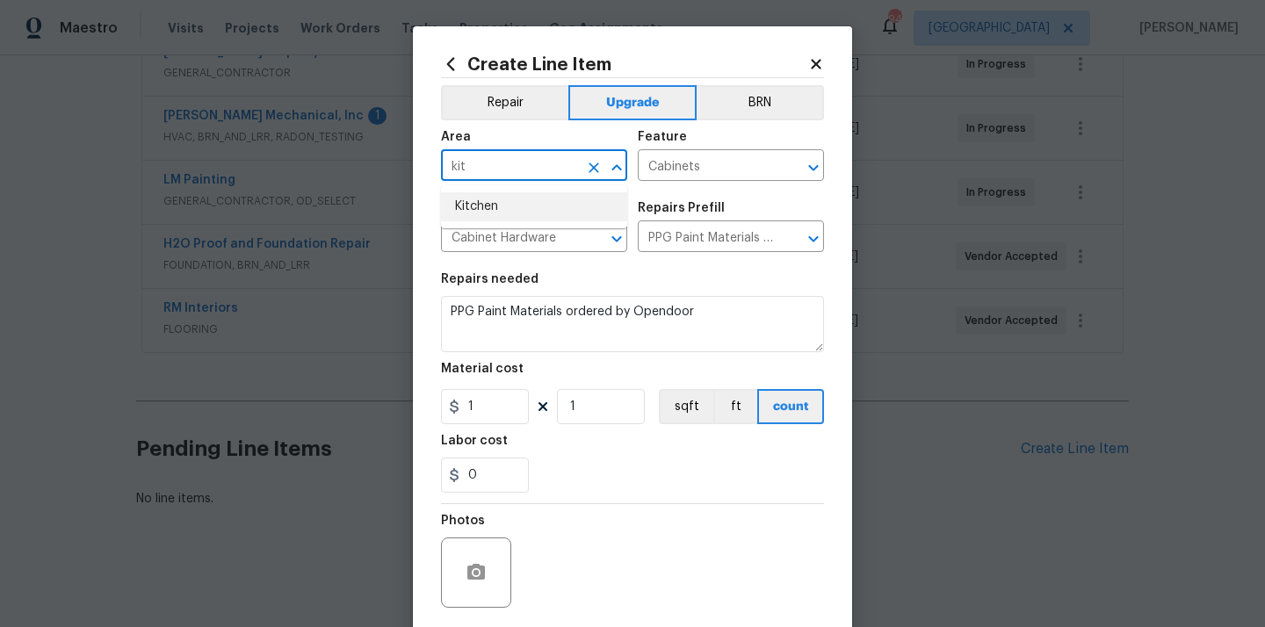
click at [507, 198] on li "Kitchen" at bounding box center [534, 206] width 186 height 29
type input "Kitchen"
drag, startPoint x: 481, startPoint y: 397, endPoint x: 444, endPoint y: 396, distance: 36.9
click at [444, 396] on input "1" at bounding box center [485, 406] width 88 height 35
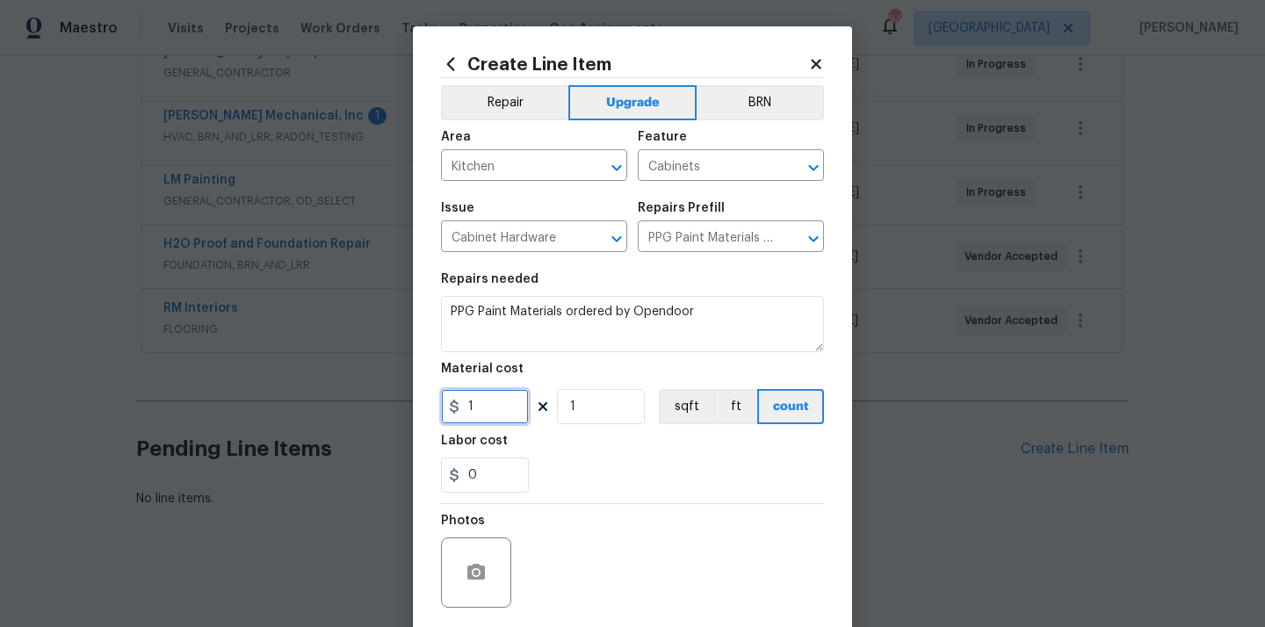
paste input "220.13"
type input "220.13"
click at [580, 448] on div "Labor cost" at bounding box center [632, 446] width 383 height 23
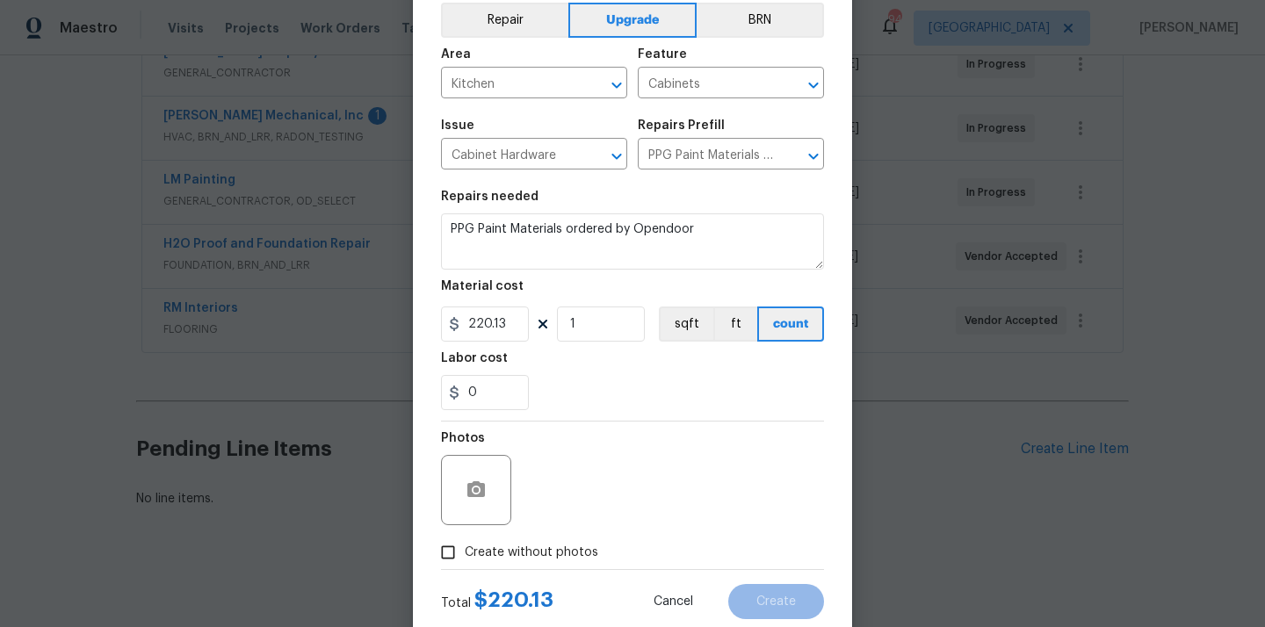
scroll to position [130, 0]
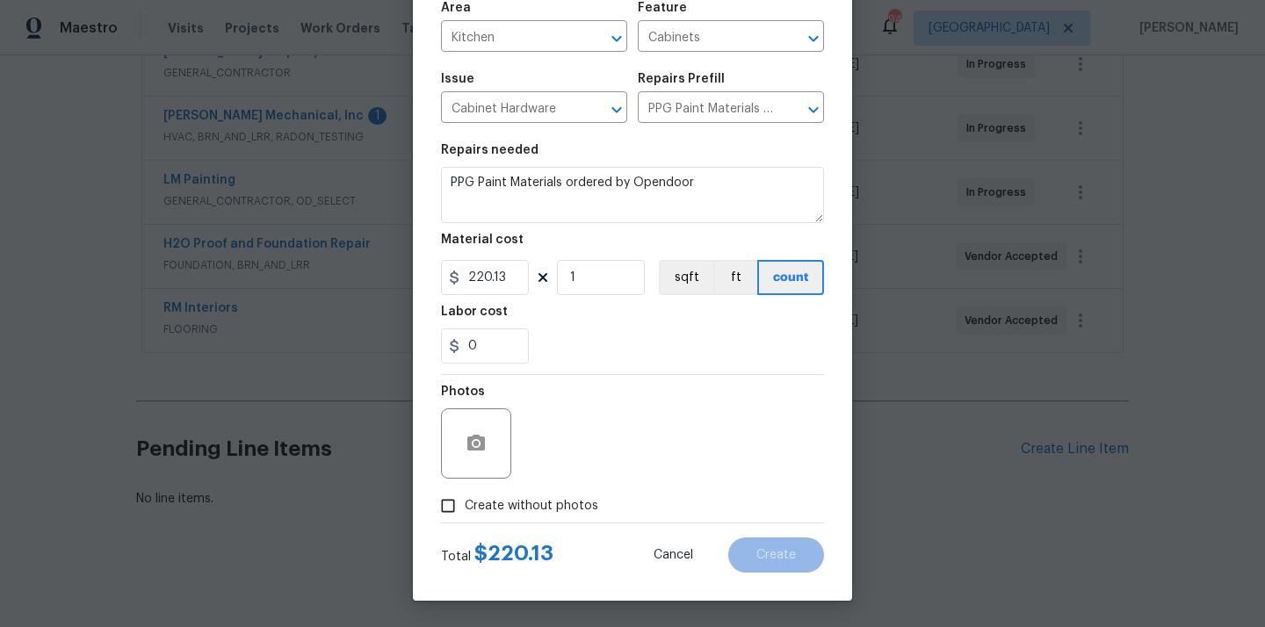
click at [559, 505] on span "Create without photos" at bounding box center [531, 506] width 133 height 18
click at [465, 505] on input "Create without photos" at bounding box center [447, 505] width 33 height 33
checkbox input "true"
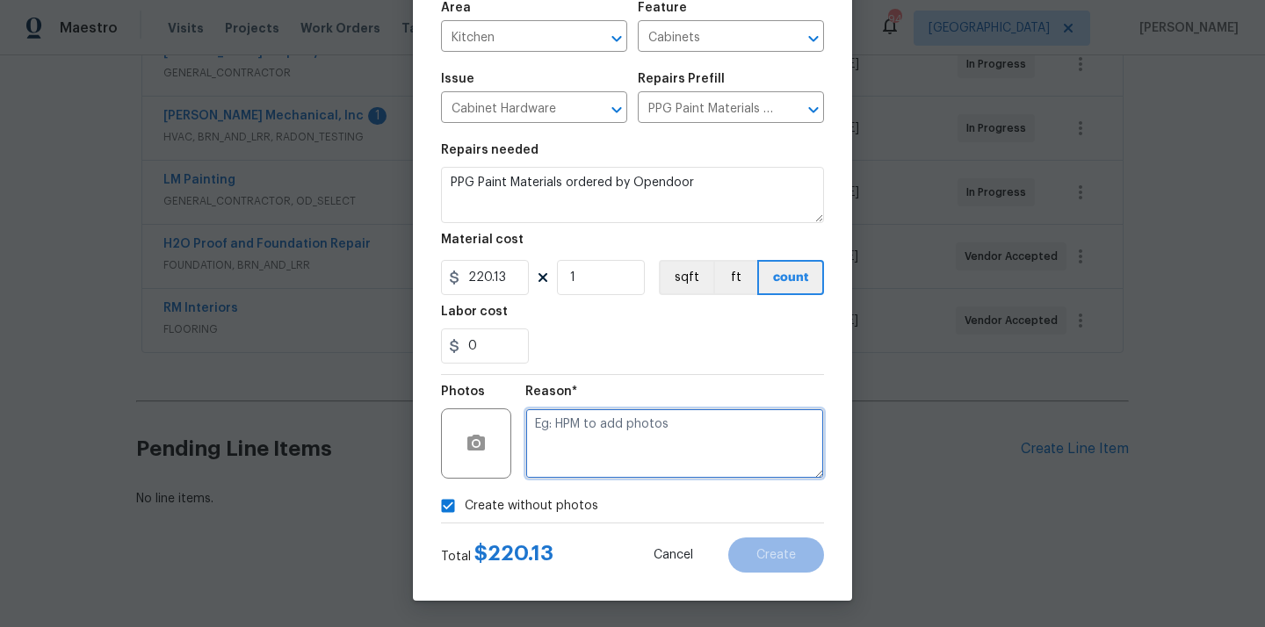
click at [577, 462] on textarea at bounding box center [674, 443] width 299 height 70
type textarea "N/A"
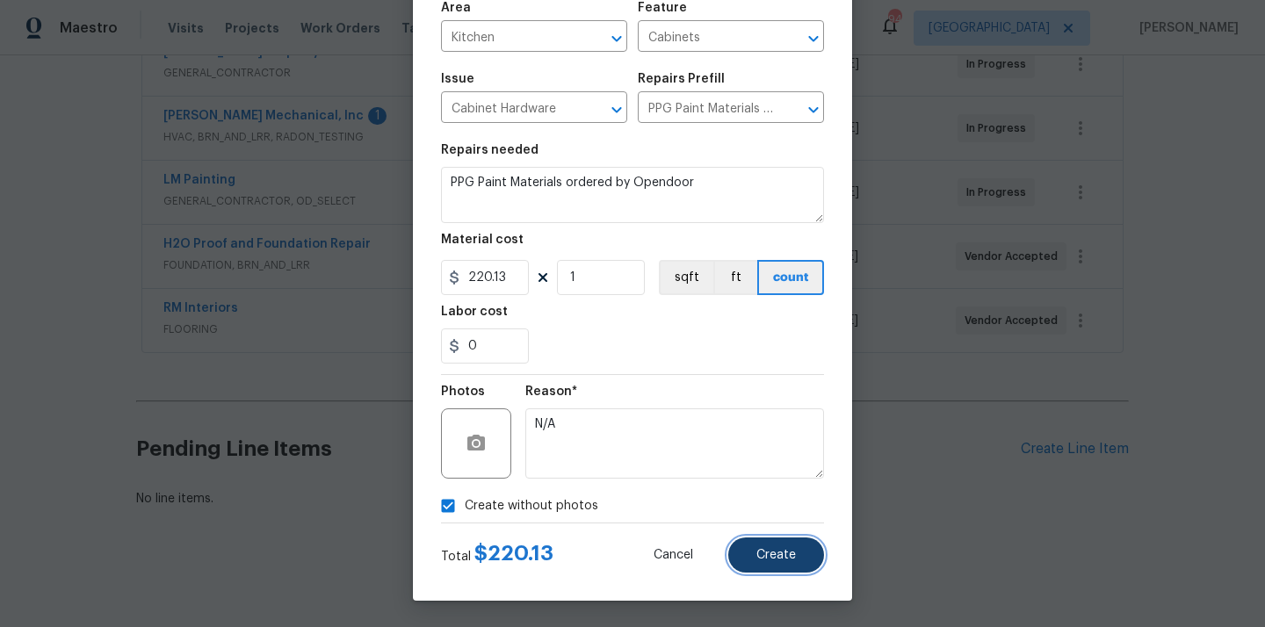
click at [743, 540] on button "Create" at bounding box center [776, 554] width 96 height 35
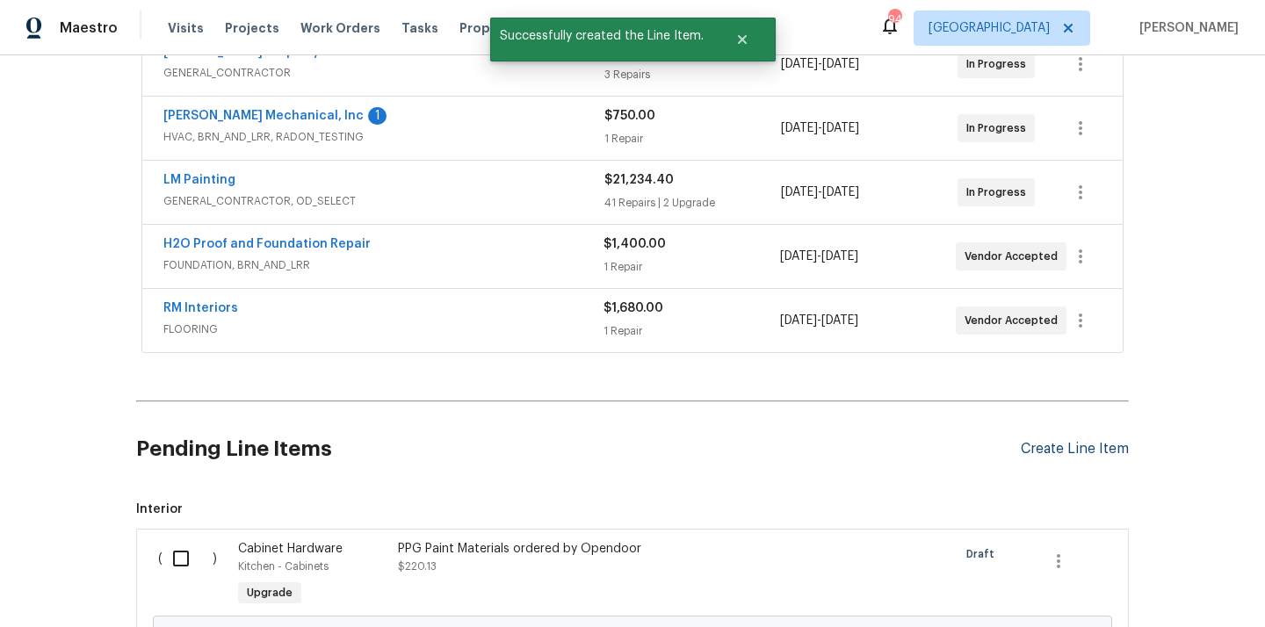
click at [1047, 445] on div "Create Line Item" at bounding box center [1075, 449] width 108 height 17
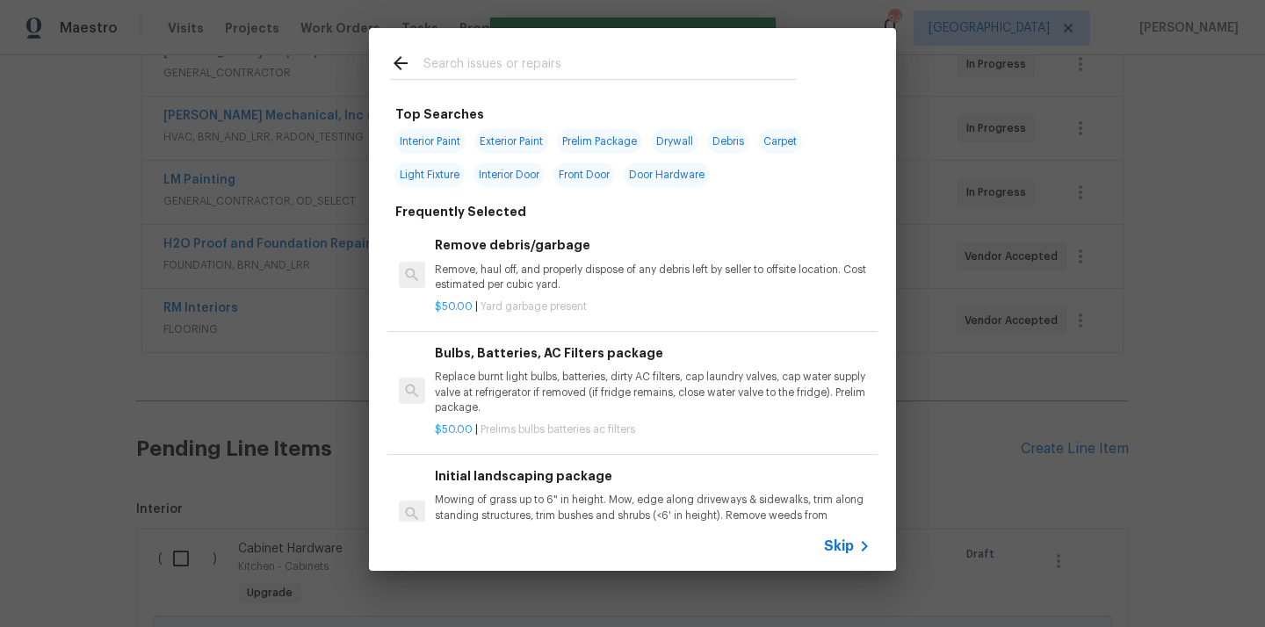
click at [627, 68] on input "text" at bounding box center [609, 66] width 372 height 26
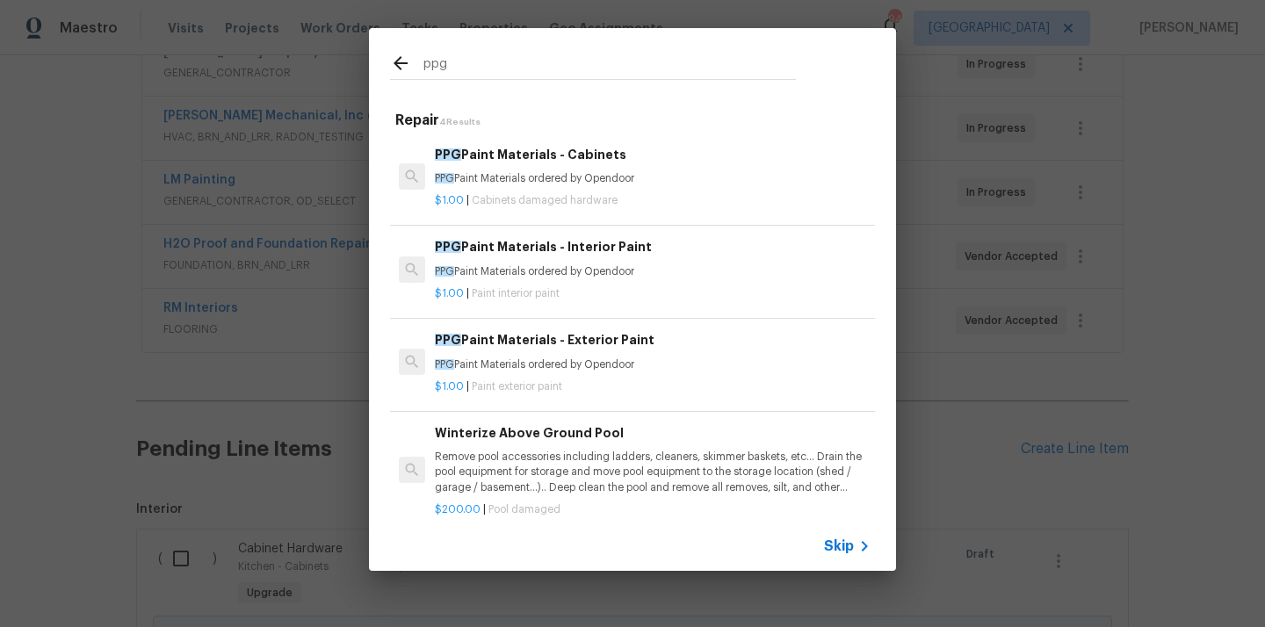
type input "ppg"
click at [578, 277] on p "PPG Paint Materials ordered by Opendoor" at bounding box center [653, 271] width 436 height 15
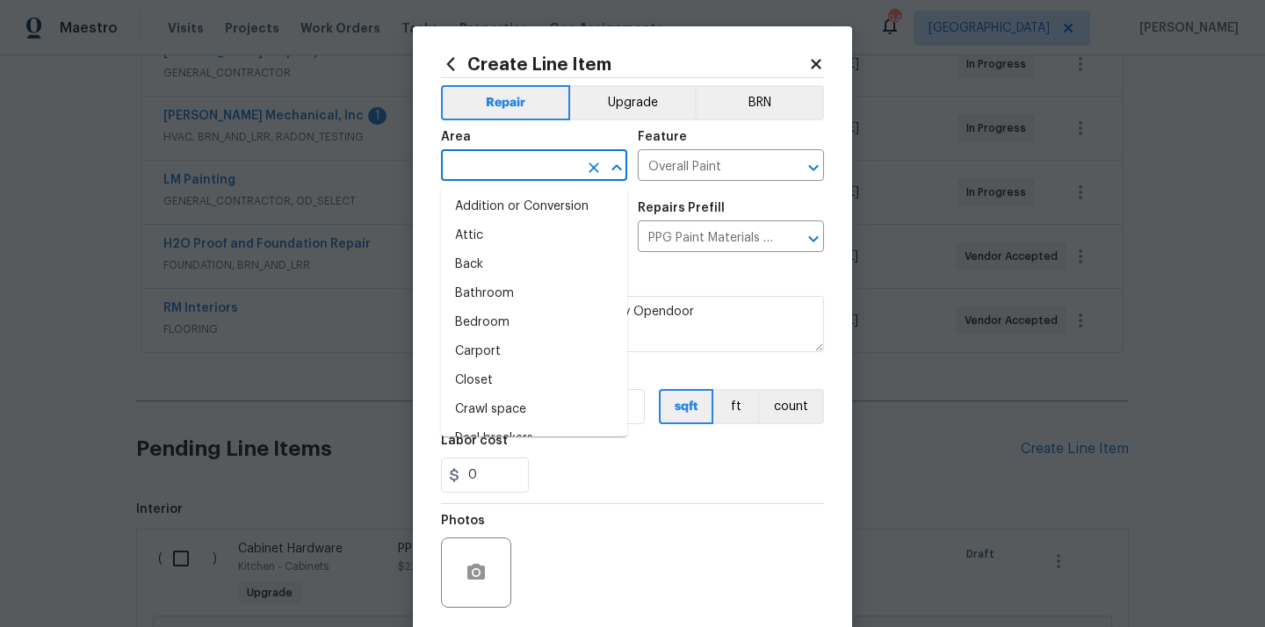
click at [495, 177] on input "text" at bounding box center [509, 167] width 137 height 27
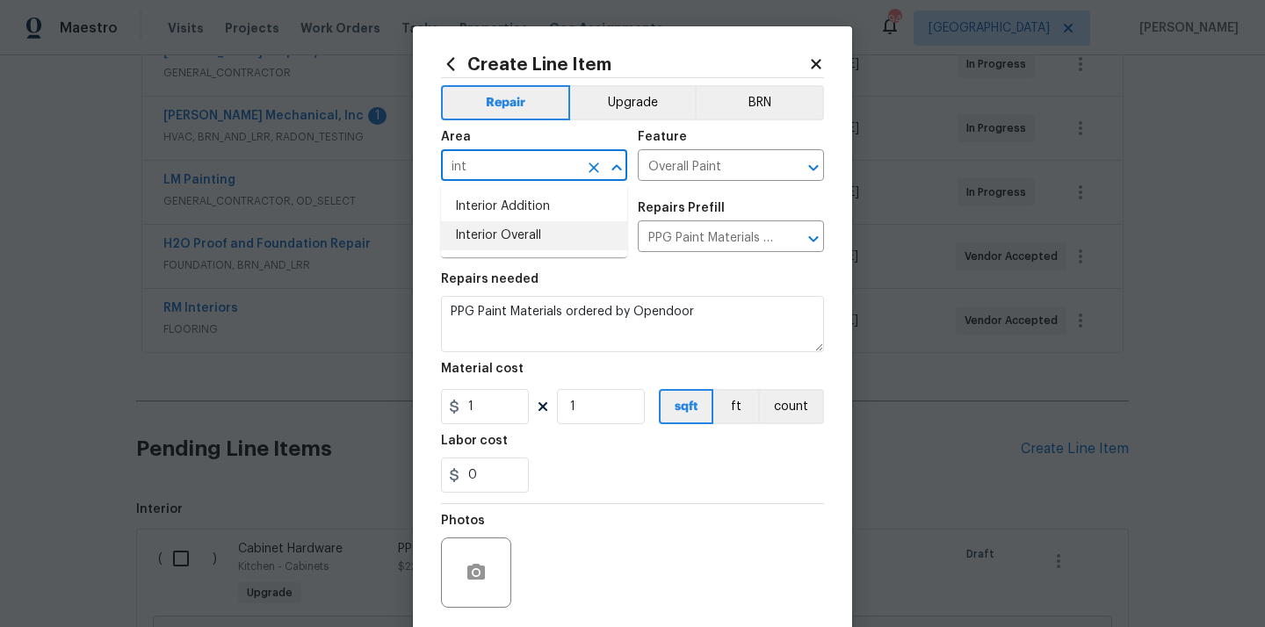
click at [518, 229] on li "Interior Overall" at bounding box center [534, 235] width 186 height 29
type input "Interior Overall"
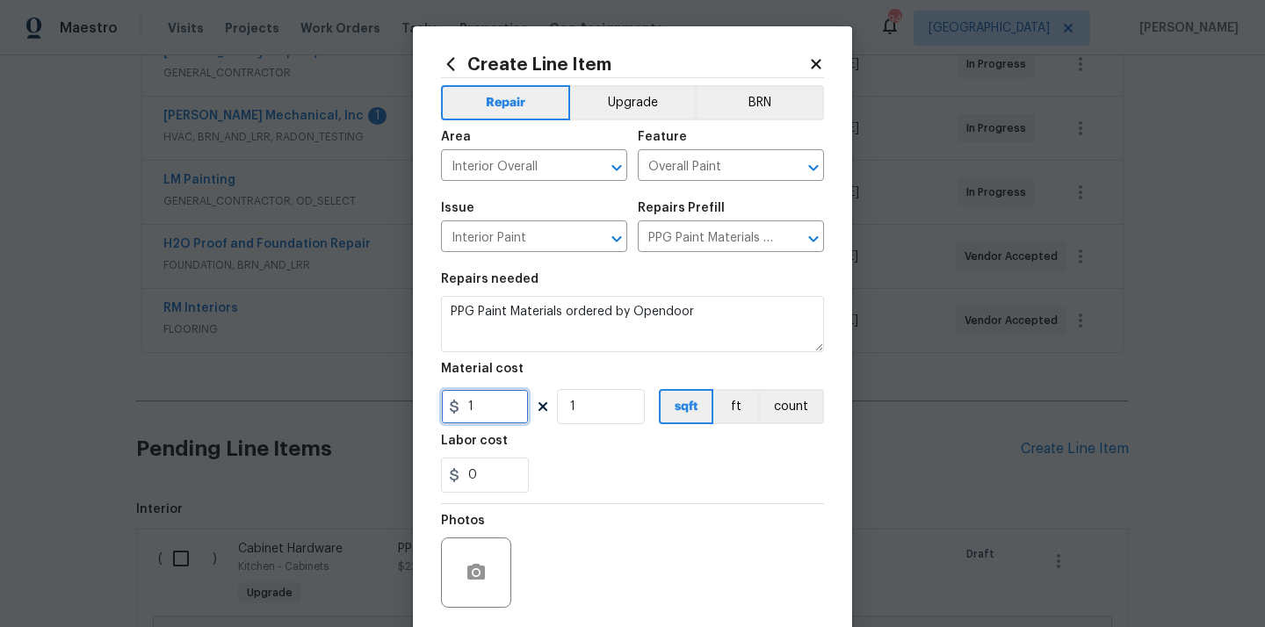
drag, startPoint x: 495, startPoint y: 394, endPoint x: 412, endPoint y: 395, distance: 83.4
click at [419, 393] on div "Create Line Item Repair Upgrade BRN Area Interior Overall ​ Feature Overall Pai…" at bounding box center [632, 377] width 439 height 703
paste input "250.81"
type input "1250.81"
click at [551, 458] on div "0" at bounding box center [632, 475] width 383 height 35
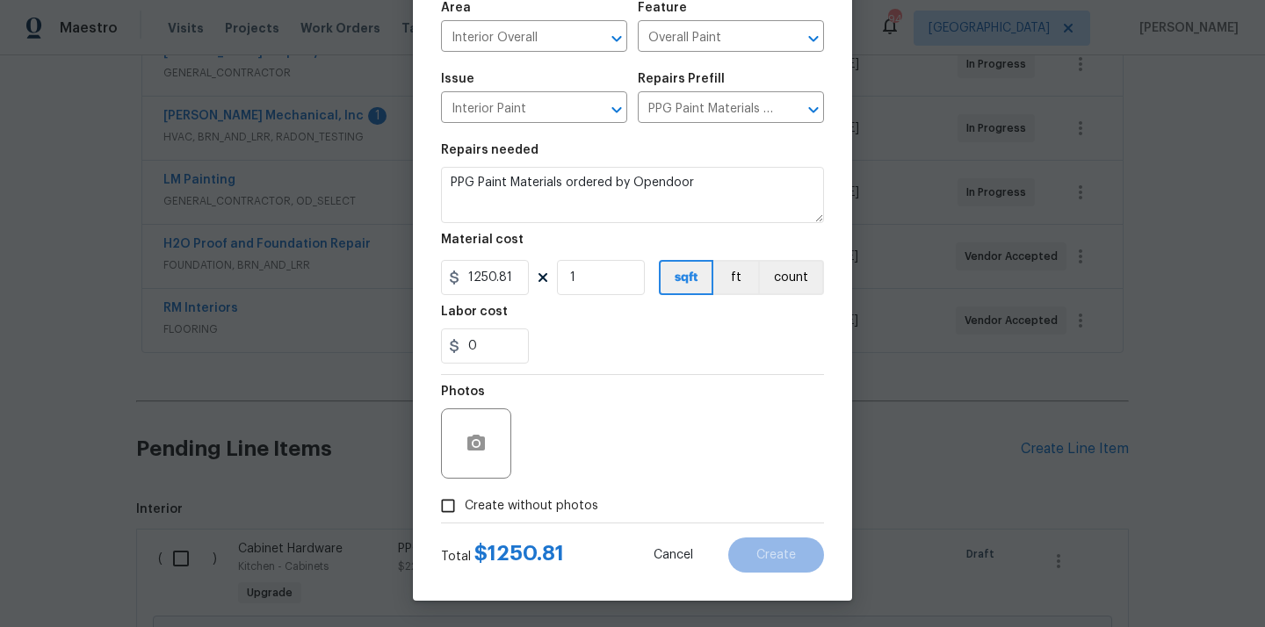
click at [529, 495] on label "Create without photos" at bounding box center [514, 505] width 167 height 33
click at [465, 495] on input "Create without photos" at bounding box center [447, 505] width 33 height 33
checkbox input "true"
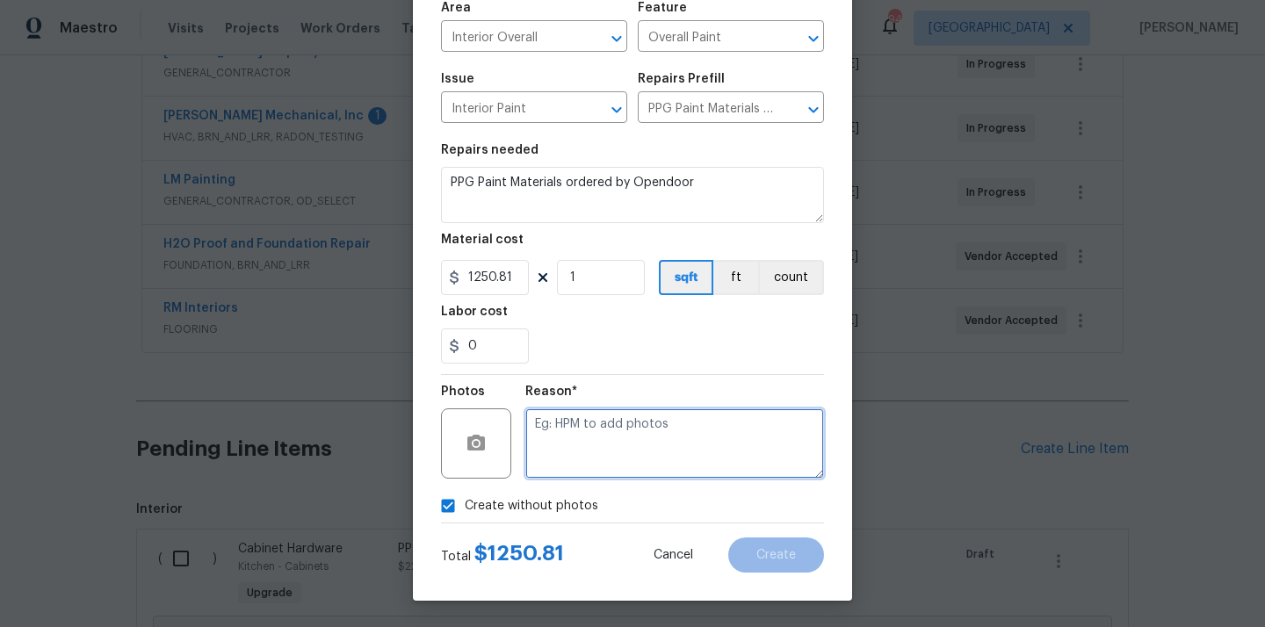
click at [570, 458] on textarea at bounding box center [674, 443] width 299 height 70
type textarea "N/A"
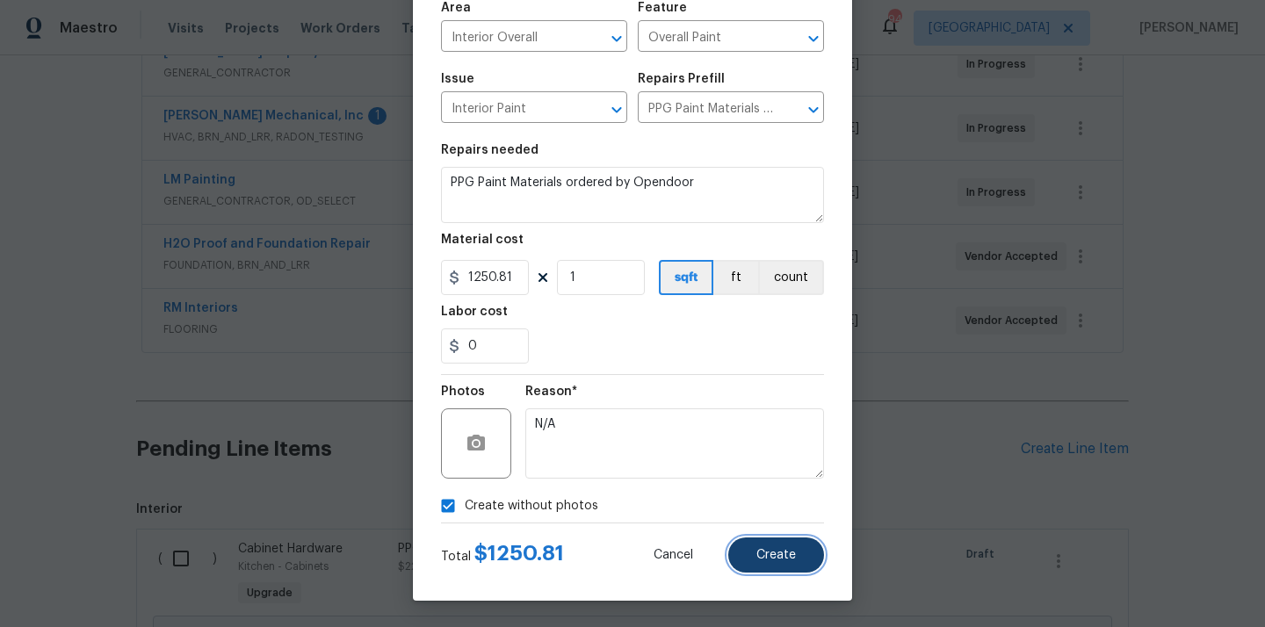
click at [775, 551] on span "Create" at bounding box center [776, 555] width 40 height 13
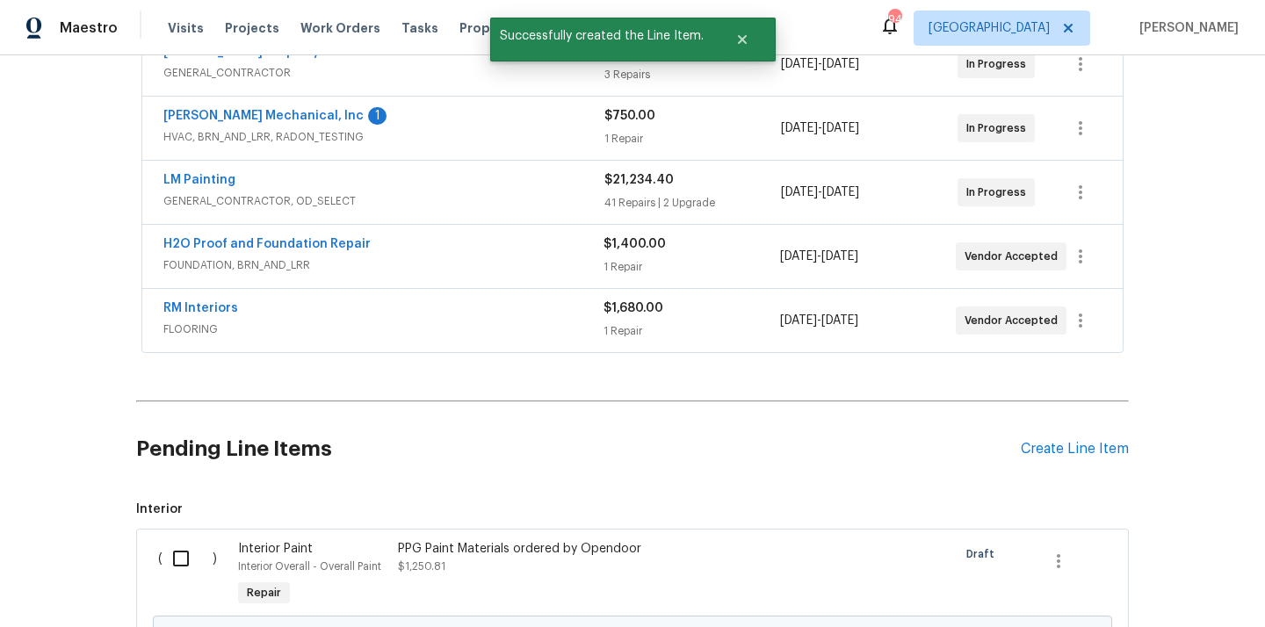
scroll to position [595, 0]
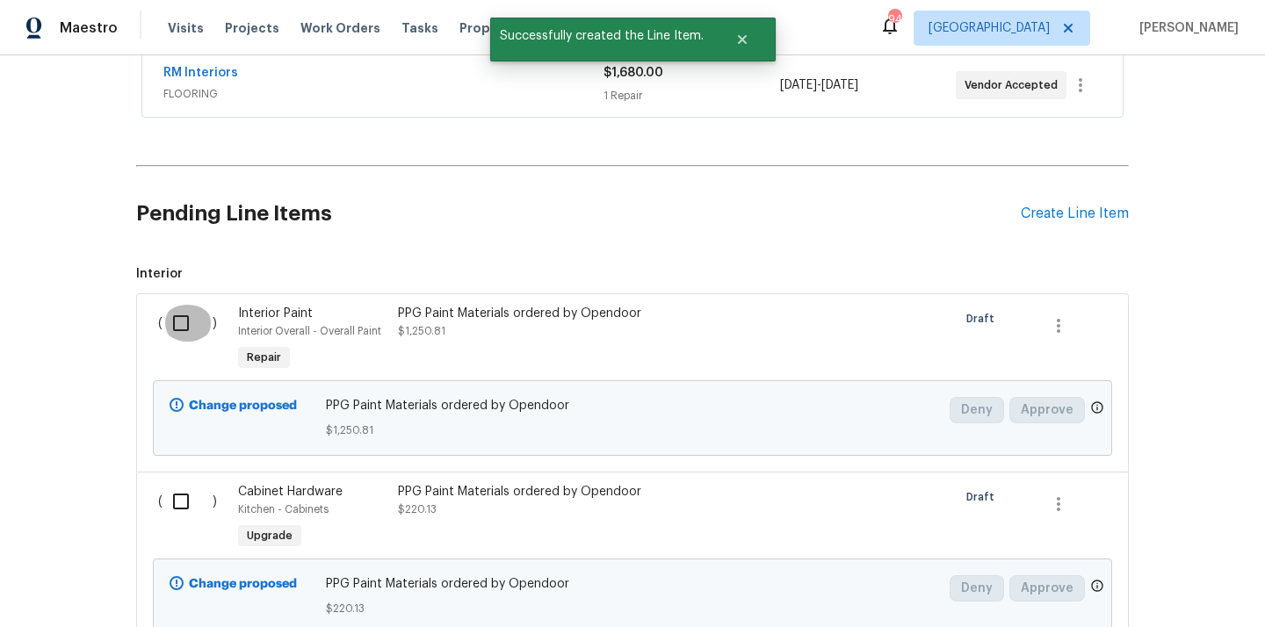
click at [170, 321] on input "checkbox" at bounding box center [187, 323] width 50 height 37
checkbox input "true"
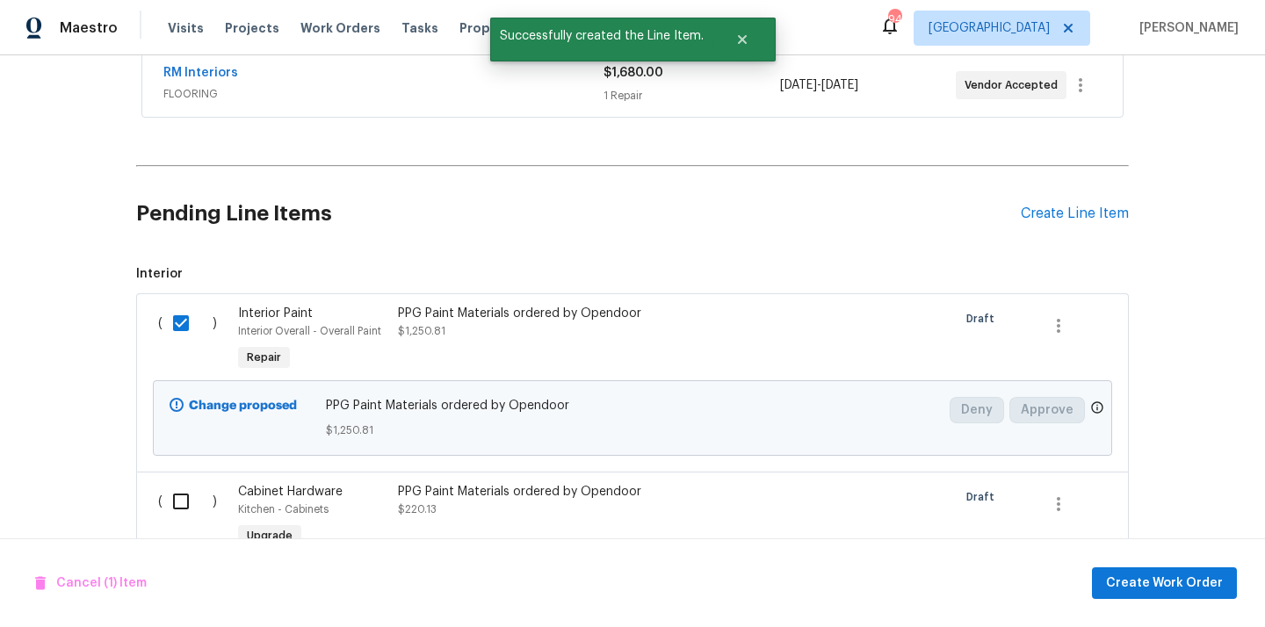
click at [1126, 566] on div "Cancel (1) Item Create Work Order" at bounding box center [632, 583] width 1265 height 90
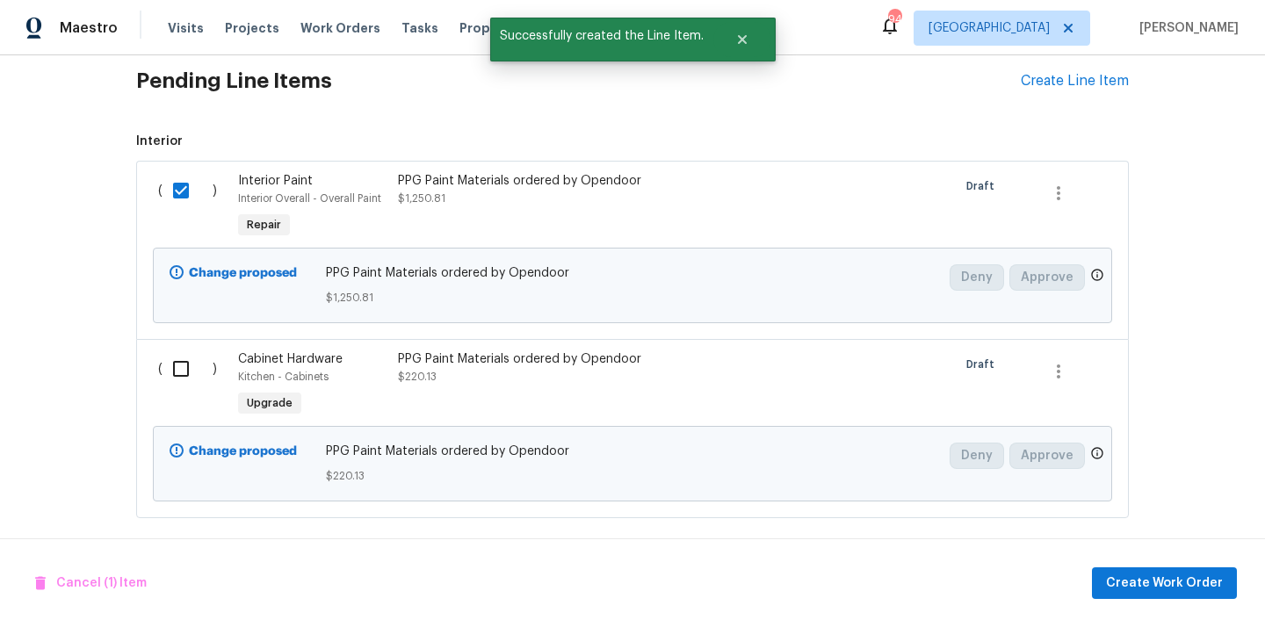
scroll to position [739, 0]
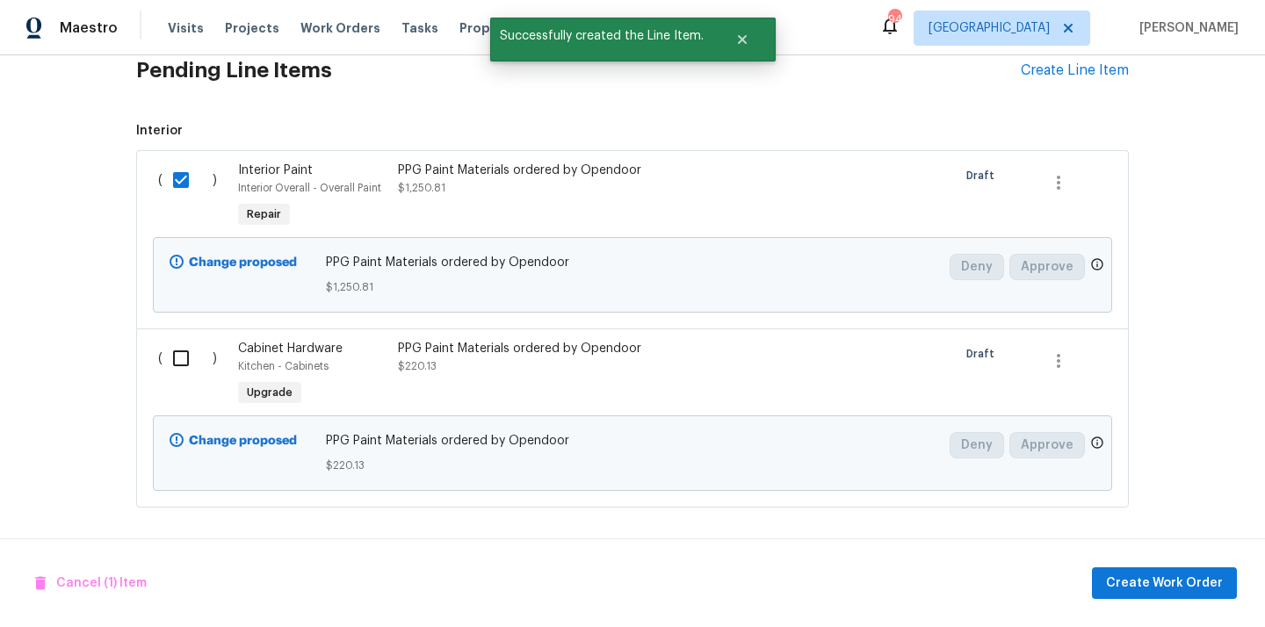
click at [186, 351] on input "checkbox" at bounding box center [187, 358] width 50 height 37
checkbox input "true"
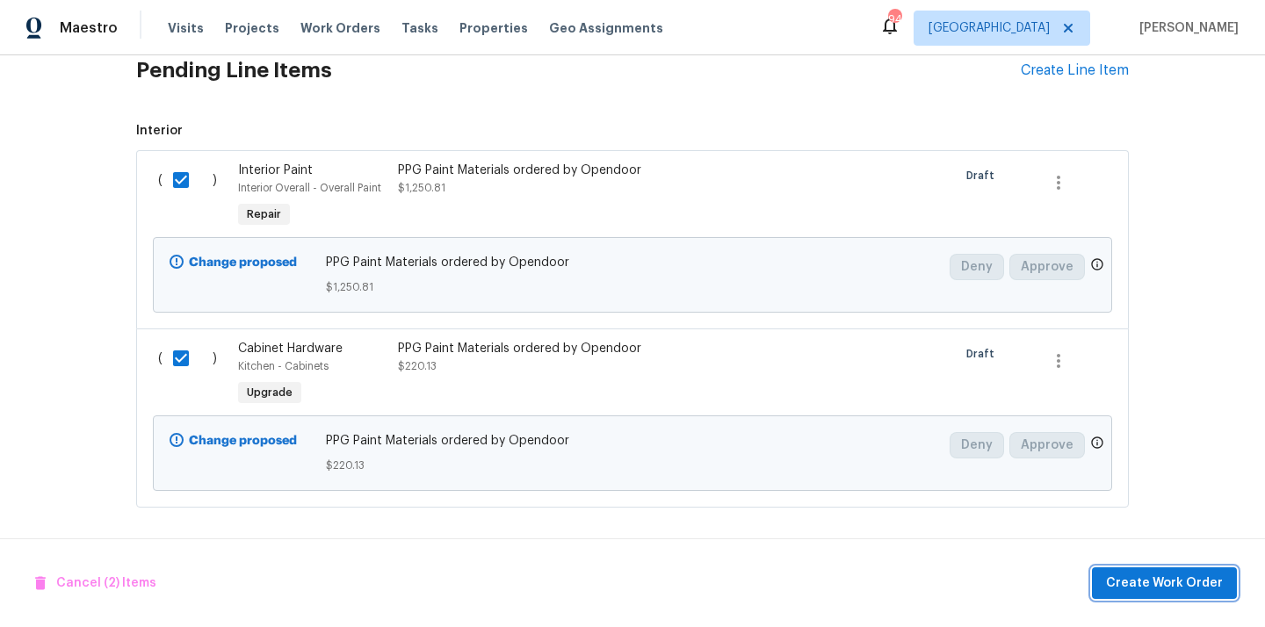
click at [1150, 583] on span "Create Work Order" at bounding box center [1164, 584] width 117 height 22
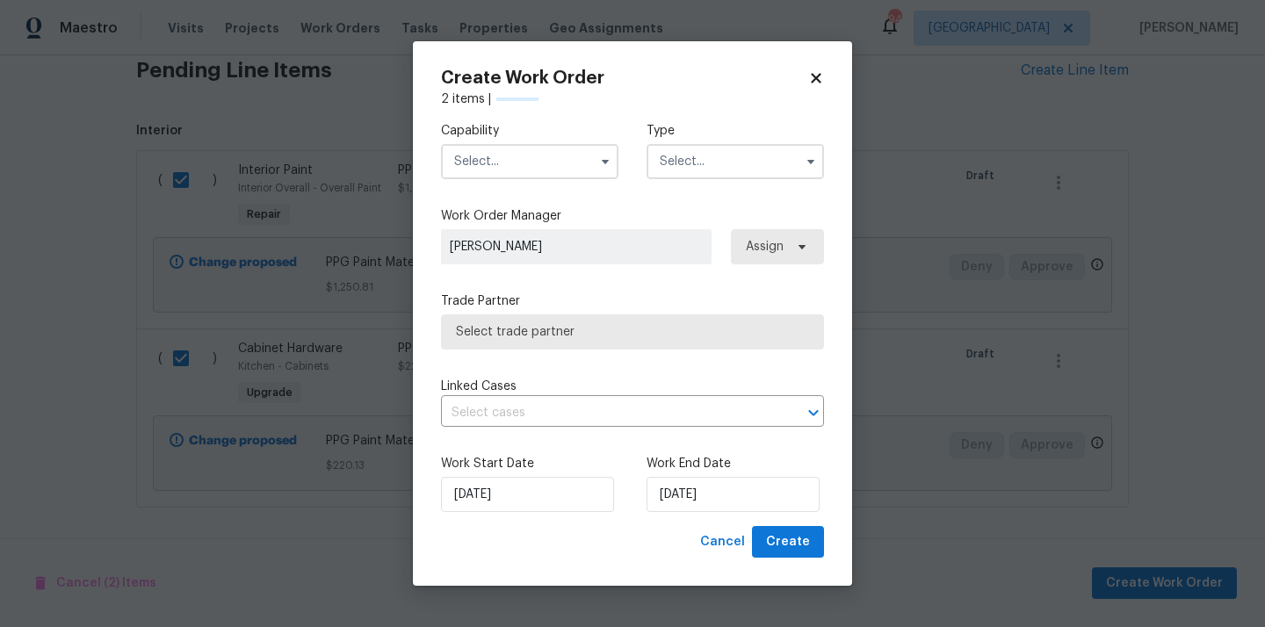
checkbox input "false"
click at [539, 156] on input "text" at bounding box center [529, 161] width 177 height 35
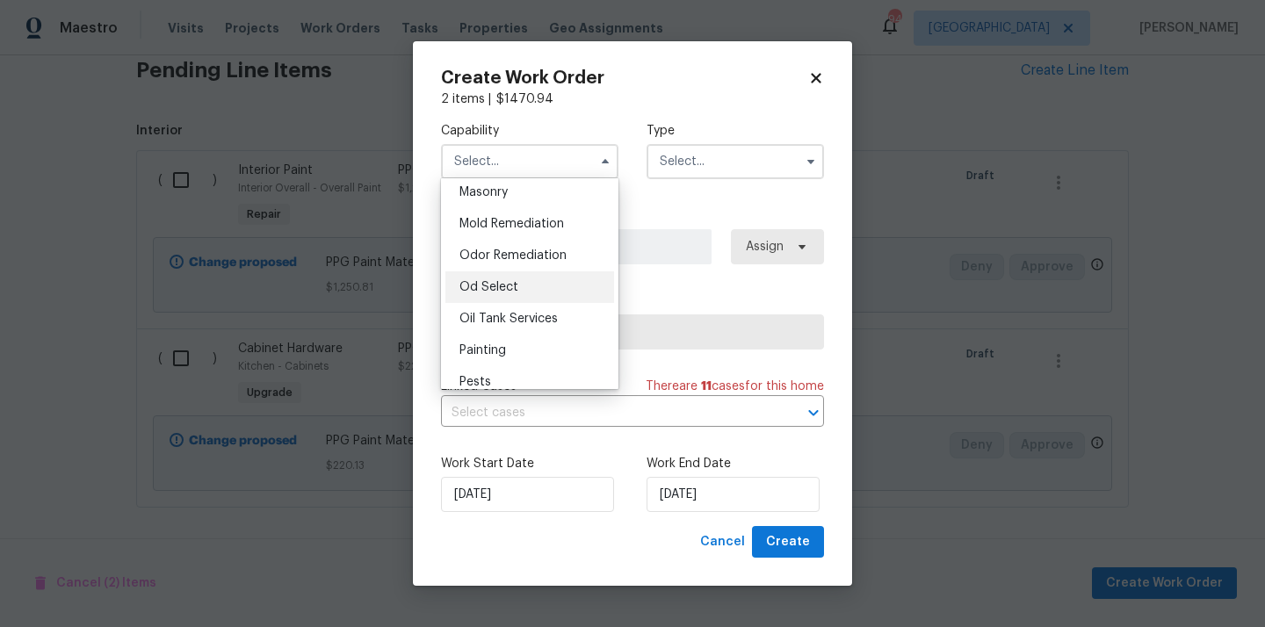
scroll to position [1330, 0]
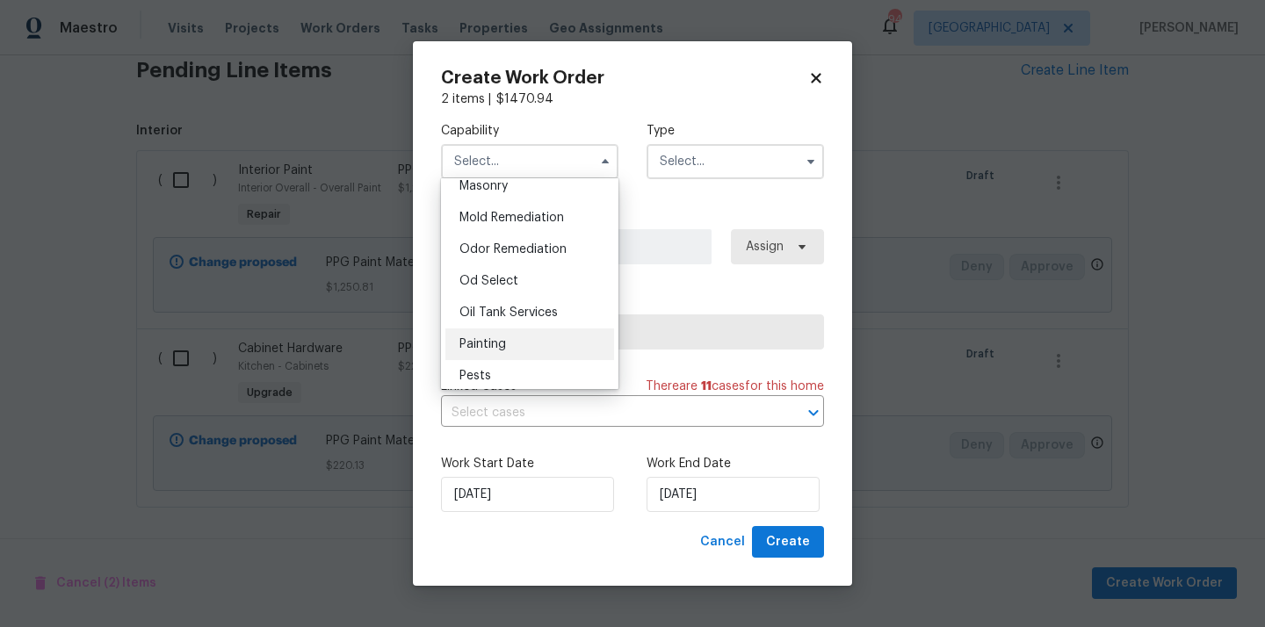
click at [536, 332] on div "Painting" at bounding box center [529, 344] width 169 height 32
type input "Painting"
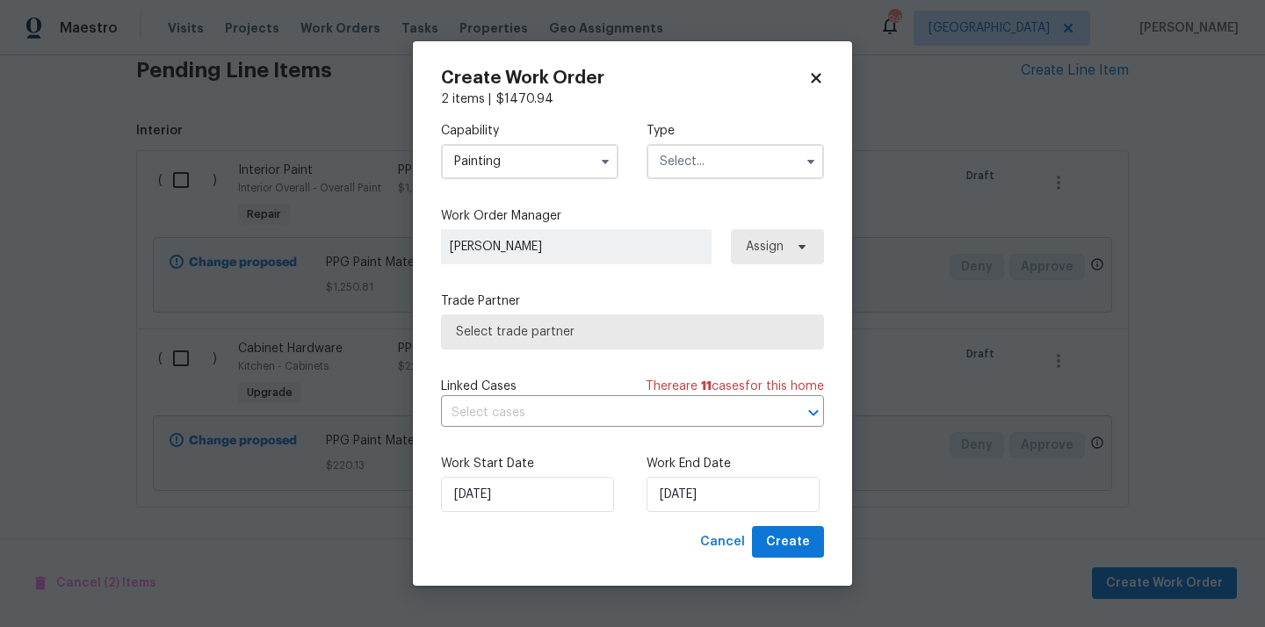
click at [737, 159] on input "text" at bounding box center [734, 161] width 177 height 35
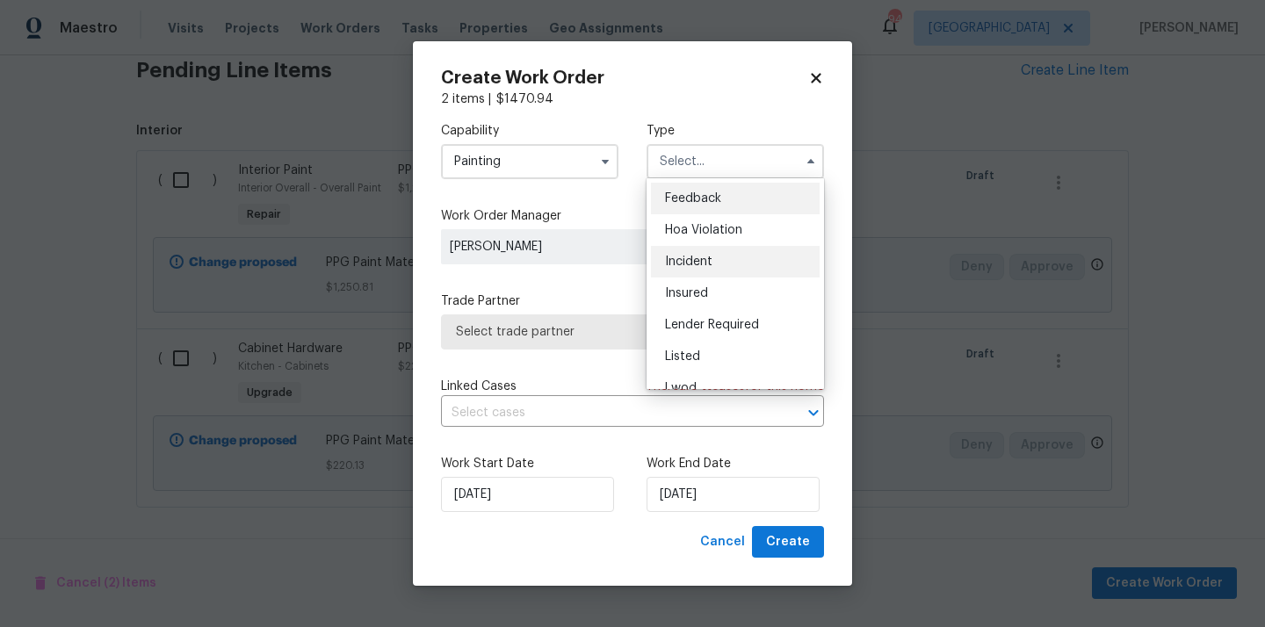
scroll to position [209, 0]
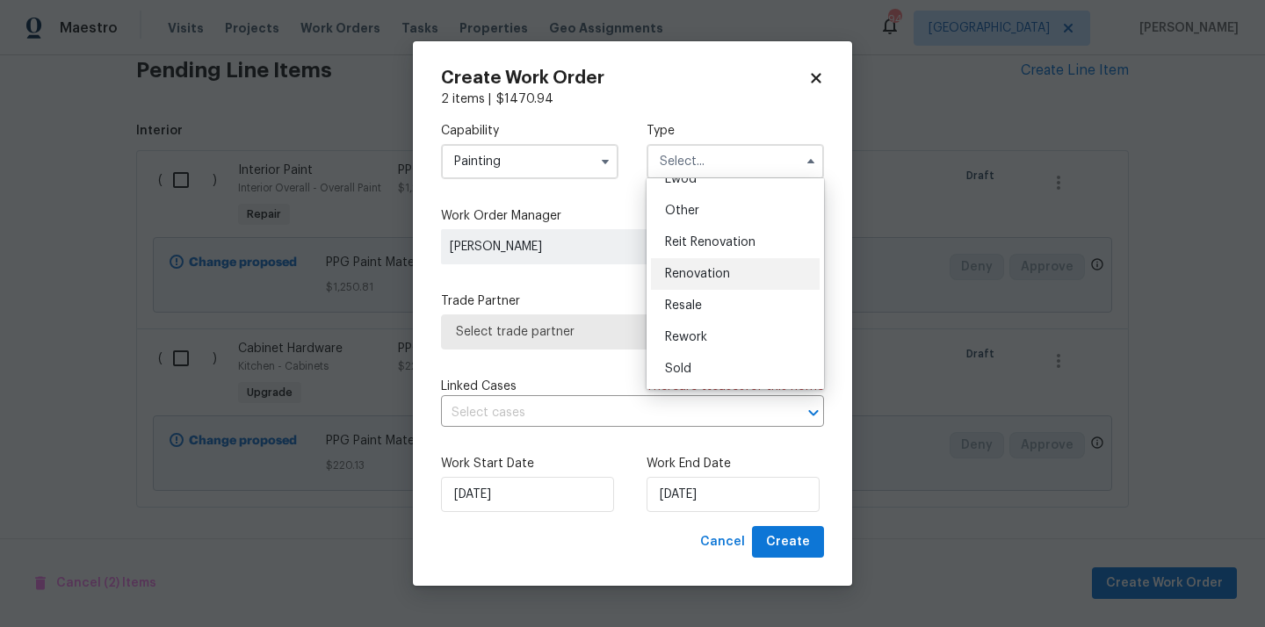
click at [733, 277] on div "Renovation" at bounding box center [735, 274] width 169 height 32
type input "Renovation"
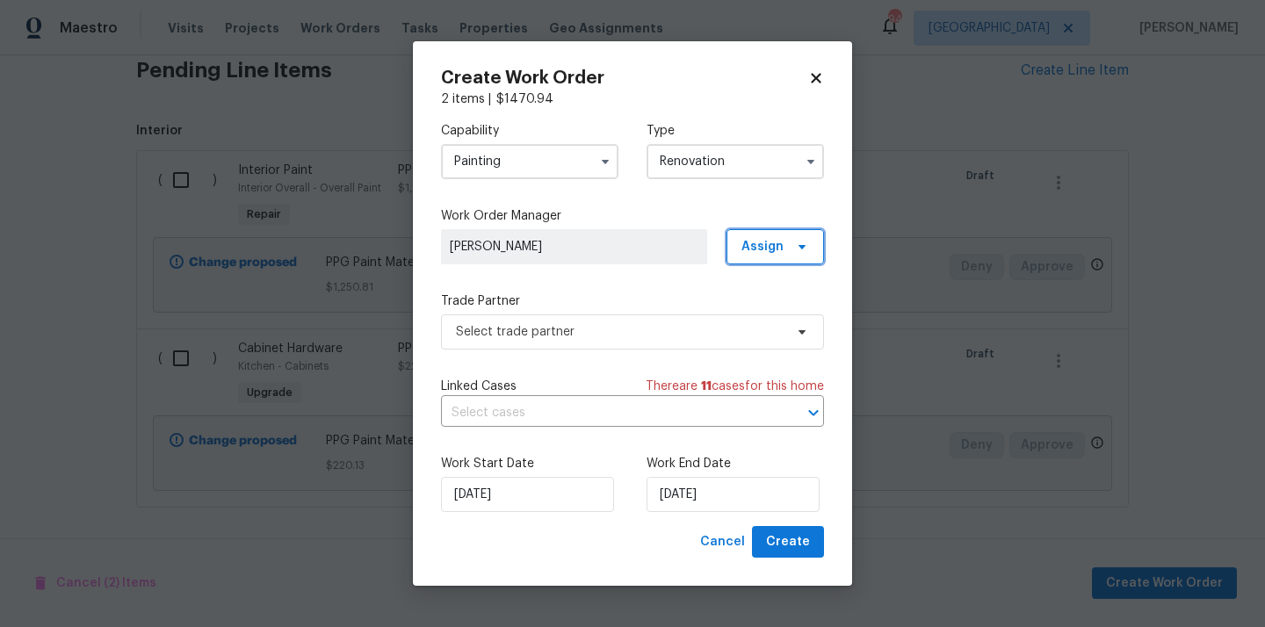
click at [757, 254] on span "Assign" at bounding box center [762, 247] width 42 height 18
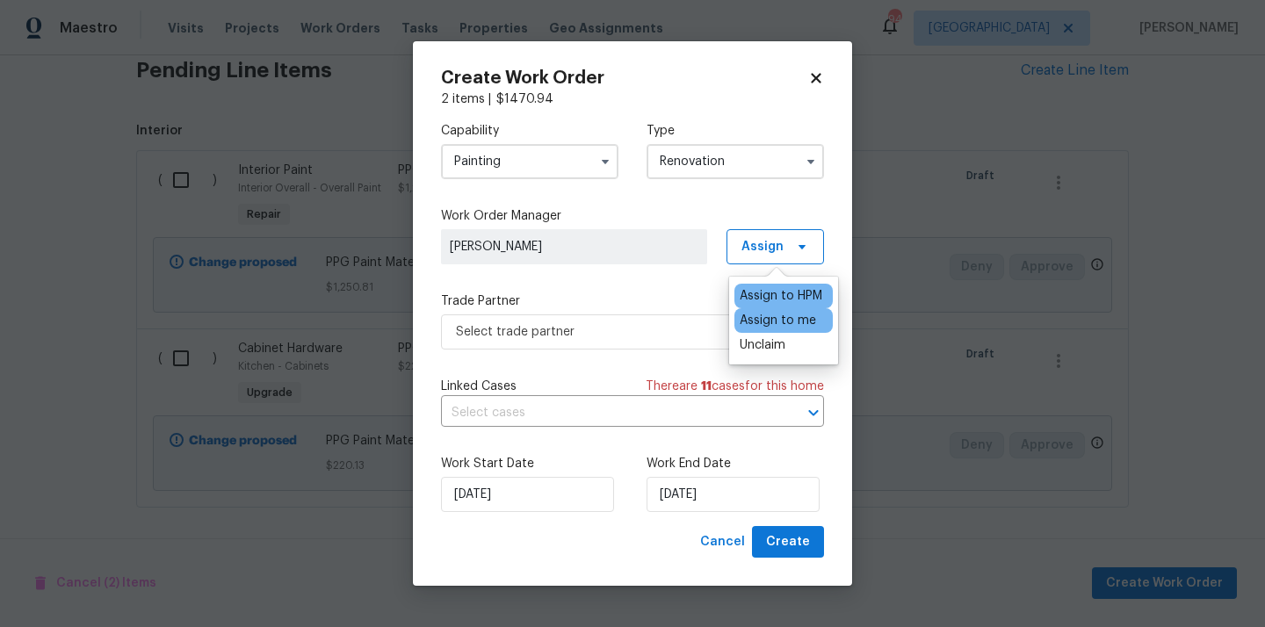
click at [767, 327] on div "Assign to me" at bounding box center [777, 321] width 76 height 18
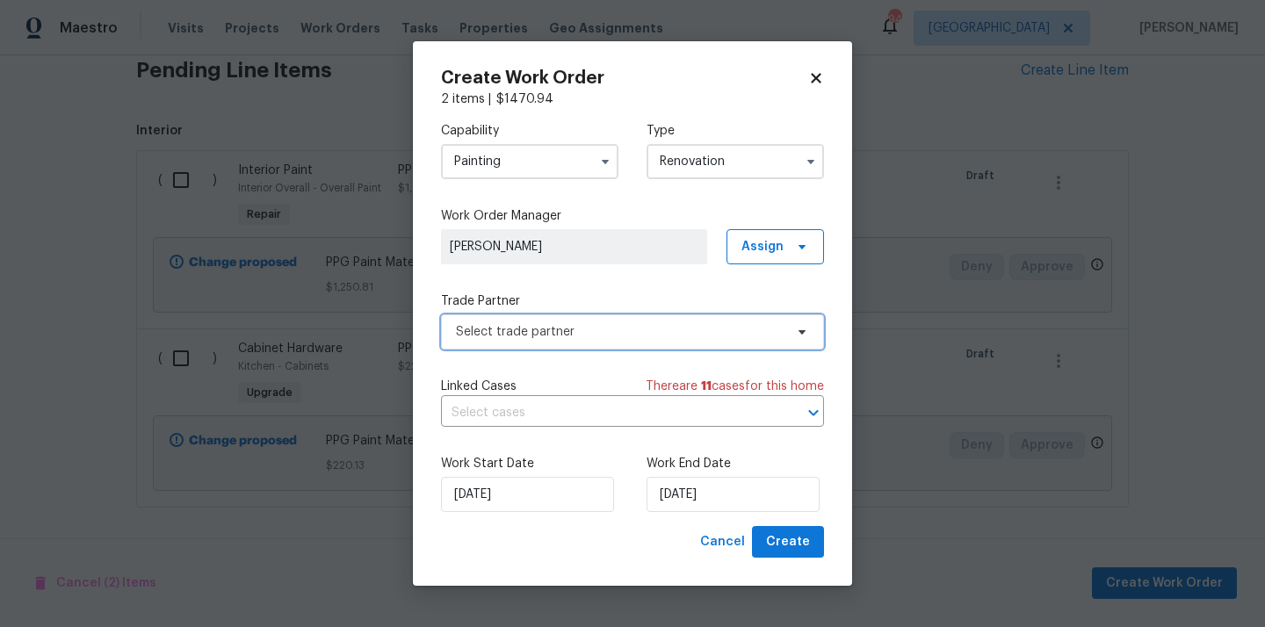
click at [653, 344] on span "Select trade partner" at bounding box center [632, 331] width 383 height 35
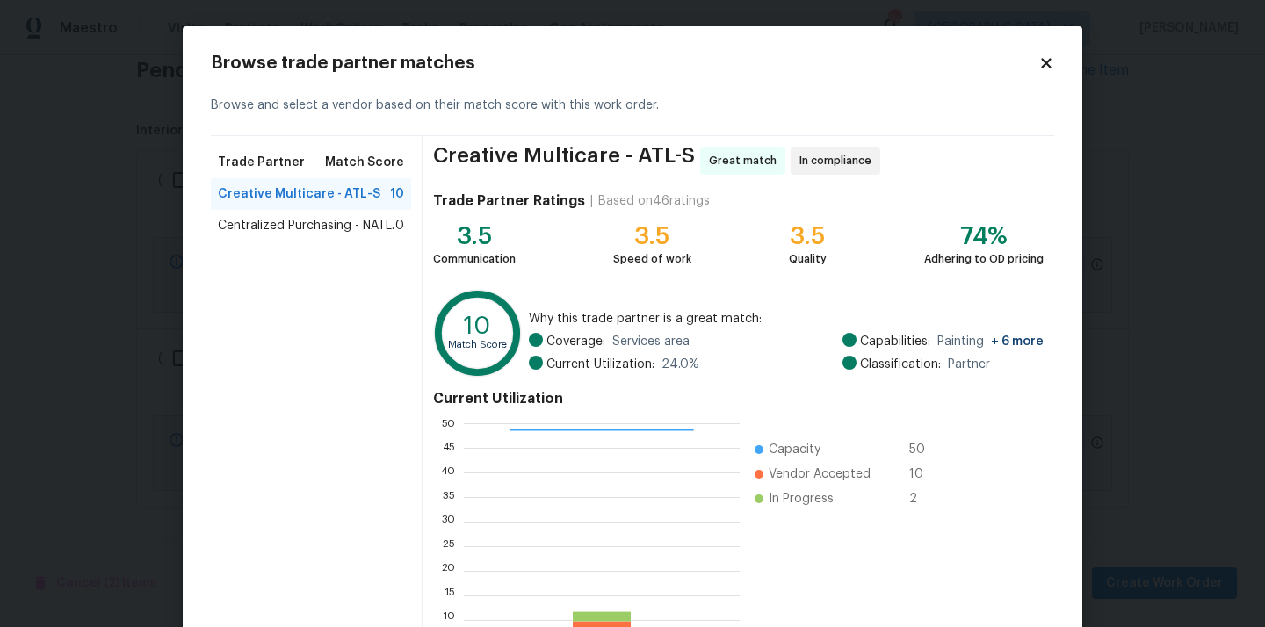
scroll to position [148, 0]
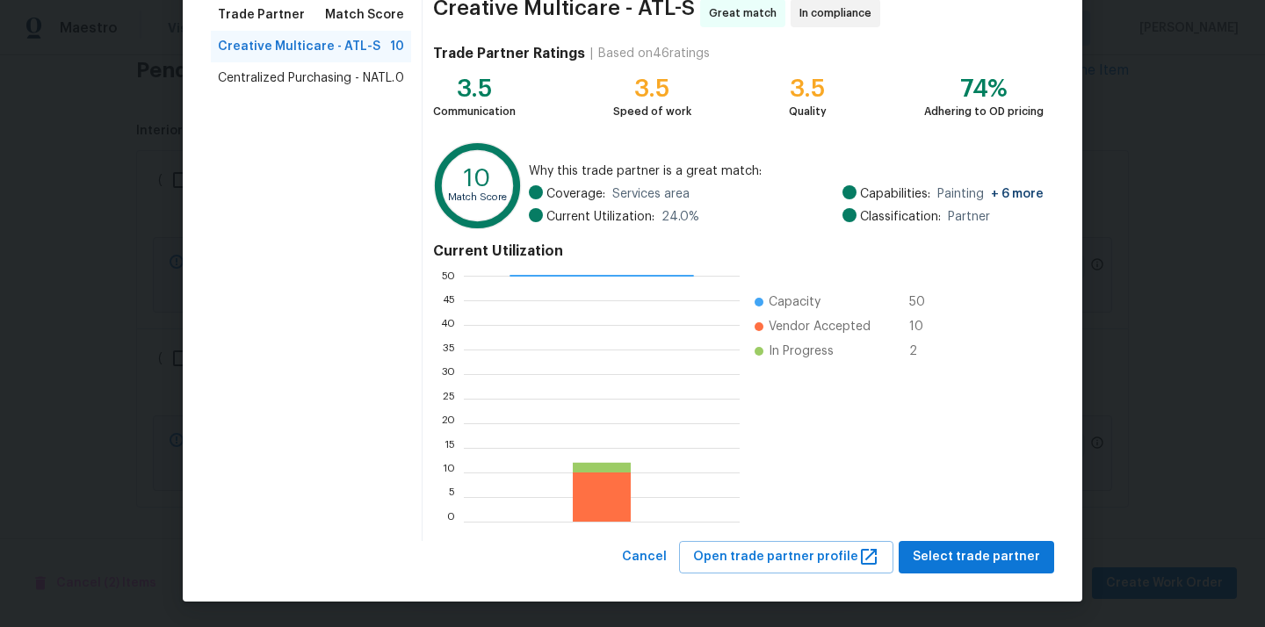
click at [338, 76] on span "Centralized Purchasing - NATL." at bounding box center [306, 78] width 177 height 18
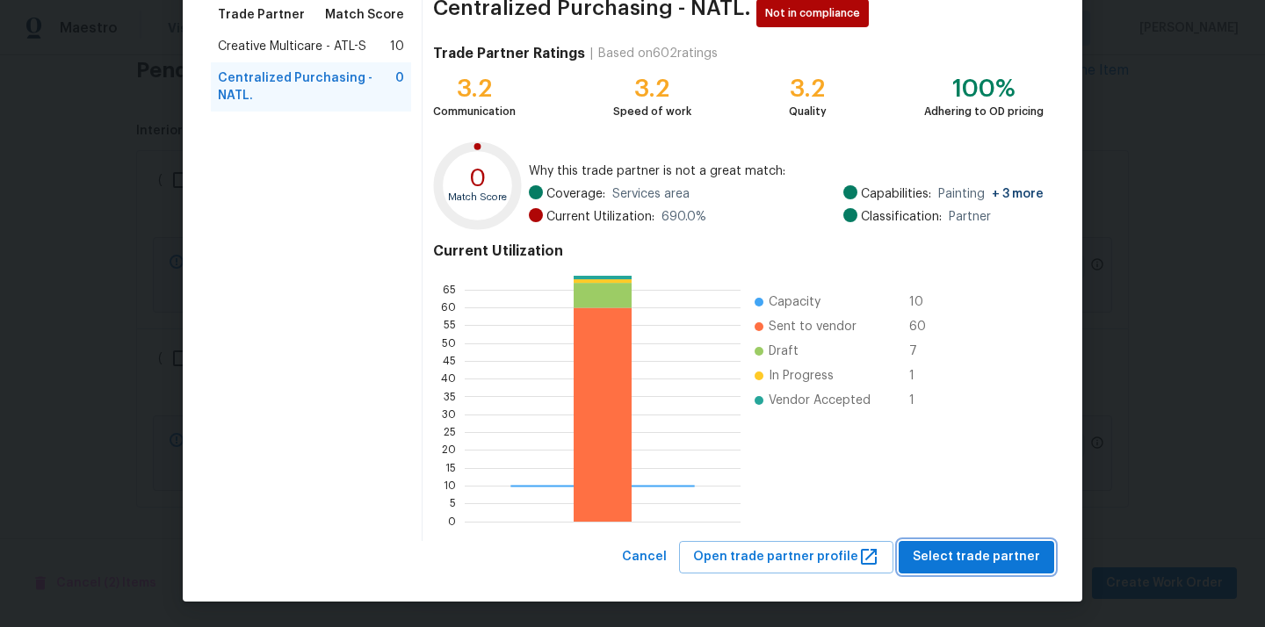
click at [961, 550] on span "Select trade partner" at bounding box center [975, 557] width 127 height 22
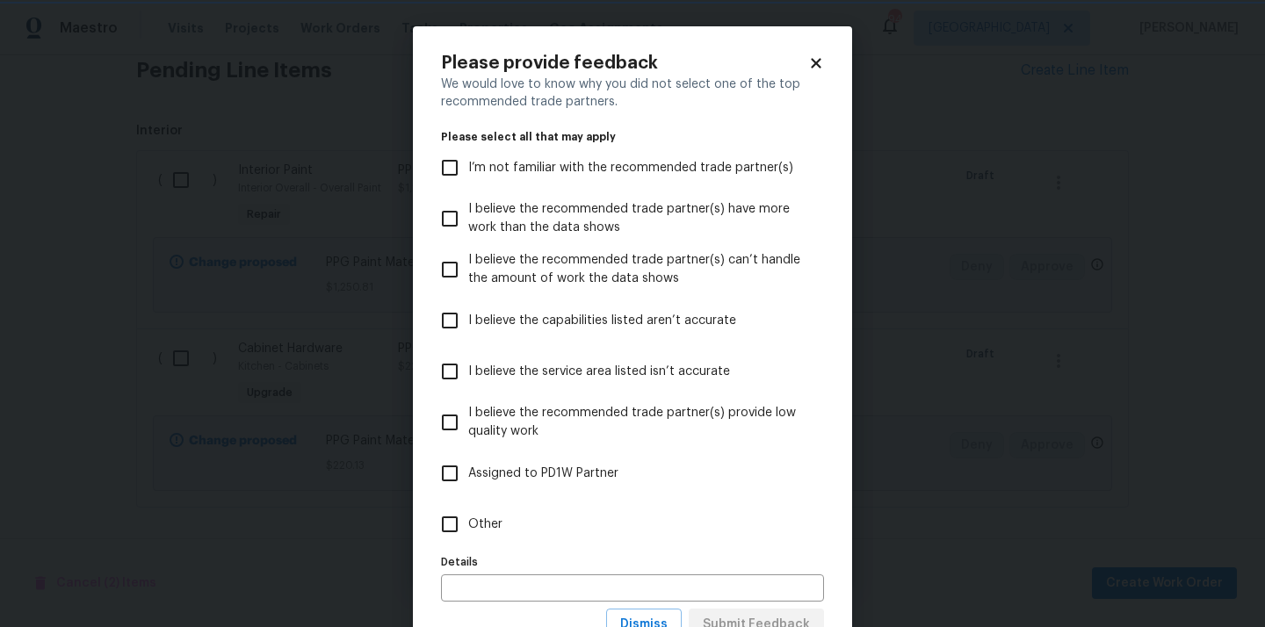
scroll to position [0, 0]
click at [717, 513] on label "Other" at bounding box center [620, 524] width 379 height 51
click at [468, 513] on input "Other" at bounding box center [449, 524] width 37 height 37
checkbox input "true"
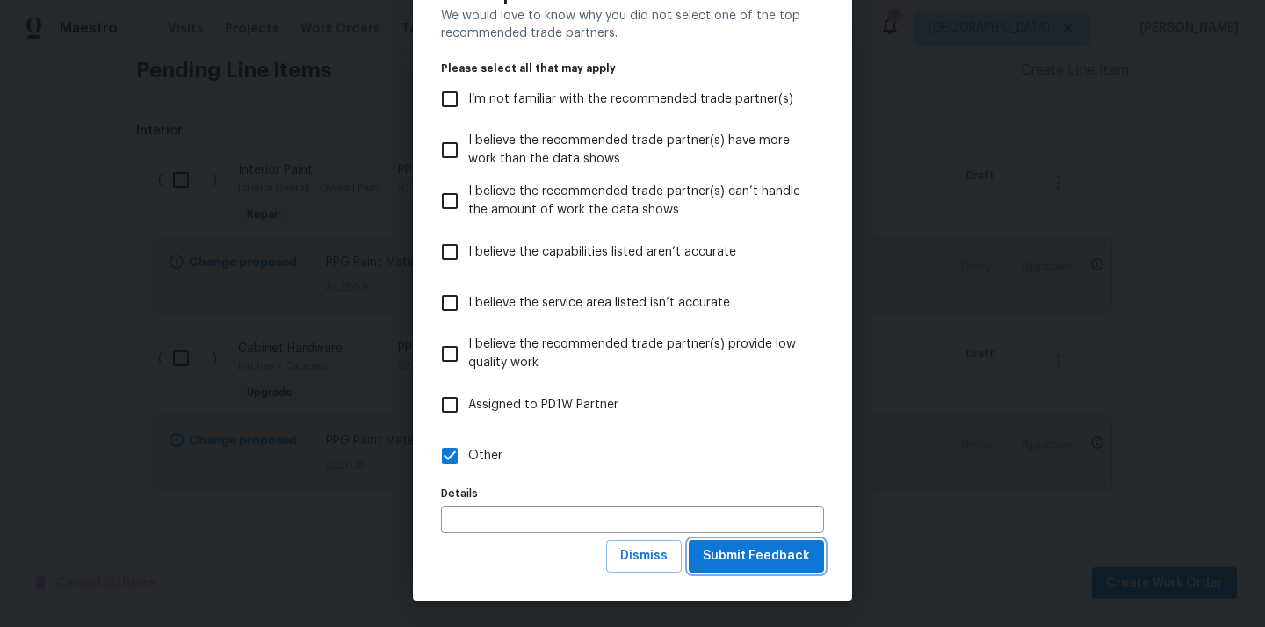
click at [739, 547] on span "Submit Feedback" at bounding box center [756, 556] width 107 height 22
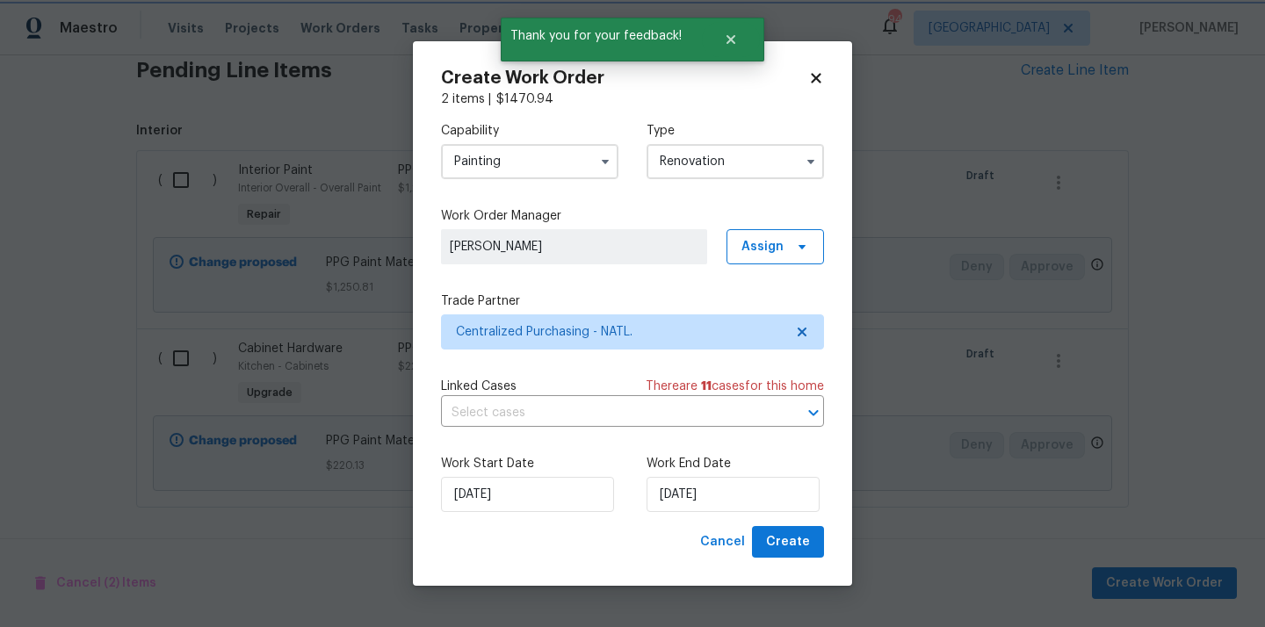
scroll to position [0, 0]
click at [775, 526] on div "Cancel Create" at bounding box center [758, 542] width 131 height 32
click at [777, 535] on span "Create" at bounding box center [788, 542] width 44 height 22
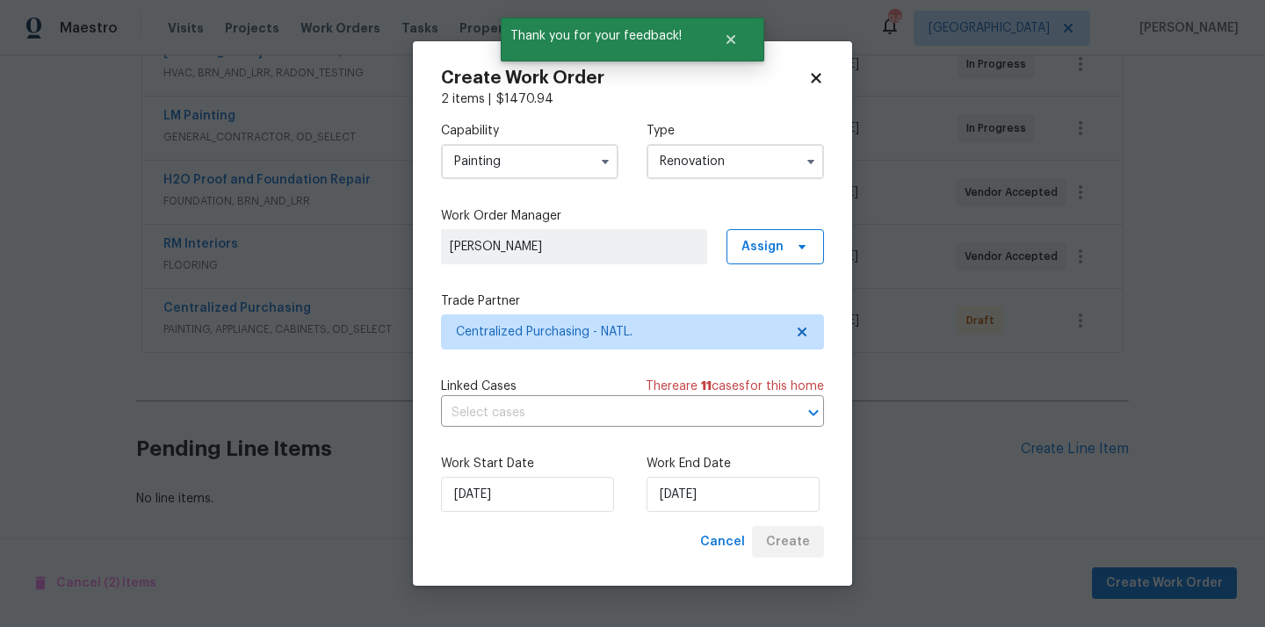
scroll to position [424, 0]
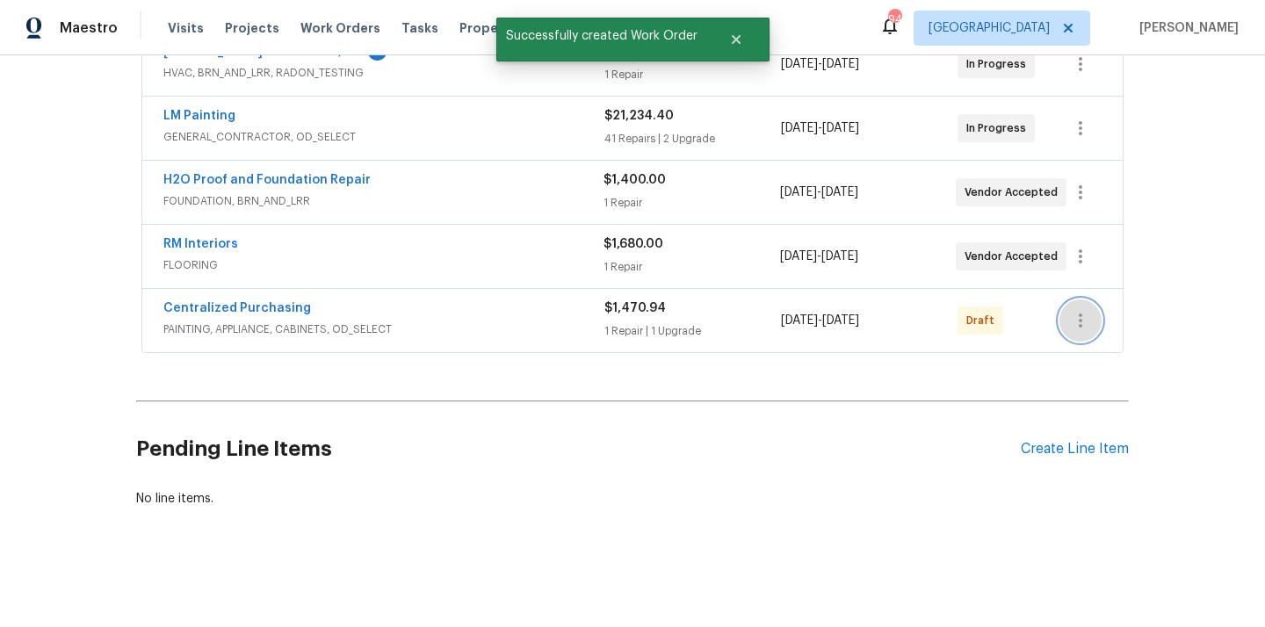
click at [1071, 316] on icon "button" at bounding box center [1080, 320] width 21 height 21
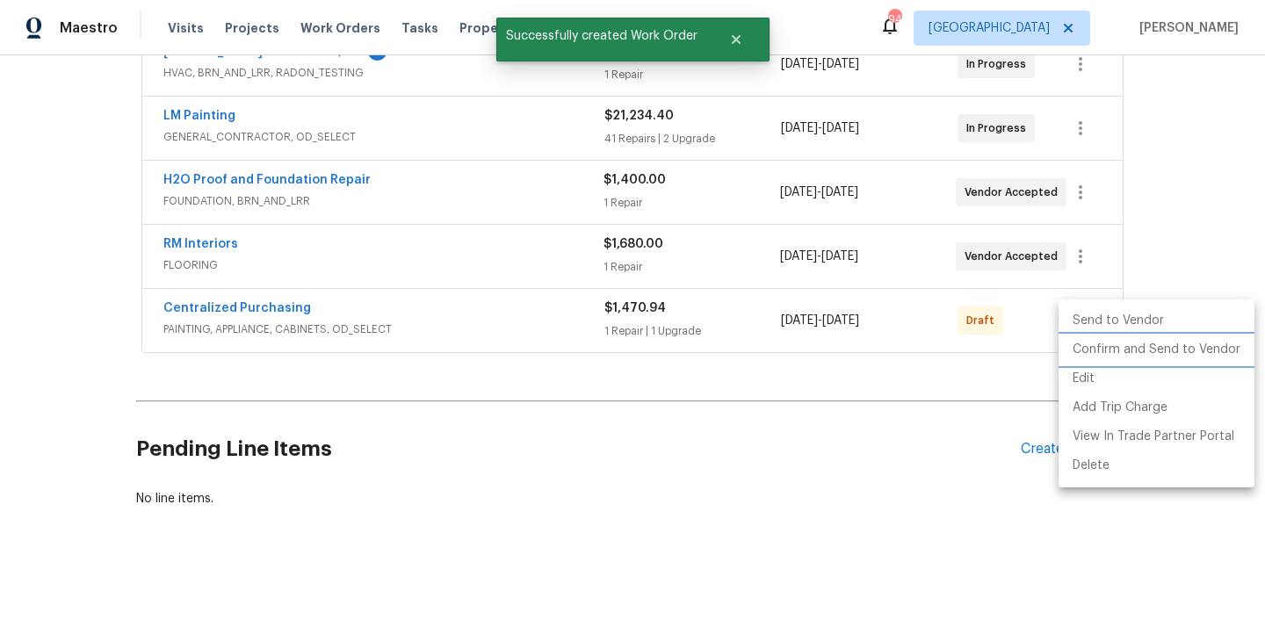
click at [1099, 357] on li "Confirm and Send to Vendor" at bounding box center [1156, 349] width 196 height 29
click at [271, 310] on div at bounding box center [632, 313] width 1265 height 627
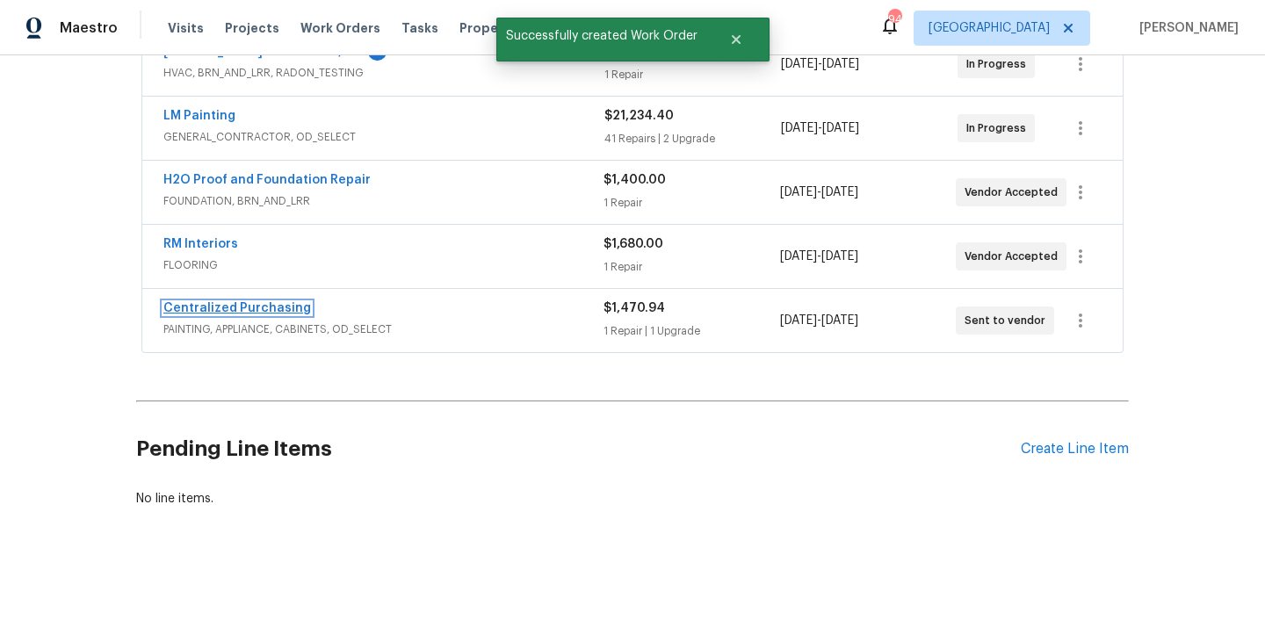
click at [263, 302] on link "Centralized Purchasing" at bounding box center [237, 308] width 148 height 12
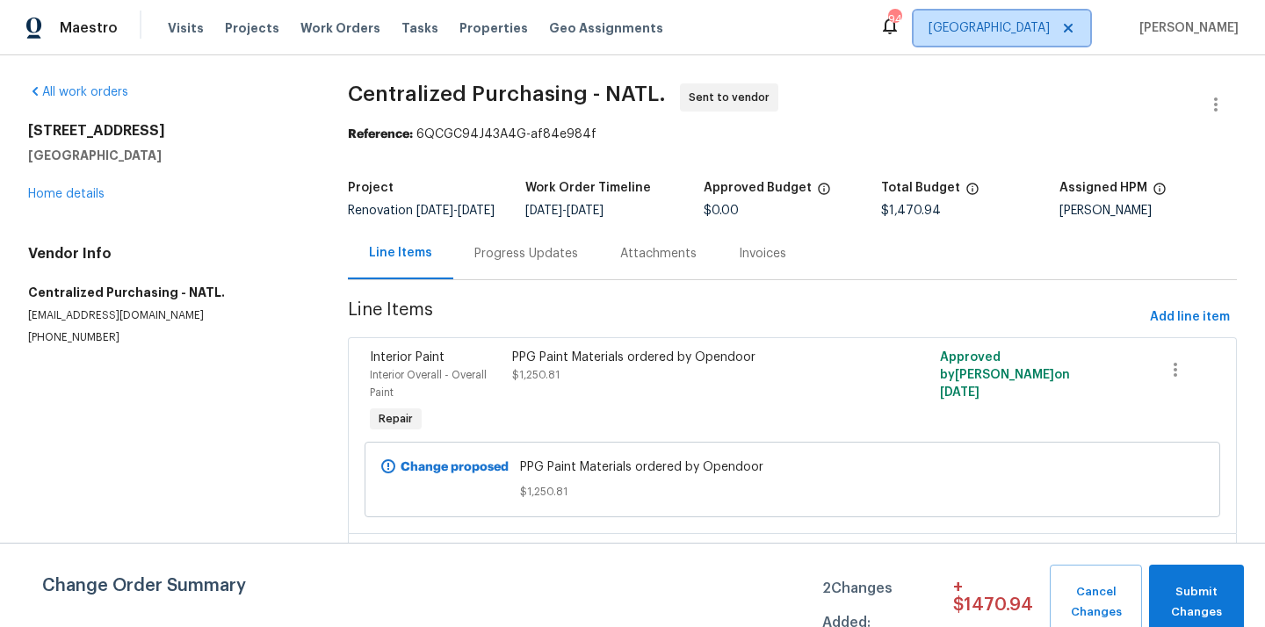
click at [1049, 35] on span "[GEOGRAPHIC_DATA]" at bounding box center [988, 28] width 121 height 18
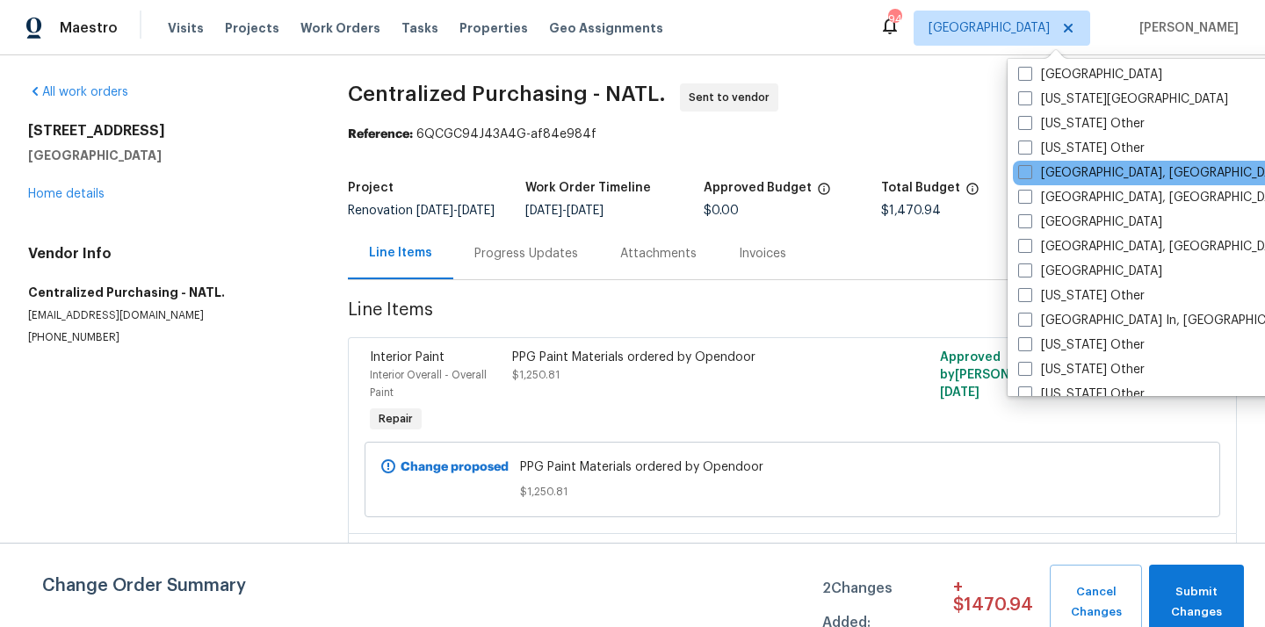
scroll to position [1032, 0]
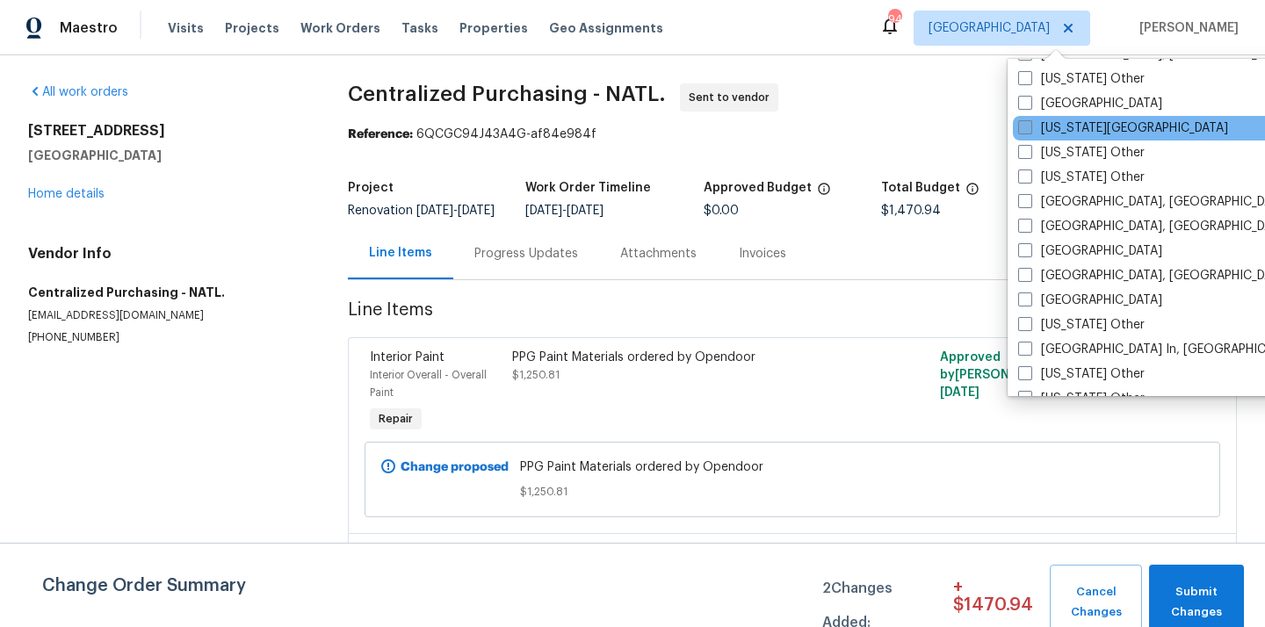
click at [1043, 127] on label "[US_STATE][GEOGRAPHIC_DATA]" at bounding box center [1123, 128] width 210 height 18
click at [1029, 127] on input "[US_STATE][GEOGRAPHIC_DATA]" at bounding box center [1023, 124] width 11 height 11
checkbox input "true"
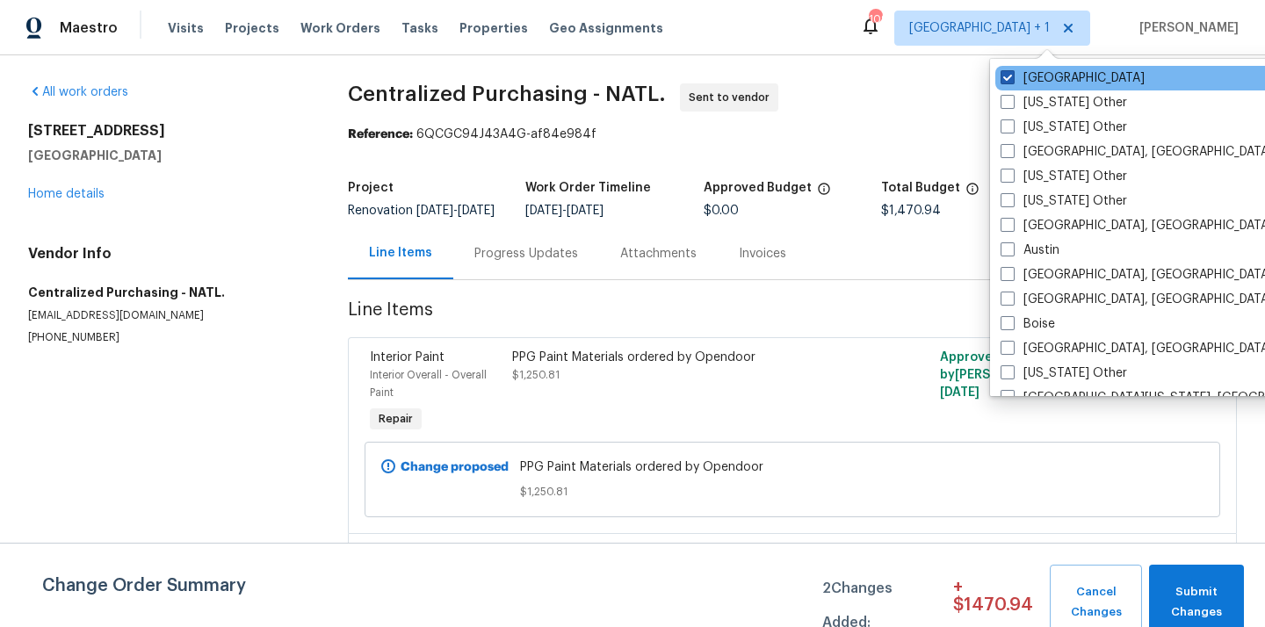
click at [1029, 79] on label "[GEOGRAPHIC_DATA]" at bounding box center [1072, 78] width 144 height 18
click at [1012, 79] on input "[GEOGRAPHIC_DATA]" at bounding box center [1005, 74] width 11 height 11
checkbox input "false"
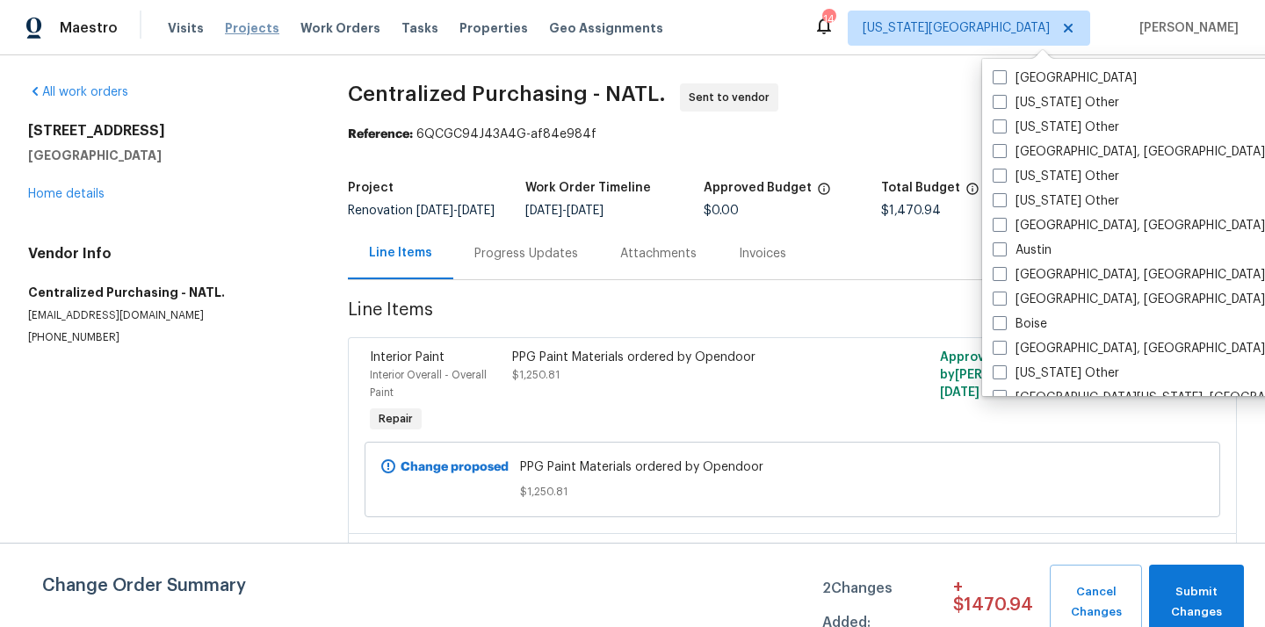
click at [230, 27] on span "Projects" at bounding box center [252, 28] width 54 height 18
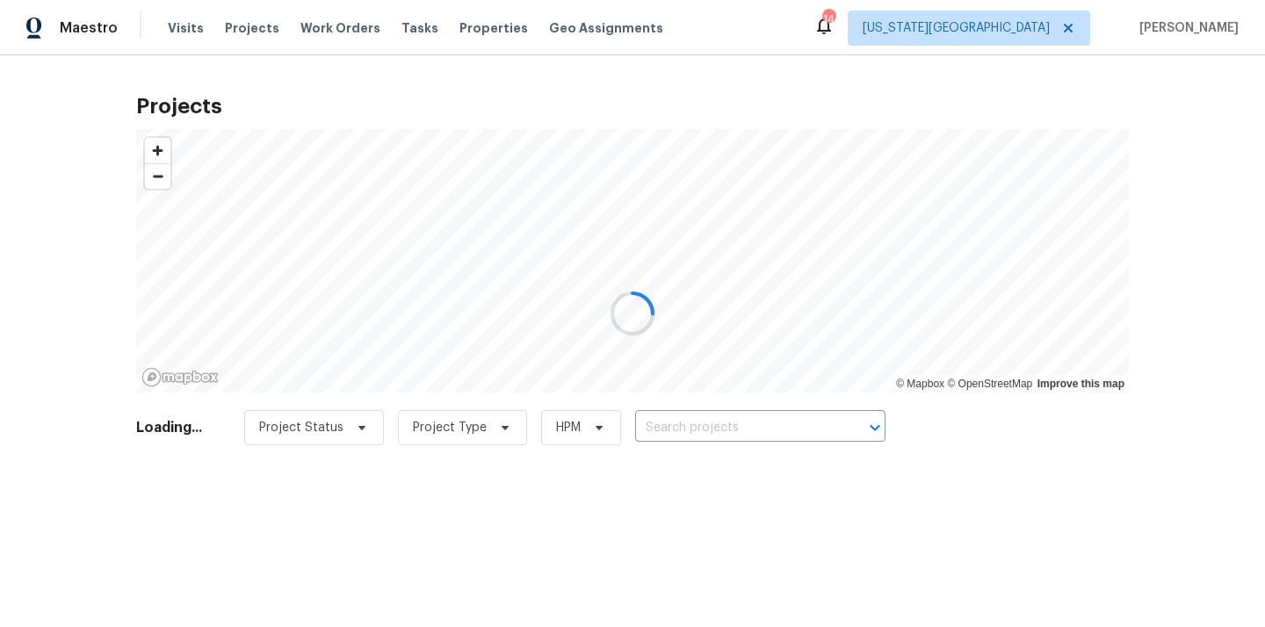
click at [800, 436] on div at bounding box center [632, 313] width 1265 height 627
click at [797, 422] on div at bounding box center [632, 313] width 1265 height 627
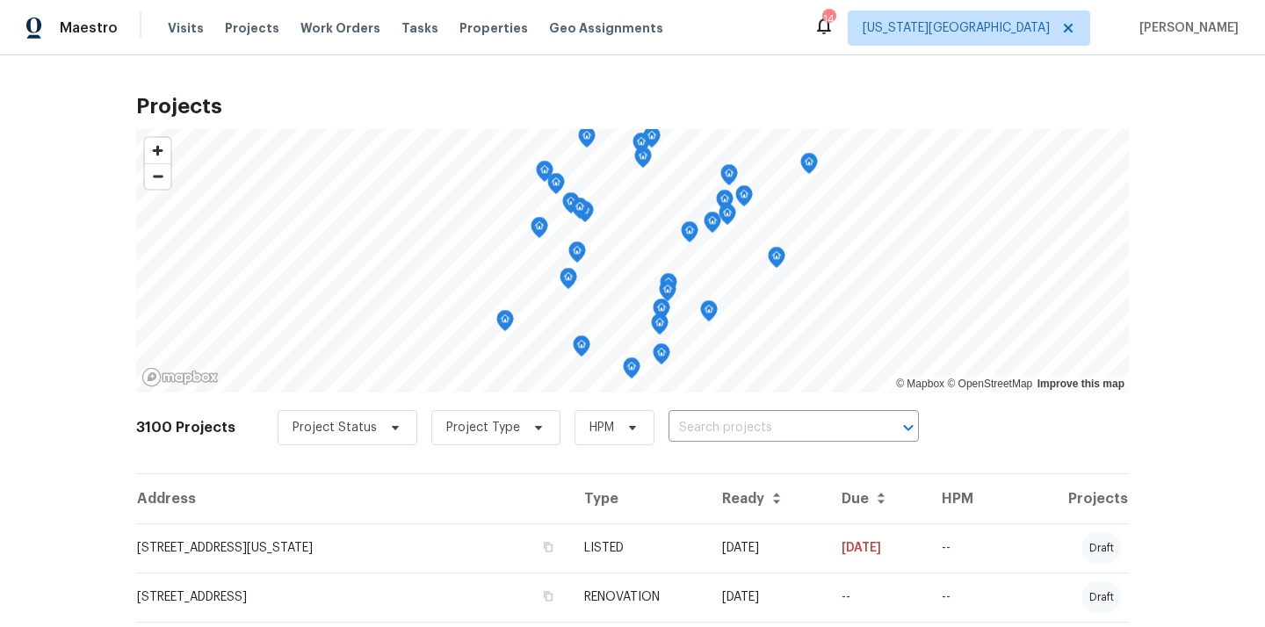
click at [797, 422] on input "text" at bounding box center [768, 428] width 201 height 27
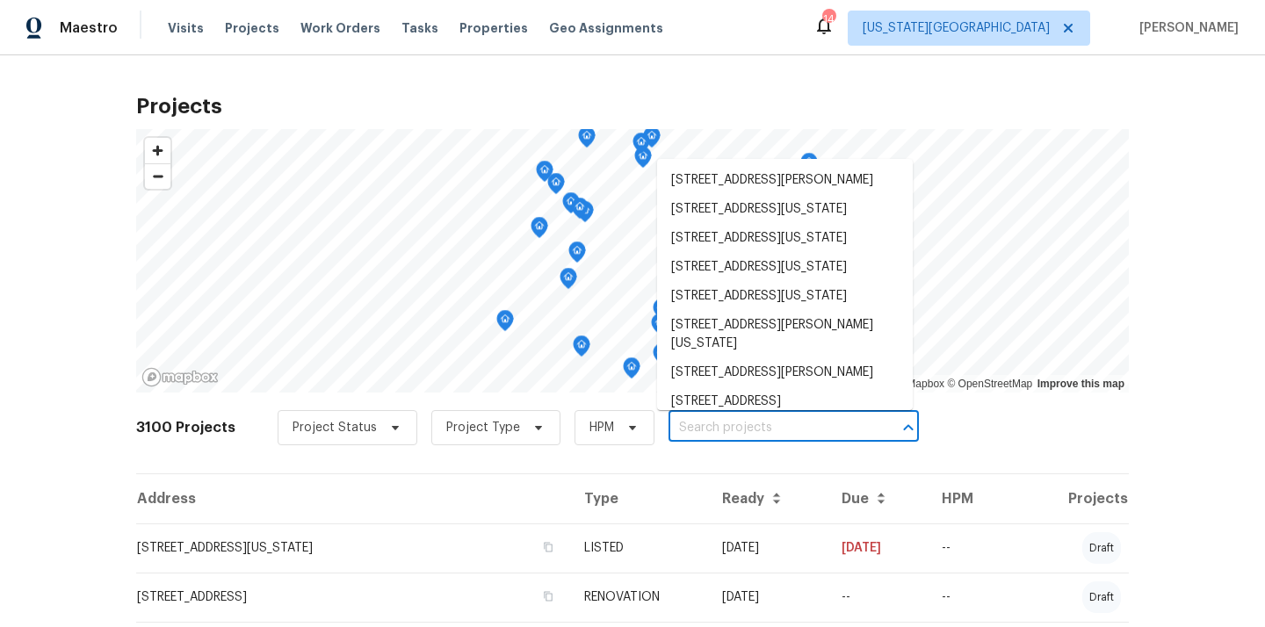
paste input "10332 Cherokee Ln, Leawood, KS 66206"
type input "10332 Cherokee Ln, Leawood, KS 66206"
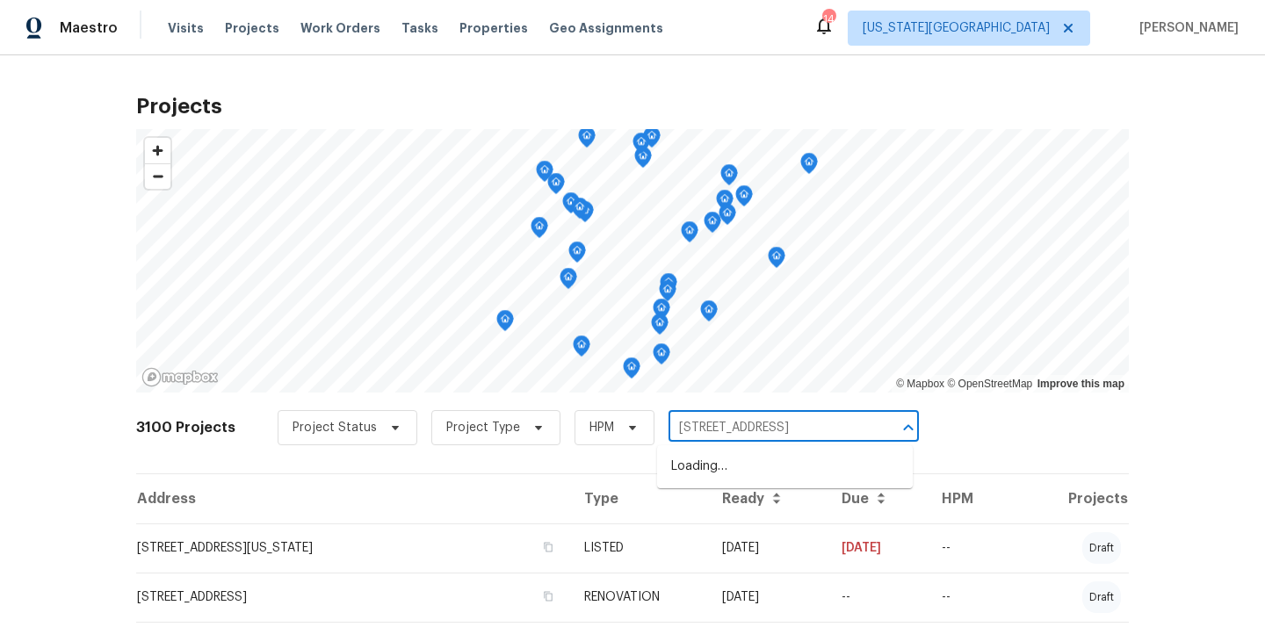
scroll to position [0, 37]
click at [757, 468] on li "10332 Cherokee Ln, Leawood, KS 66206" at bounding box center [785, 466] width 256 height 29
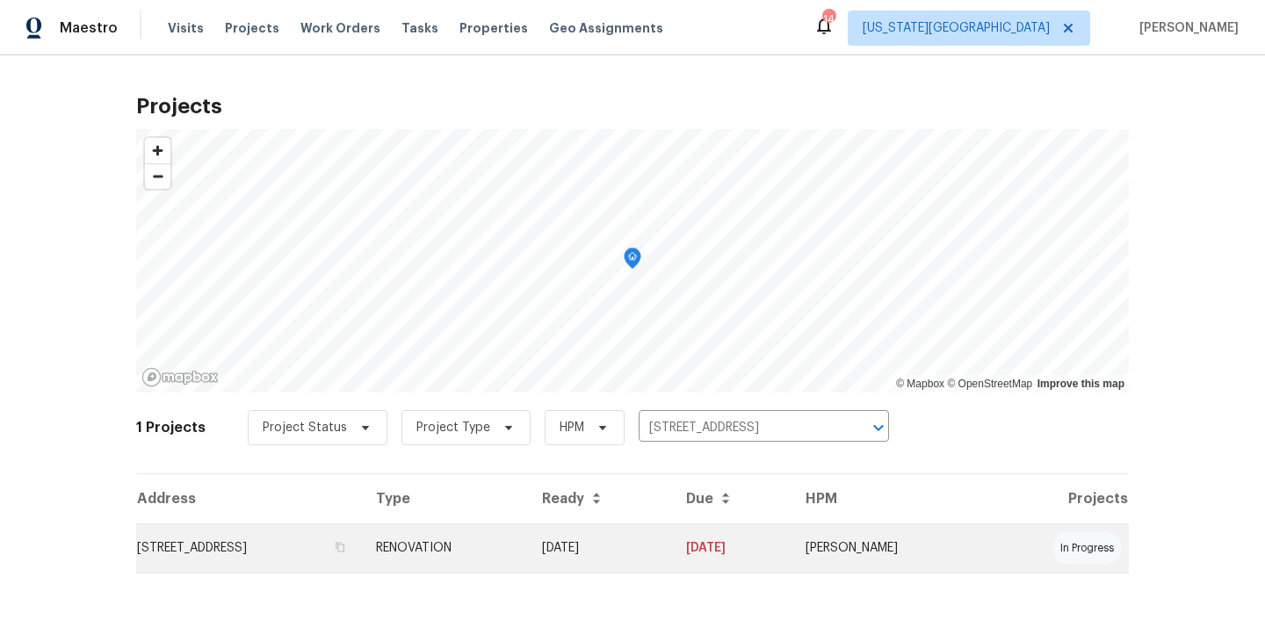
click at [362, 542] on td "10332 Cherokee Ln, Leawood, KS 66206" at bounding box center [249, 547] width 226 height 49
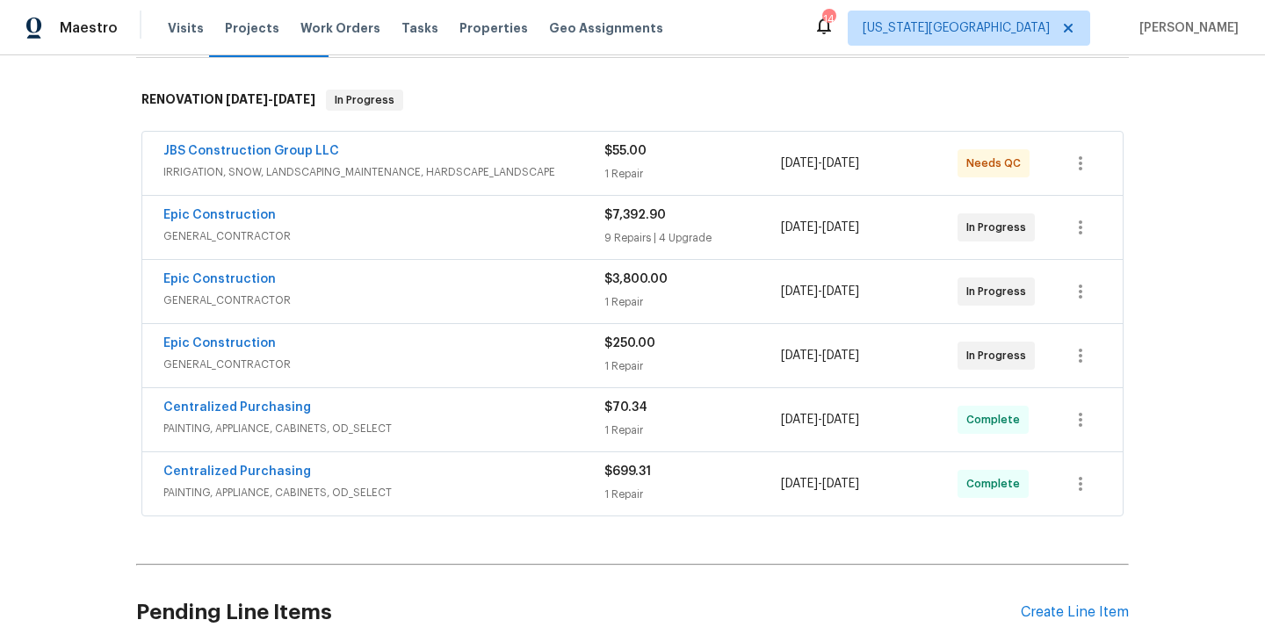
scroll to position [424, 0]
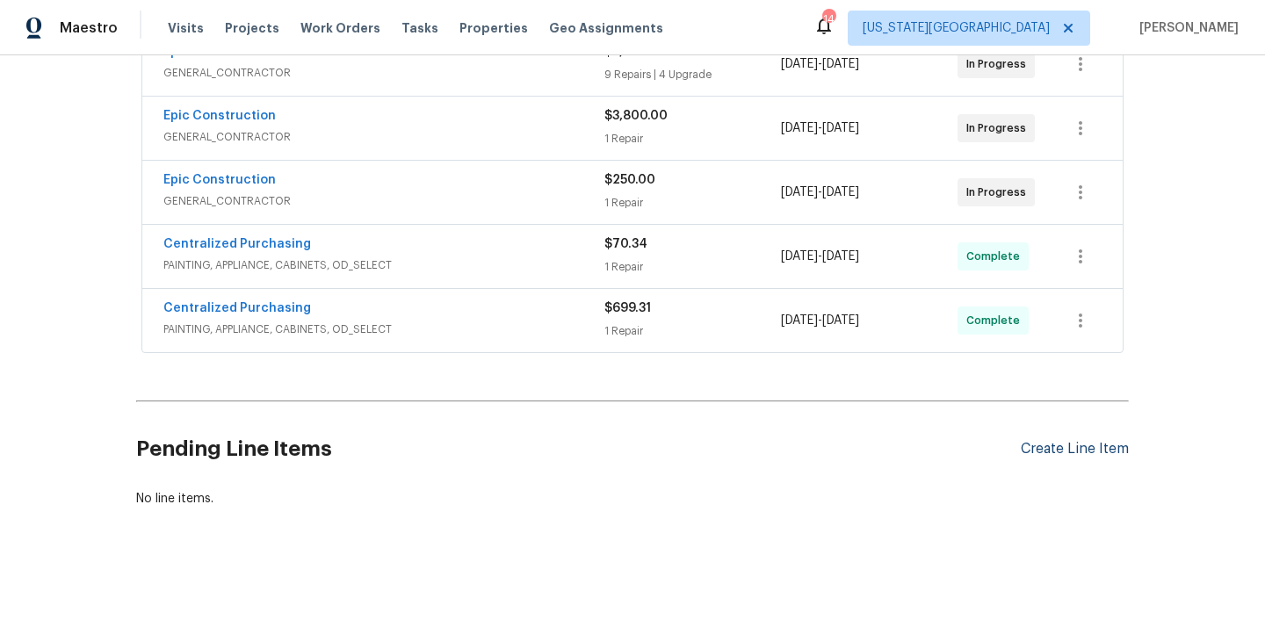
click at [1054, 444] on div "Create Line Item" at bounding box center [1075, 449] width 108 height 17
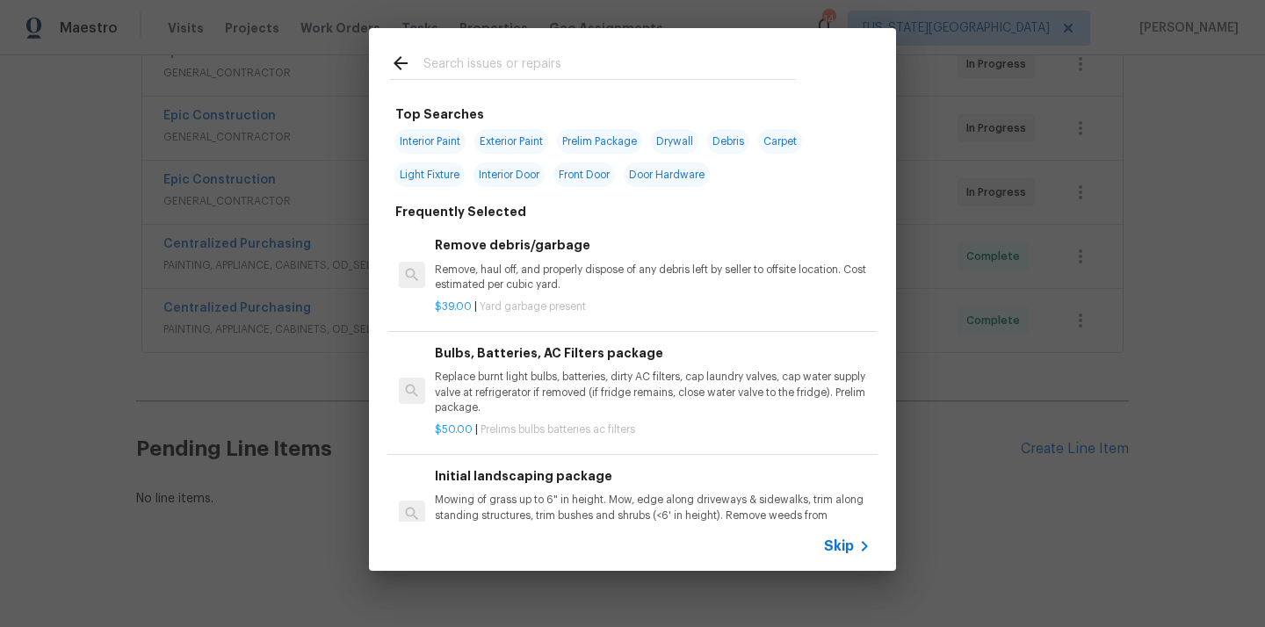
click at [638, 60] on input "text" at bounding box center [609, 66] width 372 height 26
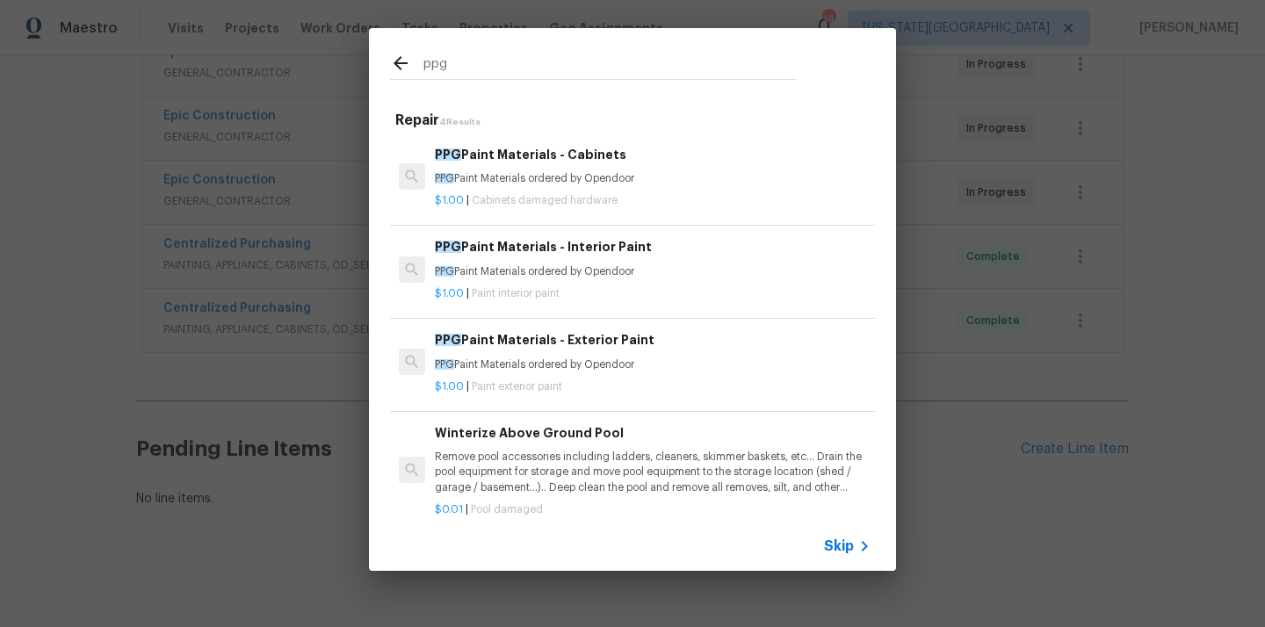
type input "ppg"
click at [578, 172] on p "PPG Paint Materials ordered by Opendoor" at bounding box center [653, 178] width 436 height 15
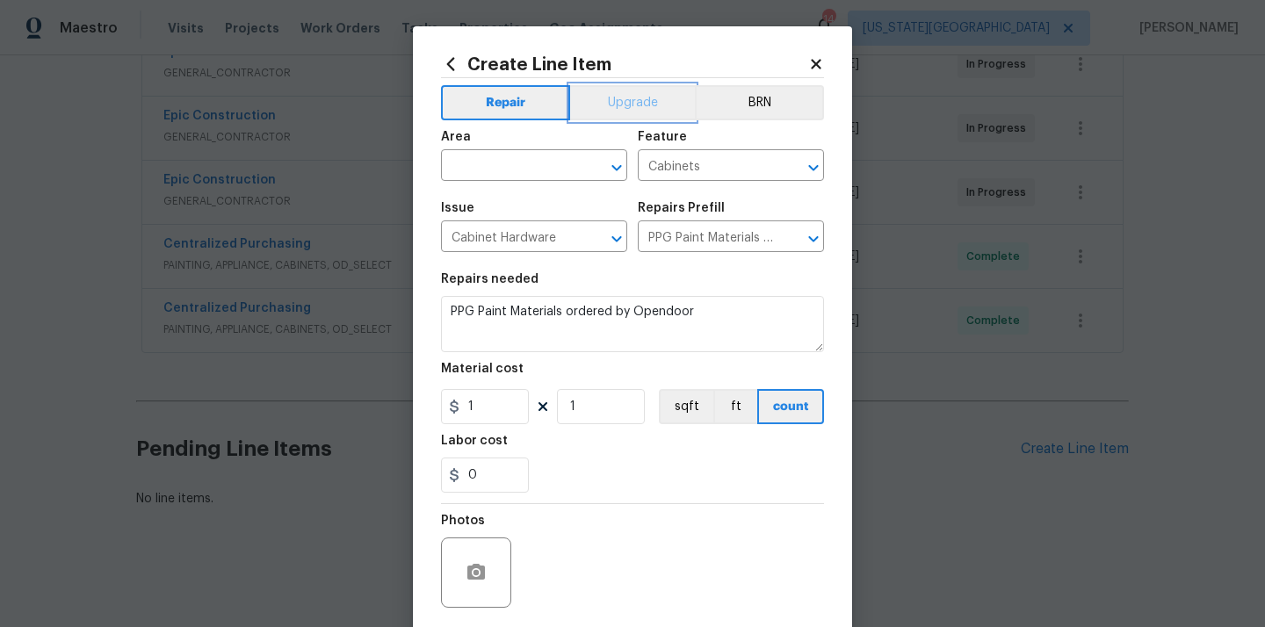
click at [656, 95] on button "Upgrade" at bounding box center [633, 102] width 126 height 35
click at [537, 183] on span "Area ​" at bounding box center [534, 155] width 186 height 71
click at [544, 167] on input "text" at bounding box center [509, 167] width 137 height 27
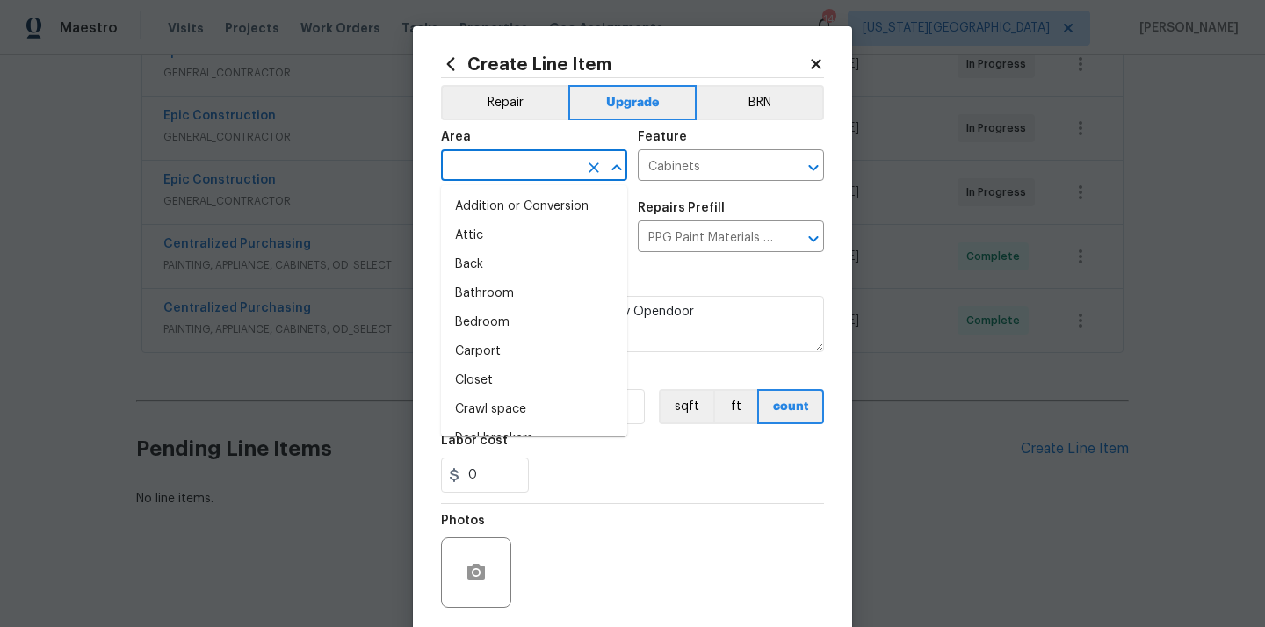
paste input "510.64"
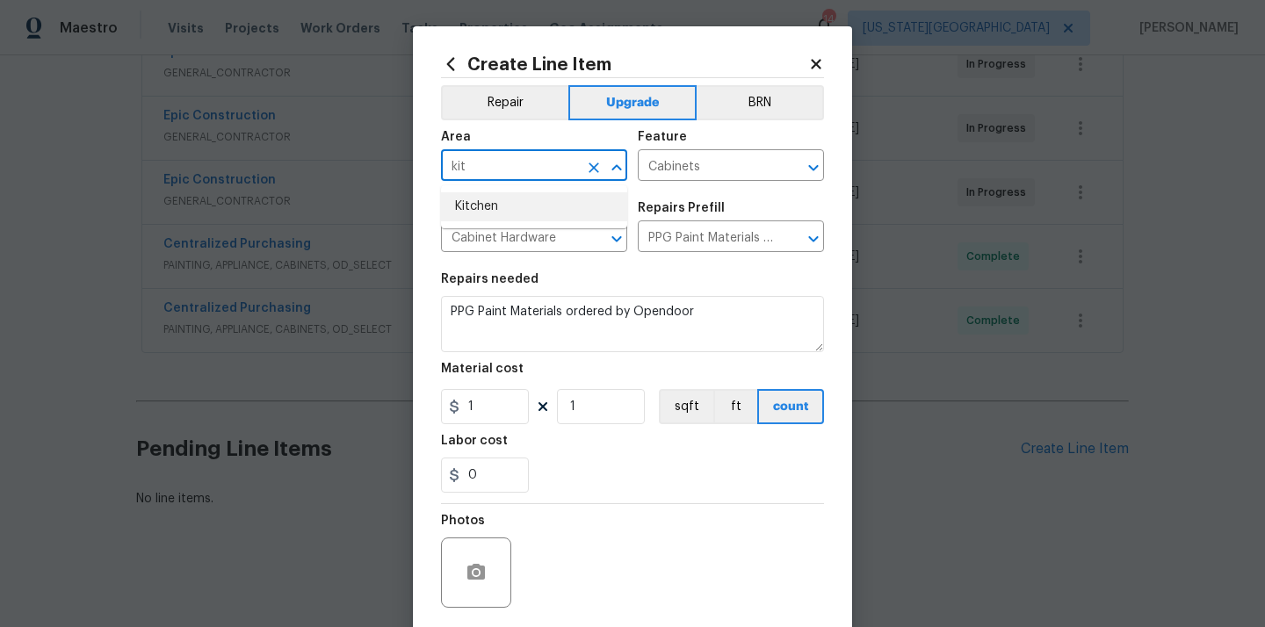
click at [514, 204] on li "Kitchen" at bounding box center [534, 206] width 186 height 29
type input "Kitchen"
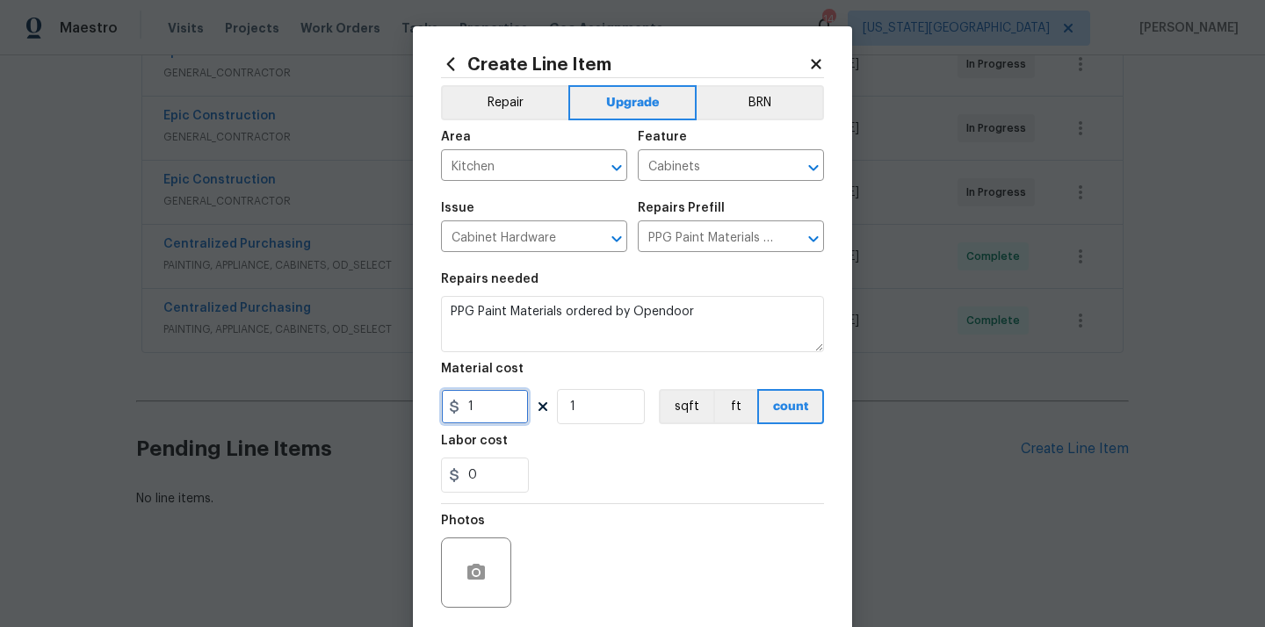
drag, startPoint x: 491, startPoint y: 409, endPoint x: 386, endPoint y: 407, distance: 105.4
click at [388, 408] on div "Create Line Item Repair Upgrade BRN Area Kitchen ​ Feature Cabinets ​ Issue Cab…" at bounding box center [632, 313] width 1265 height 627
paste input "510.64"
type input "510.64"
click at [550, 456] on div "Labor cost" at bounding box center [632, 446] width 383 height 23
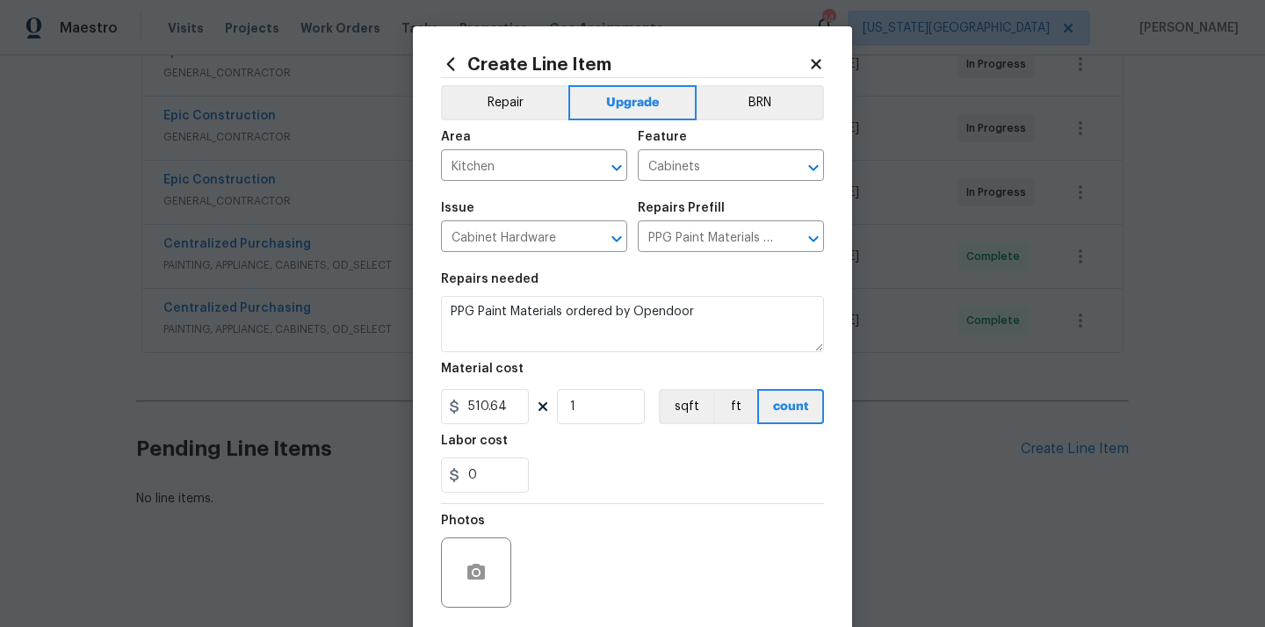
scroll to position [130, 0]
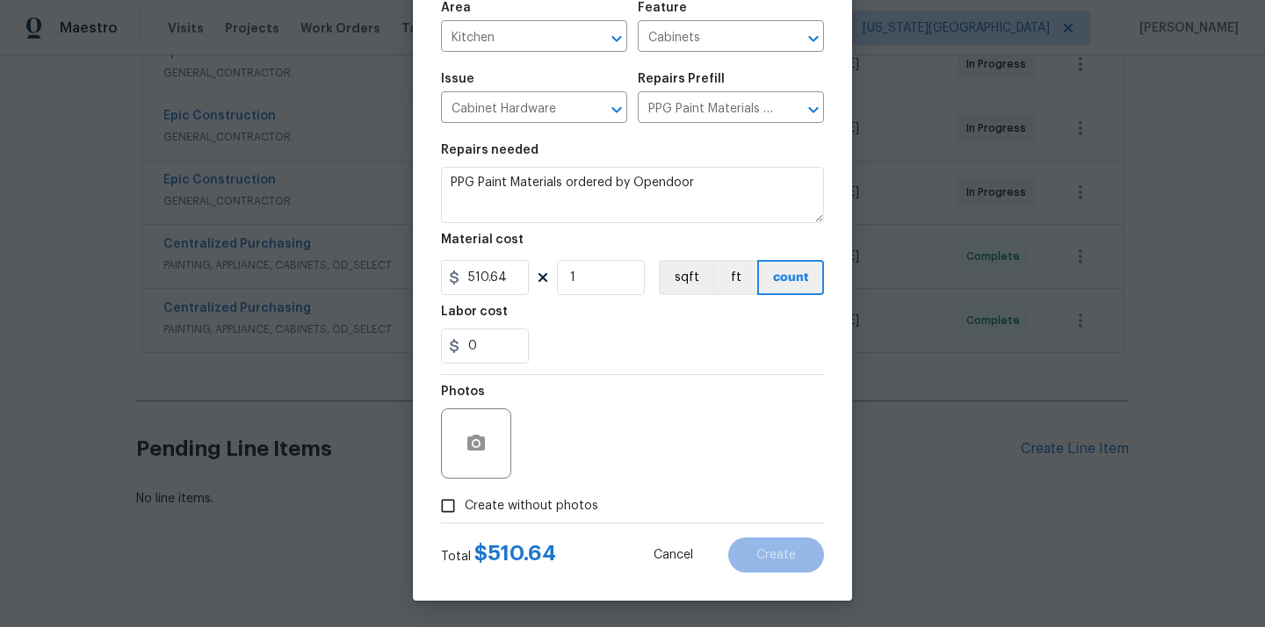
click at [533, 485] on div "Photos" at bounding box center [632, 432] width 383 height 114
click at [531, 501] on span "Create without photos" at bounding box center [531, 506] width 133 height 18
click at [465, 501] on input "Create without photos" at bounding box center [447, 505] width 33 height 33
checkbox input "true"
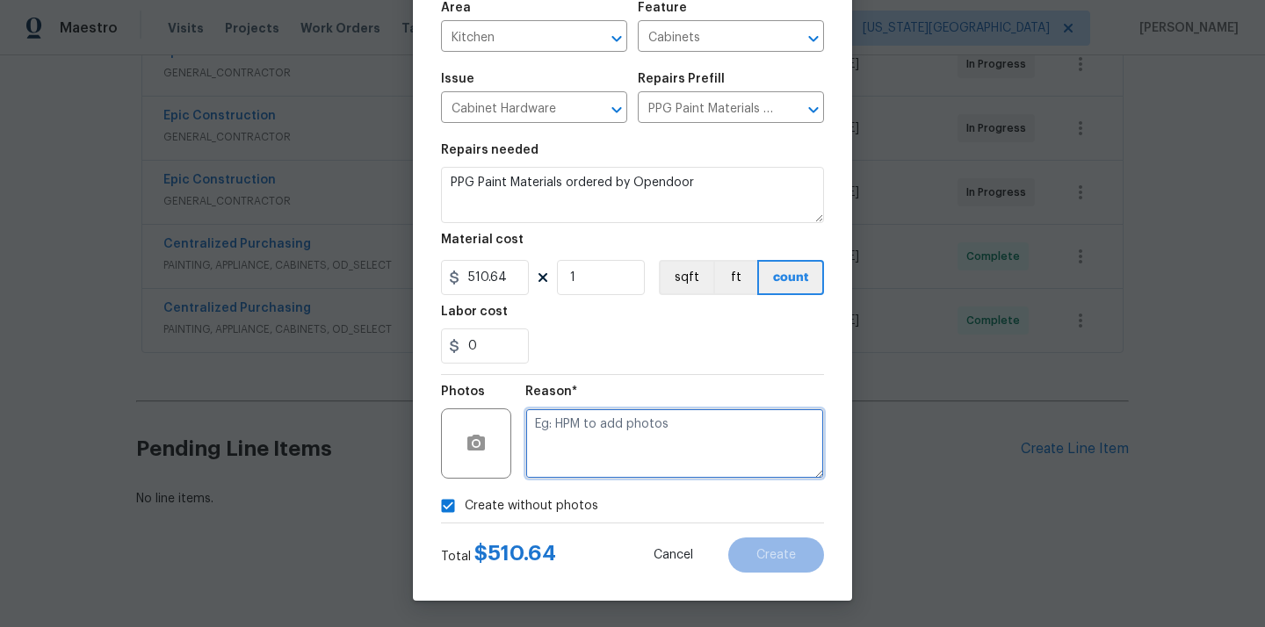
click at [563, 470] on textarea at bounding box center [674, 443] width 299 height 70
type textarea "N/A"
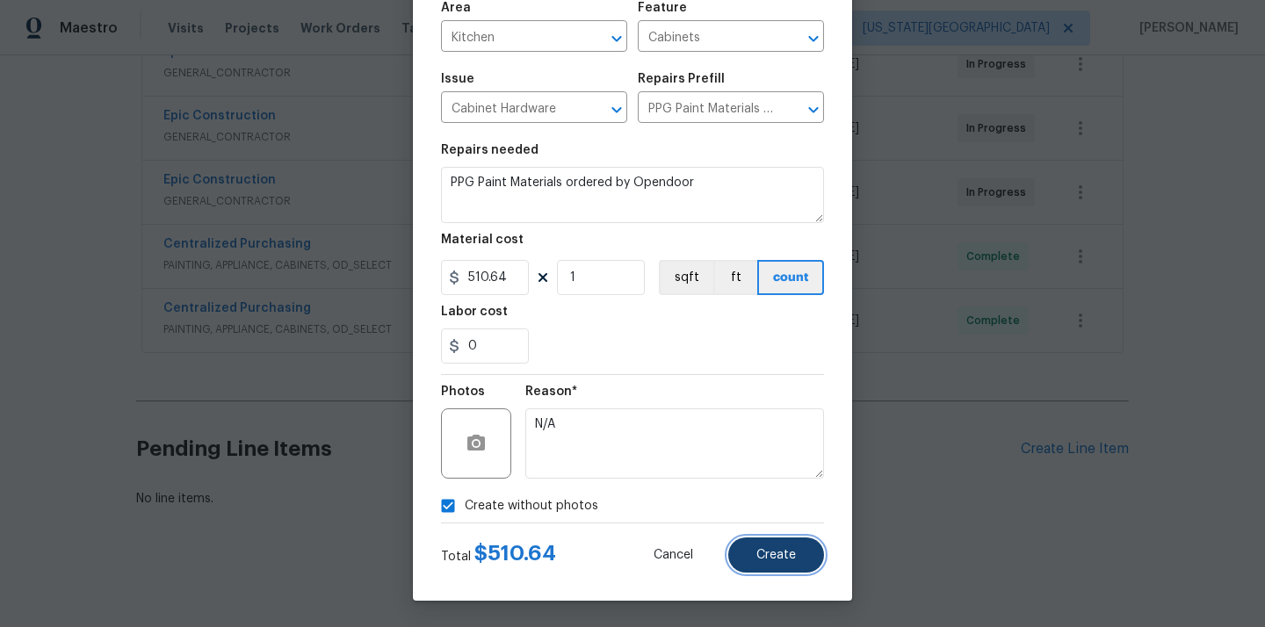
click at [783, 563] on button "Create" at bounding box center [776, 554] width 96 height 35
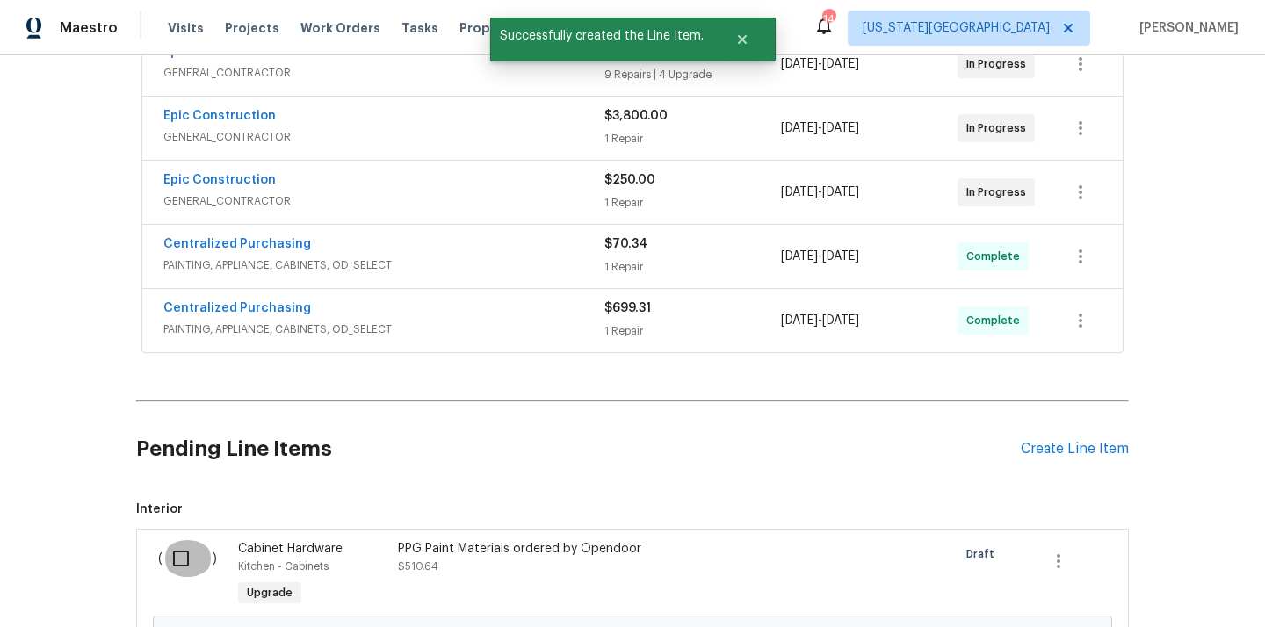
click at [204, 566] on input "checkbox" at bounding box center [187, 558] width 50 height 37
checkbox input "true"
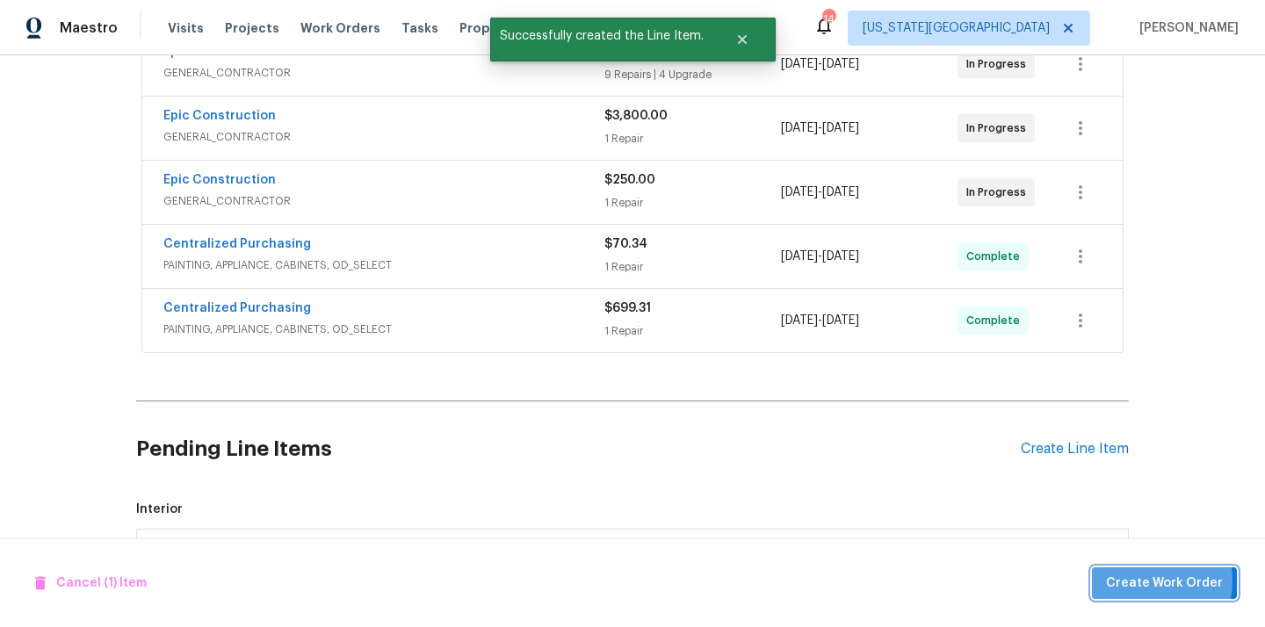
click at [1150, 581] on span "Create Work Order" at bounding box center [1164, 584] width 117 height 22
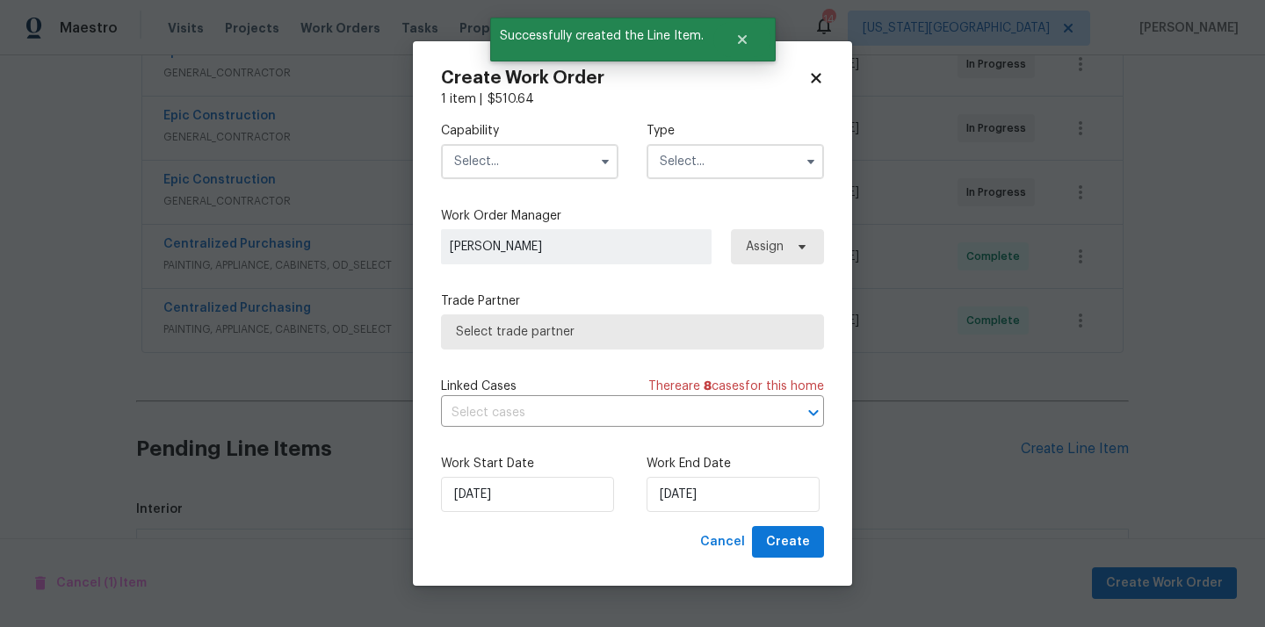
click at [580, 168] on input "text" at bounding box center [529, 161] width 177 height 35
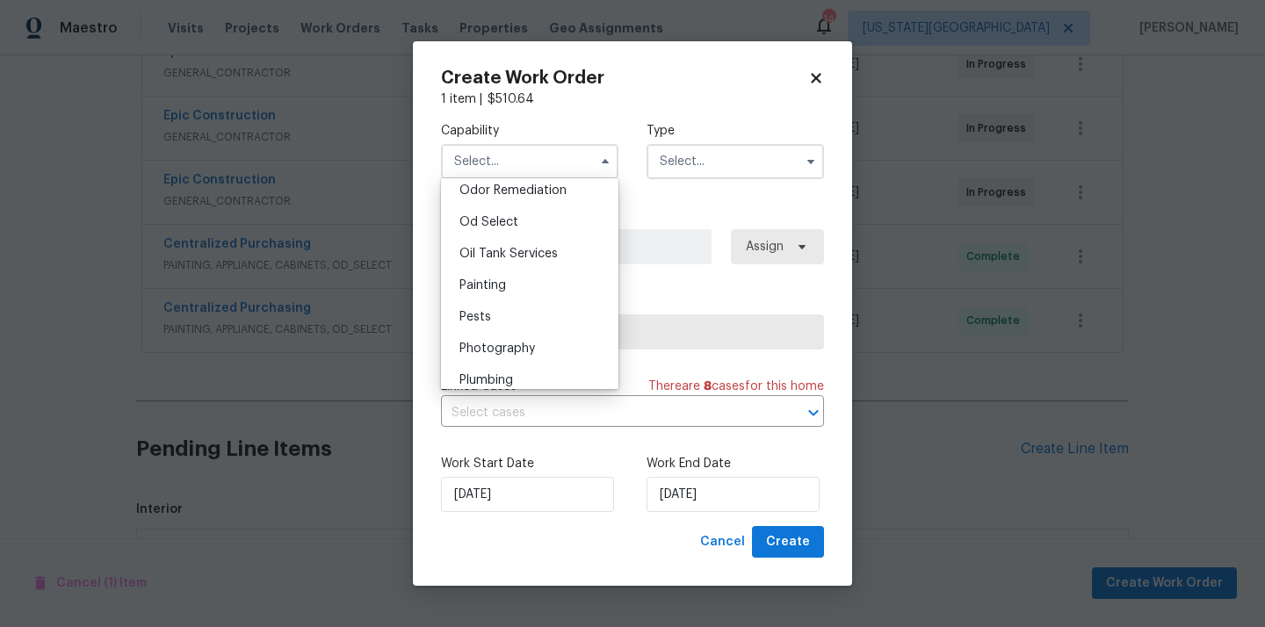
scroll to position [1389, 0]
click at [572, 279] on div "Painting" at bounding box center [529, 285] width 169 height 32
type input "Painting"
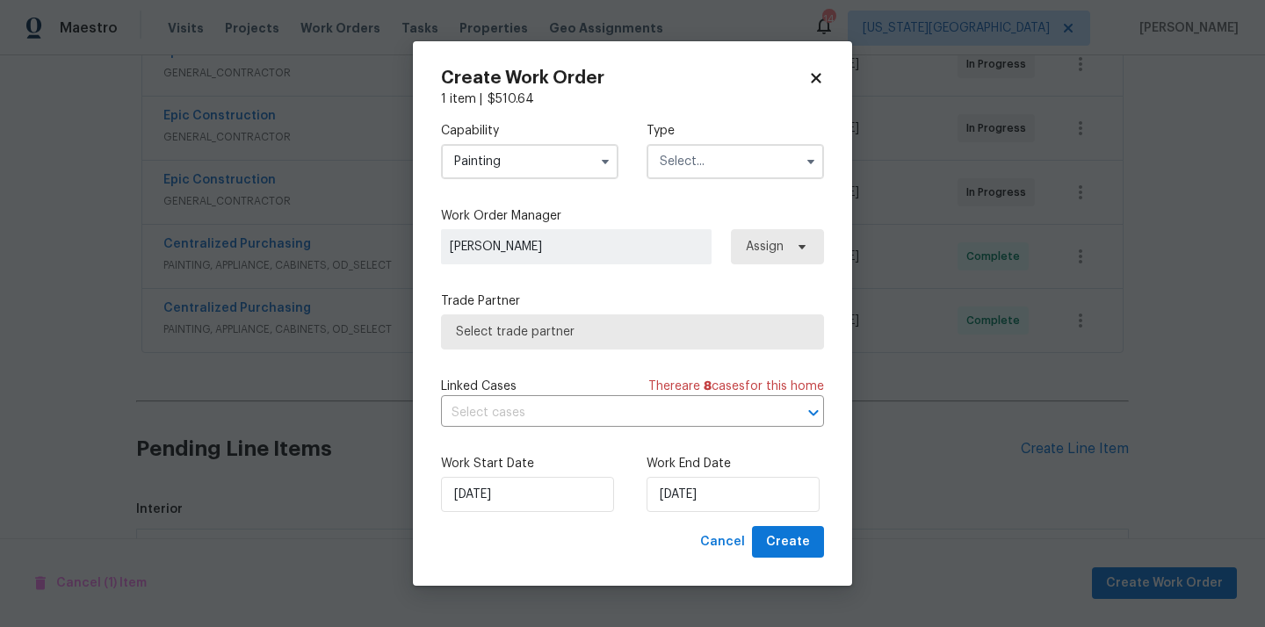
click at [731, 119] on div "Capability Painting Type" at bounding box center [632, 150] width 383 height 85
click at [703, 146] on input "text" at bounding box center [734, 161] width 177 height 35
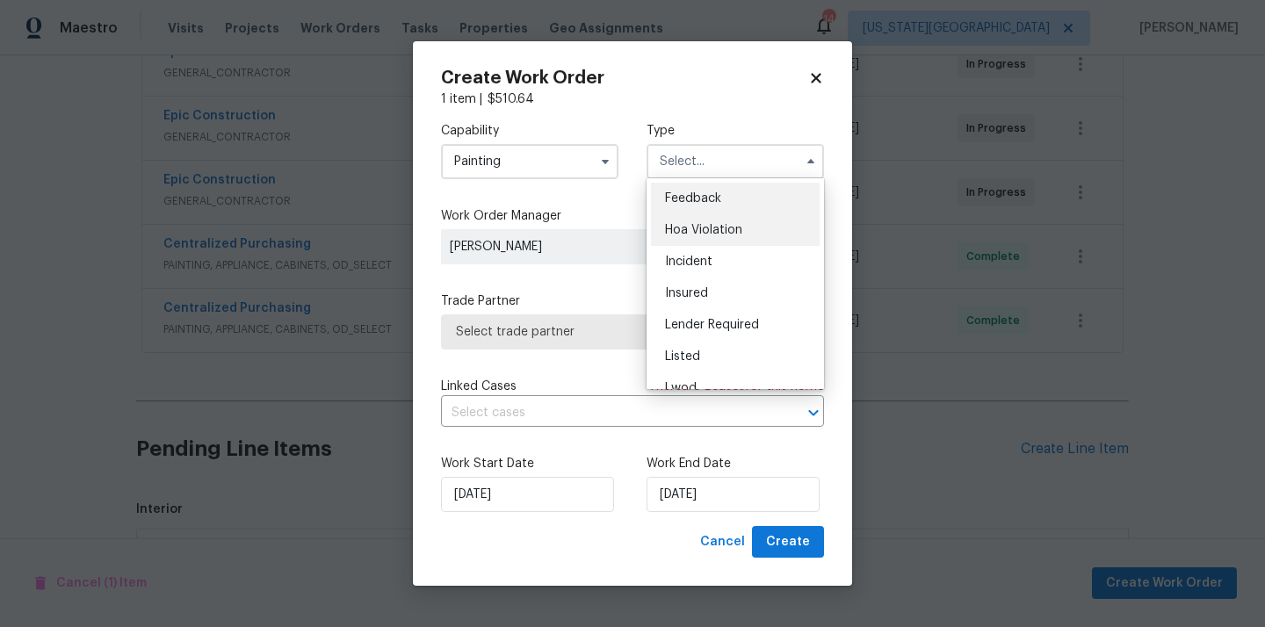
scroll to position [209, 0]
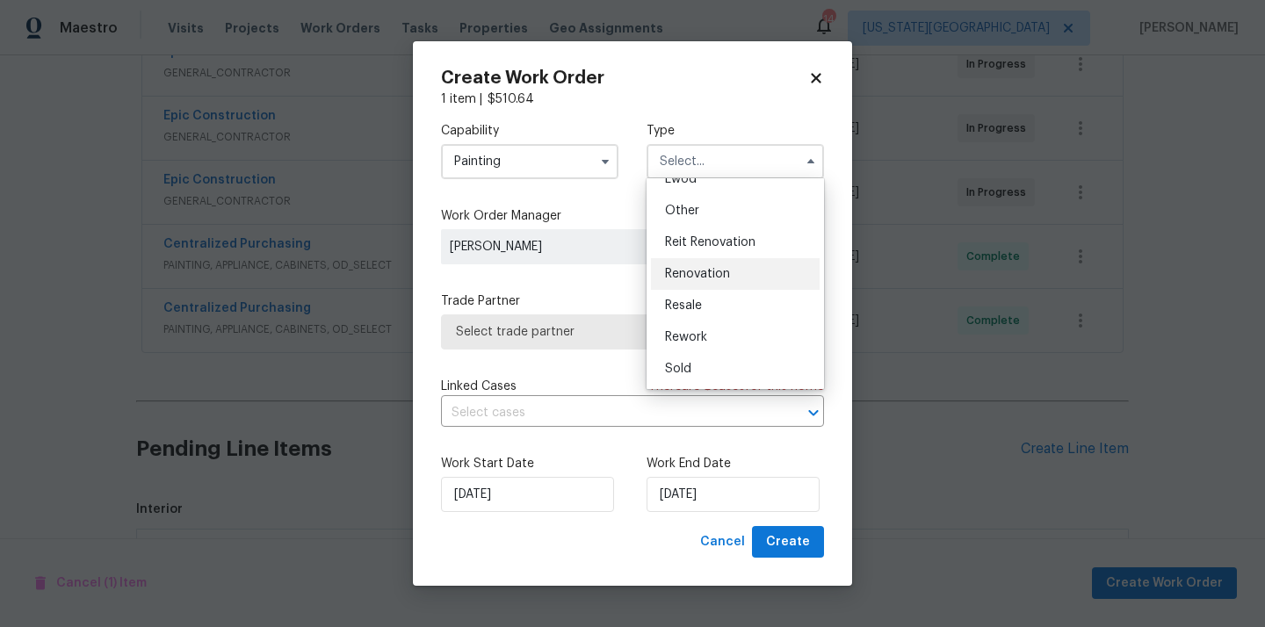
click at [703, 280] on div "Renovation" at bounding box center [735, 274] width 169 height 32
type input "Renovation"
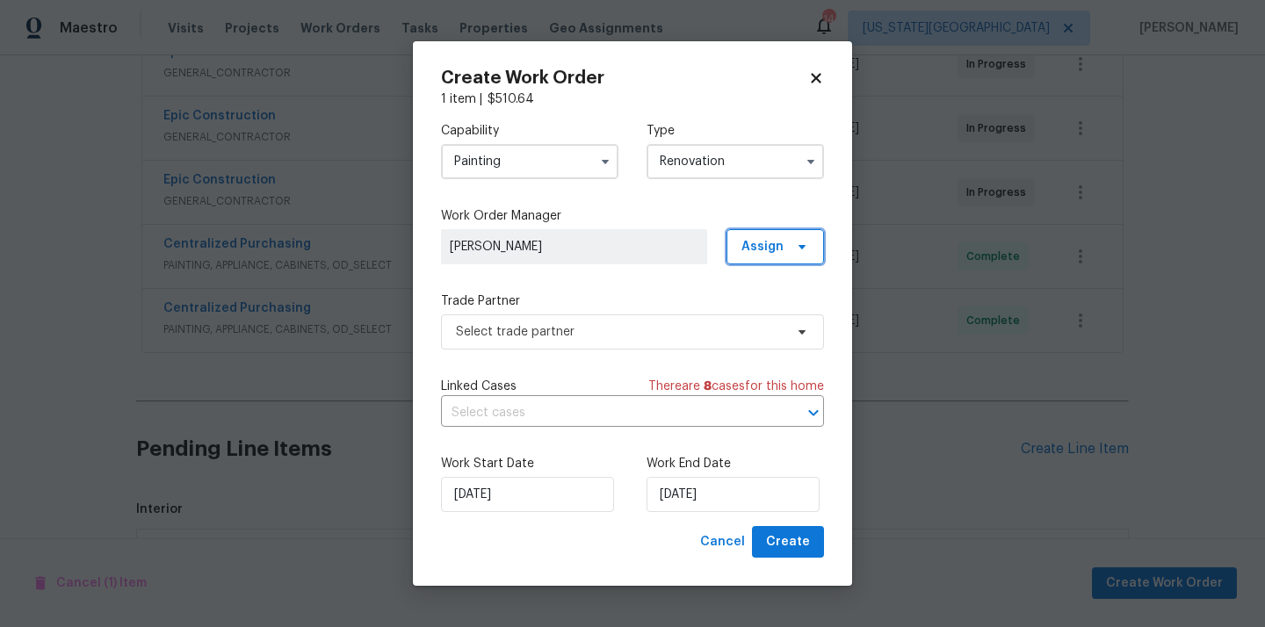
click at [793, 248] on span at bounding box center [799, 247] width 19 height 14
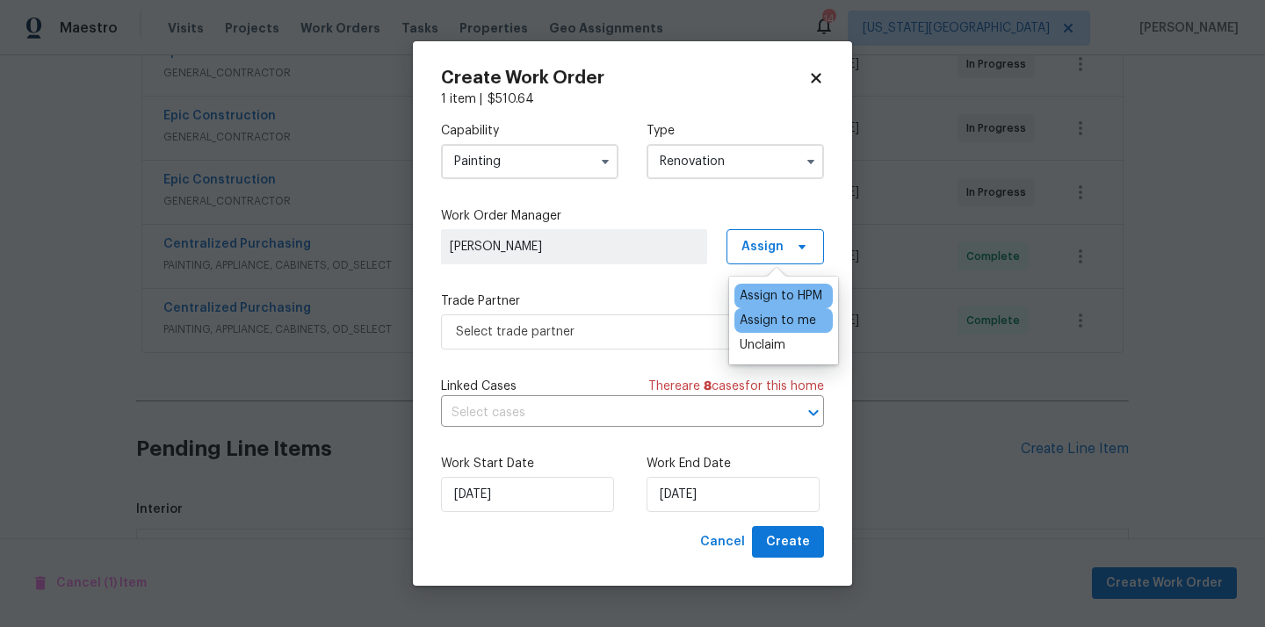
click at [775, 319] on div "Assign to me" at bounding box center [777, 321] width 76 height 18
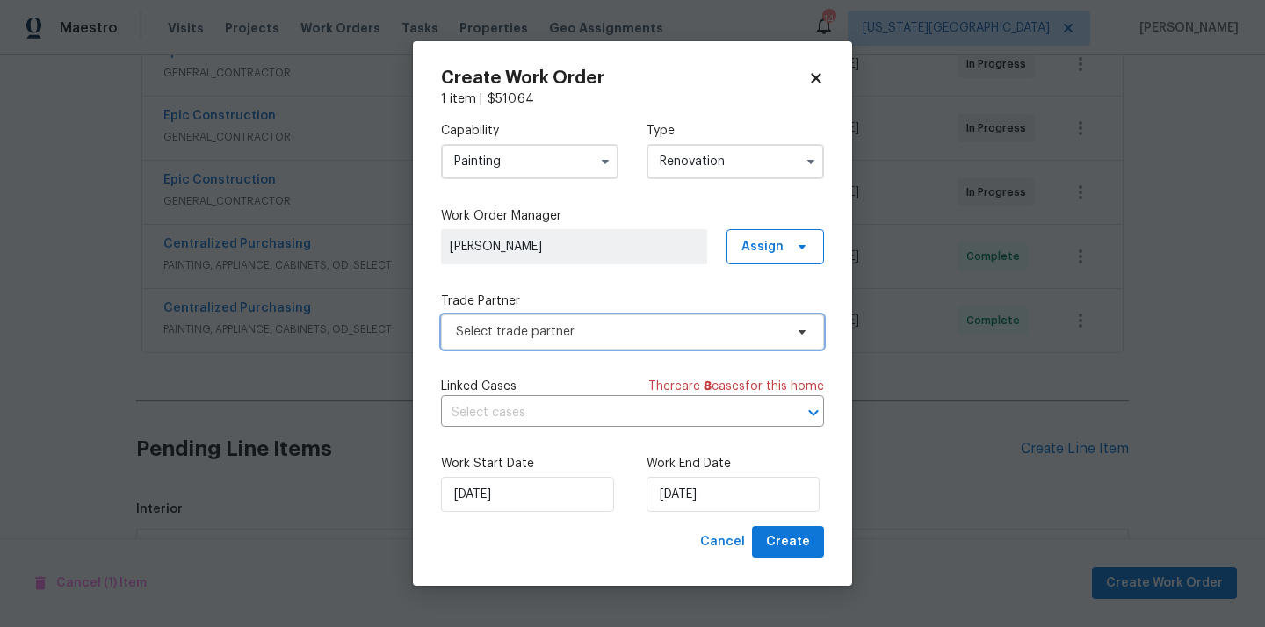
click at [609, 330] on span "Select trade partner" at bounding box center [620, 332] width 328 height 18
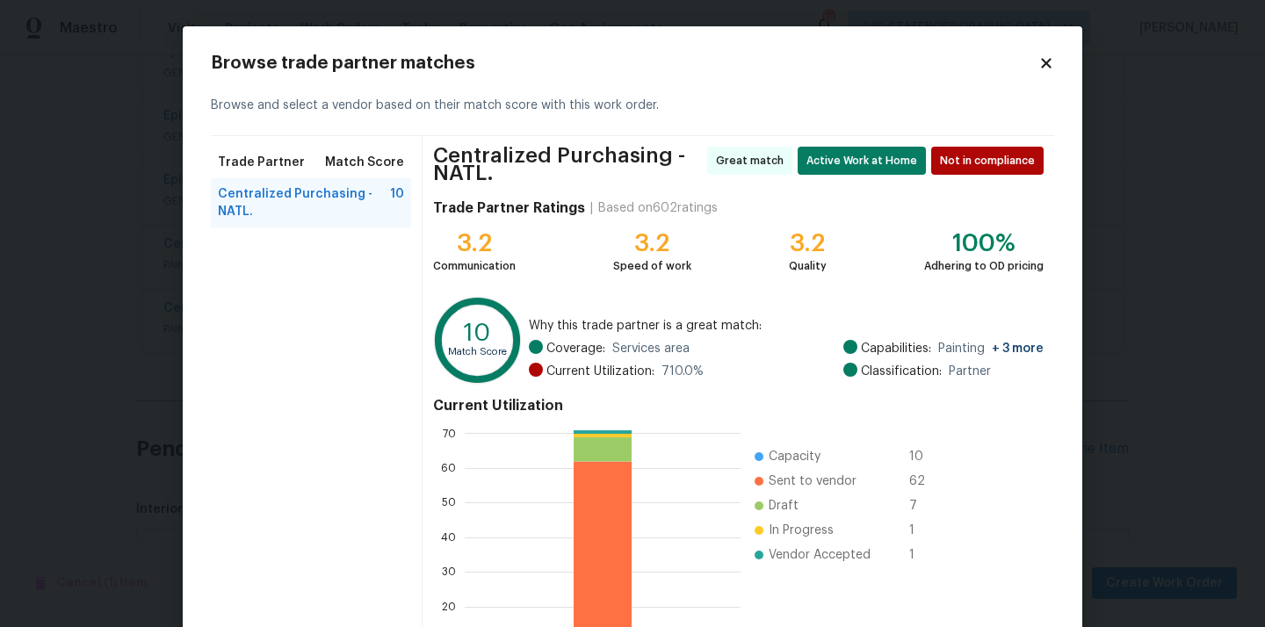
scroll to position [155, 0]
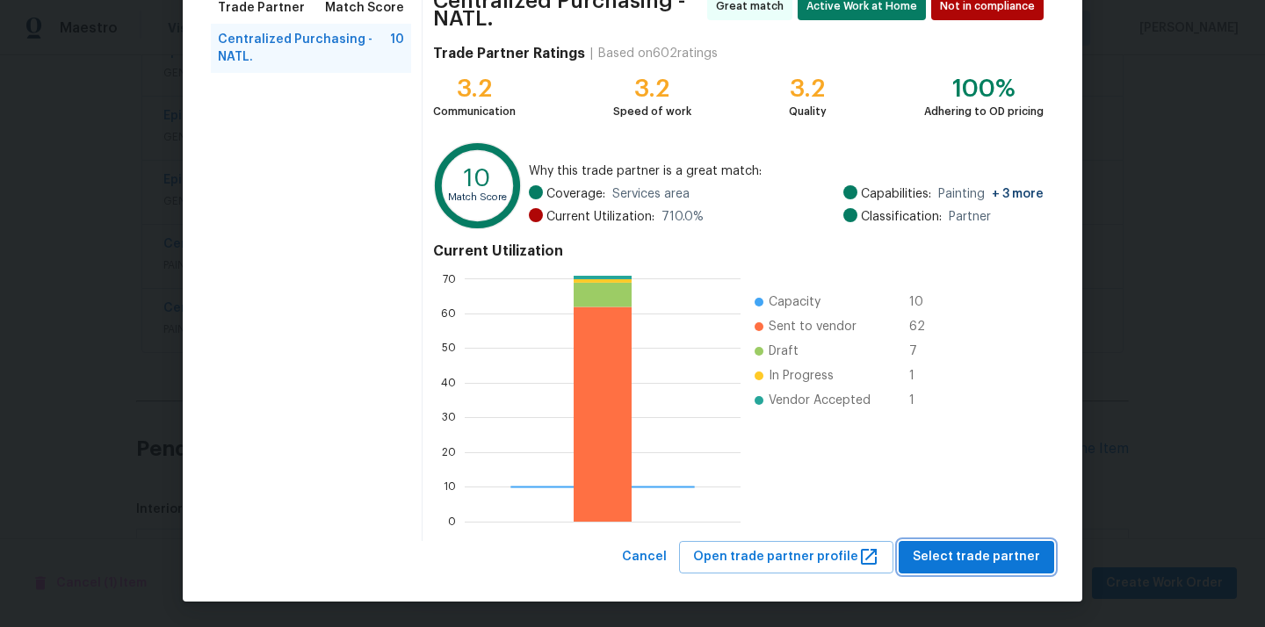
click at [962, 566] on span "Select trade partner" at bounding box center [975, 557] width 127 height 22
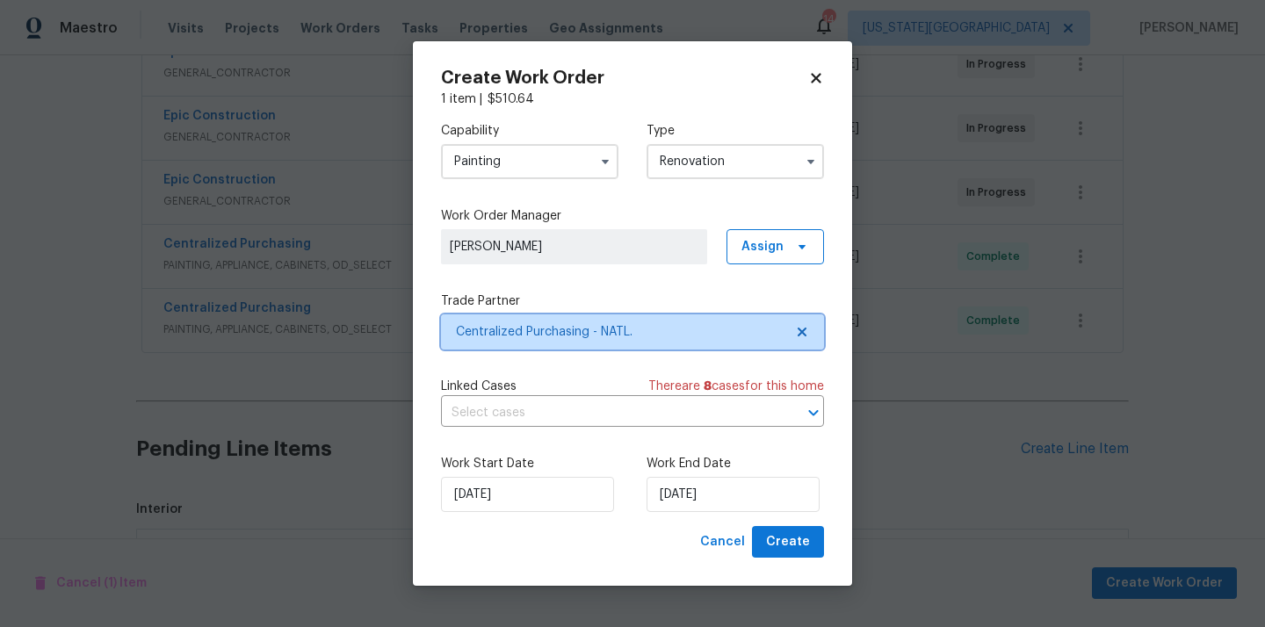
scroll to position [0, 0]
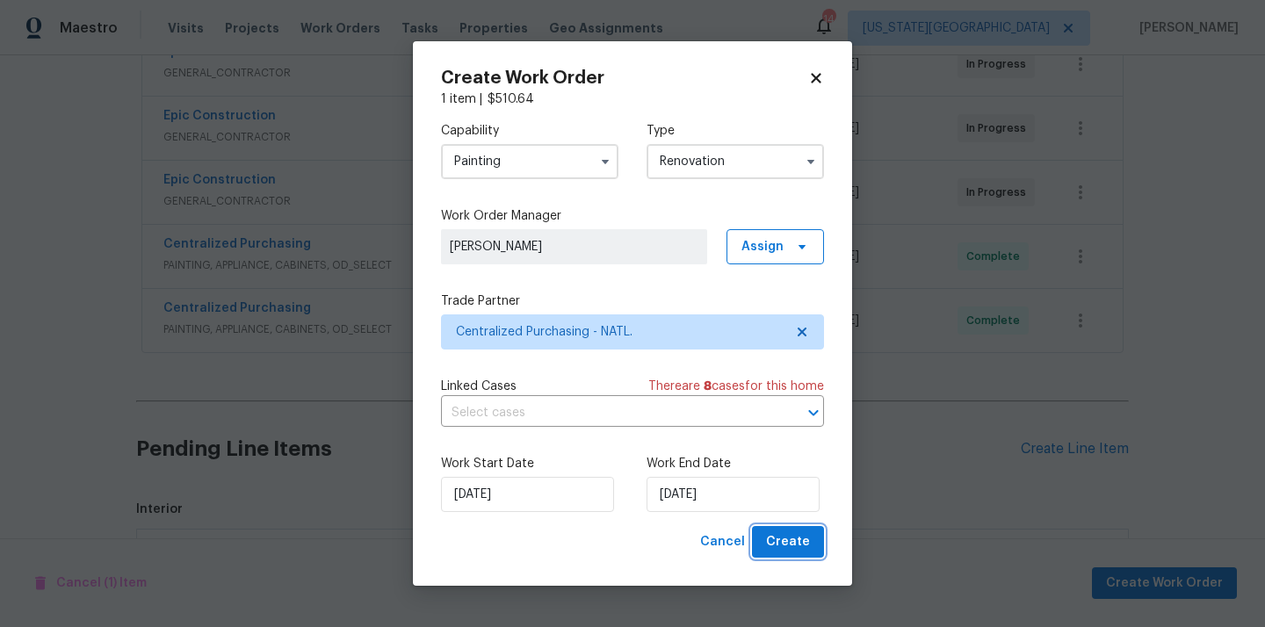
click at [803, 538] on span "Create" at bounding box center [788, 542] width 44 height 22
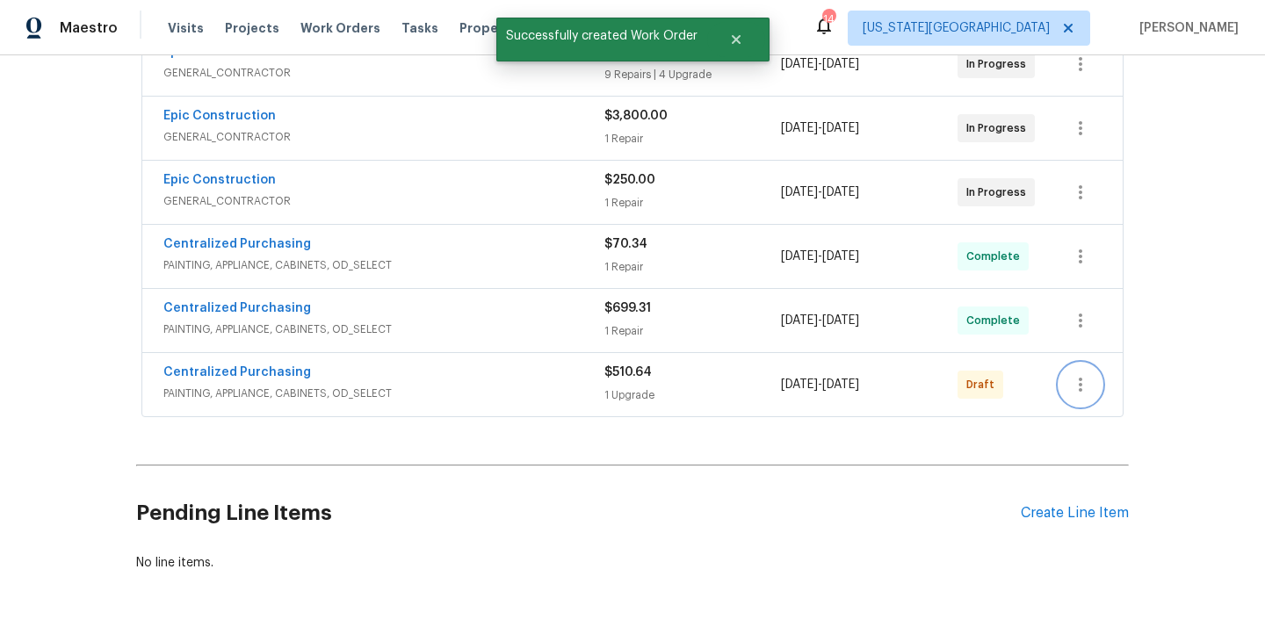
click at [1091, 385] on button "button" at bounding box center [1080, 385] width 42 height 42
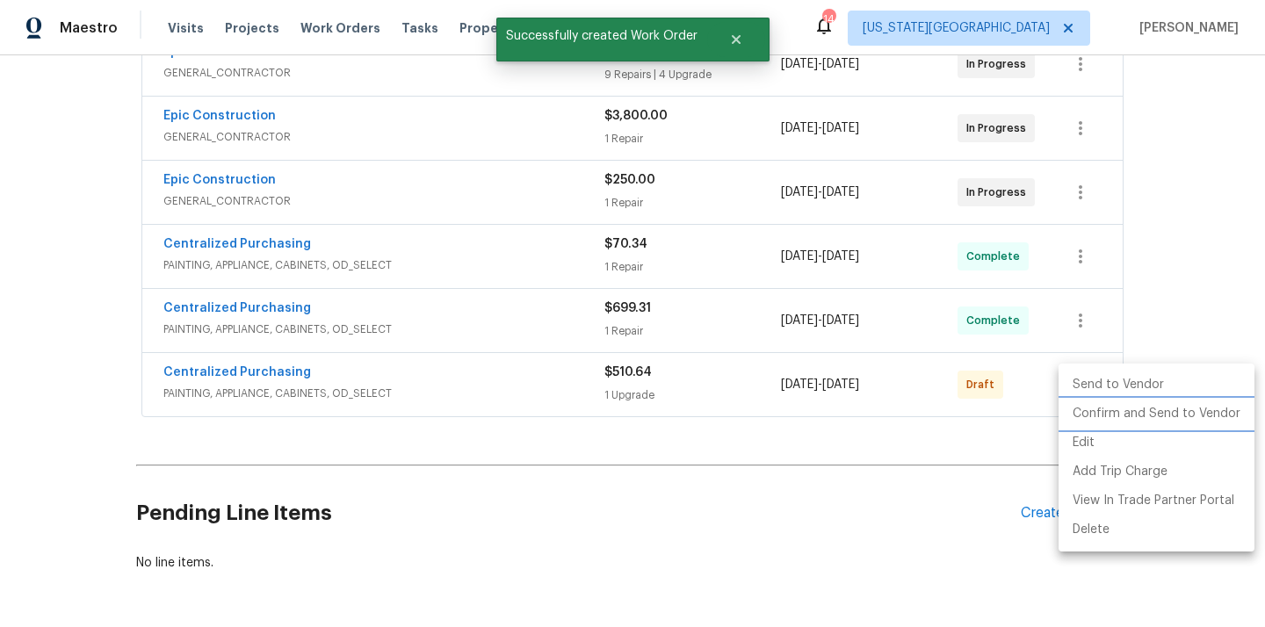
click at [1107, 404] on li "Confirm and Send to Vendor" at bounding box center [1156, 414] width 196 height 29
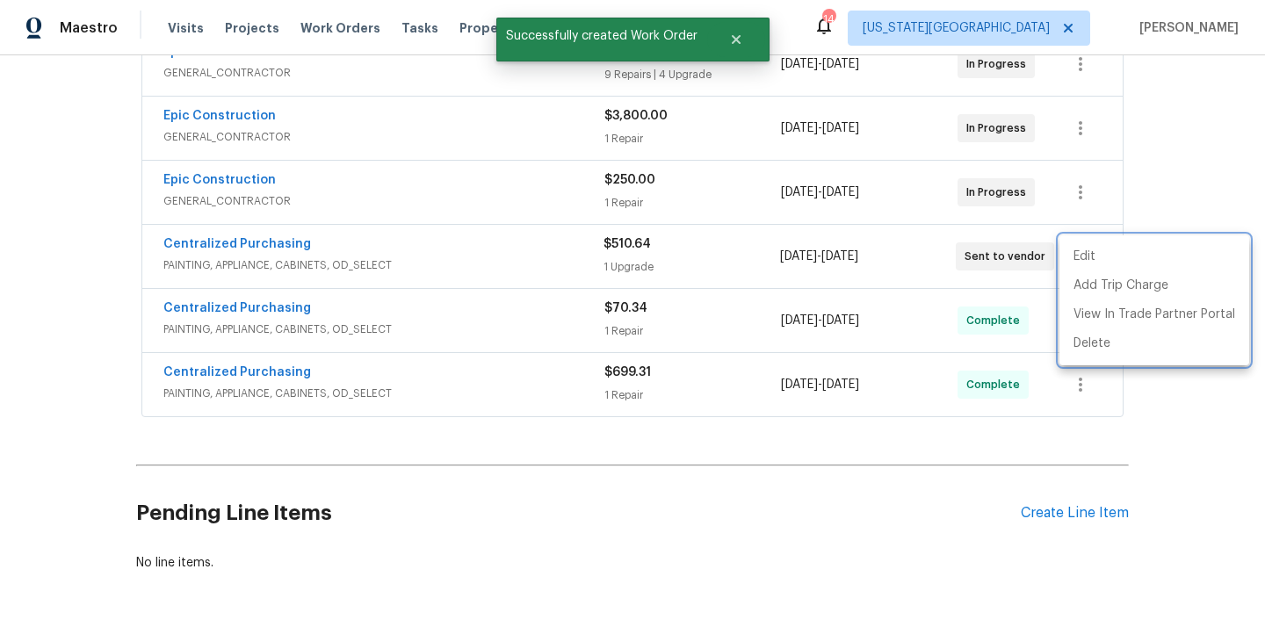
click at [323, 260] on div at bounding box center [632, 313] width 1265 height 627
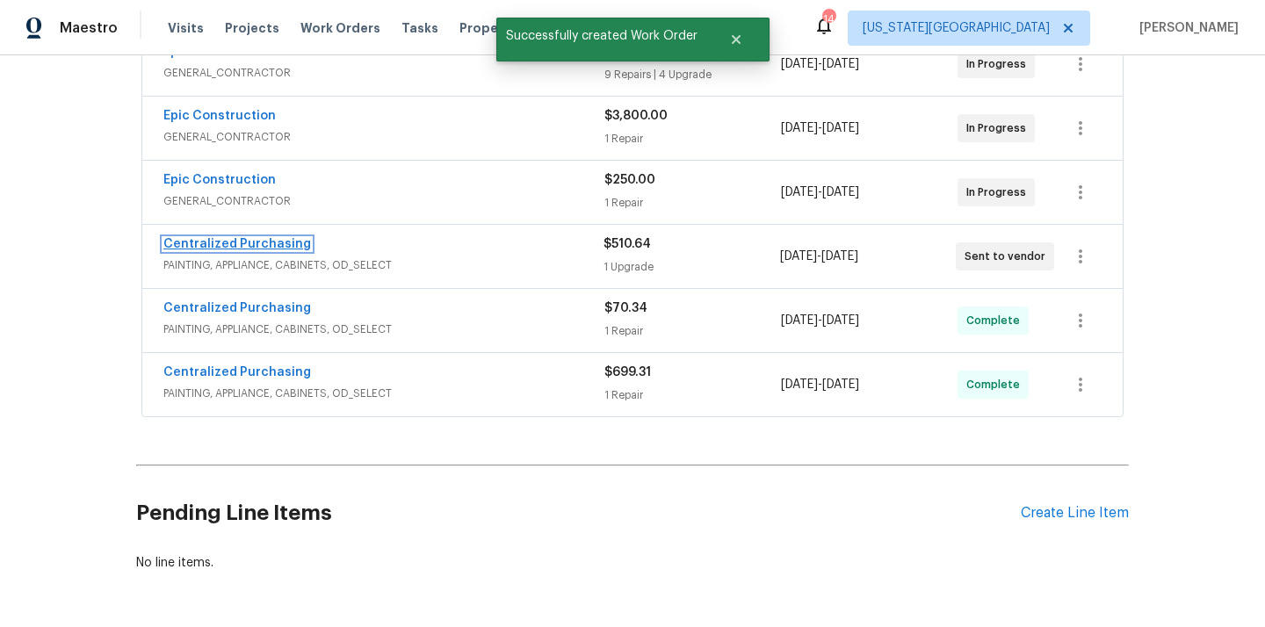
click at [273, 241] on link "Centralized Purchasing" at bounding box center [237, 244] width 148 height 12
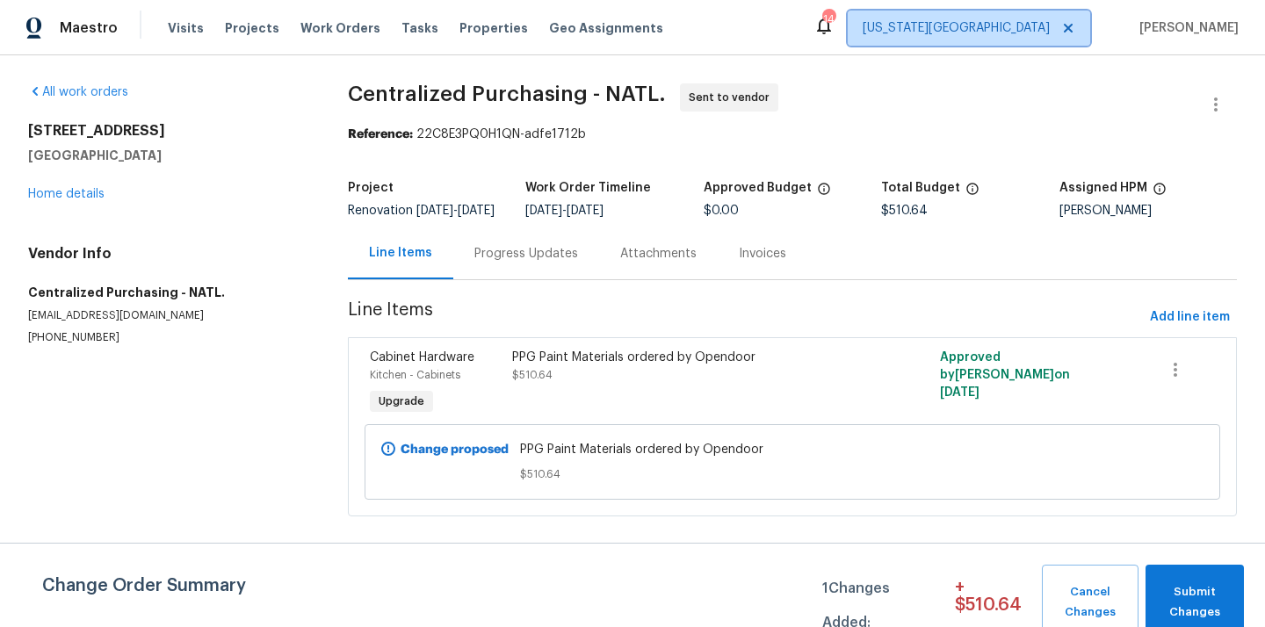
click at [1025, 18] on span "[US_STATE][GEOGRAPHIC_DATA]" at bounding box center [968, 28] width 242 height 35
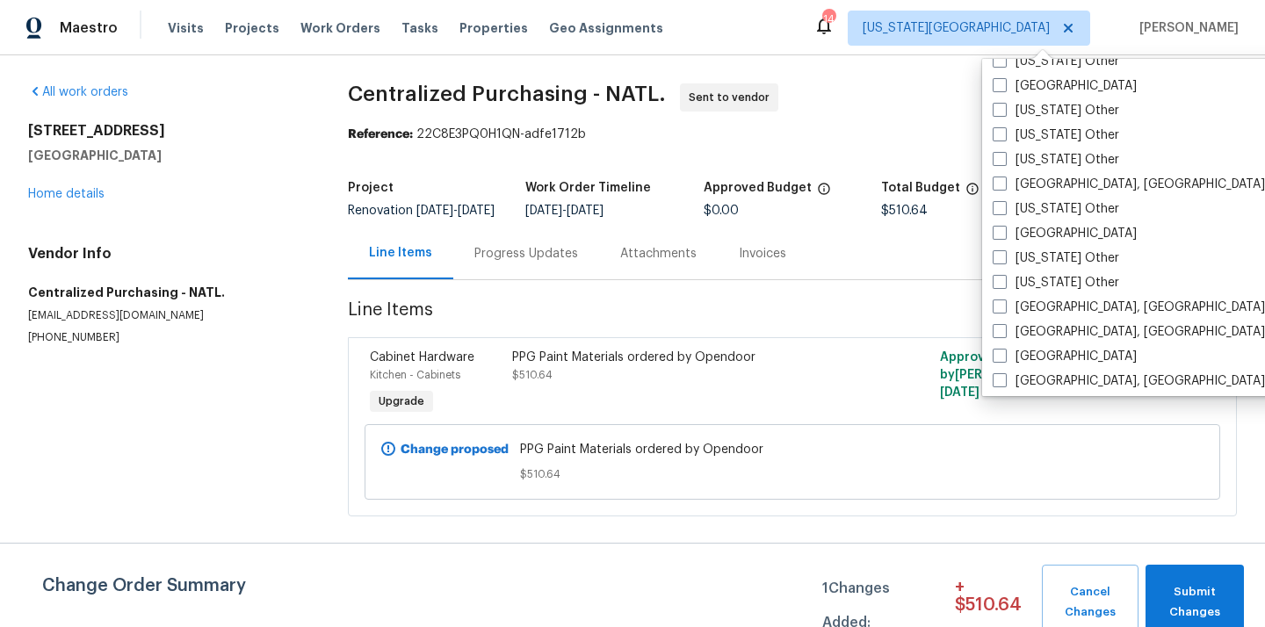
scroll to position [920, 0]
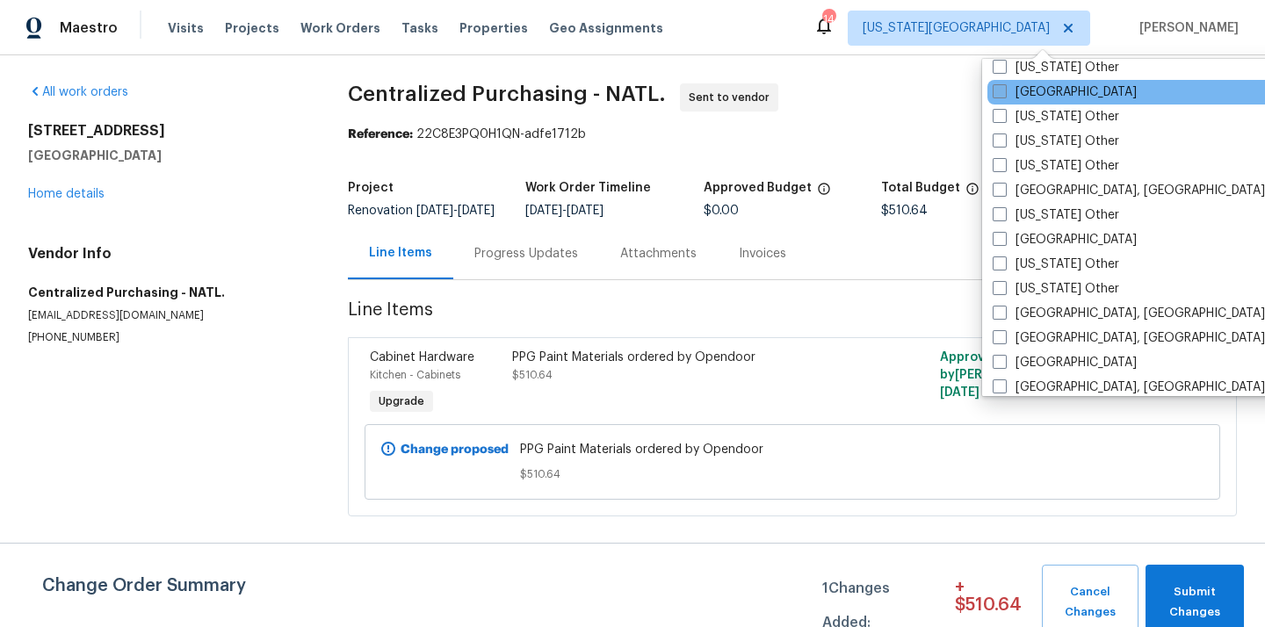
click at [1015, 92] on label "[GEOGRAPHIC_DATA]" at bounding box center [1064, 92] width 144 height 18
click at [1004, 92] on input "[GEOGRAPHIC_DATA]" at bounding box center [997, 88] width 11 height 11
checkbox input "true"
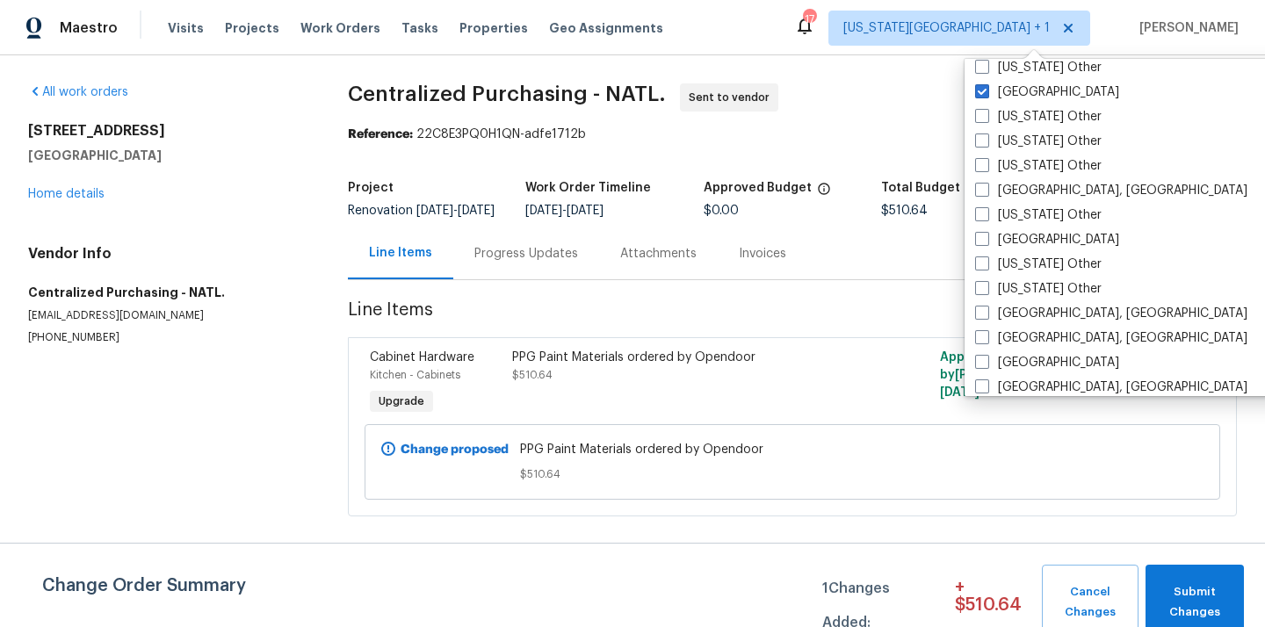
click at [229, 17] on div "Visits Projects Work Orders Tasks Properties Geo Assignments" at bounding box center [426, 28] width 516 height 35
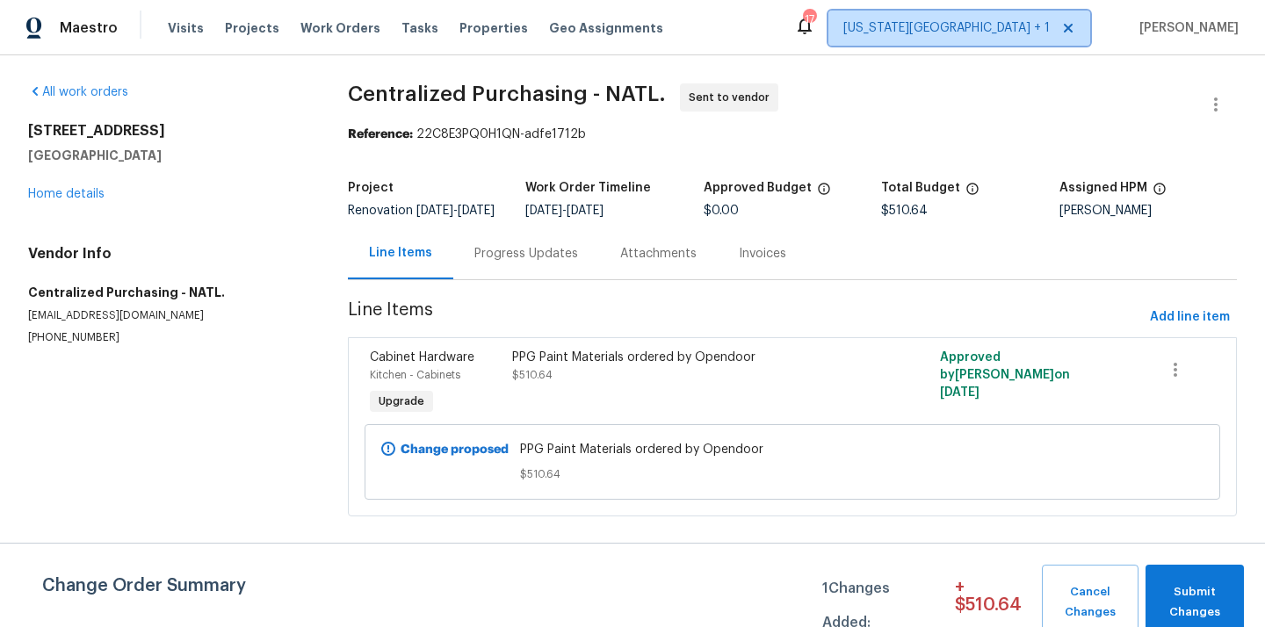
click at [1049, 27] on span "Kansas City + 1" at bounding box center [946, 28] width 206 height 18
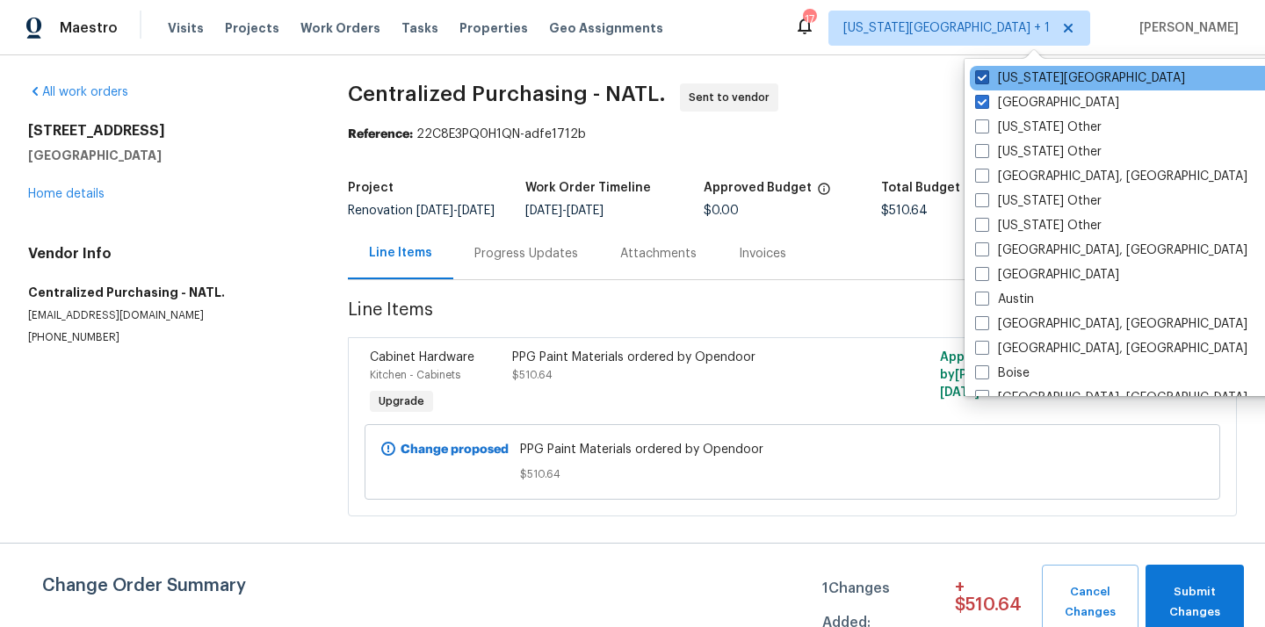
click at [1021, 80] on label "[US_STATE][GEOGRAPHIC_DATA]" at bounding box center [1080, 78] width 210 height 18
click at [986, 80] on input "[US_STATE][GEOGRAPHIC_DATA]" at bounding box center [980, 74] width 11 height 11
checkbox input "false"
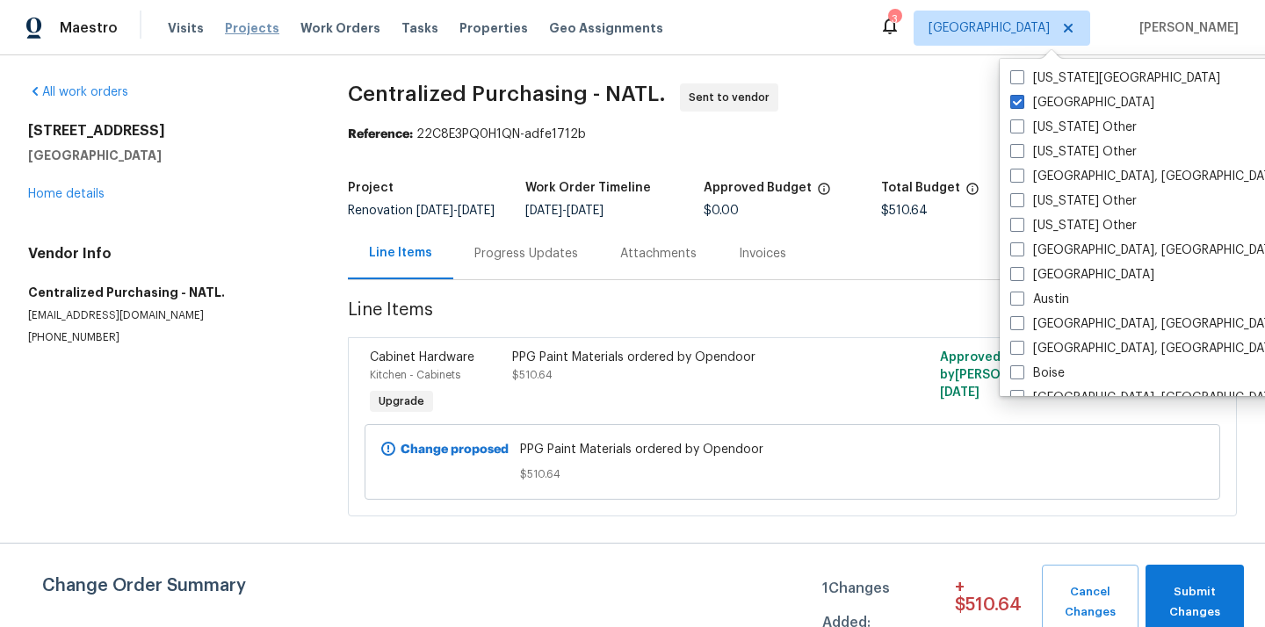
click at [232, 22] on span "Projects" at bounding box center [252, 28] width 54 height 18
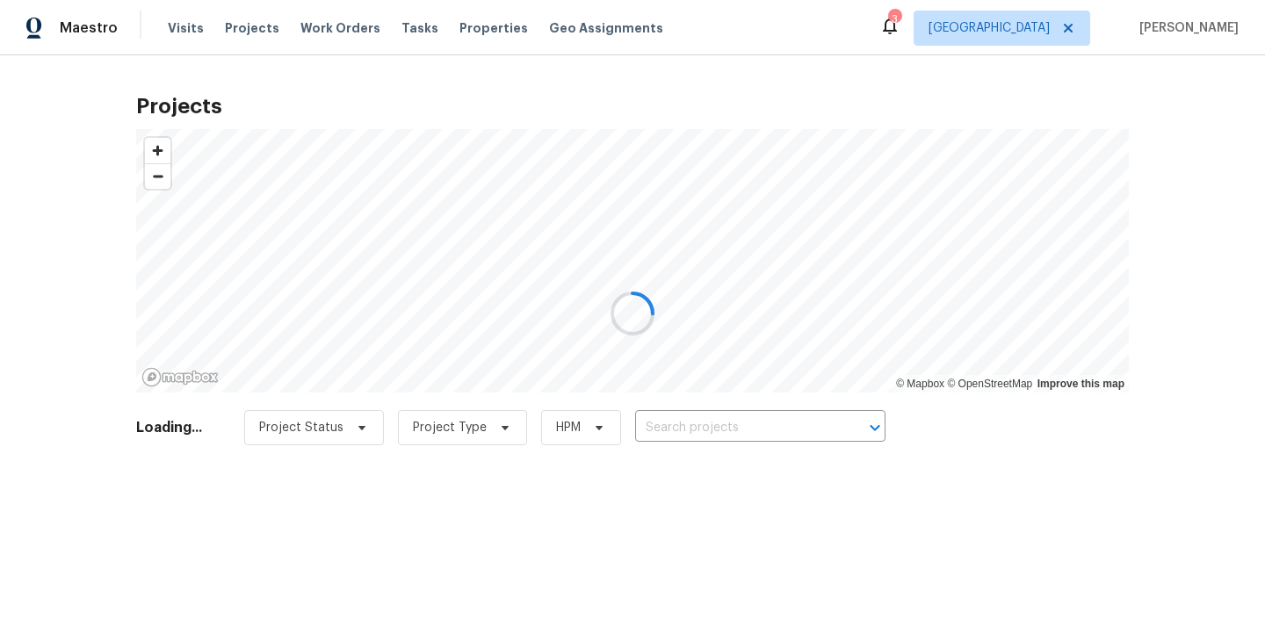
click at [775, 428] on div at bounding box center [632, 313] width 1265 height 627
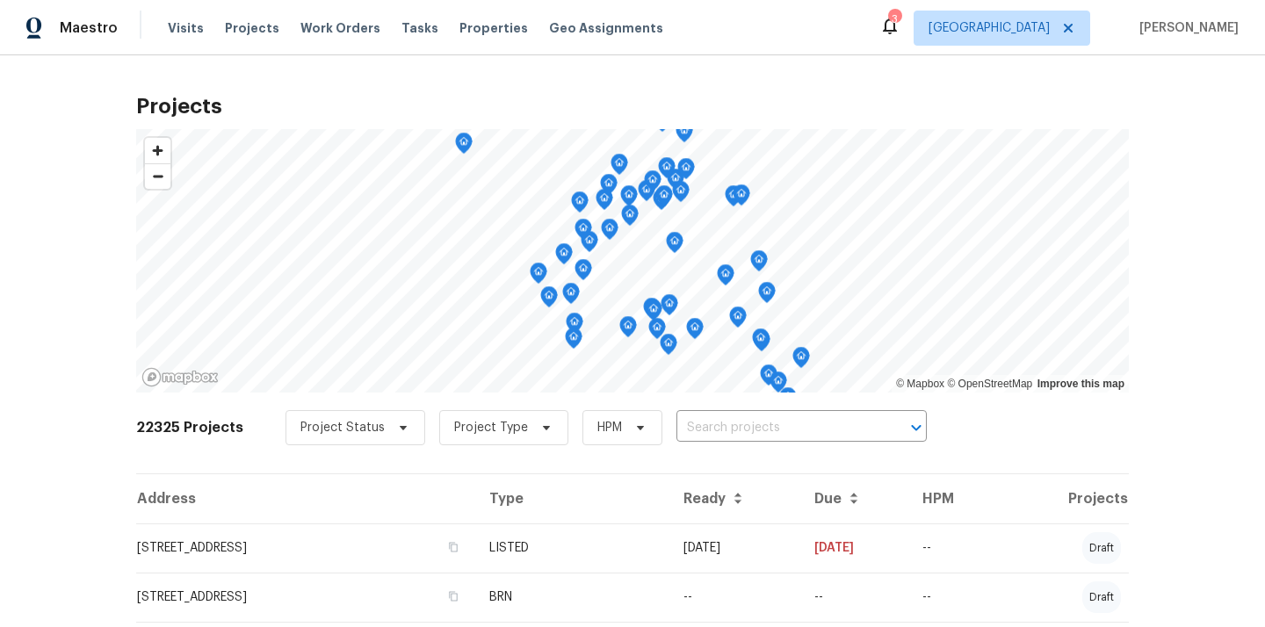
click at [775, 428] on input "text" at bounding box center [776, 428] width 201 height 27
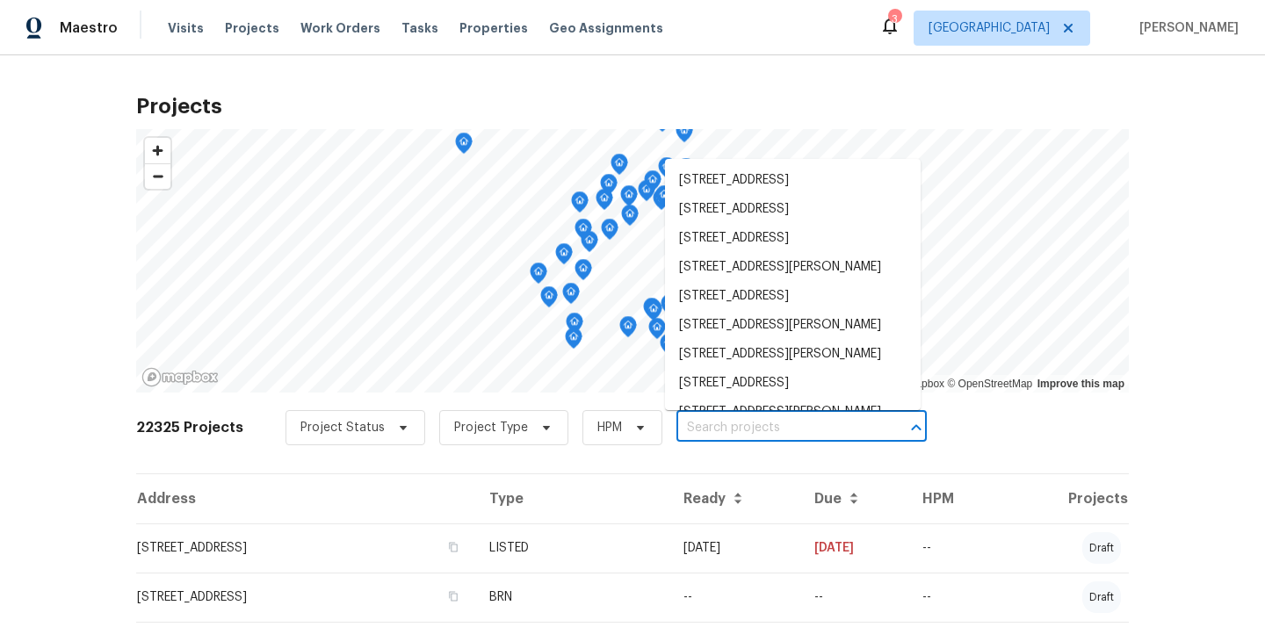
paste input "1410 Waterside Village"
type input "1410 Waterside Village"
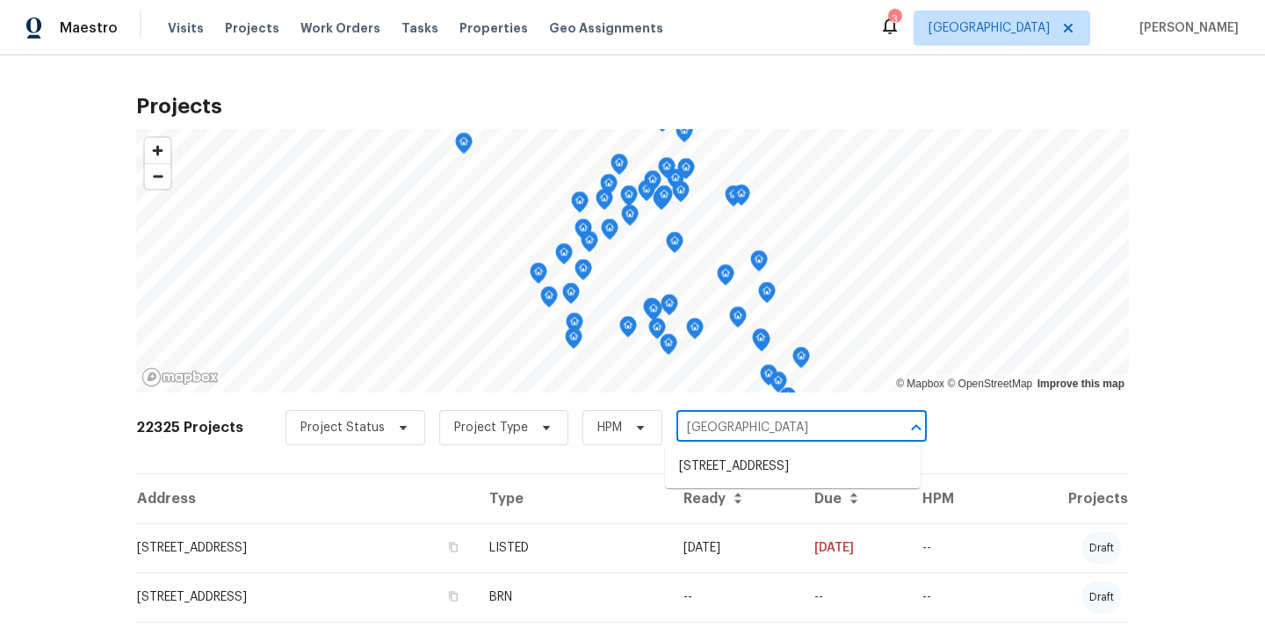
click at [860, 451] on ul "1410 Waterside Village Dr, Richmond, TX 77407" at bounding box center [793, 466] width 256 height 43
click at [825, 472] on li "1410 Waterside Village Dr, Richmond, TX 77407" at bounding box center [793, 466] width 256 height 29
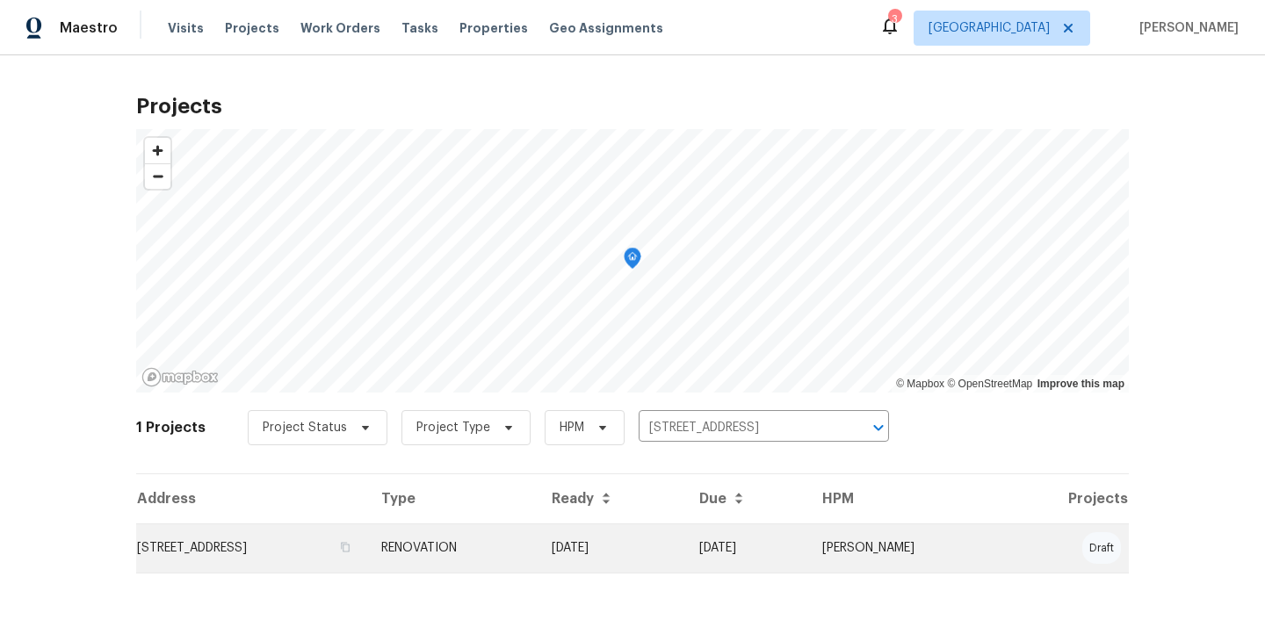
click at [333, 543] on td "1410 Waterside Village Dr, Richmond, TX 77407" at bounding box center [251, 547] width 231 height 49
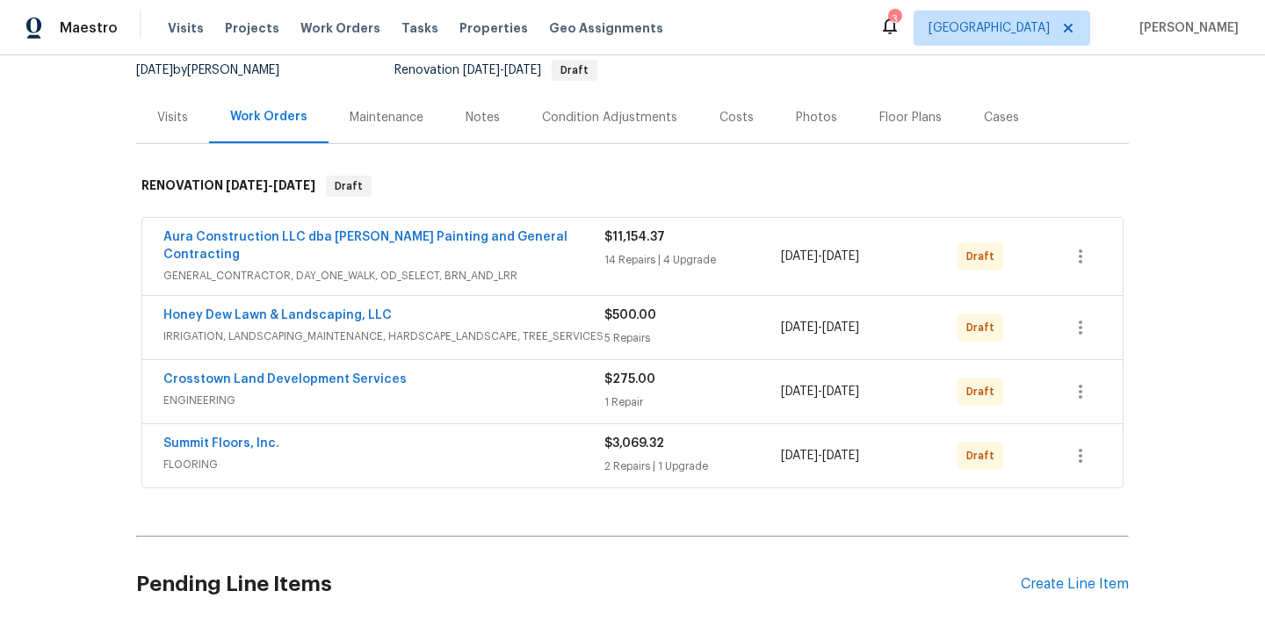
scroll to position [178, 0]
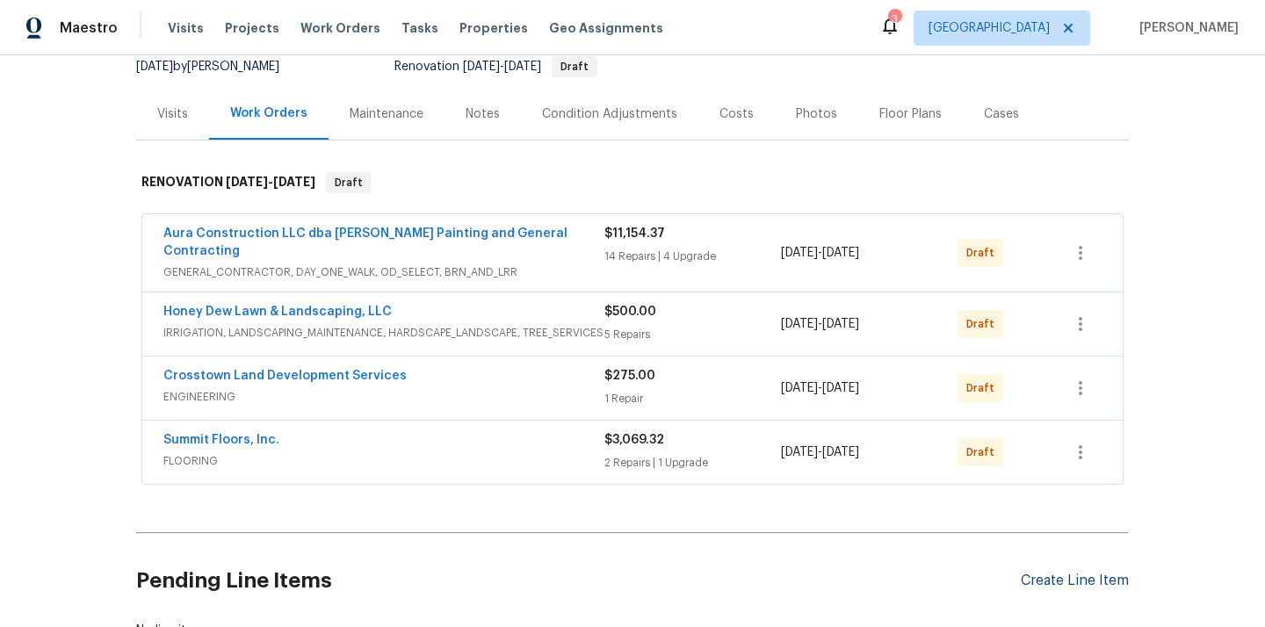
click at [1068, 573] on div "Create Line Item" at bounding box center [1075, 581] width 108 height 17
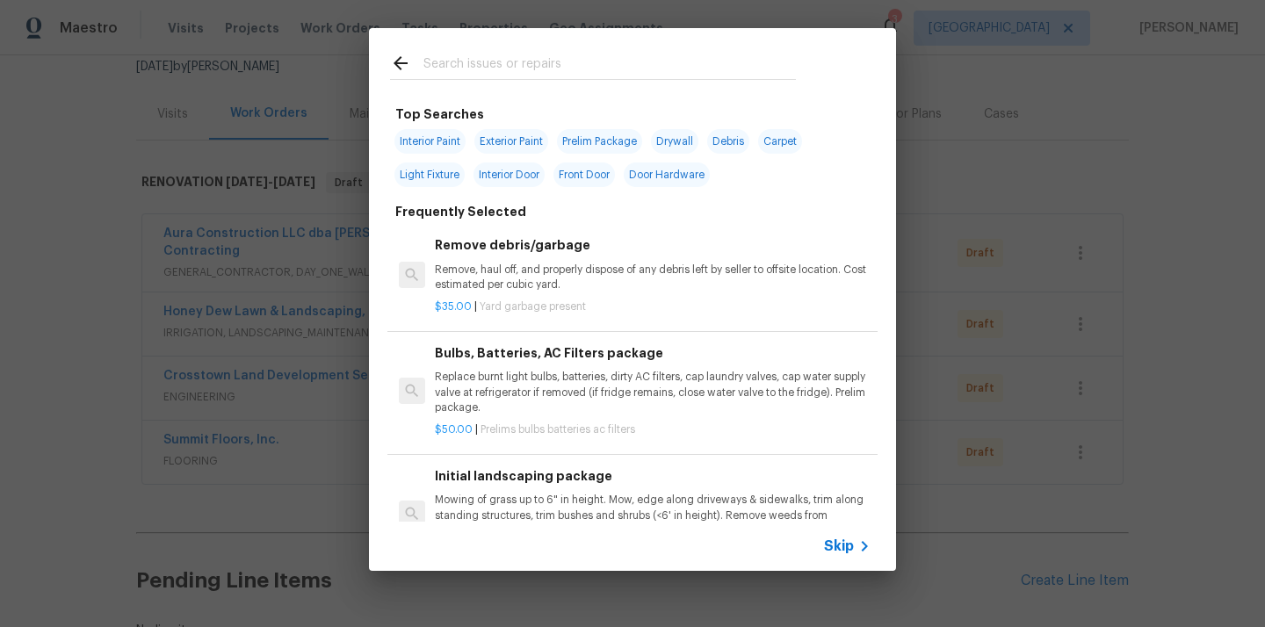
click at [617, 71] on input "text" at bounding box center [609, 66] width 372 height 26
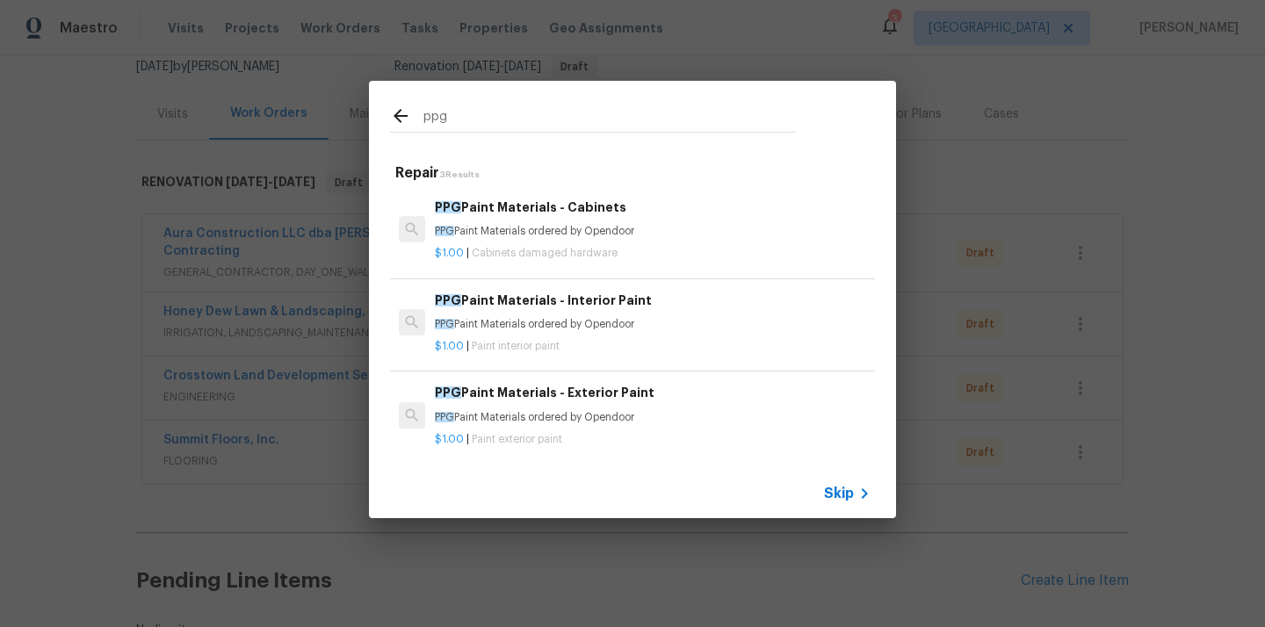
type input "ppg"
click at [632, 315] on div "PPG Paint Materials - Interior Paint PPG Paint Materials ordered by Opendoor" at bounding box center [653, 312] width 436 height 42
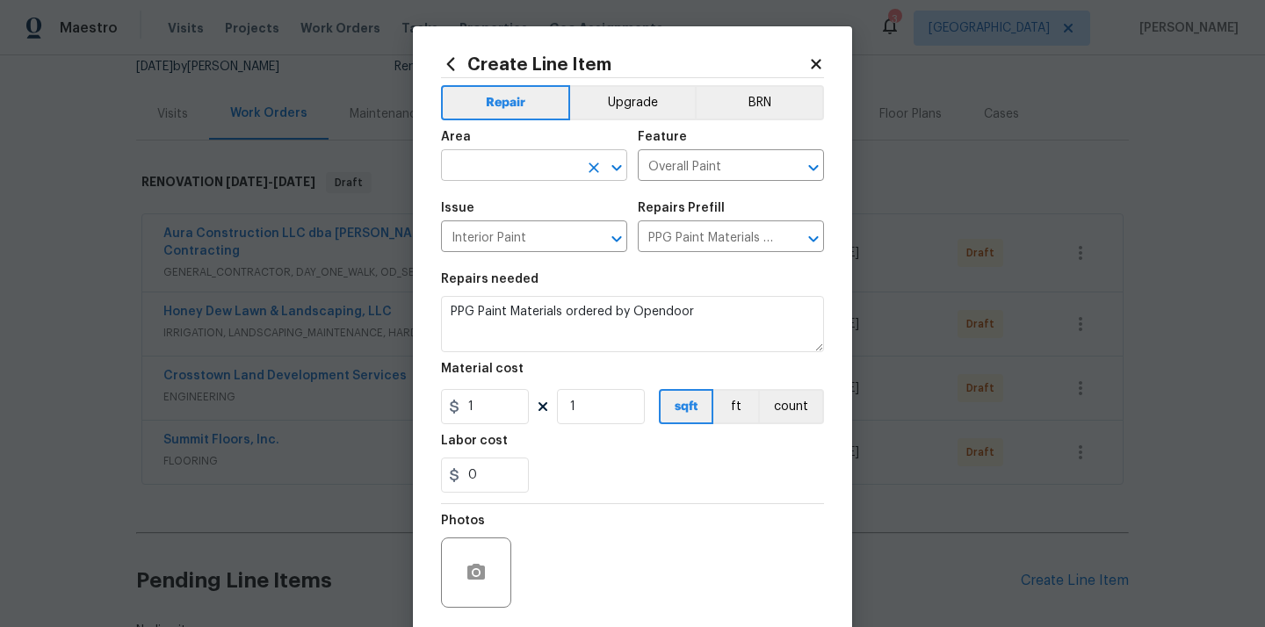
click at [493, 169] on input "text" at bounding box center [509, 167] width 137 height 27
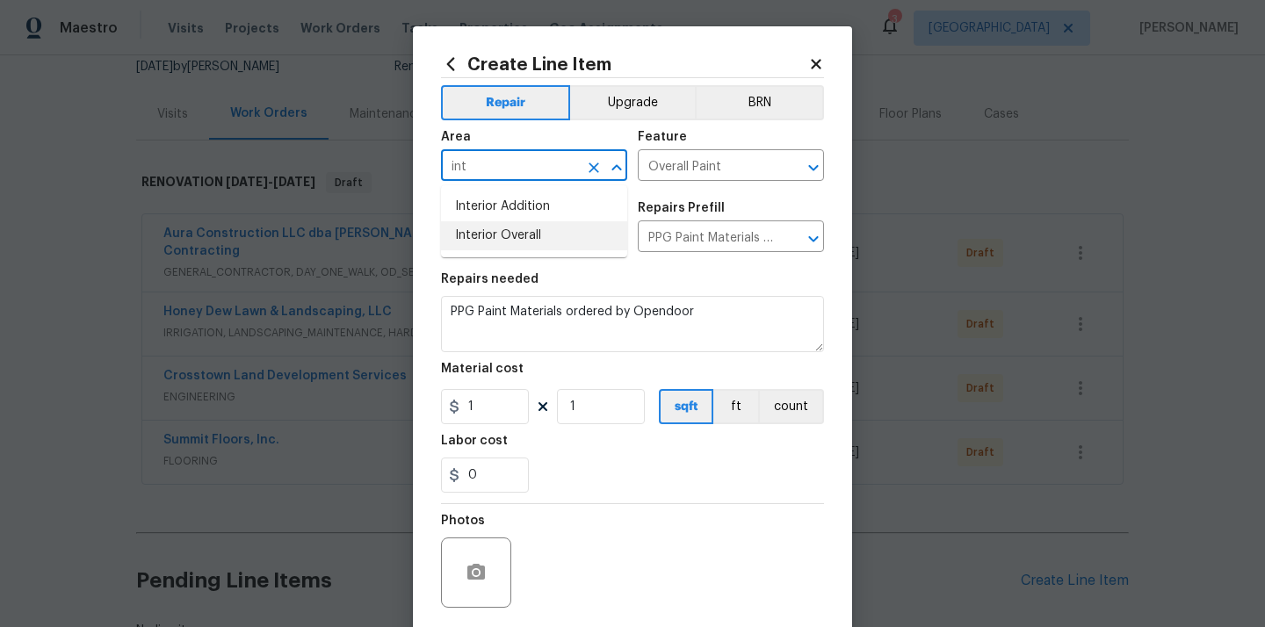
click at [519, 233] on li "Interior Overall" at bounding box center [534, 235] width 186 height 29
type input "Interior Overall"
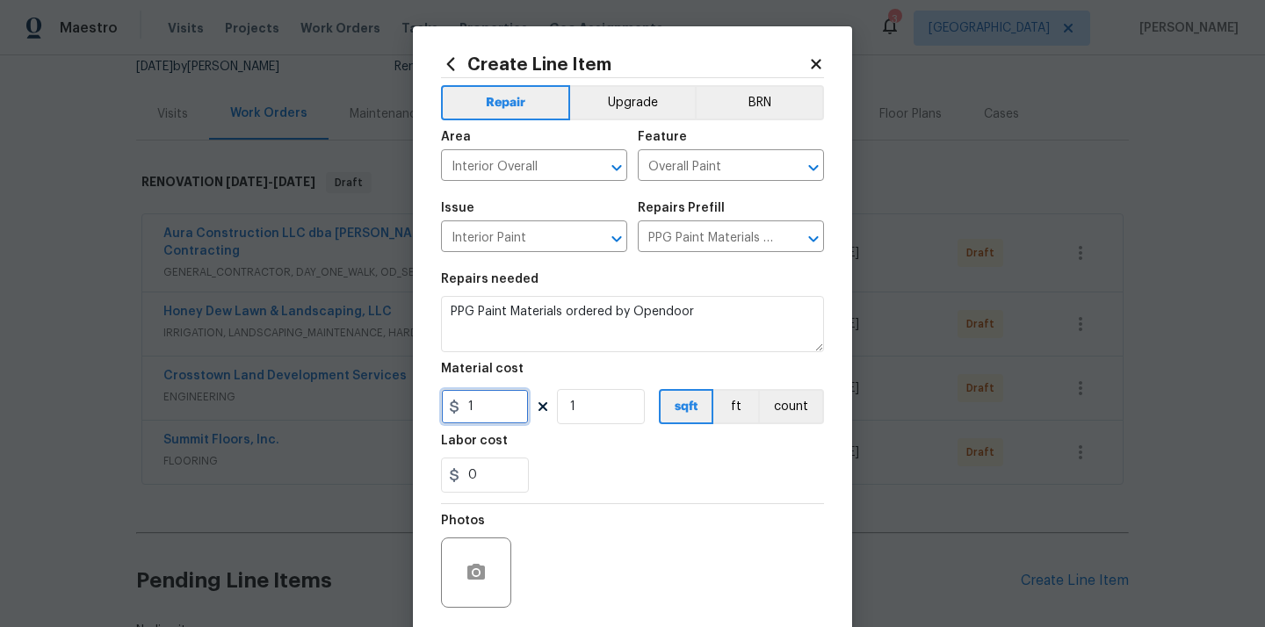
drag, startPoint x: 486, startPoint y: 424, endPoint x: 444, endPoint y: 418, distance: 42.6
click at [444, 418] on input "1" at bounding box center [485, 406] width 88 height 35
paste input "441.95"
type input "441.95"
click at [573, 460] on div "0" at bounding box center [632, 475] width 383 height 35
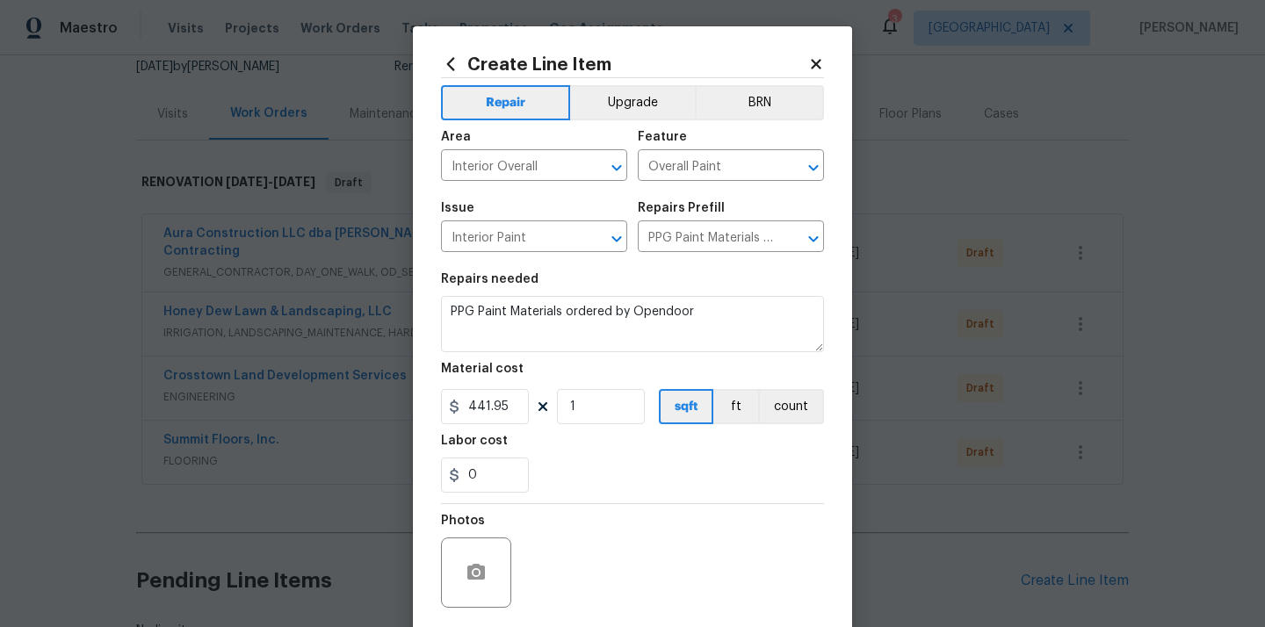
scroll to position [130, 0]
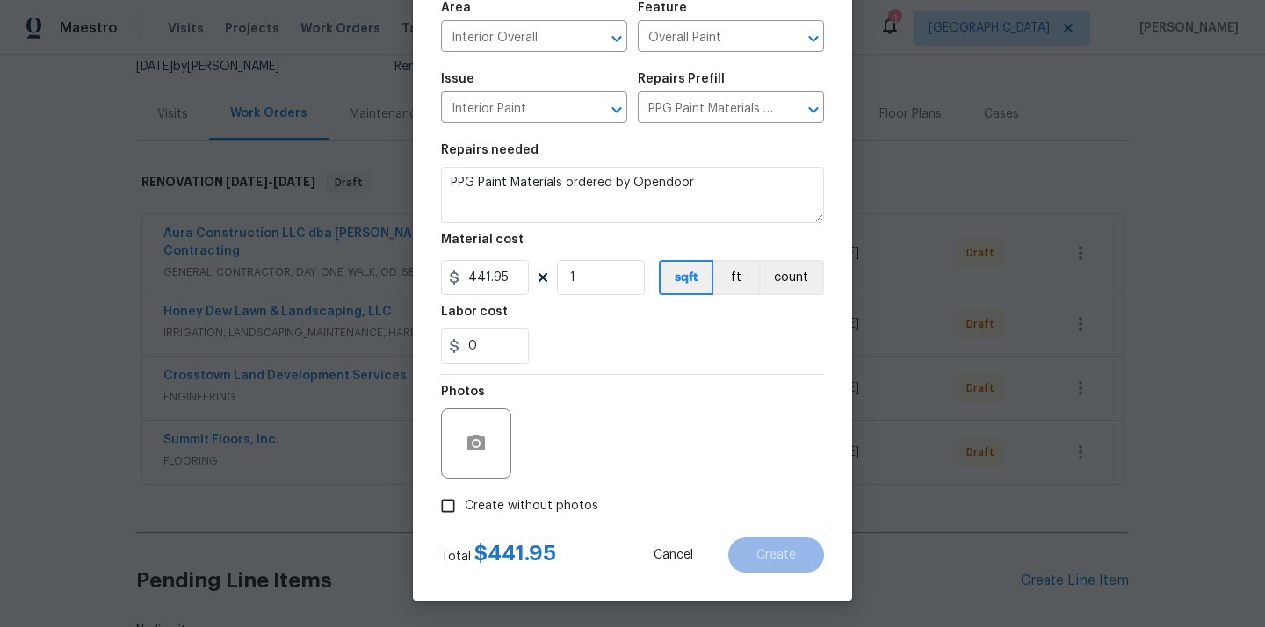
click at [545, 498] on span "Create without photos" at bounding box center [531, 506] width 133 height 18
click at [465, 498] on input "Create without photos" at bounding box center [447, 505] width 33 height 33
checkbox input "true"
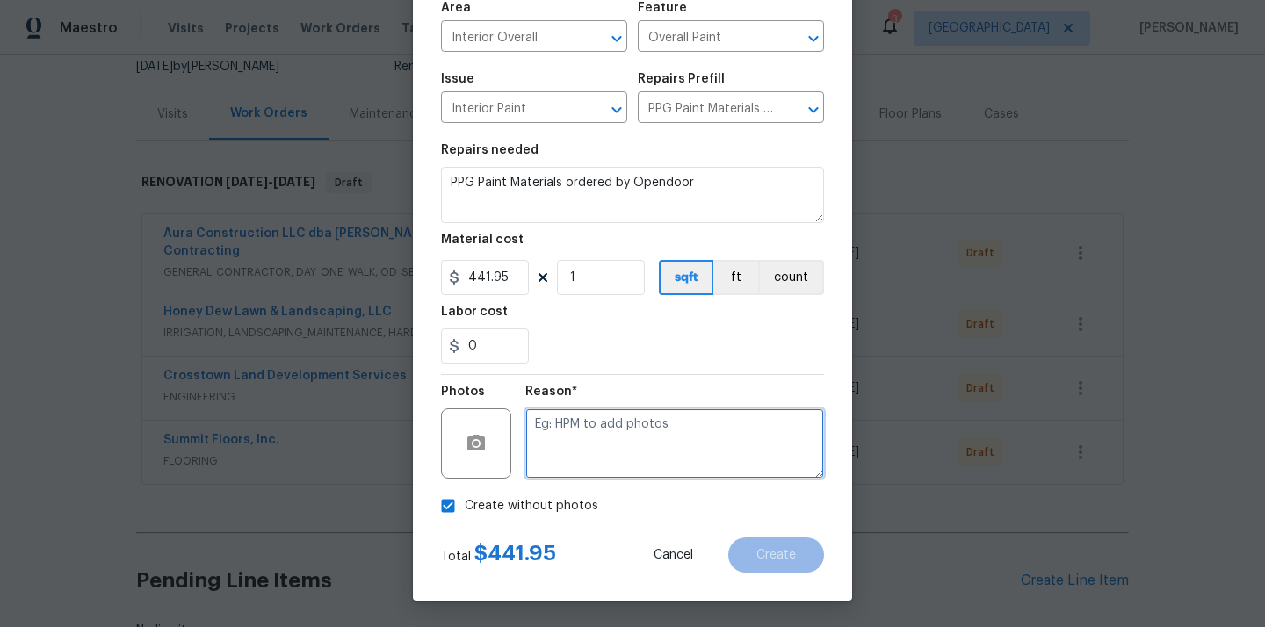
click at [576, 449] on textarea at bounding box center [674, 443] width 299 height 70
type textarea "N/A"
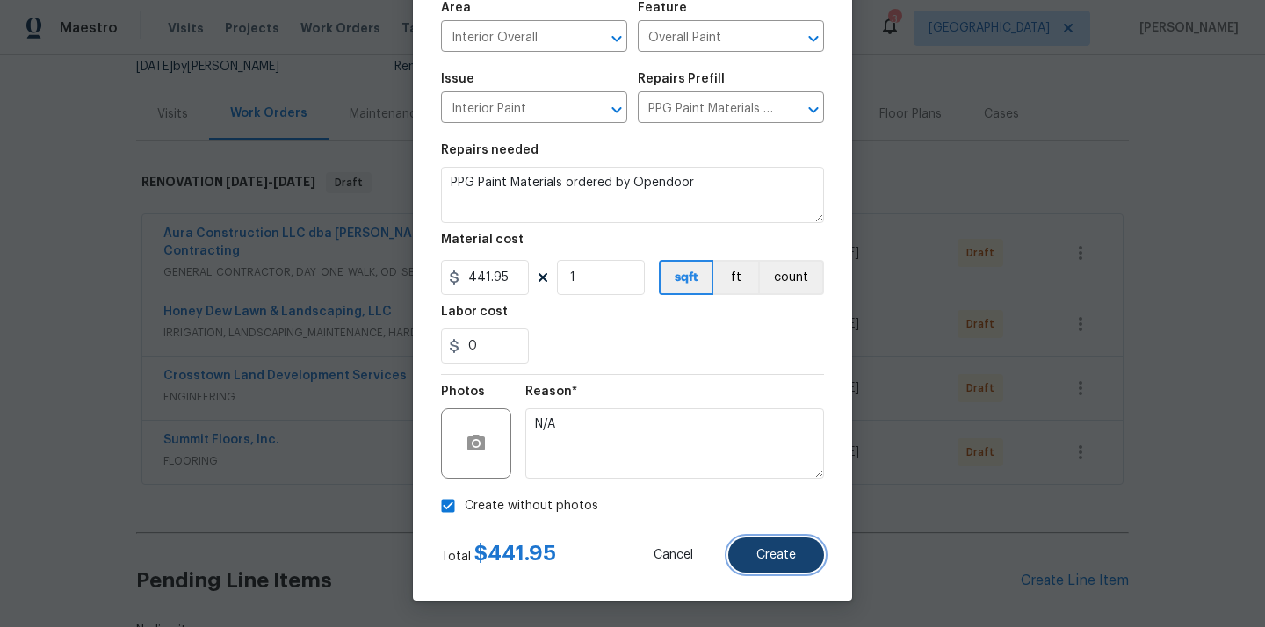
click at [766, 539] on button "Create" at bounding box center [776, 554] width 96 height 35
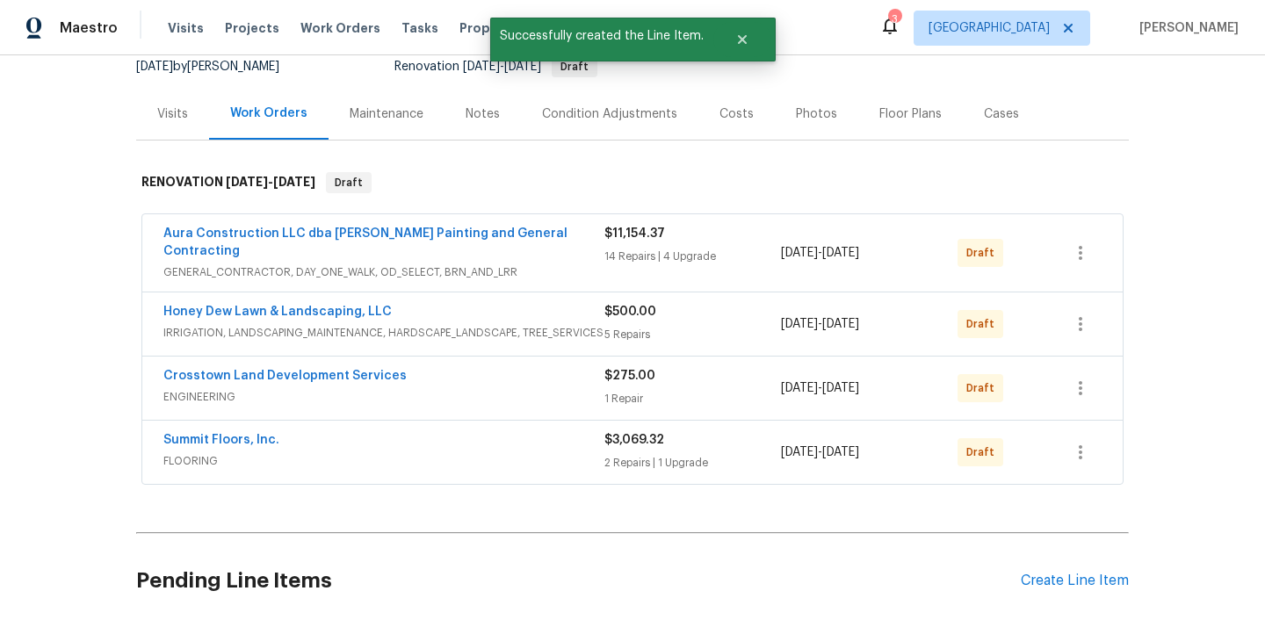
scroll to position [496, 0]
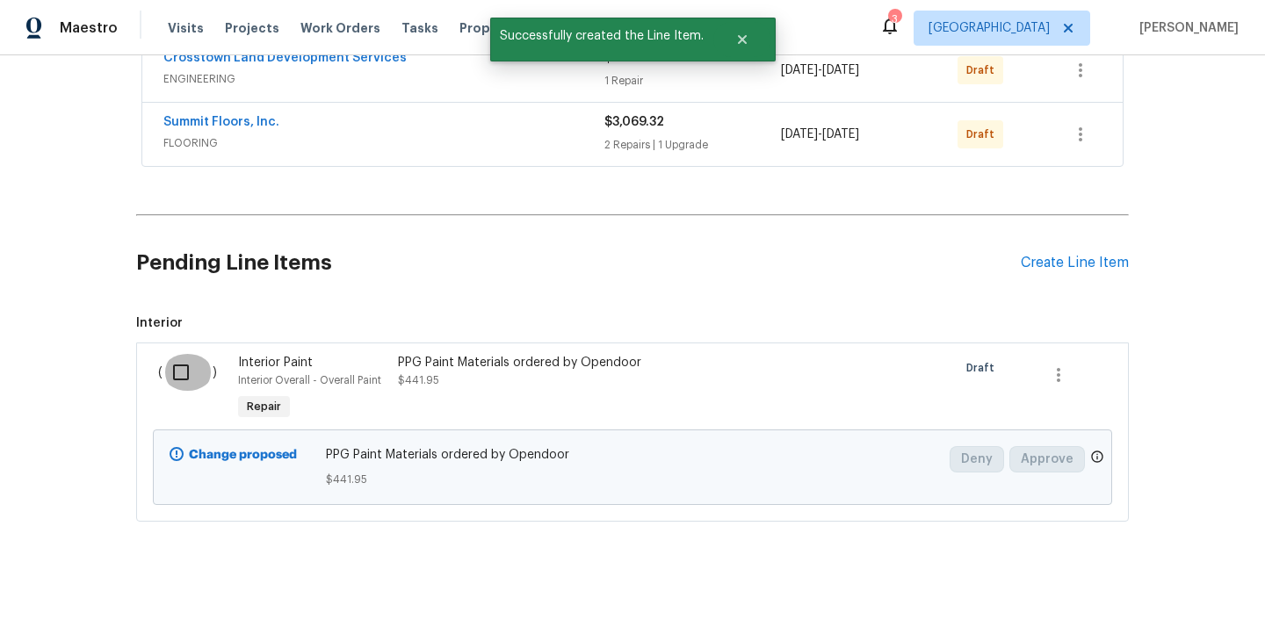
click at [177, 360] on input "checkbox" at bounding box center [187, 372] width 50 height 37
checkbox input "true"
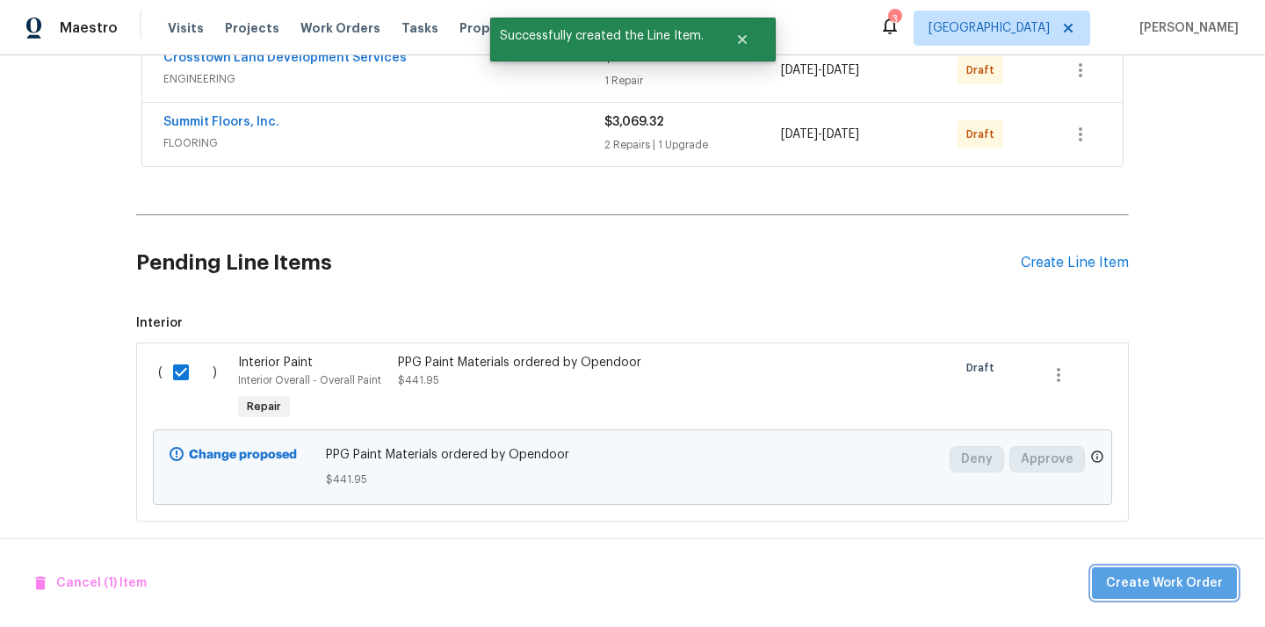
click at [1216, 591] on span "Create Work Order" at bounding box center [1164, 584] width 117 height 22
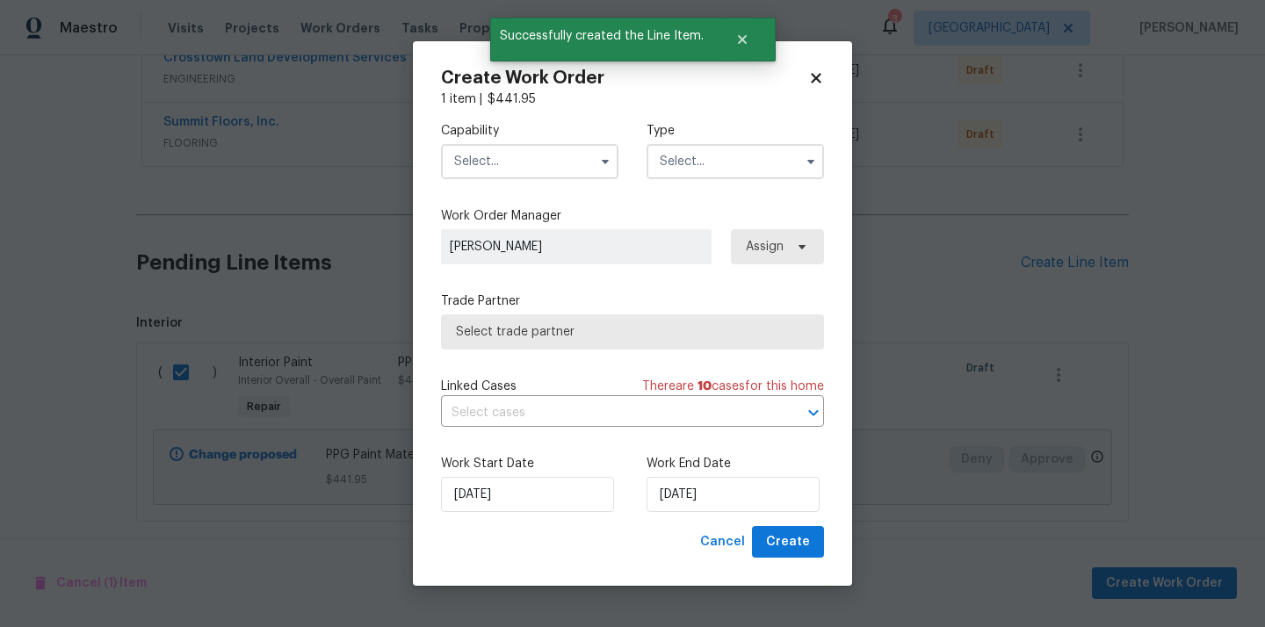
click at [523, 162] on input "text" at bounding box center [529, 161] width 177 height 35
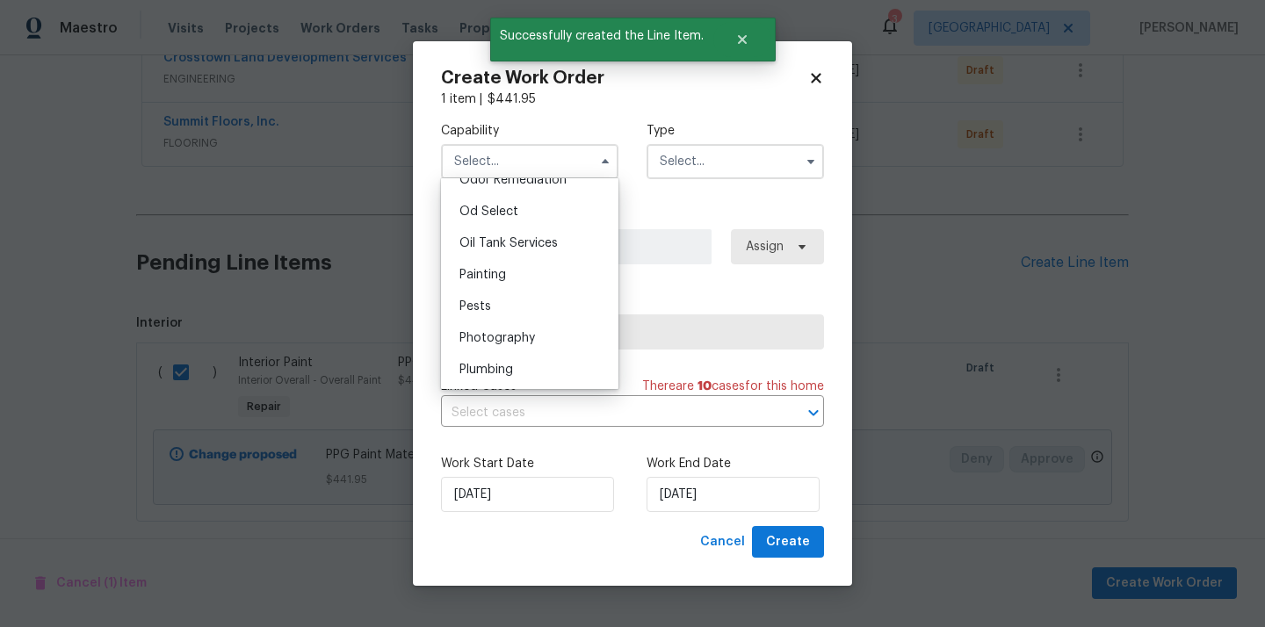
scroll to position [1413, 0]
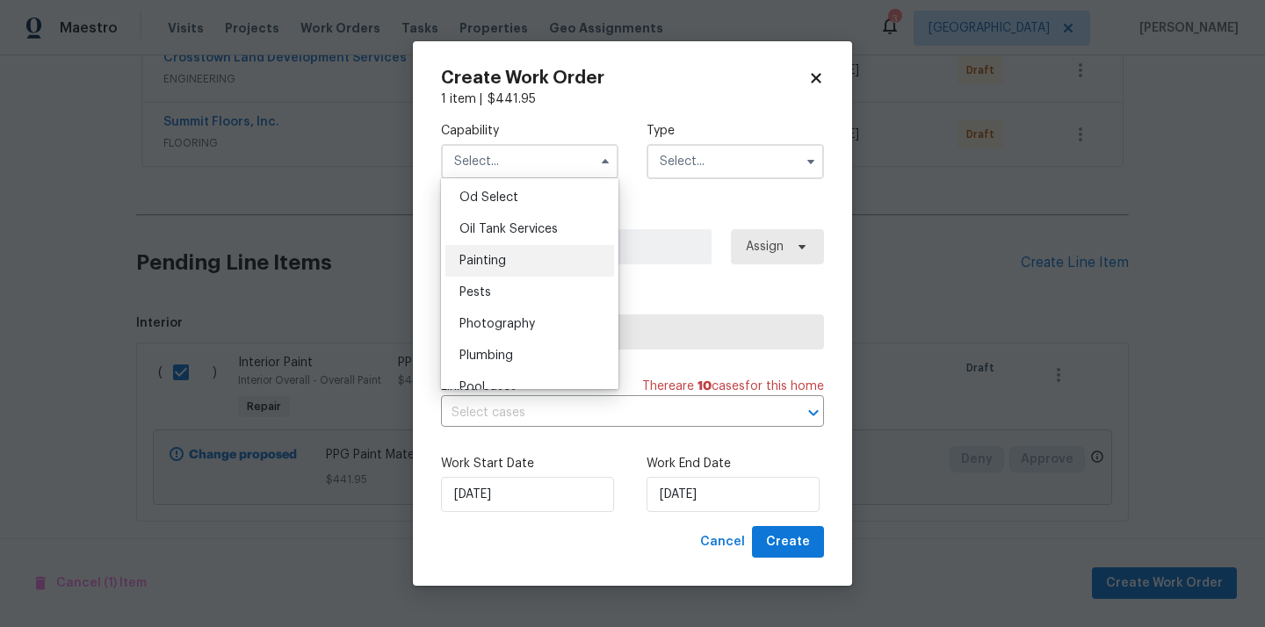
click at [522, 265] on div "Painting" at bounding box center [529, 261] width 169 height 32
type input "Painting"
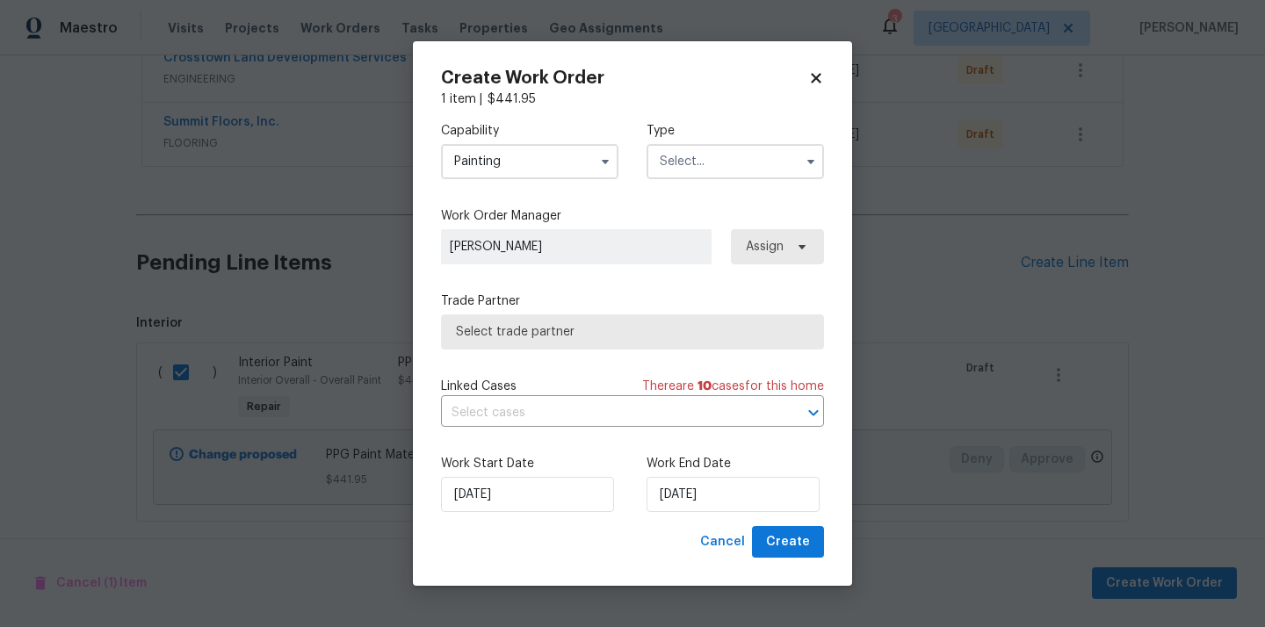
click at [717, 173] on input "text" at bounding box center [734, 161] width 177 height 35
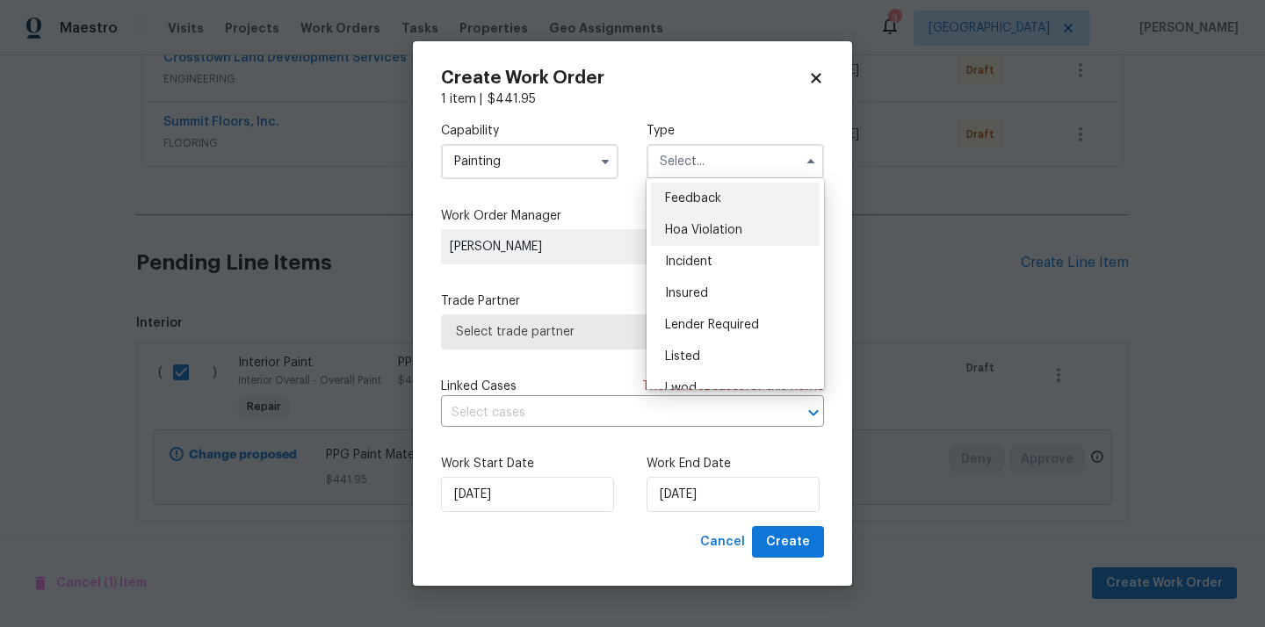
scroll to position [209, 0]
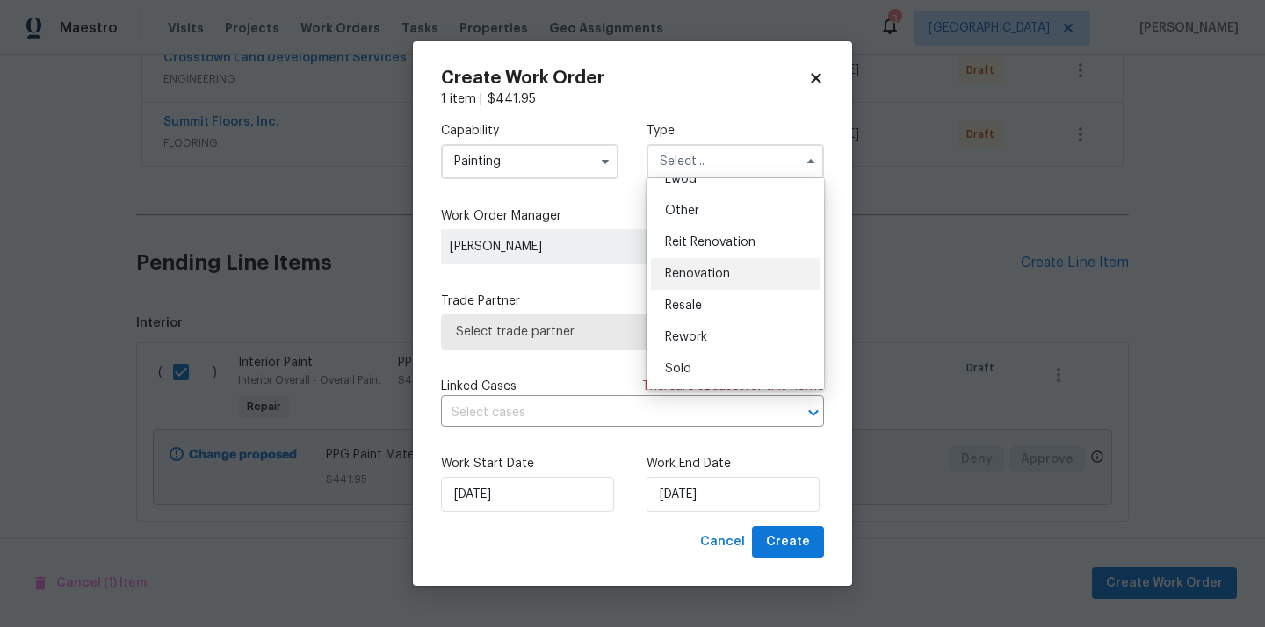
click at [710, 277] on span "Renovation" at bounding box center [697, 274] width 65 height 12
type input "Renovation"
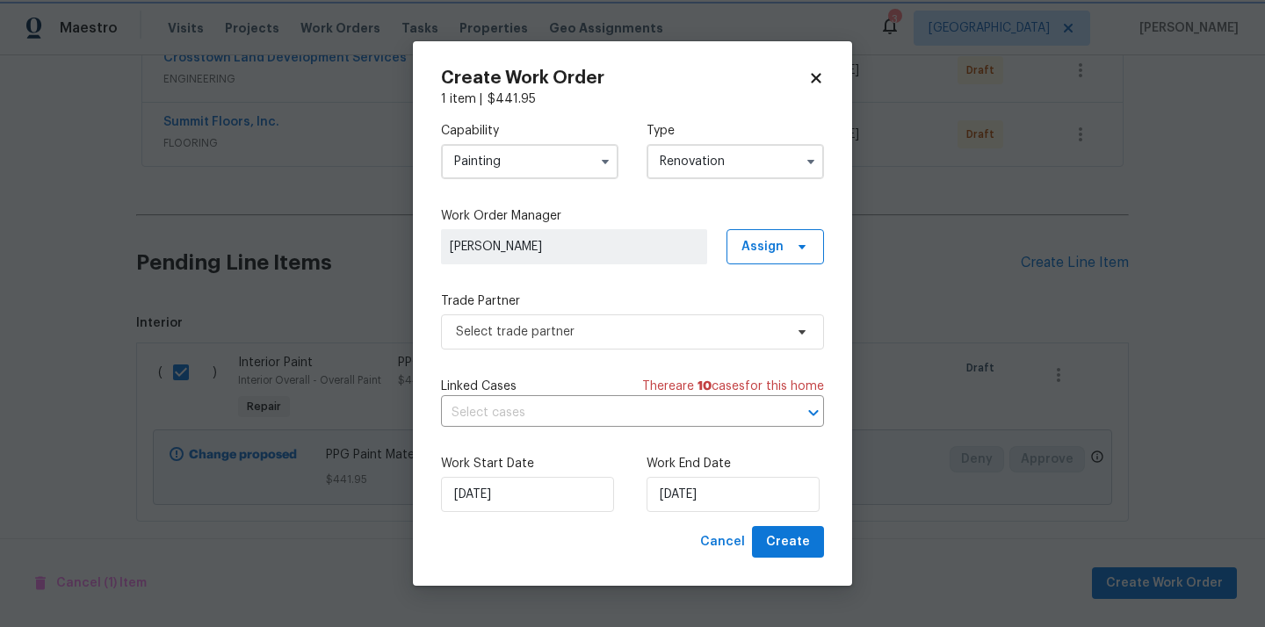
scroll to position [0, 0]
click at [755, 255] on span "Assign" at bounding box center [762, 247] width 42 height 18
click at [755, 318] on div "Assign to me" at bounding box center [777, 321] width 76 height 18
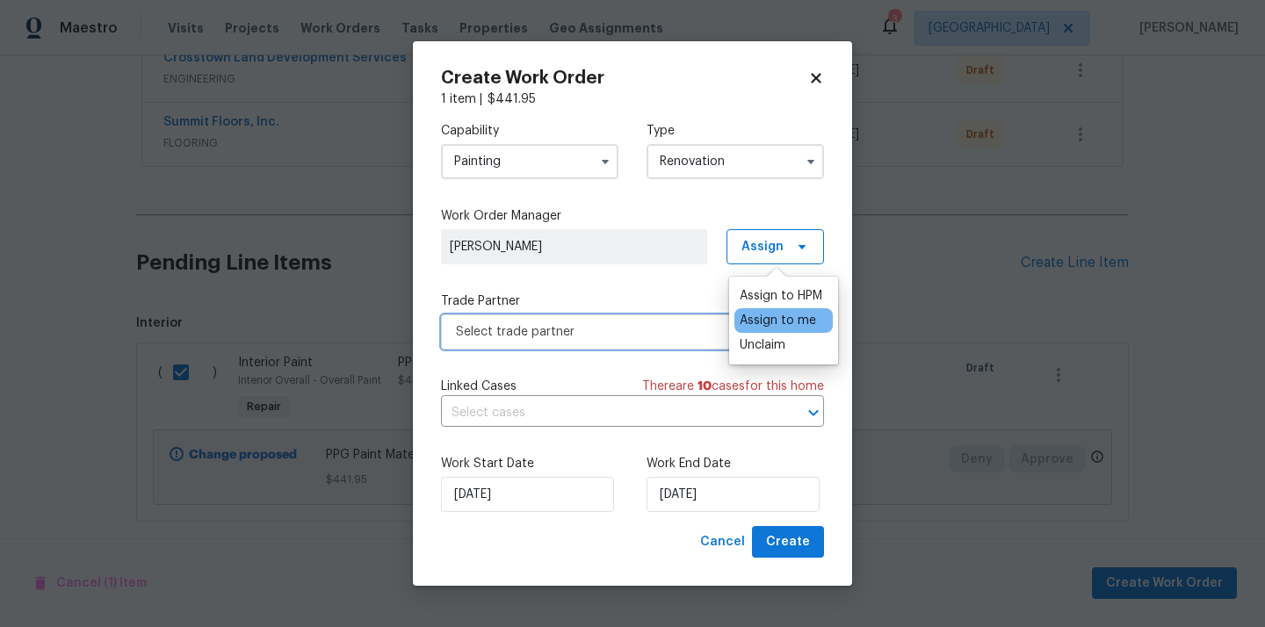
click at [629, 335] on span "Select trade partner" at bounding box center [620, 332] width 328 height 18
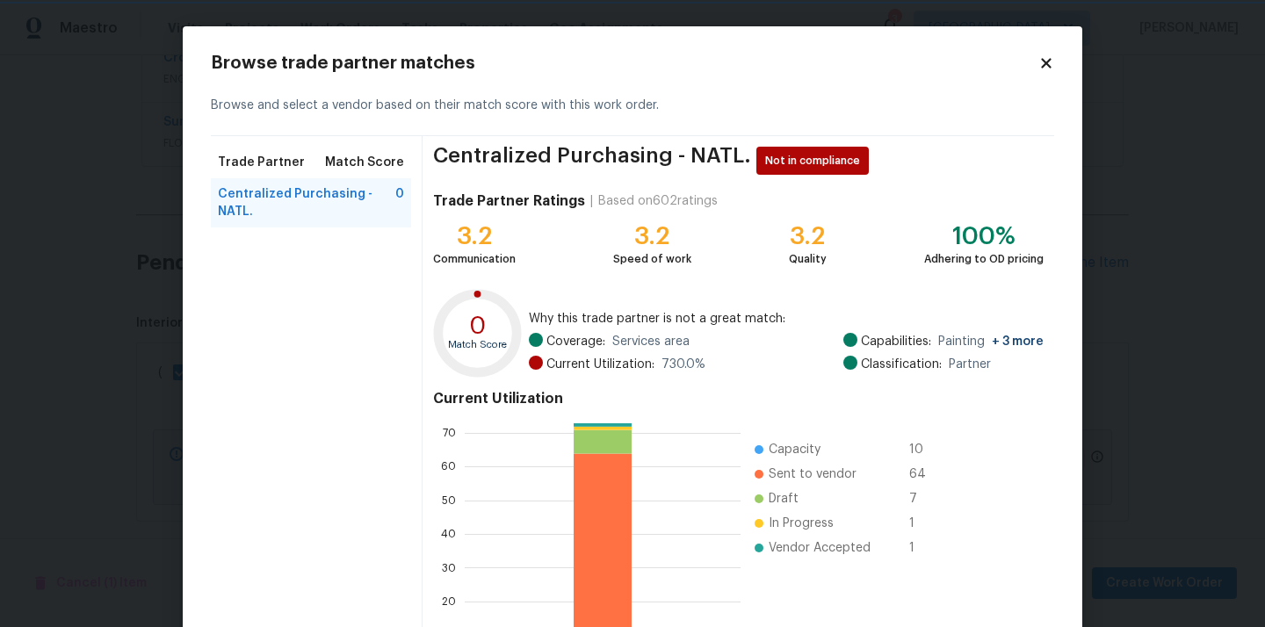
scroll to position [148, 0]
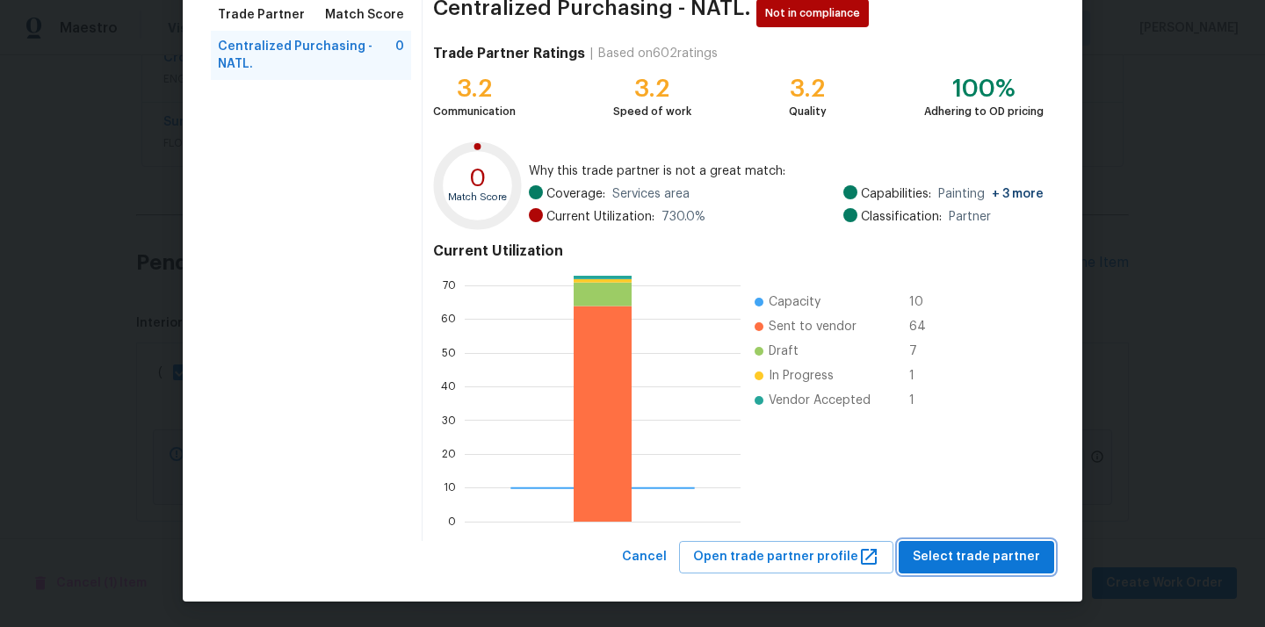
click at [945, 542] on button "Select trade partner" at bounding box center [975, 557] width 155 height 32
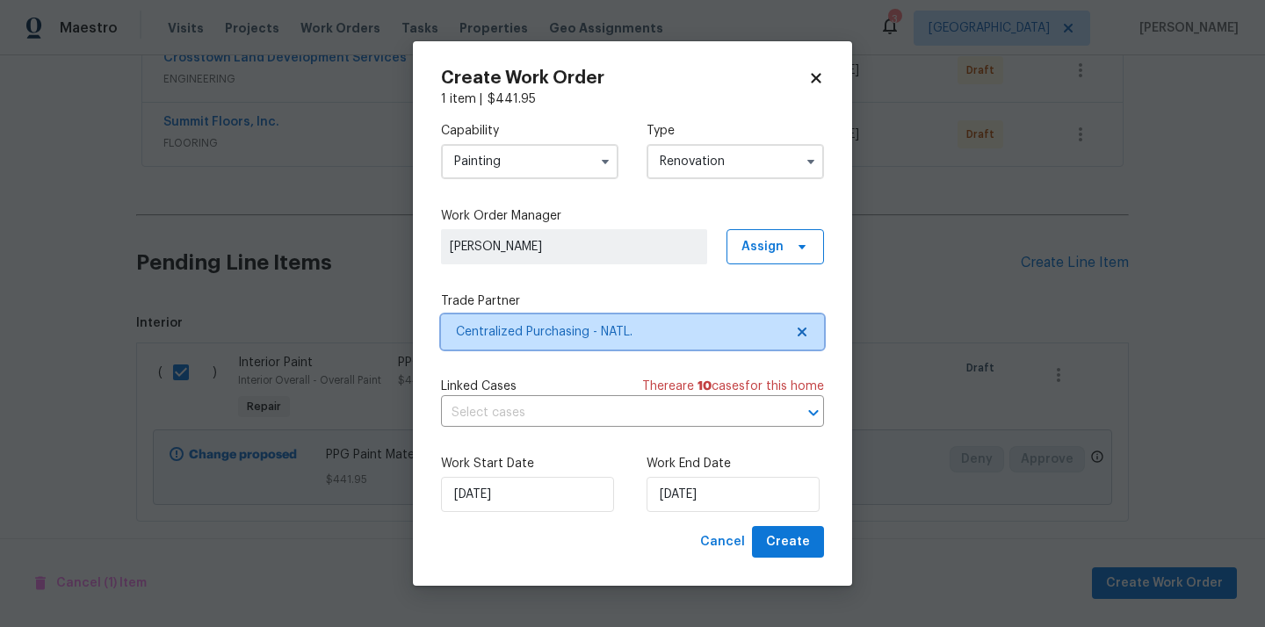
scroll to position [0, 0]
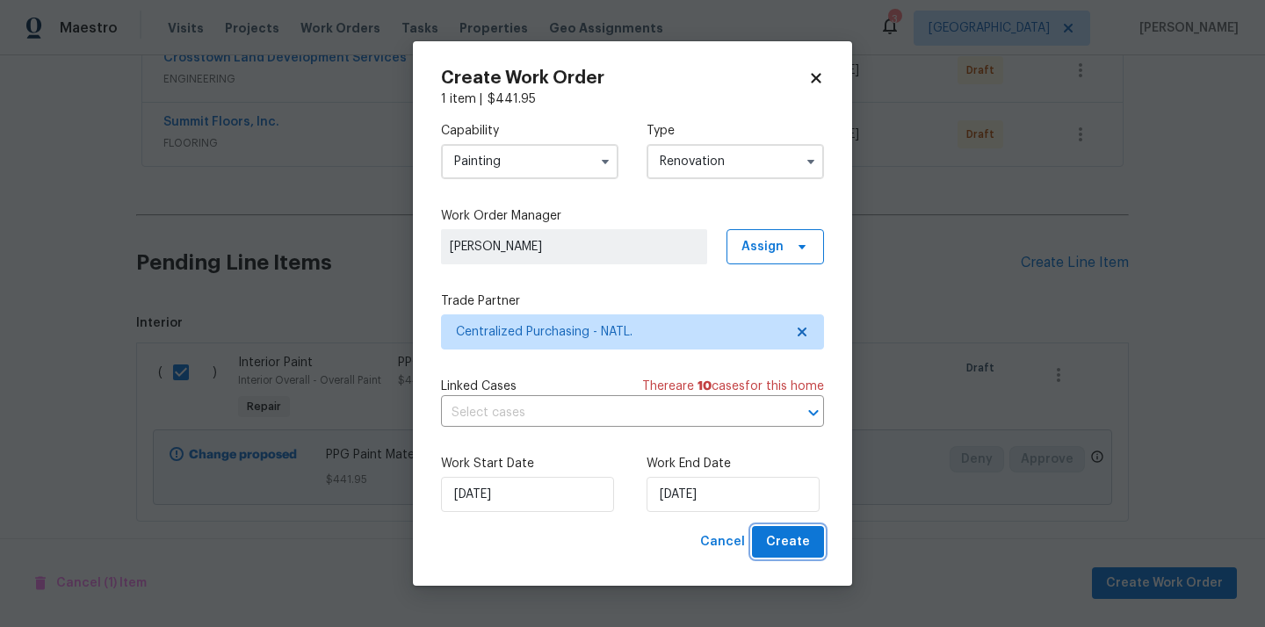
click at [798, 541] on span "Create" at bounding box center [788, 542] width 44 height 22
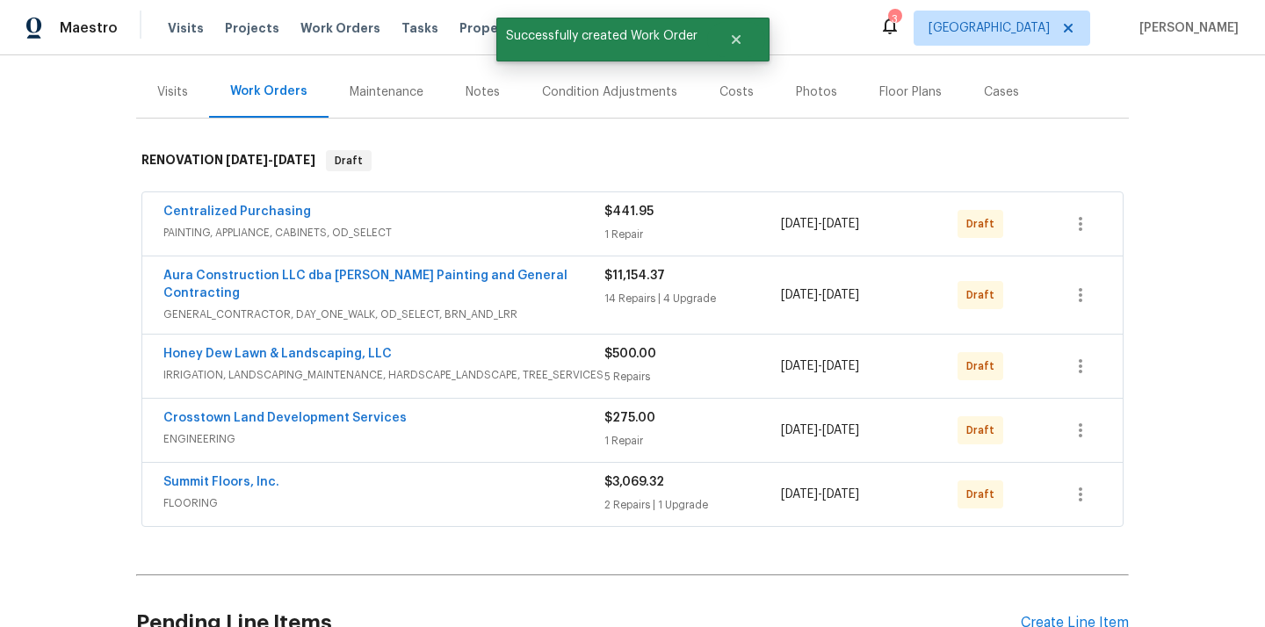
scroll to position [191, 0]
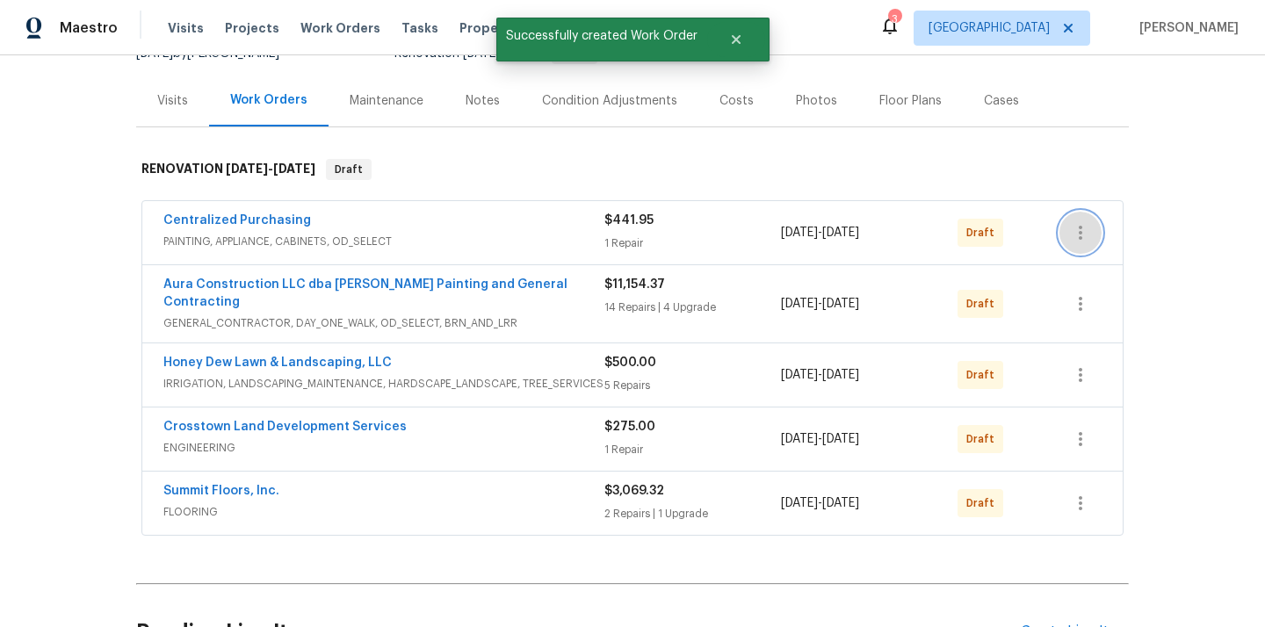
click at [1078, 238] on icon "button" at bounding box center [1080, 232] width 21 height 21
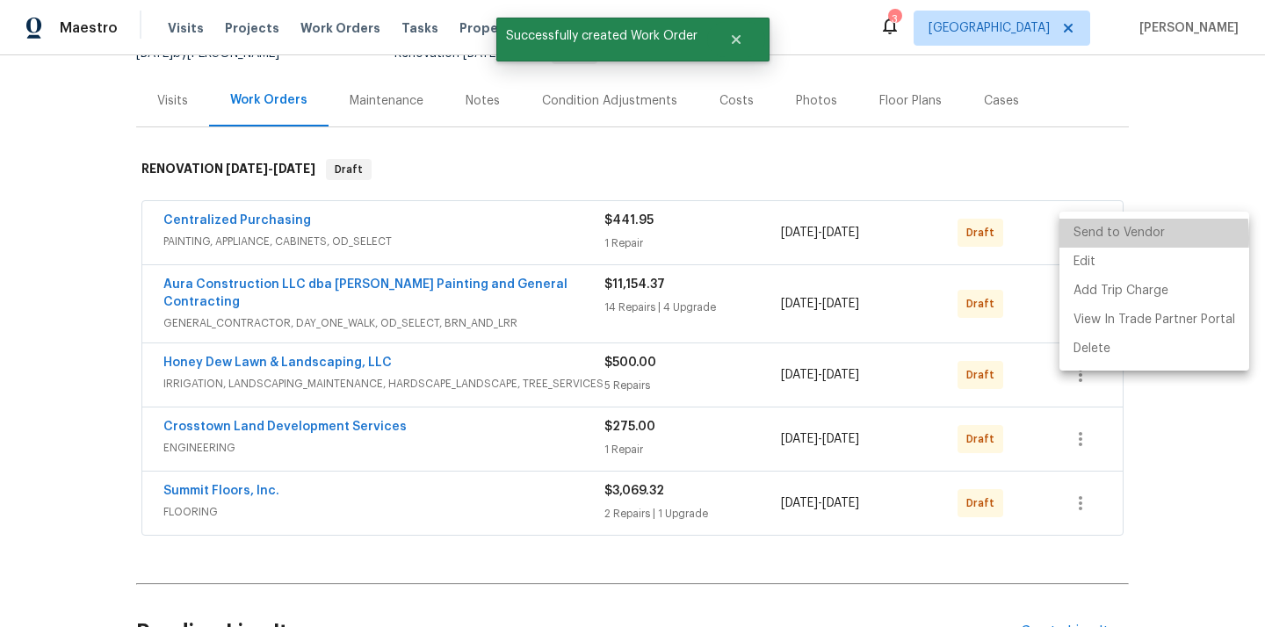
click at [1097, 238] on li "Send to Vendor" at bounding box center [1154, 233] width 190 height 29
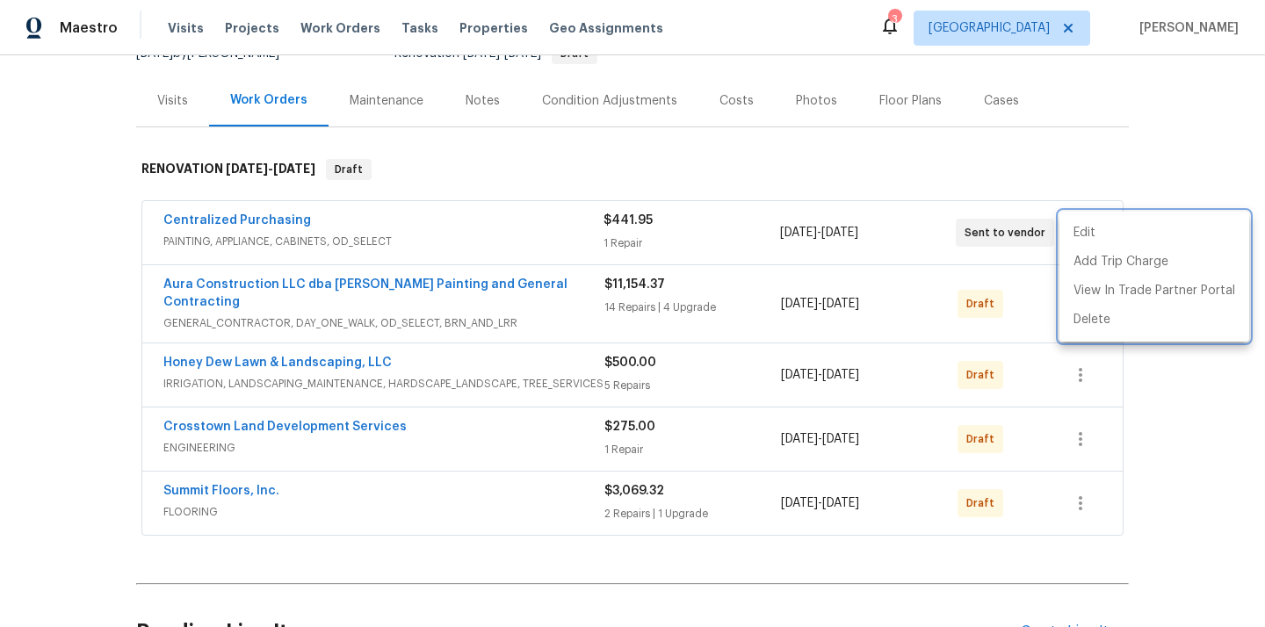
click at [439, 243] on div at bounding box center [632, 313] width 1265 height 627
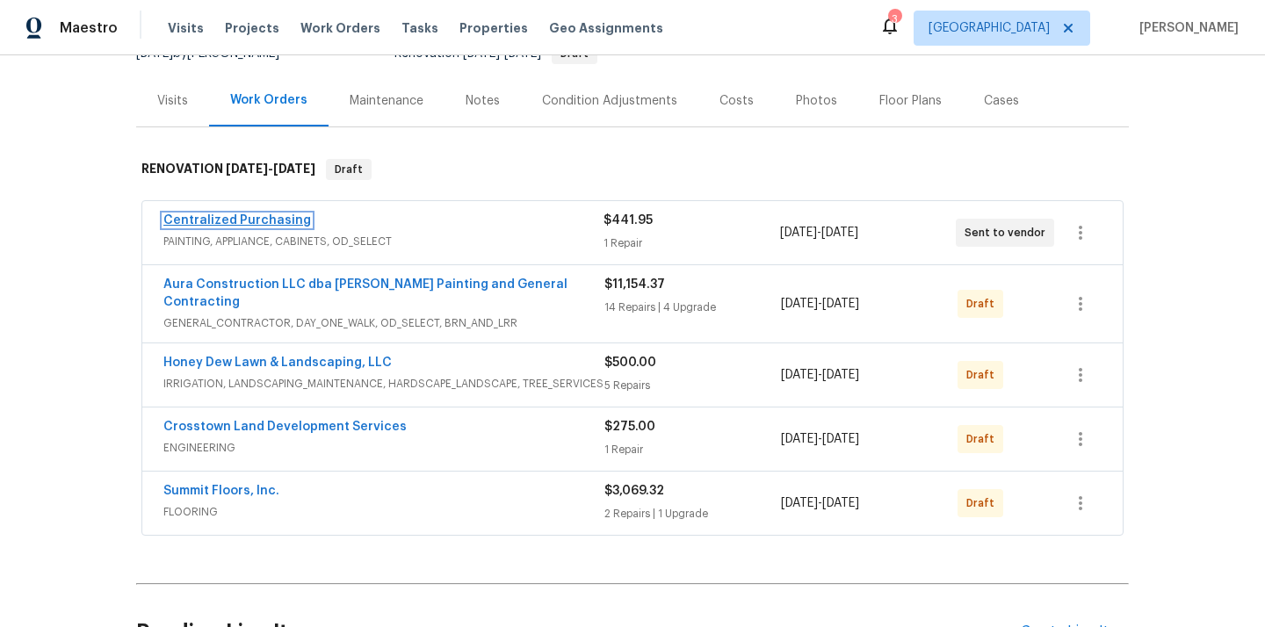
click at [234, 223] on link "Centralized Purchasing" at bounding box center [237, 220] width 148 height 12
